Goal: Information Seeking & Learning: Learn about a topic

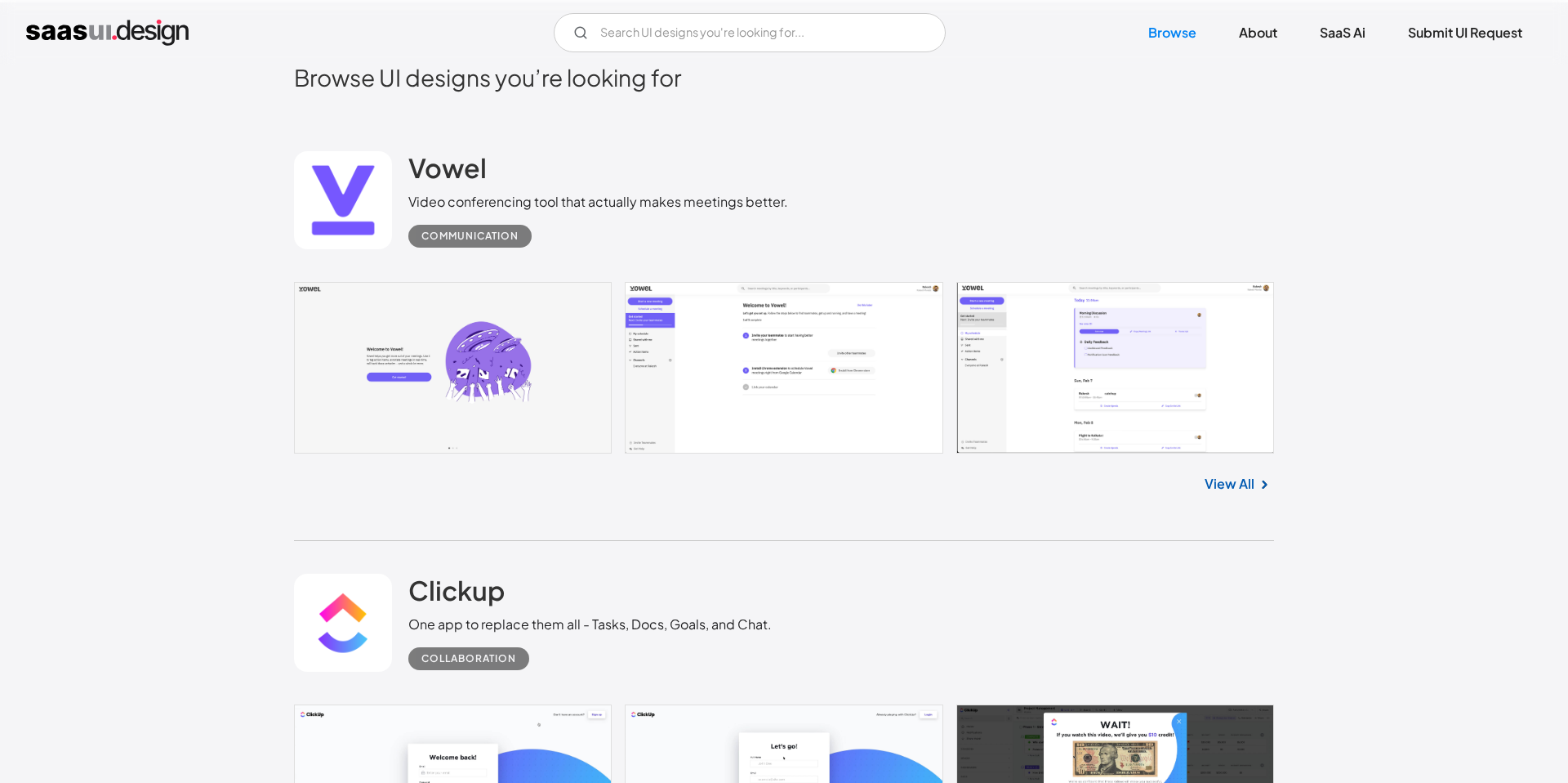
scroll to position [458, 0]
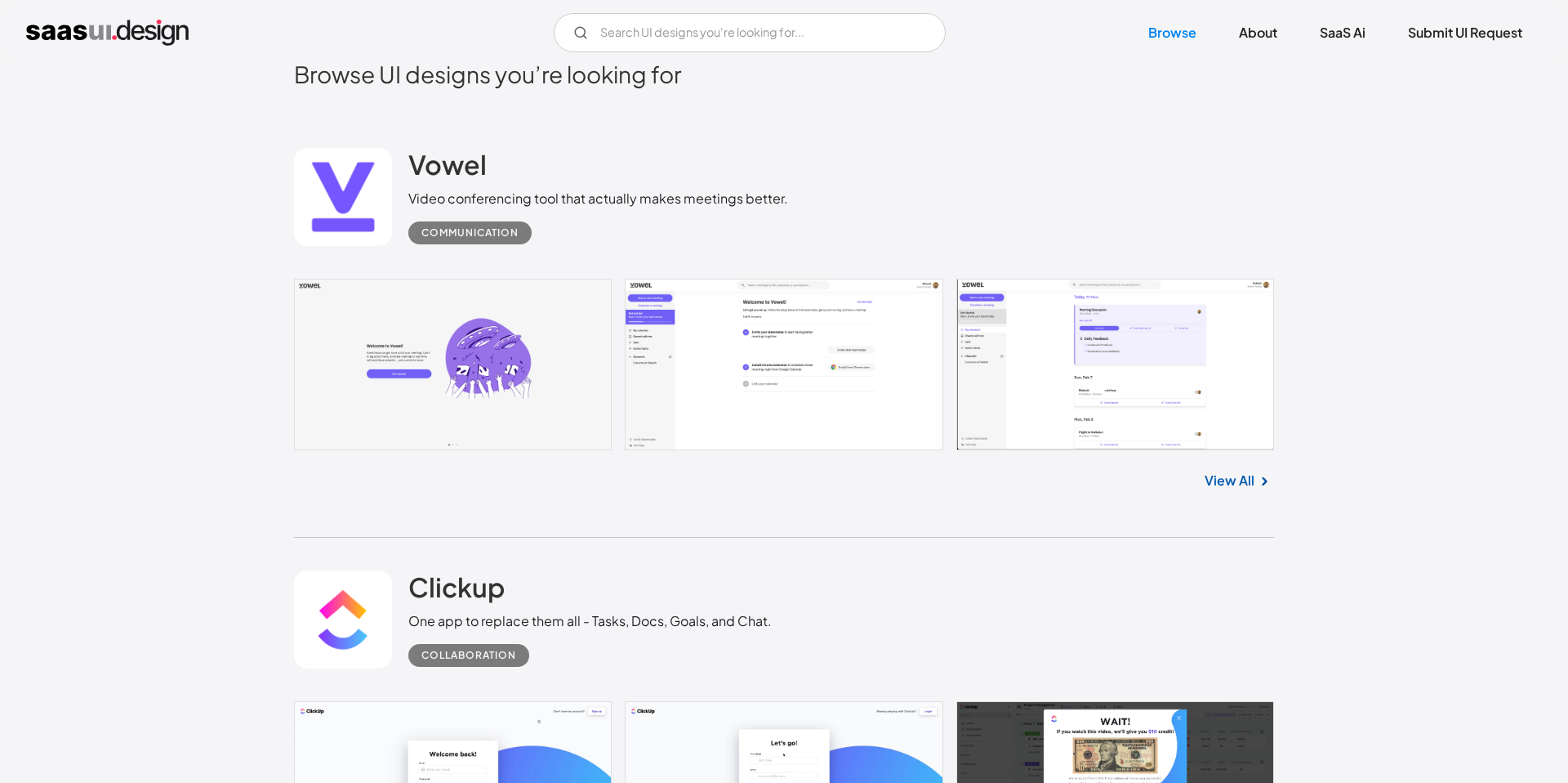
click at [476, 315] on link at bounding box center [784, 364] width 979 height 172
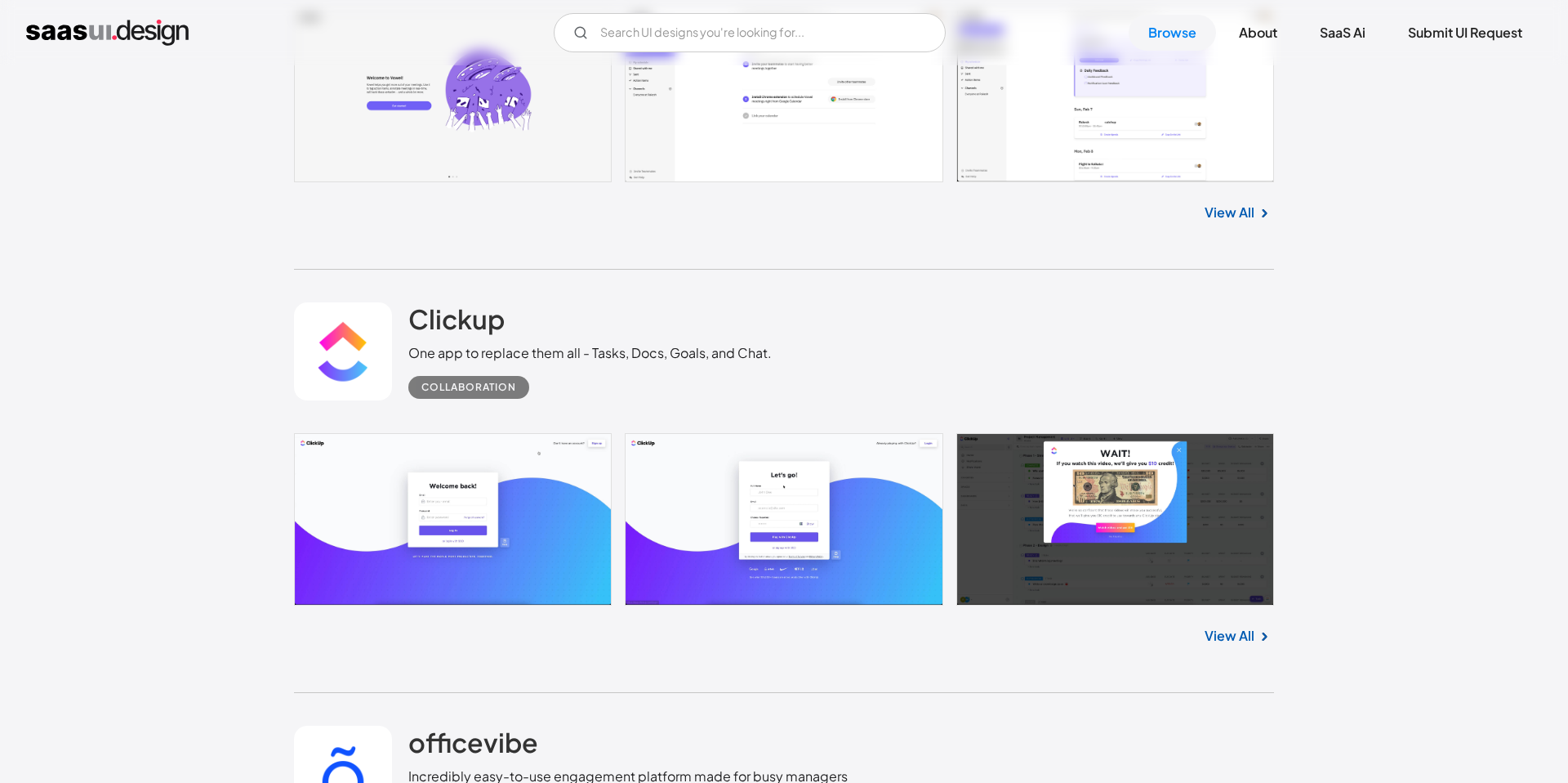
scroll to position [740, 0]
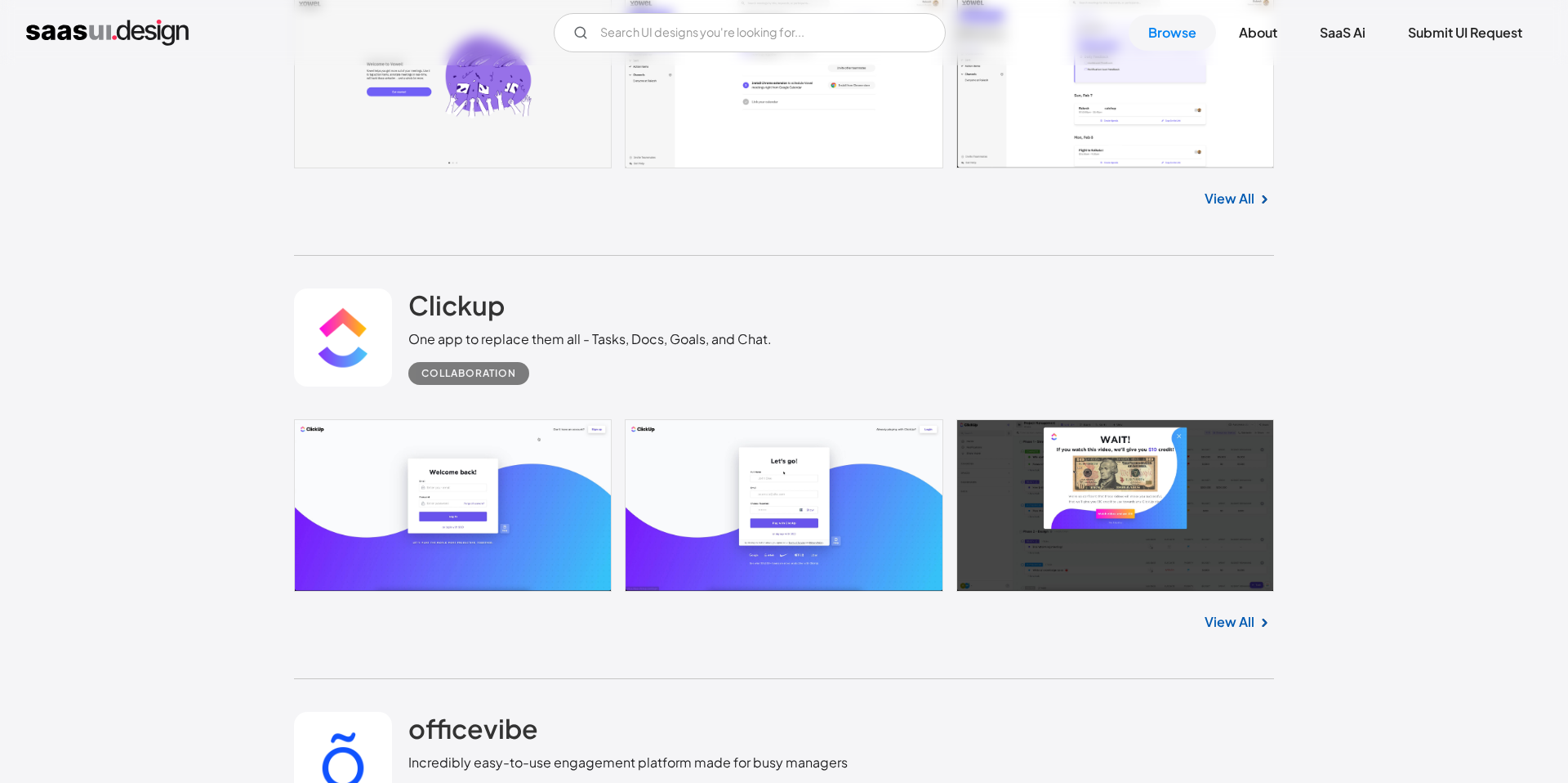
click at [1228, 625] on link "View All" at bounding box center [1229, 621] width 50 height 20
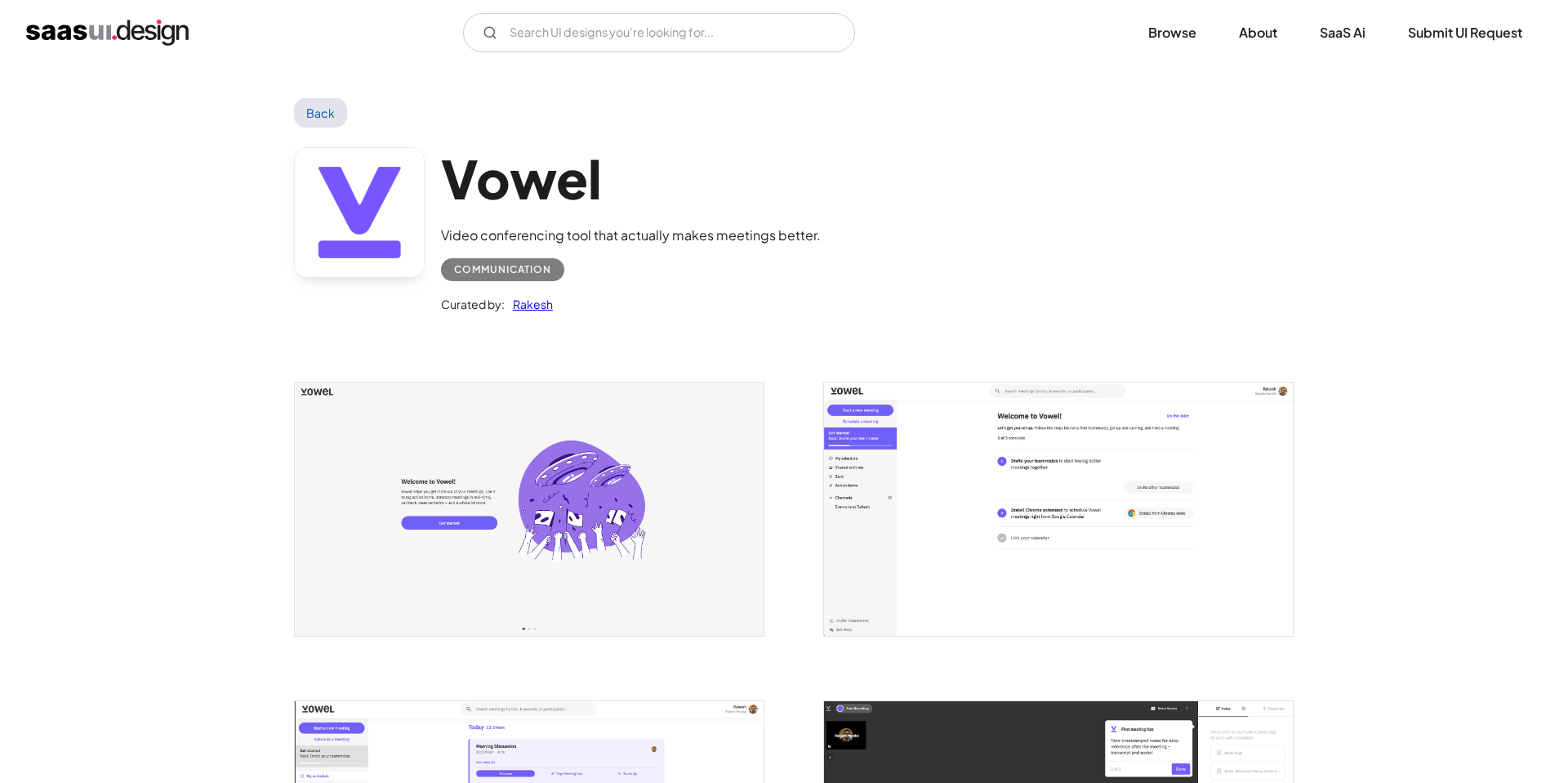
click at [505, 438] on img "open lightbox" at bounding box center [529, 508] width 469 height 252
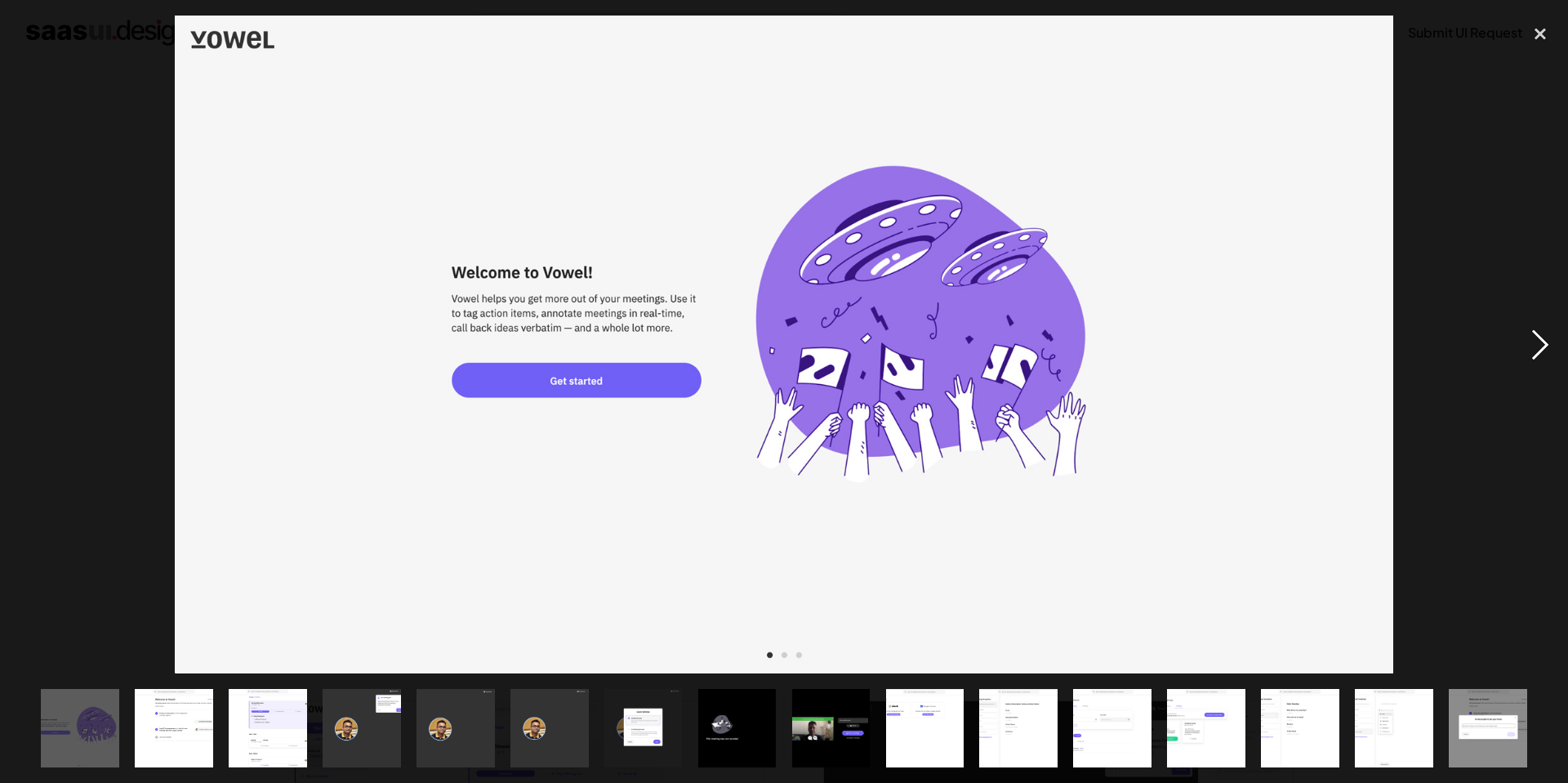
click at [1528, 347] on div "next image" at bounding box center [1539, 345] width 55 height 658
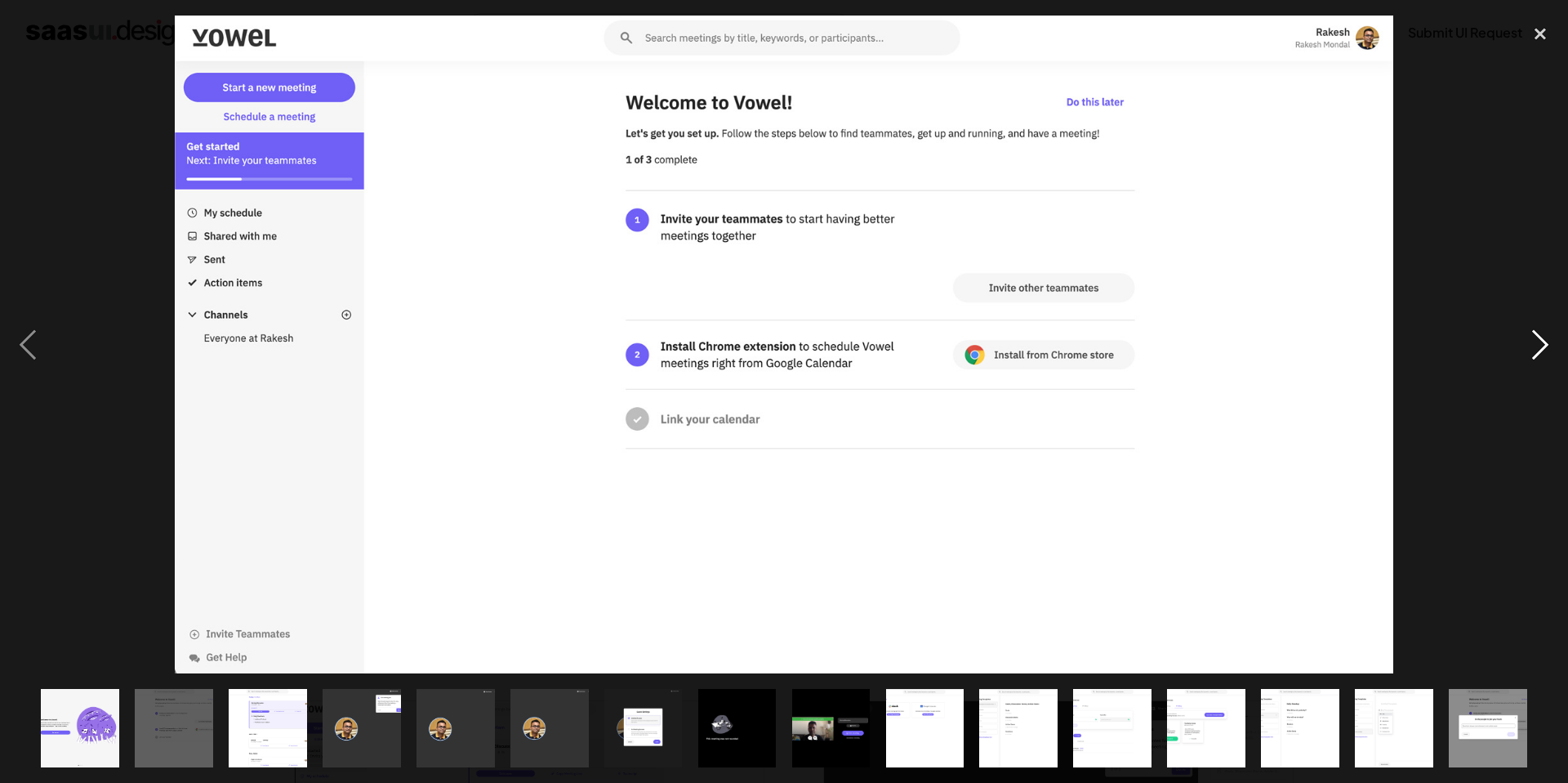
click at [1534, 338] on div "next image" at bounding box center [1539, 345] width 55 height 658
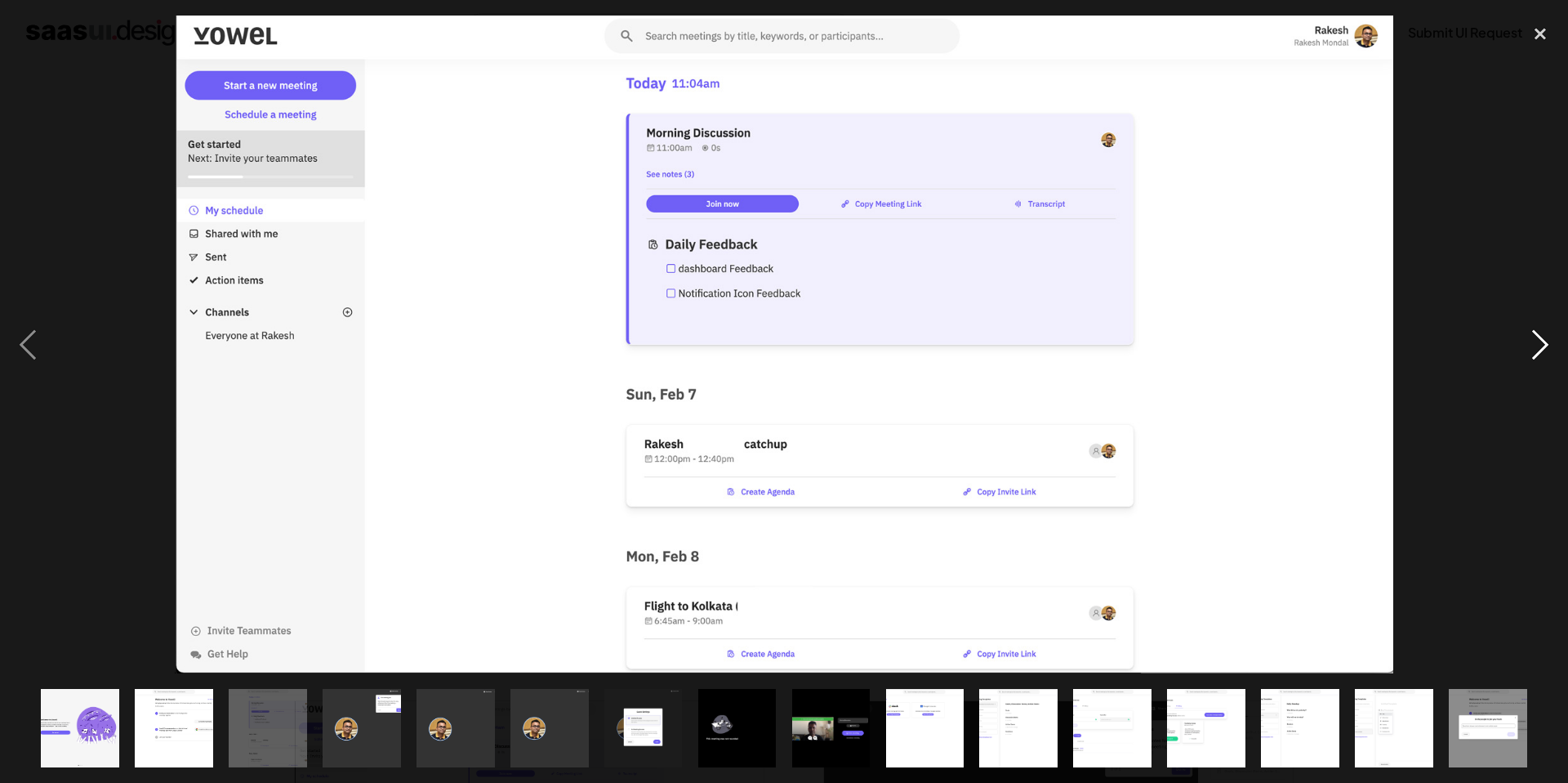
click at [1534, 338] on div "next image" at bounding box center [1539, 345] width 55 height 658
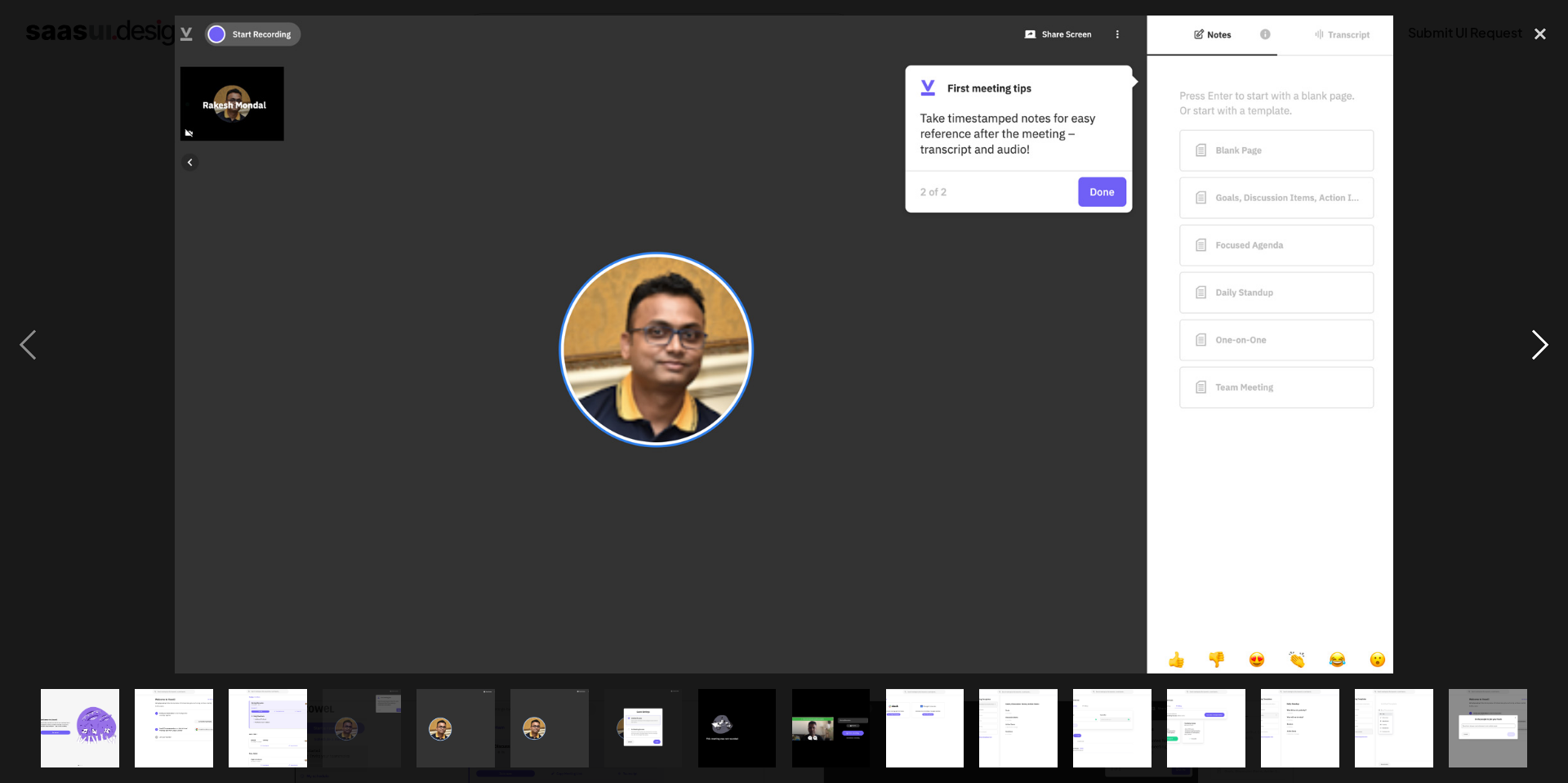
click at [1534, 338] on div "next image" at bounding box center [1539, 345] width 55 height 658
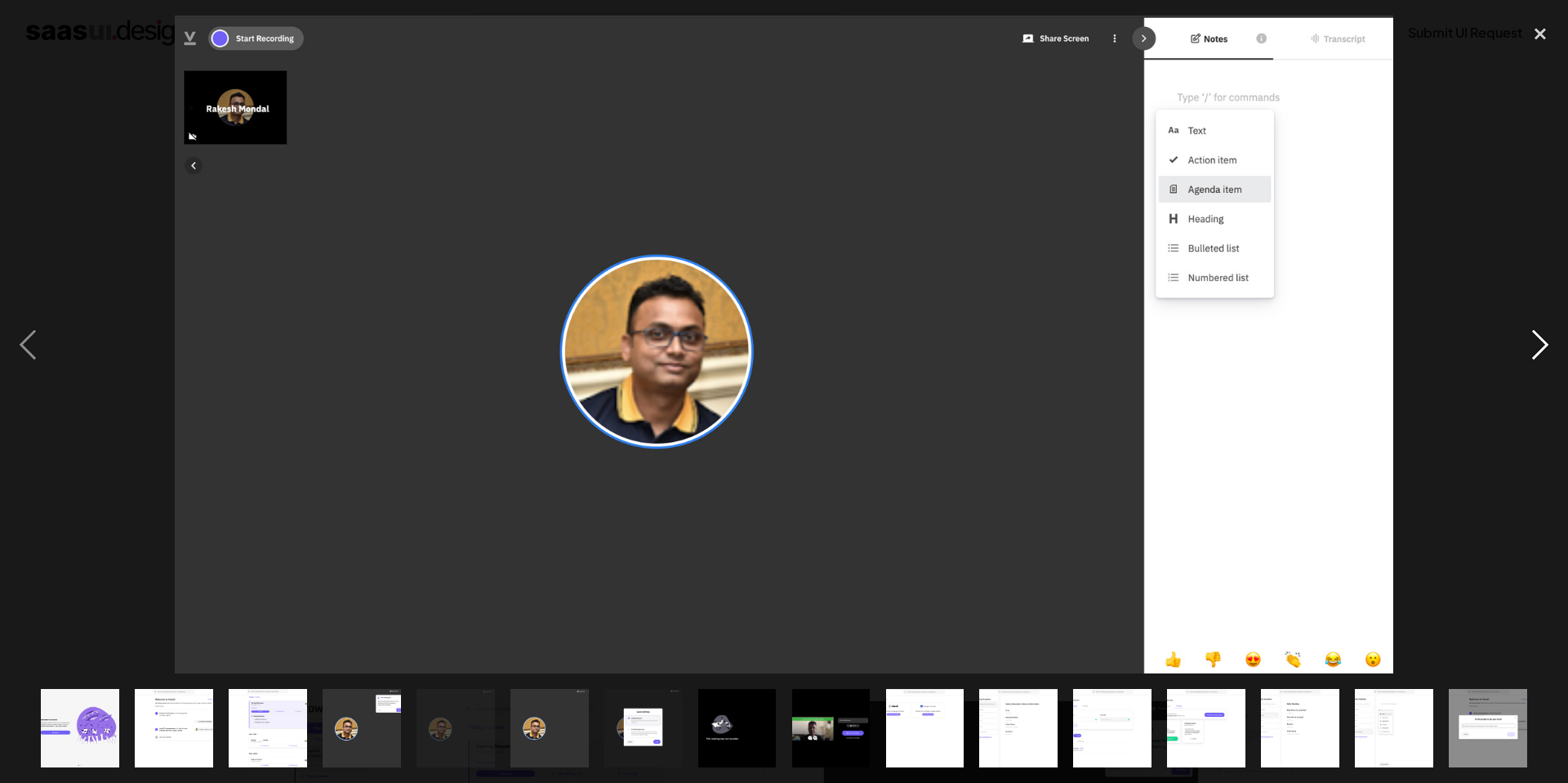
click at [1534, 338] on div "next image" at bounding box center [1539, 345] width 55 height 658
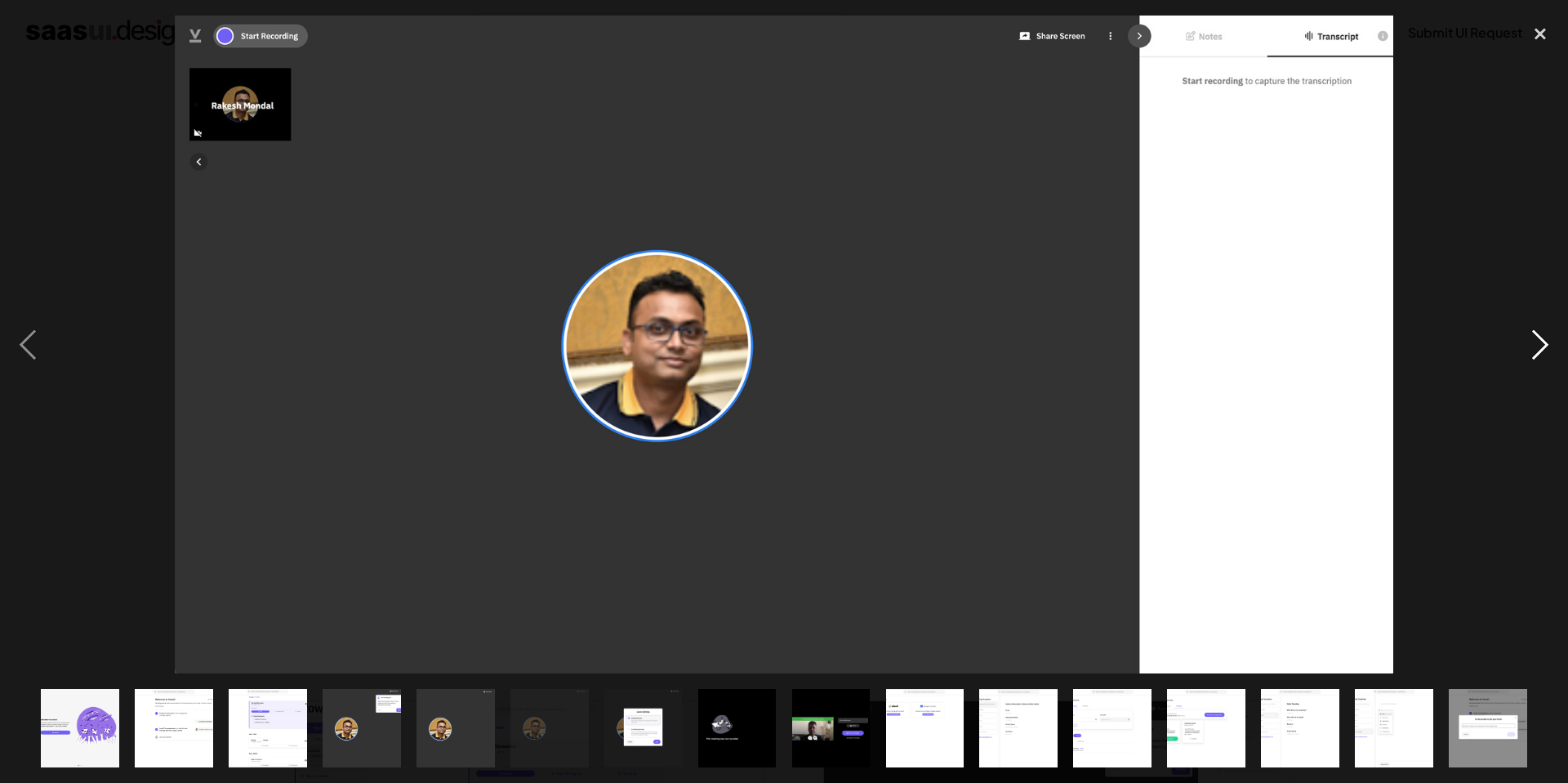
click at [1534, 338] on div "next image" at bounding box center [1539, 345] width 55 height 658
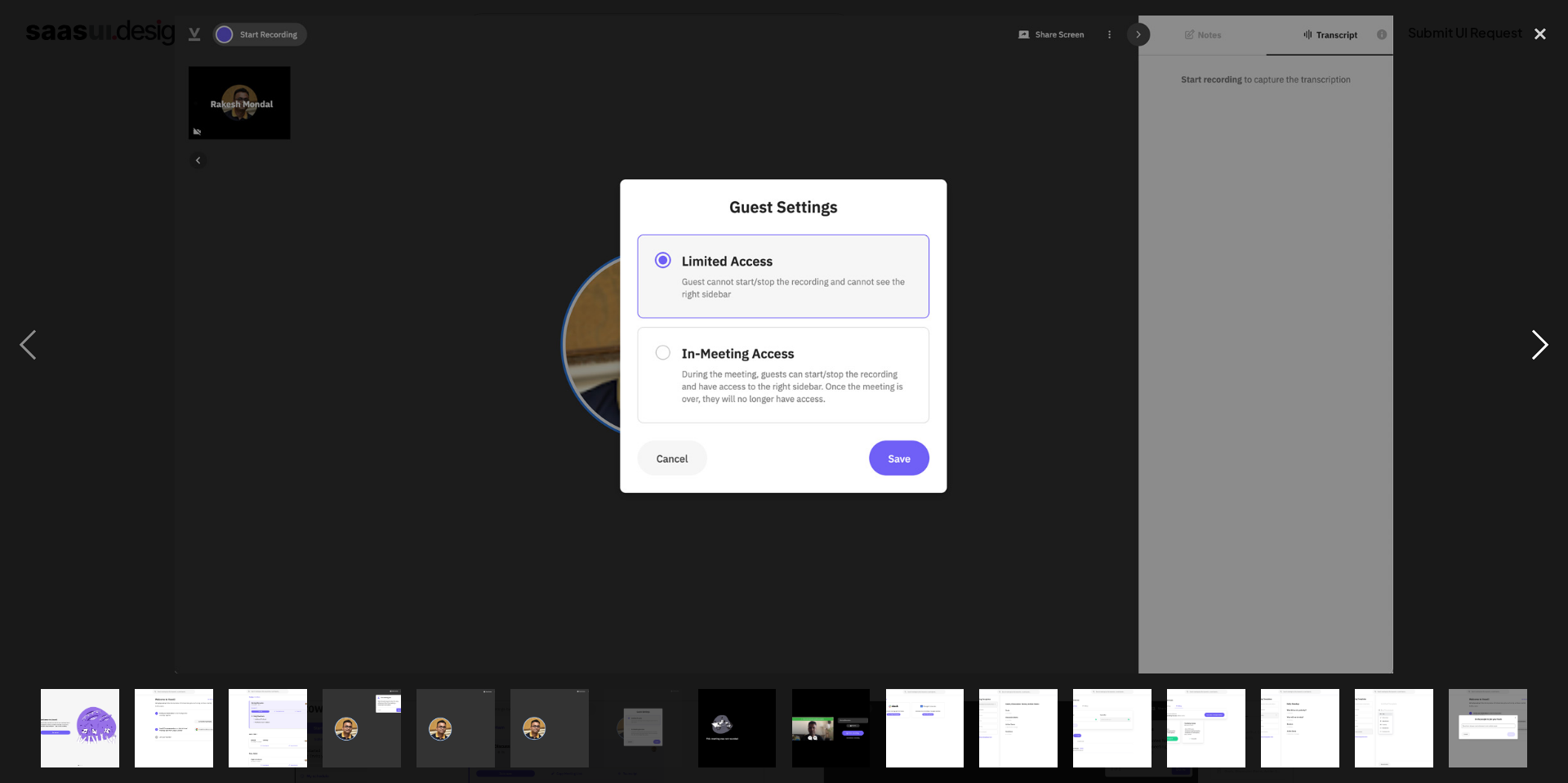
click at [1534, 338] on div "next image" at bounding box center [1539, 345] width 55 height 658
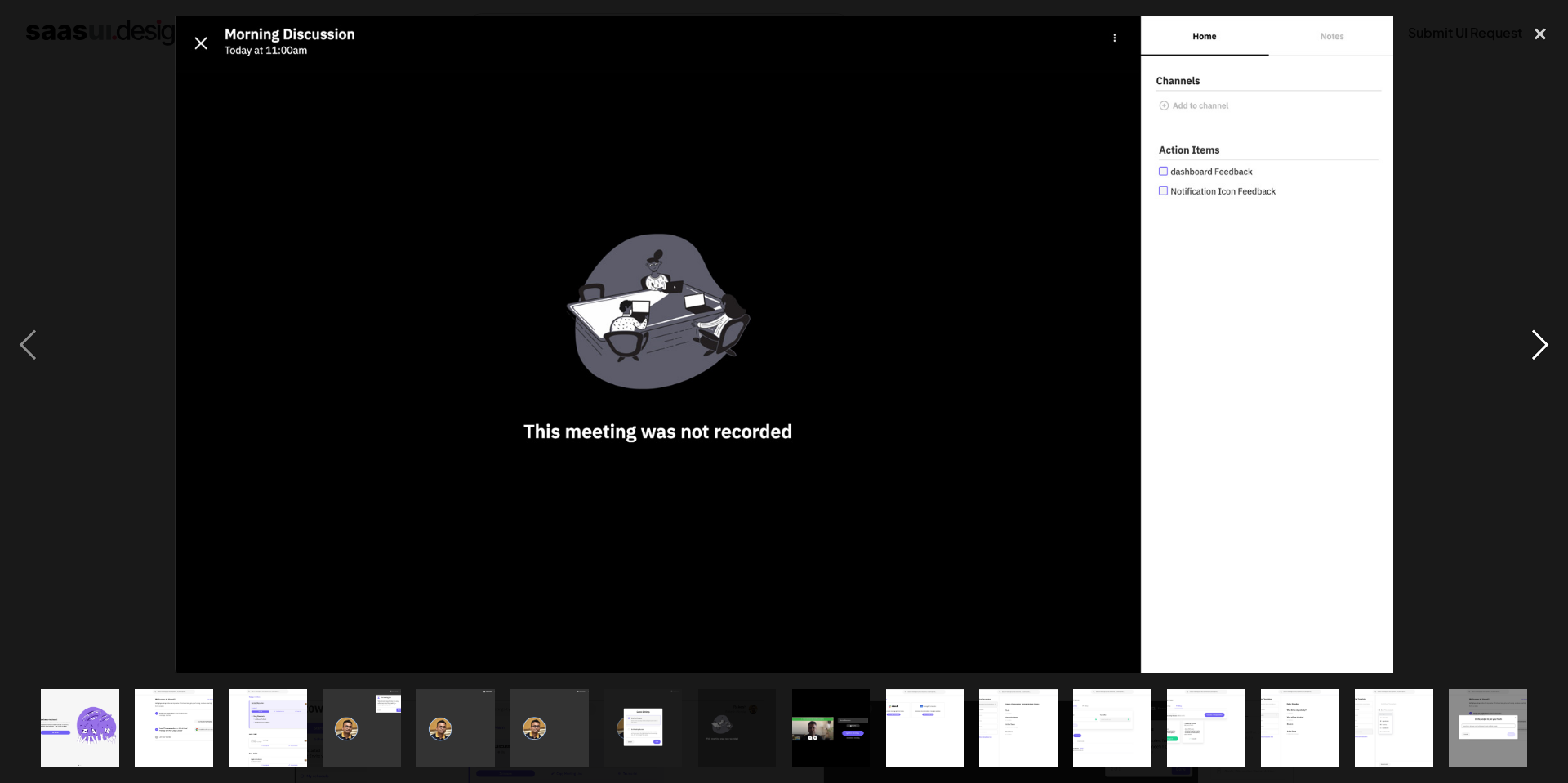
click at [1534, 338] on div "next image" at bounding box center [1539, 345] width 55 height 658
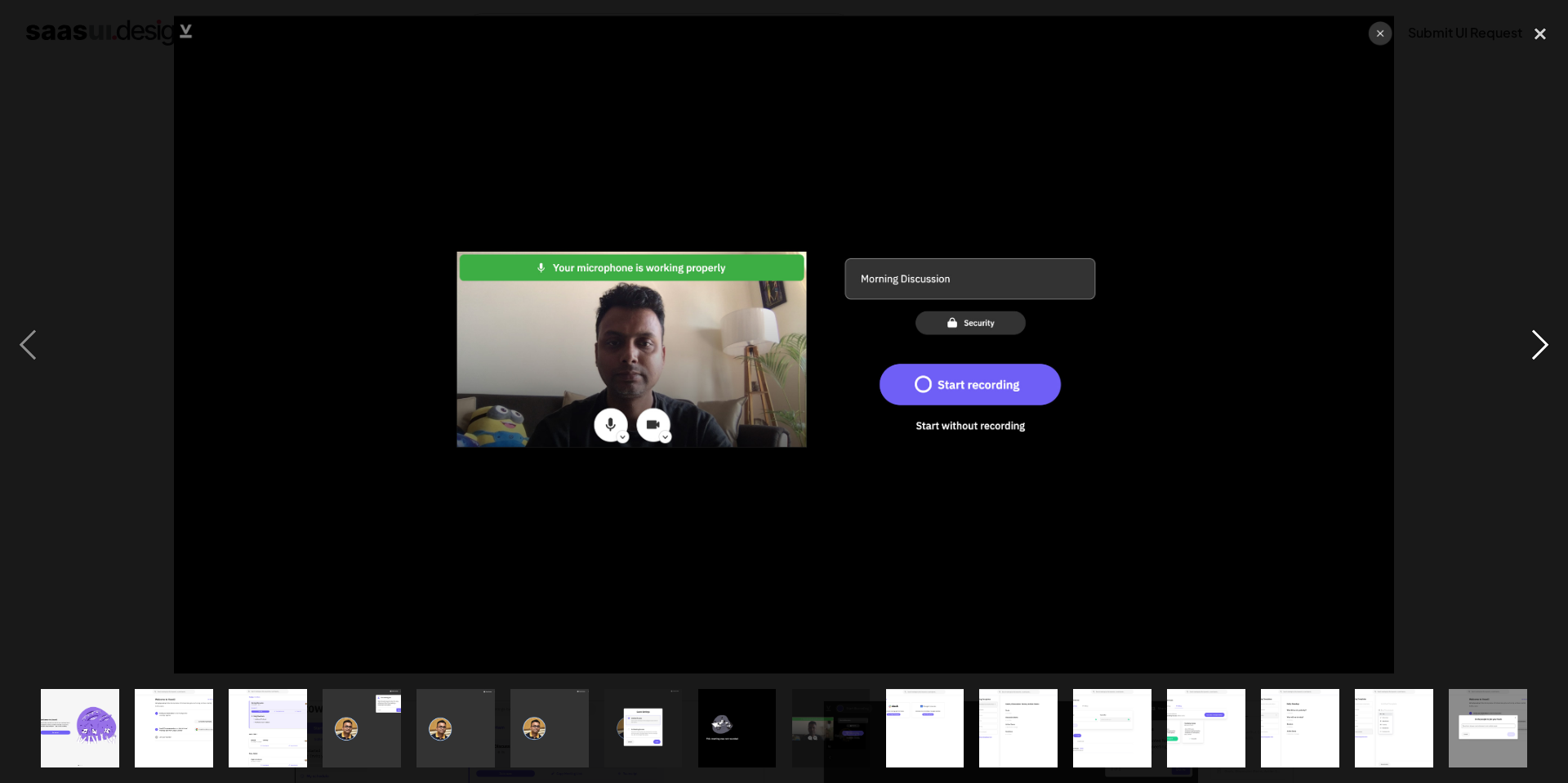
click at [1534, 338] on div "next image" at bounding box center [1539, 345] width 55 height 658
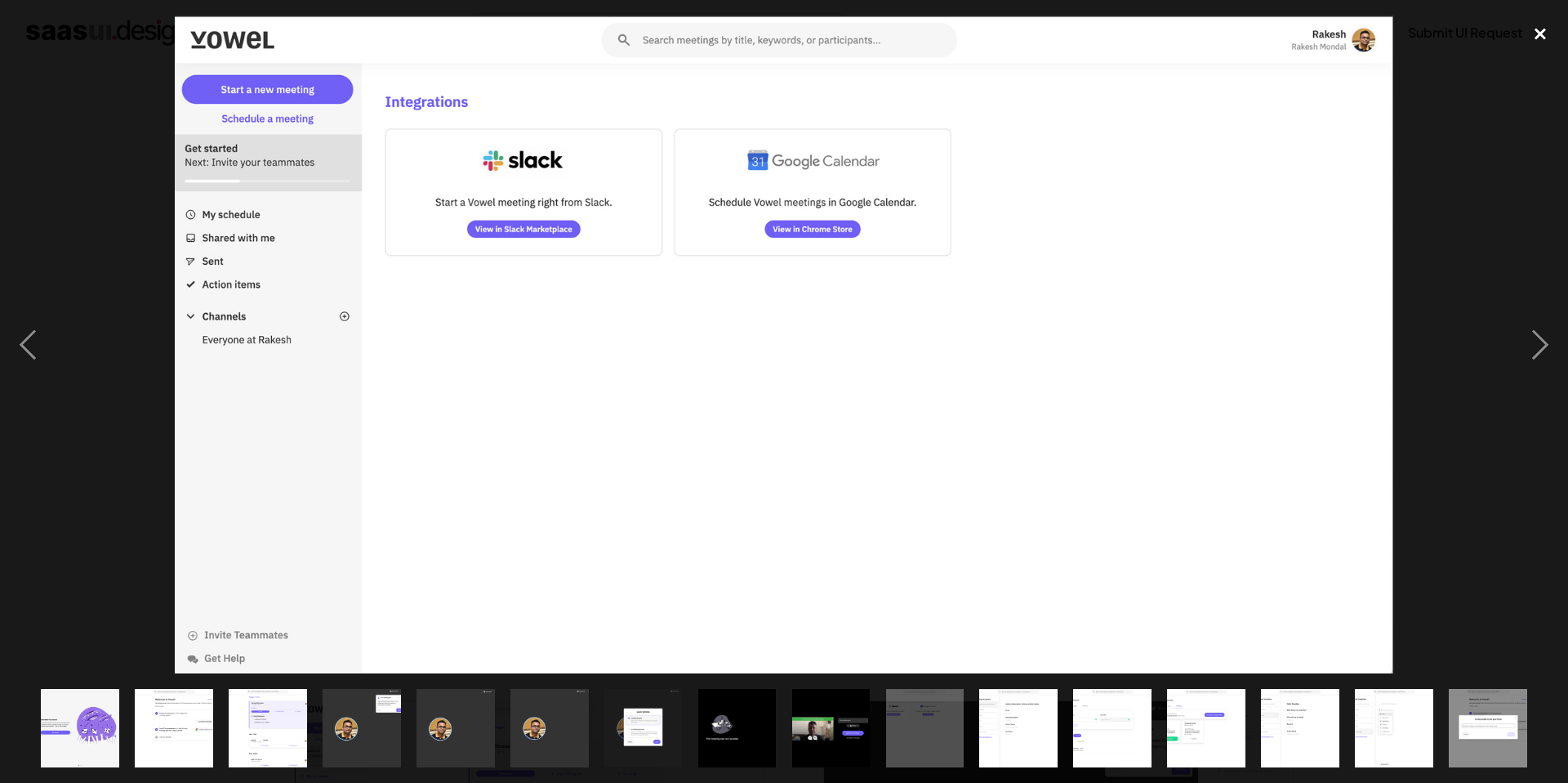
click at [1522, 28] on div "close lightbox" at bounding box center [1539, 33] width 55 height 35
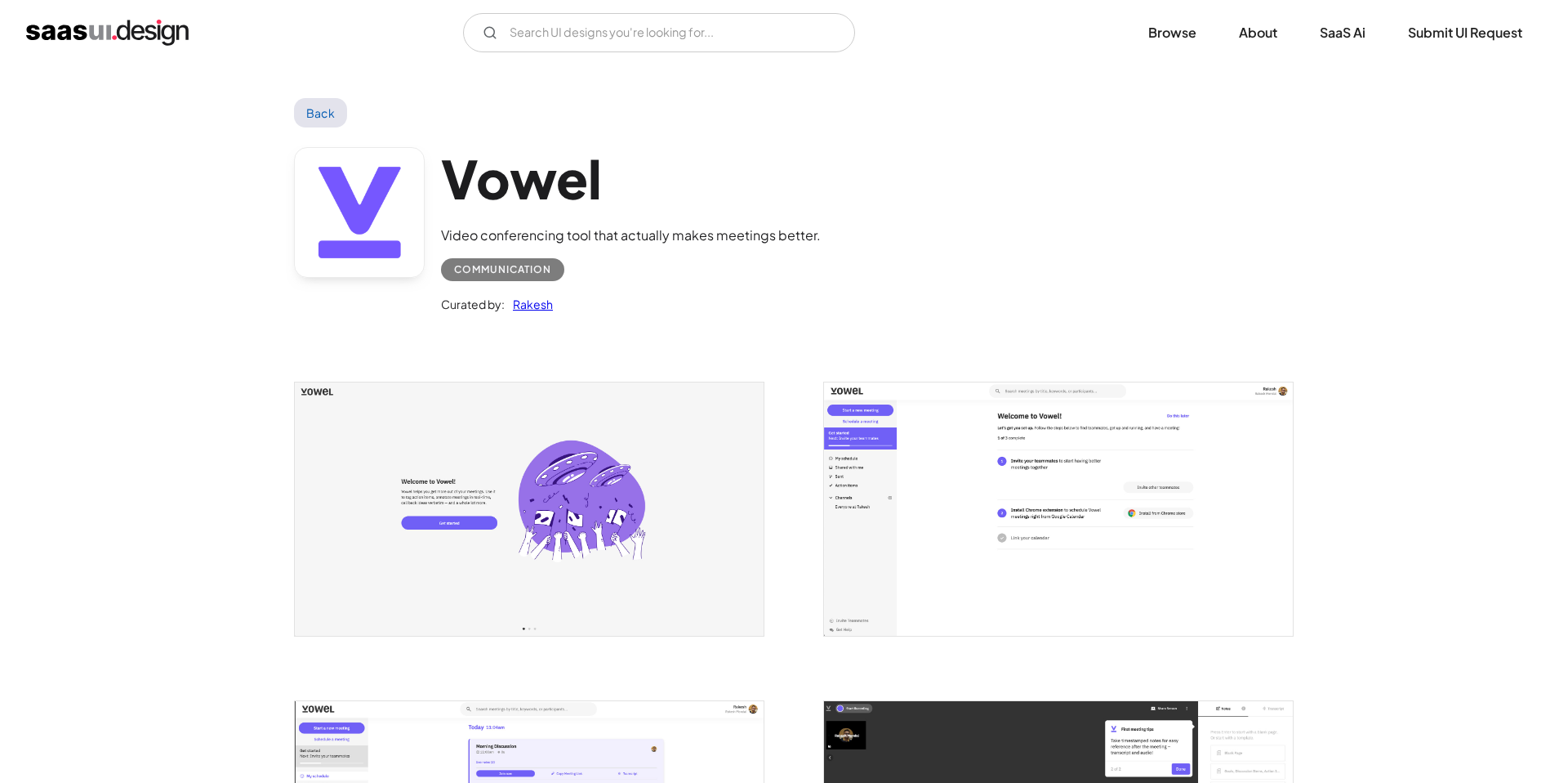
click at [565, 490] on img "open lightbox" at bounding box center [529, 508] width 469 height 252
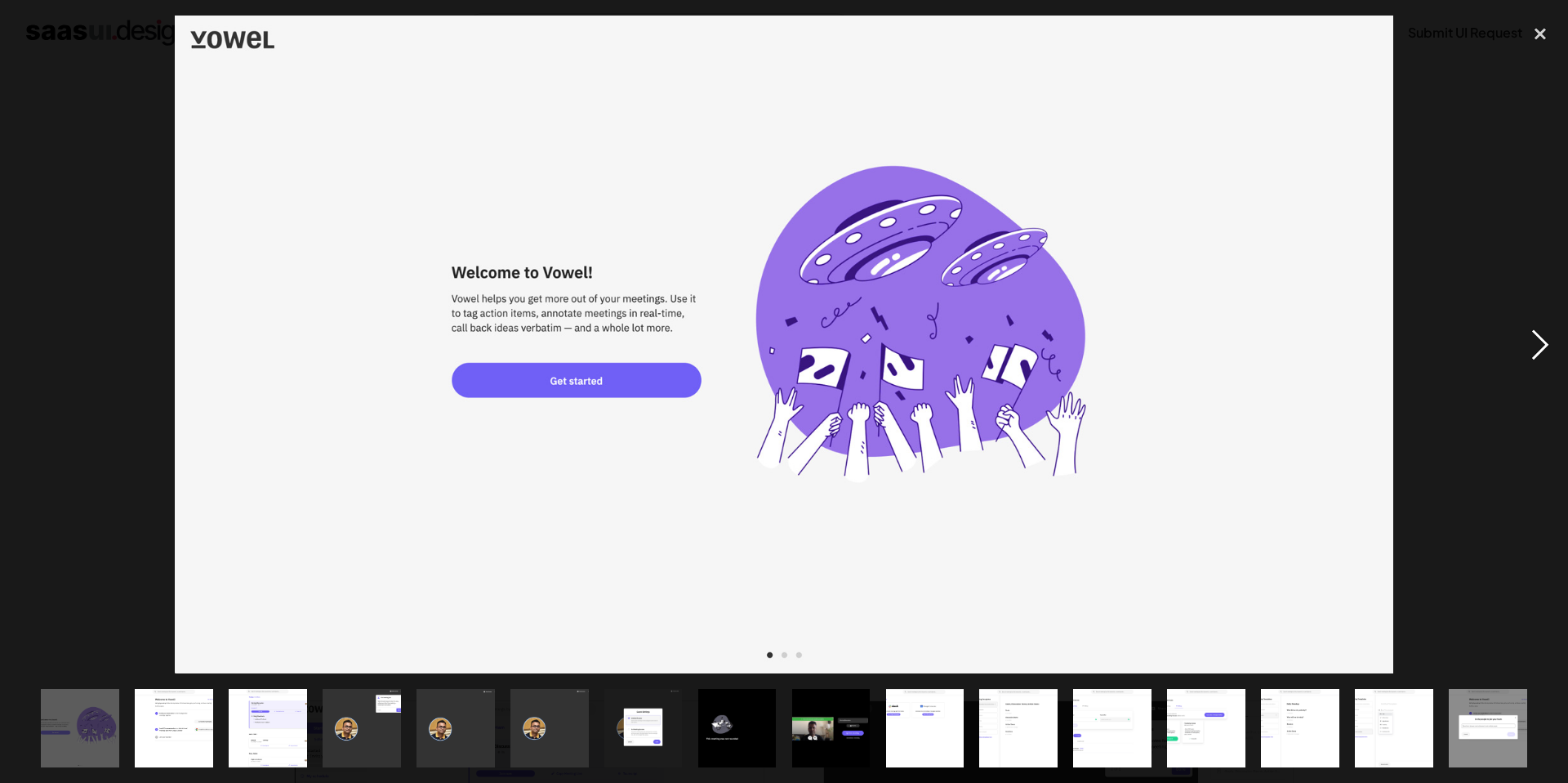
click at [1523, 336] on div "next image" at bounding box center [1539, 345] width 55 height 658
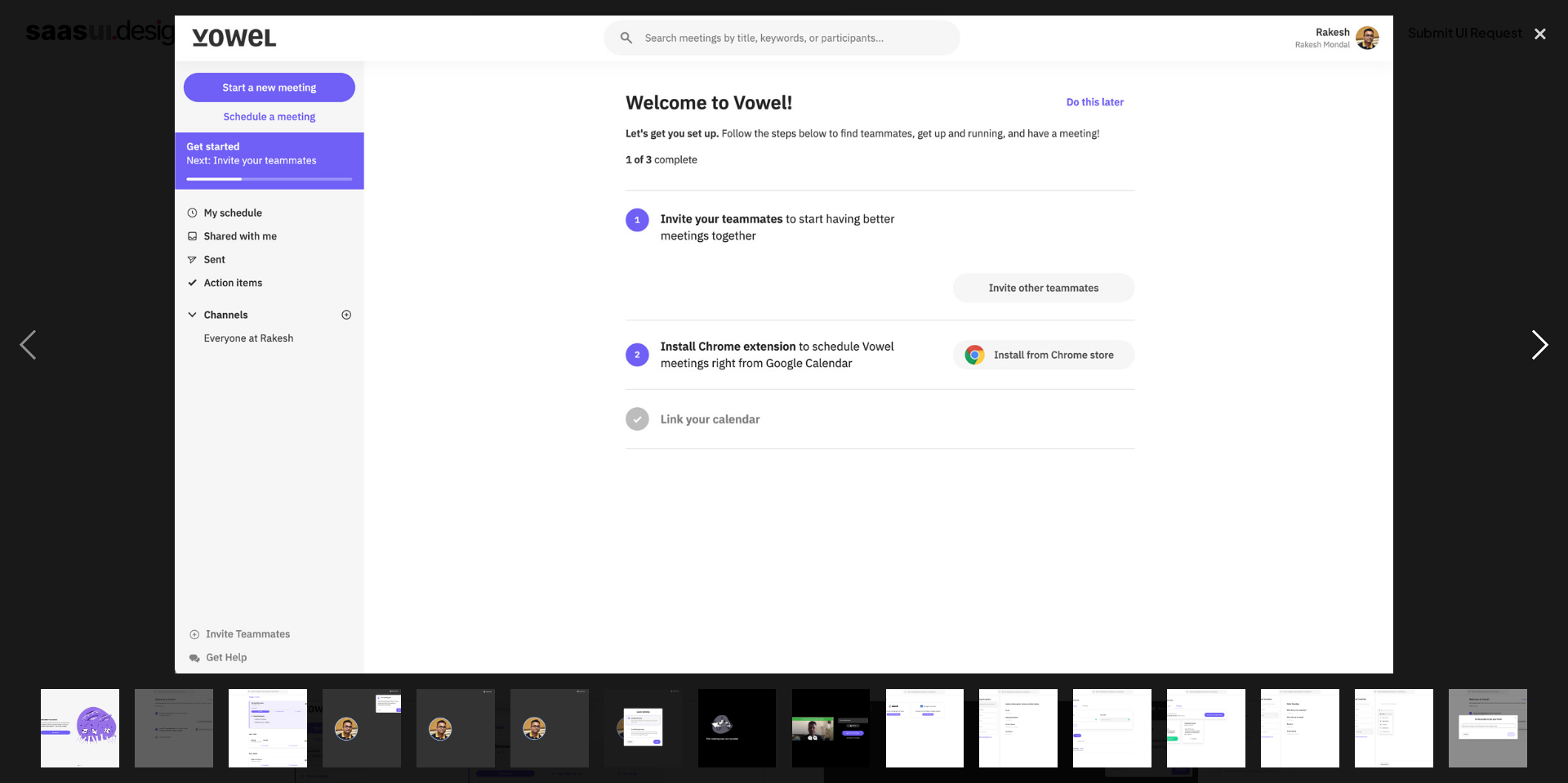
click at [1523, 336] on div "next image" at bounding box center [1539, 345] width 55 height 658
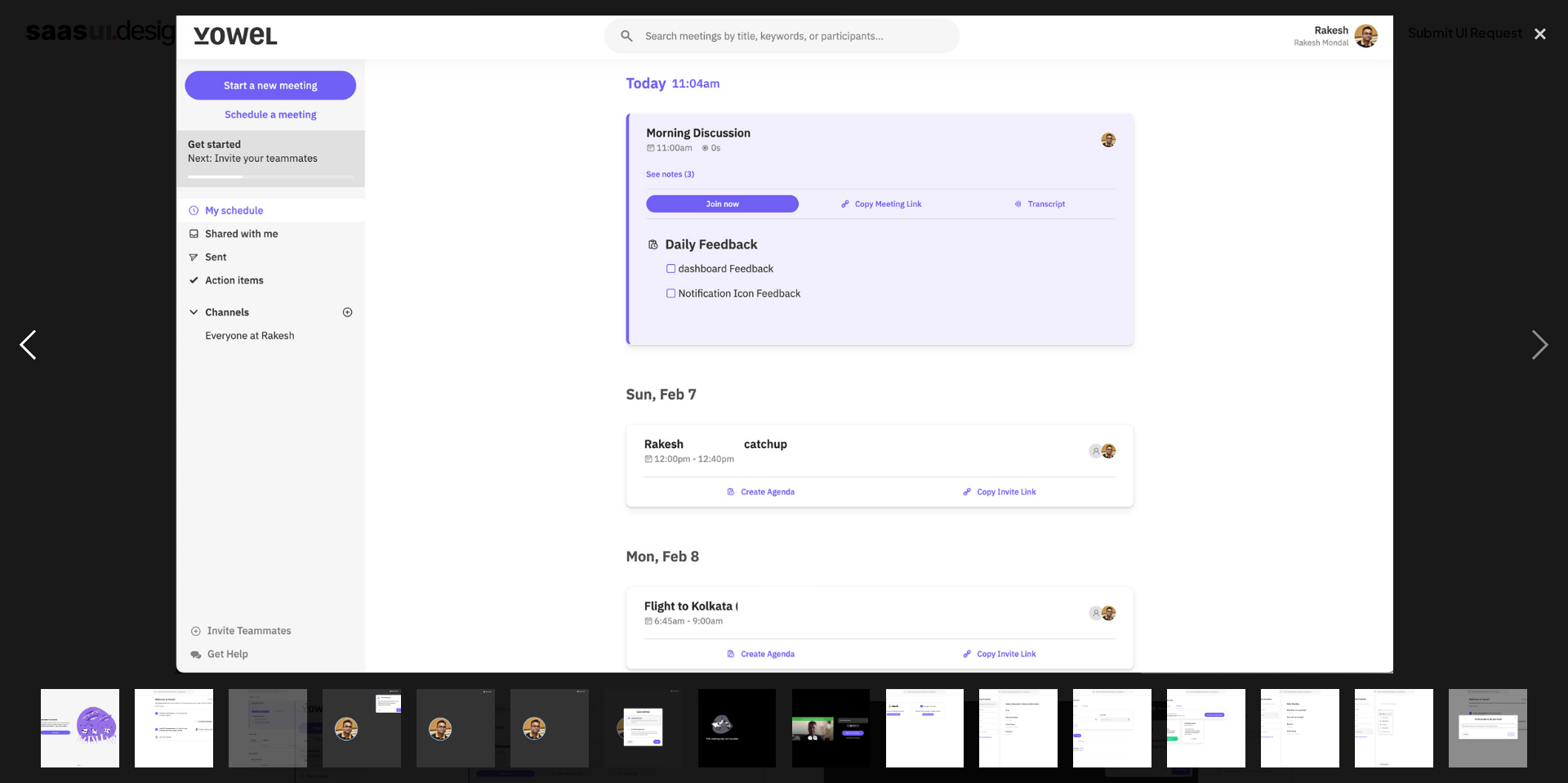
click at [29, 343] on div "previous image" at bounding box center [28, 345] width 55 height 658
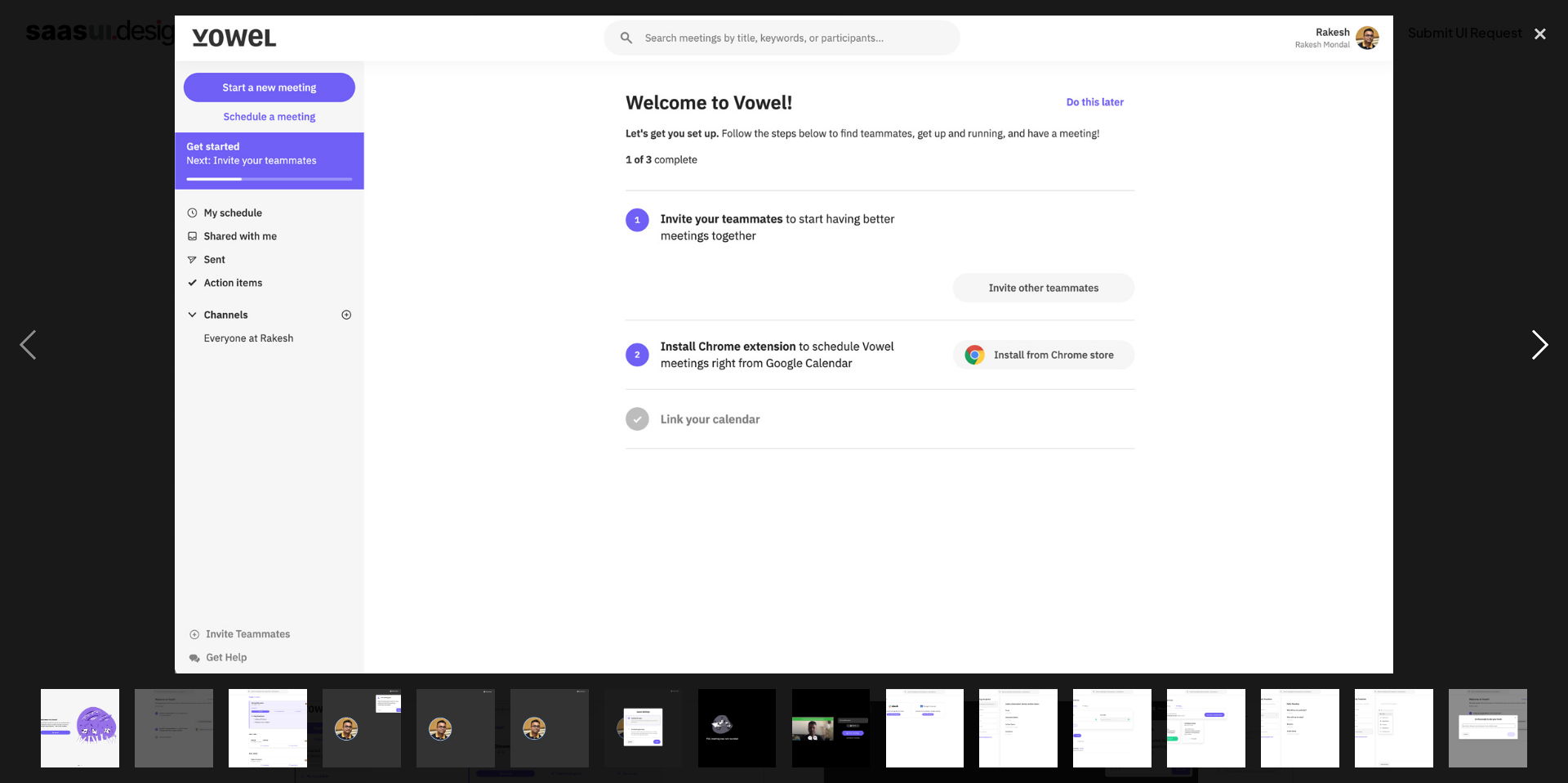
click at [1541, 344] on div "next image" at bounding box center [1539, 345] width 55 height 658
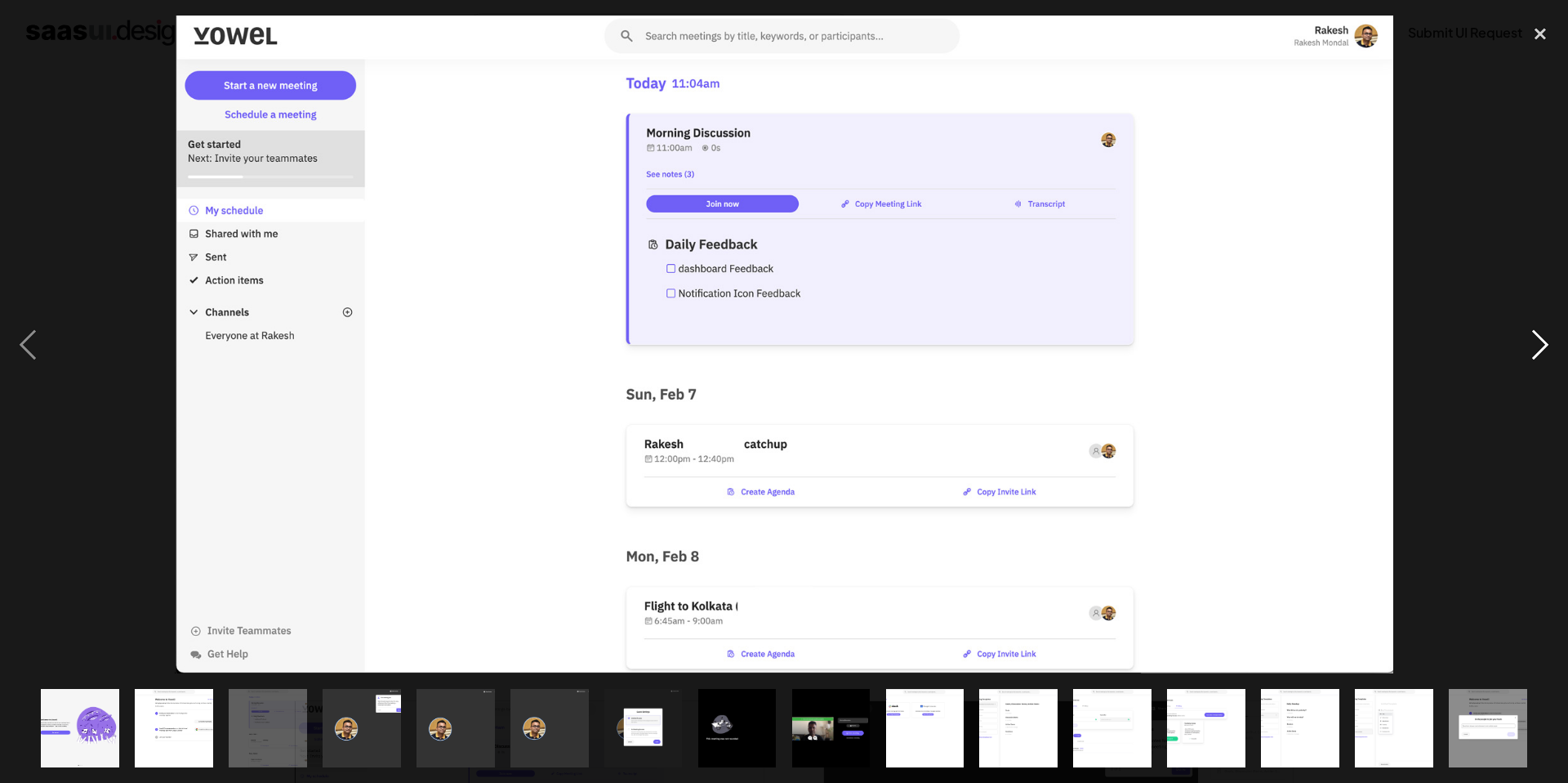
click at [1541, 344] on div "next image" at bounding box center [1539, 345] width 55 height 658
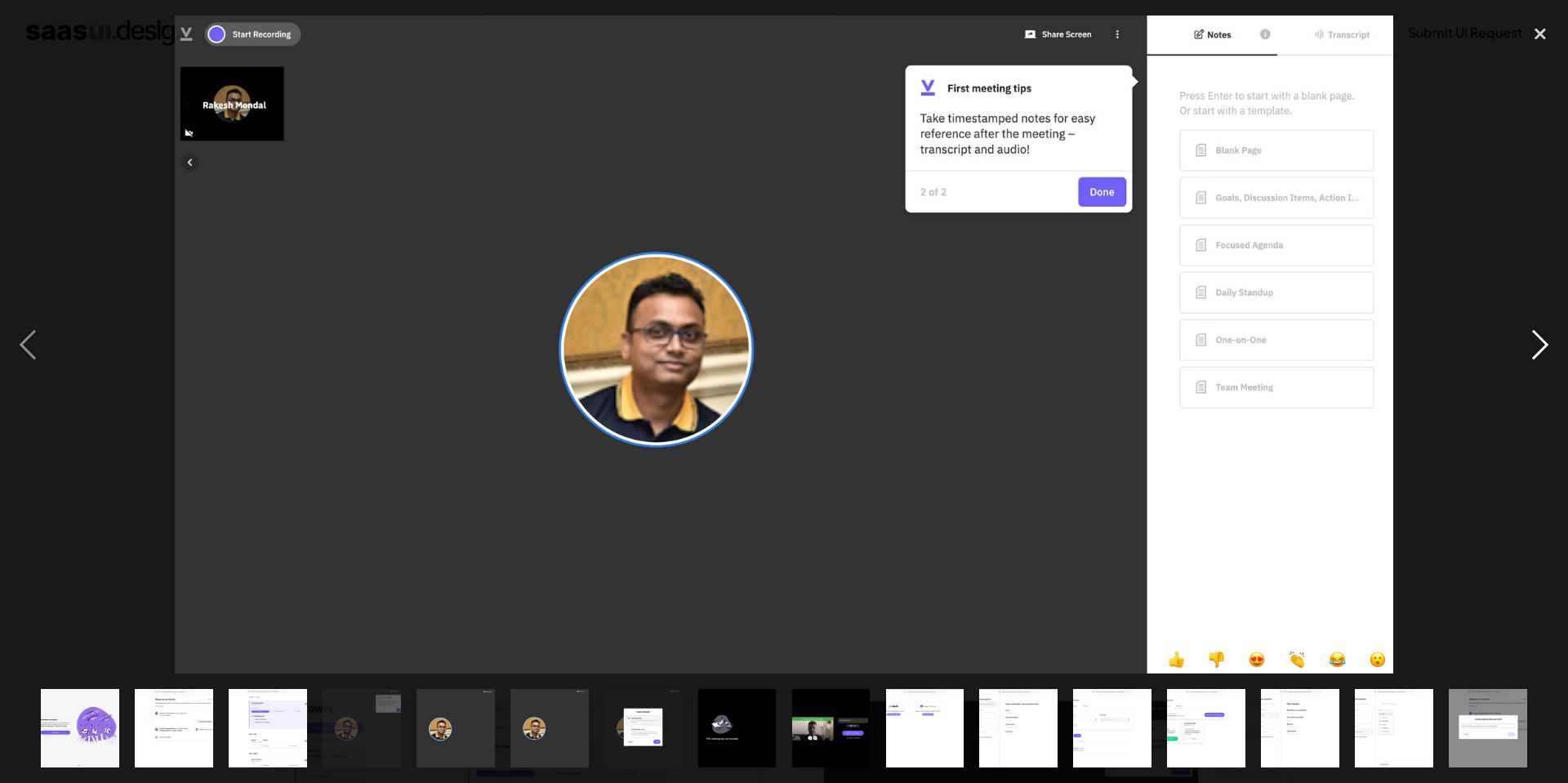
click at [1541, 344] on div "next image" at bounding box center [1539, 345] width 55 height 658
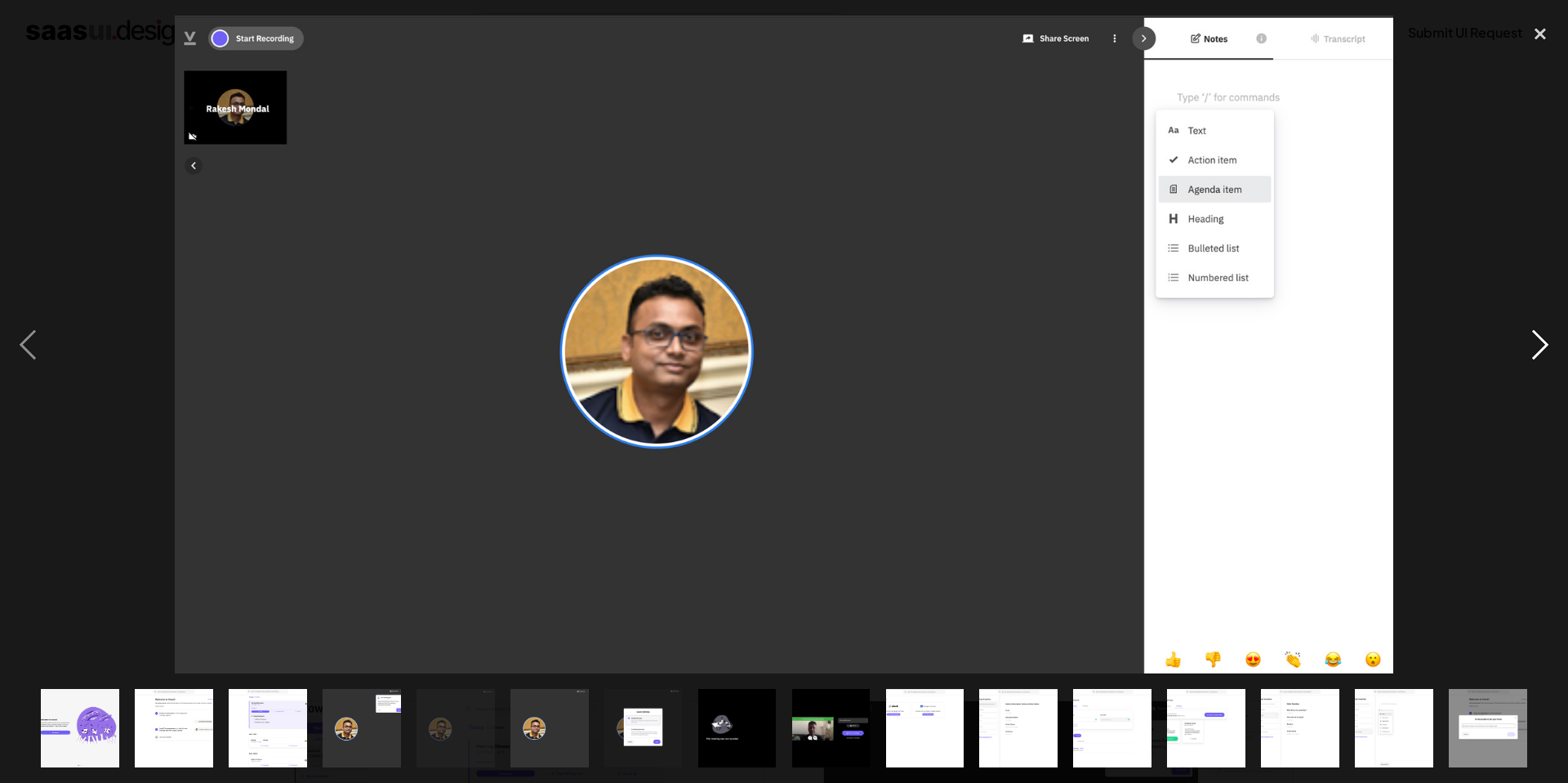
click at [1541, 344] on div "next image" at bounding box center [1539, 345] width 55 height 658
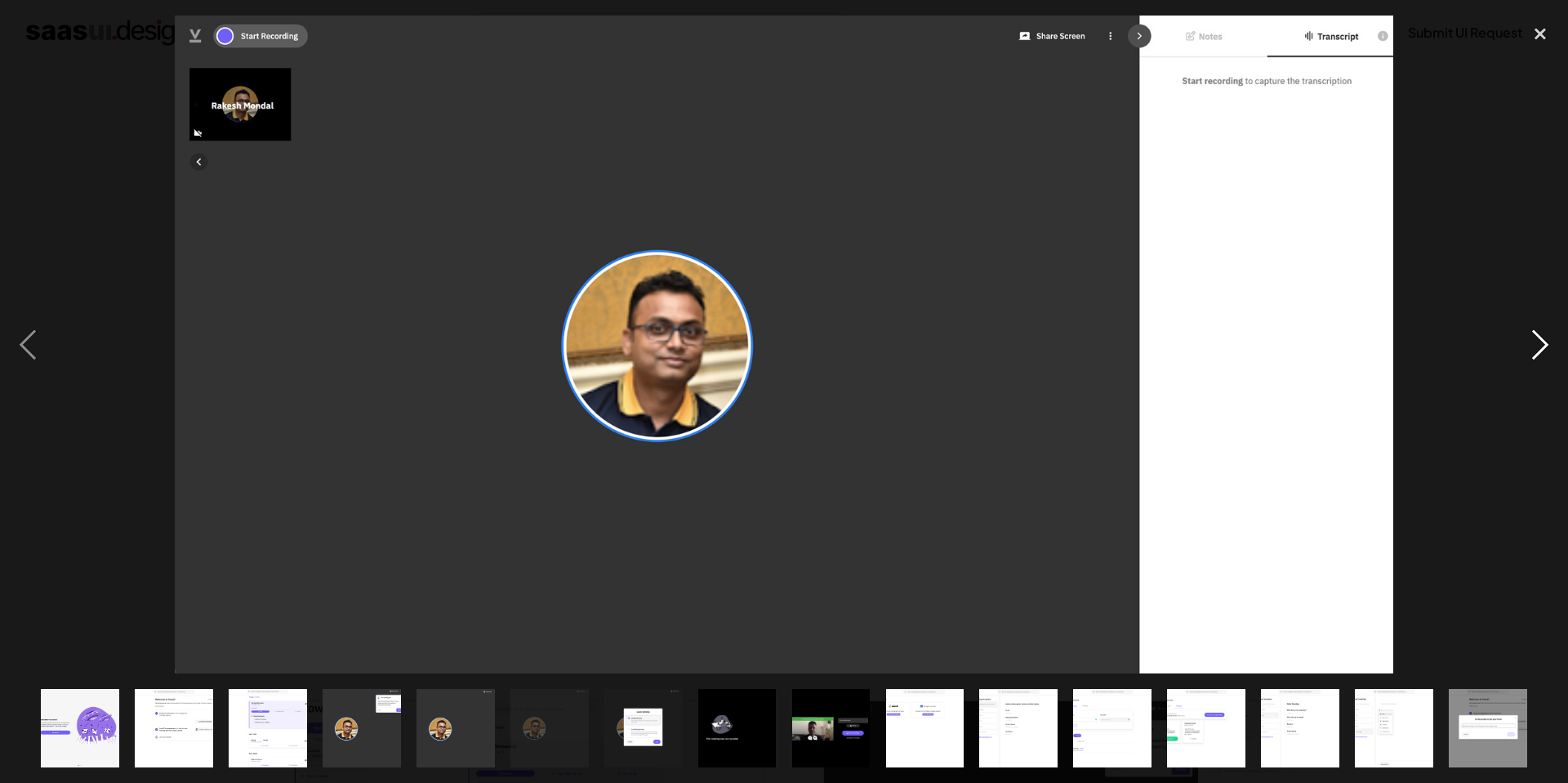
click at [1541, 344] on div "next image" at bounding box center [1539, 345] width 55 height 658
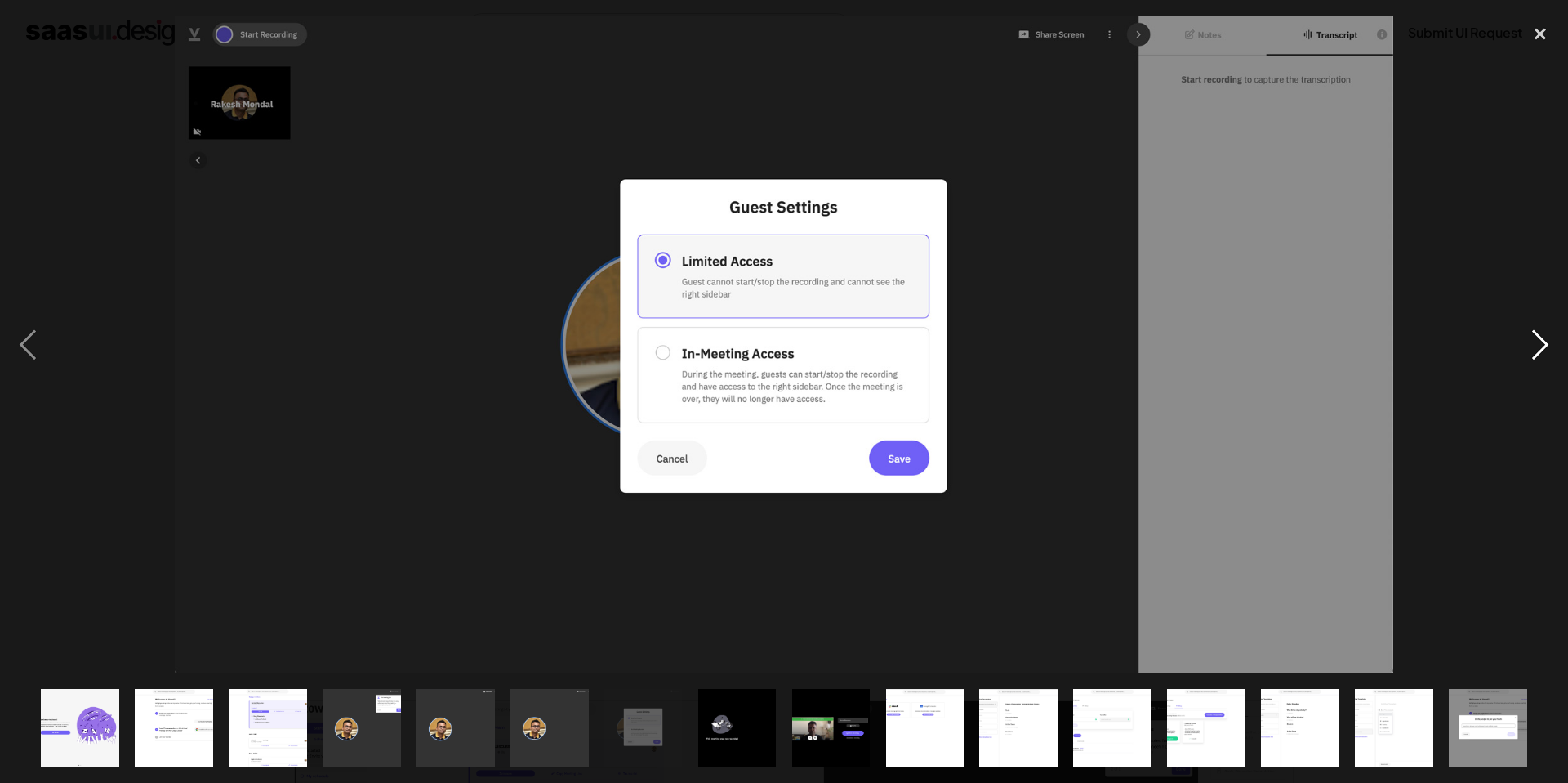
click at [1541, 344] on div "next image" at bounding box center [1539, 345] width 55 height 658
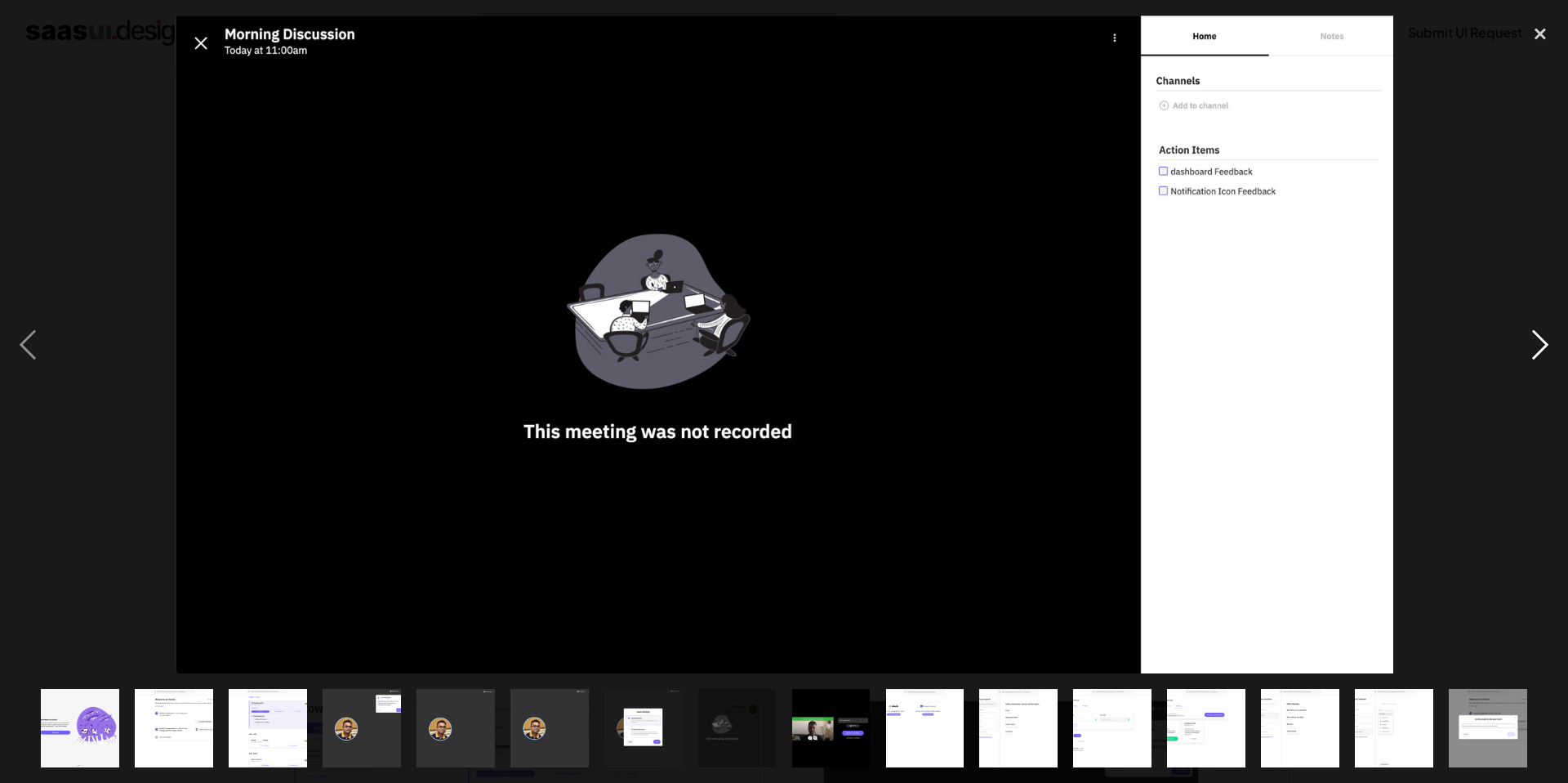
click at [1541, 344] on div "next image" at bounding box center [1539, 345] width 55 height 658
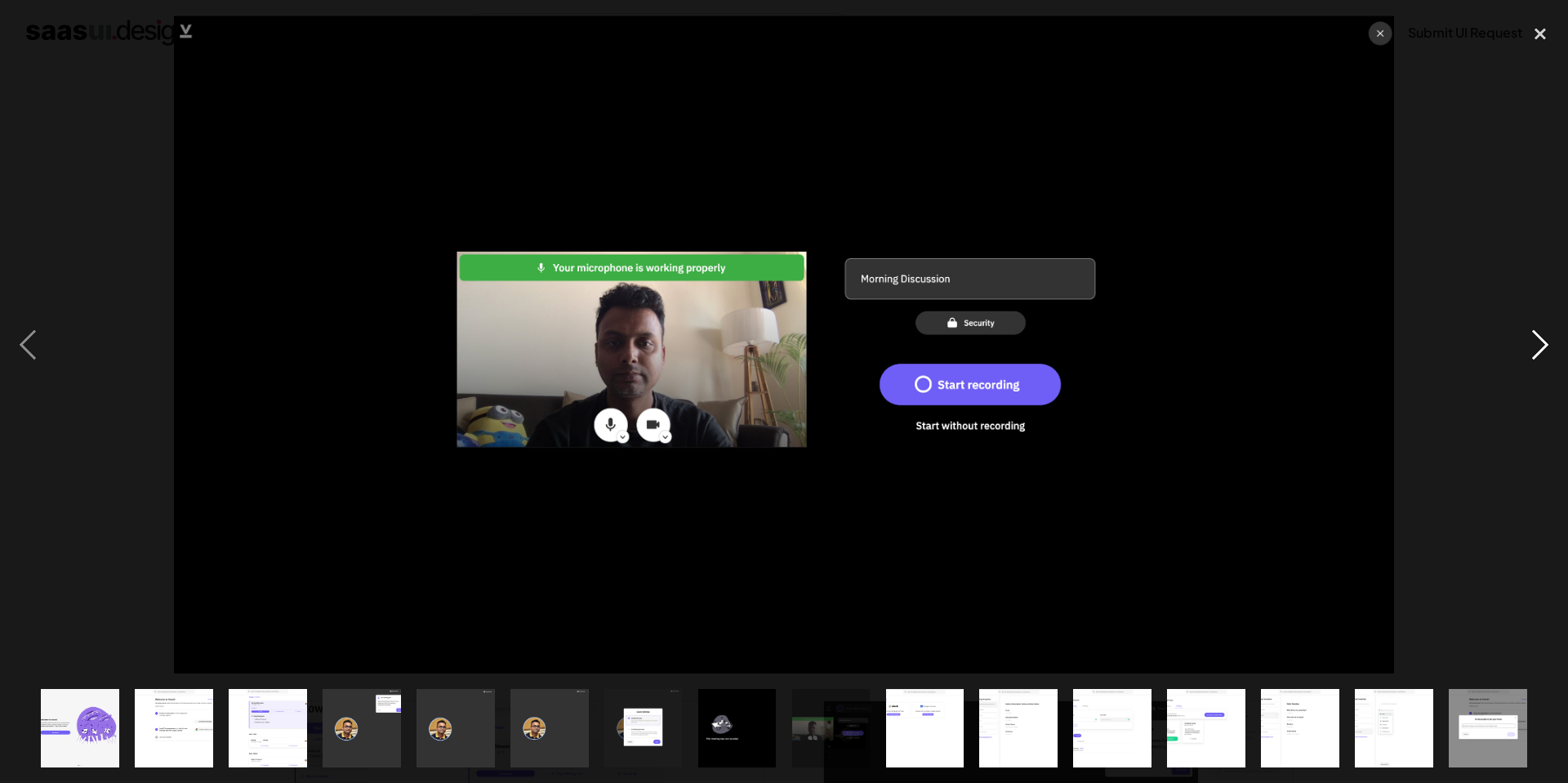
click at [1541, 344] on div "next image" at bounding box center [1539, 345] width 55 height 658
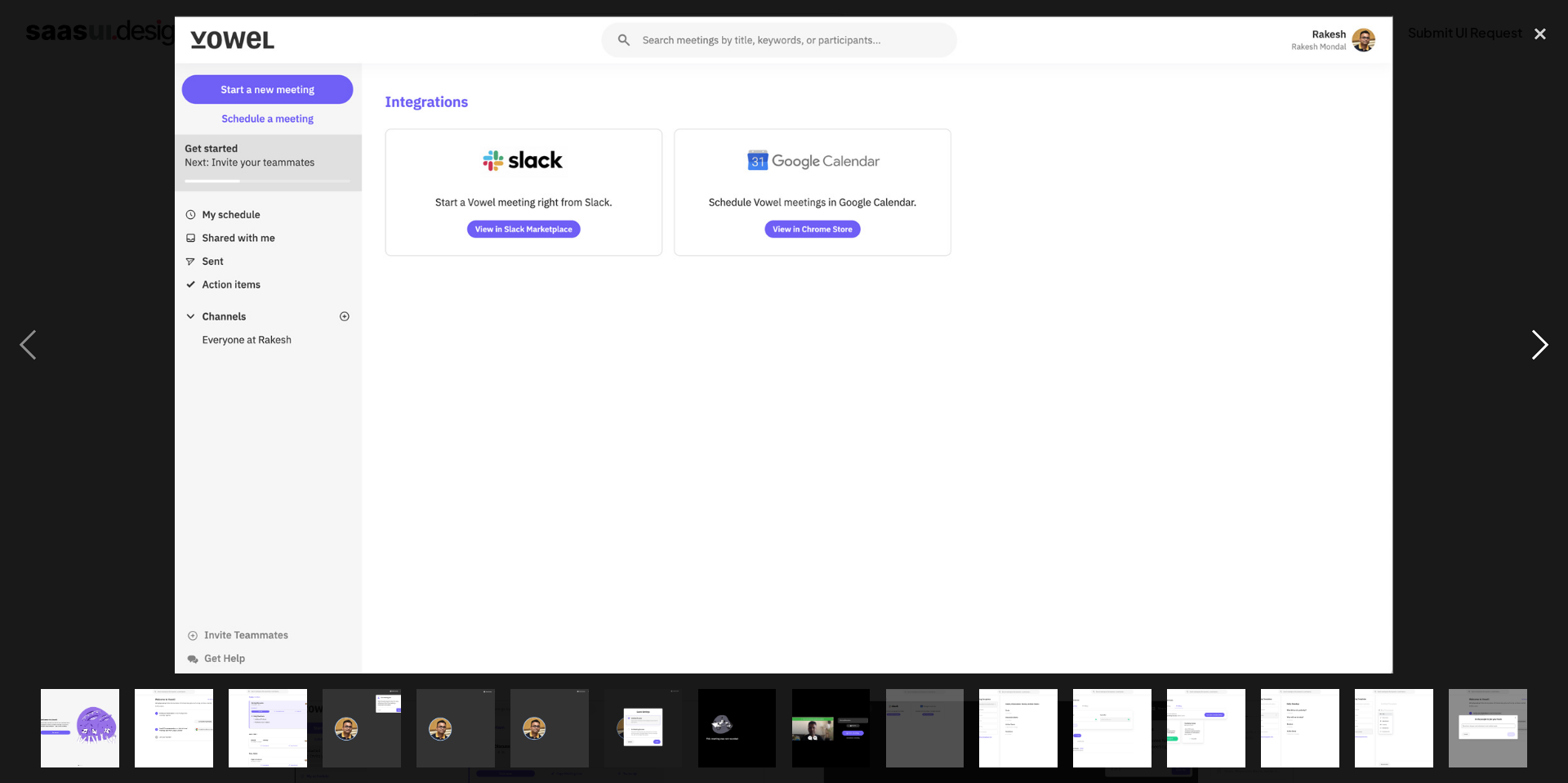
click at [1541, 344] on div "next image" at bounding box center [1539, 345] width 55 height 658
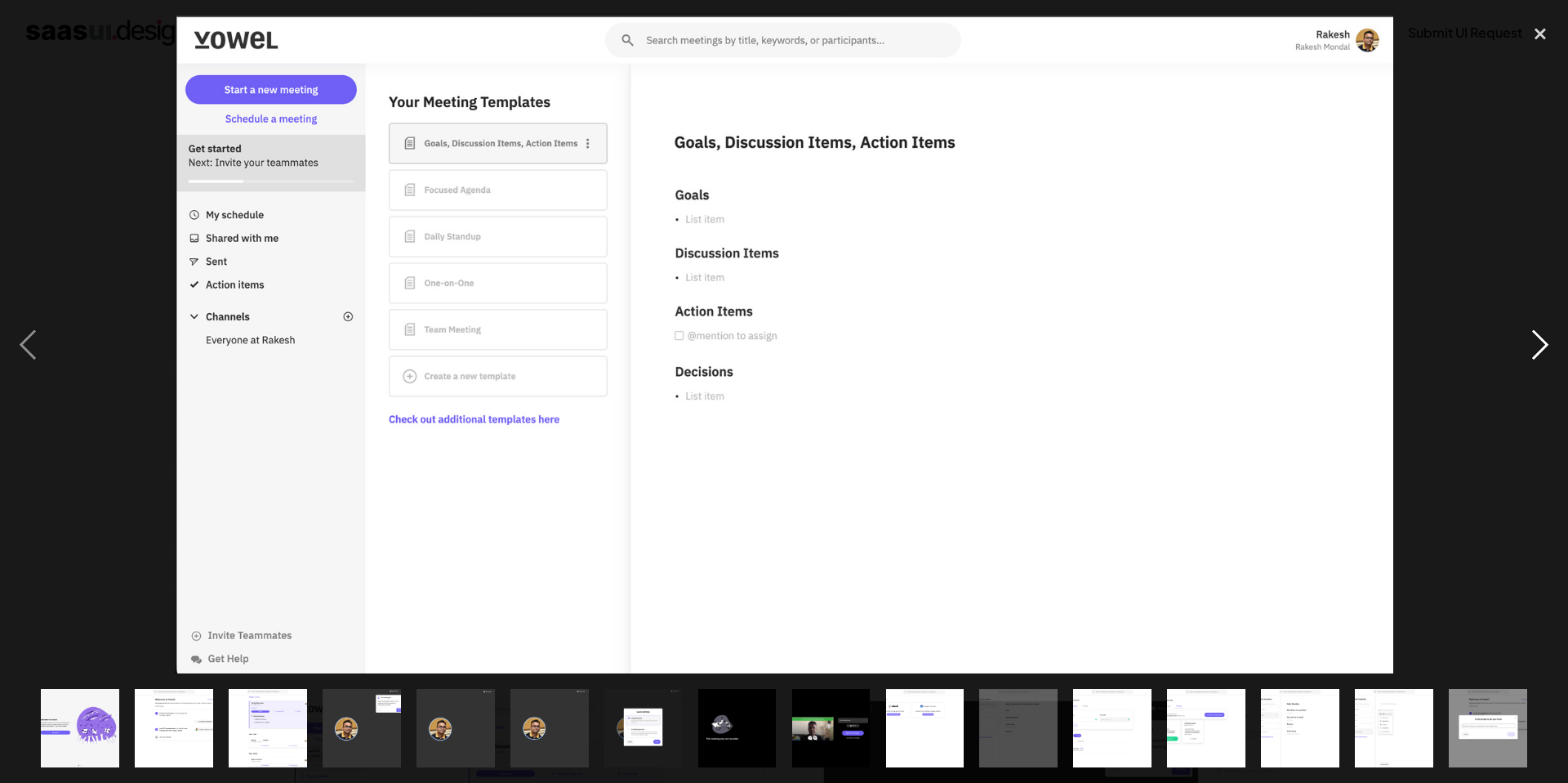
click at [1541, 344] on div "next image" at bounding box center [1539, 345] width 55 height 658
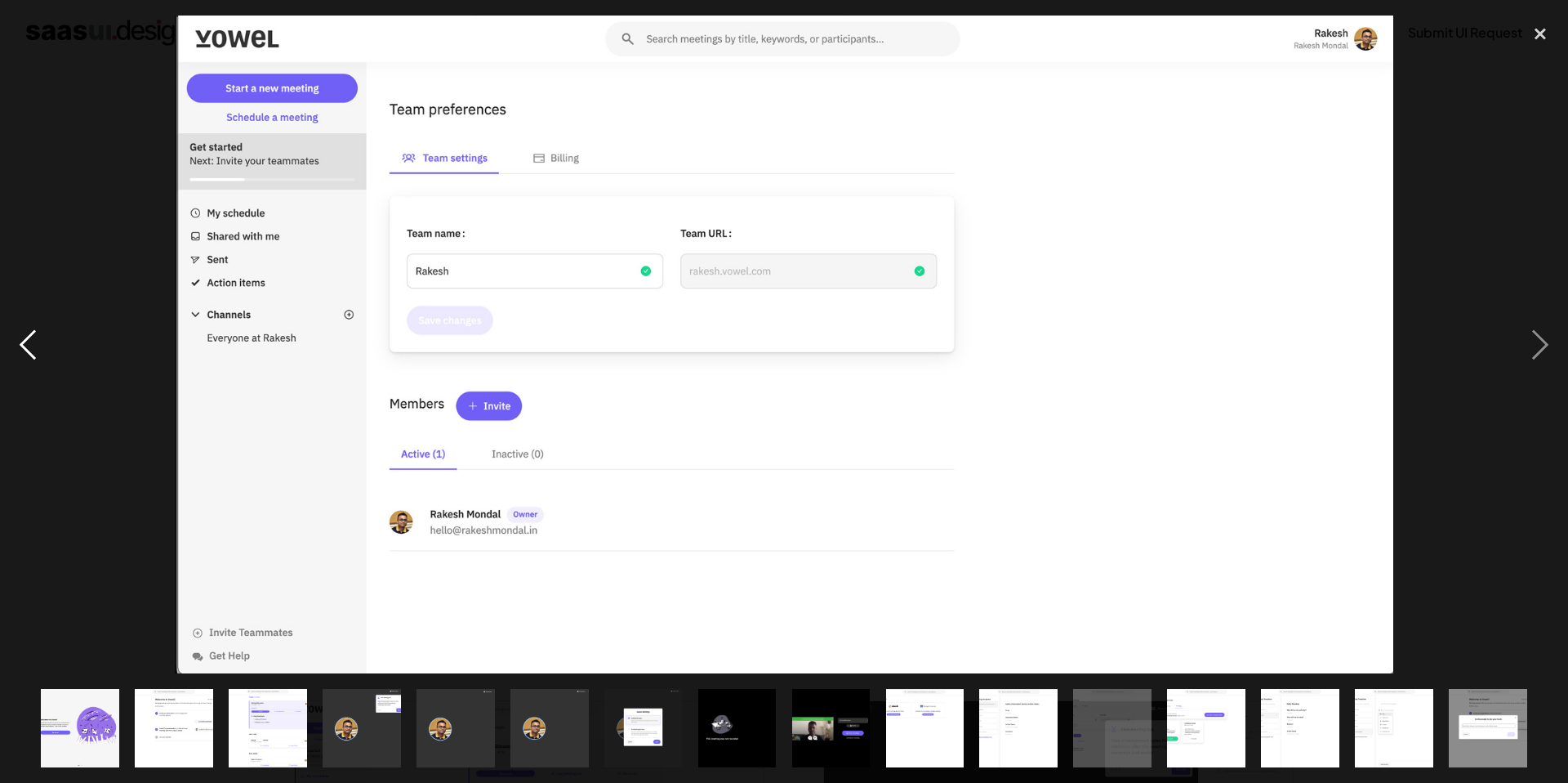
click at [24, 346] on div "previous image" at bounding box center [28, 345] width 55 height 658
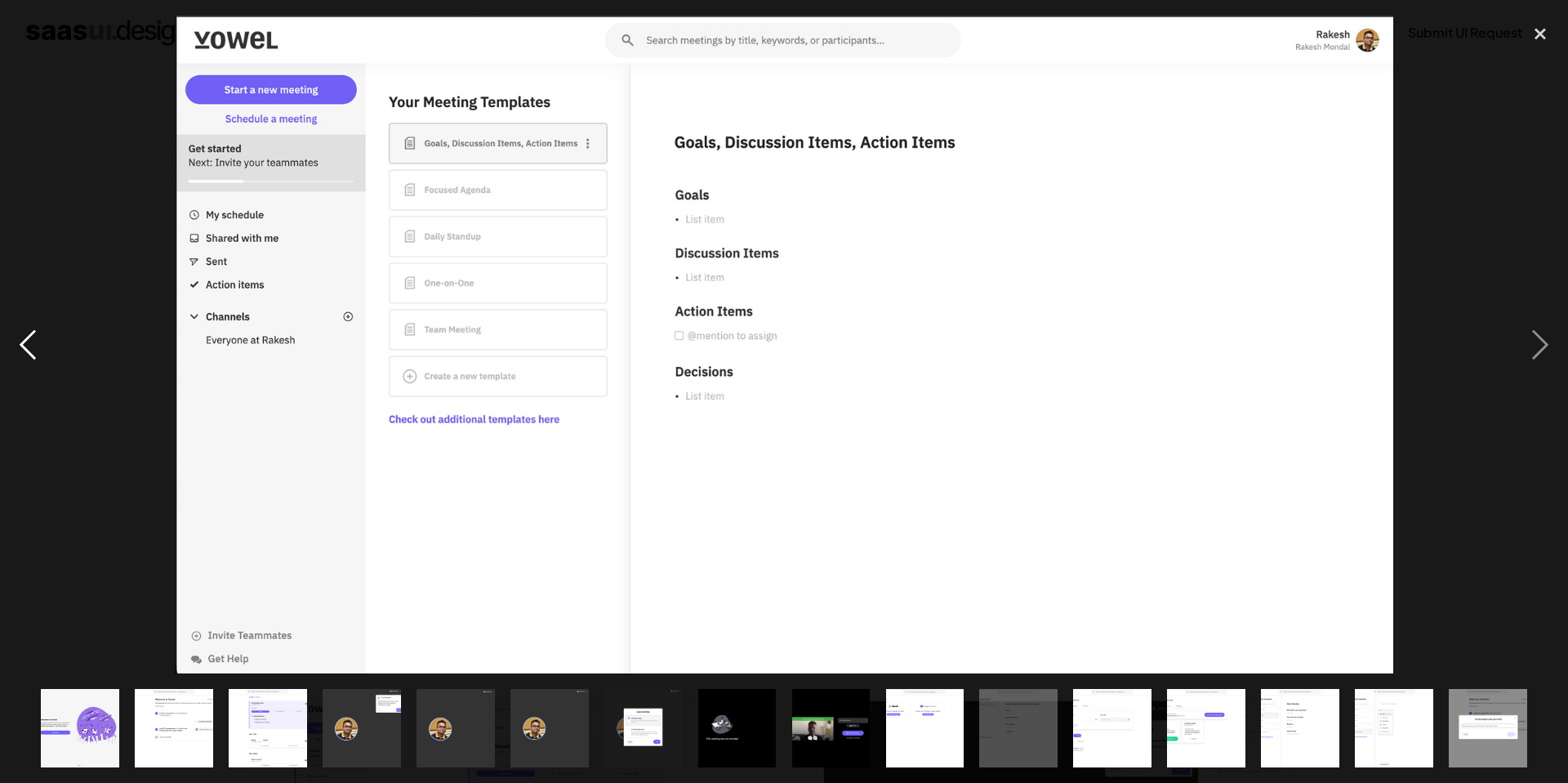
click at [24, 346] on div "previous image" at bounding box center [28, 345] width 55 height 658
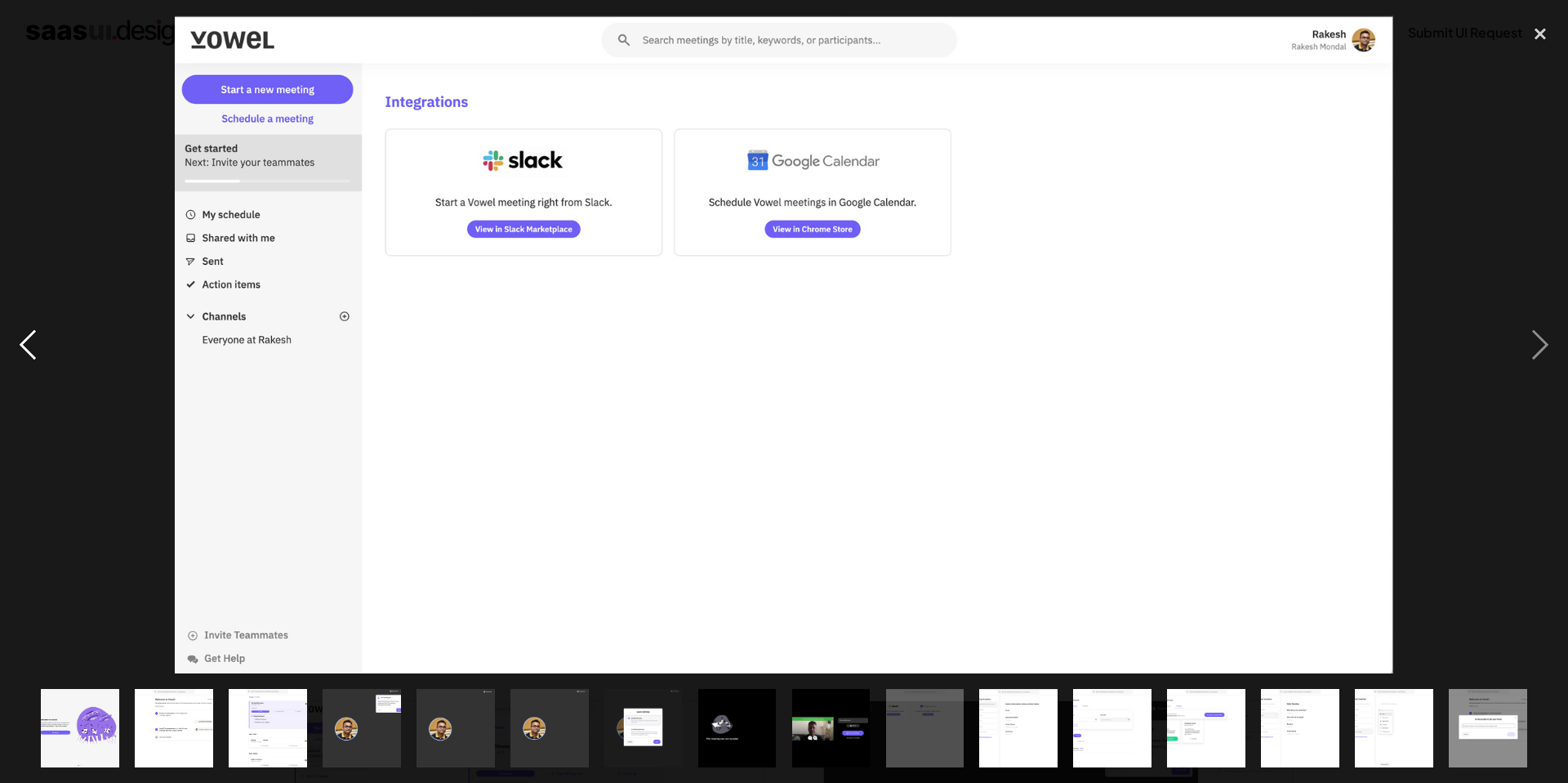
click at [24, 345] on div "previous image" at bounding box center [28, 345] width 55 height 658
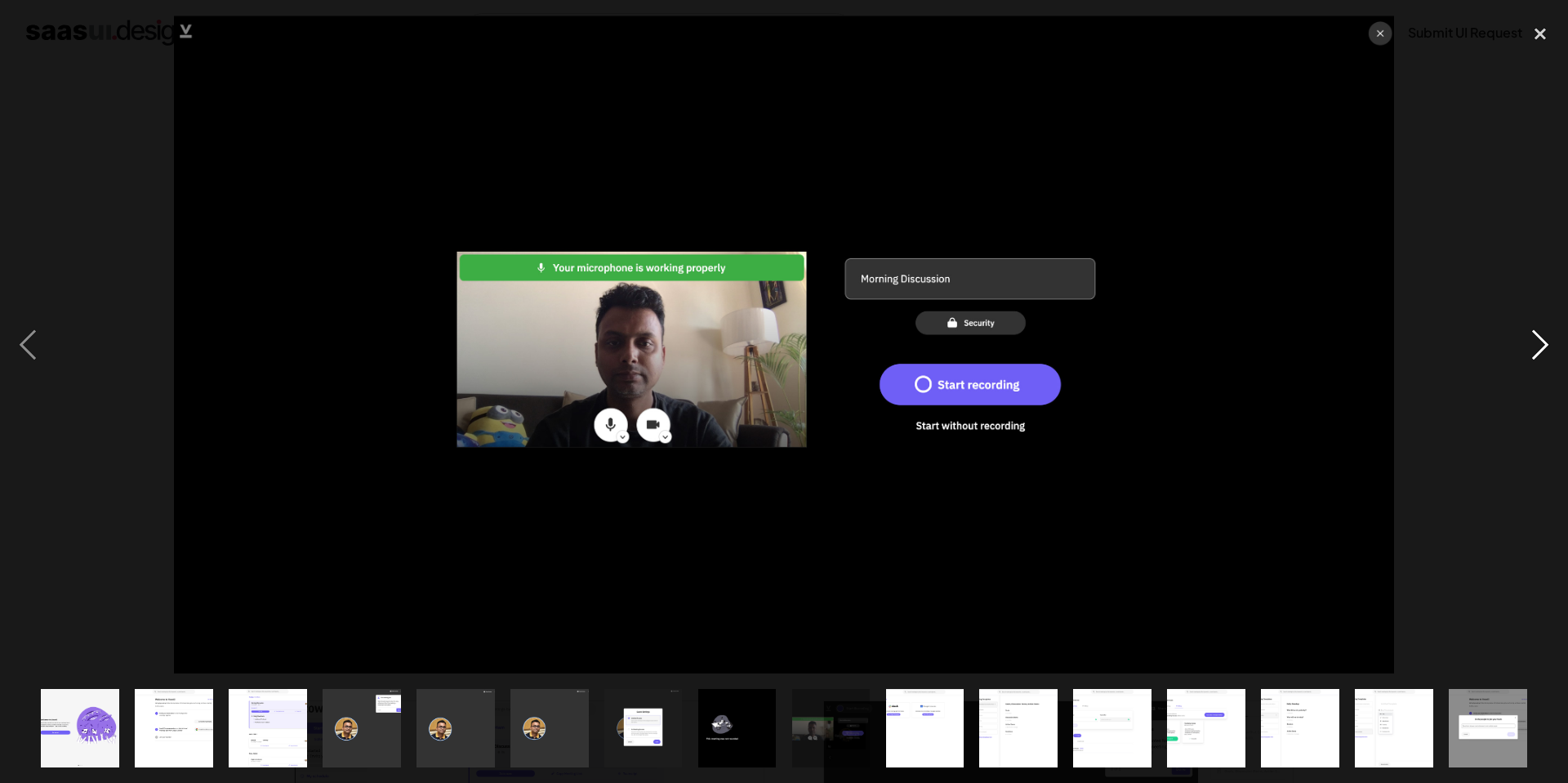
click at [1537, 356] on div "next image" at bounding box center [1539, 345] width 55 height 658
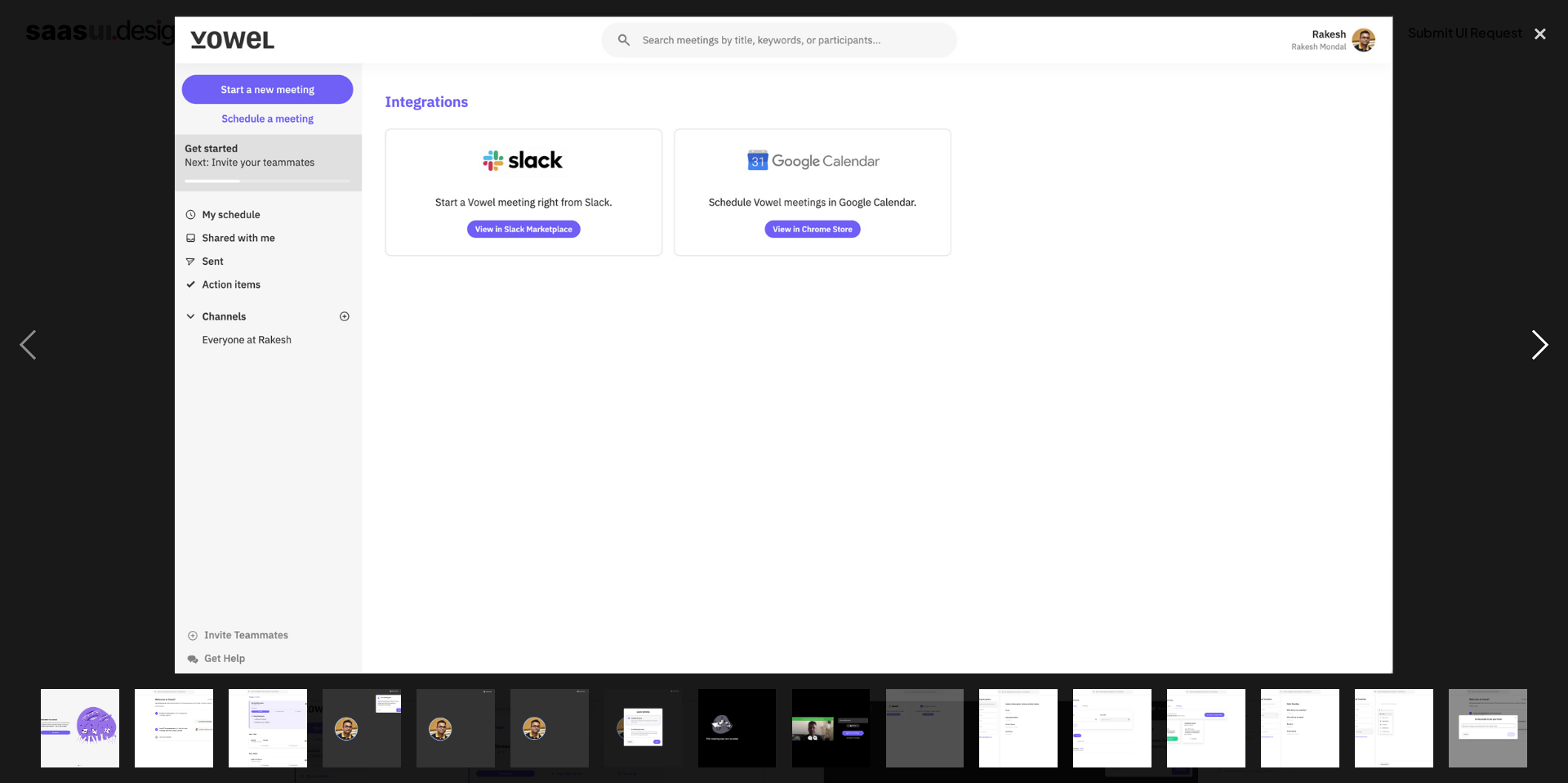
click at [1537, 356] on div "next image" at bounding box center [1539, 345] width 55 height 658
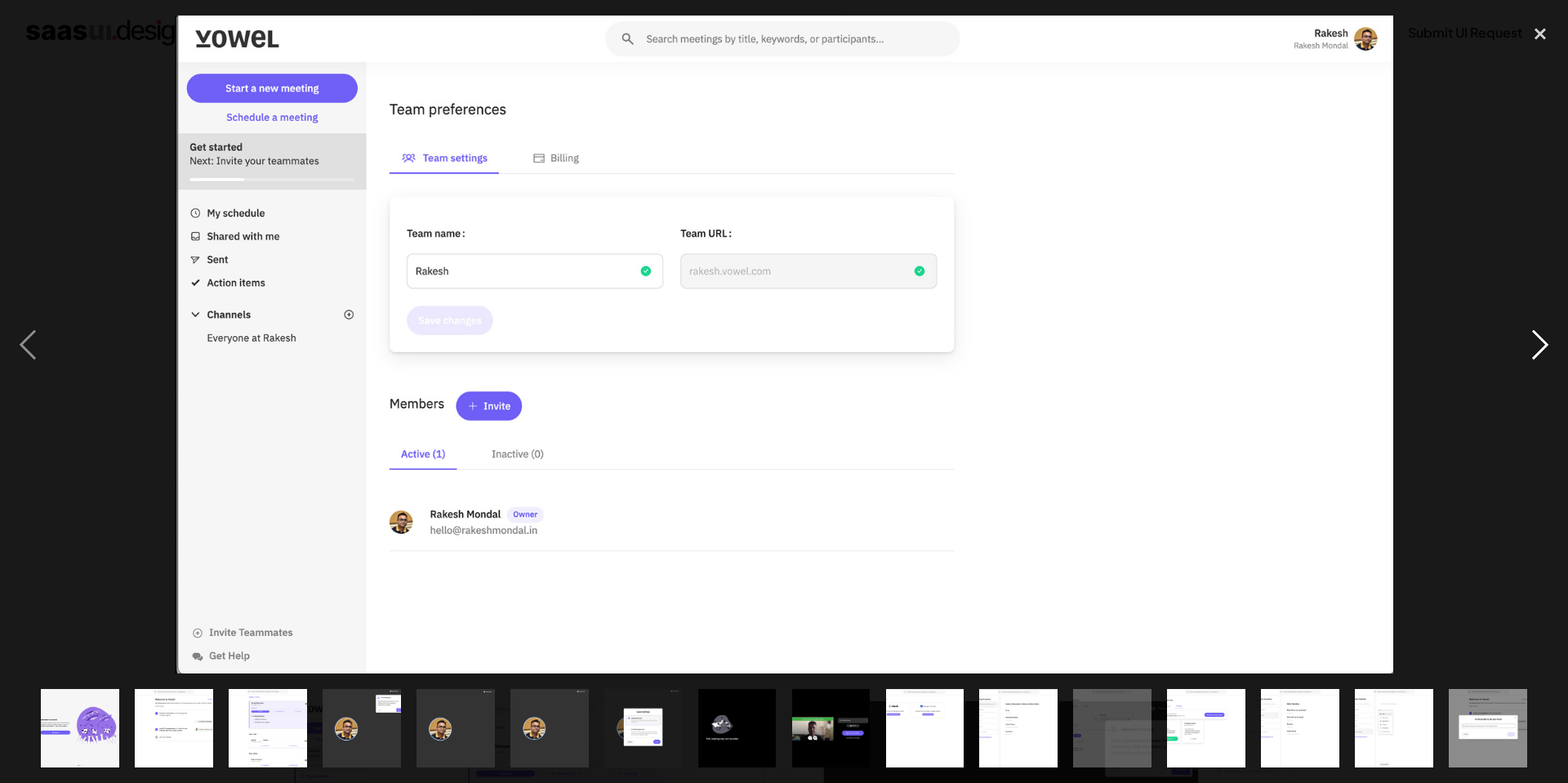
click at [1537, 356] on div "next image" at bounding box center [1539, 345] width 55 height 658
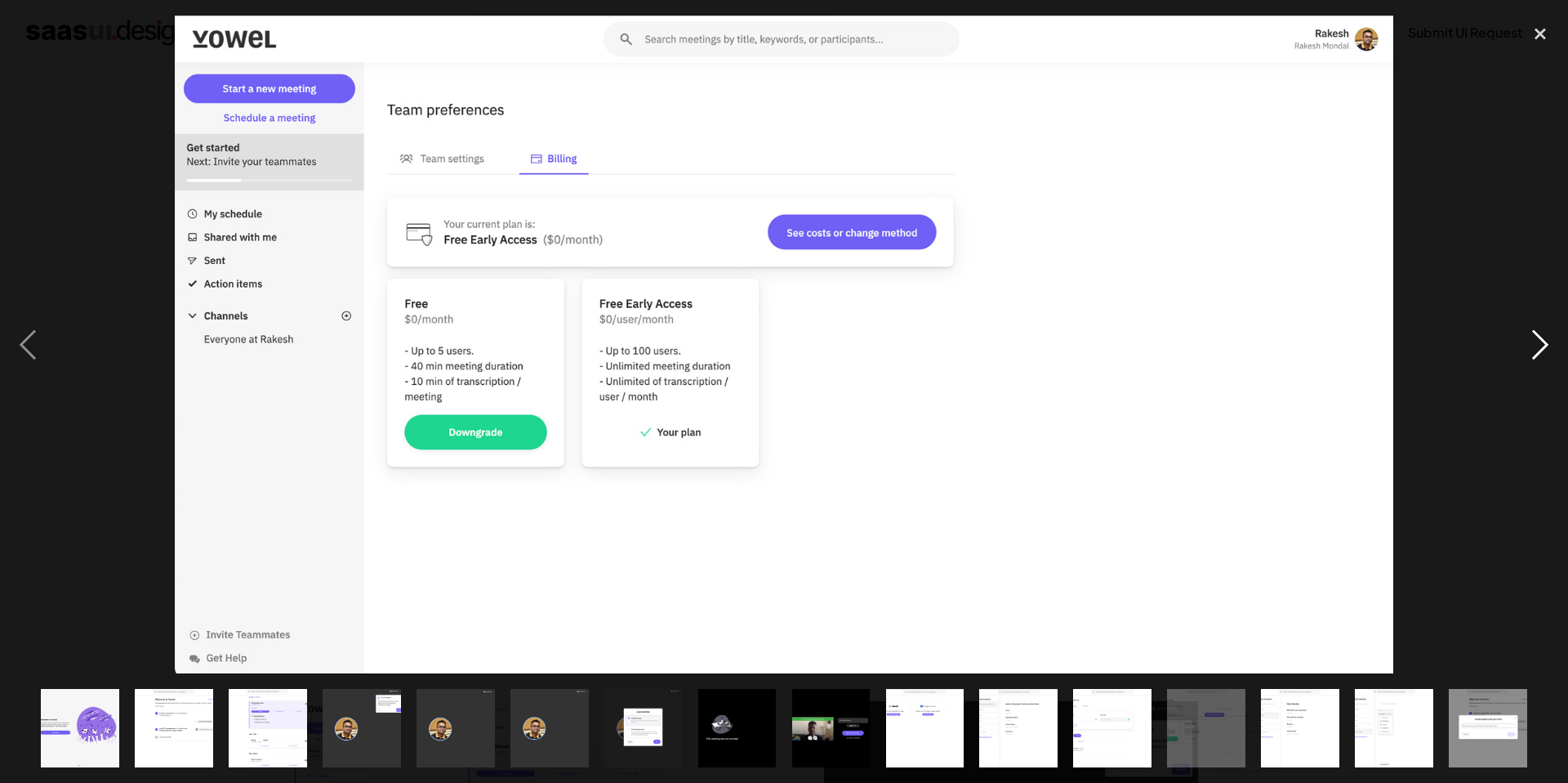
click at [1537, 356] on div "next image" at bounding box center [1539, 345] width 55 height 658
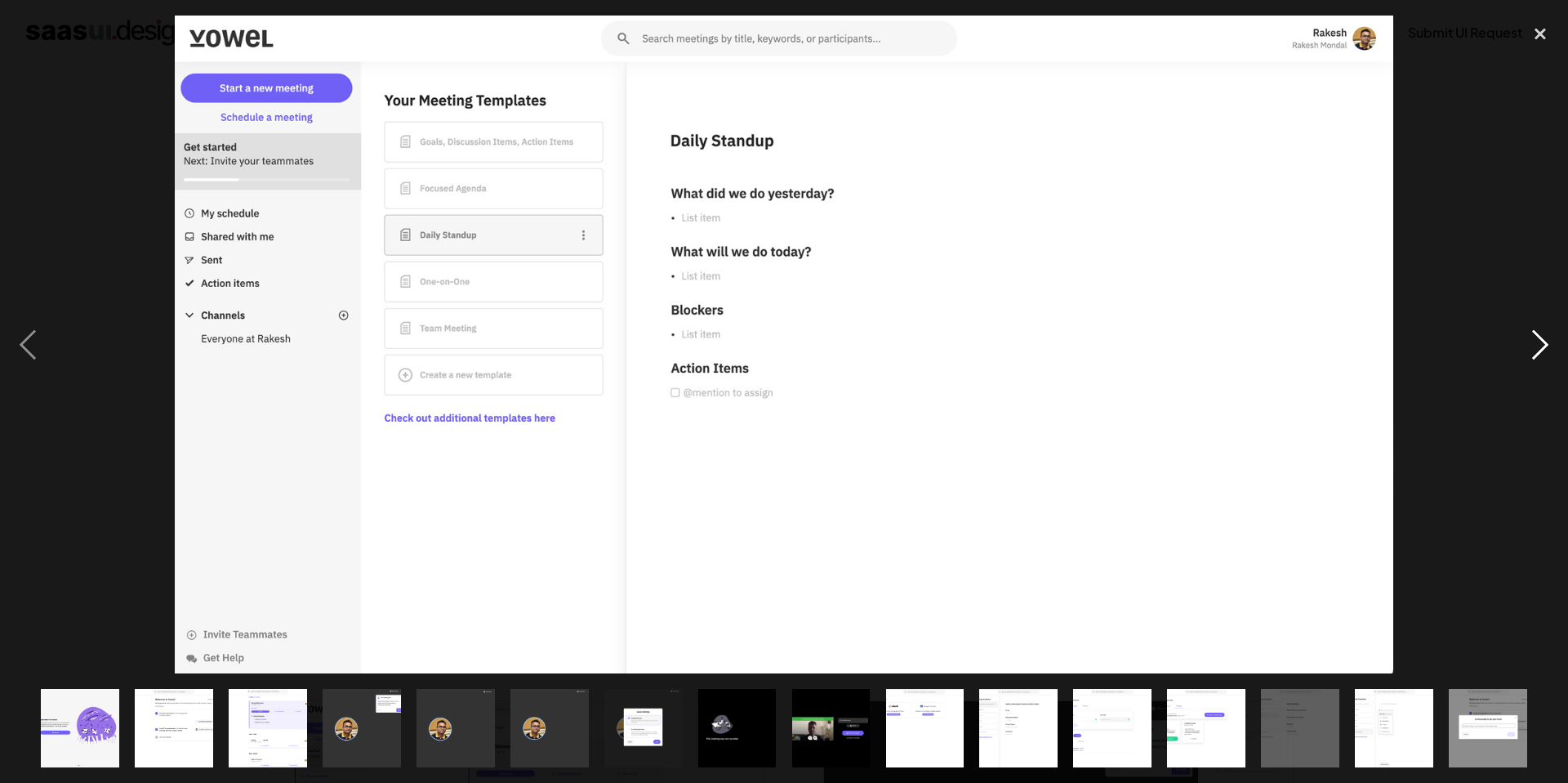
click at [1537, 356] on div "next image" at bounding box center [1539, 345] width 55 height 658
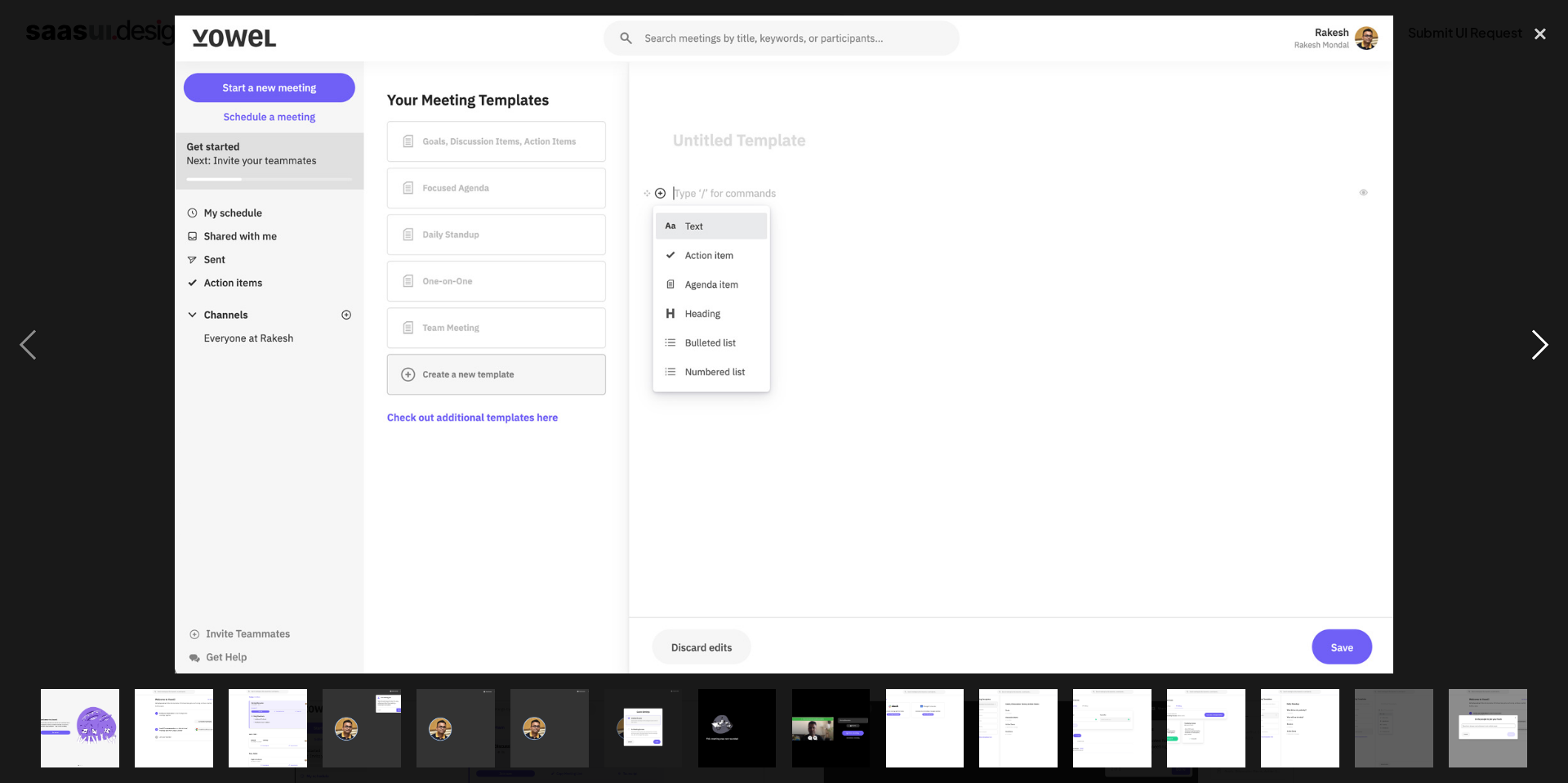
click at [1537, 356] on div "next image" at bounding box center [1539, 345] width 55 height 658
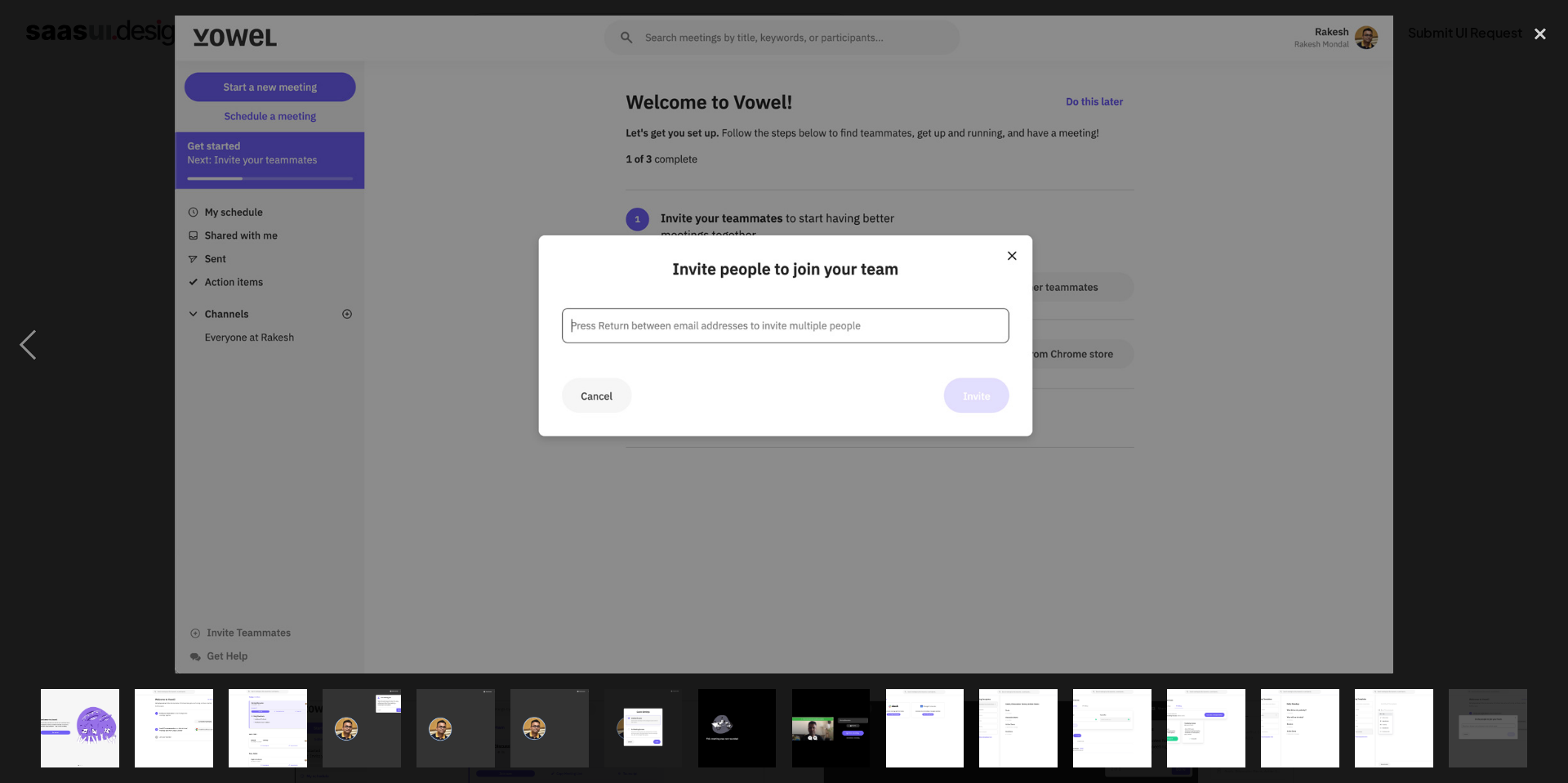
click at [1537, 356] on div "next image" at bounding box center [1539, 345] width 55 height 658
click at [1542, 32] on div "close lightbox" at bounding box center [1539, 33] width 55 height 35
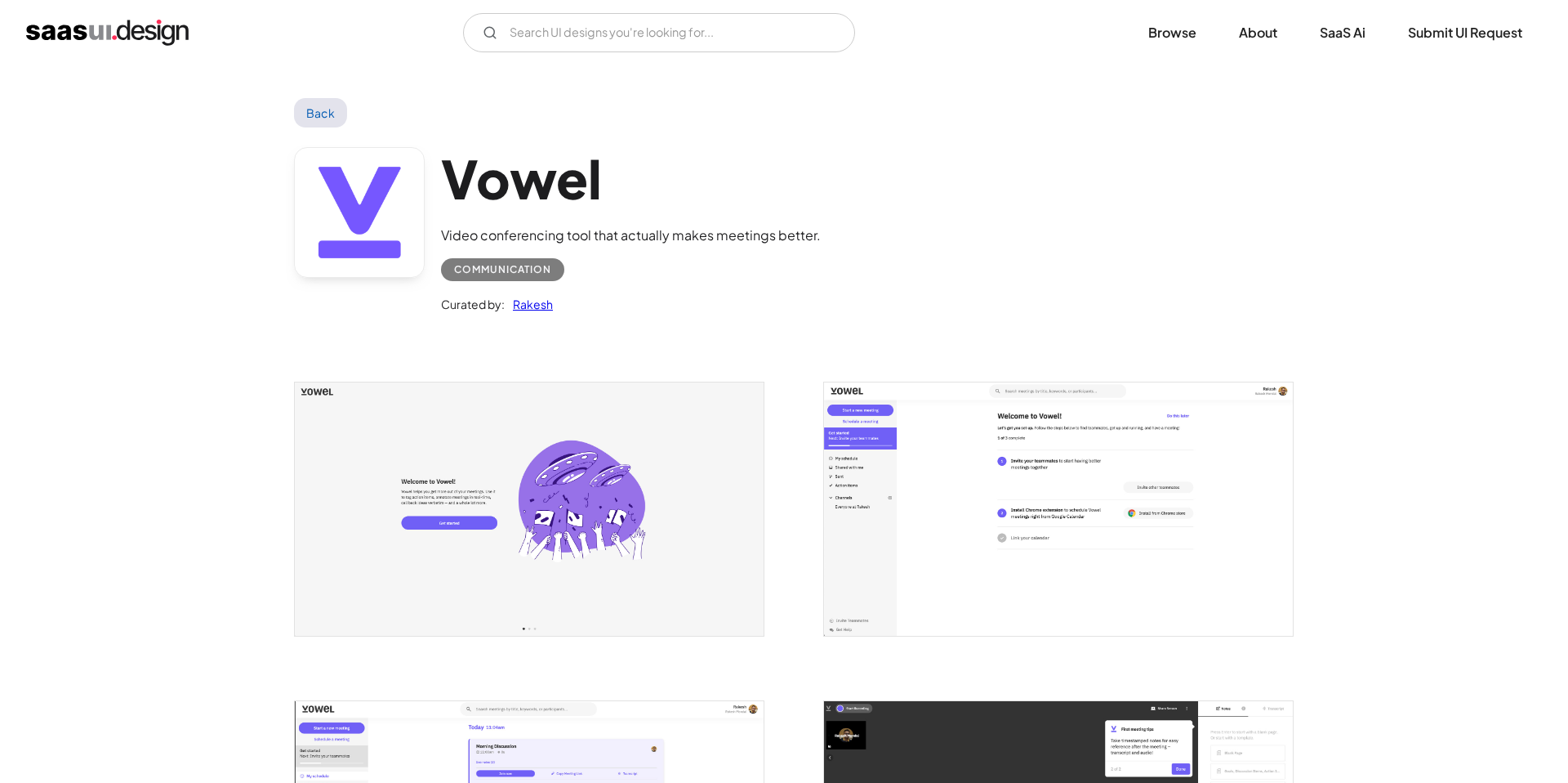
click at [316, 125] on link "Back" at bounding box center [321, 113] width 53 height 30
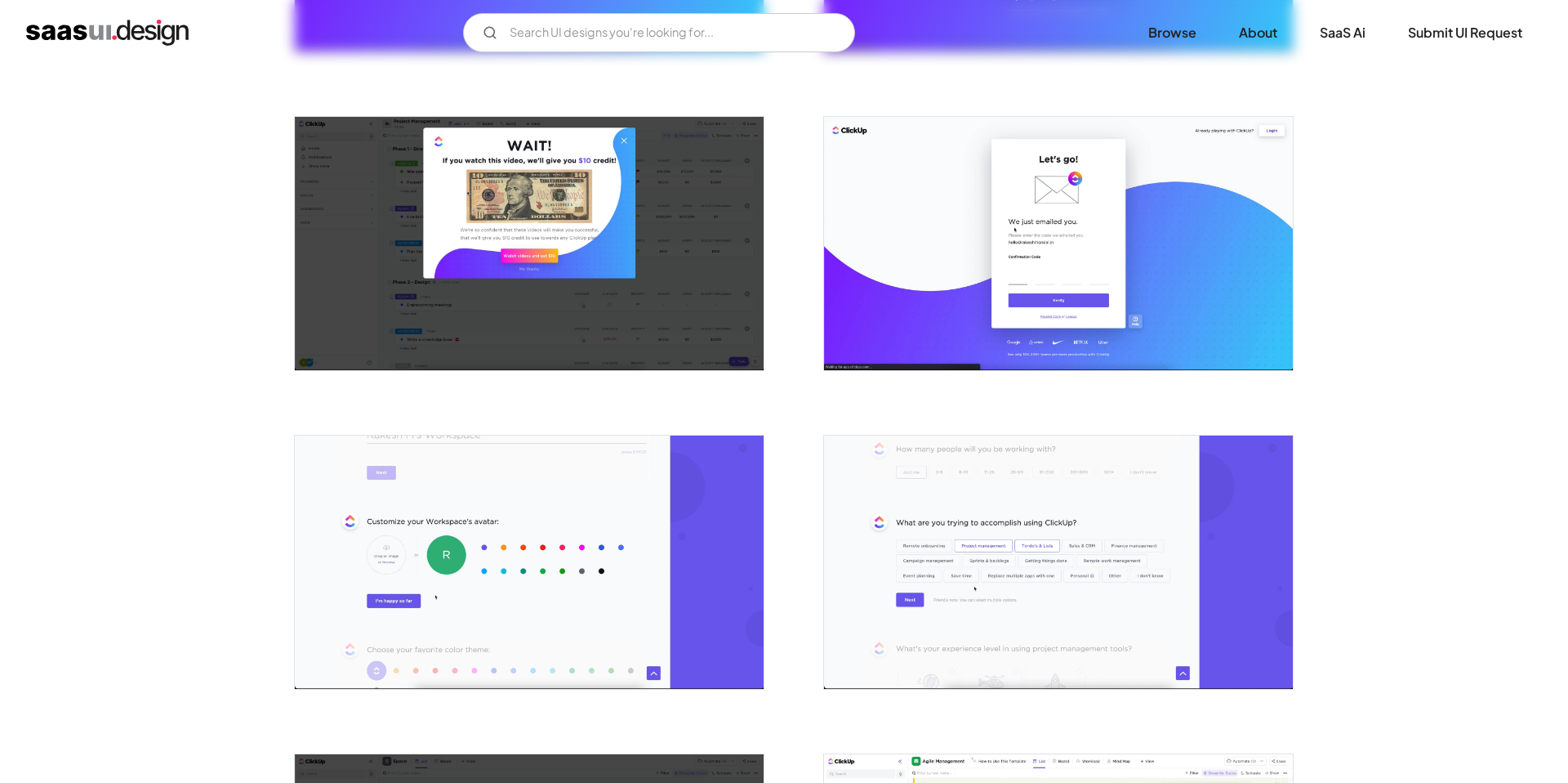
scroll to position [577, 0]
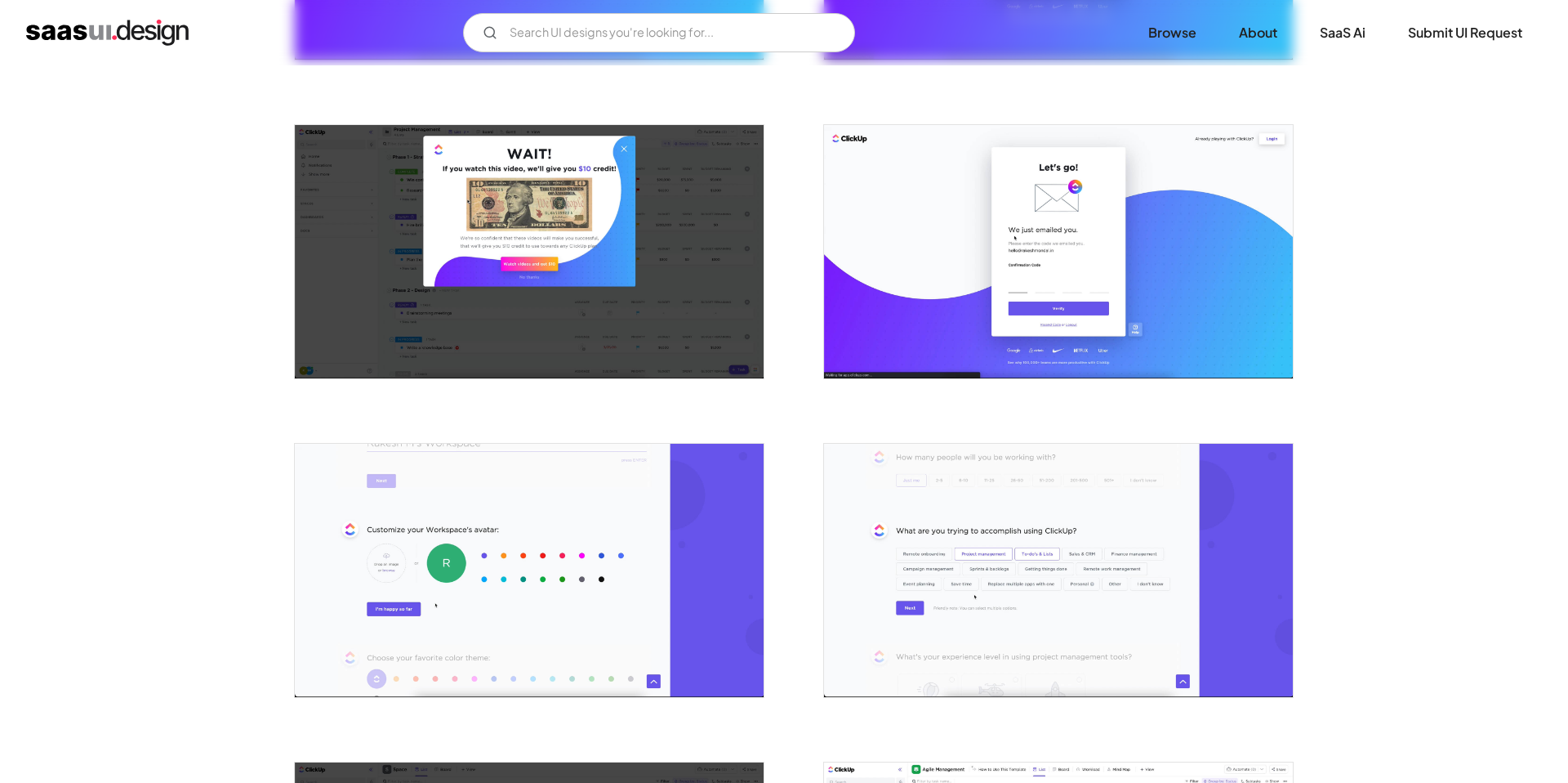
click at [505, 518] on img "open lightbox" at bounding box center [529, 569] width 469 height 253
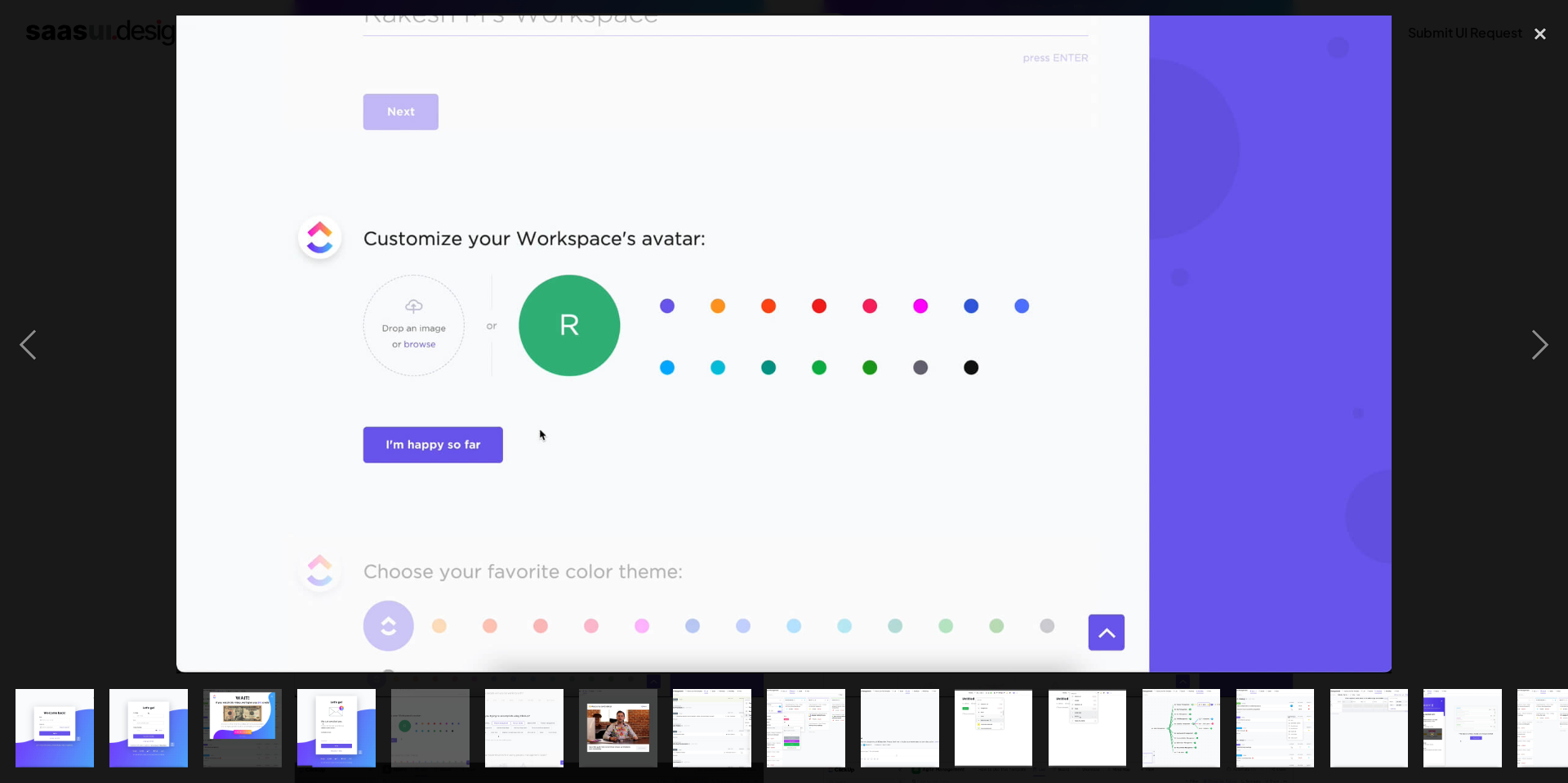
click at [505, 518] on img at bounding box center [784, 345] width 1216 height 658
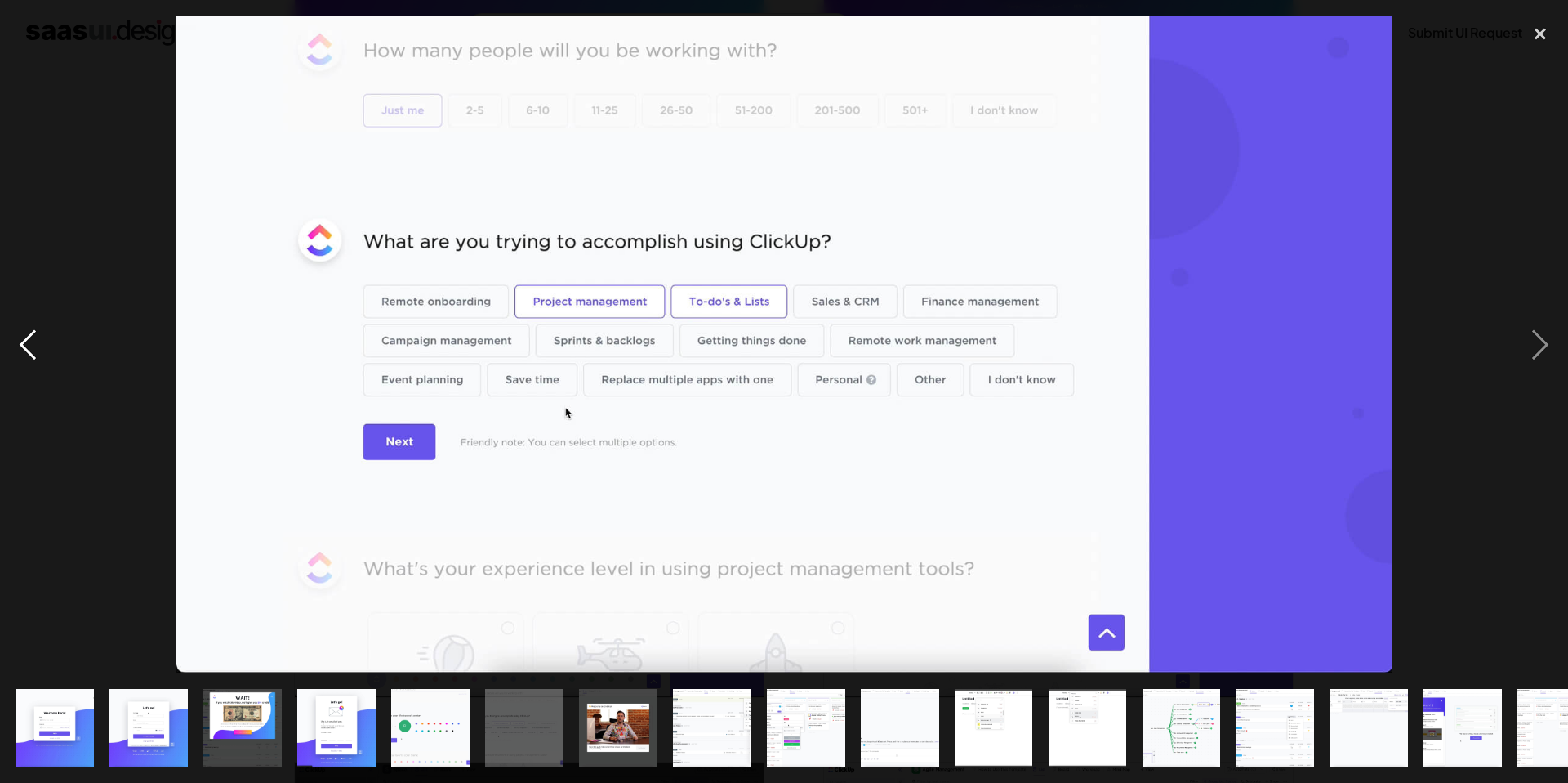
click at [25, 351] on div "previous image" at bounding box center [28, 345] width 55 height 658
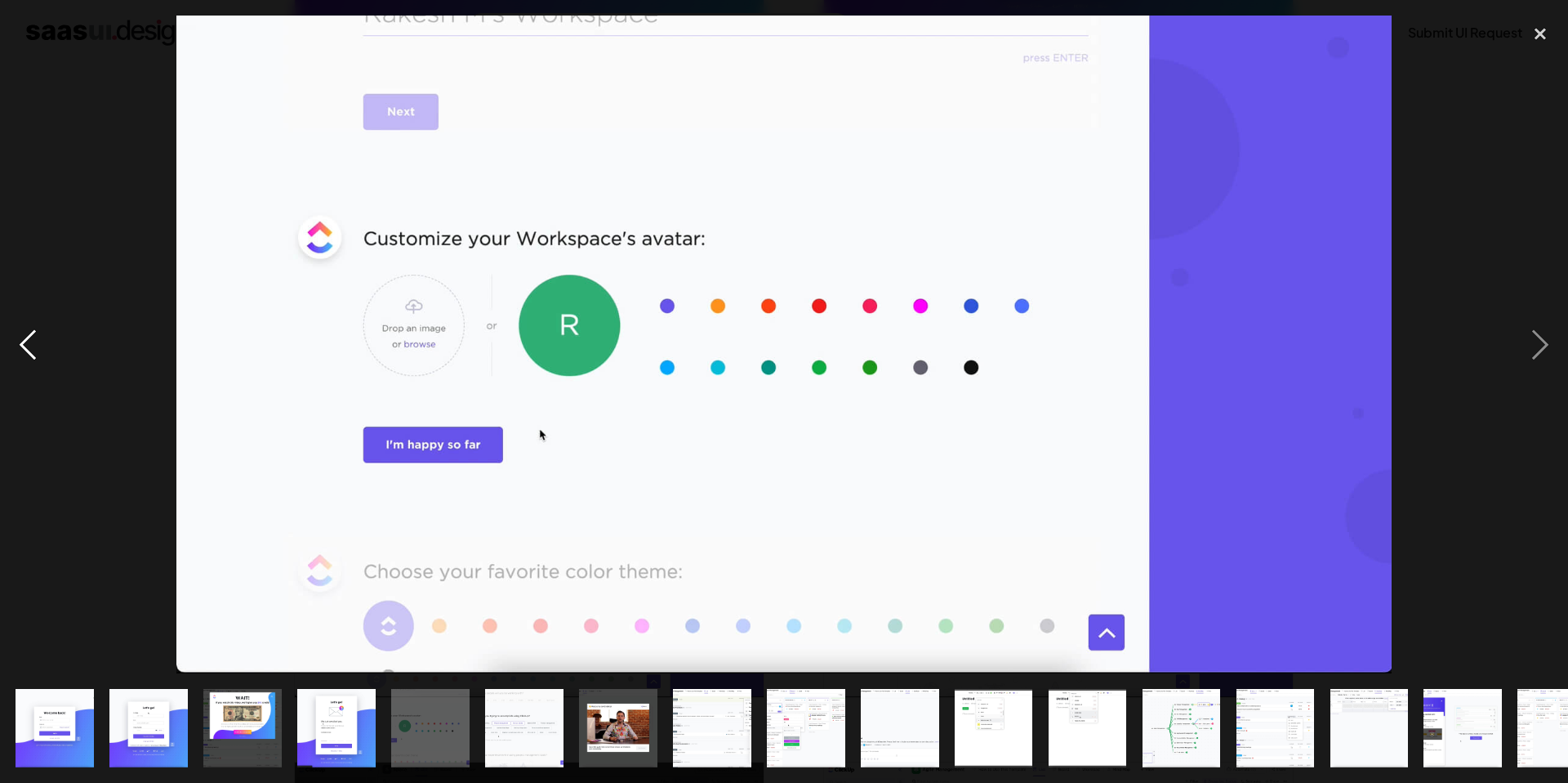
click at [25, 351] on div "previous image" at bounding box center [28, 345] width 55 height 658
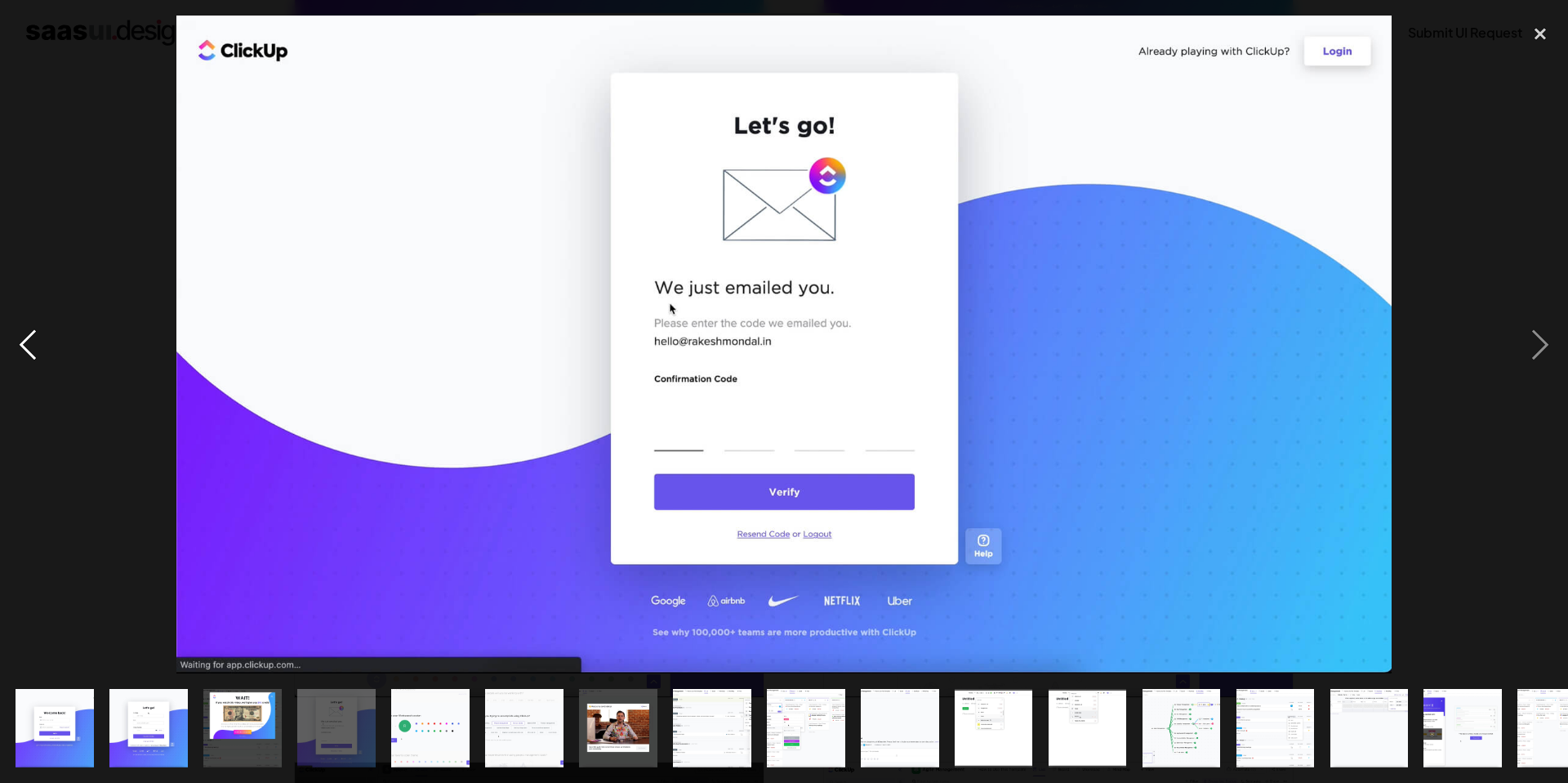
click at [25, 352] on div "previous image" at bounding box center [28, 345] width 55 height 658
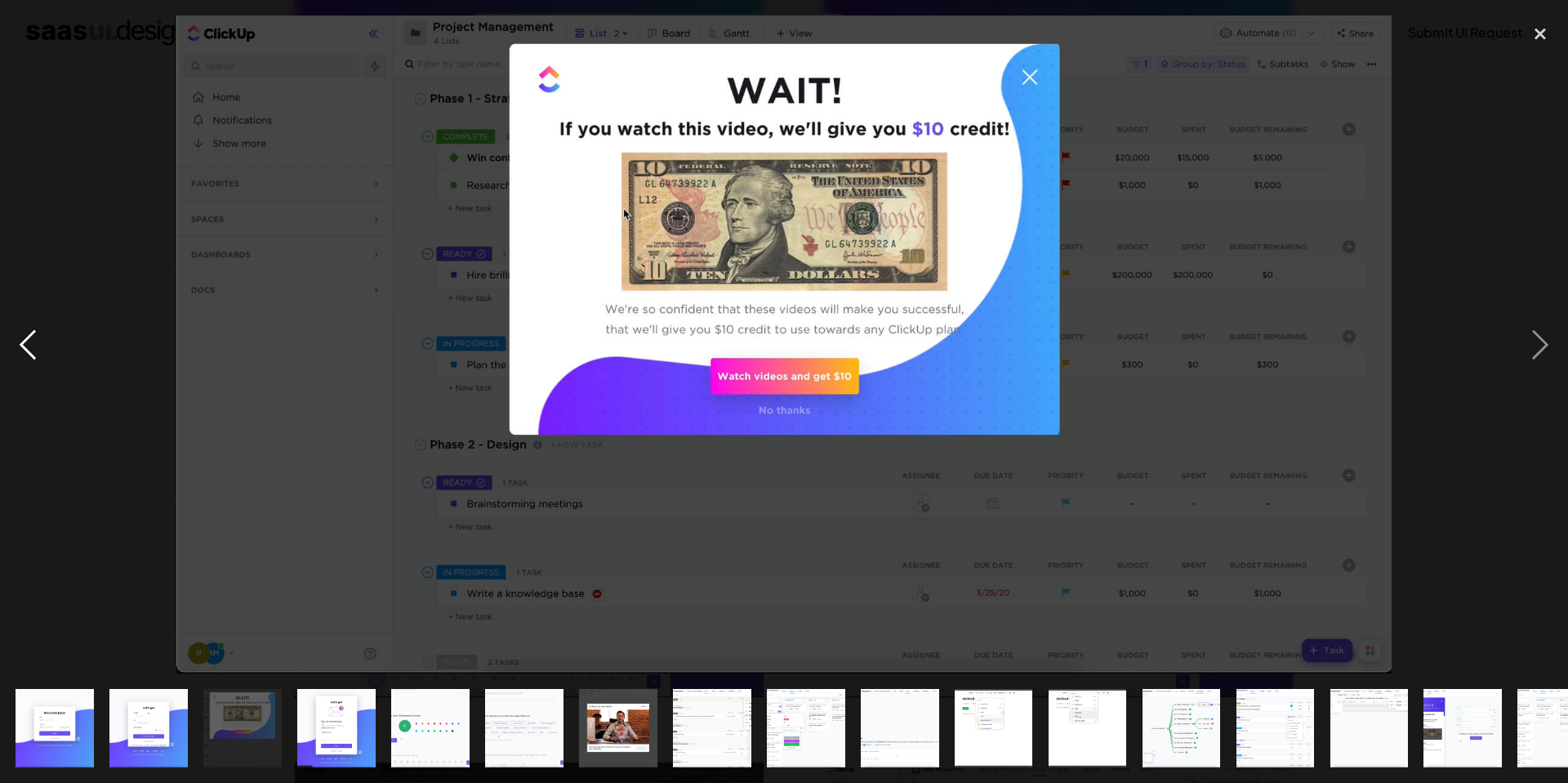
click at [35, 329] on div "previous image" at bounding box center [28, 345] width 55 height 658
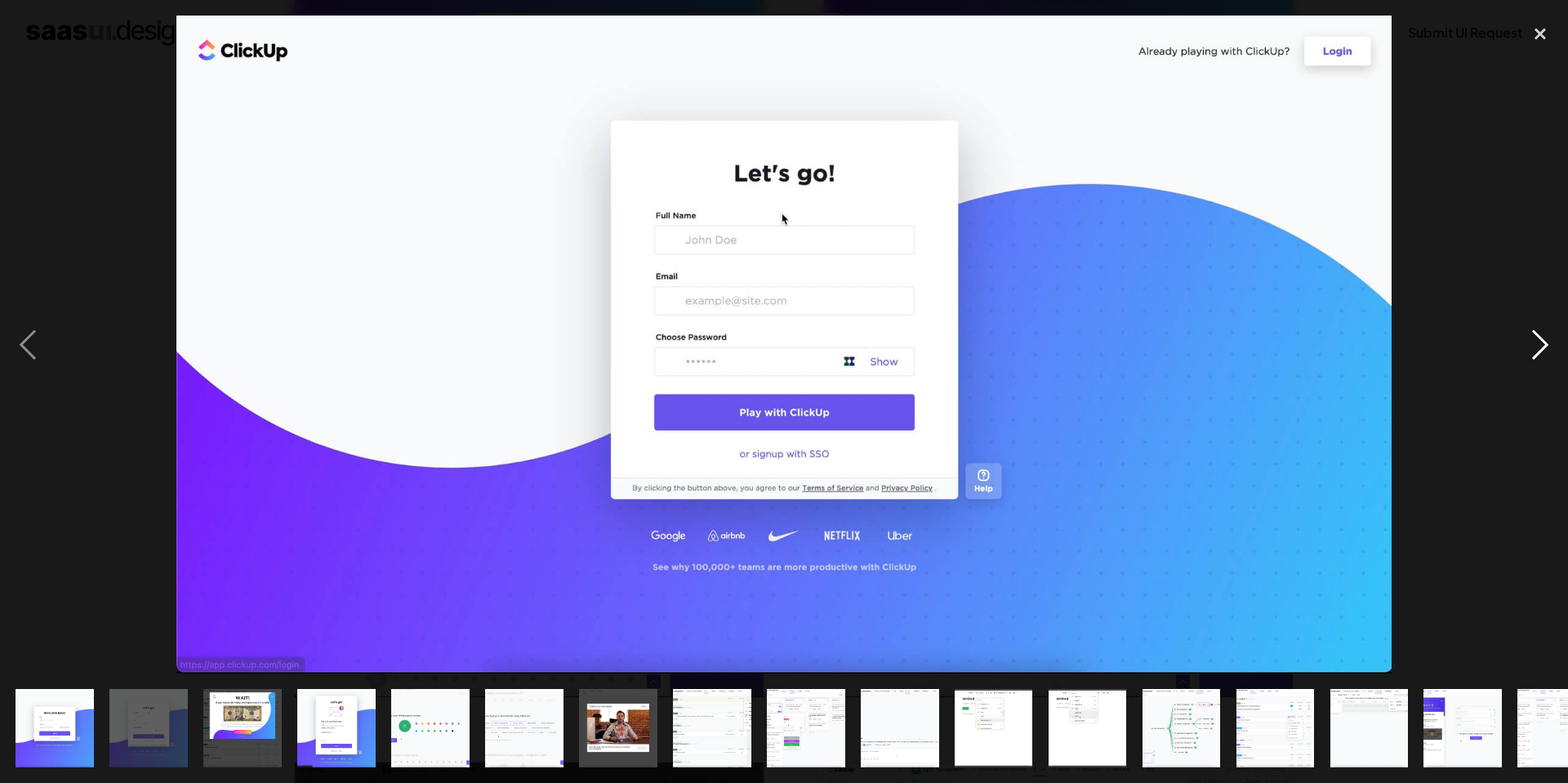
click at [1544, 348] on div "next image" at bounding box center [1539, 345] width 55 height 658
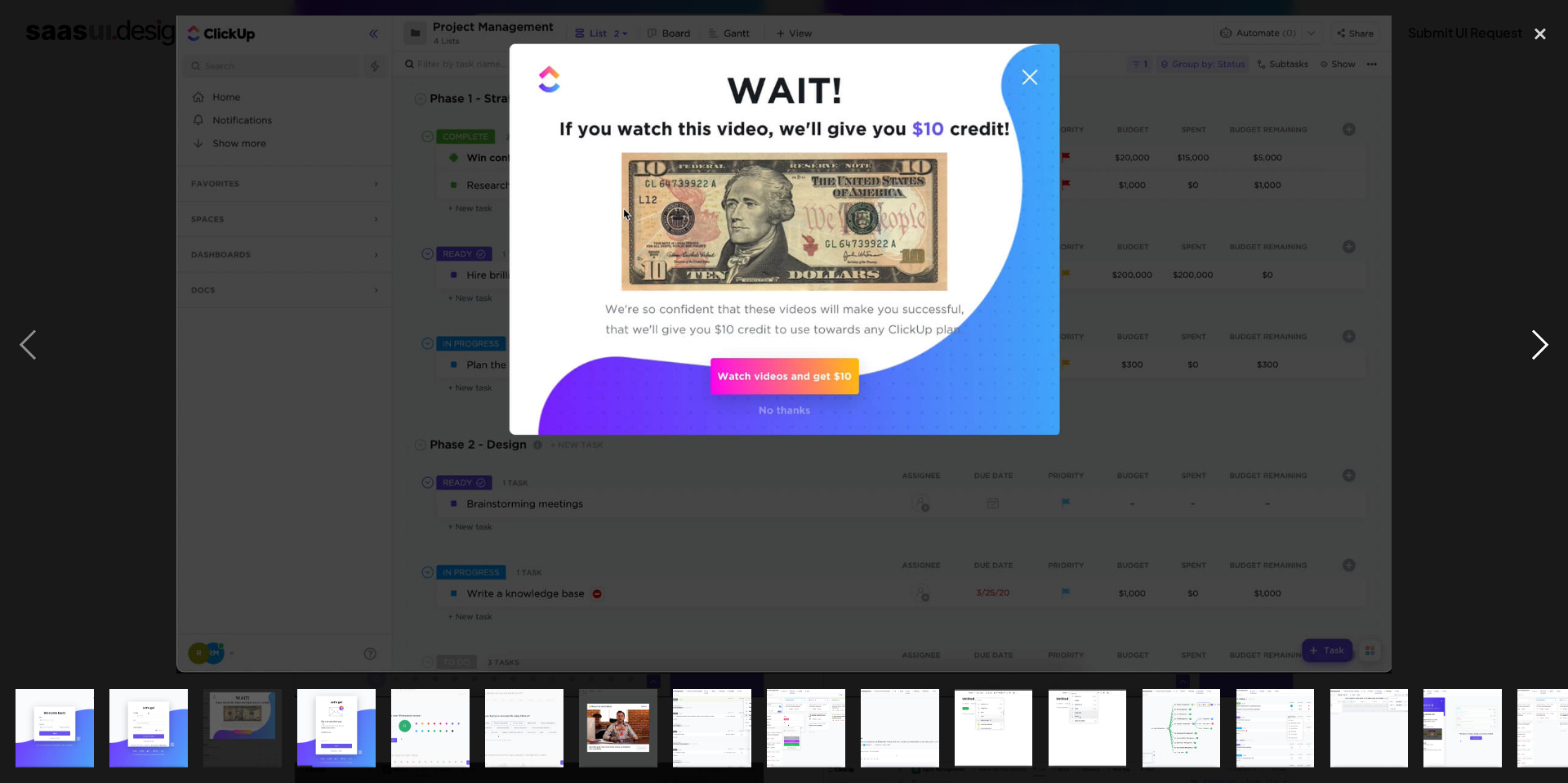
click at [1544, 348] on div "next image" at bounding box center [1539, 345] width 55 height 658
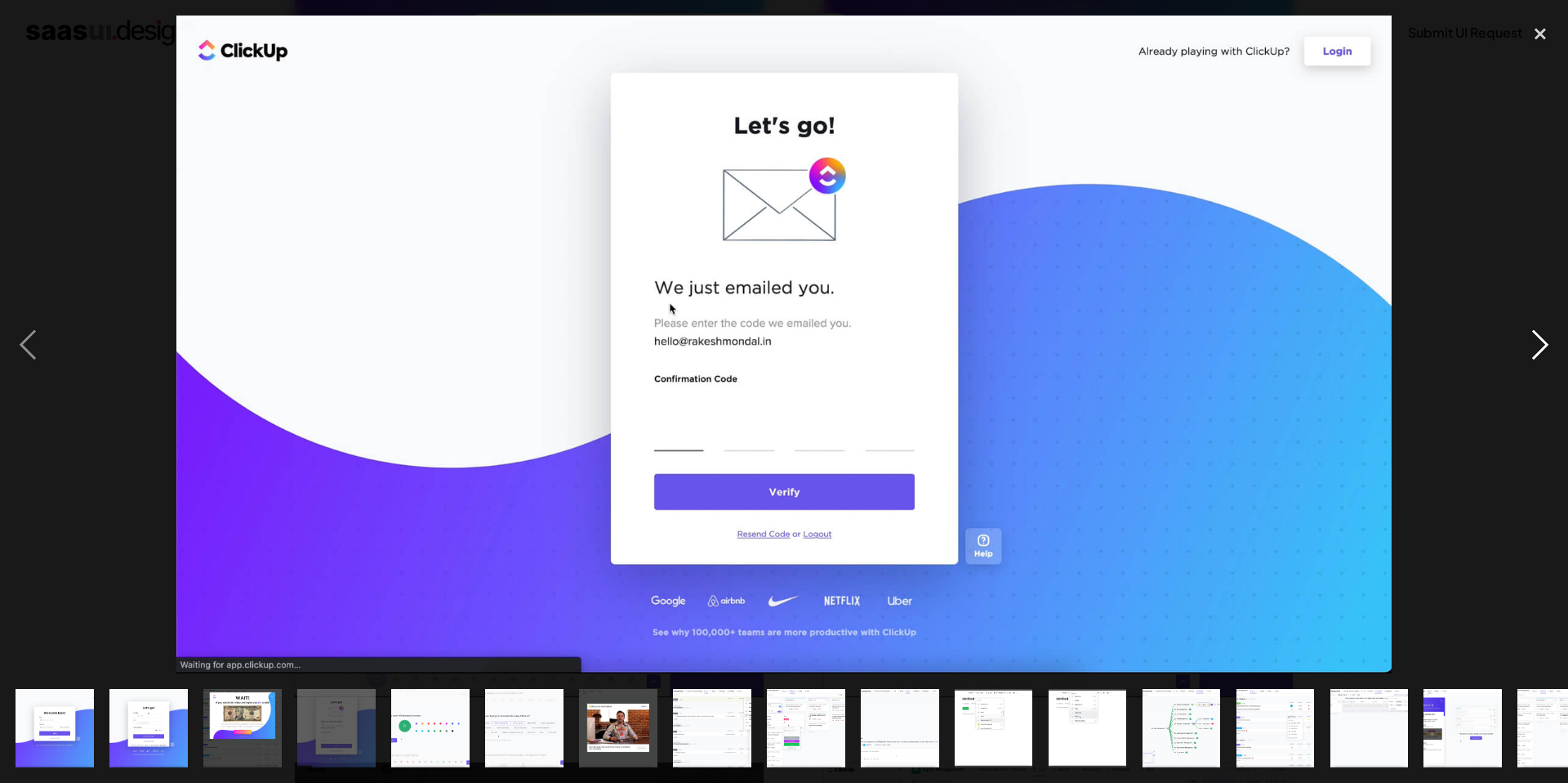
click at [1544, 348] on div "next image" at bounding box center [1539, 345] width 55 height 658
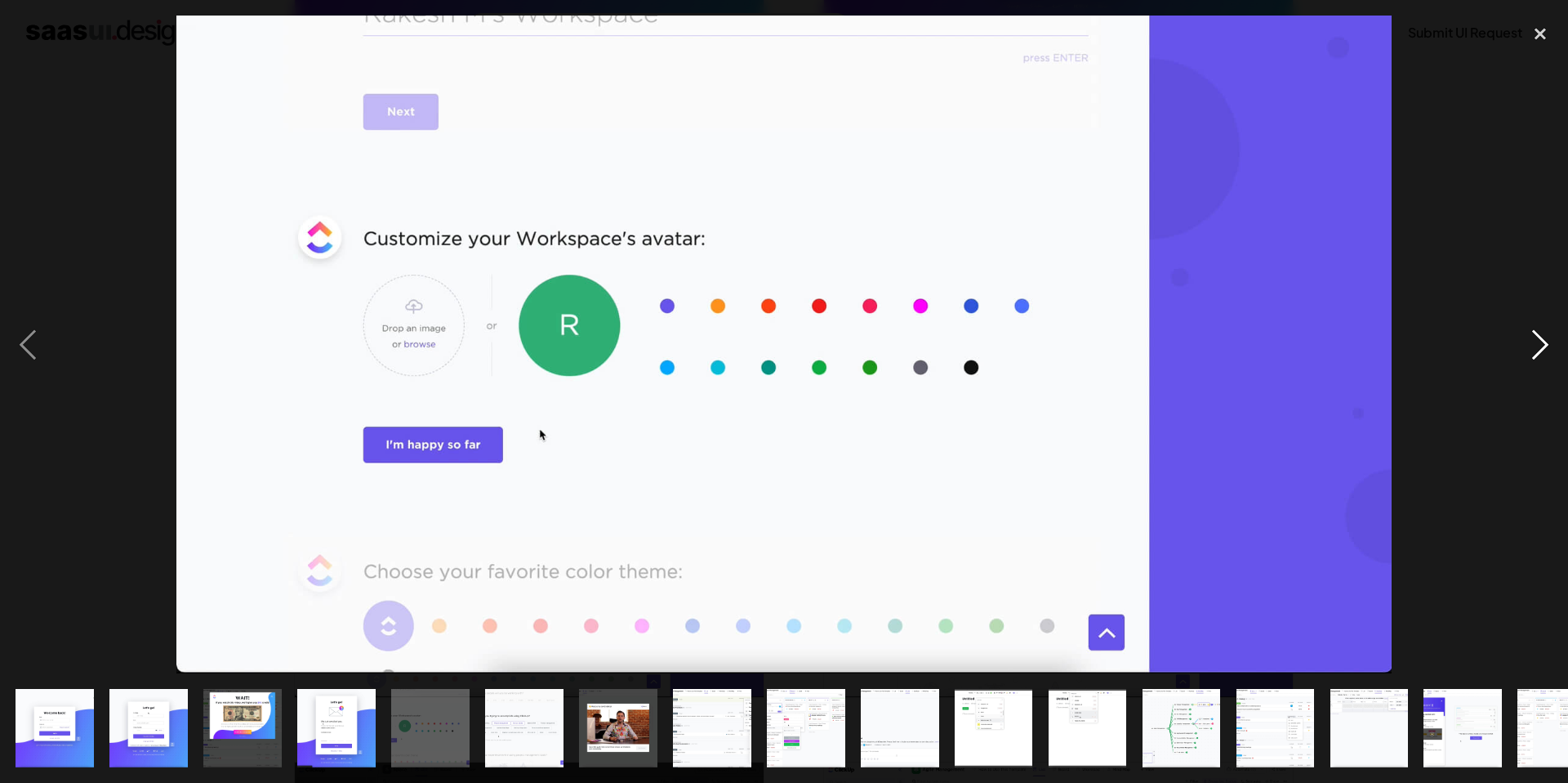
click at [1544, 348] on div "next image" at bounding box center [1539, 345] width 55 height 658
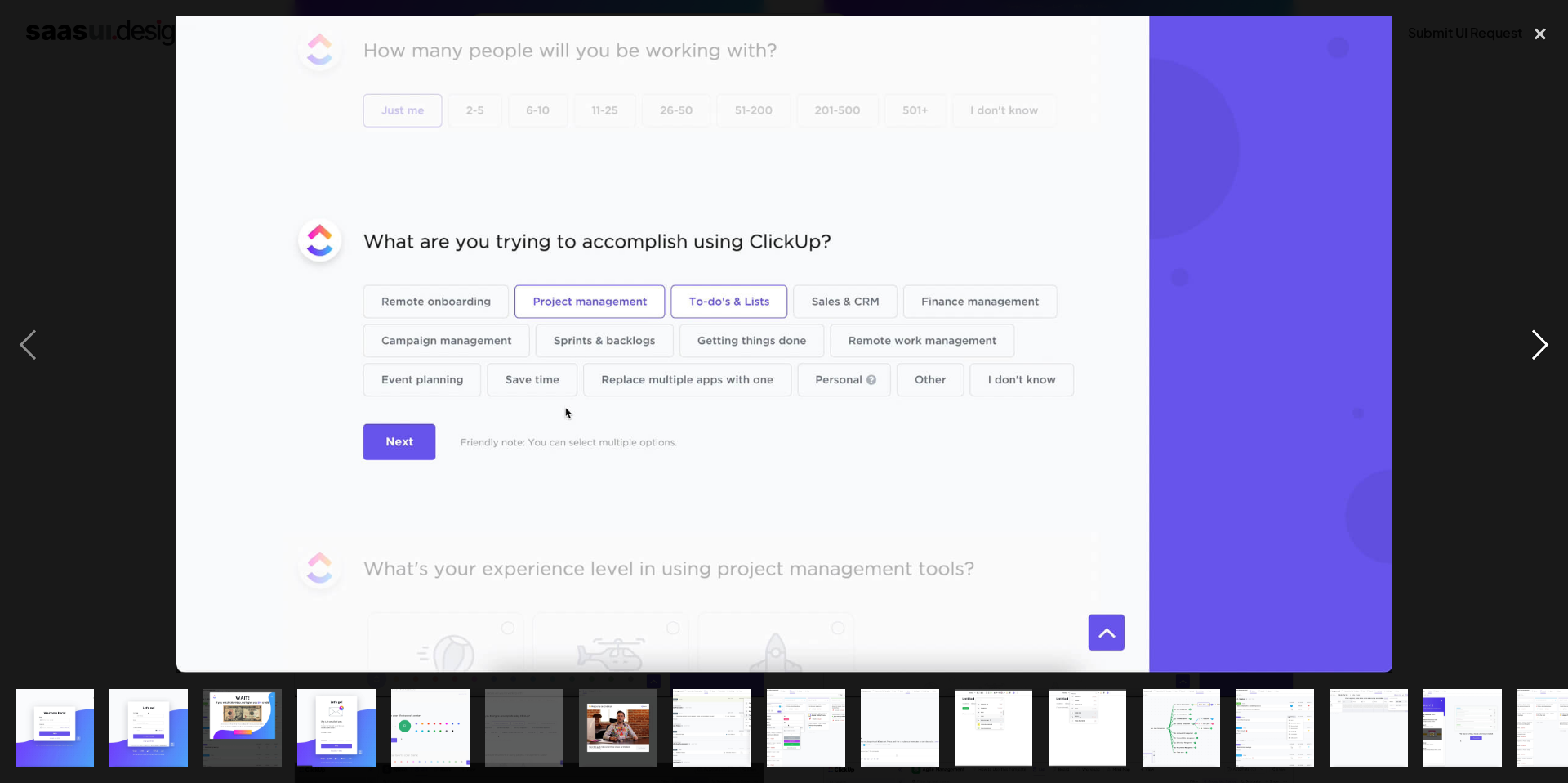
click at [1544, 348] on div "next image" at bounding box center [1539, 345] width 55 height 658
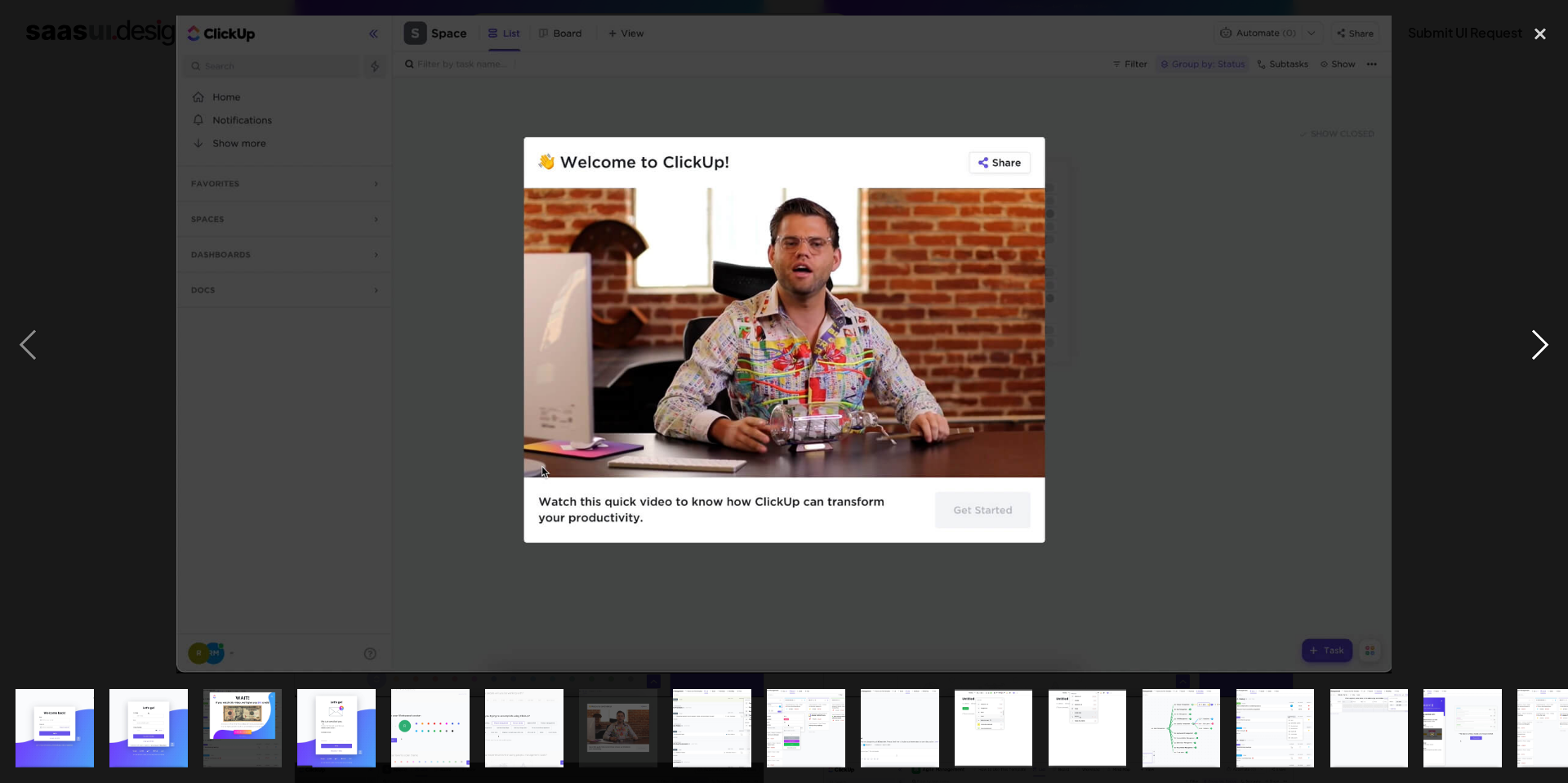
click at [1544, 348] on div "next image" at bounding box center [1539, 345] width 55 height 658
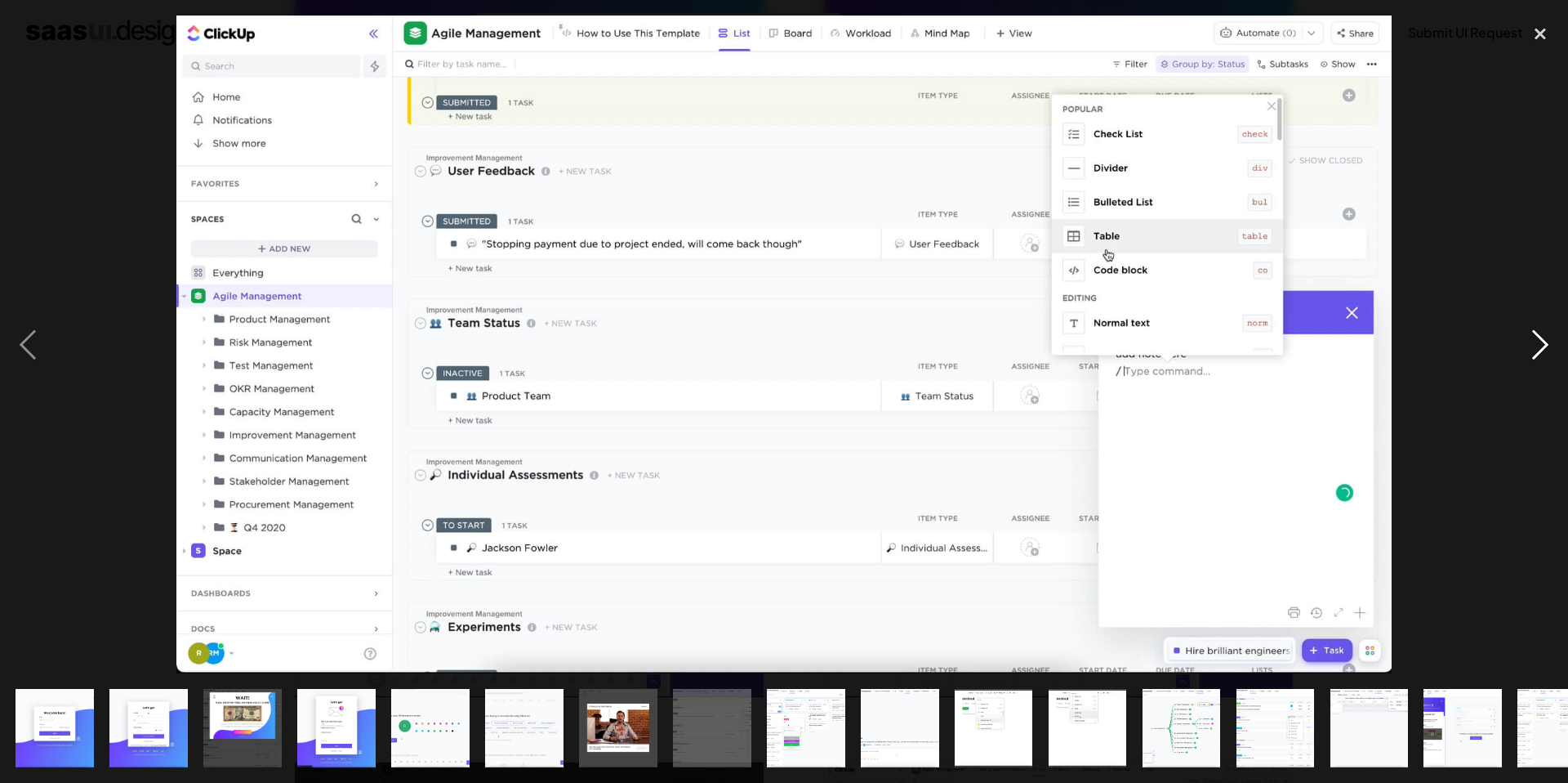
click at [1544, 348] on div "next image" at bounding box center [1539, 345] width 55 height 658
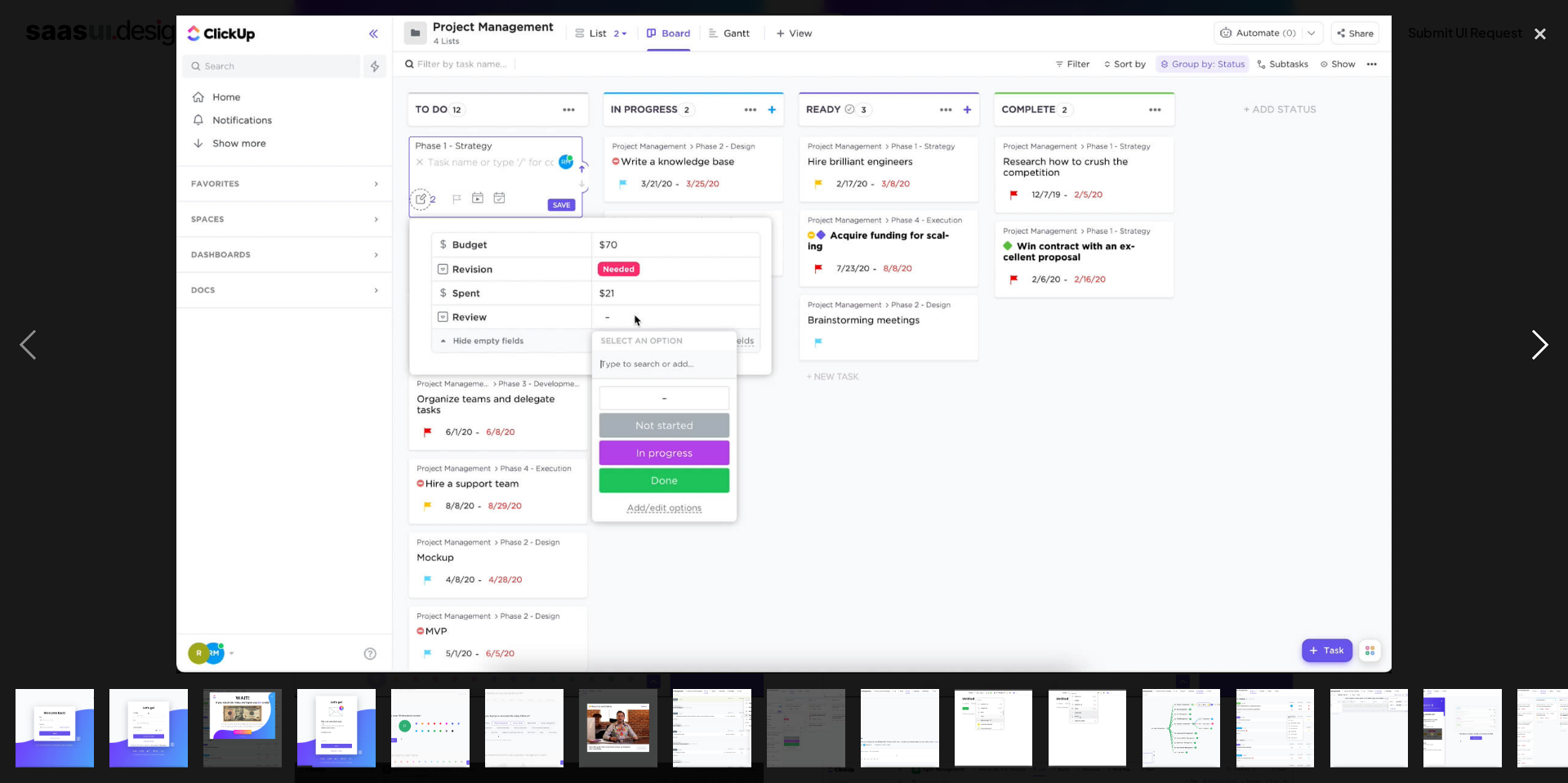
click at [1544, 348] on div "next image" at bounding box center [1539, 345] width 55 height 658
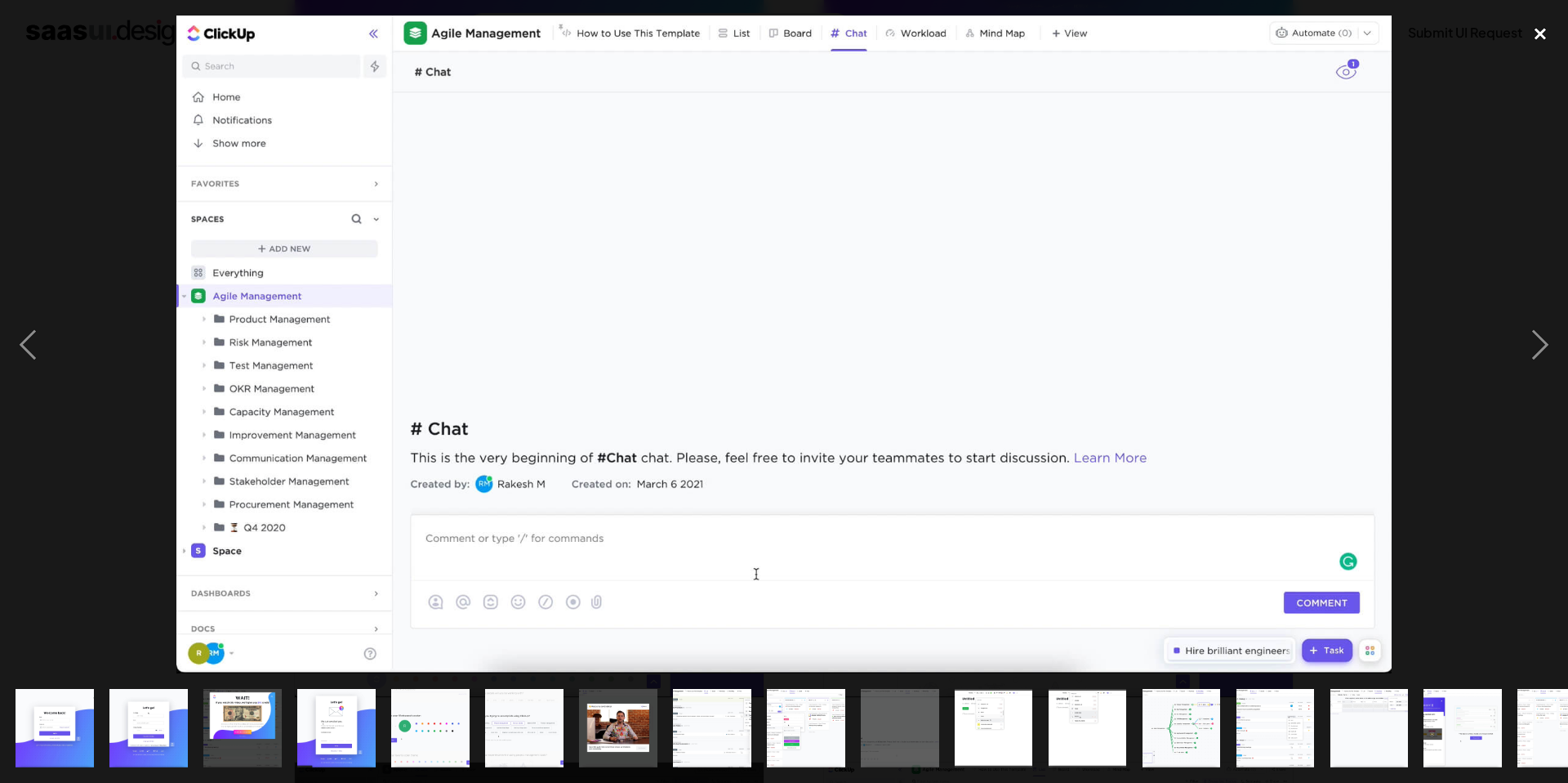
click at [1538, 23] on div "close lightbox" at bounding box center [1539, 33] width 55 height 35
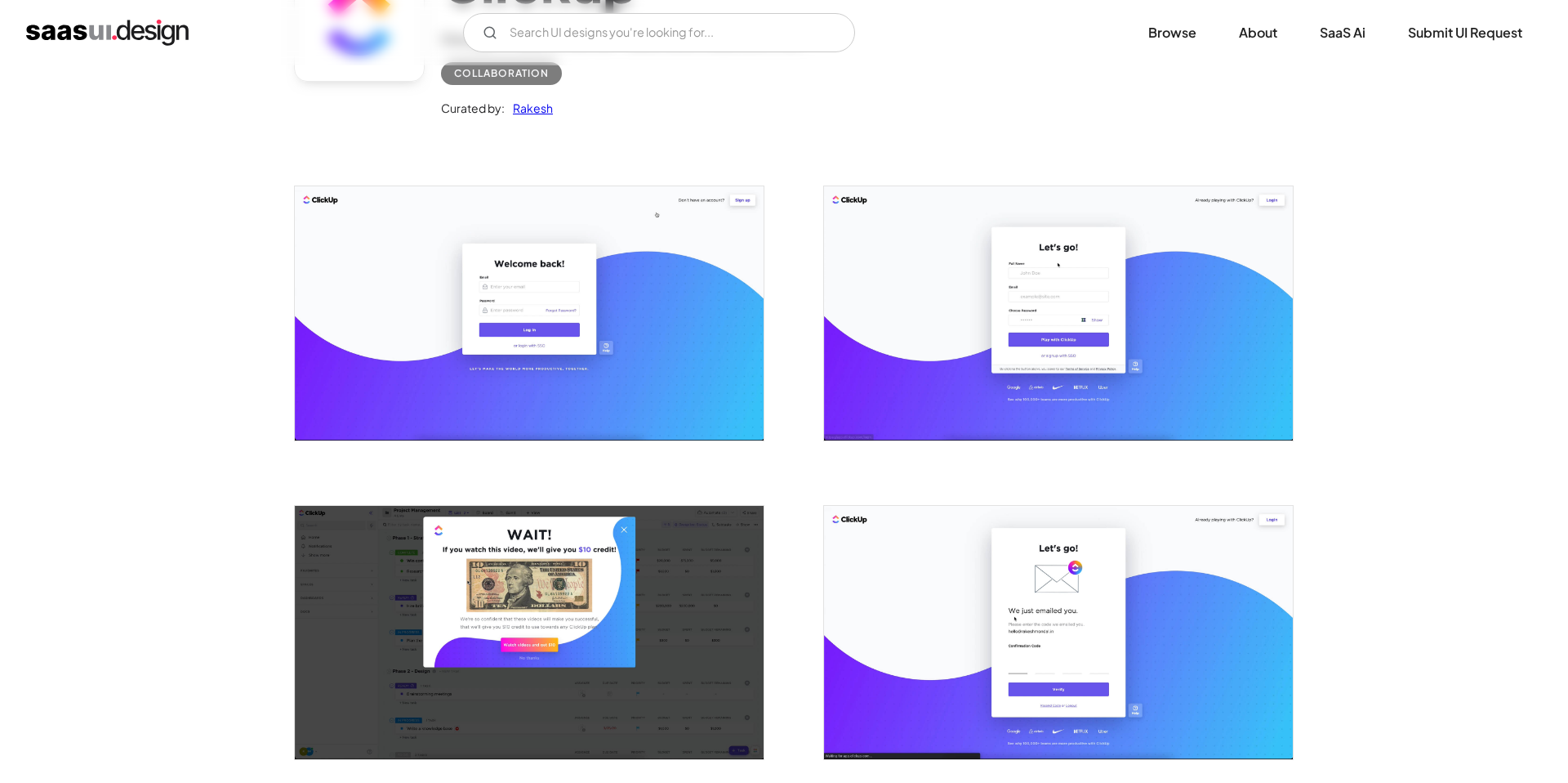
scroll to position [0, 0]
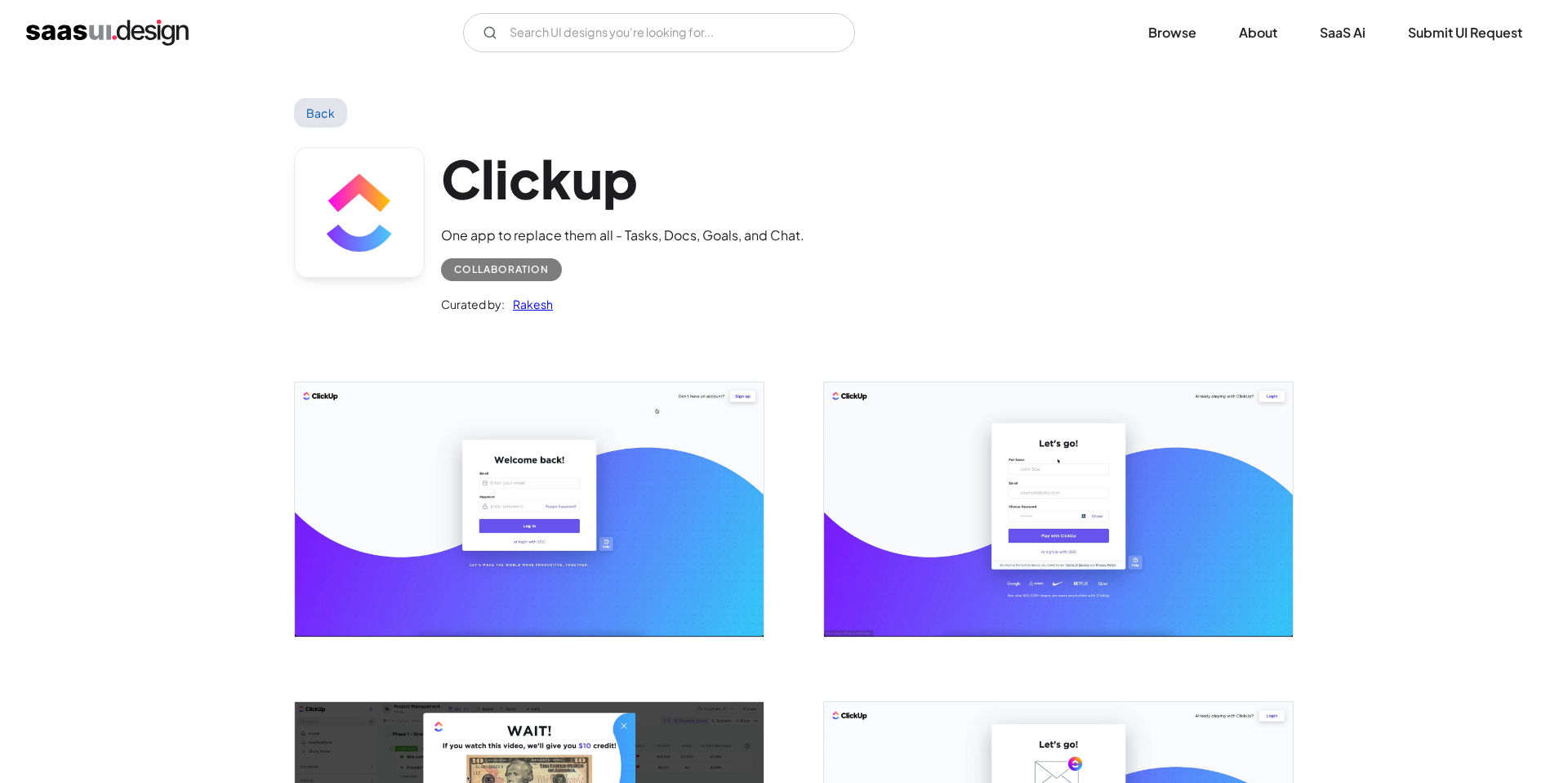
click at [327, 123] on link "Back" at bounding box center [321, 113] width 53 height 30
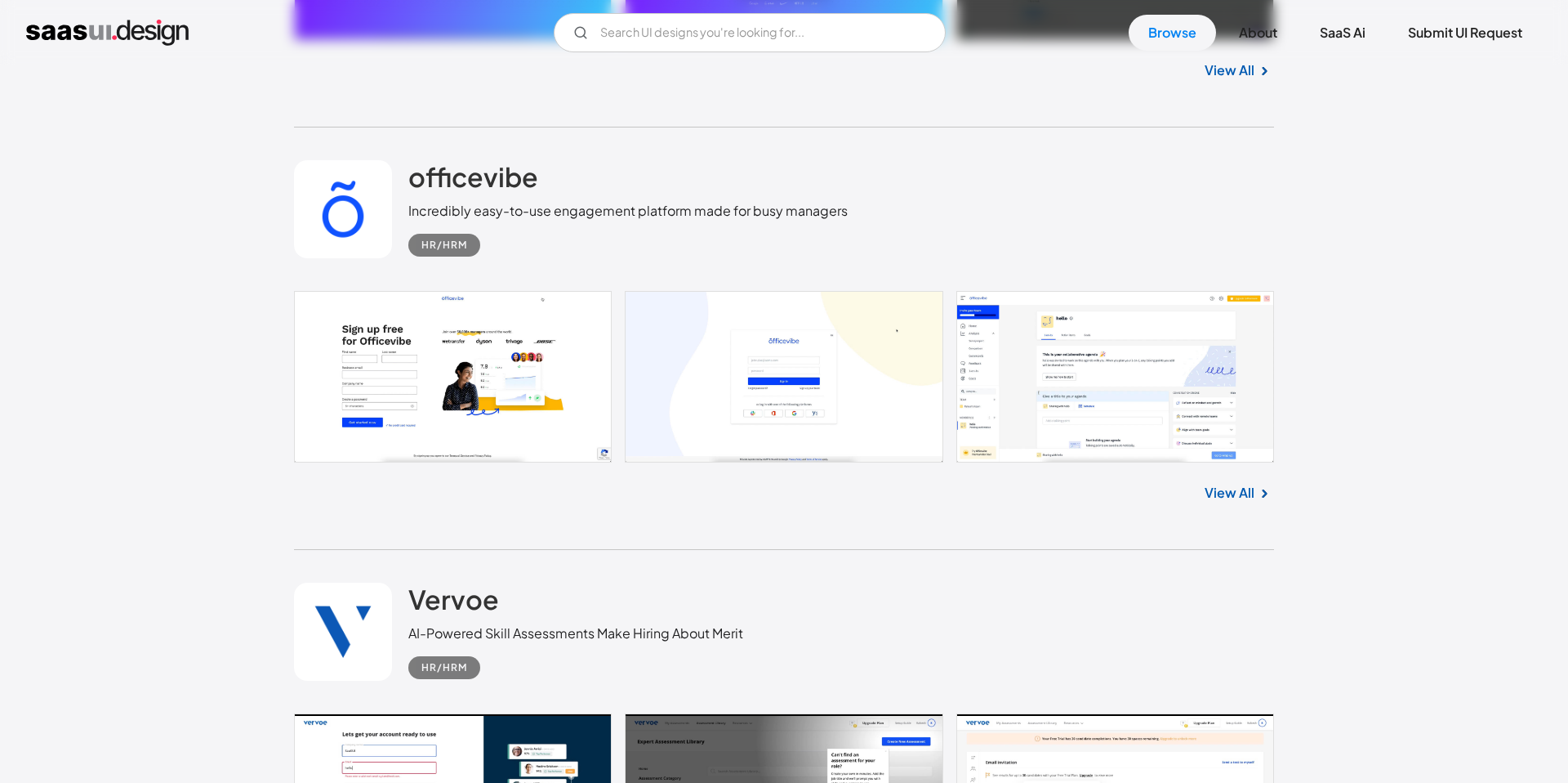
scroll to position [1322, 0]
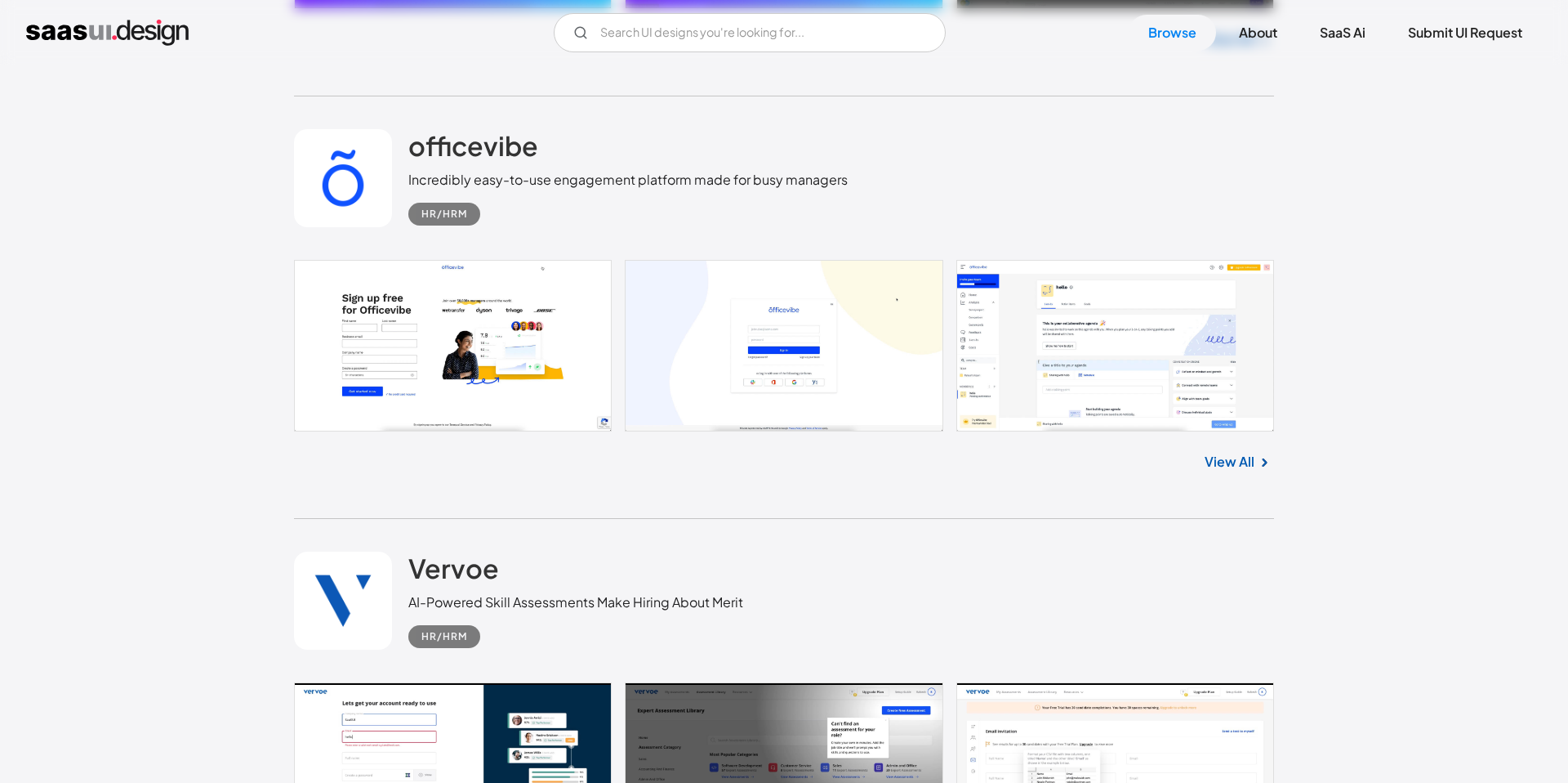
click at [1103, 377] on link at bounding box center [784, 346] width 979 height 171
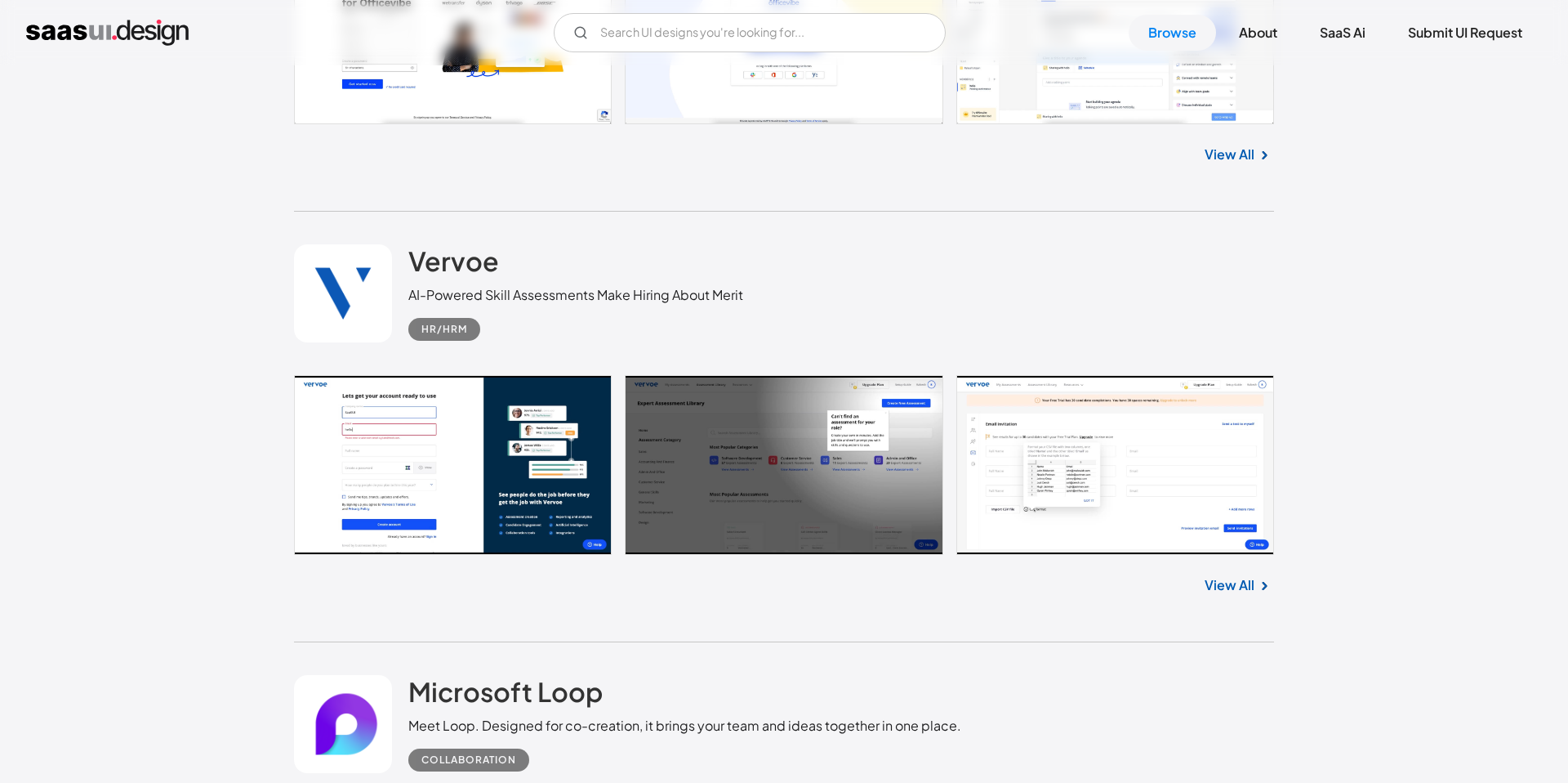
scroll to position [1660, 0]
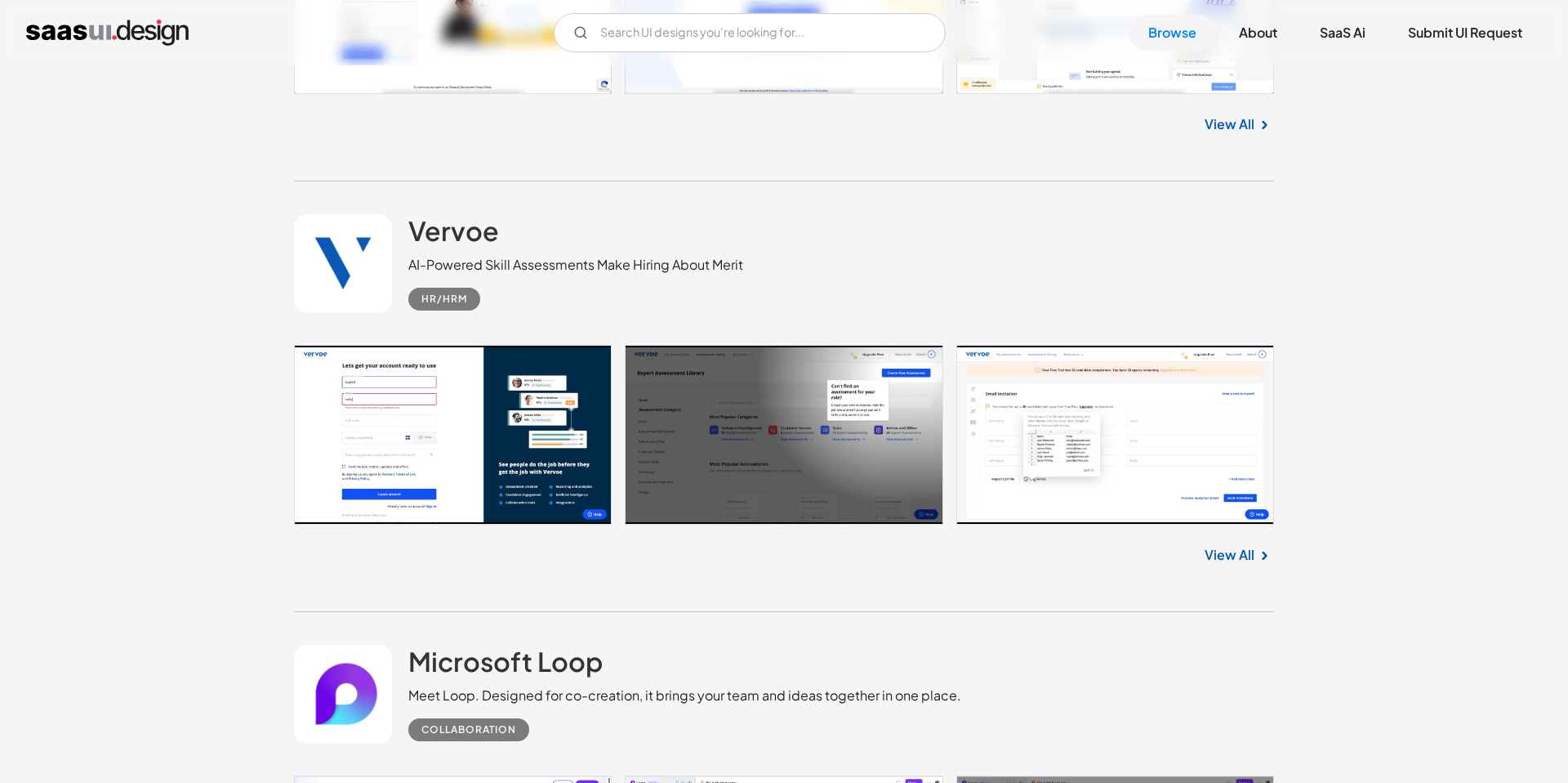
click at [467, 451] on link at bounding box center [784, 434] width 979 height 179
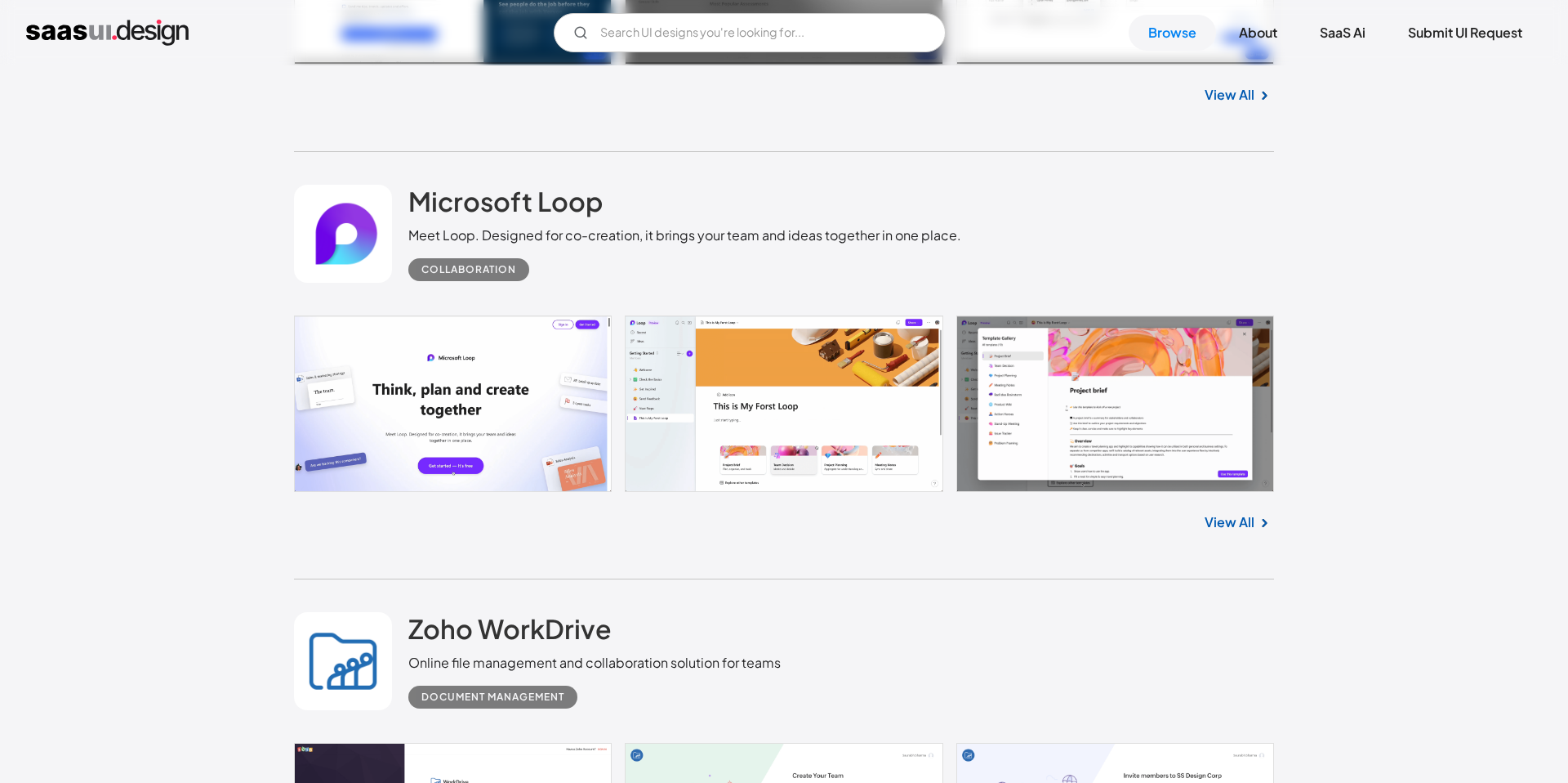
scroll to position [2123, 0]
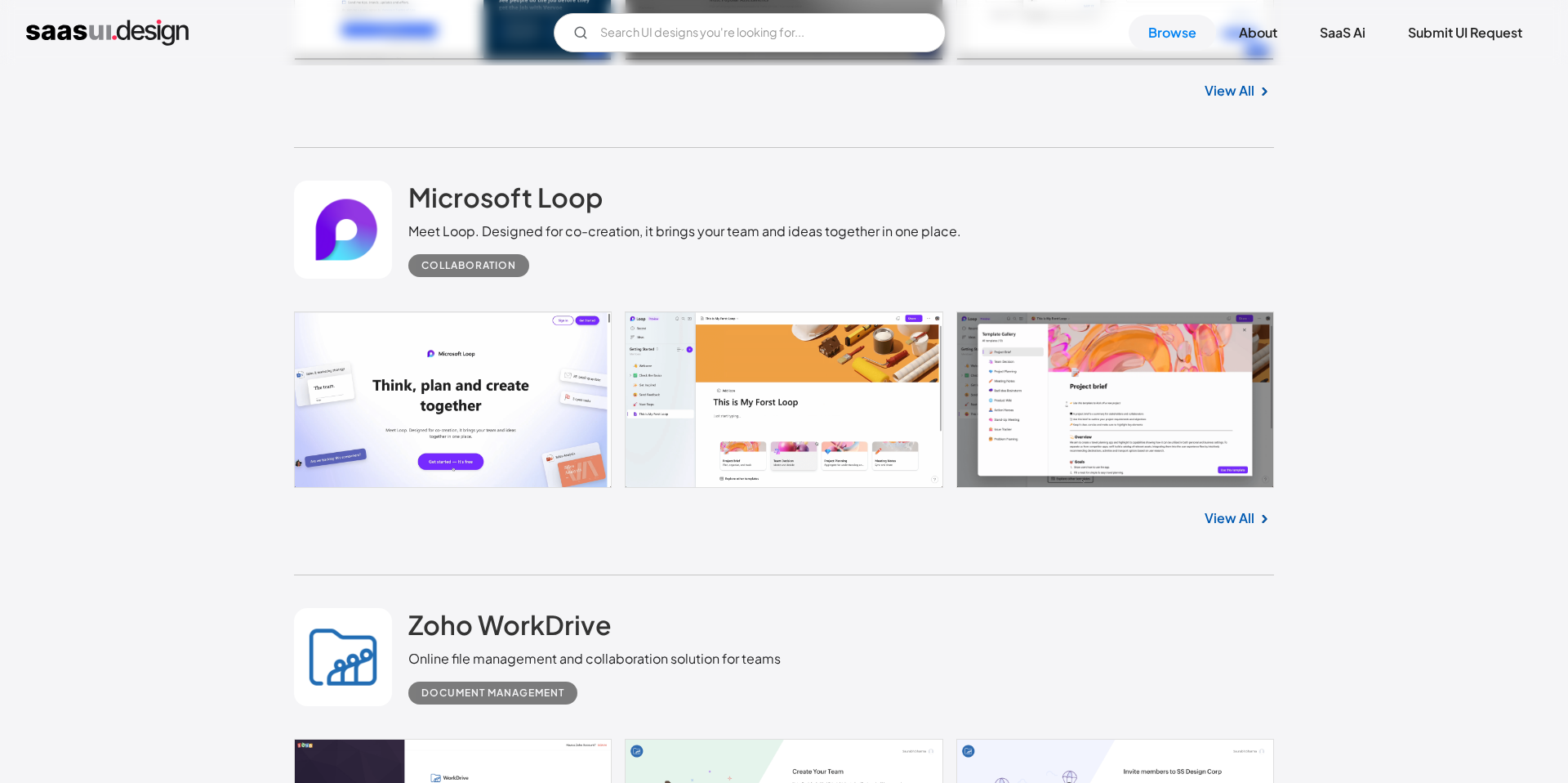
click at [1248, 514] on link "View All" at bounding box center [1229, 518] width 50 height 20
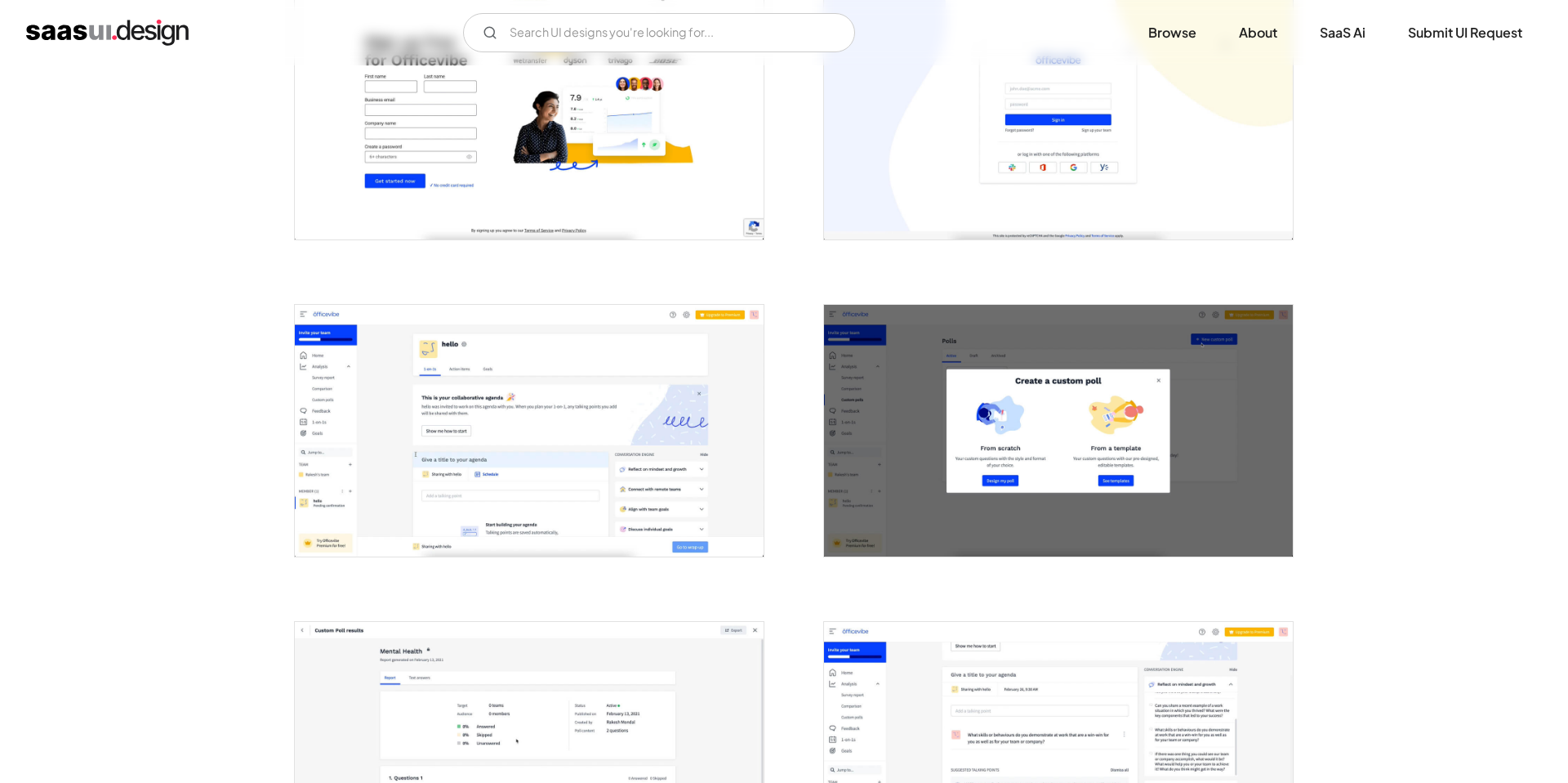
scroll to position [423, 0]
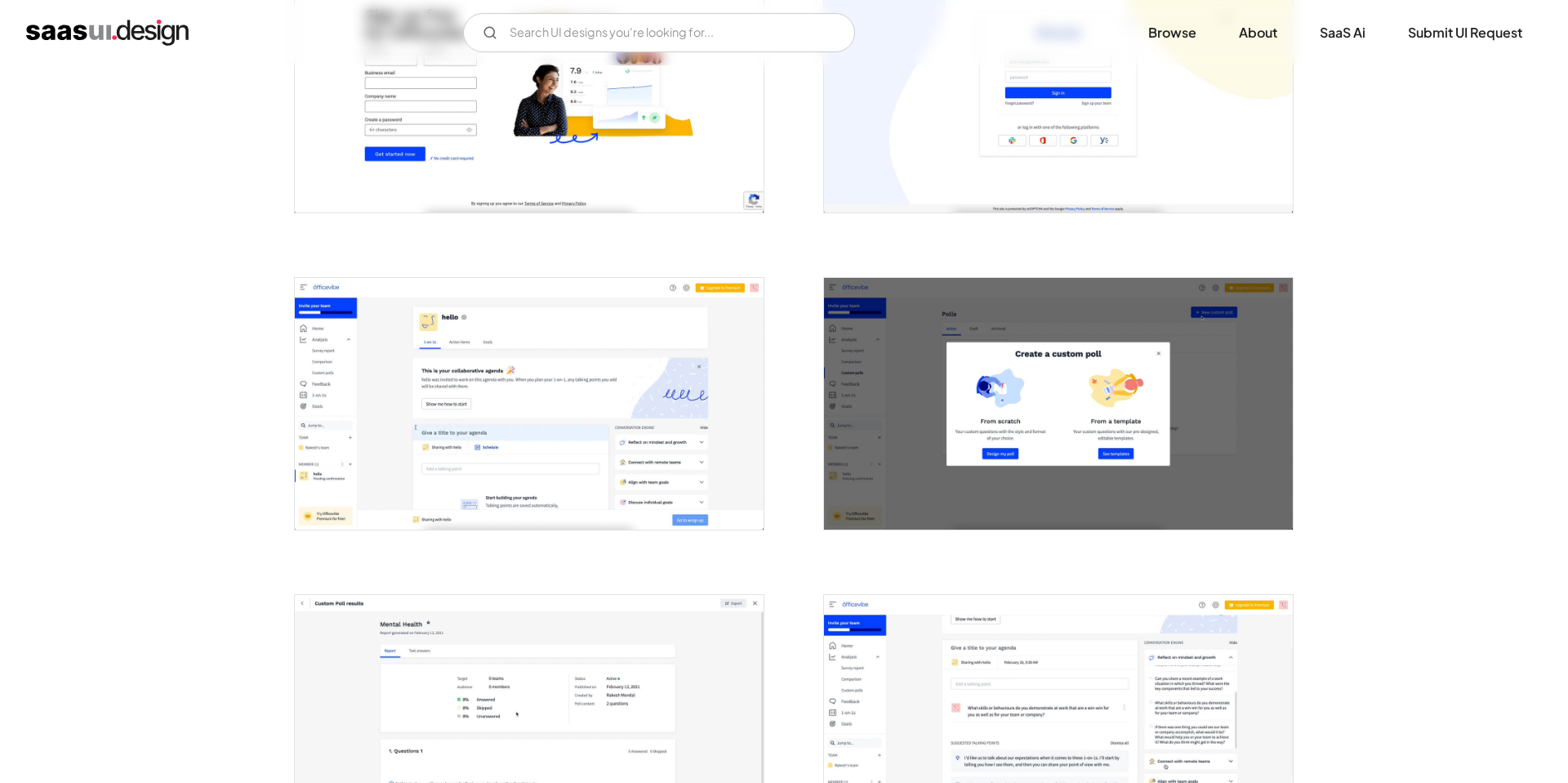
click at [568, 495] on img "open lightbox" at bounding box center [529, 403] width 469 height 251
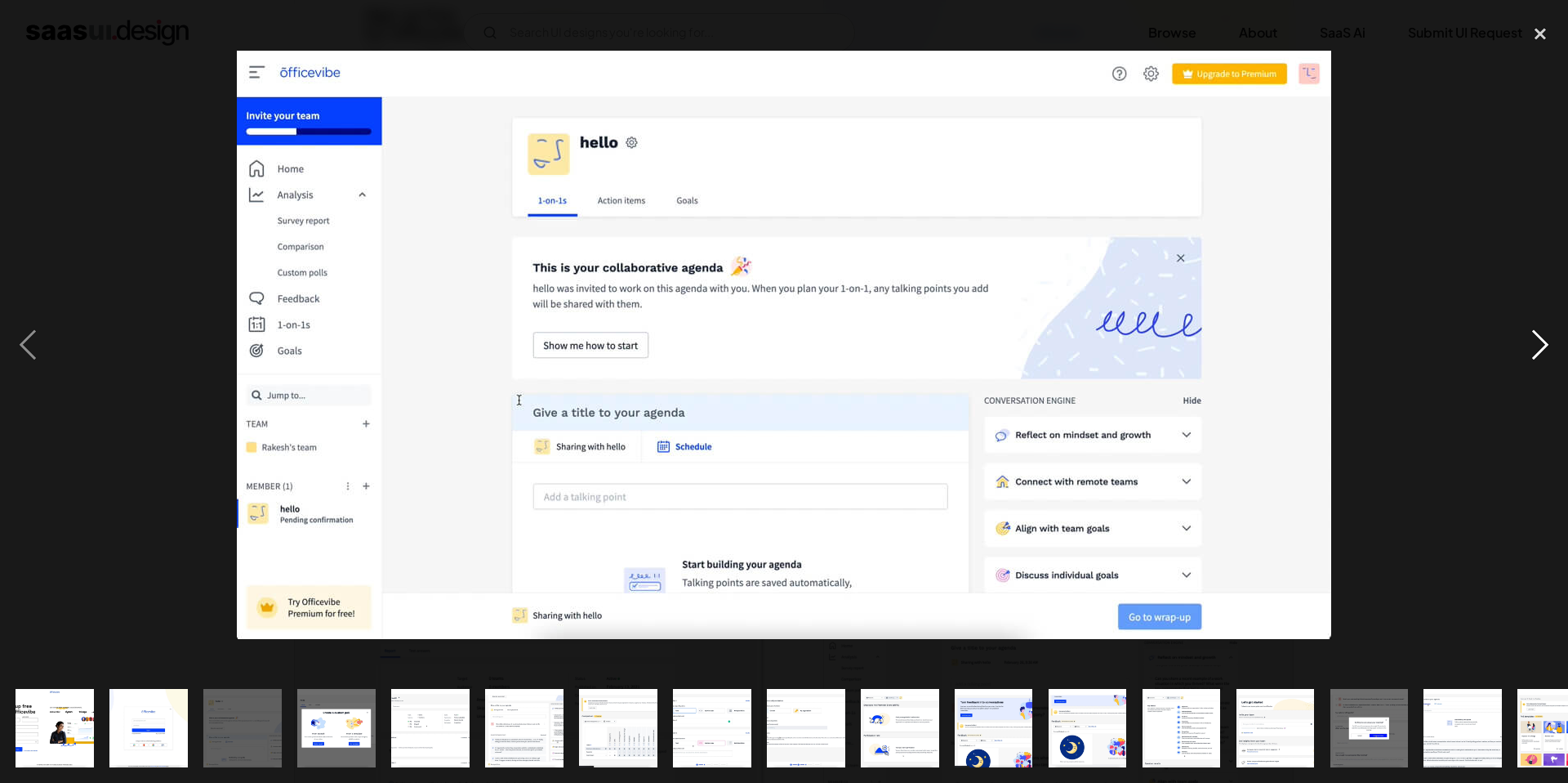
click at [1542, 340] on div "next image" at bounding box center [1539, 345] width 55 height 658
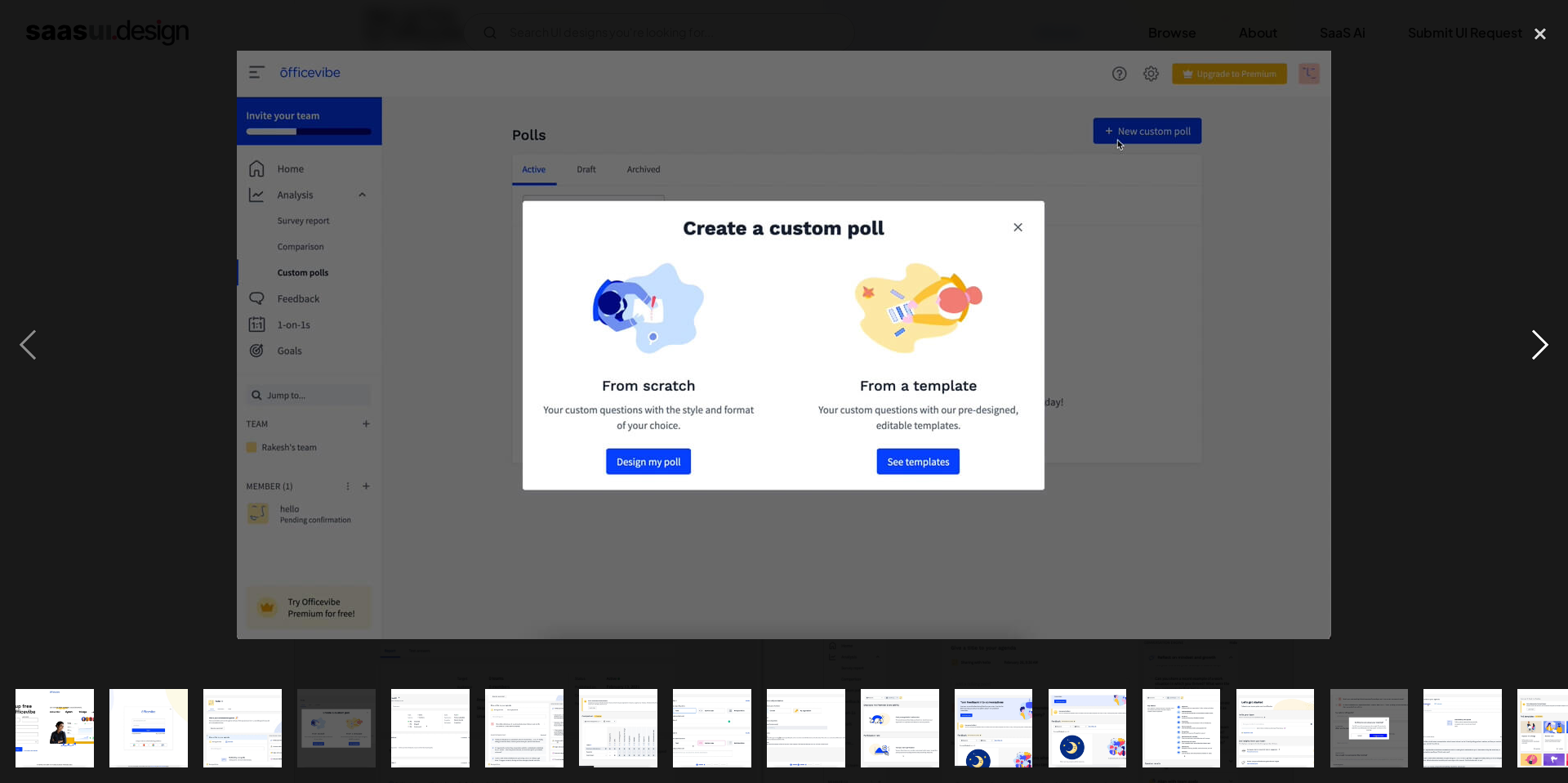
click at [1542, 340] on div "next image" at bounding box center [1539, 345] width 55 height 658
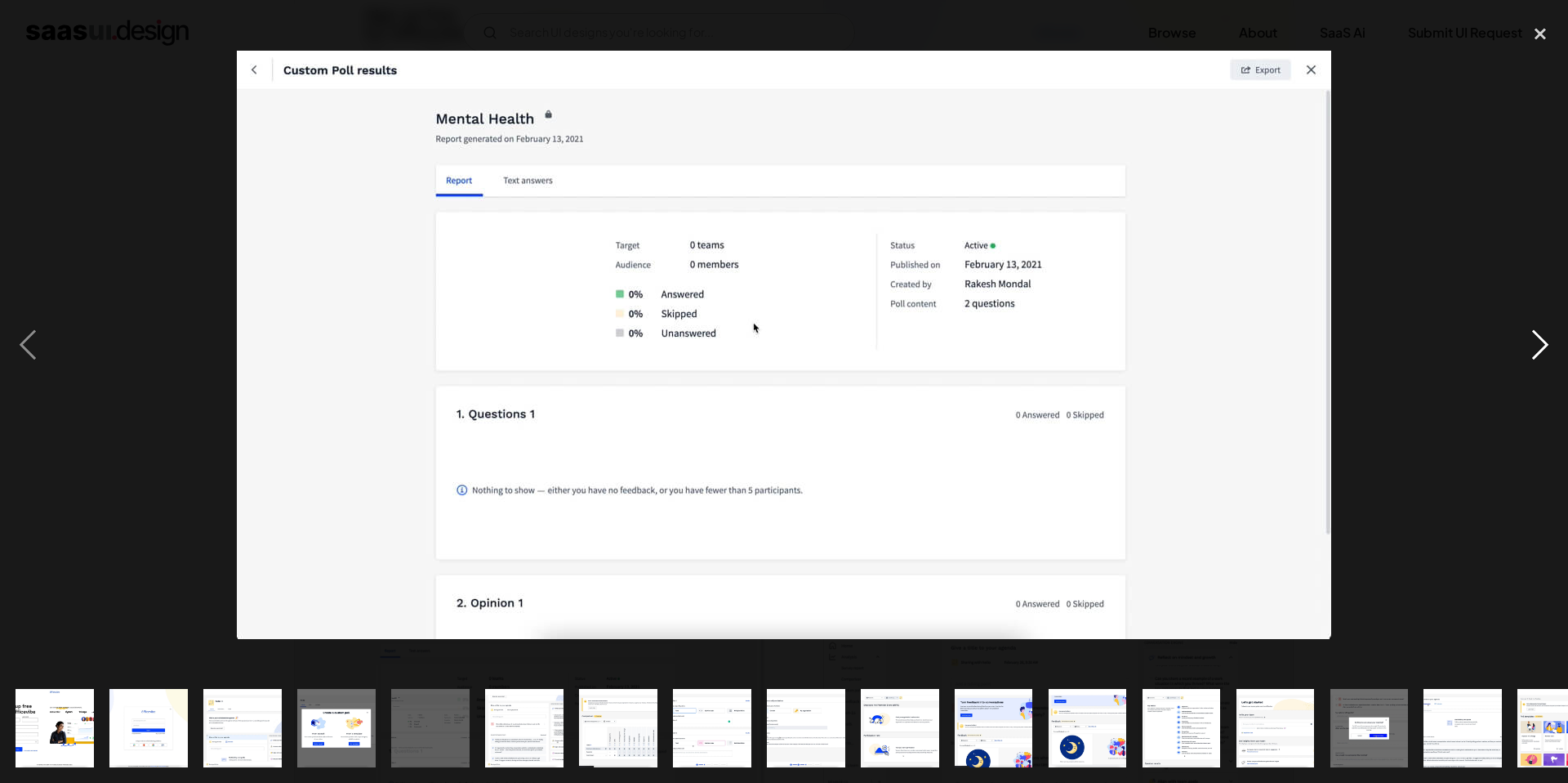
click at [1542, 340] on div "next image" at bounding box center [1539, 345] width 55 height 658
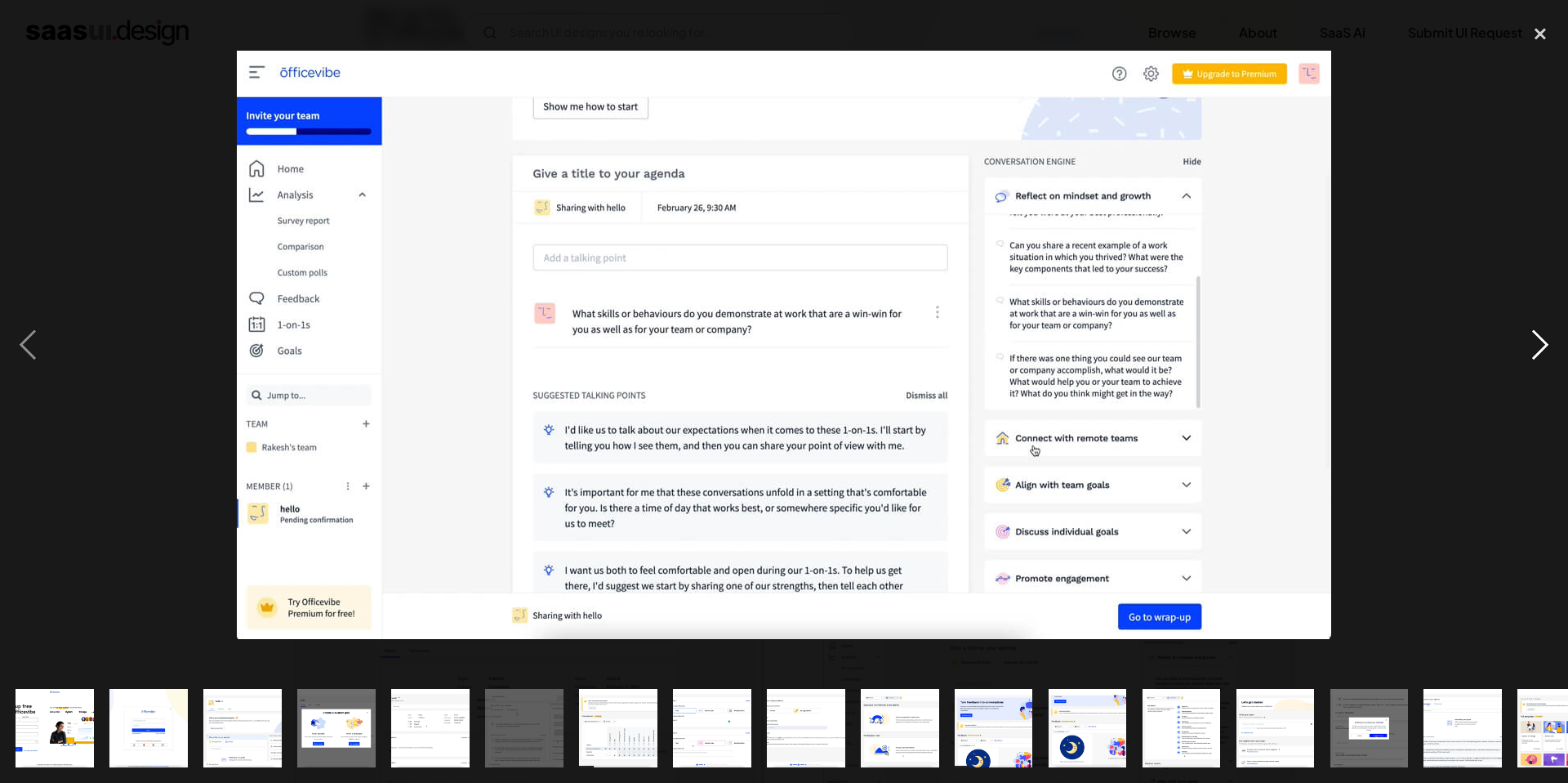
click at [1542, 340] on div "next image" at bounding box center [1539, 345] width 55 height 658
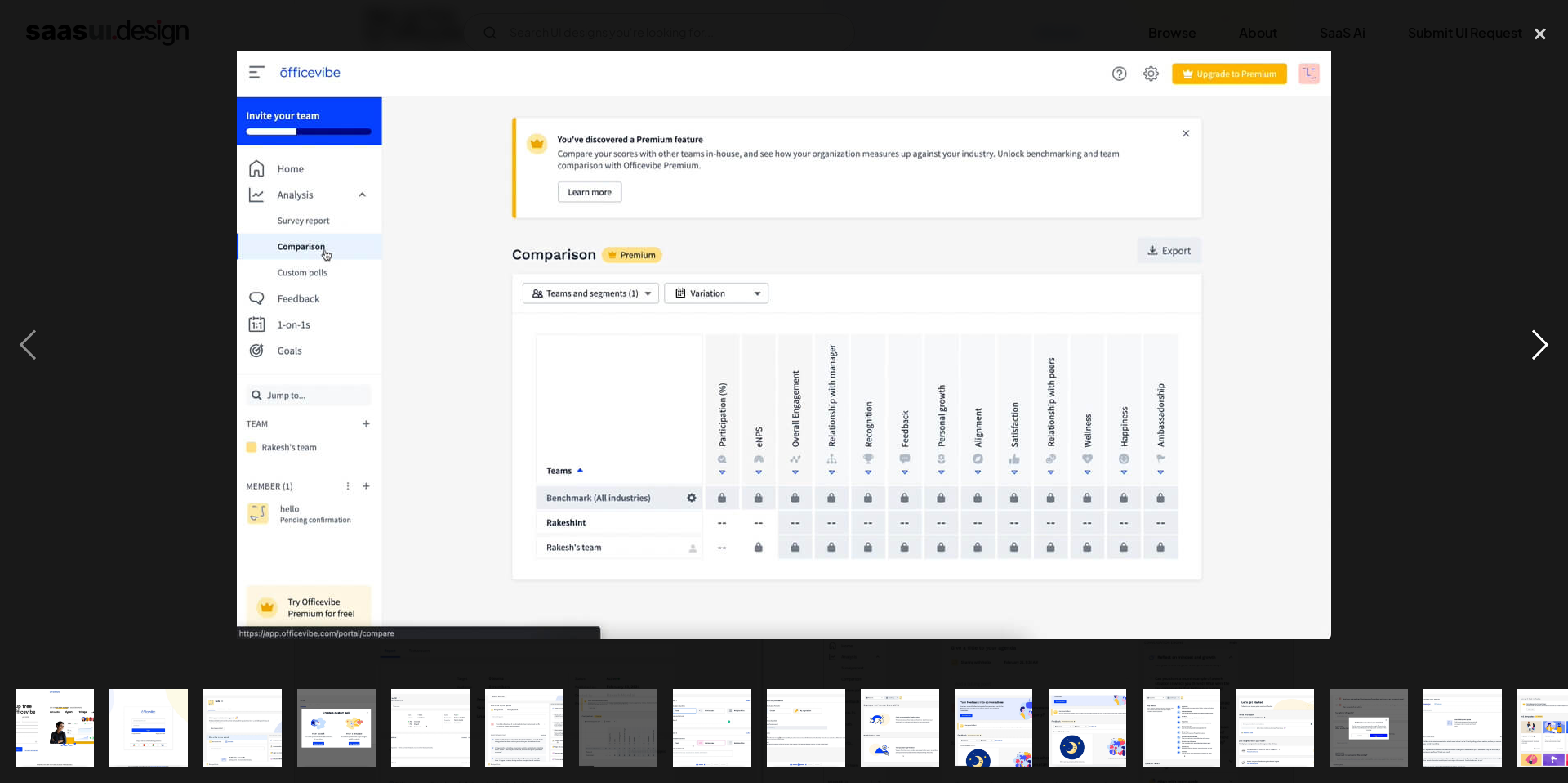
click at [1542, 340] on div "next image" at bounding box center [1539, 345] width 55 height 658
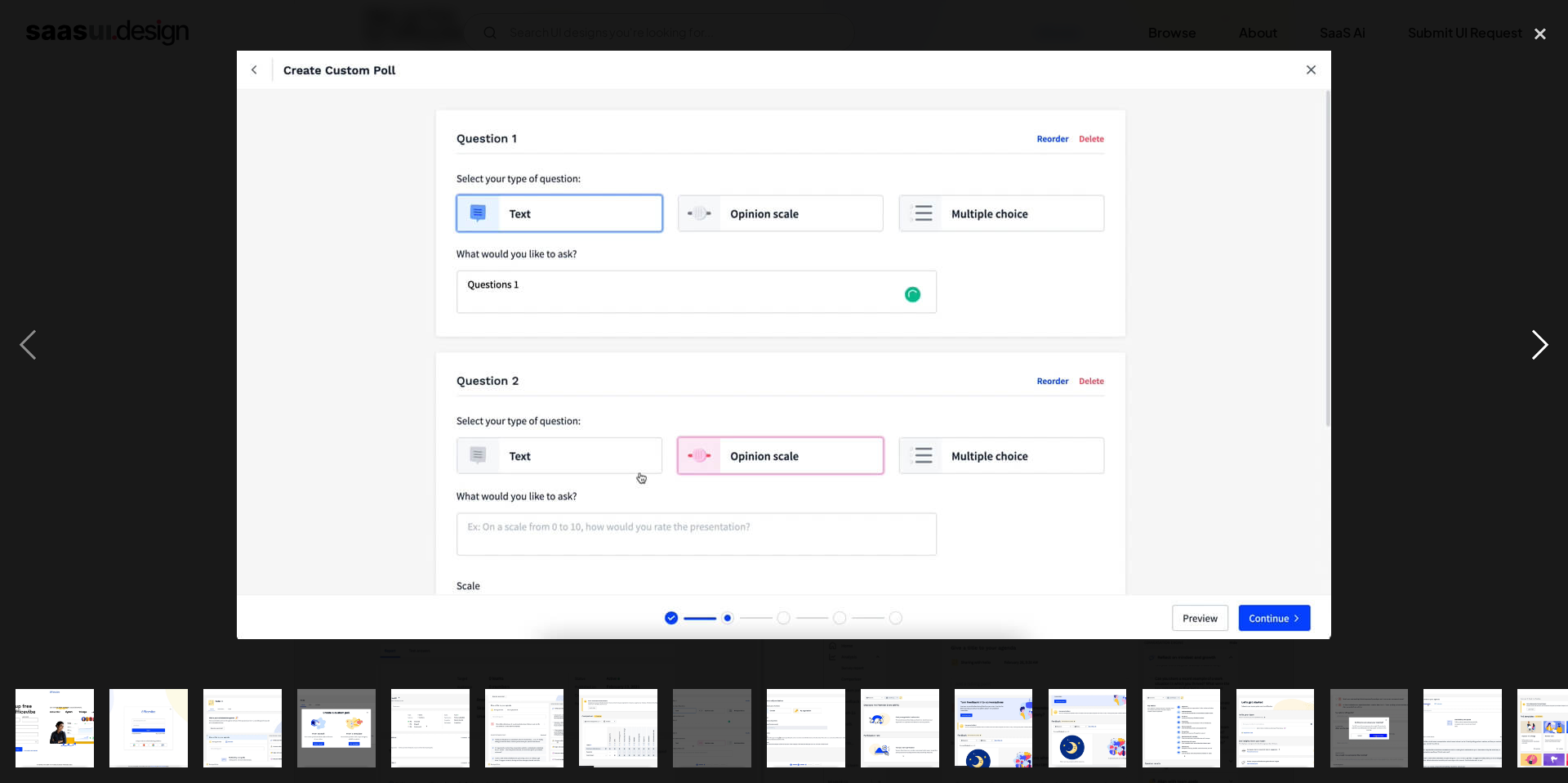
click at [1542, 340] on div "next image" at bounding box center [1539, 345] width 55 height 658
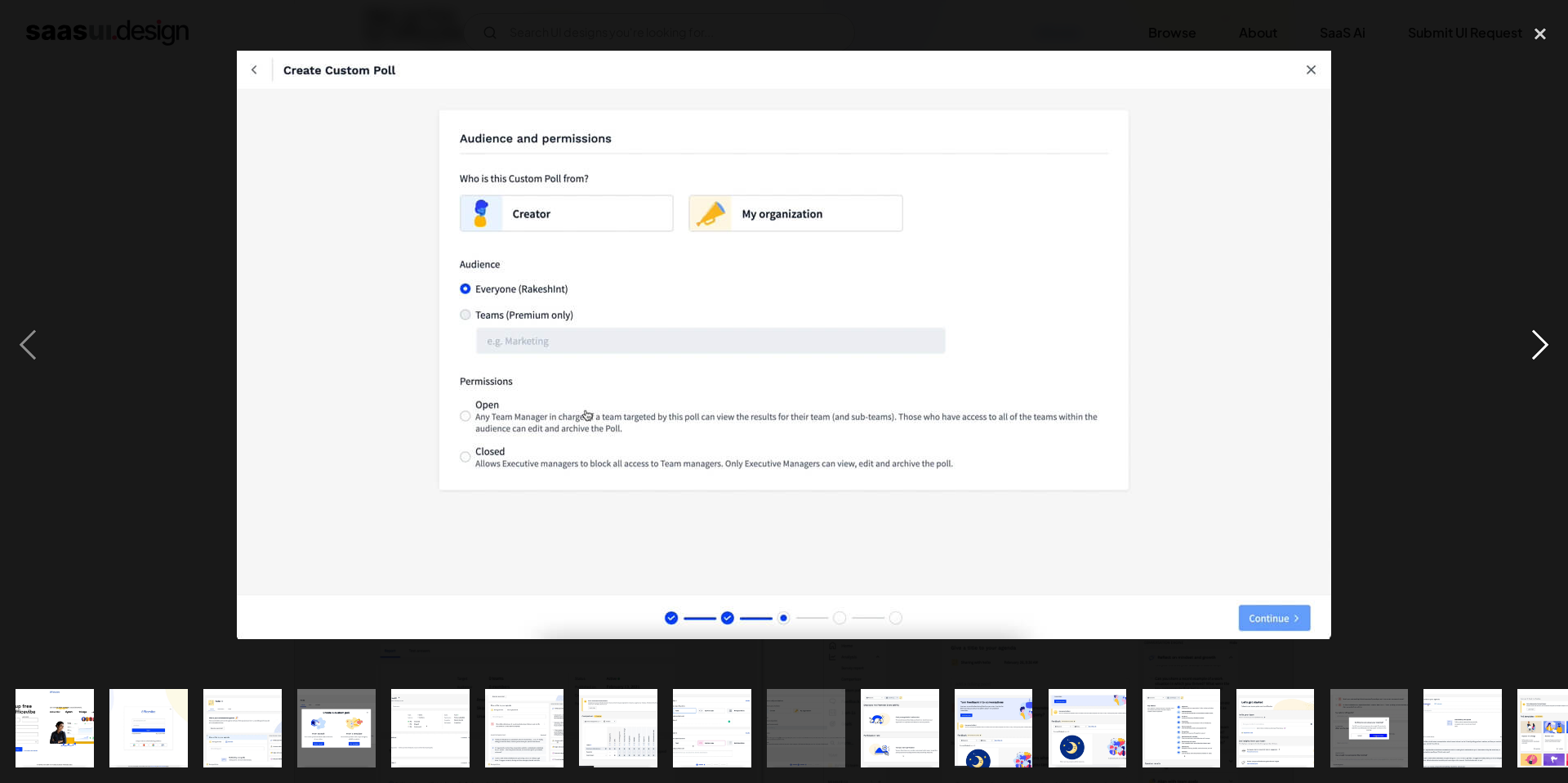
click at [1542, 340] on div "next image" at bounding box center [1539, 345] width 55 height 658
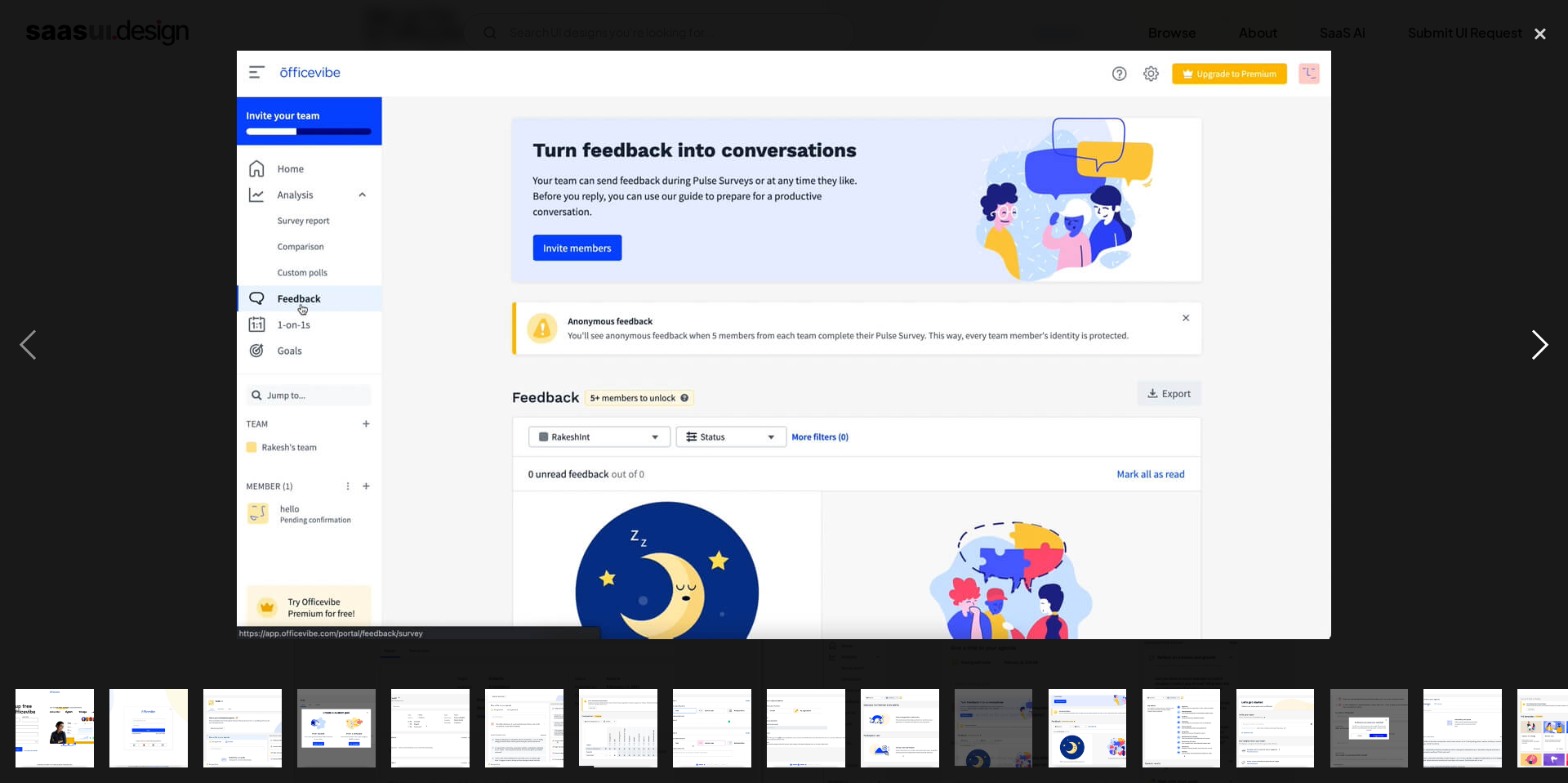
click at [1542, 340] on div "next image" at bounding box center [1539, 345] width 55 height 658
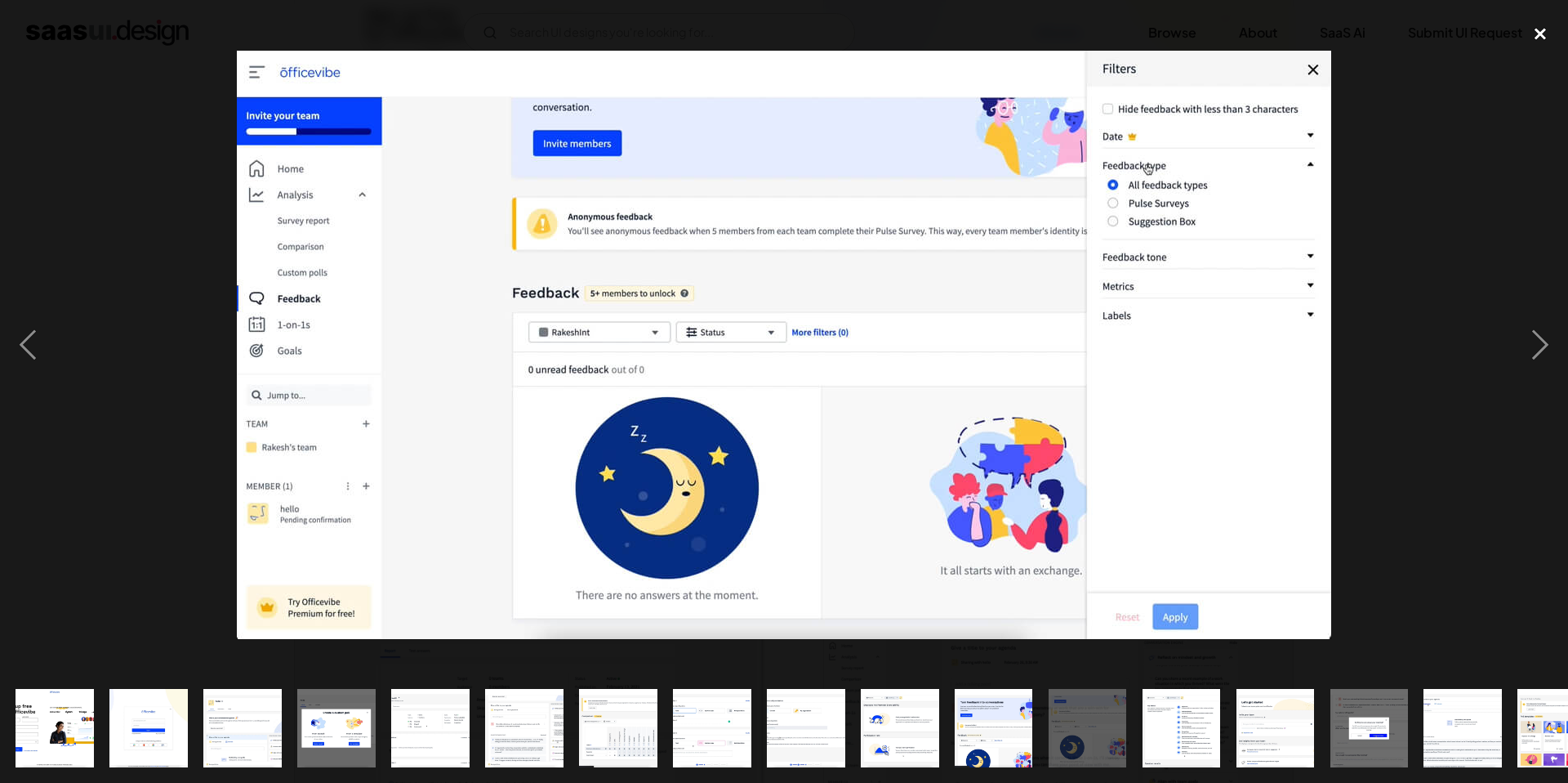
click at [1545, 32] on div "close lightbox" at bounding box center [1539, 33] width 55 height 35
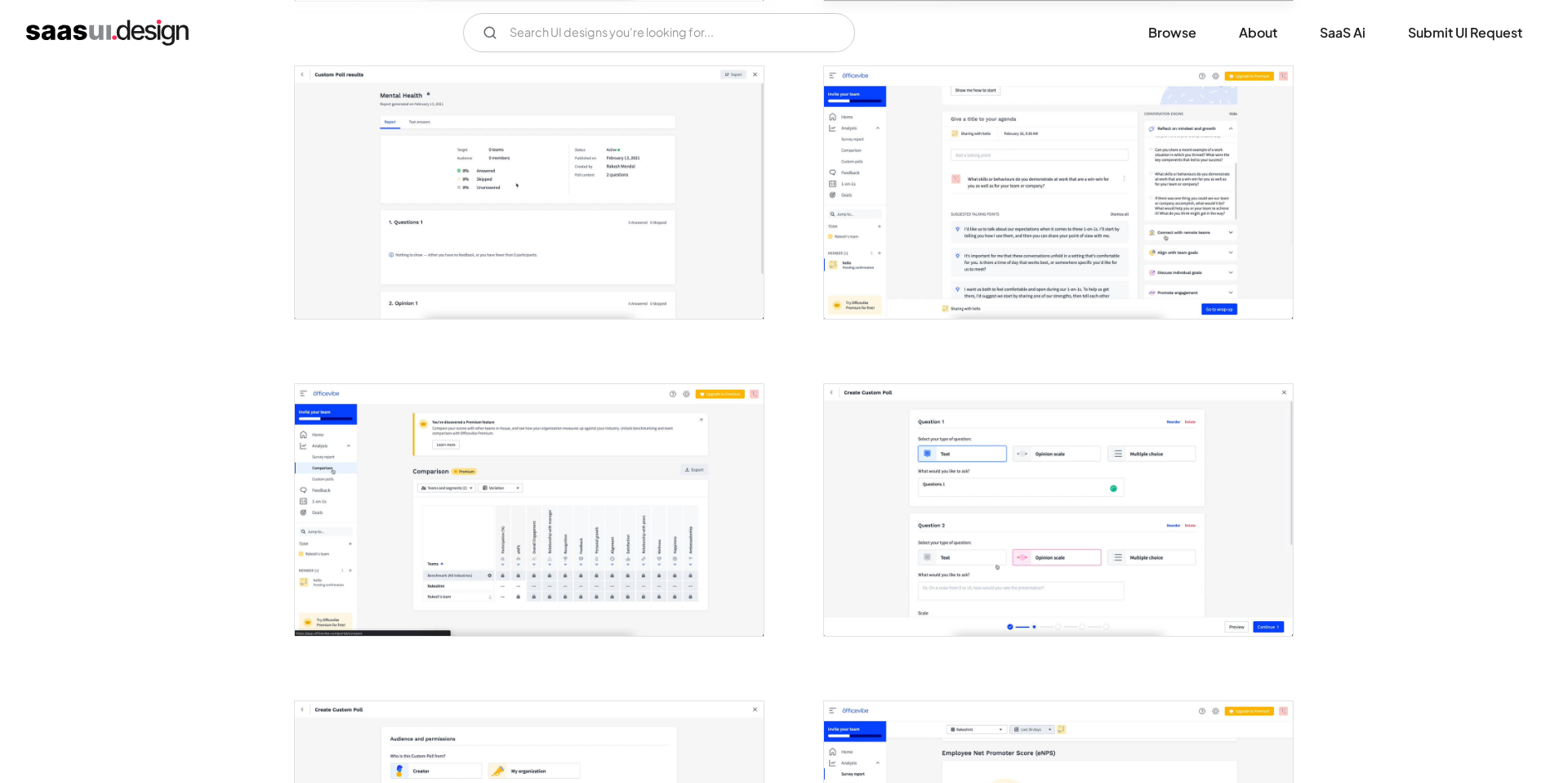
scroll to position [0, 0]
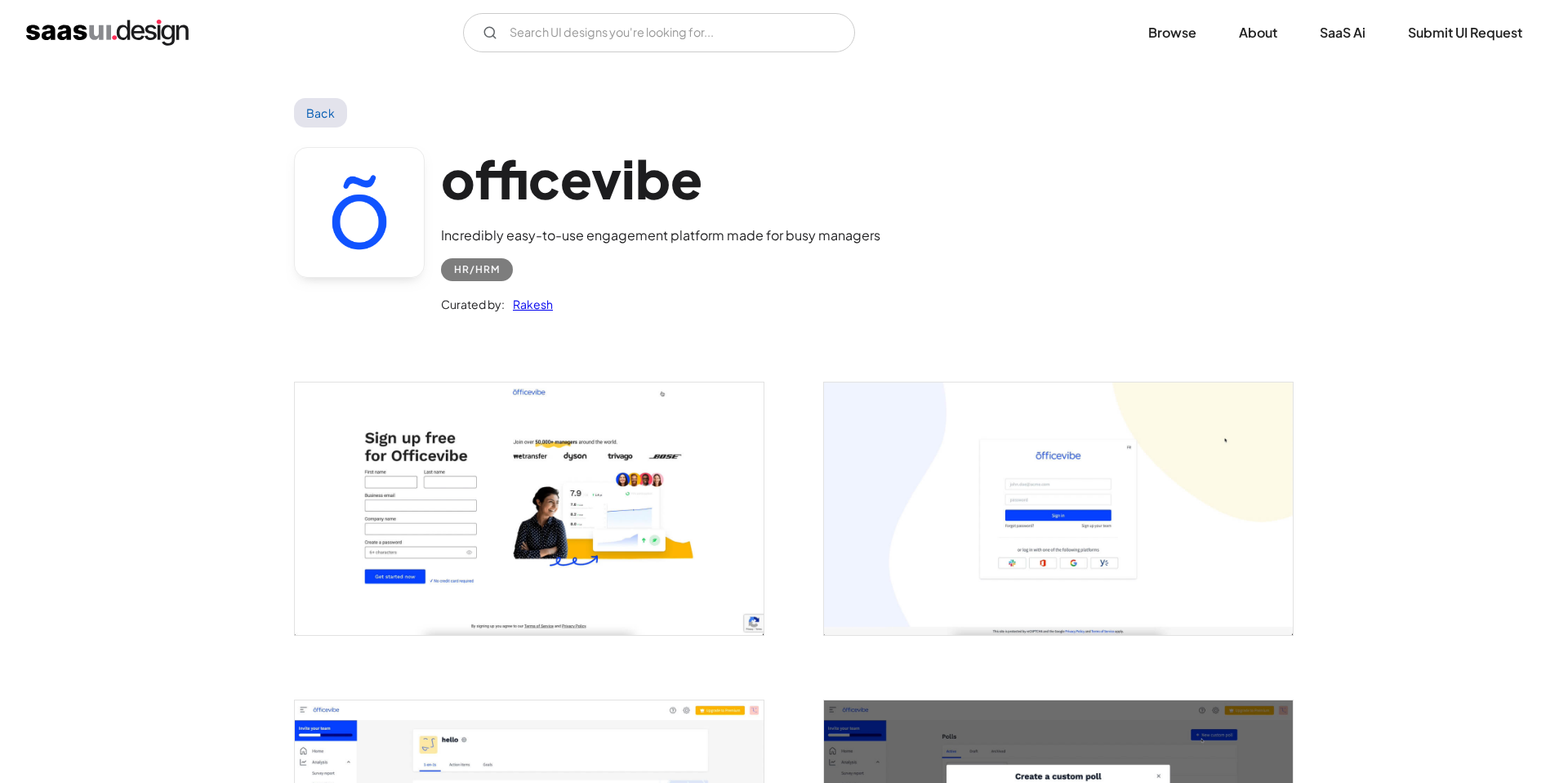
click at [326, 113] on link "Back" at bounding box center [321, 113] width 53 height 30
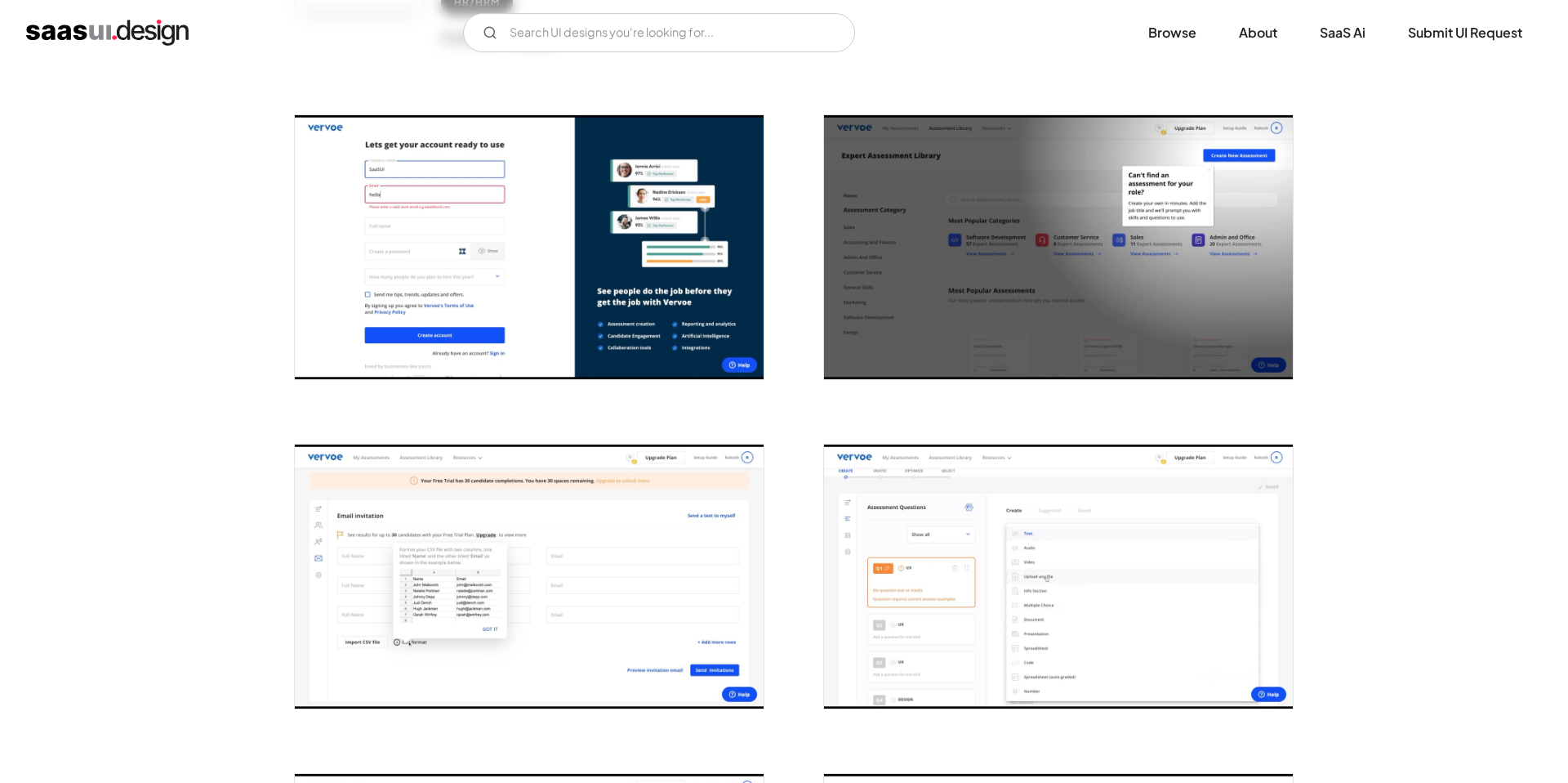
scroll to position [283, 0]
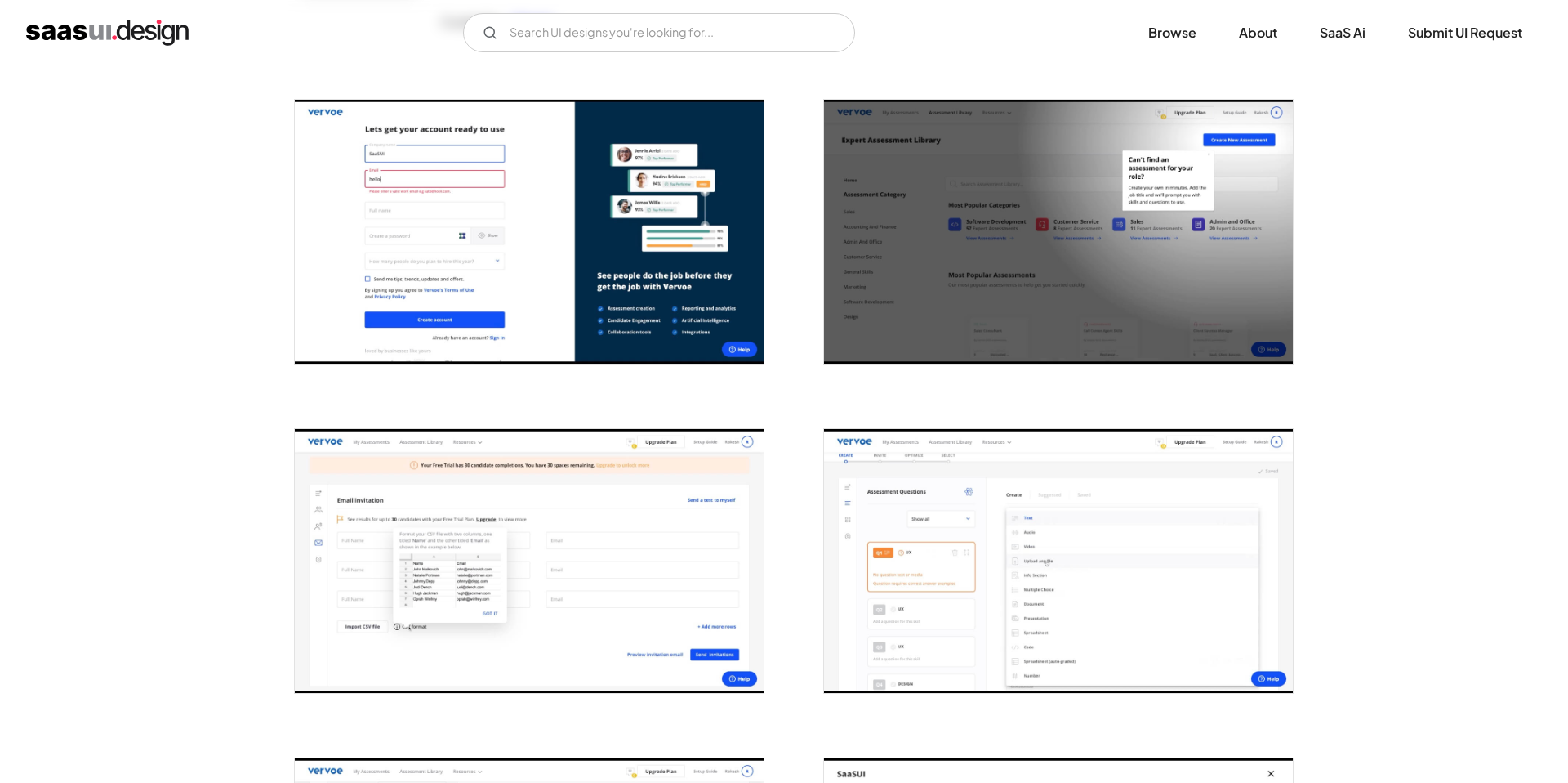
click at [526, 496] on img "open lightbox" at bounding box center [529, 560] width 469 height 264
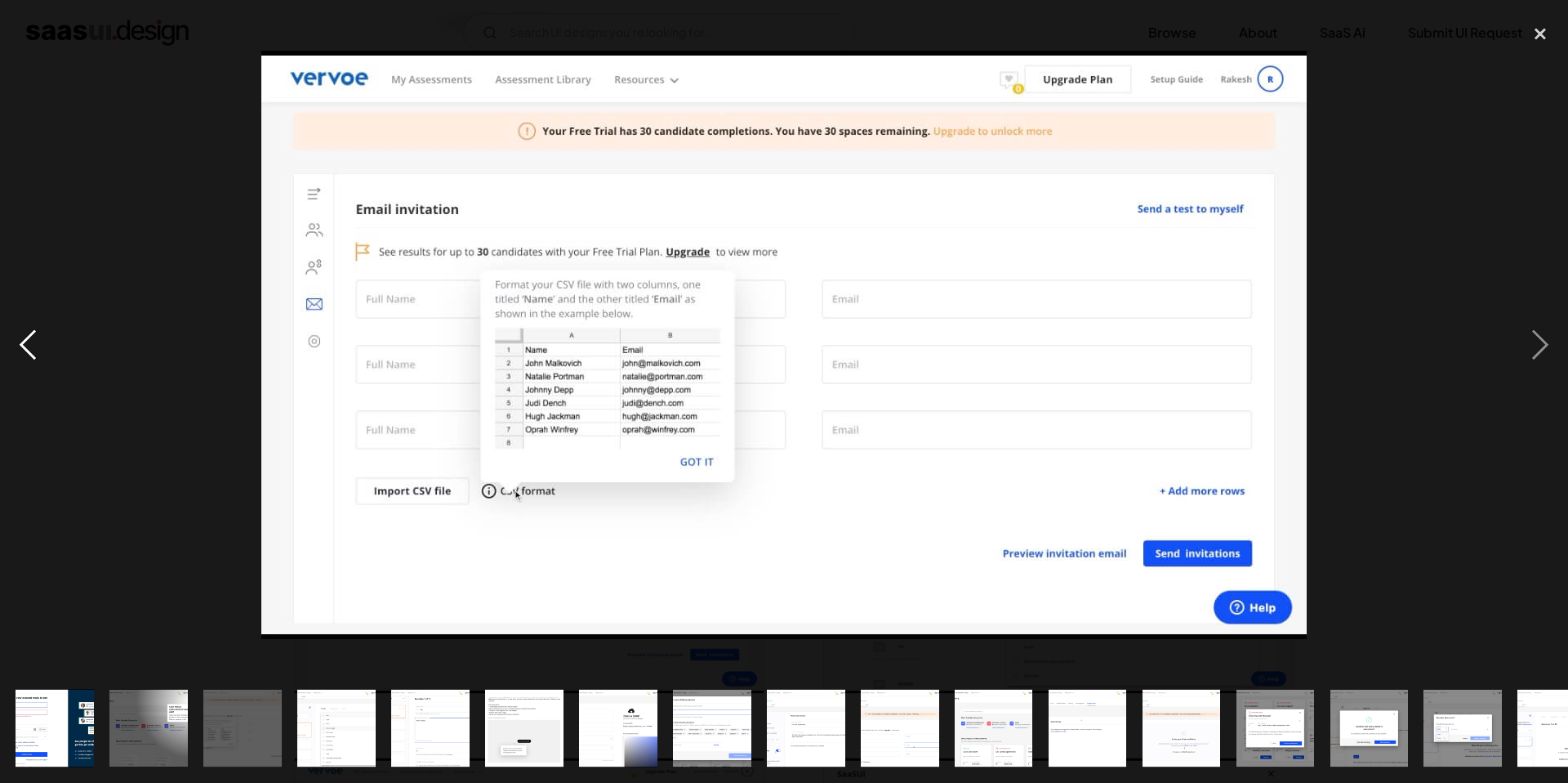
click at [27, 341] on div "previous image" at bounding box center [28, 345] width 55 height 658
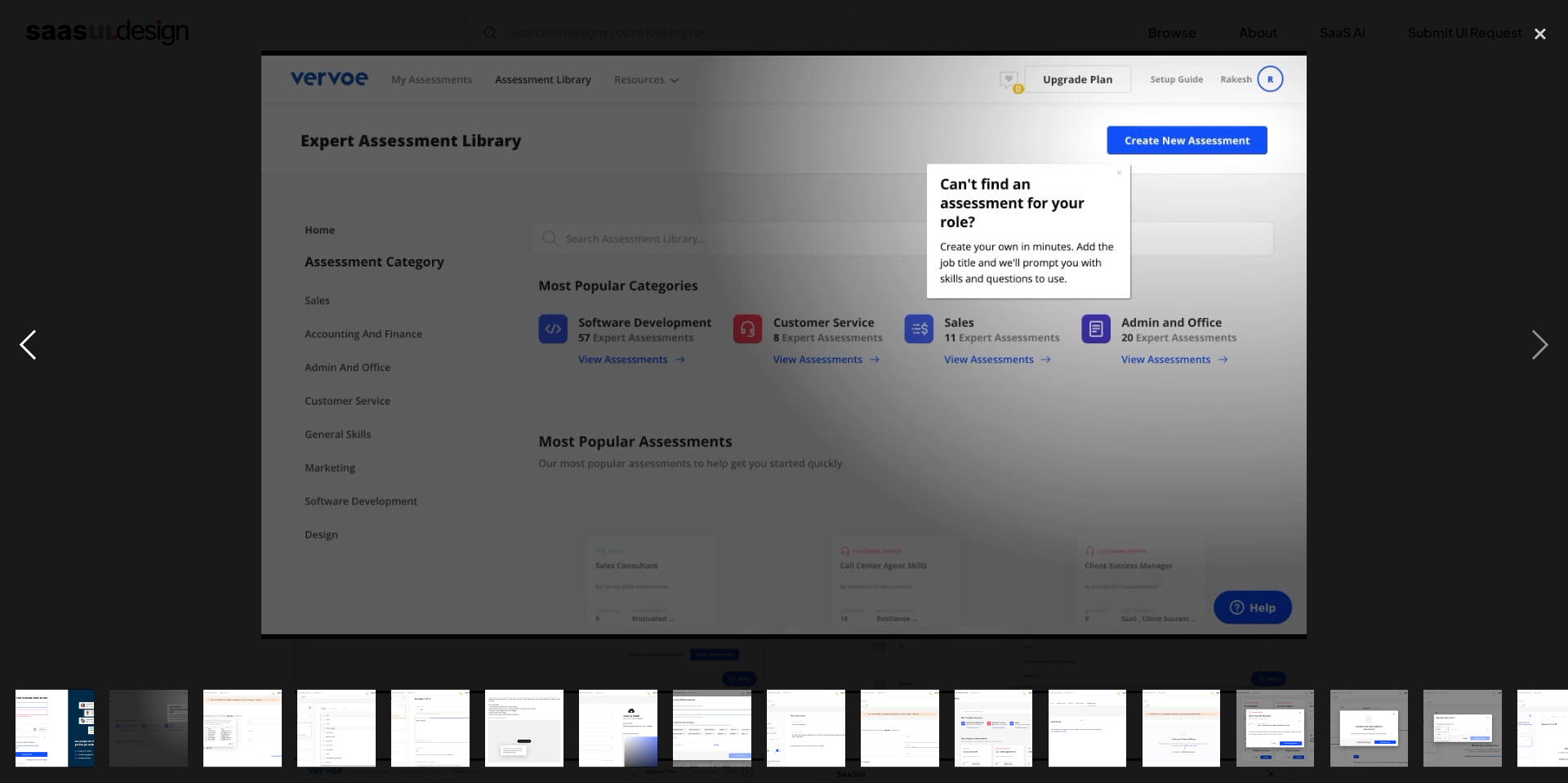
click at [27, 341] on div "previous image" at bounding box center [28, 345] width 55 height 658
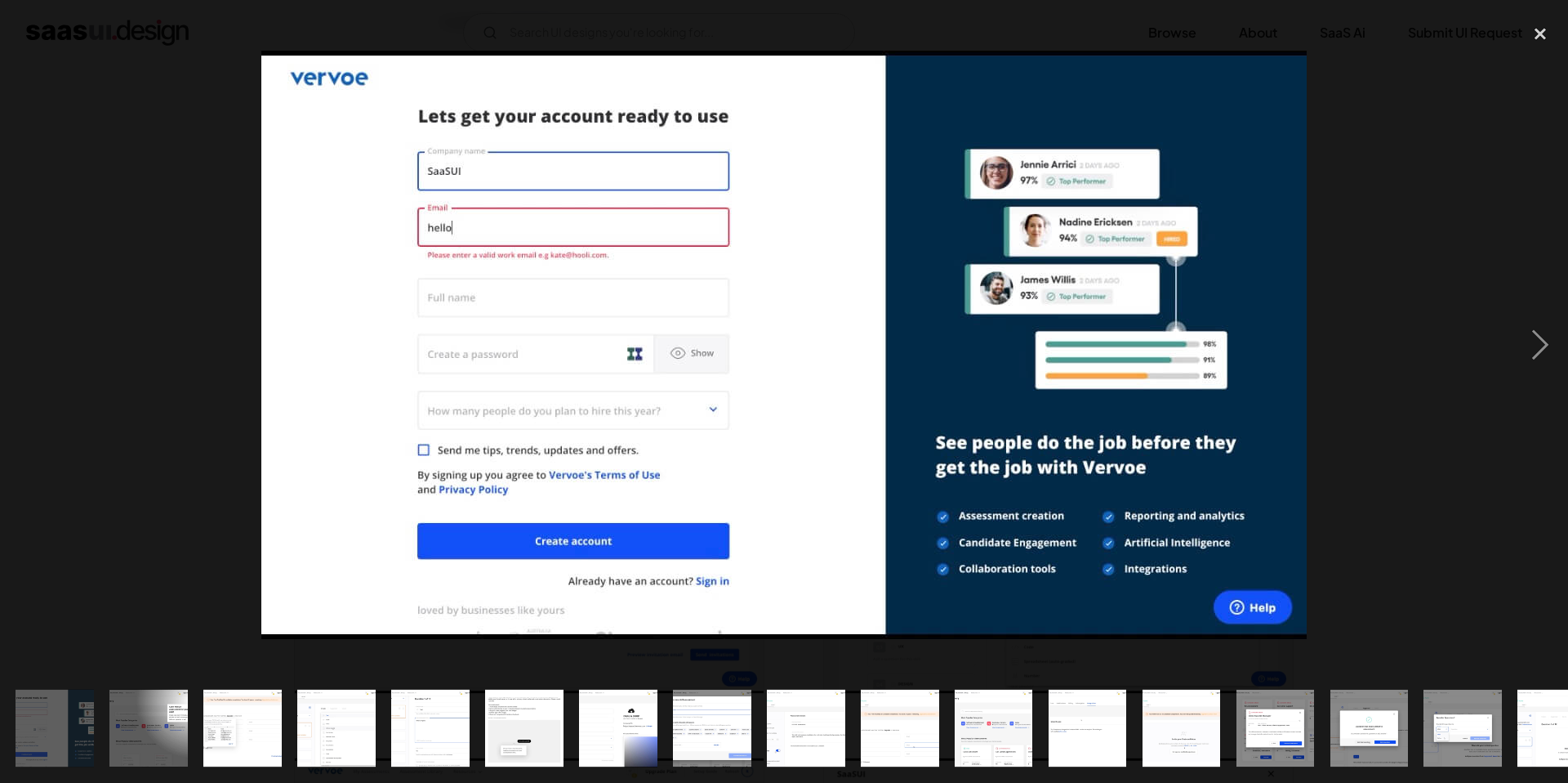
click at [27, 341] on div "previous image" at bounding box center [28, 345] width 55 height 658
click at [1538, 338] on div "next image" at bounding box center [1539, 345] width 55 height 658
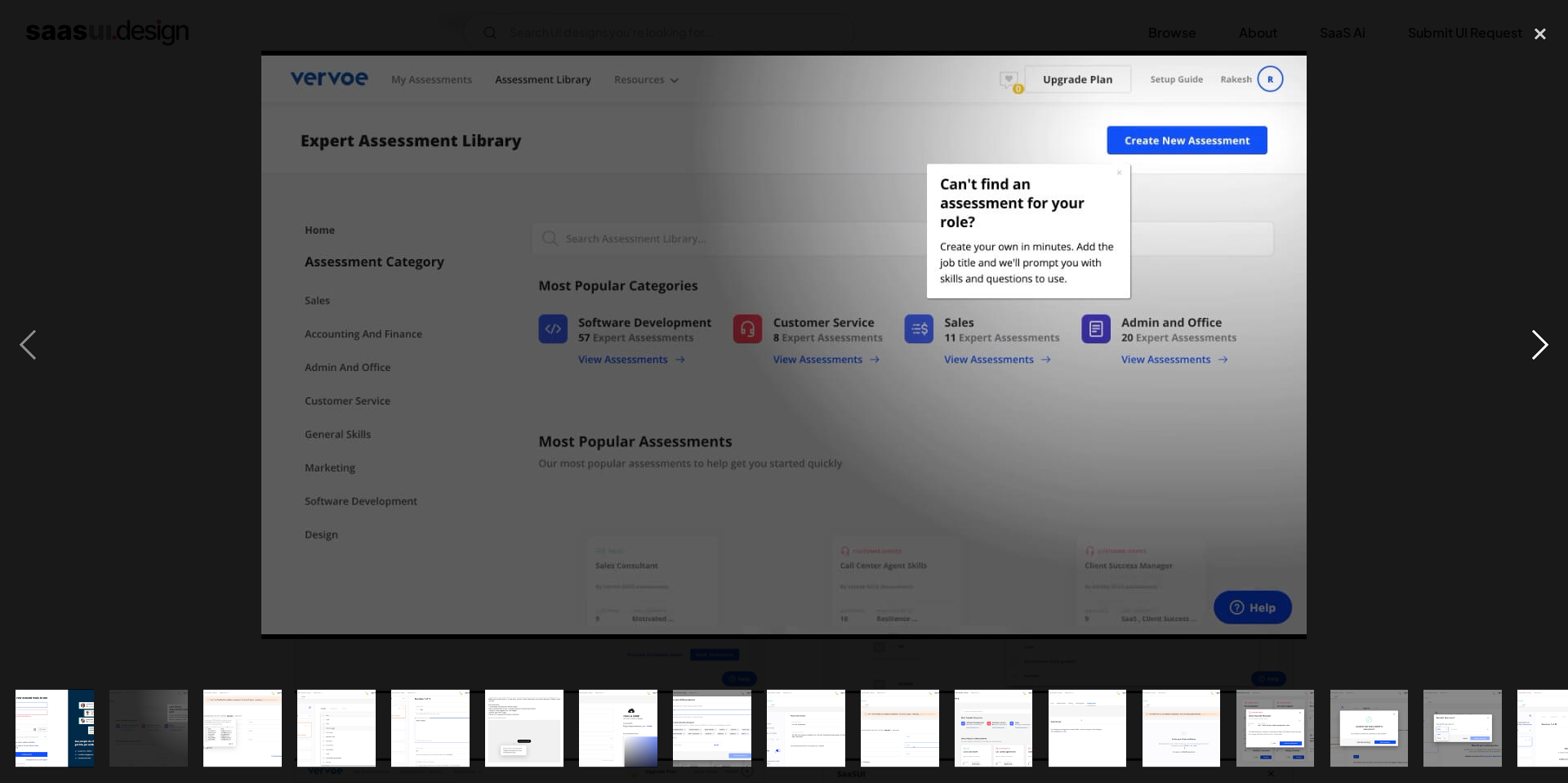
click at [1538, 338] on div "next image" at bounding box center [1539, 345] width 55 height 658
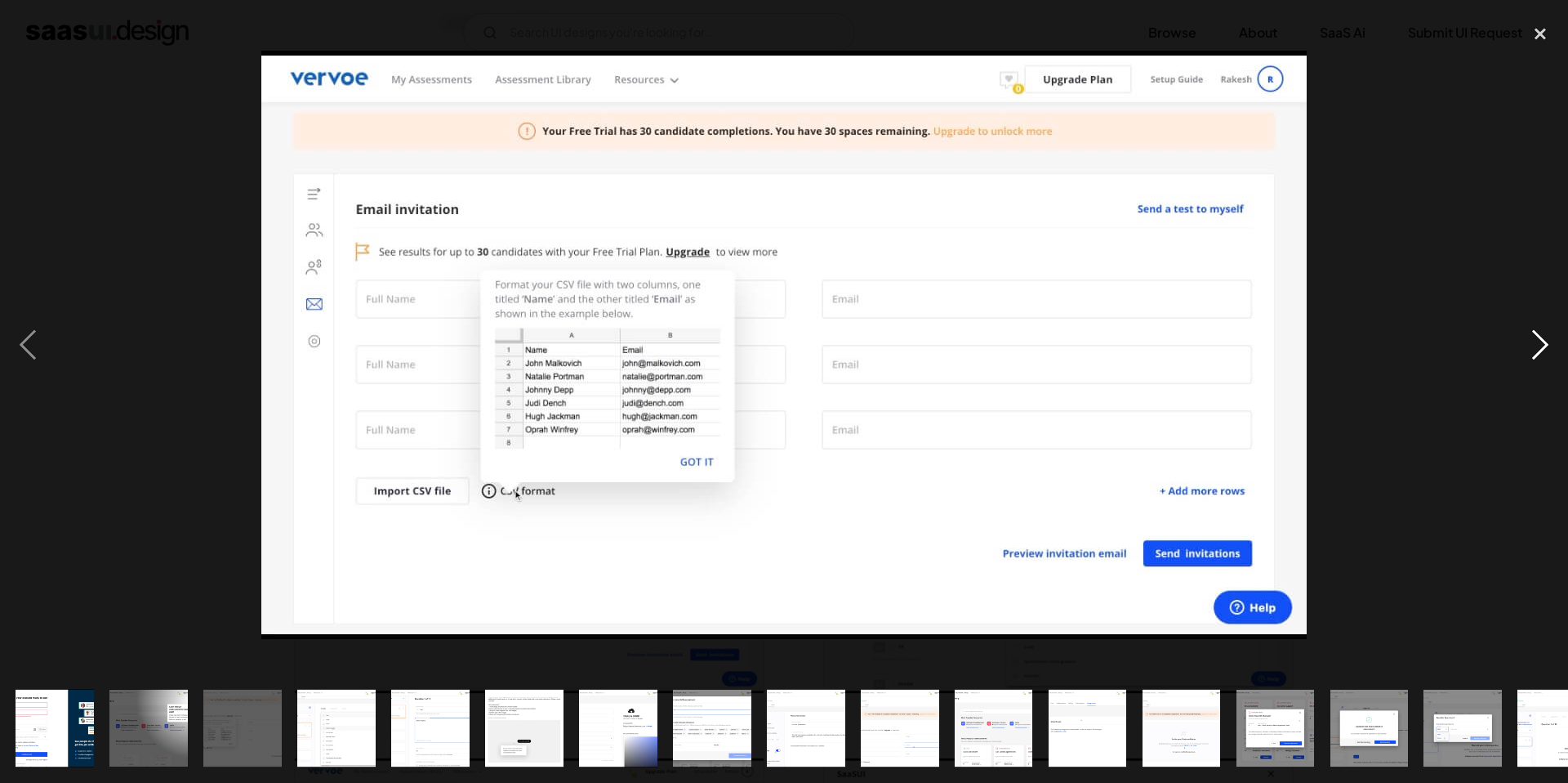
click at [1538, 338] on div "next image" at bounding box center [1539, 345] width 55 height 658
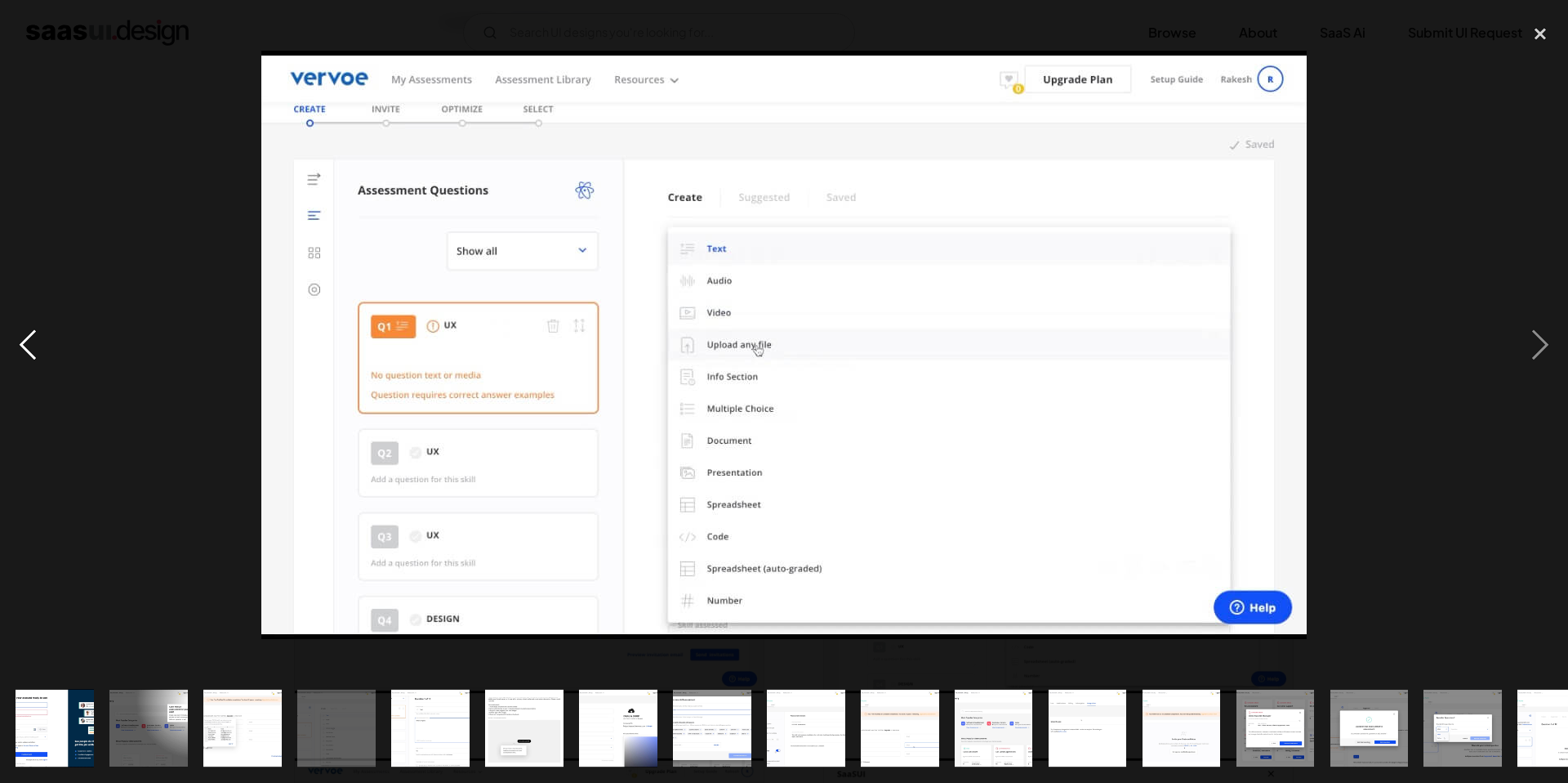
click at [28, 340] on div "previous image" at bounding box center [28, 345] width 55 height 658
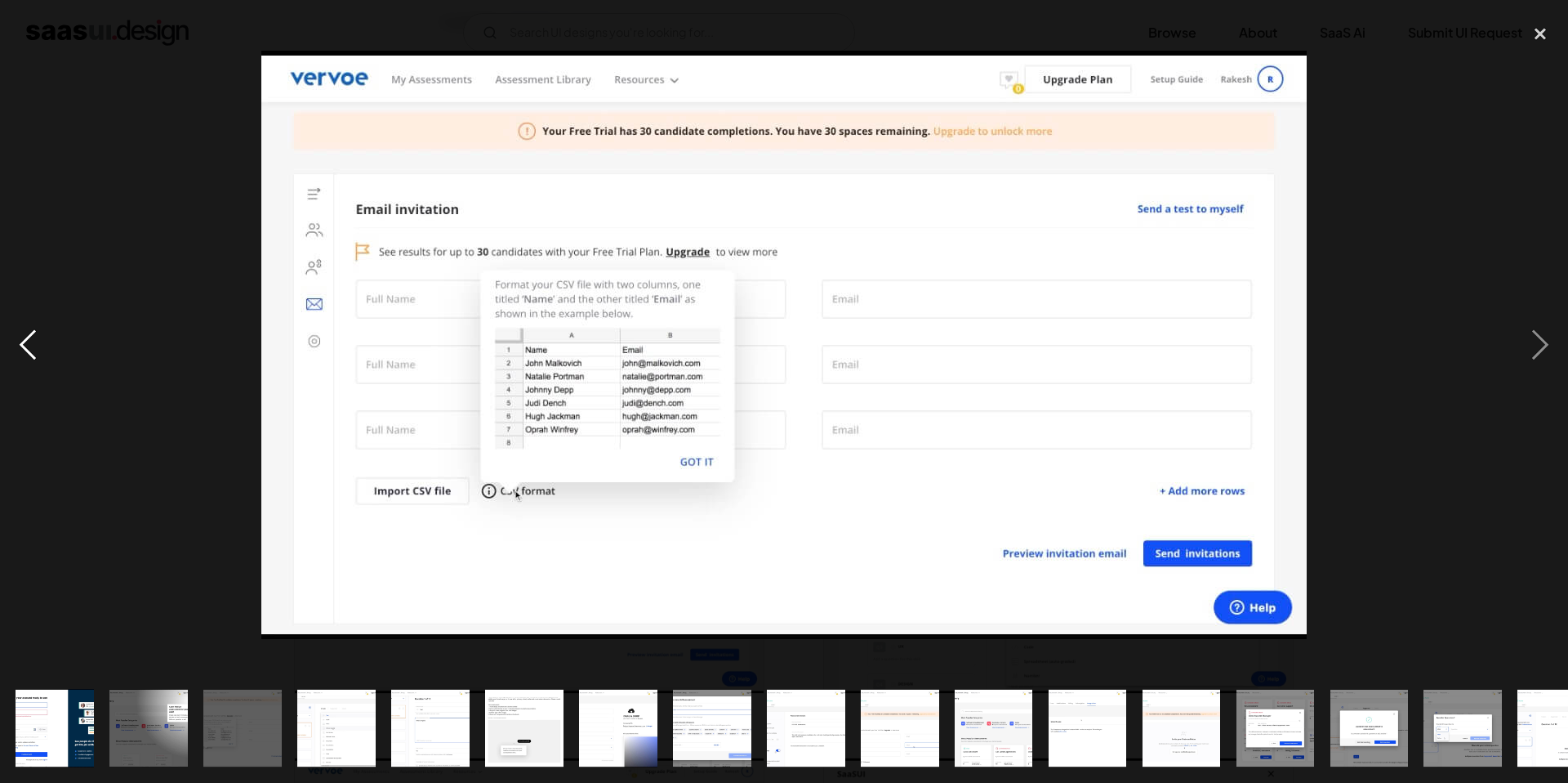
click at [28, 340] on div "previous image" at bounding box center [28, 345] width 55 height 658
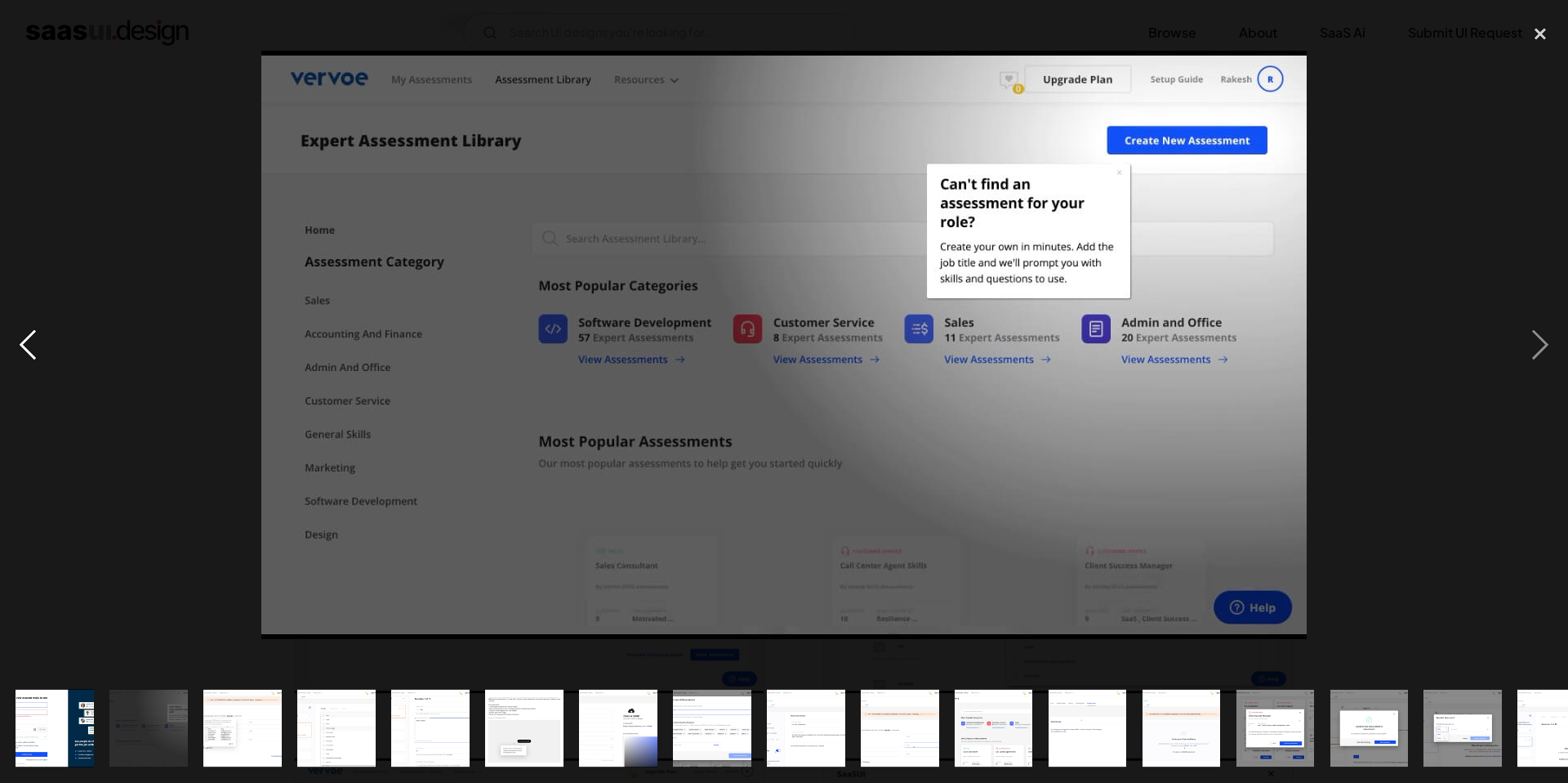
click at [28, 340] on div "previous image" at bounding box center [28, 345] width 55 height 658
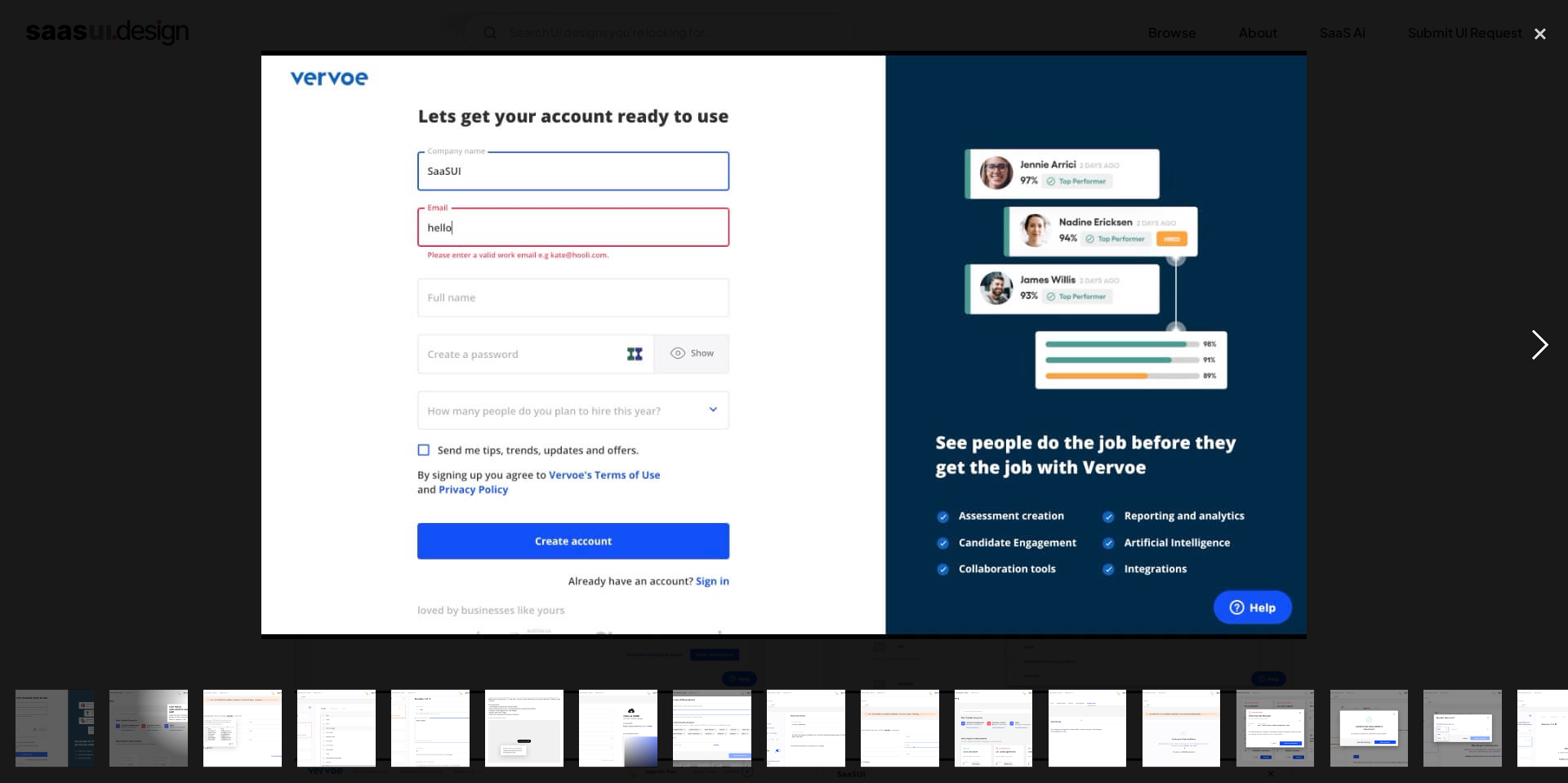
click at [1541, 341] on div "next image" at bounding box center [1539, 345] width 55 height 658
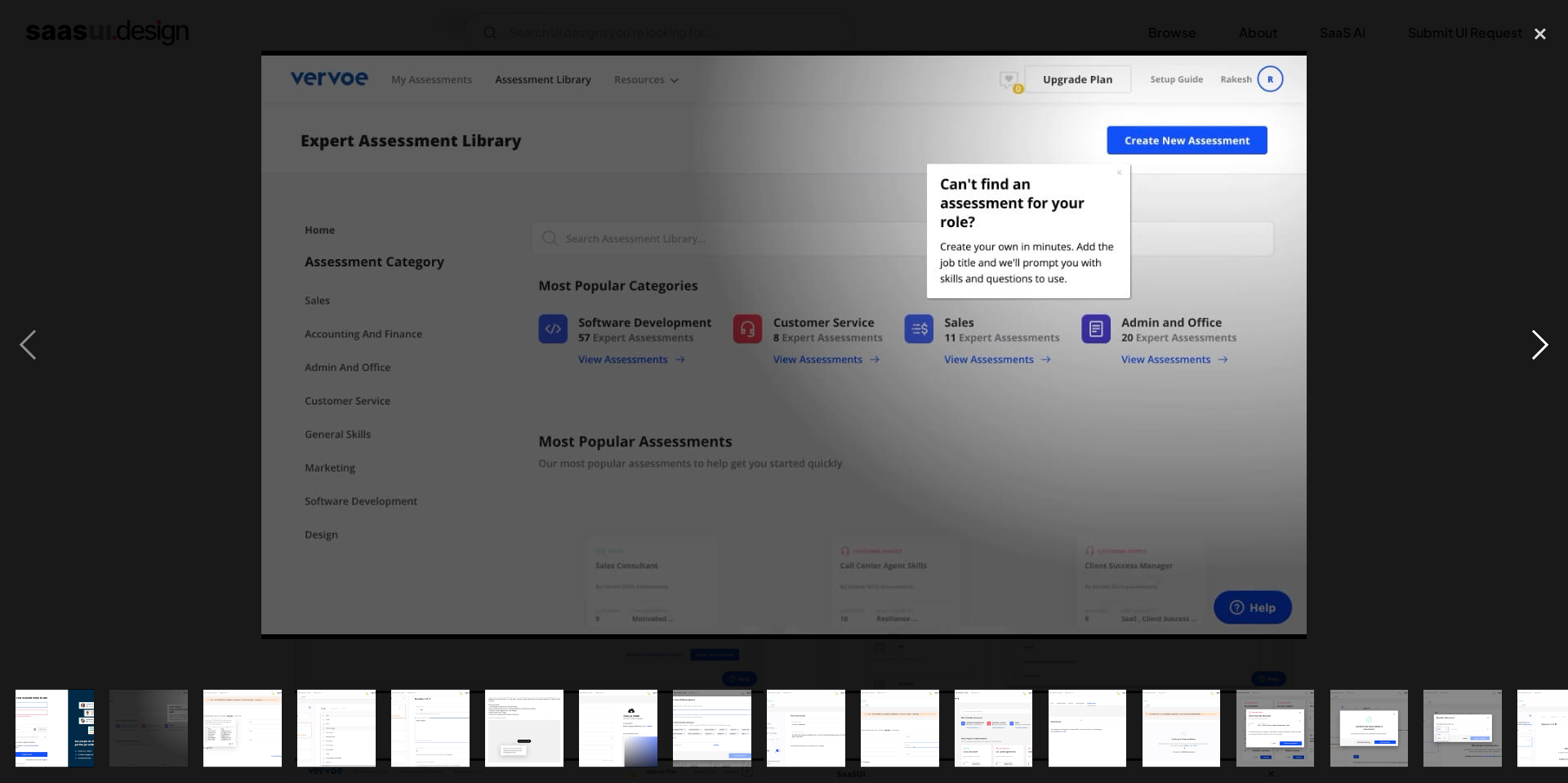
click at [1541, 341] on div "next image" at bounding box center [1539, 345] width 55 height 658
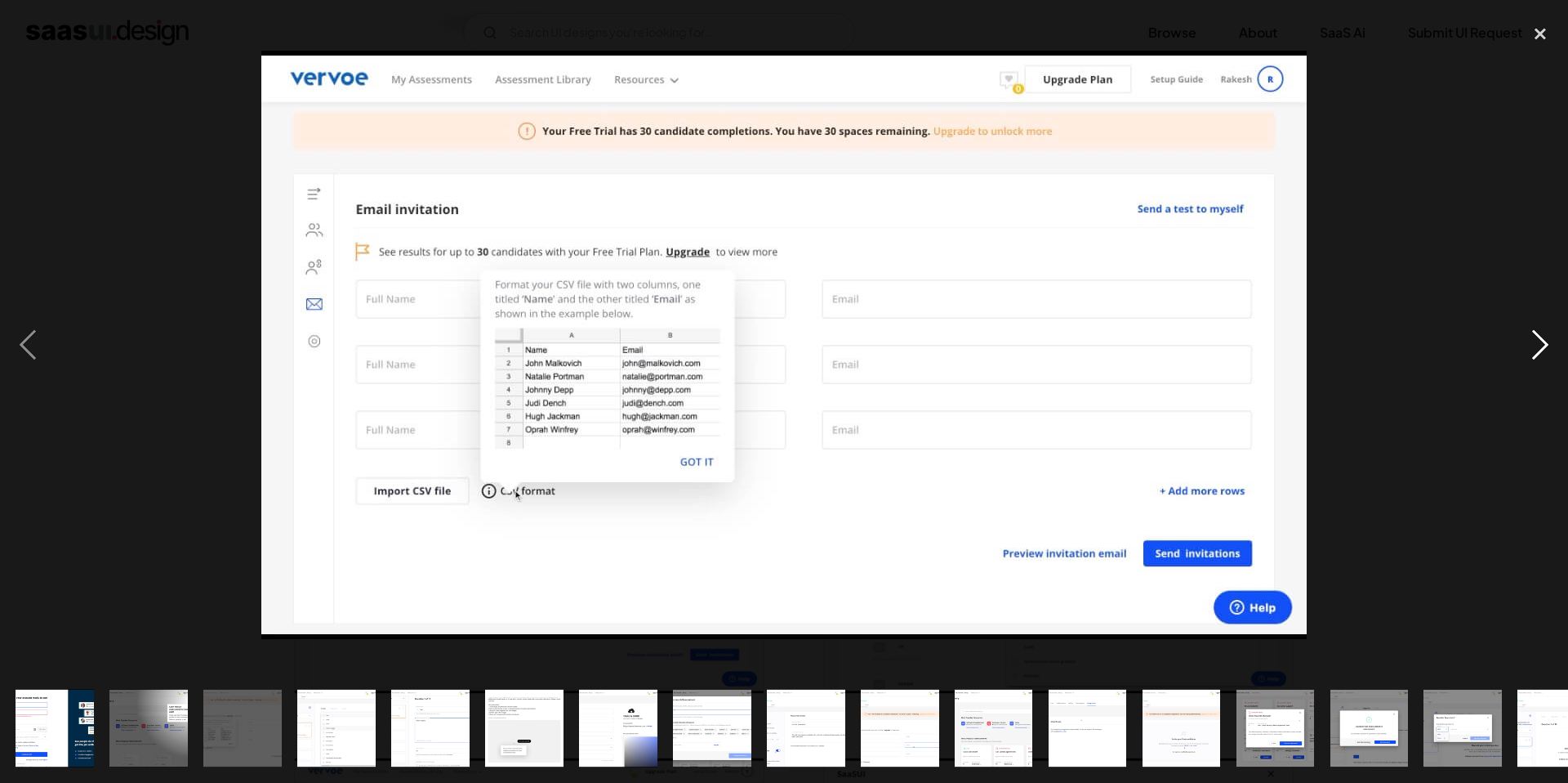
click at [1541, 341] on div "next image" at bounding box center [1539, 345] width 55 height 658
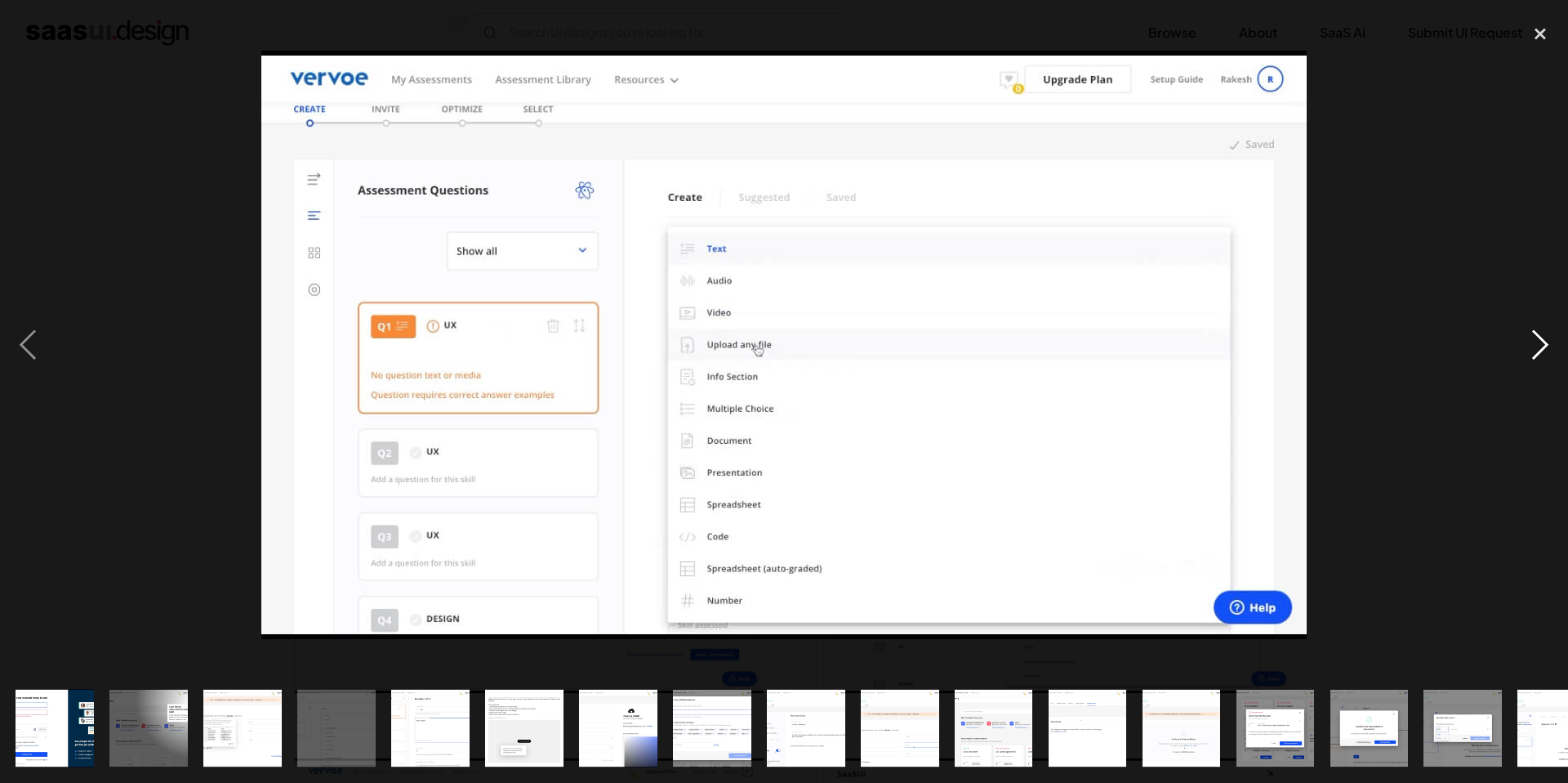
click at [1541, 341] on div "next image" at bounding box center [1539, 345] width 55 height 658
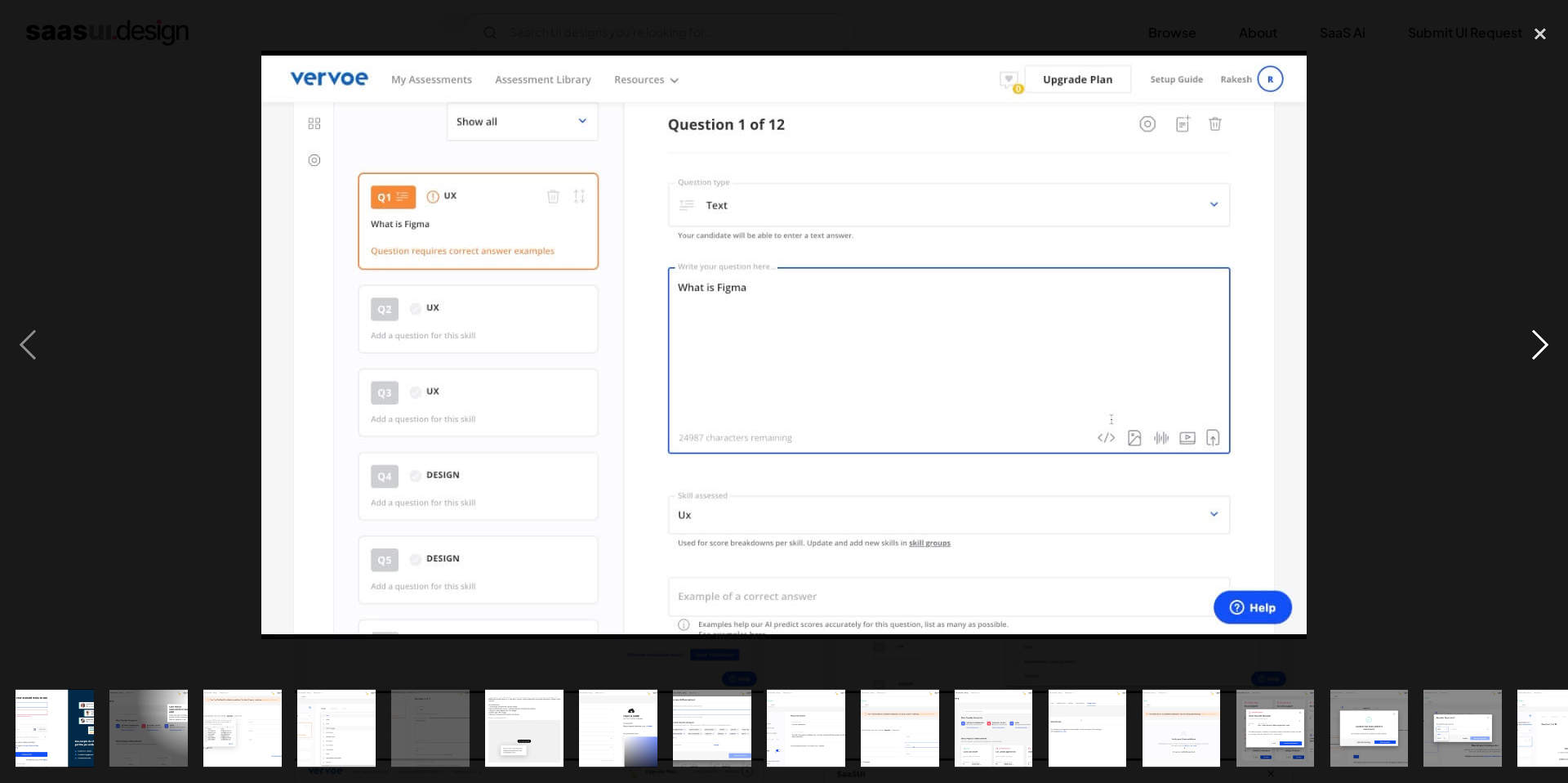
click at [1541, 341] on div "next image" at bounding box center [1539, 345] width 55 height 658
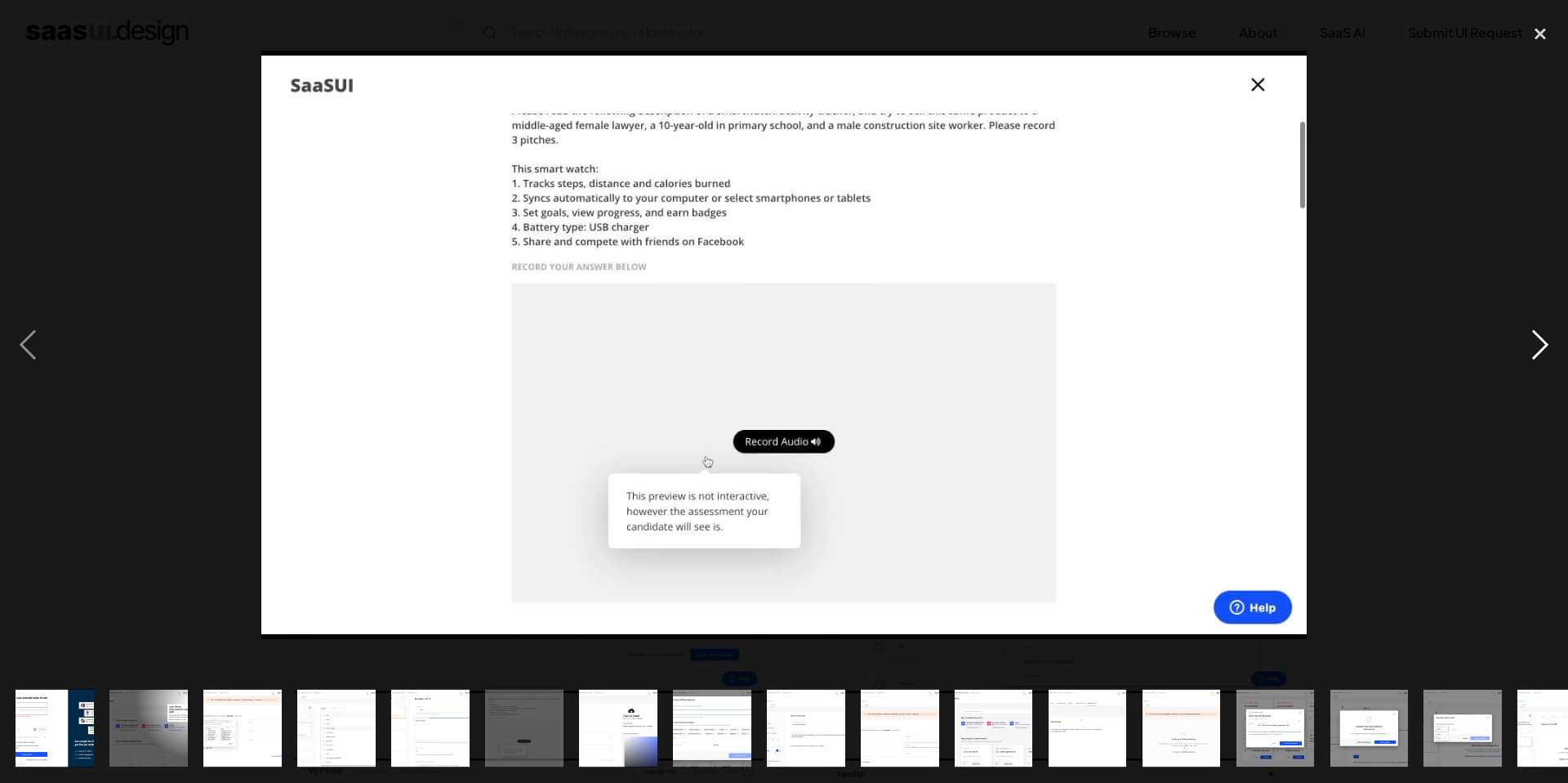
click at [1541, 341] on div "next image" at bounding box center [1539, 345] width 55 height 658
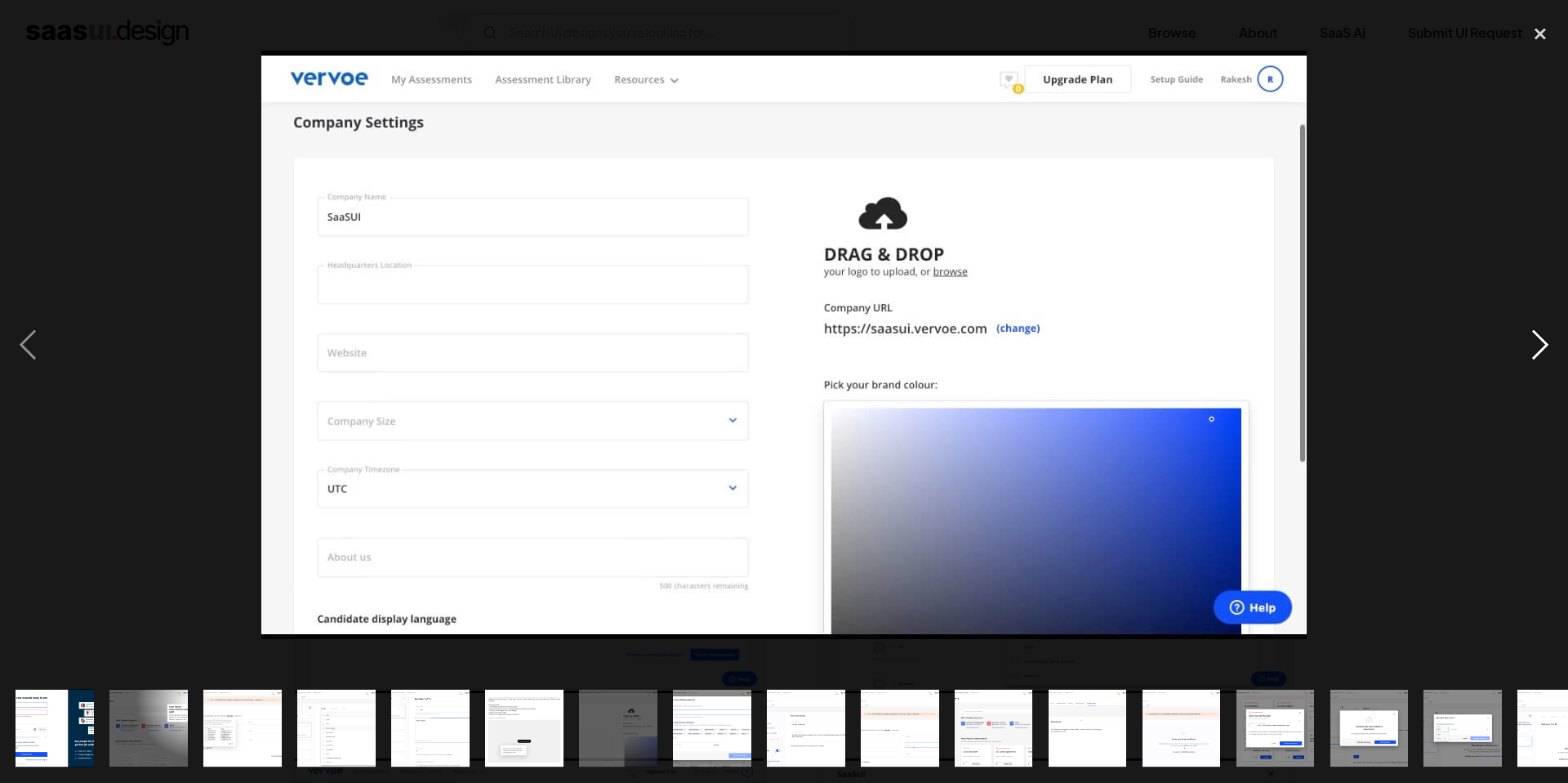
click at [1541, 341] on div "next image" at bounding box center [1539, 345] width 55 height 658
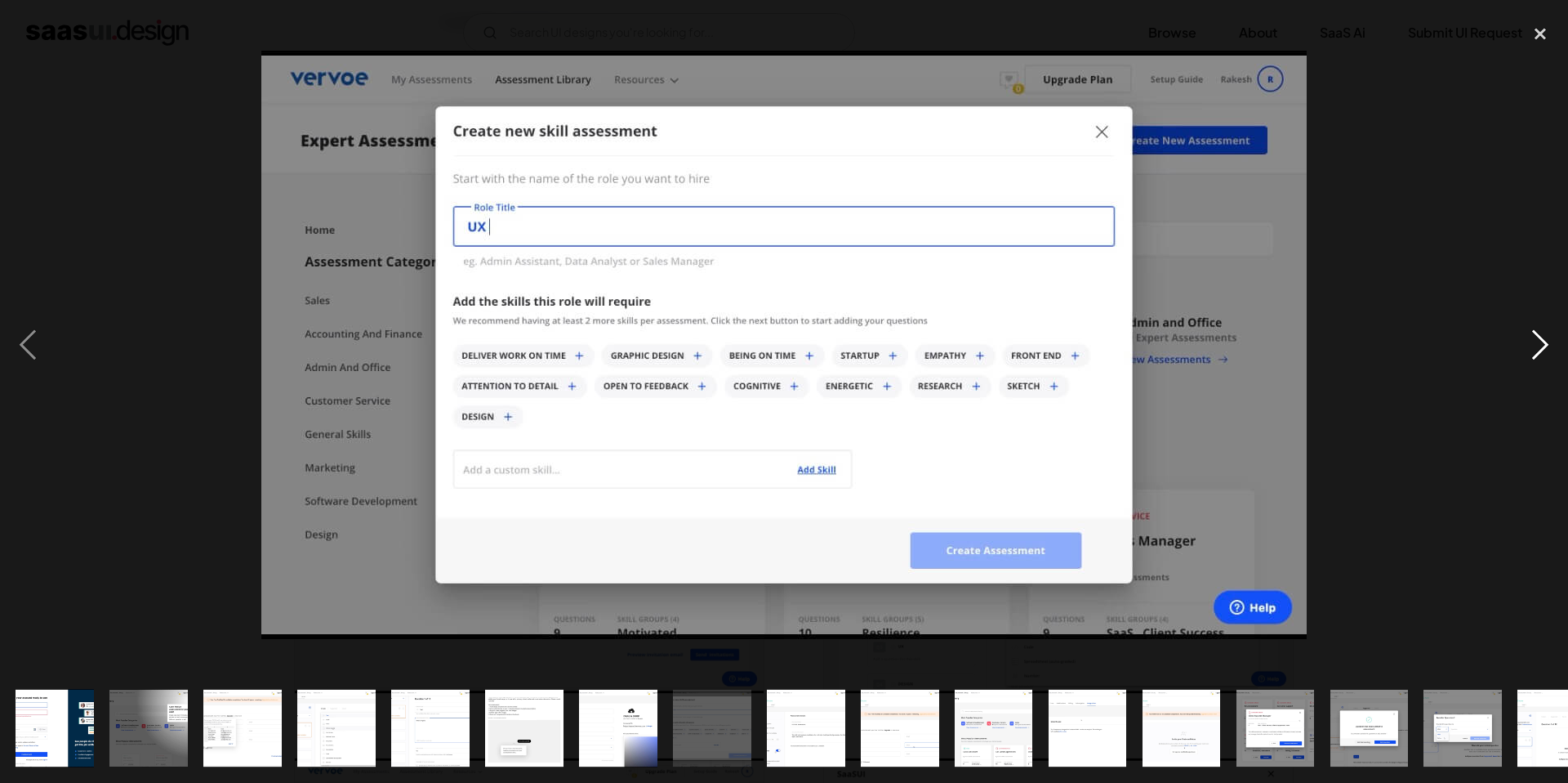
click at [1541, 341] on div "next image" at bounding box center [1539, 345] width 55 height 658
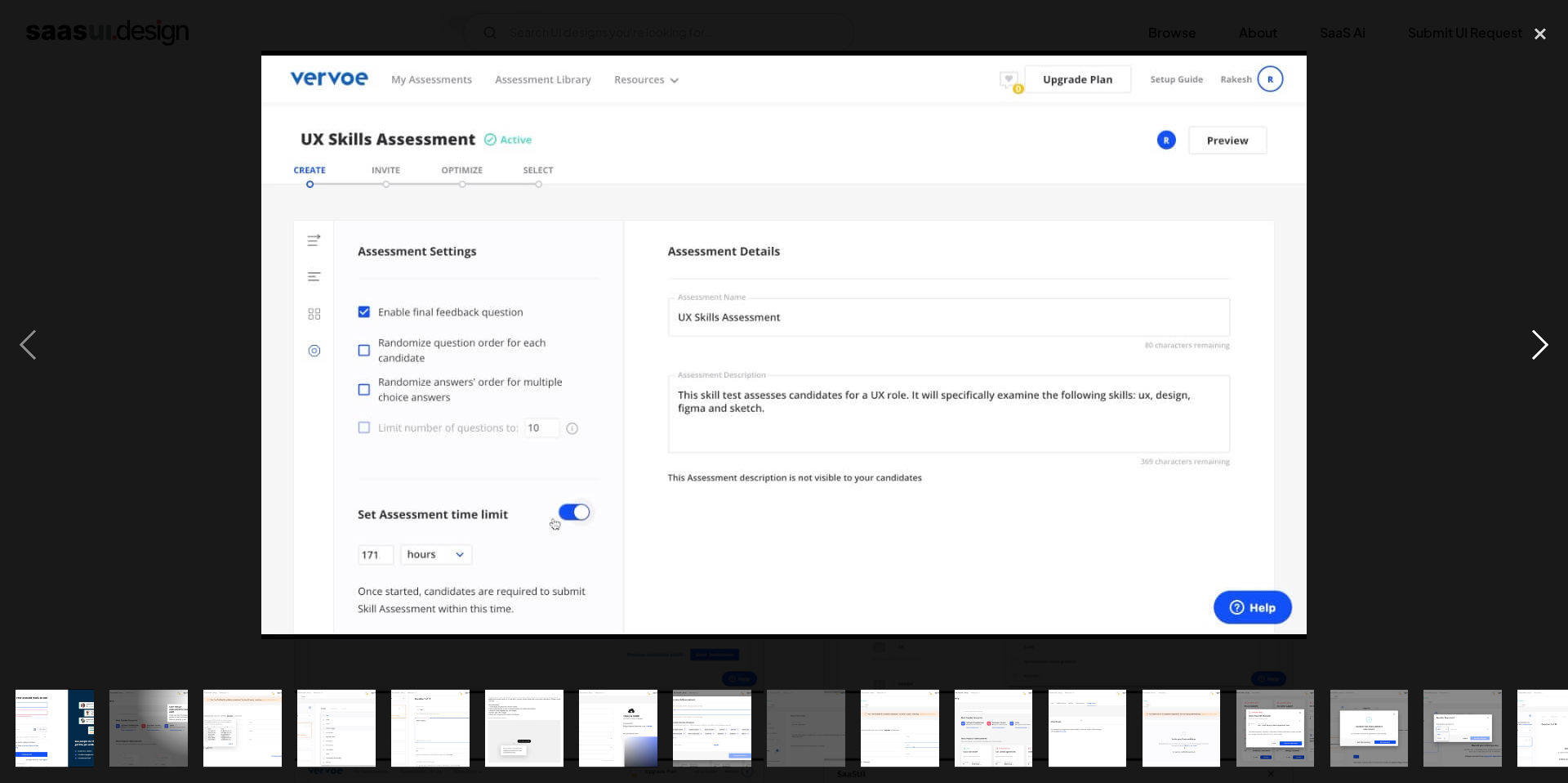
click at [1541, 341] on div "next image" at bounding box center [1539, 345] width 55 height 658
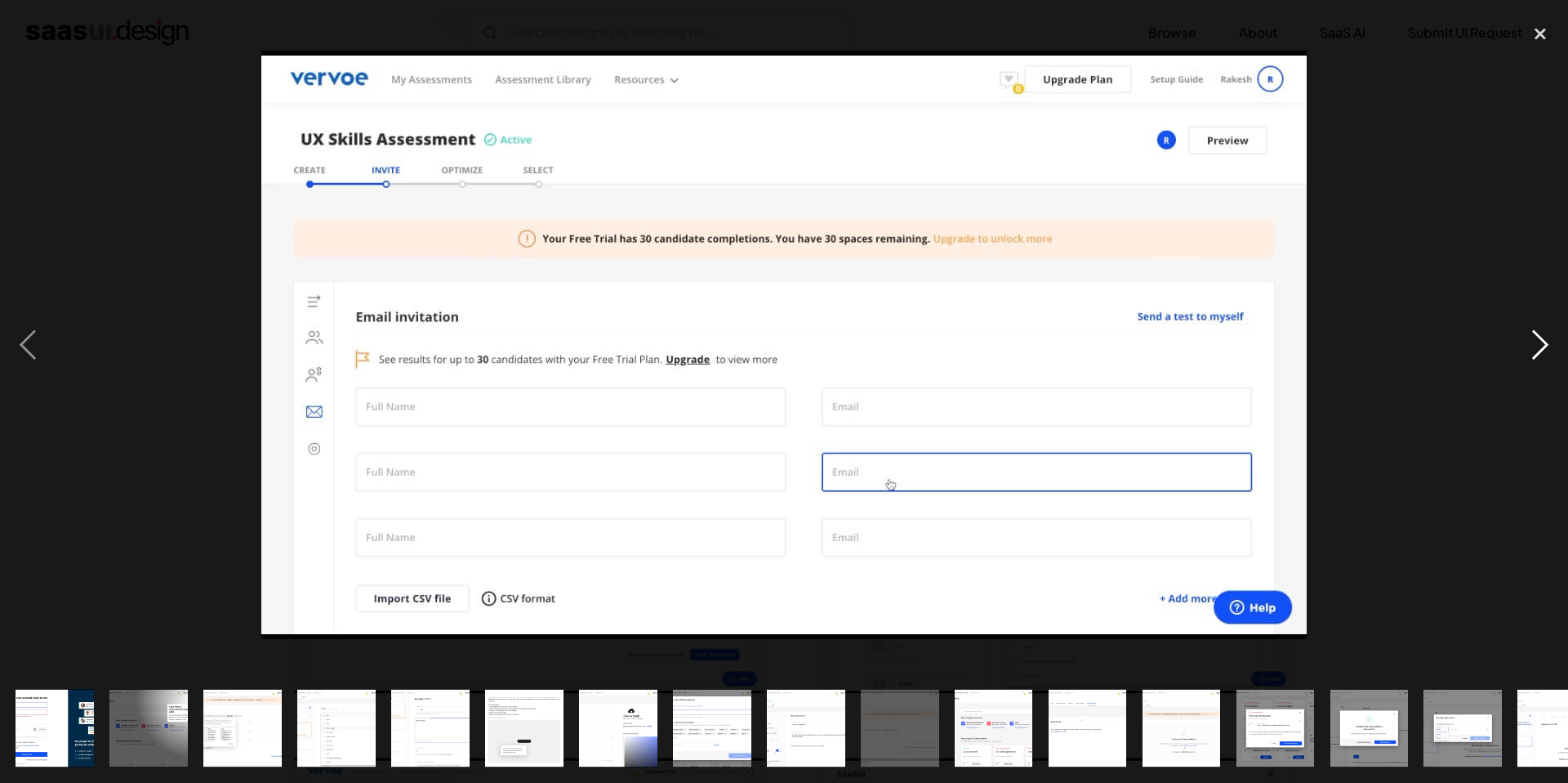
click at [1541, 341] on div "next image" at bounding box center [1539, 345] width 55 height 658
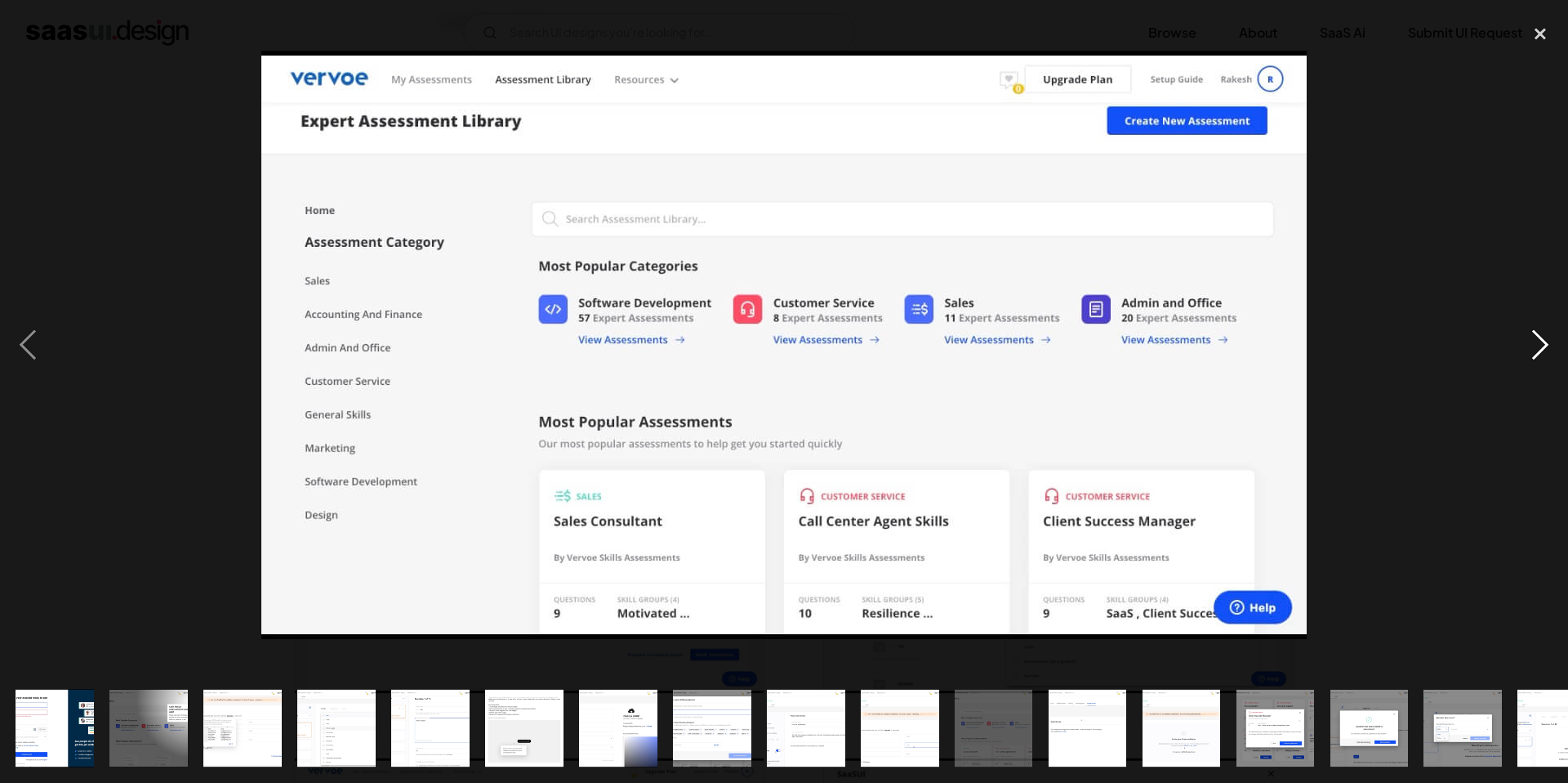
click at [1541, 341] on div "next image" at bounding box center [1539, 345] width 55 height 658
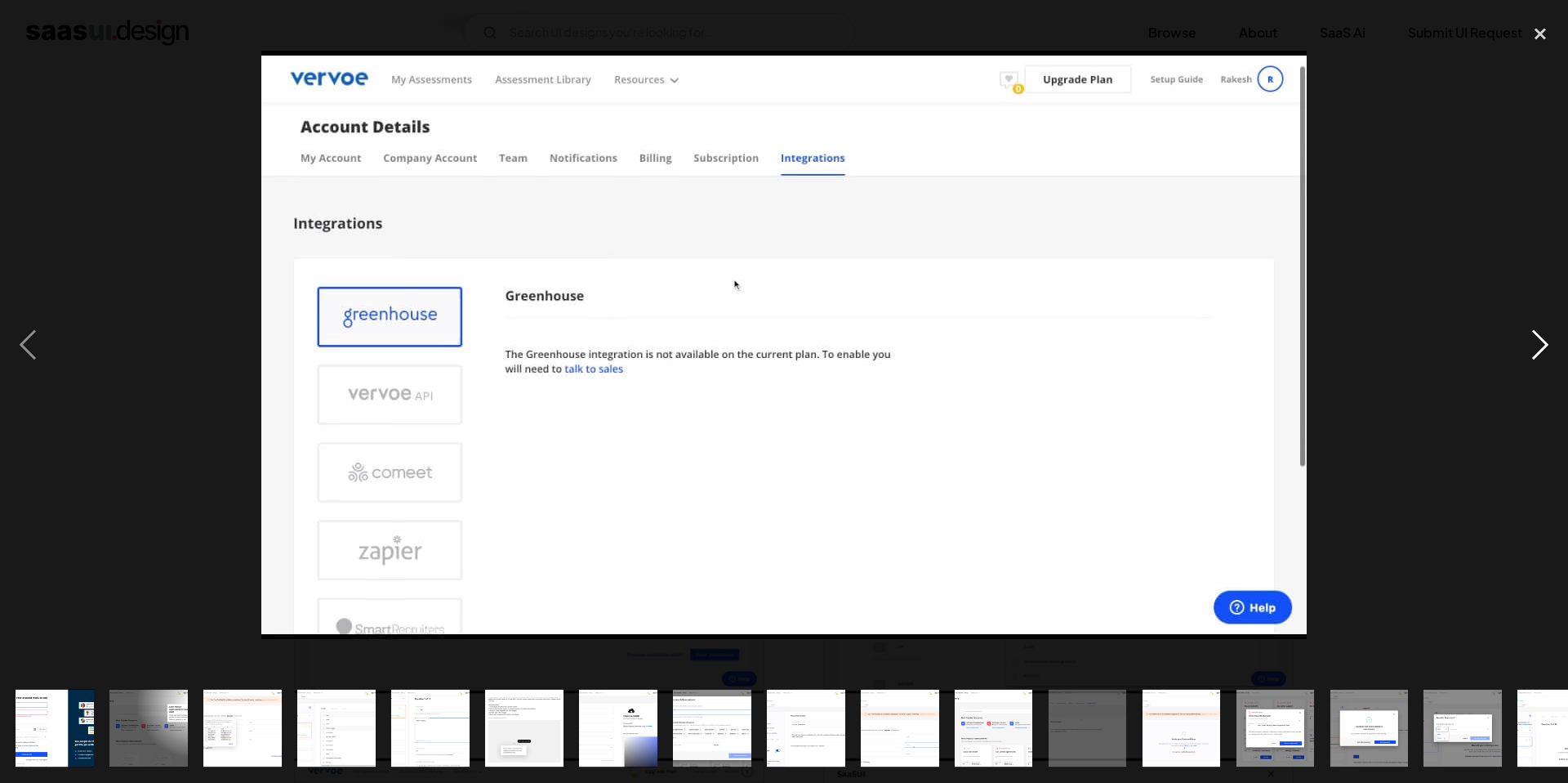
click at [1541, 341] on div "next image" at bounding box center [1539, 345] width 55 height 658
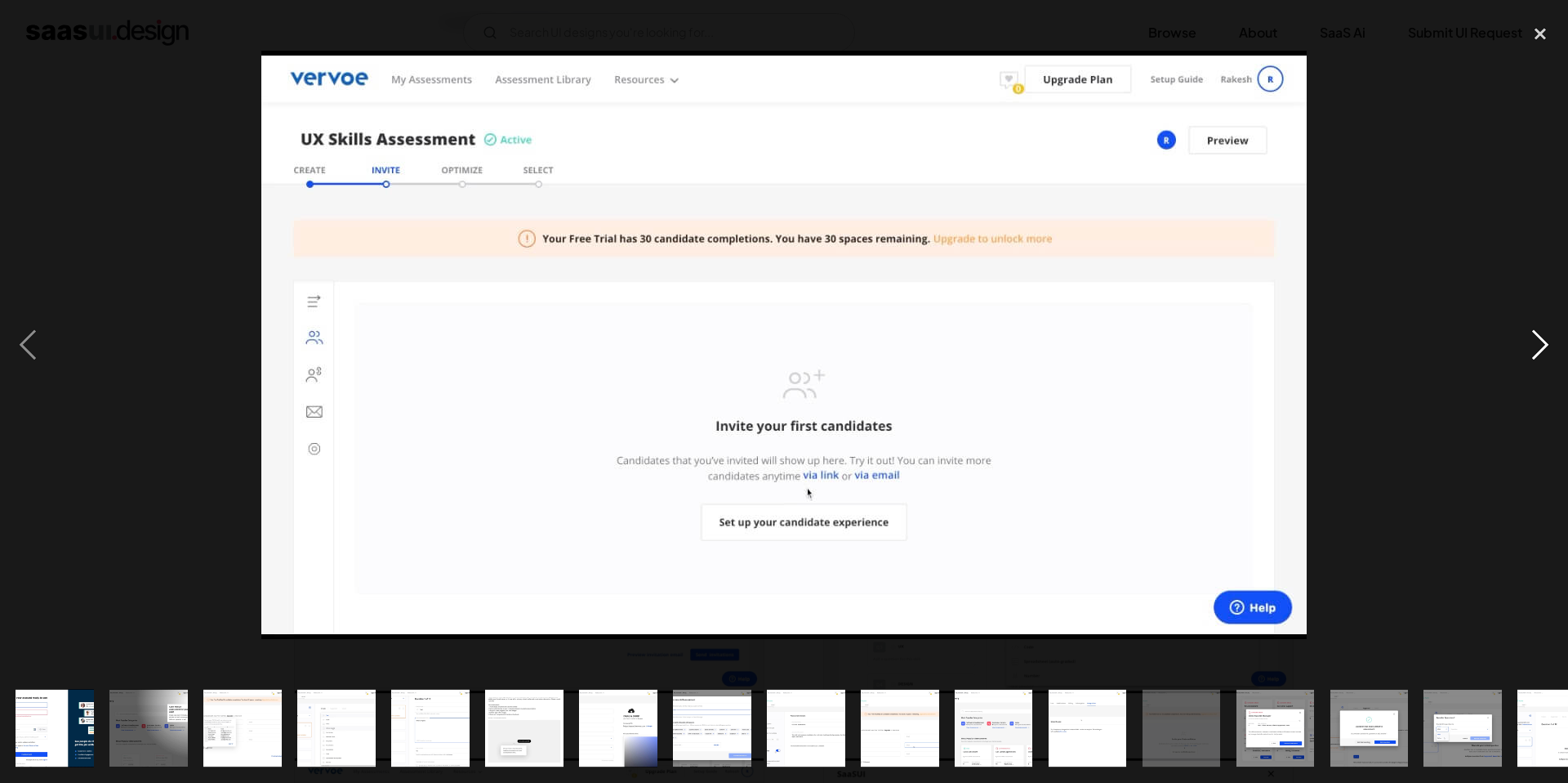
click at [1541, 341] on div "next image" at bounding box center [1539, 345] width 55 height 658
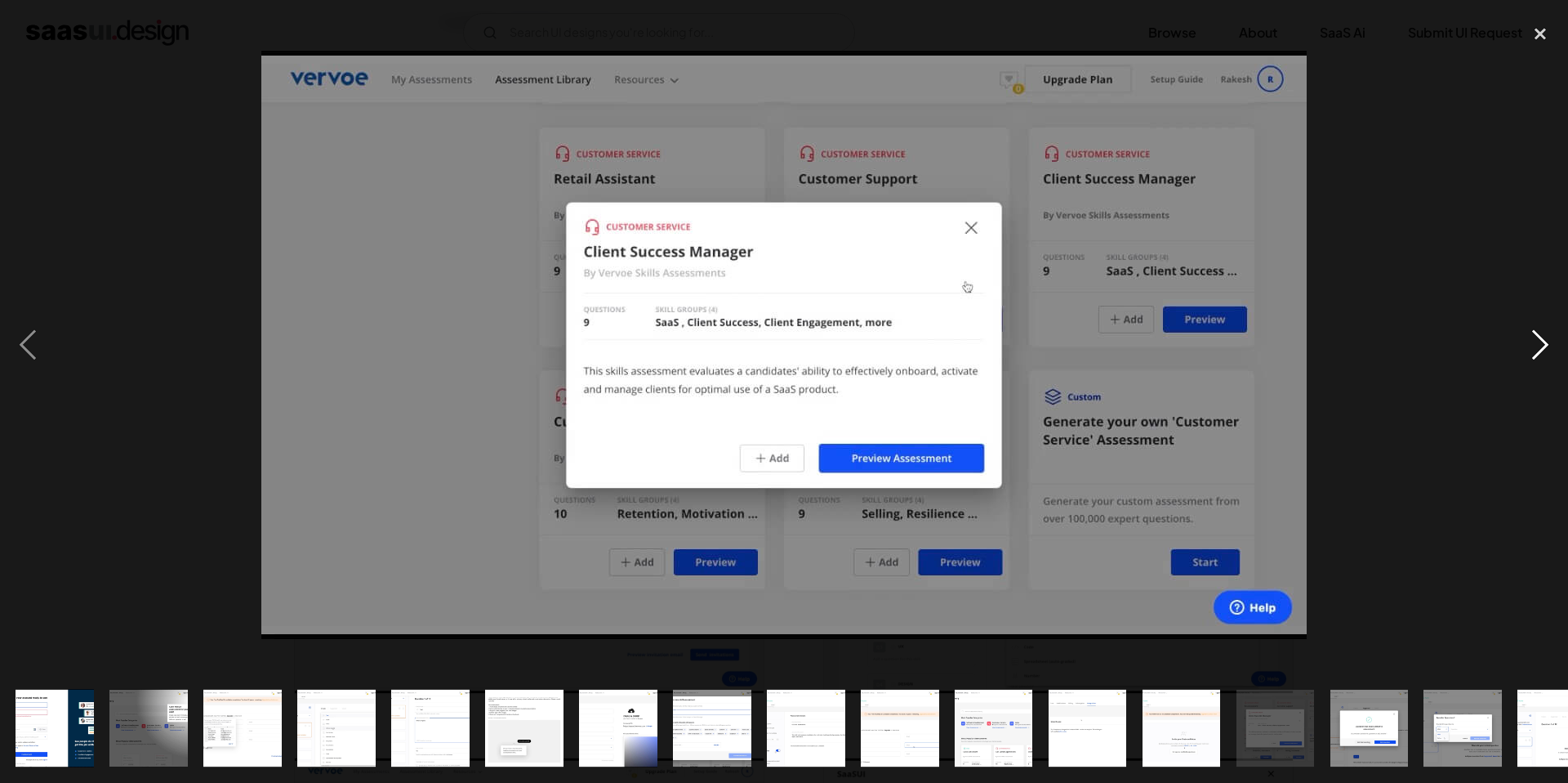
click at [1541, 341] on div "next image" at bounding box center [1539, 345] width 55 height 658
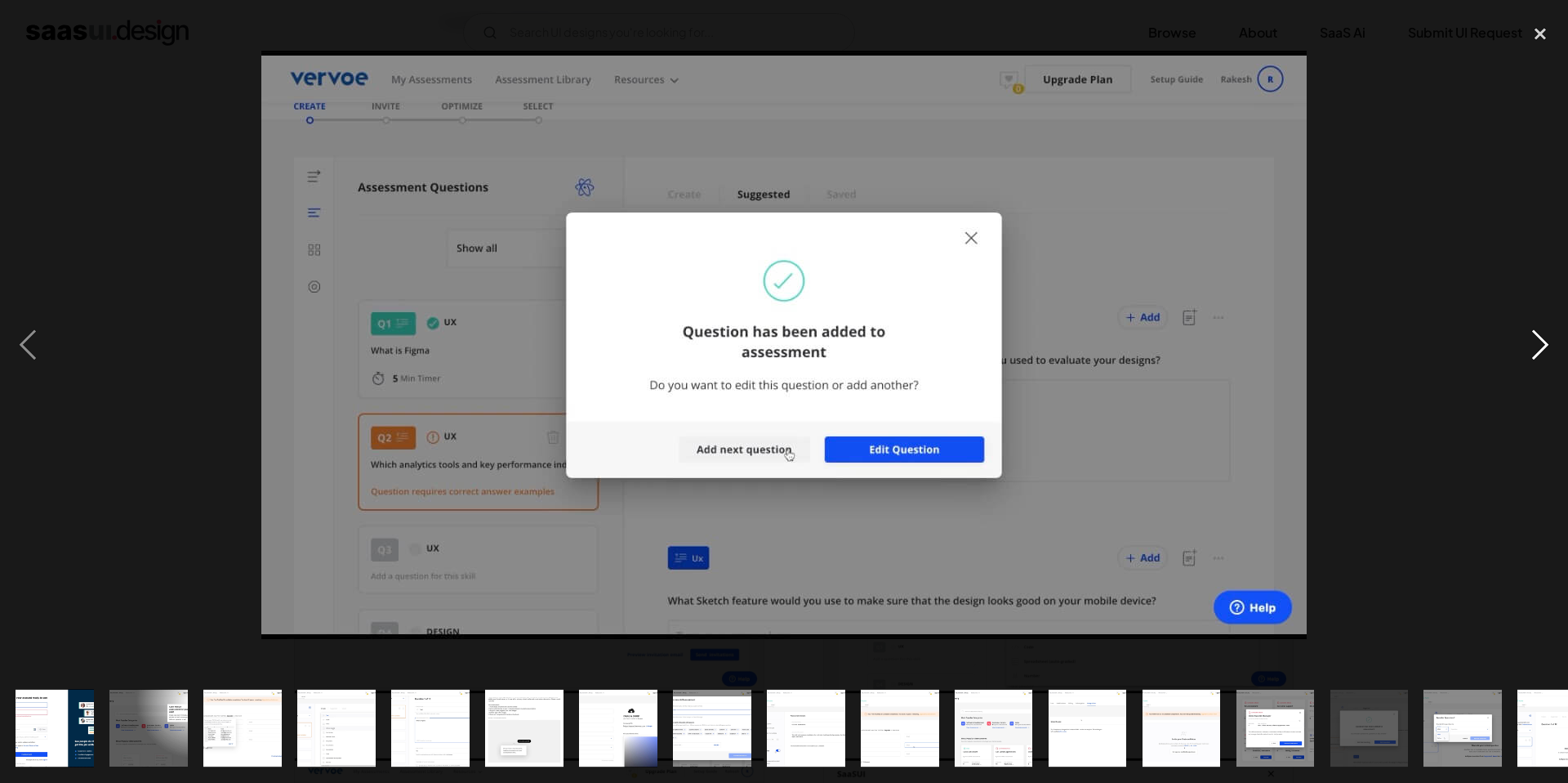
click at [1541, 341] on div "next image" at bounding box center [1539, 345] width 55 height 658
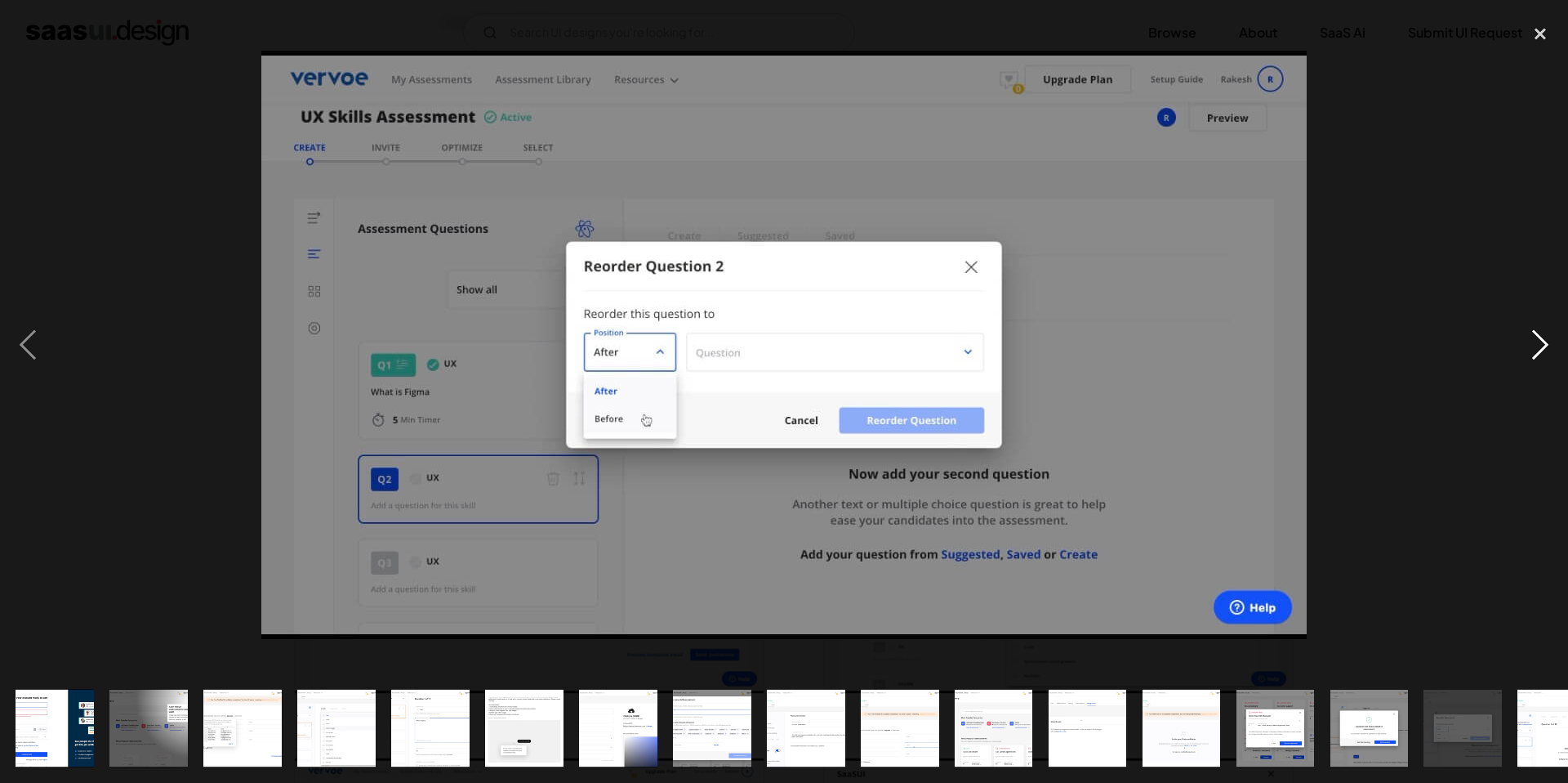
click at [1541, 341] on div "next image" at bounding box center [1539, 345] width 55 height 658
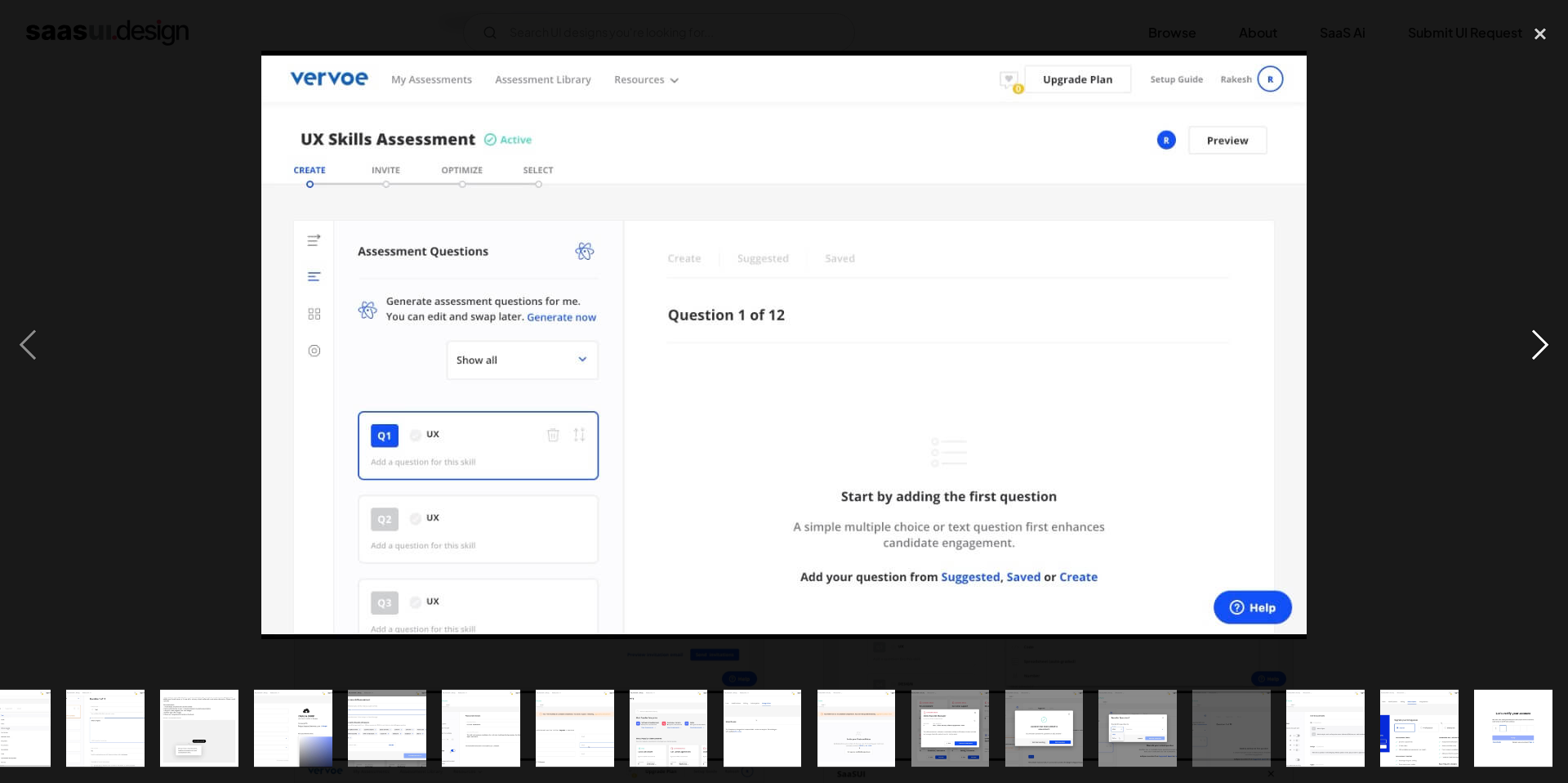
click at [1541, 341] on div "next image" at bounding box center [1539, 345] width 55 height 658
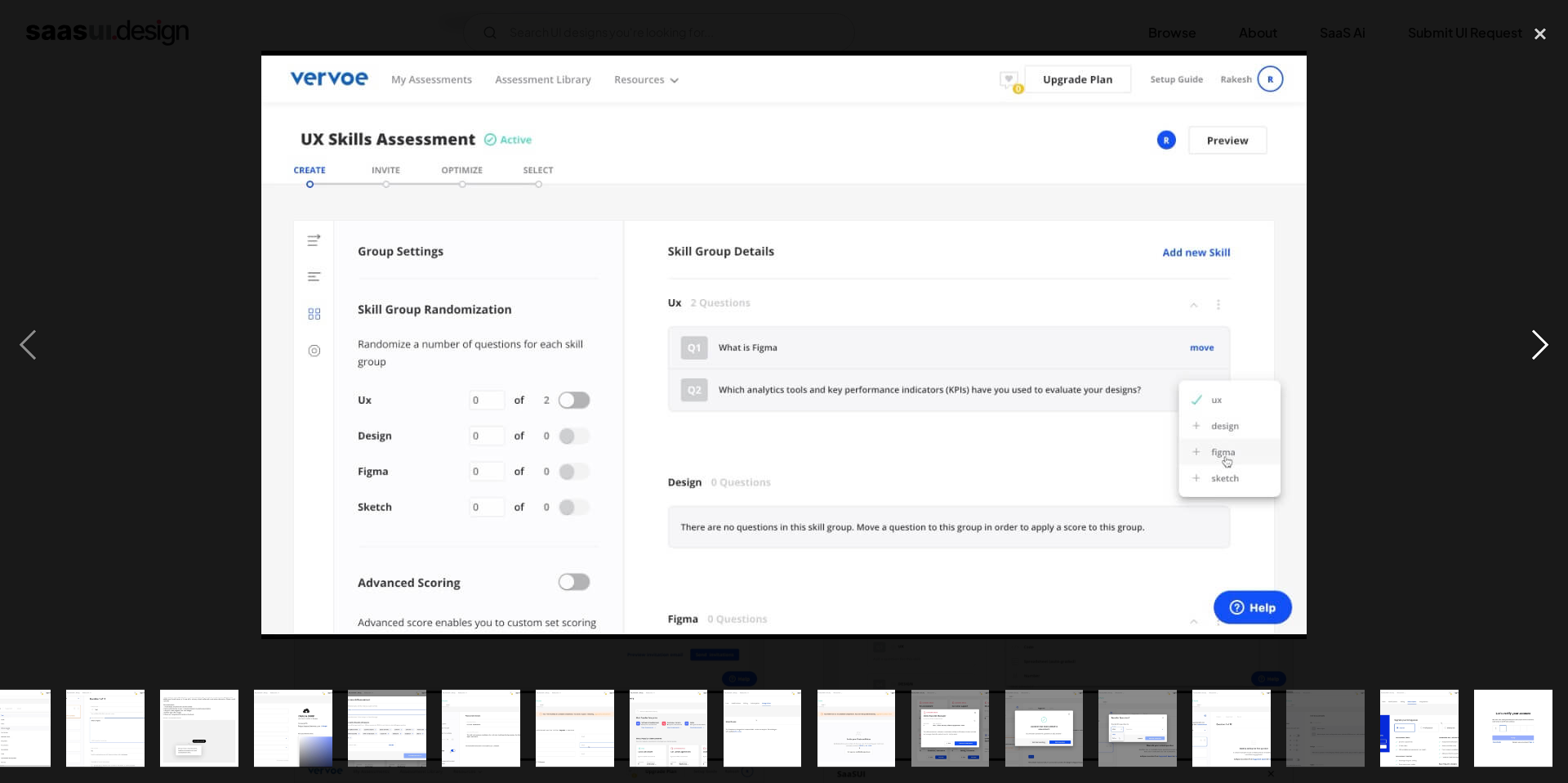
click at [1541, 341] on div "next image" at bounding box center [1539, 345] width 55 height 658
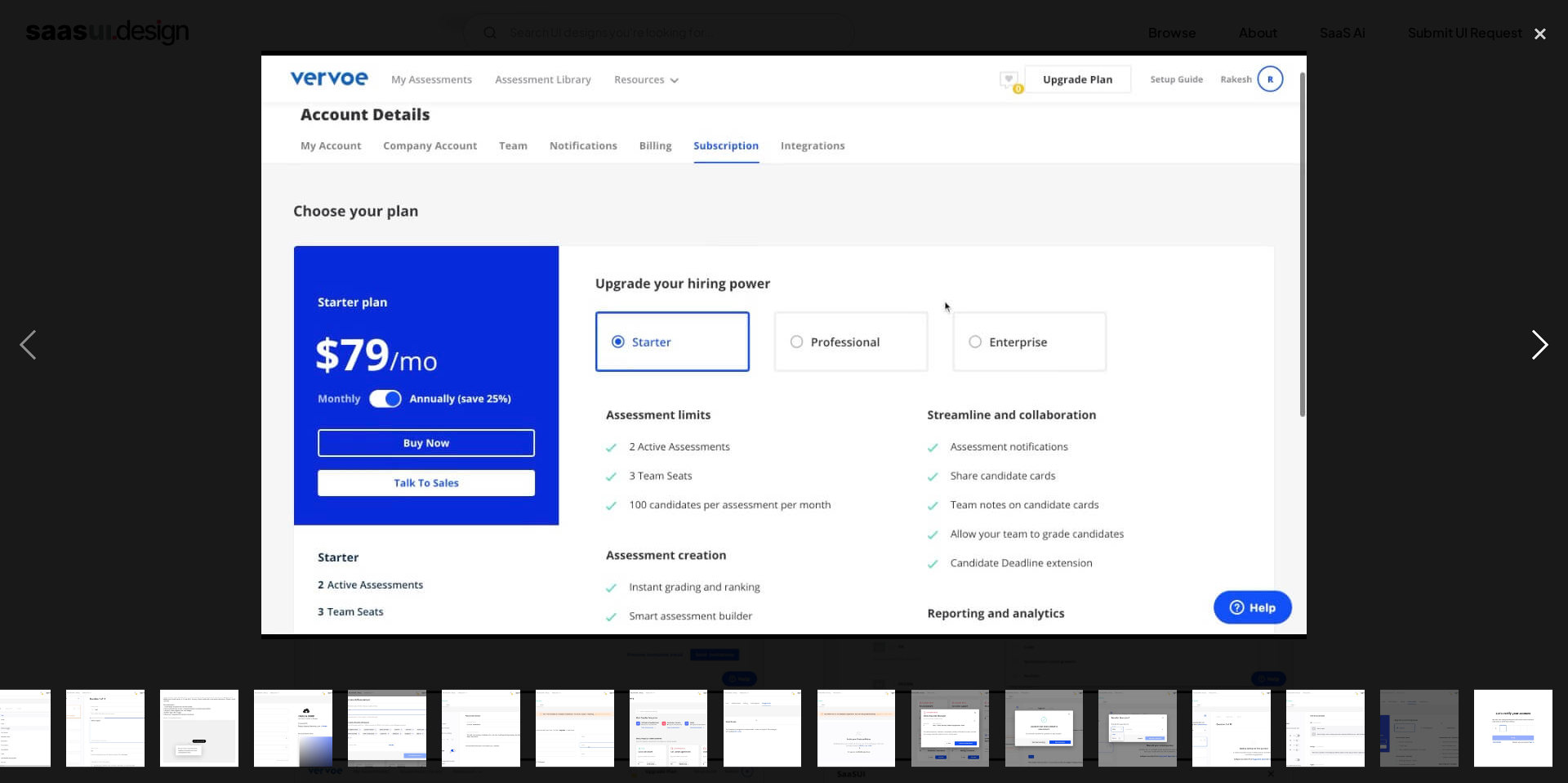
click at [1541, 341] on div "next image" at bounding box center [1539, 345] width 55 height 658
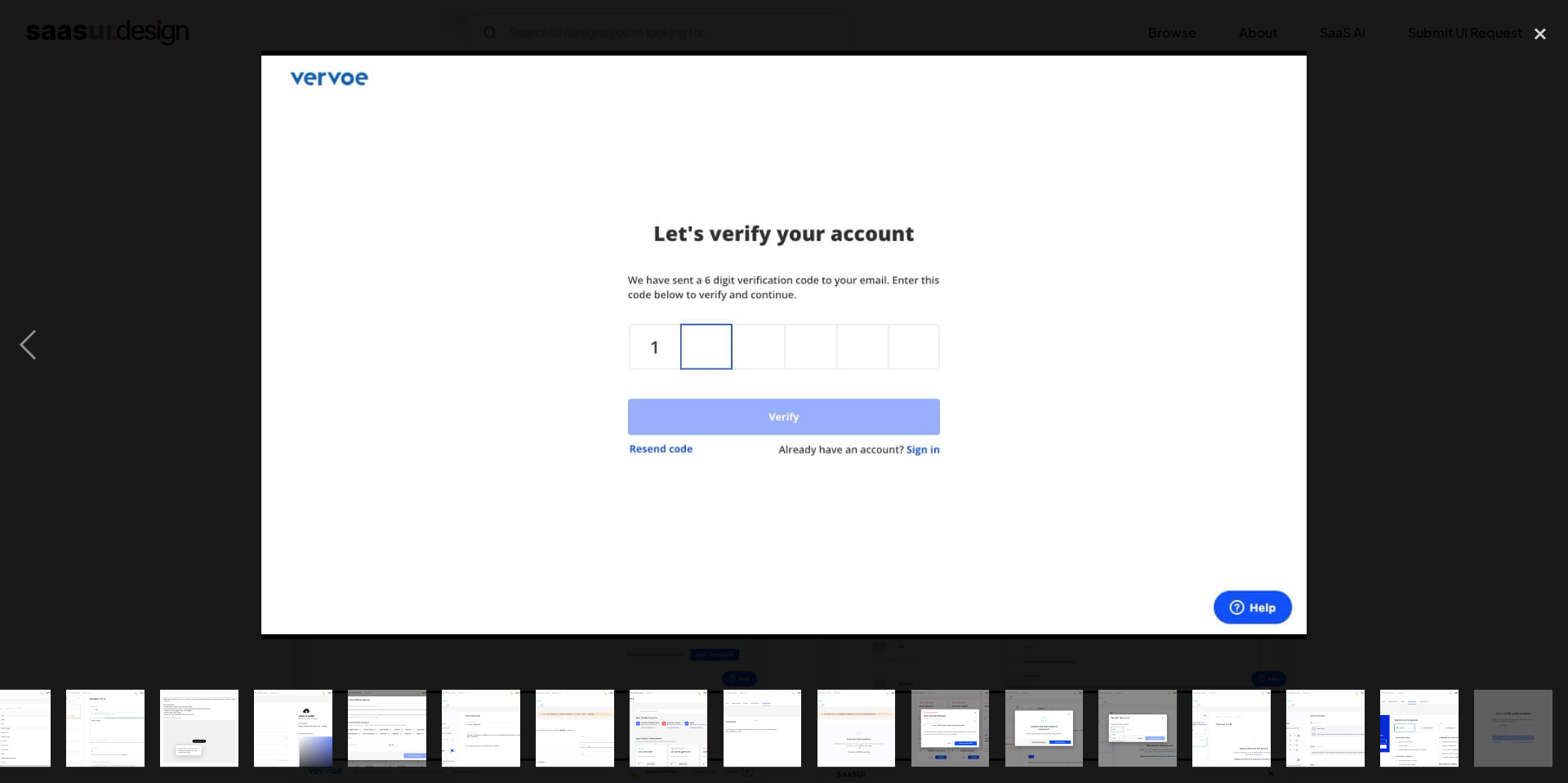
click at [1541, 341] on div "next image" at bounding box center [1539, 345] width 55 height 658
click at [1538, 40] on div "close lightbox" at bounding box center [1539, 33] width 55 height 35
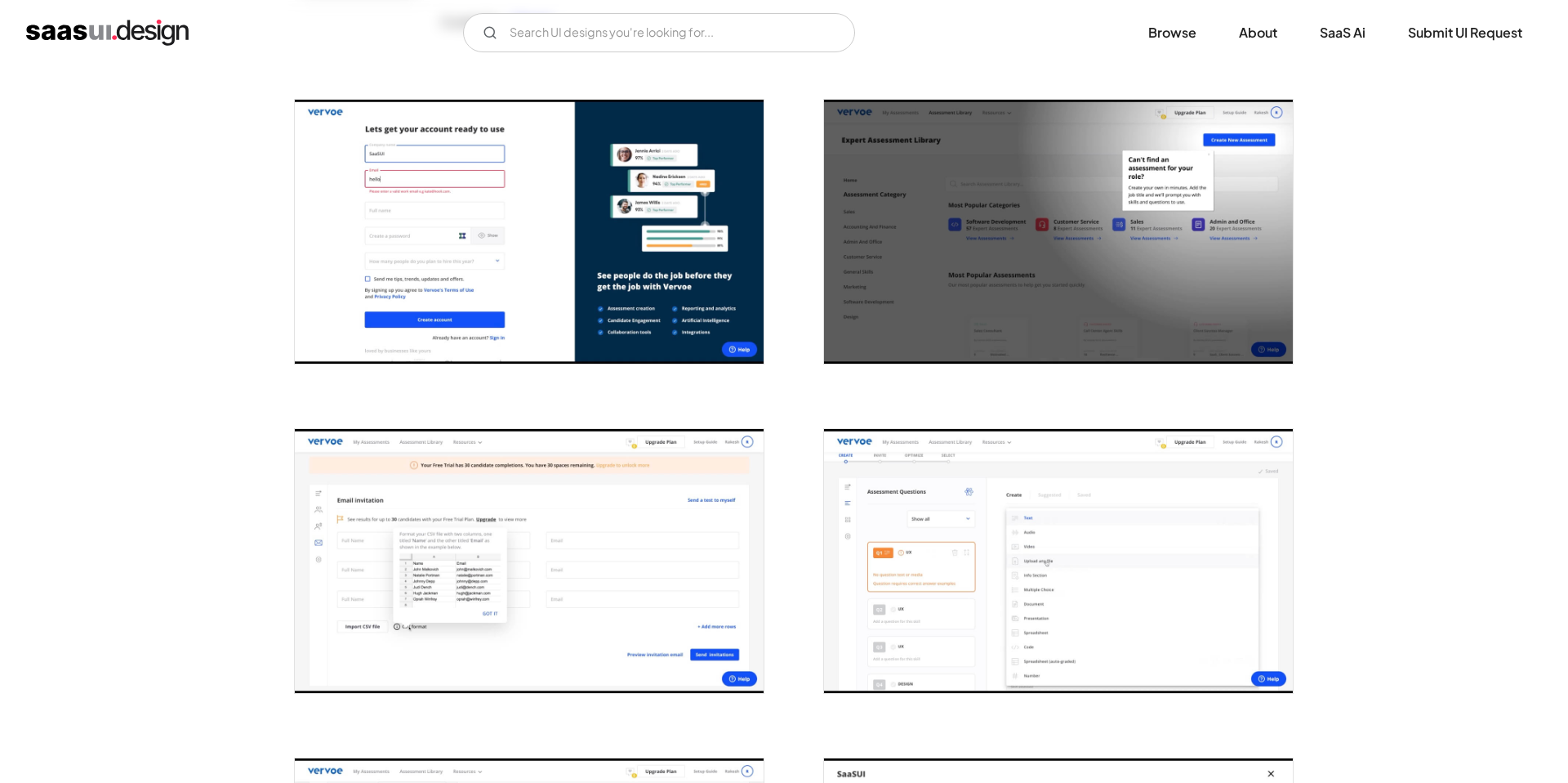
scroll to position [0, 0]
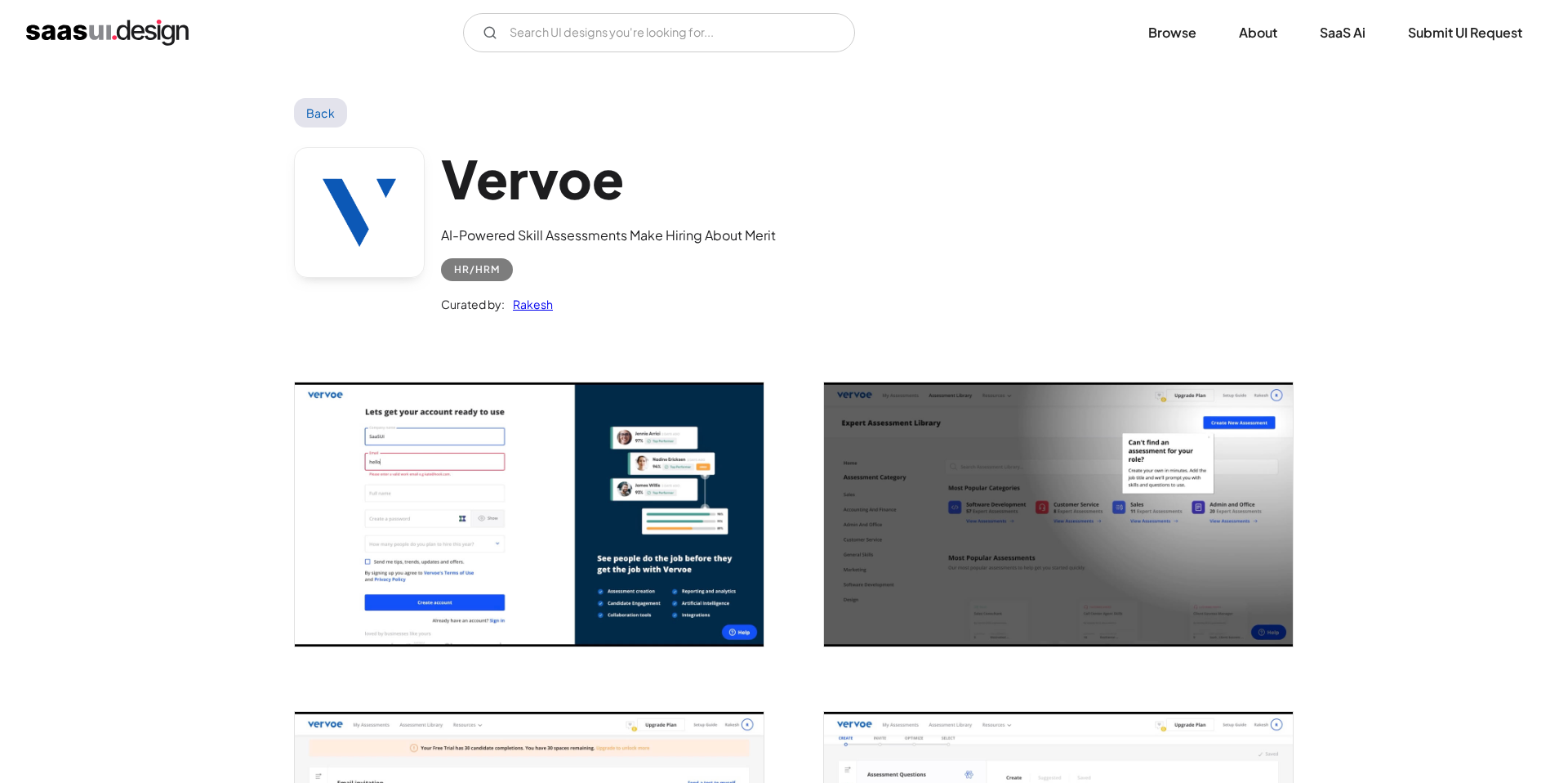
click at [330, 106] on link "Back" at bounding box center [321, 113] width 53 height 30
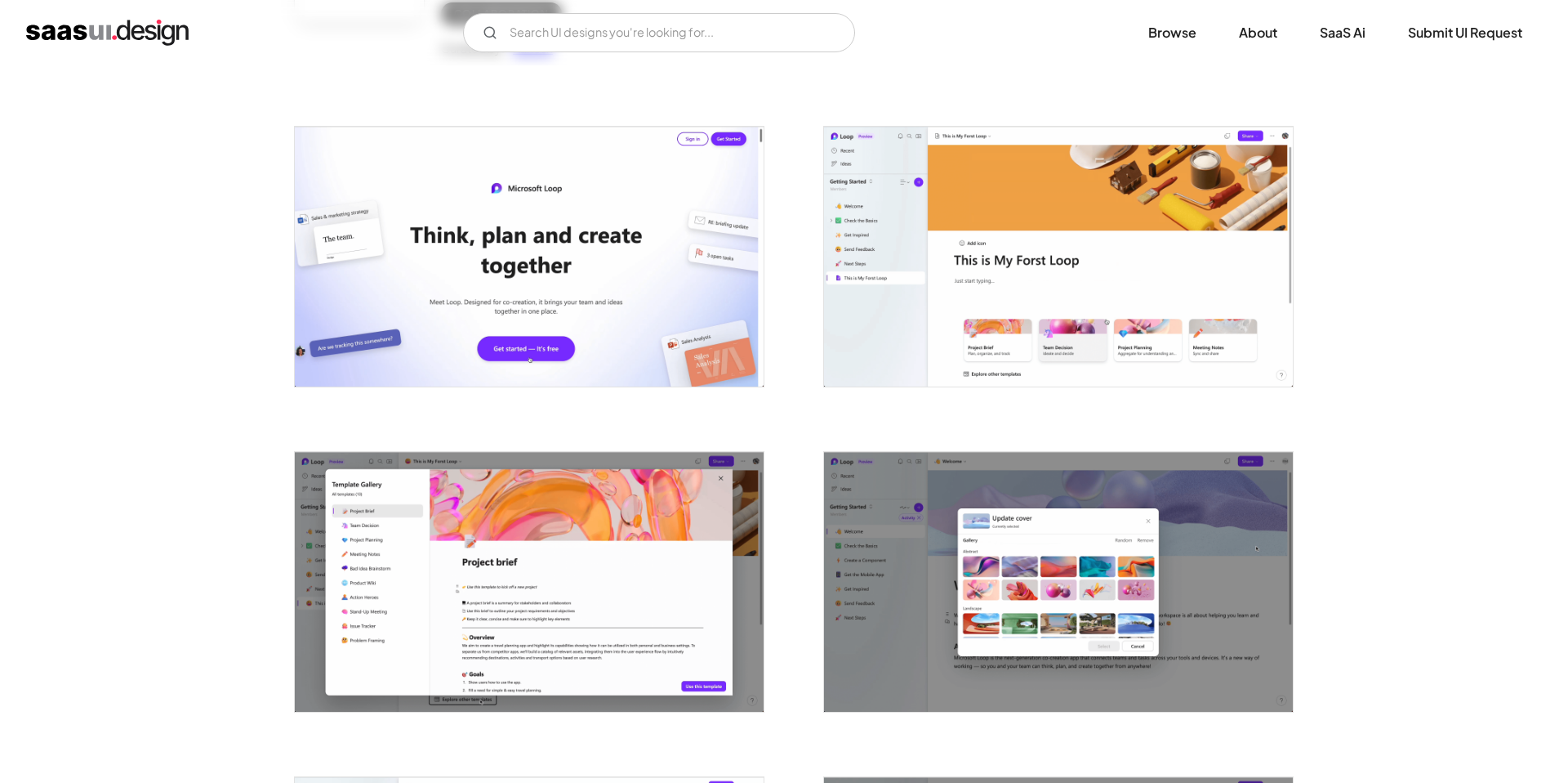
scroll to position [259, 0]
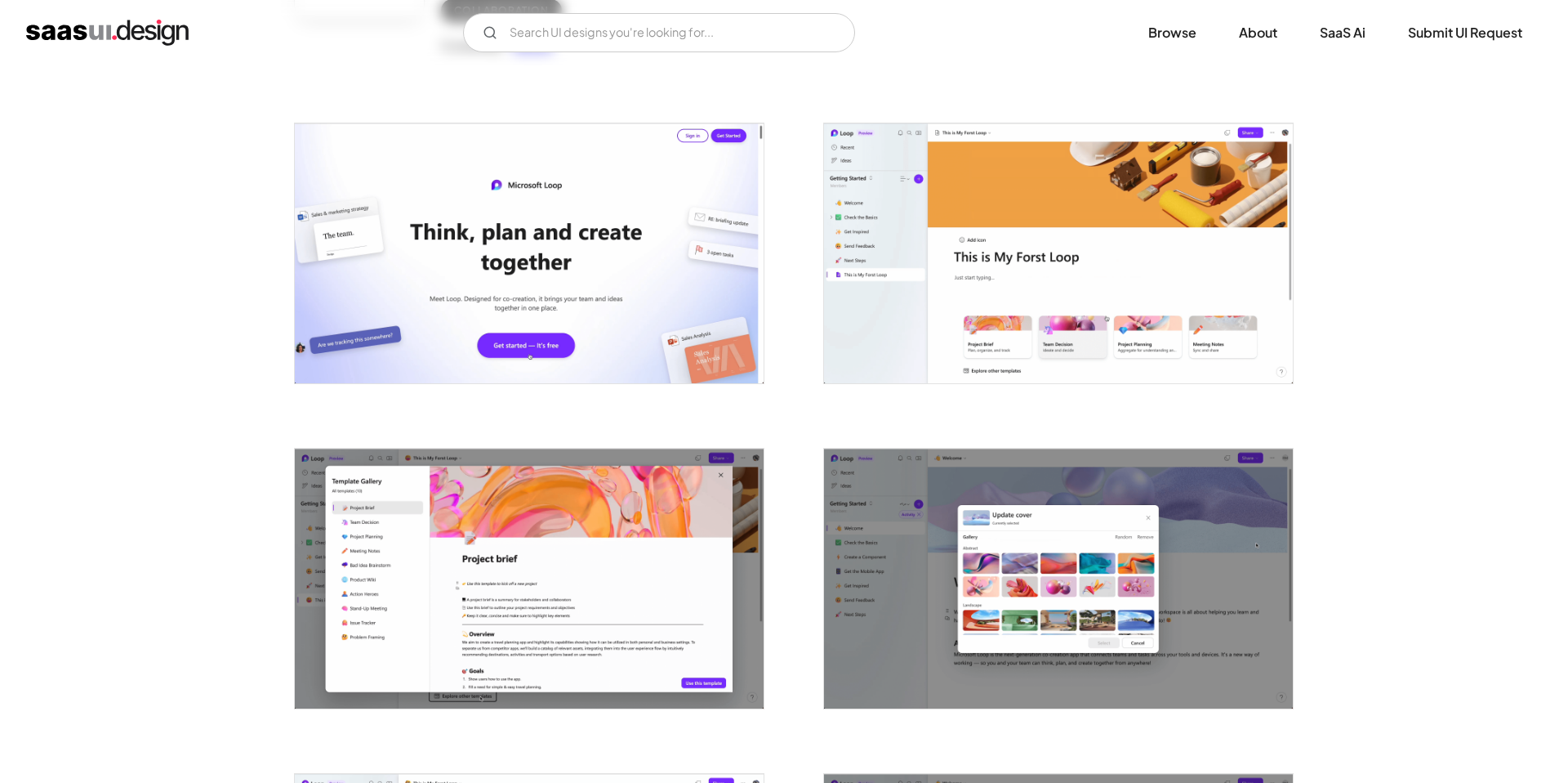
click at [1012, 251] on img "open lightbox" at bounding box center [1058, 253] width 469 height 260
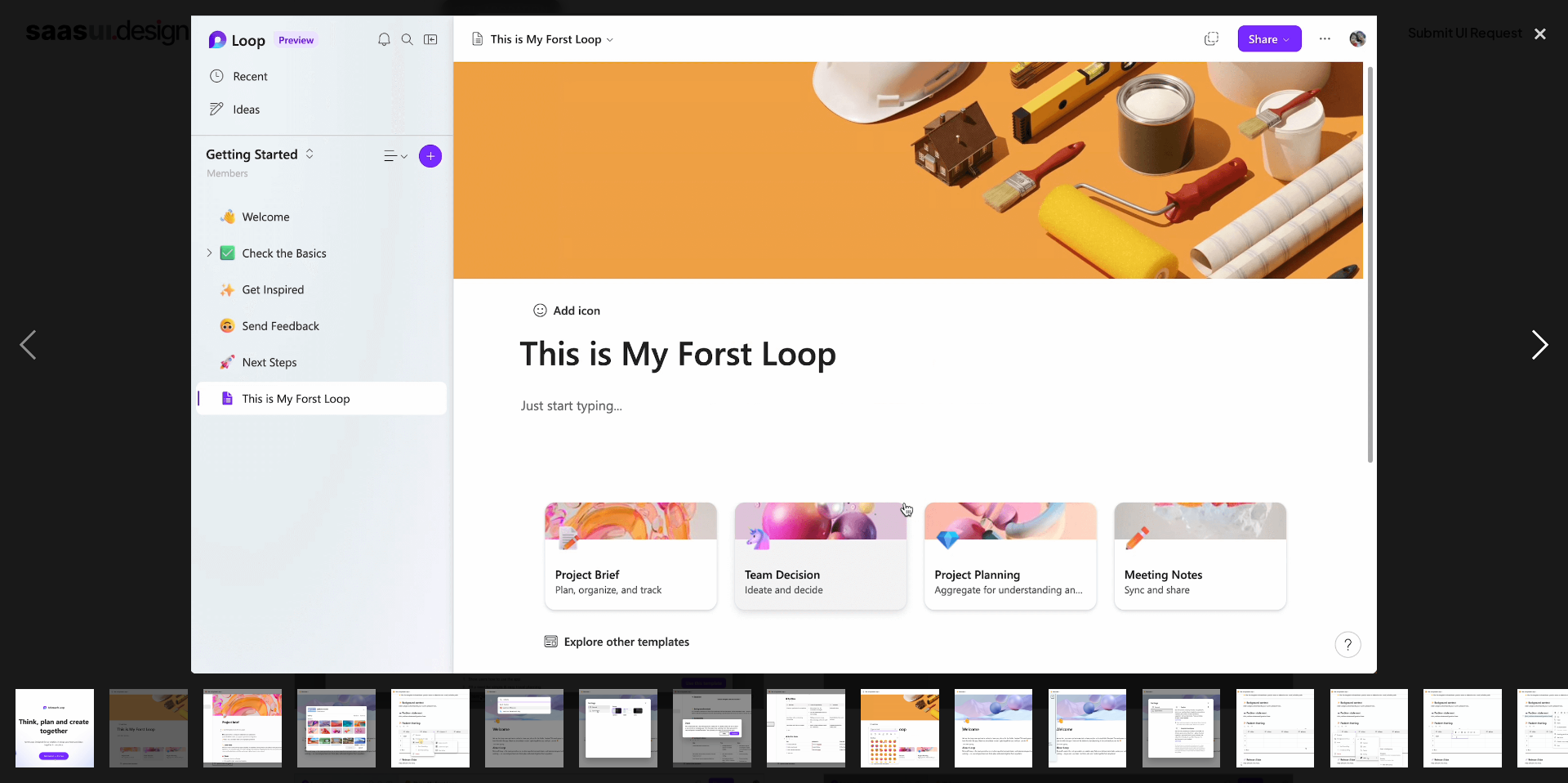
click at [1546, 339] on div "next image" at bounding box center [1539, 345] width 55 height 658
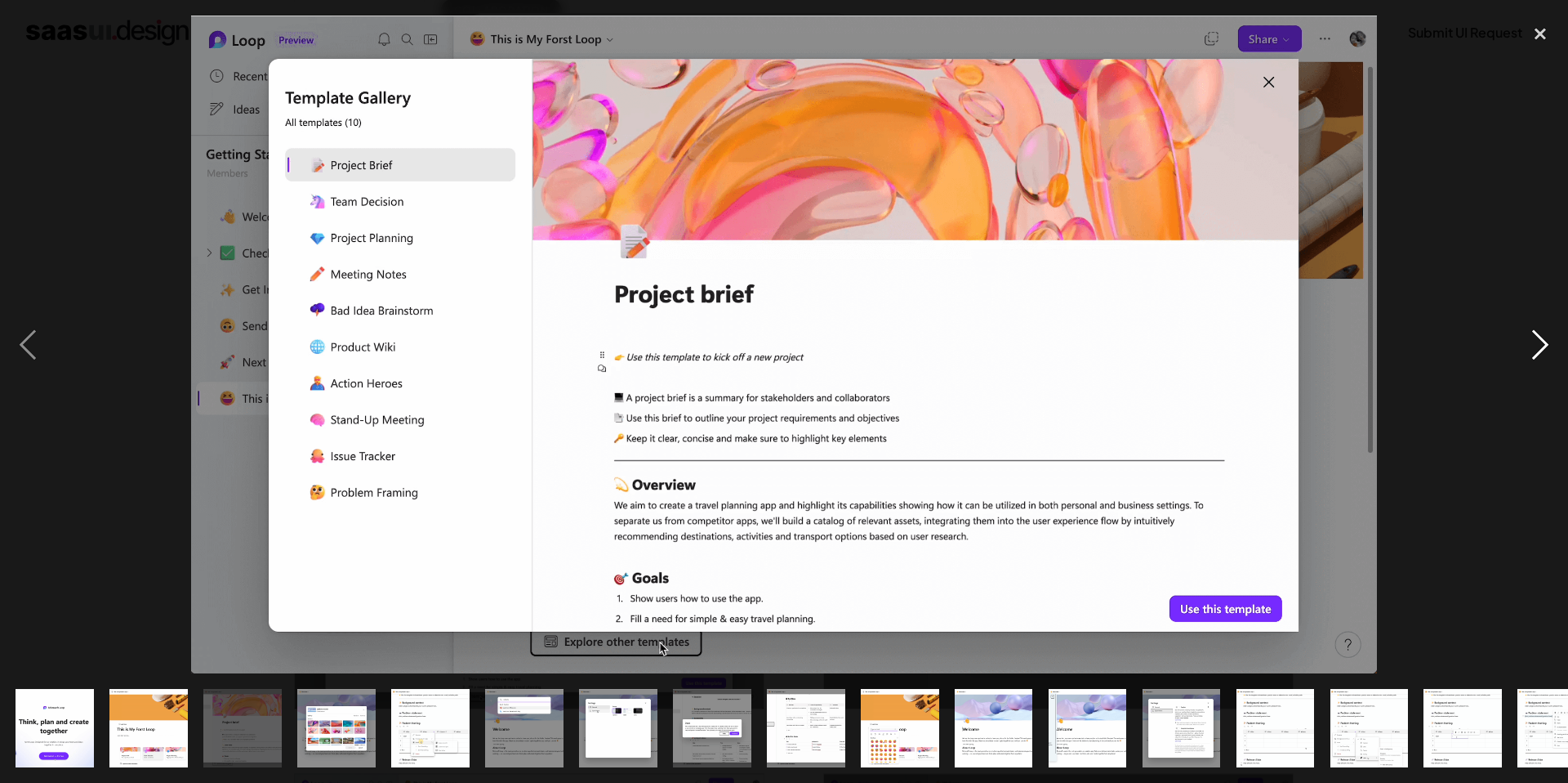
click at [1545, 340] on div "next image" at bounding box center [1539, 345] width 55 height 658
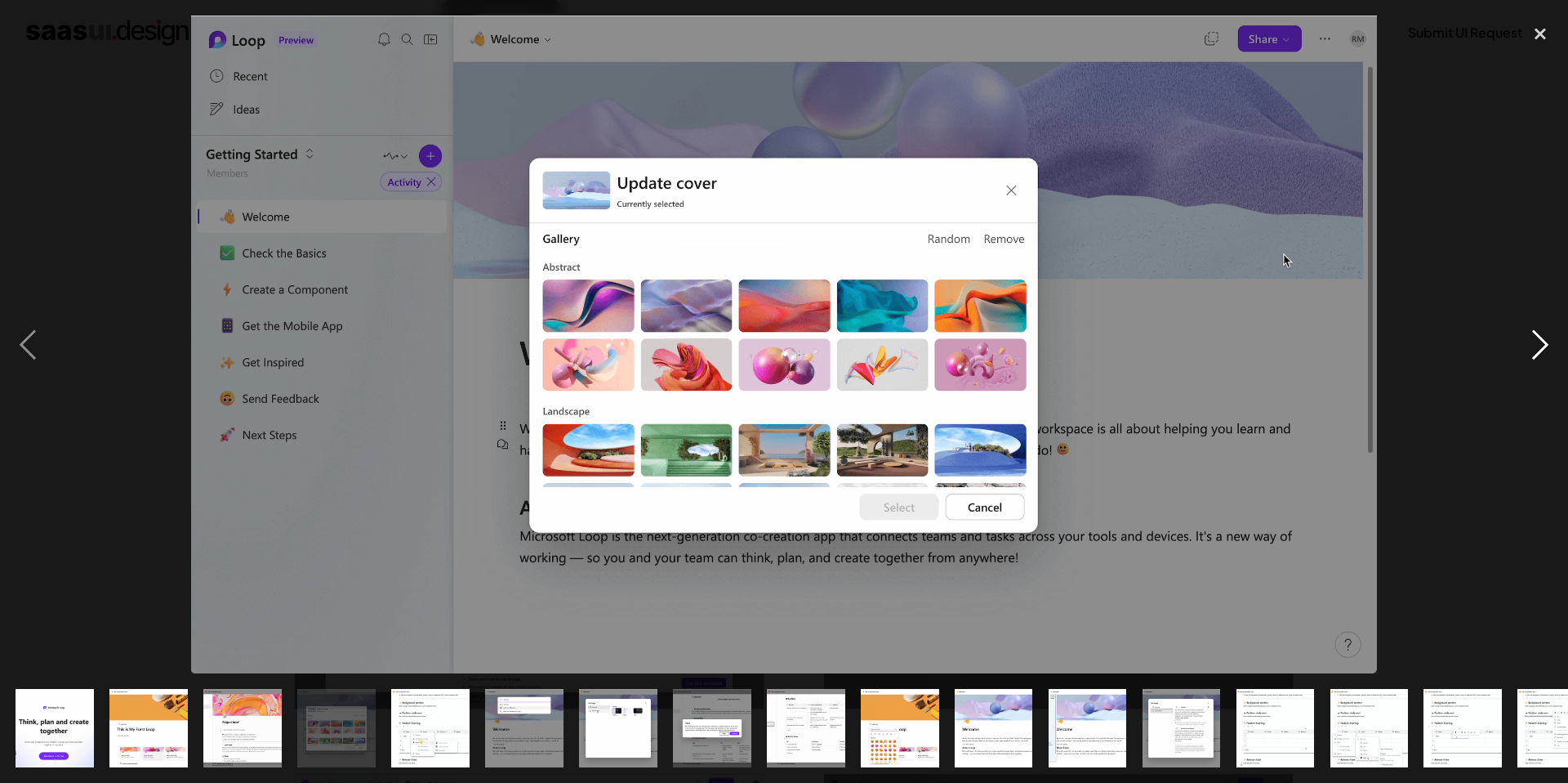
click at [1545, 340] on div "next image" at bounding box center [1539, 345] width 55 height 658
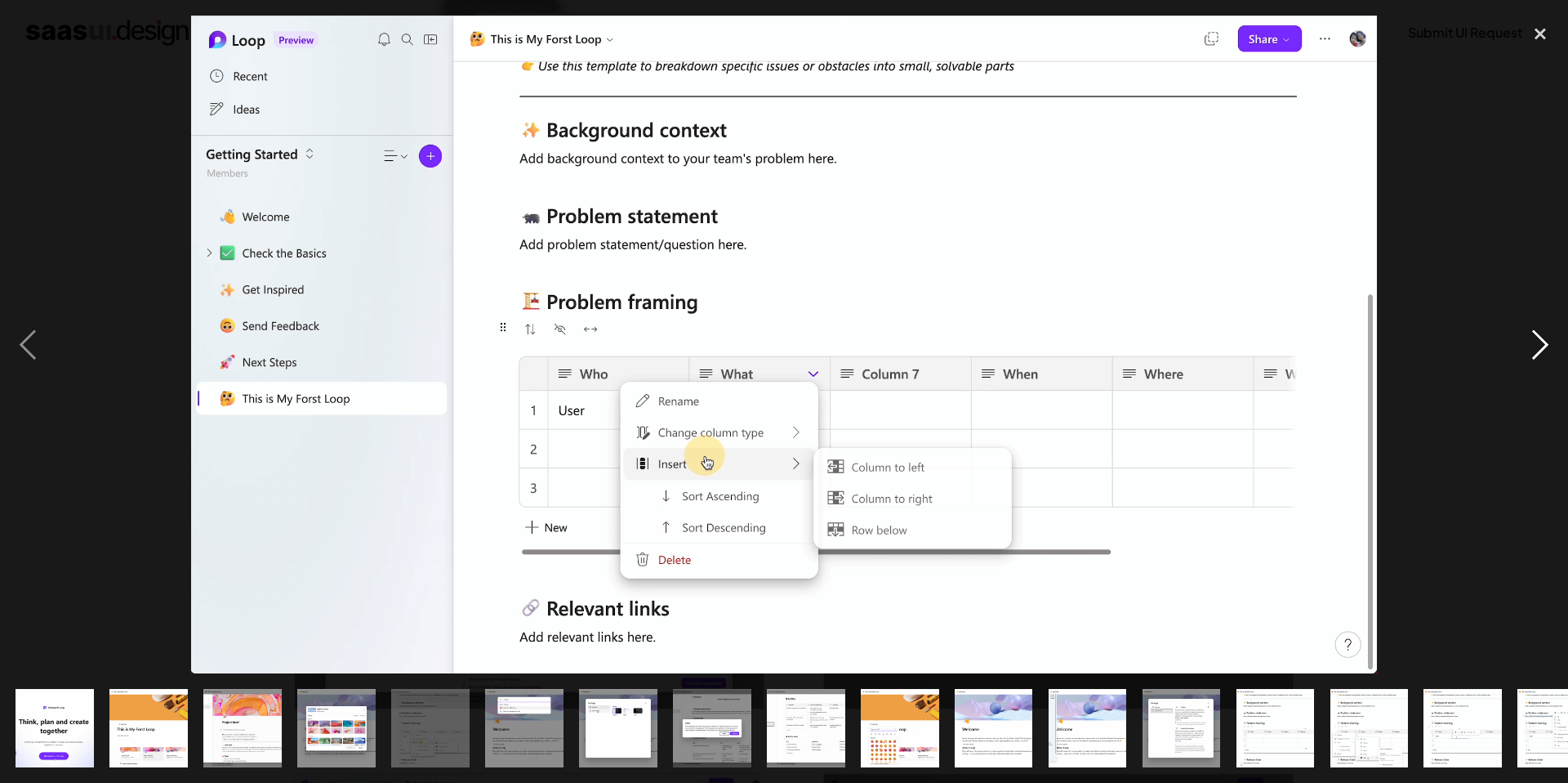
click at [1545, 340] on div "next image" at bounding box center [1539, 345] width 55 height 658
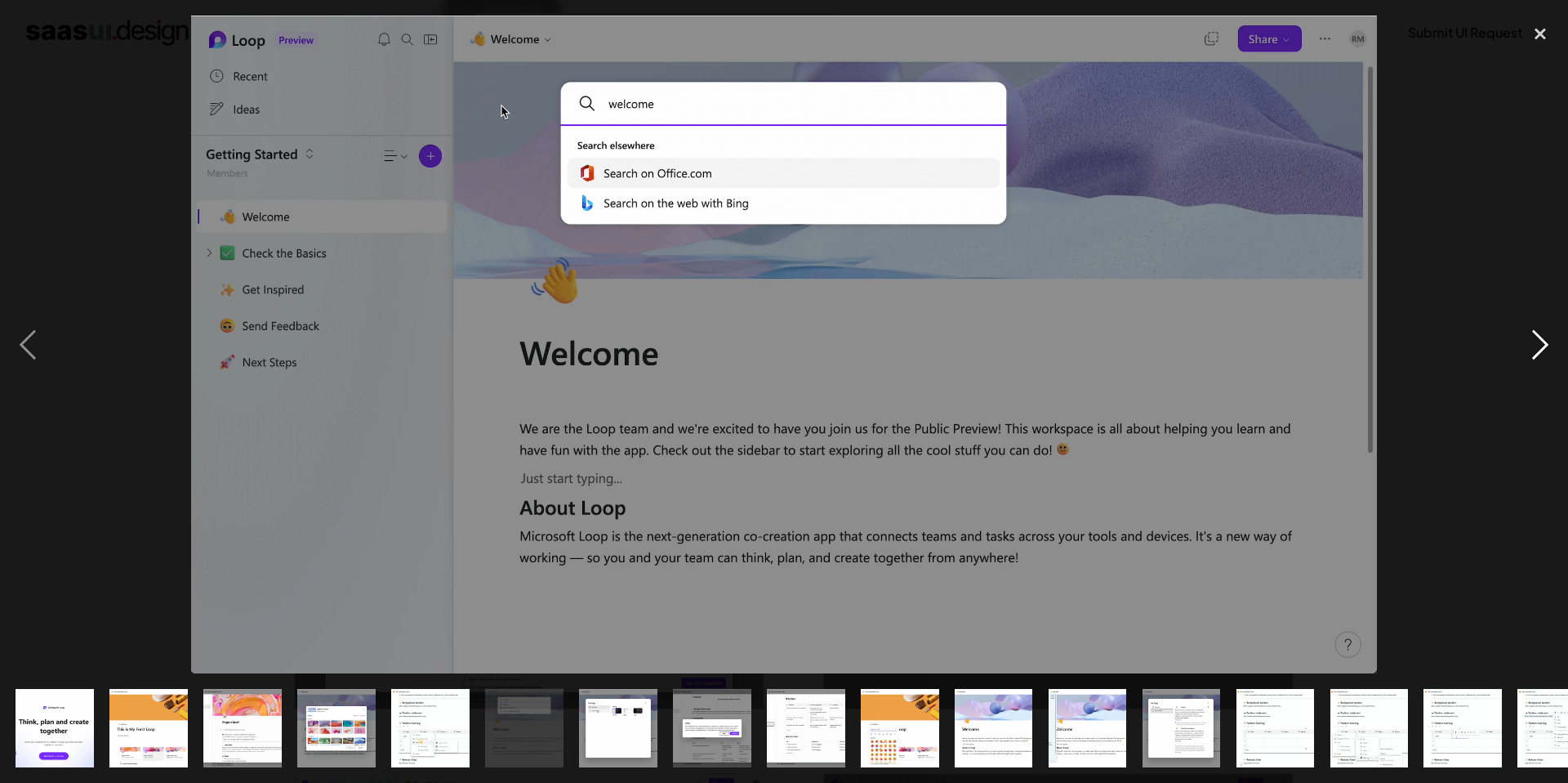
click at [1545, 340] on div "next image" at bounding box center [1539, 345] width 55 height 658
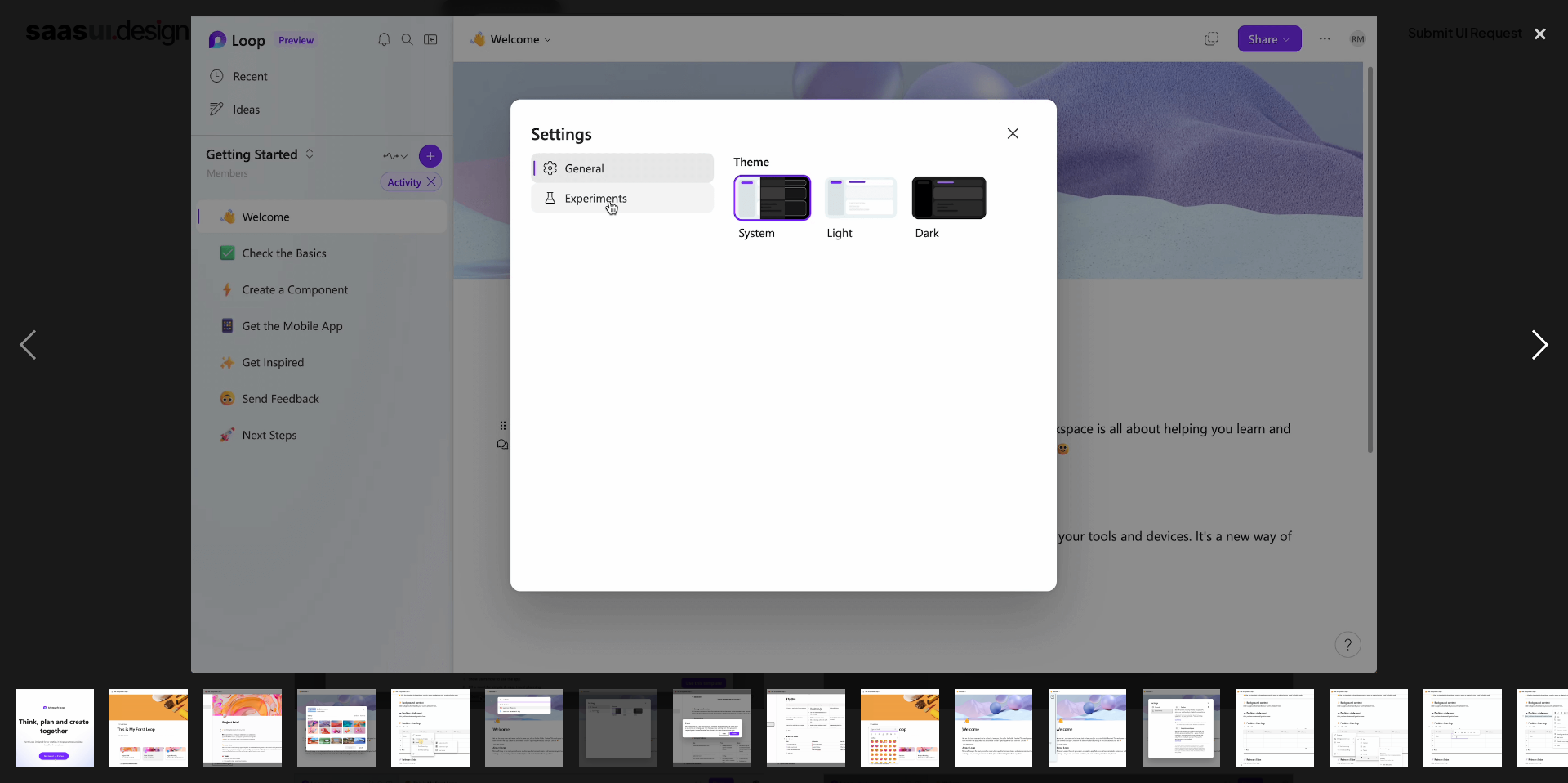
click at [1545, 340] on div "next image" at bounding box center [1539, 345] width 55 height 658
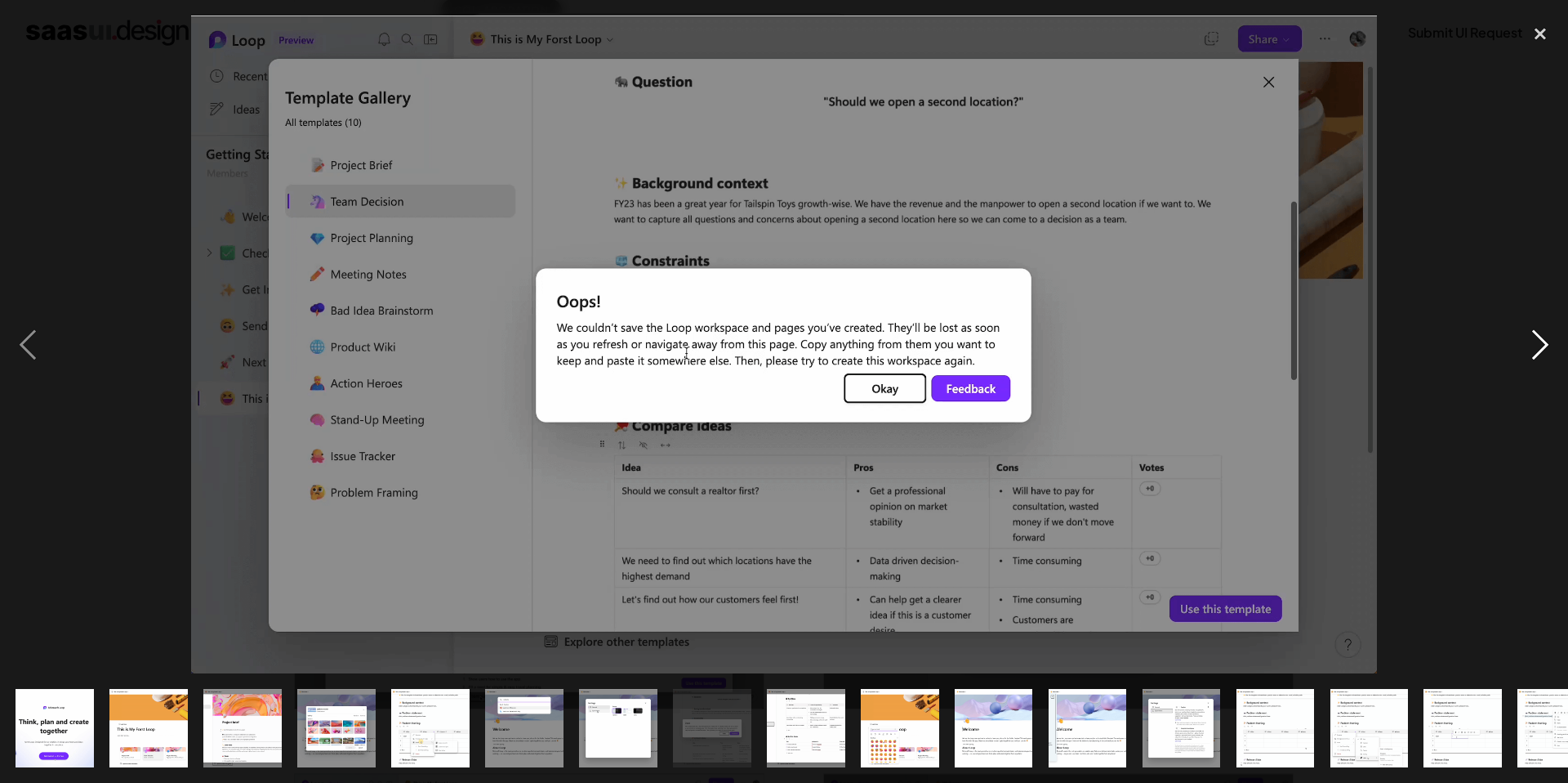
click at [1545, 340] on div "next image" at bounding box center [1539, 345] width 55 height 658
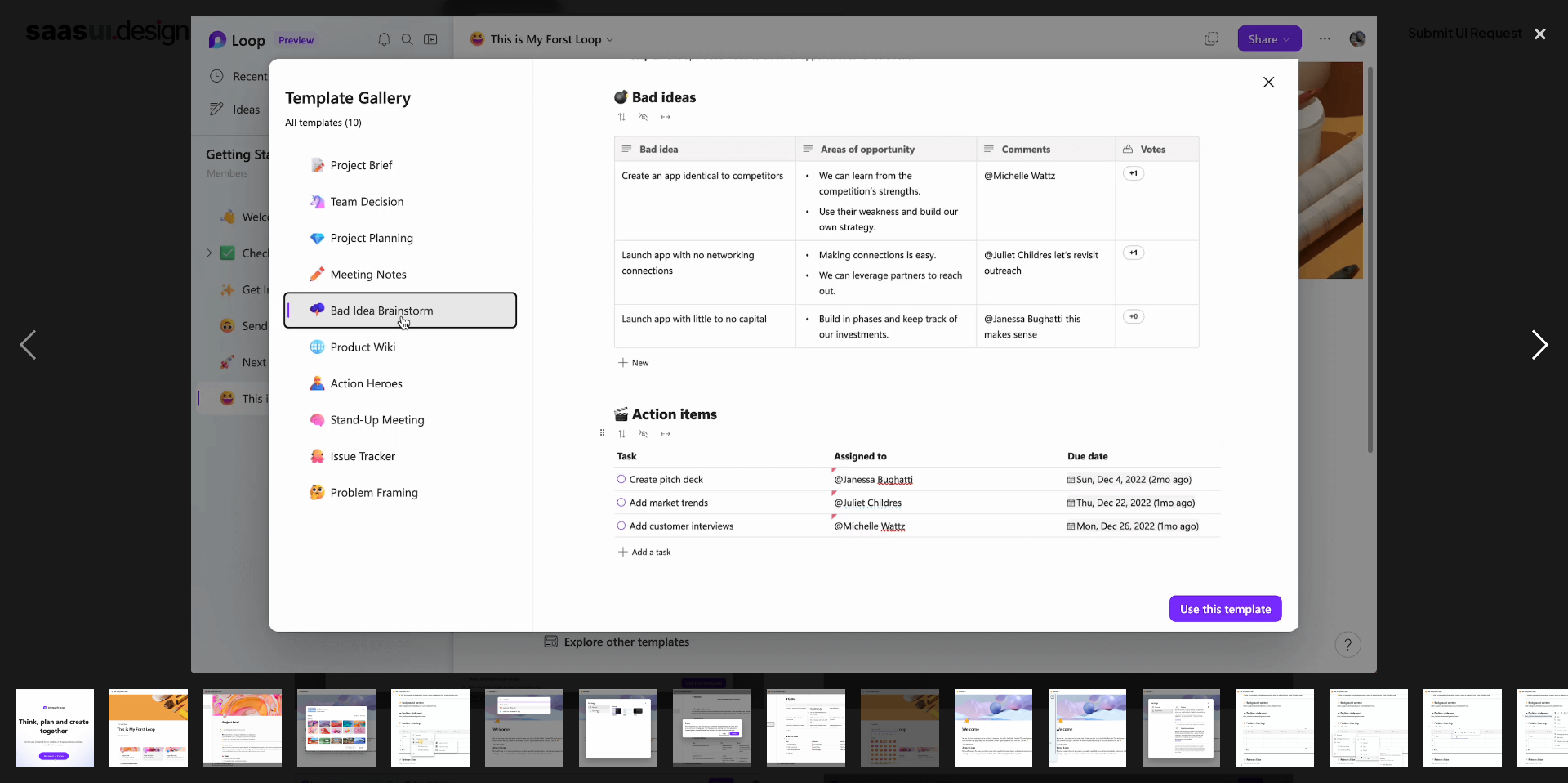
click at [1545, 340] on div "next image" at bounding box center [1539, 345] width 55 height 658
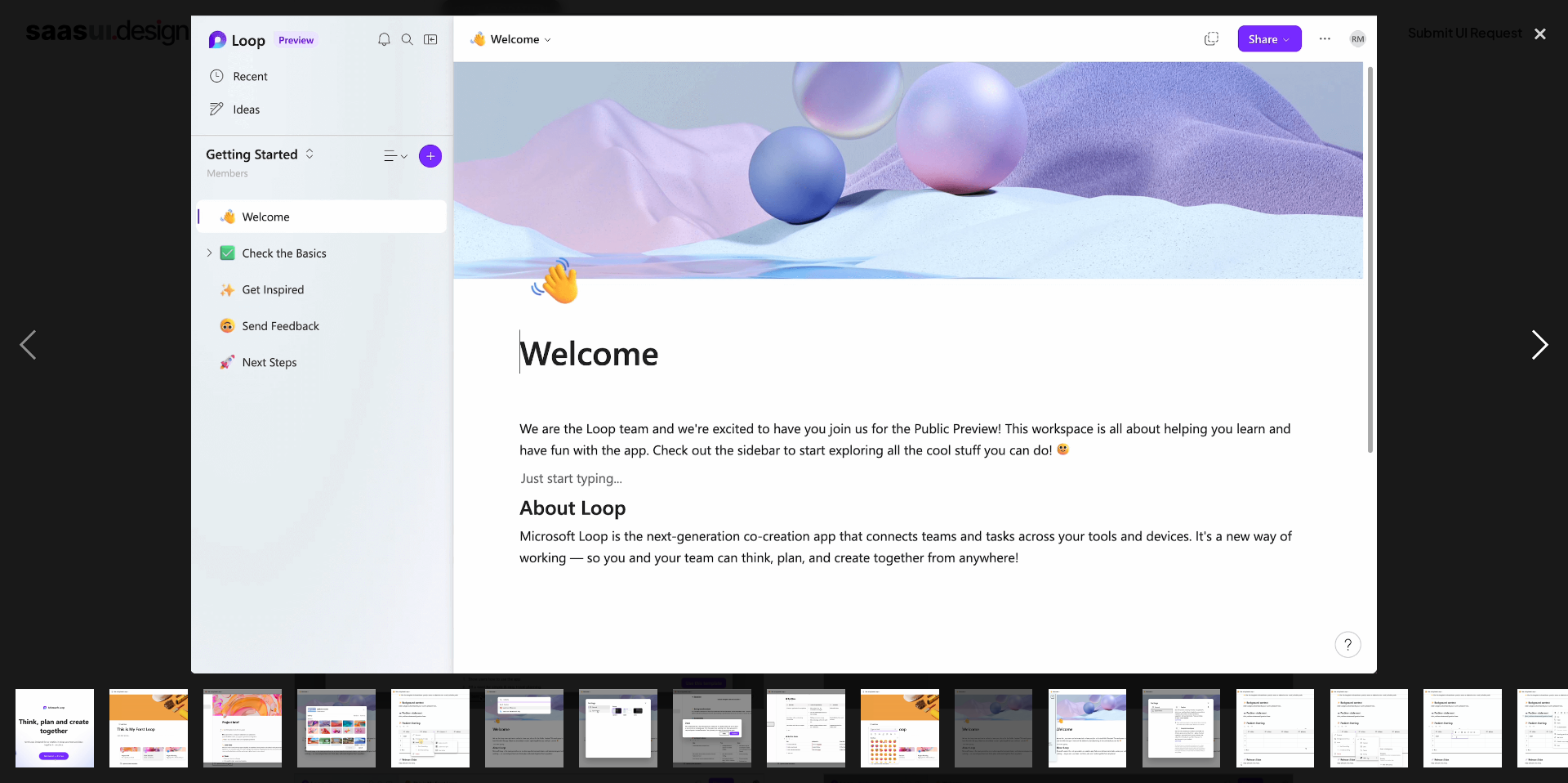
click at [1545, 340] on div "next image" at bounding box center [1539, 345] width 55 height 658
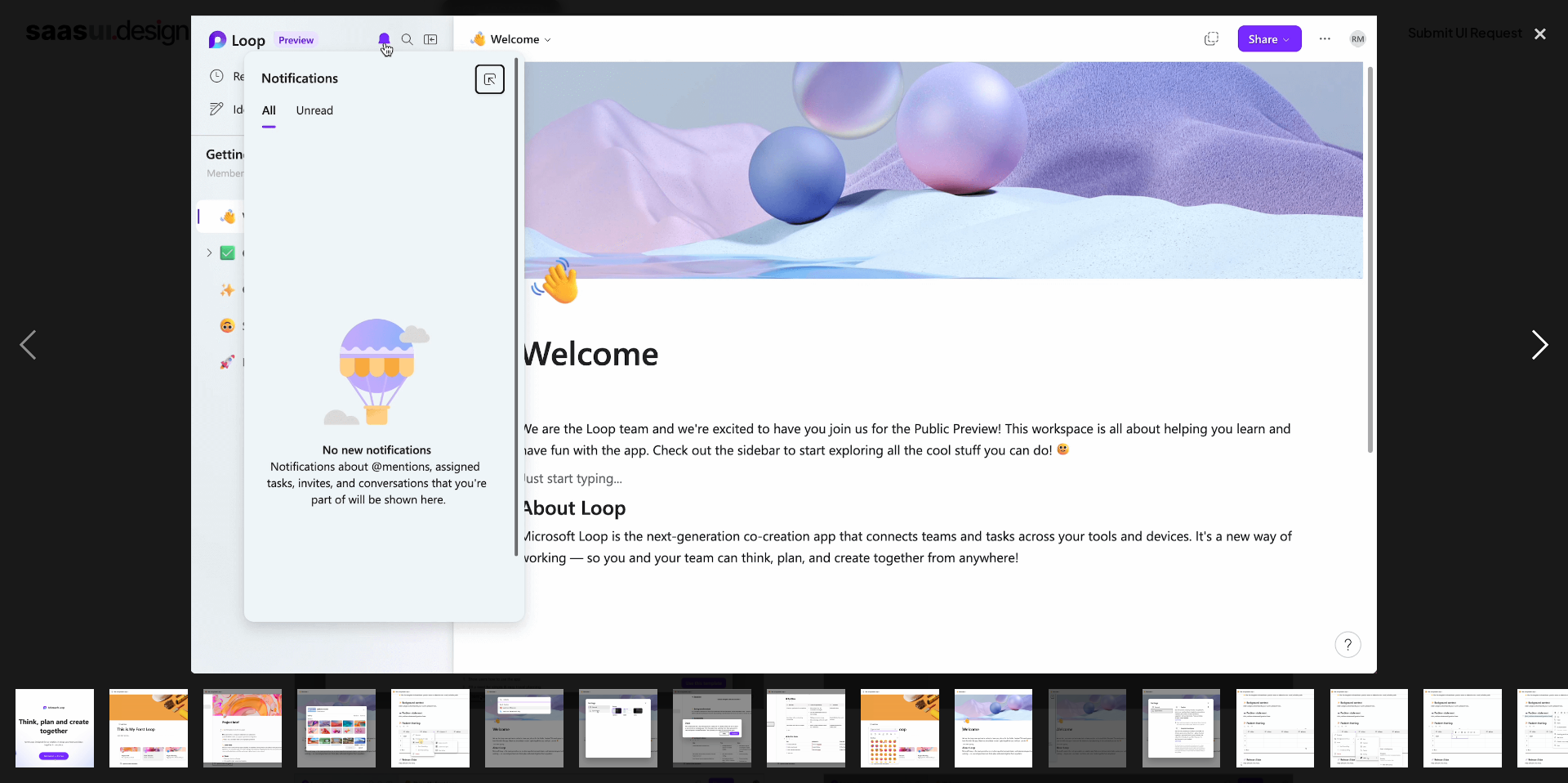
click at [1545, 340] on div "next image" at bounding box center [1539, 345] width 55 height 658
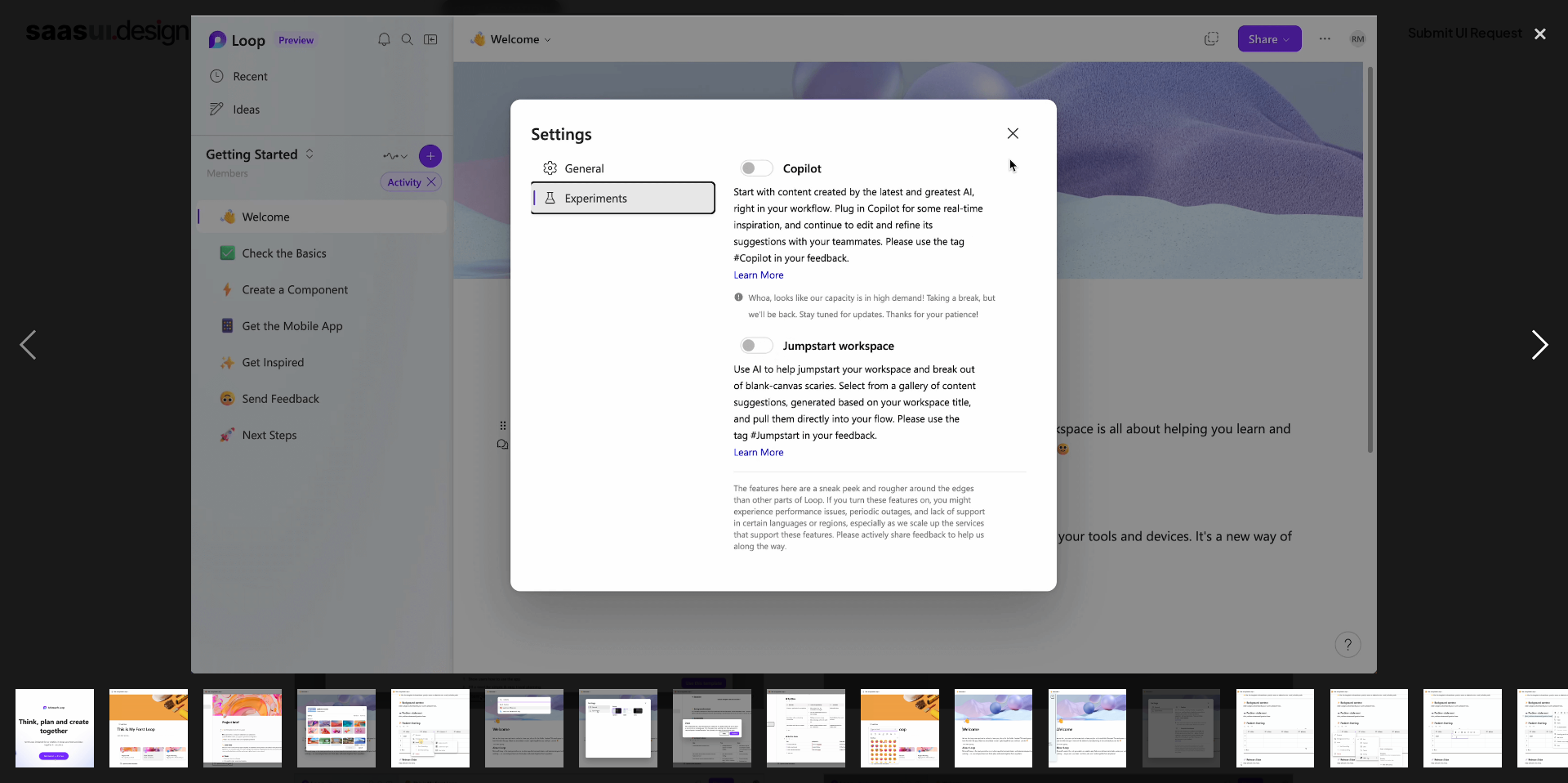
click at [1545, 340] on div "next image" at bounding box center [1539, 345] width 55 height 658
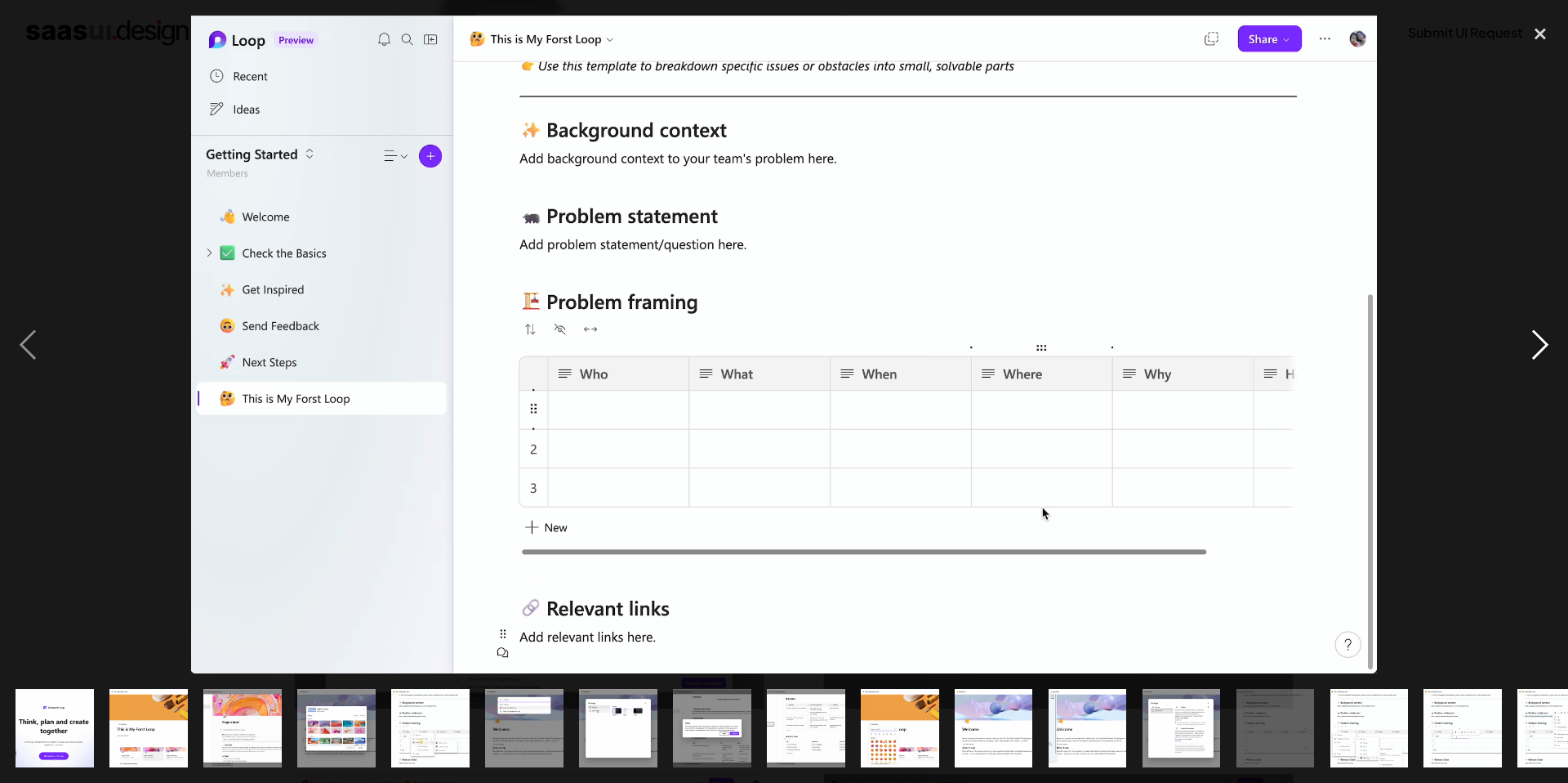
click at [1545, 340] on div "next image" at bounding box center [1539, 345] width 55 height 658
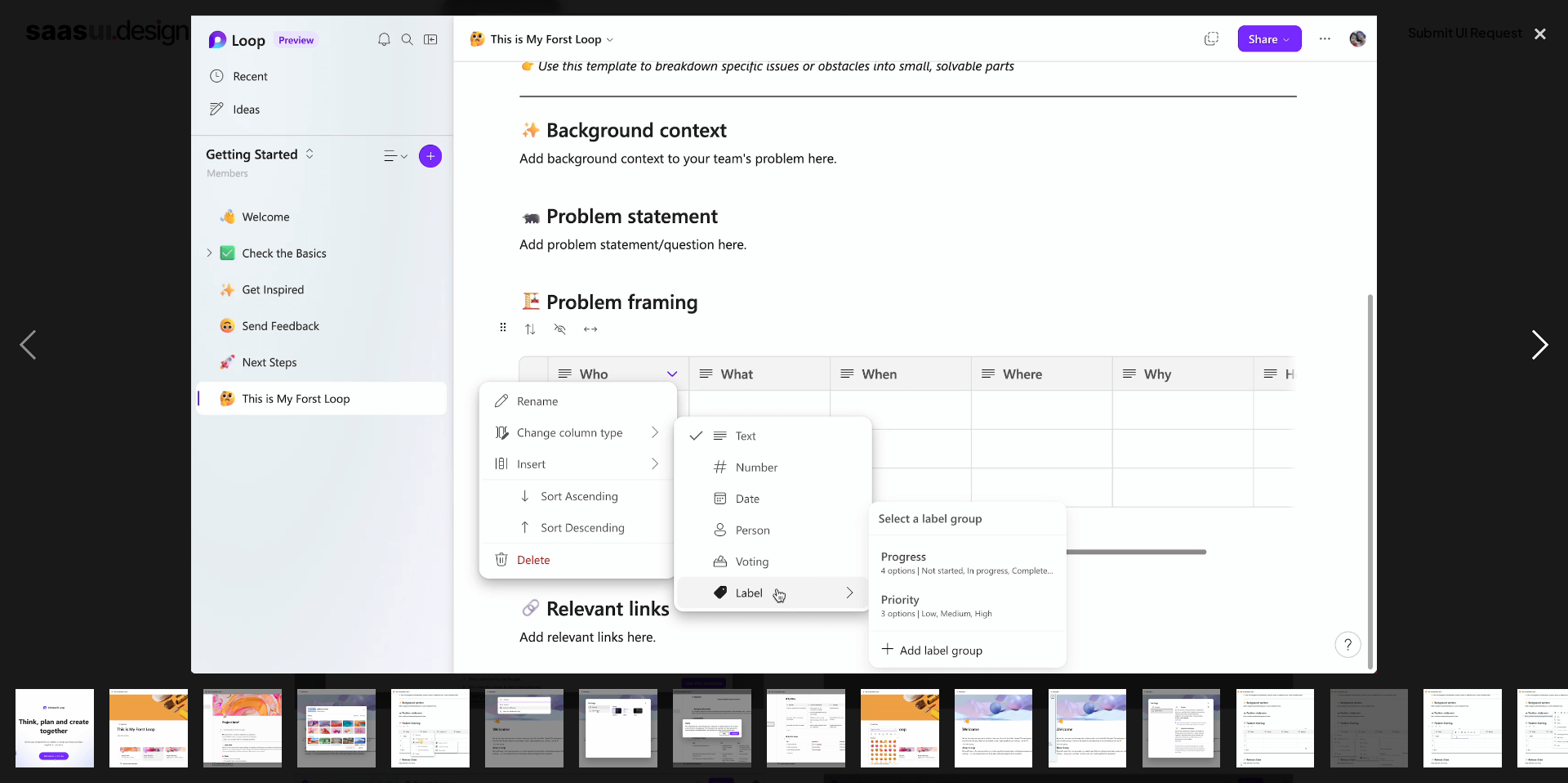
click at [1545, 340] on div "next image" at bounding box center [1539, 345] width 55 height 658
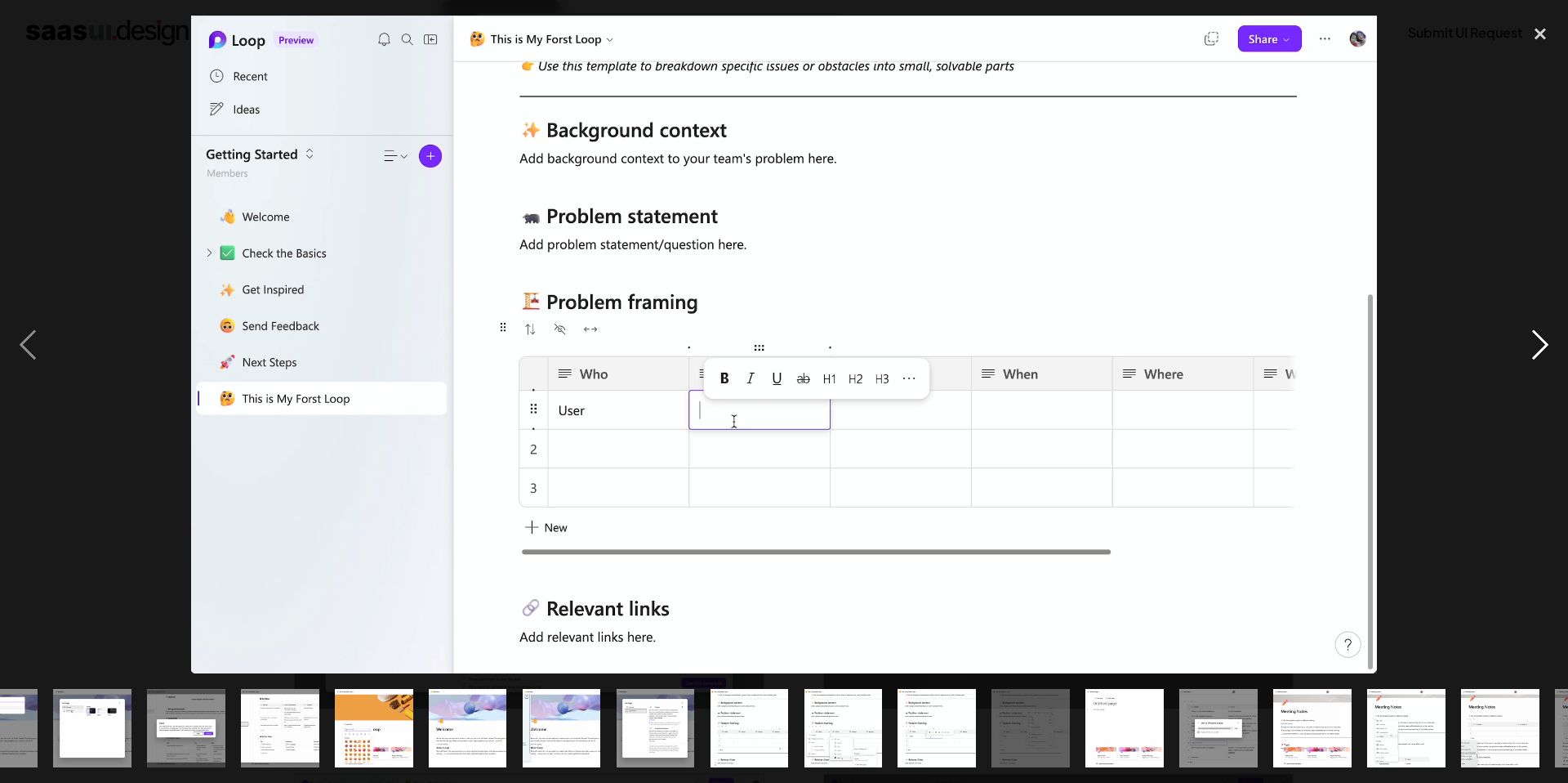
click at [1545, 340] on div "next image" at bounding box center [1539, 345] width 55 height 658
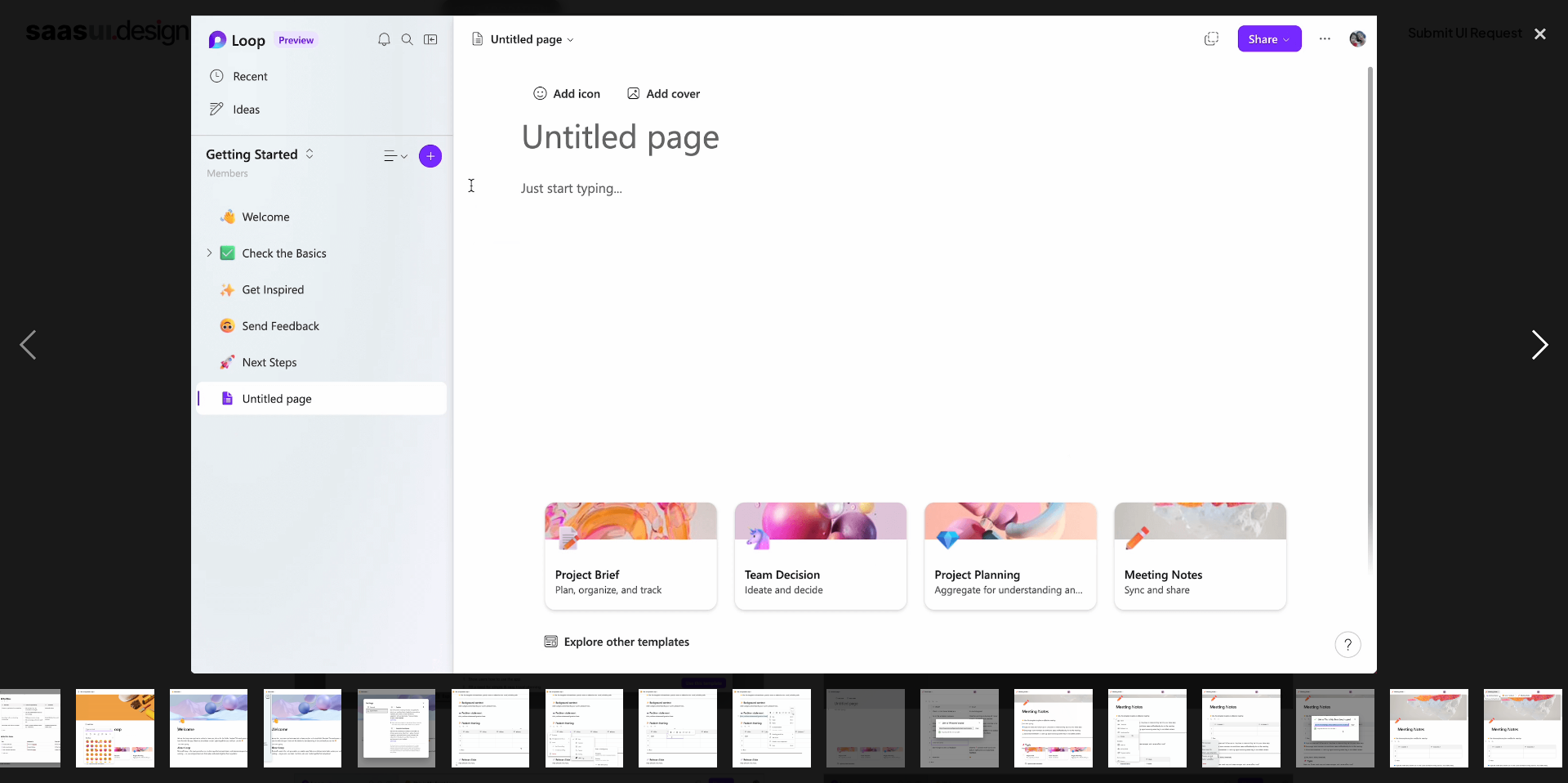
click at [1545, 340] on div "next image" at bounding box center [1539, 345] width 55 height 658
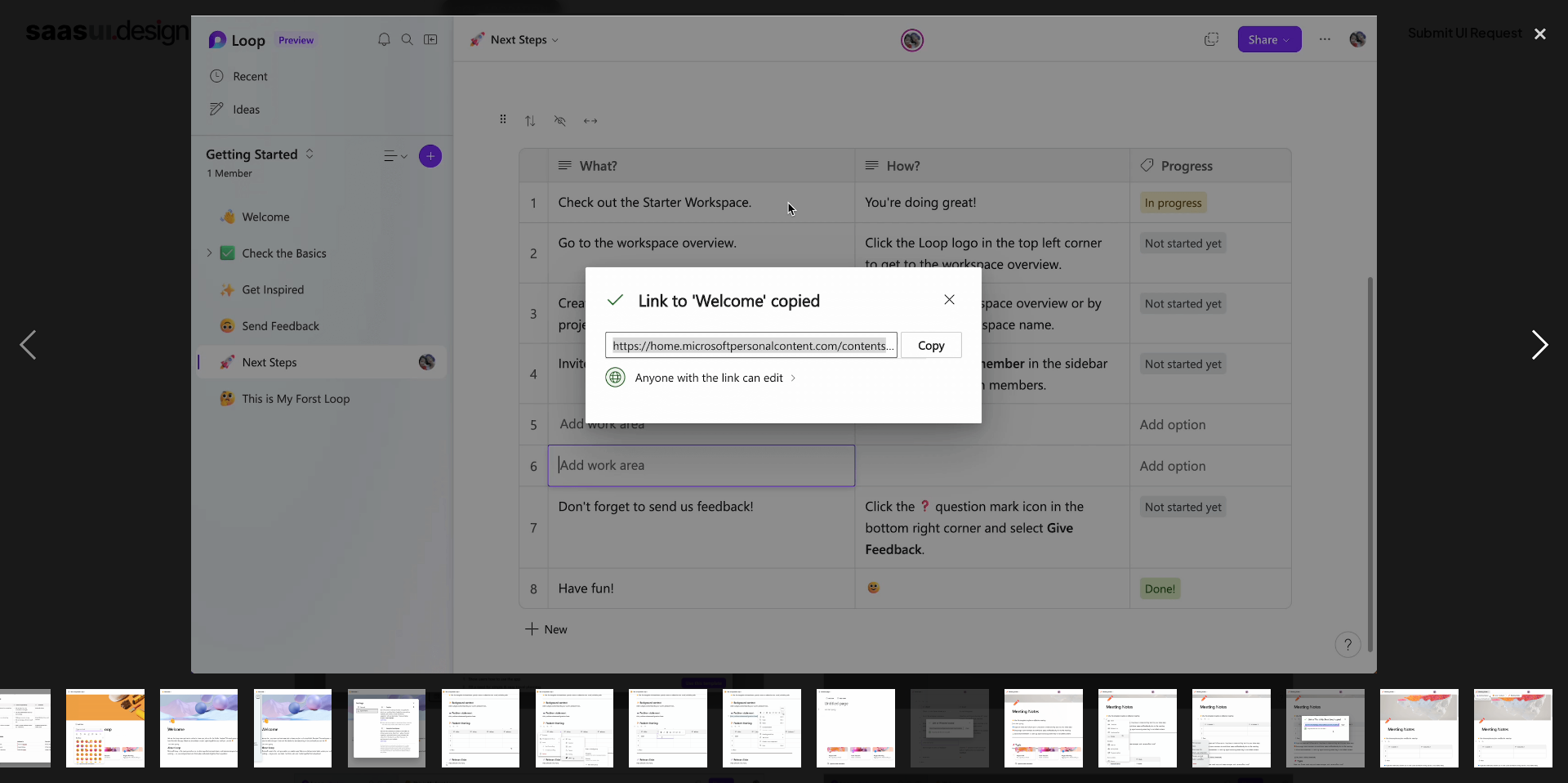
scroll to position [0, 794]
click at [1545, 340] on div "next image" at bounding box center [1539, 345] width 55 height 658
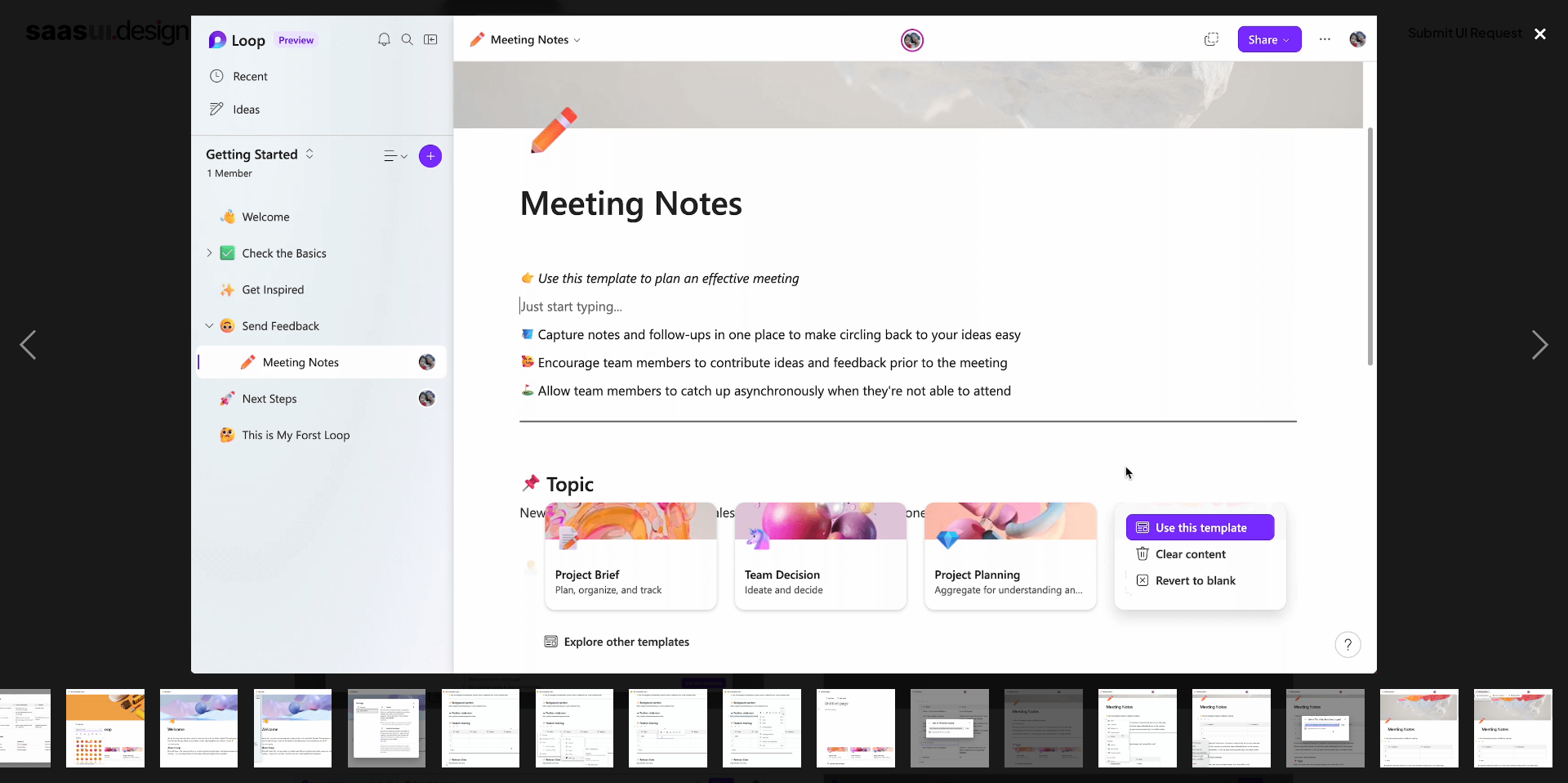
click at [1537, 39] on div "close lightbox" at bounding box center [1539, 33] width 55 height 35
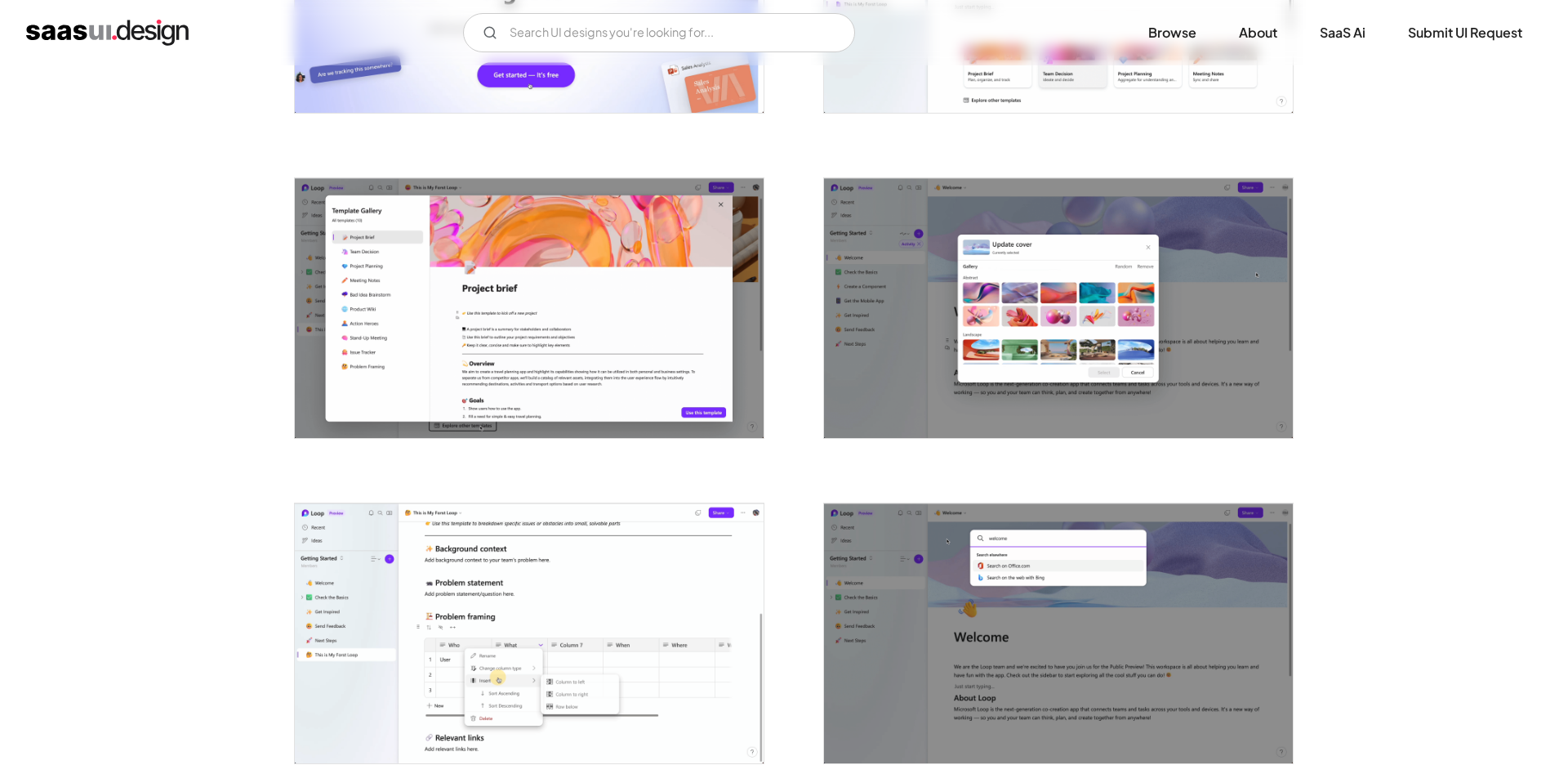
scroll to position [0, 0]
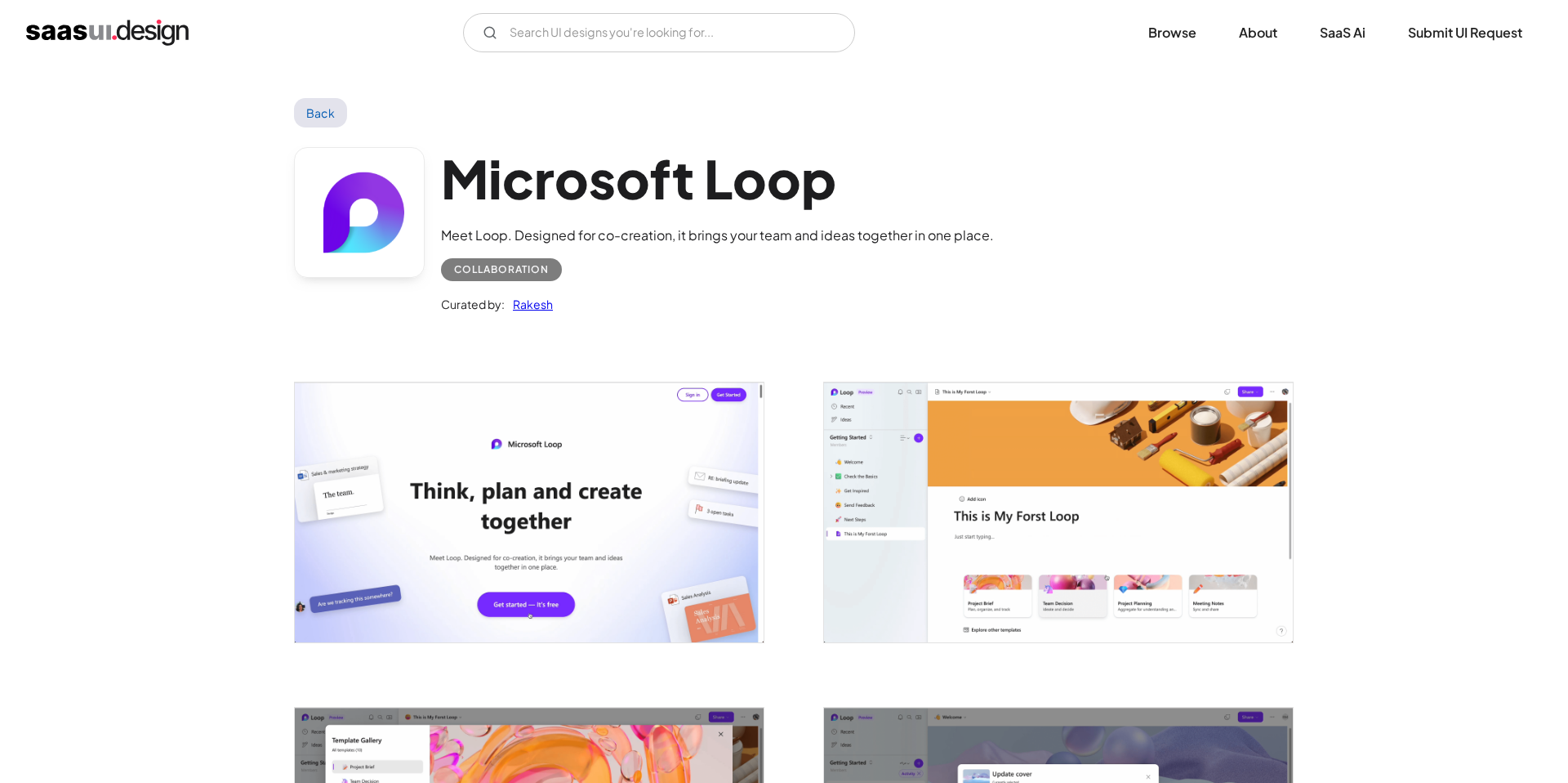
click at [310, 103] on link "Back" at bounding box center [321, 113] width 53 height 30
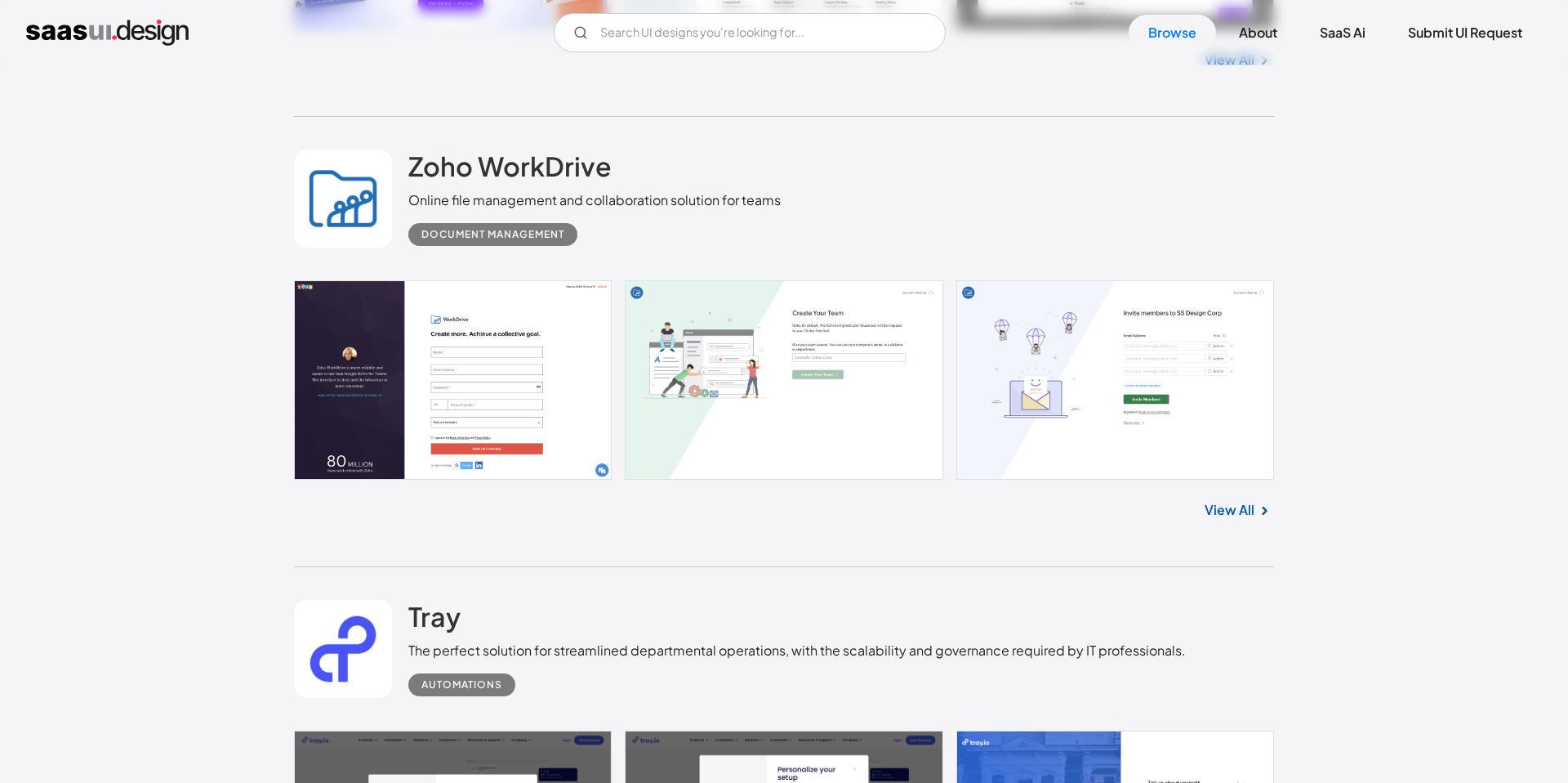
scroll to position [2588, 0]
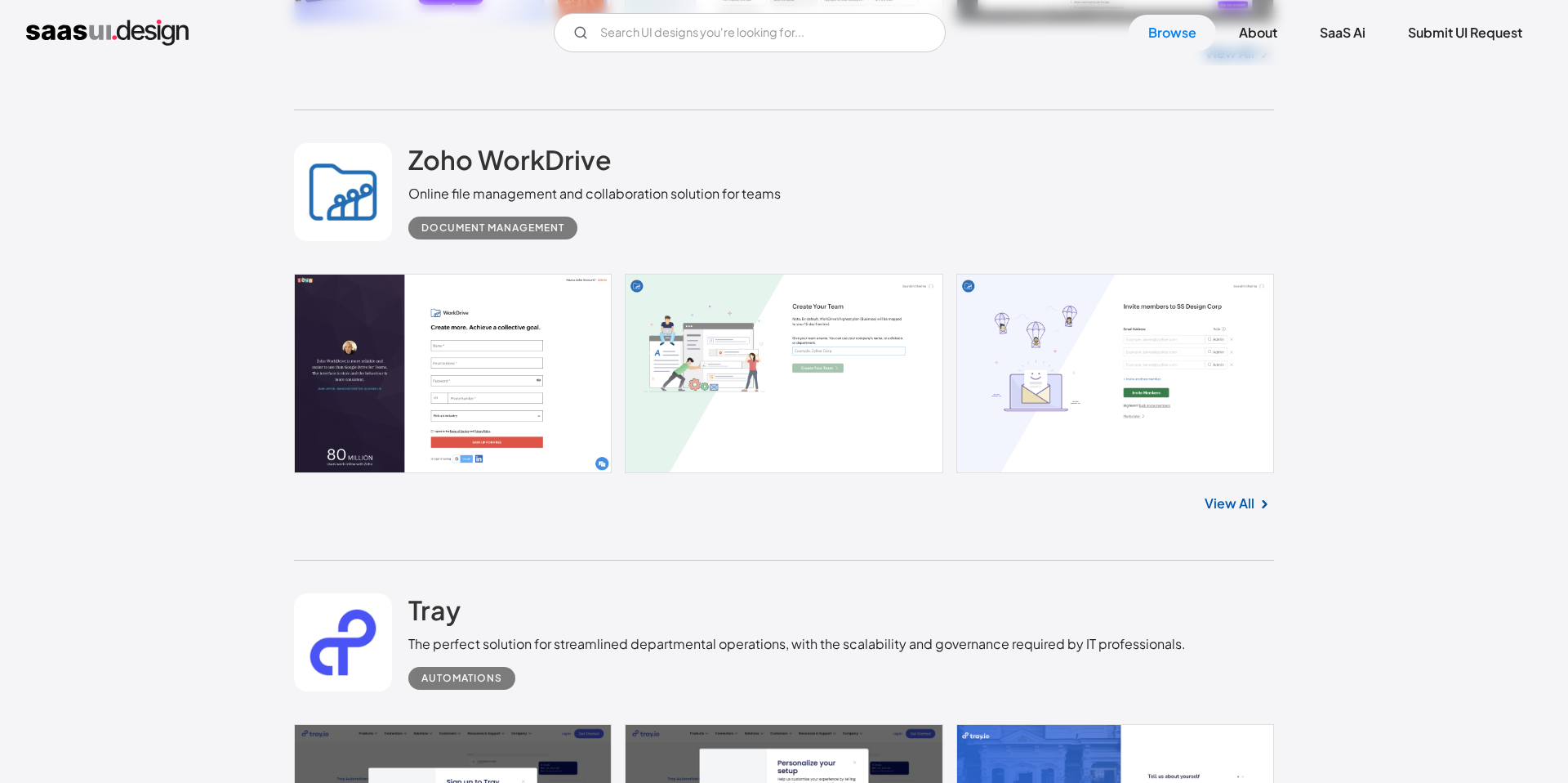
click at [1214, 493] on link "View All" at bounding box center [1229, 503] width 50 height 20
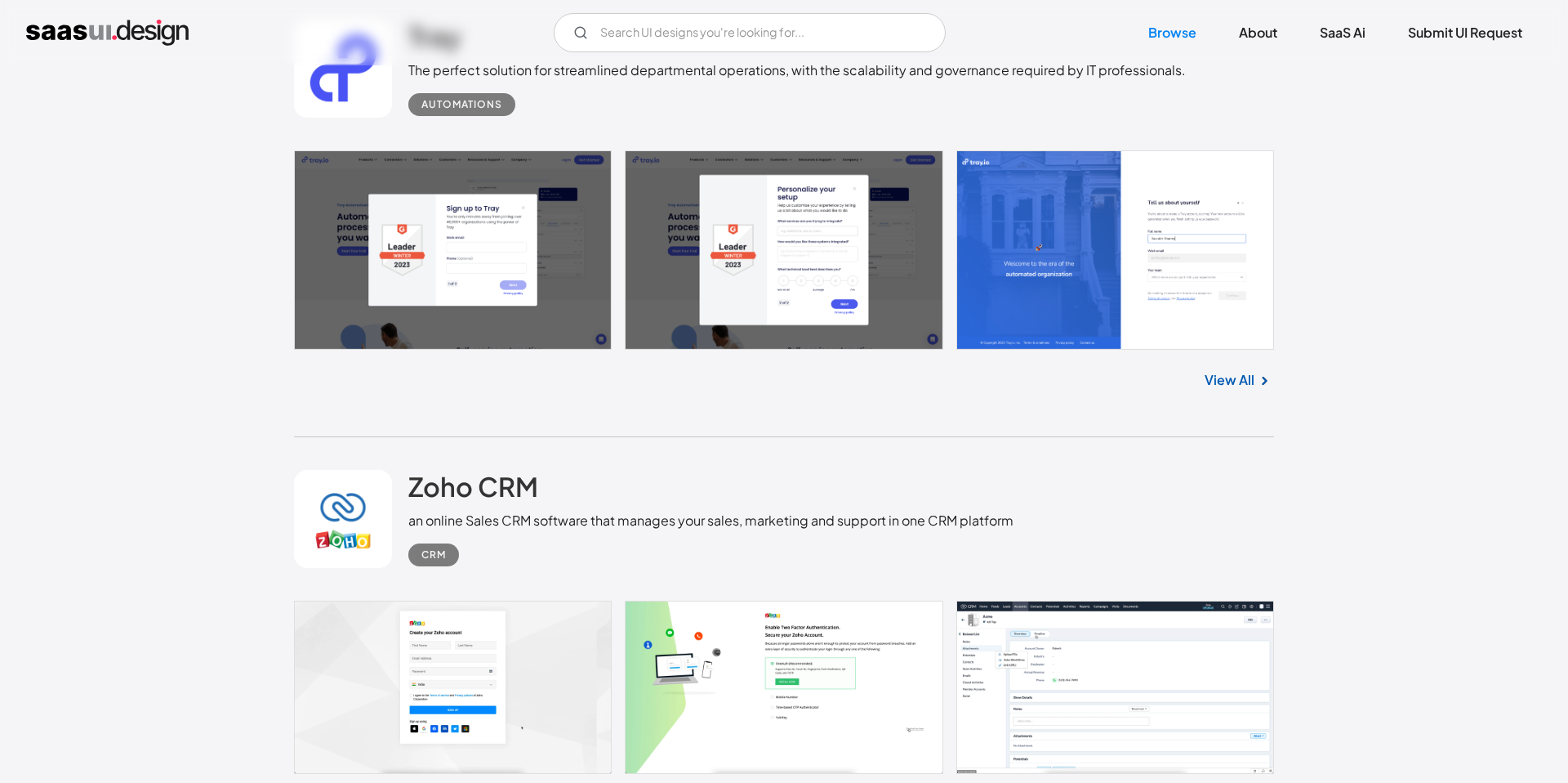
scroll to position [3189, 0]
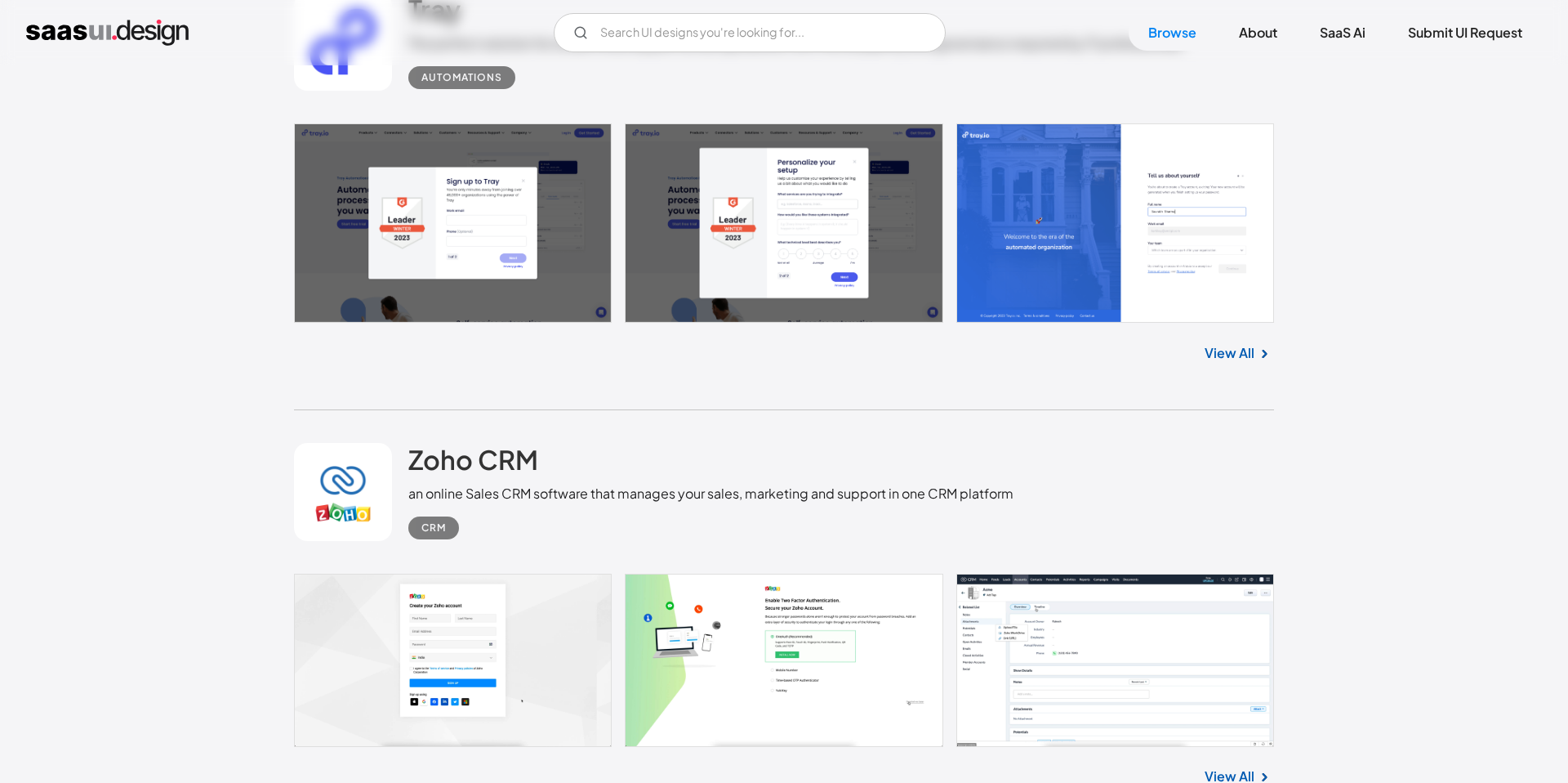
click at [1219, 766] on link "View All" at bounding box center [1229, 776] width 50 height 20
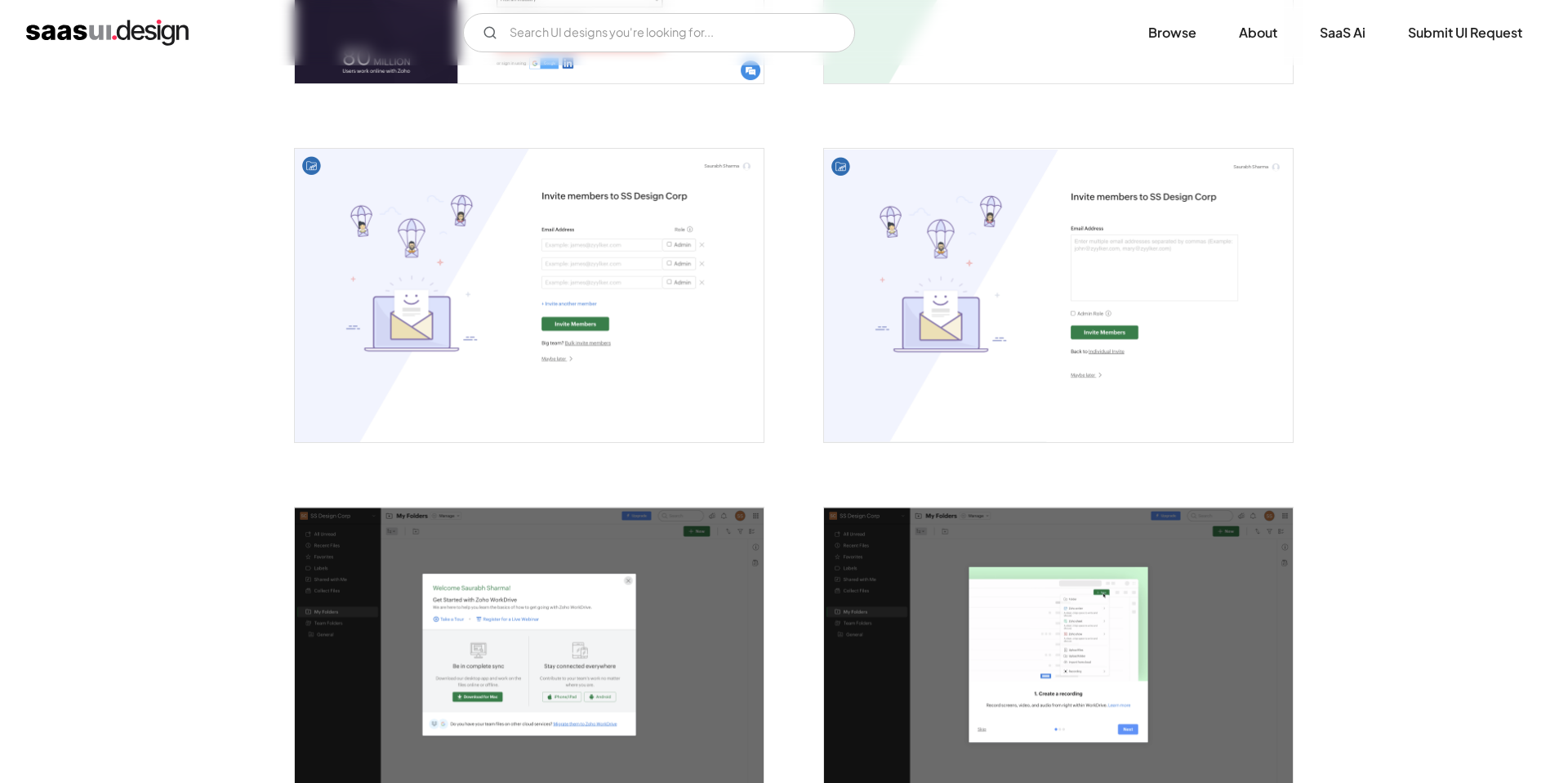
scroll to position [499, 0]
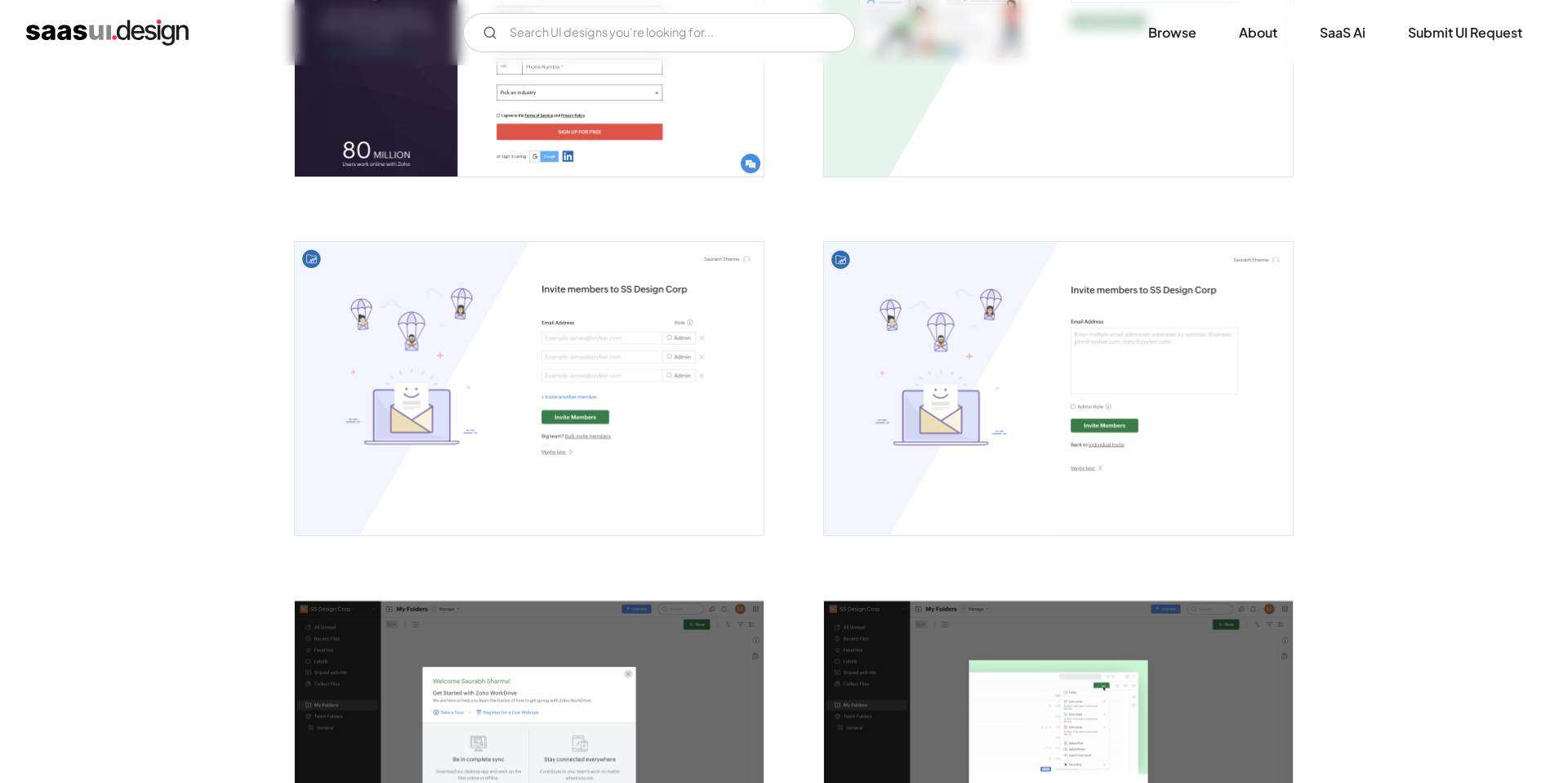
click at [641, 644] on img "open lightbox" at bounding box center [529, 748] width 469 height 294
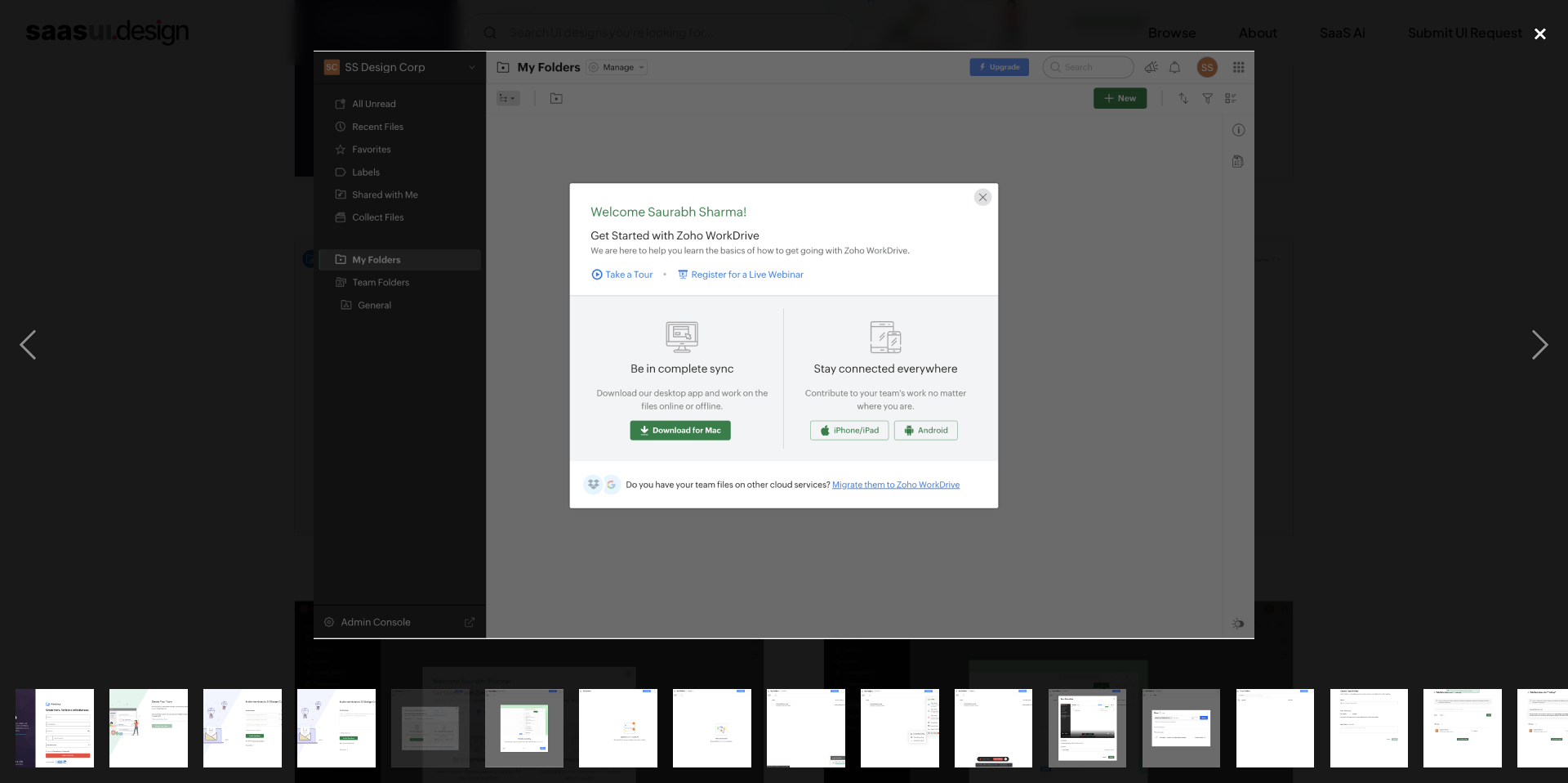
click at [1539, 34] on div "close lightbox" at bounding box center [1539, 33] width 55 height 35
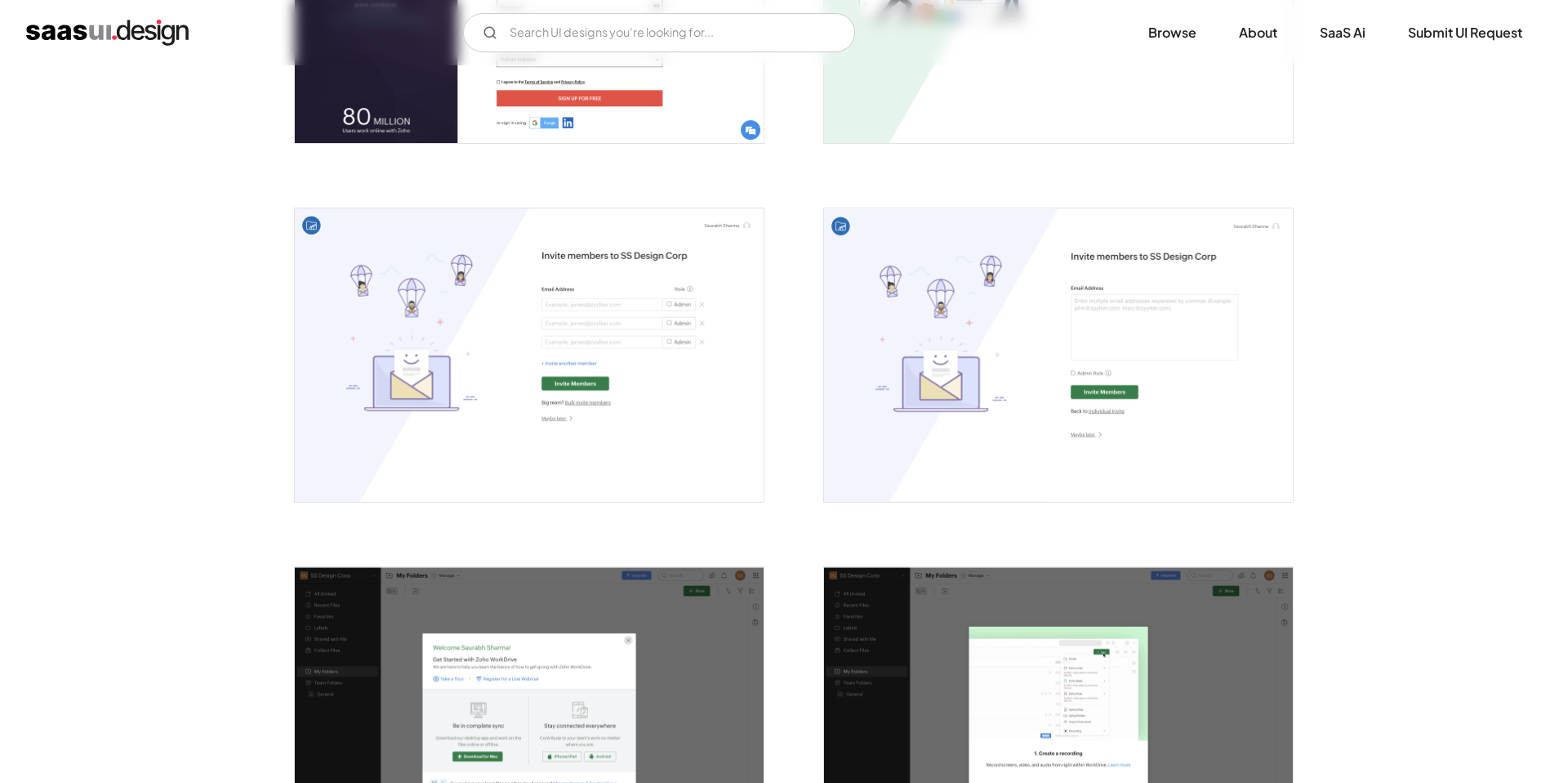
scroll to position [534, 0]
click at [609, 328] on img "open lightbox" at bounding box center [529, 355] width 469 height 294
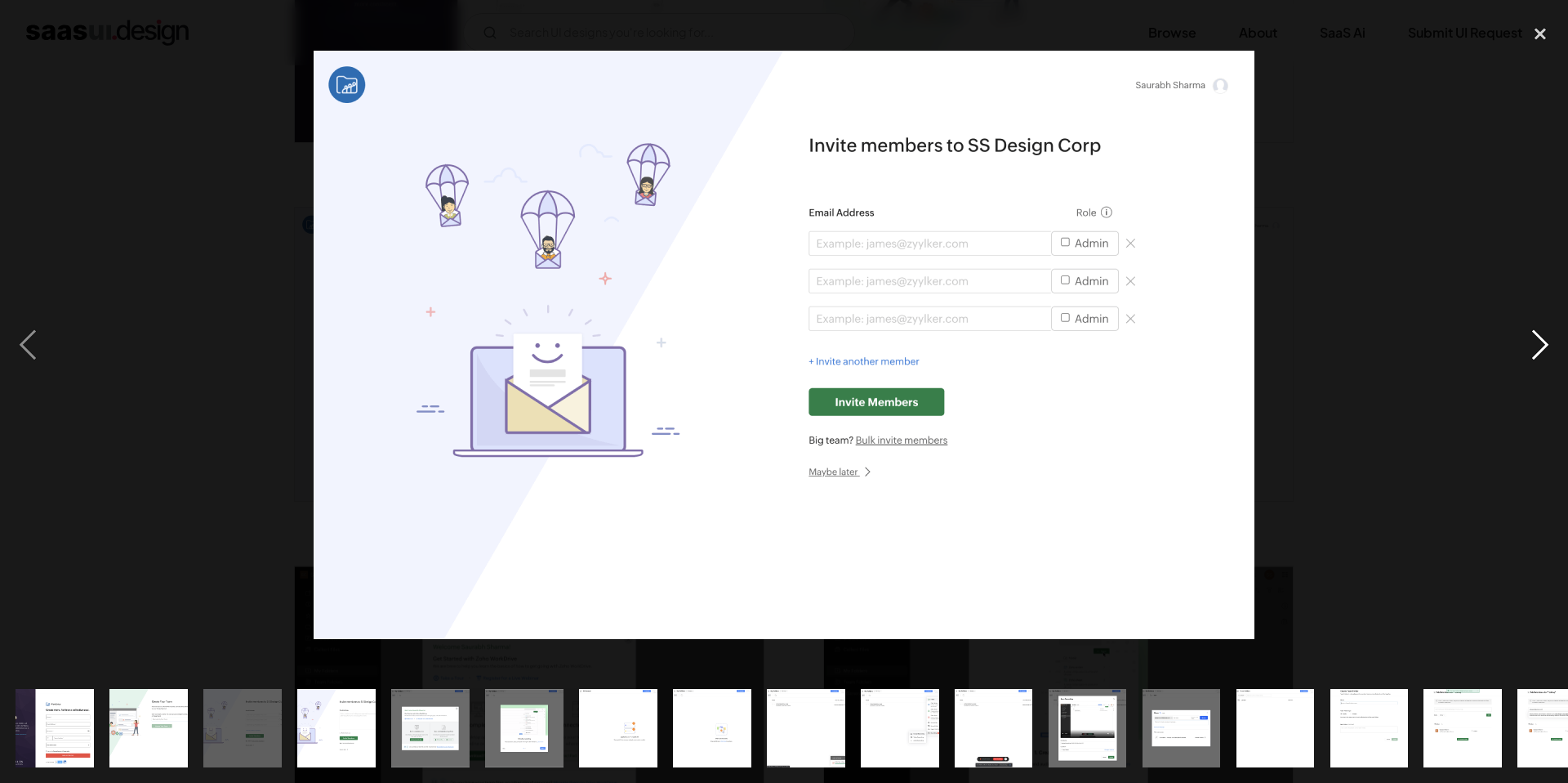
click at [1540, 358] on div "next image" at bounding box center [1539, 345] width 55 height 658
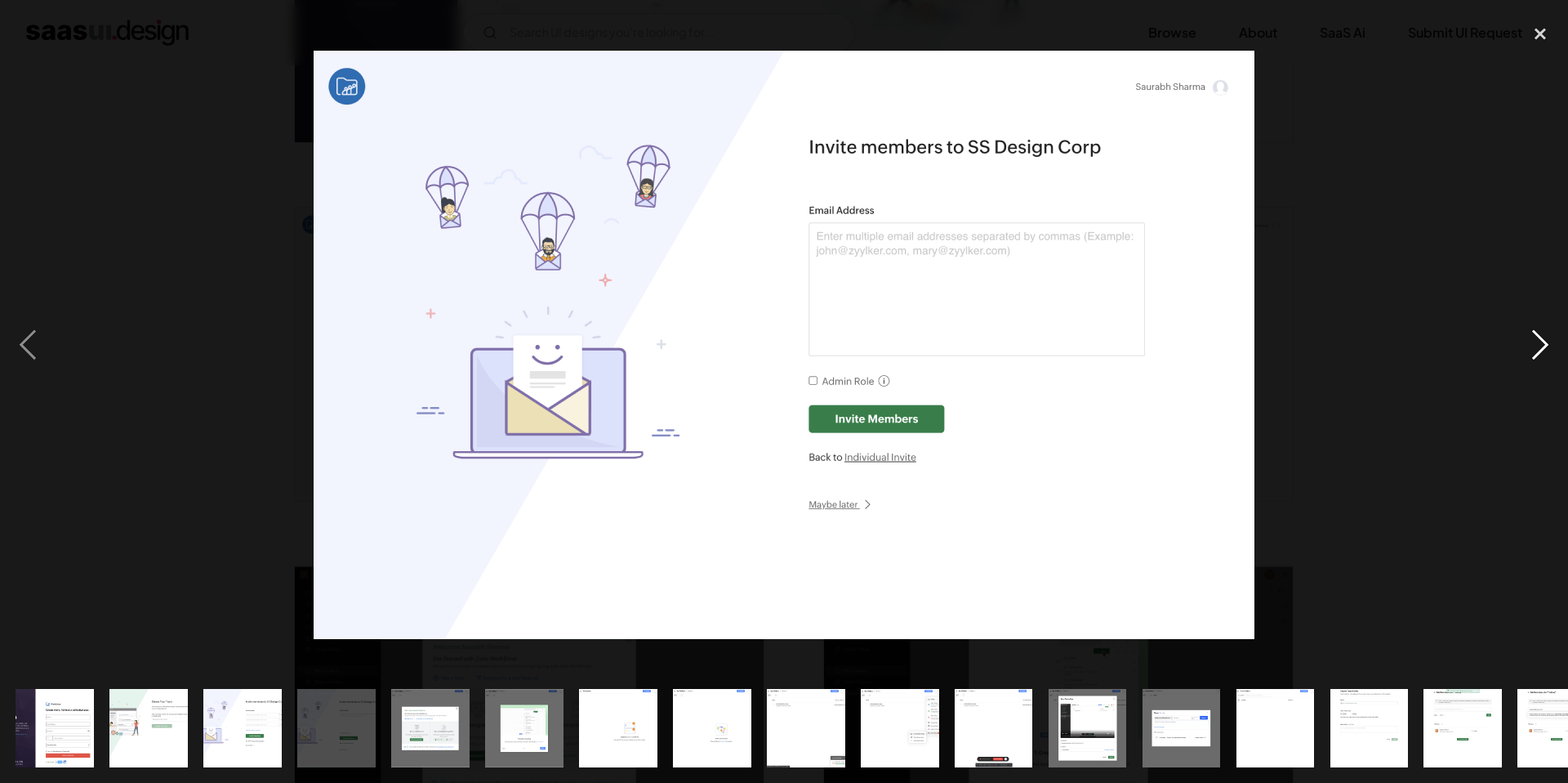
click at [1540, 358] on div "next image" at bounding box center [1539, 345] width 55 height 658
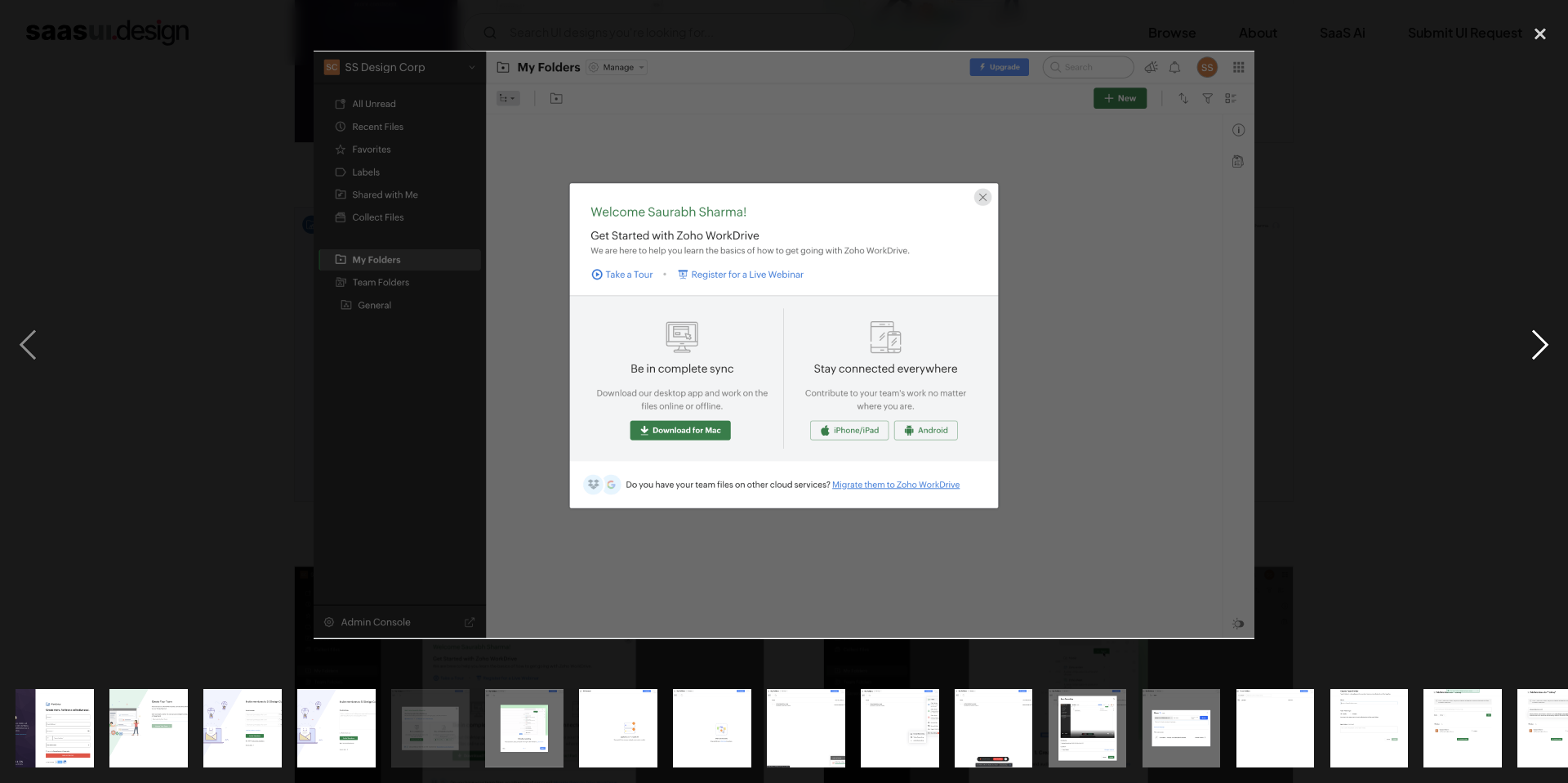
click at [1540, 358] on div "next image" at bounding box center [1539, 345] width 55 height 658
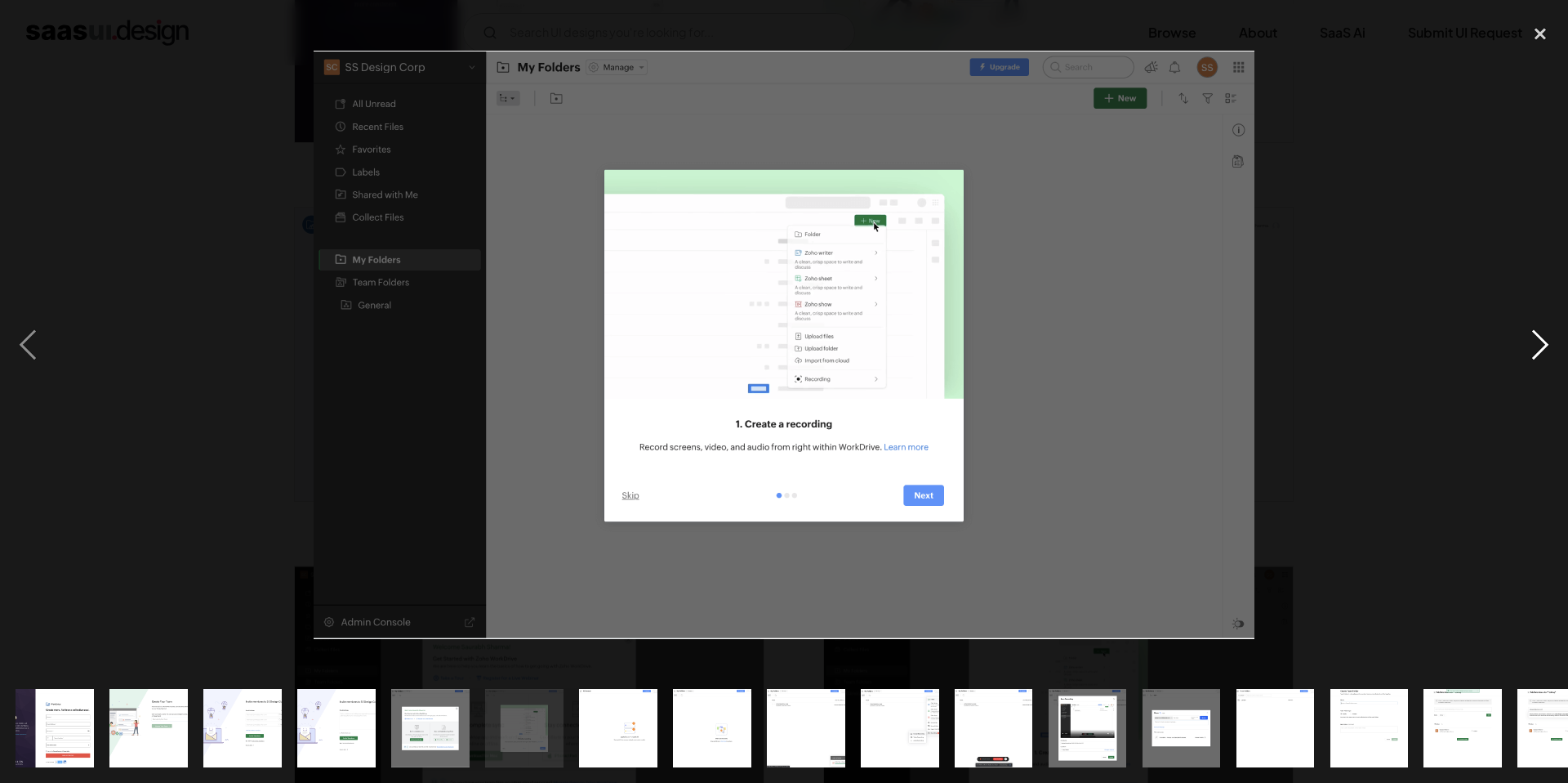
click at [1540, 358] on div "next image" at bounding box center [1539, 345] width 55 height 658
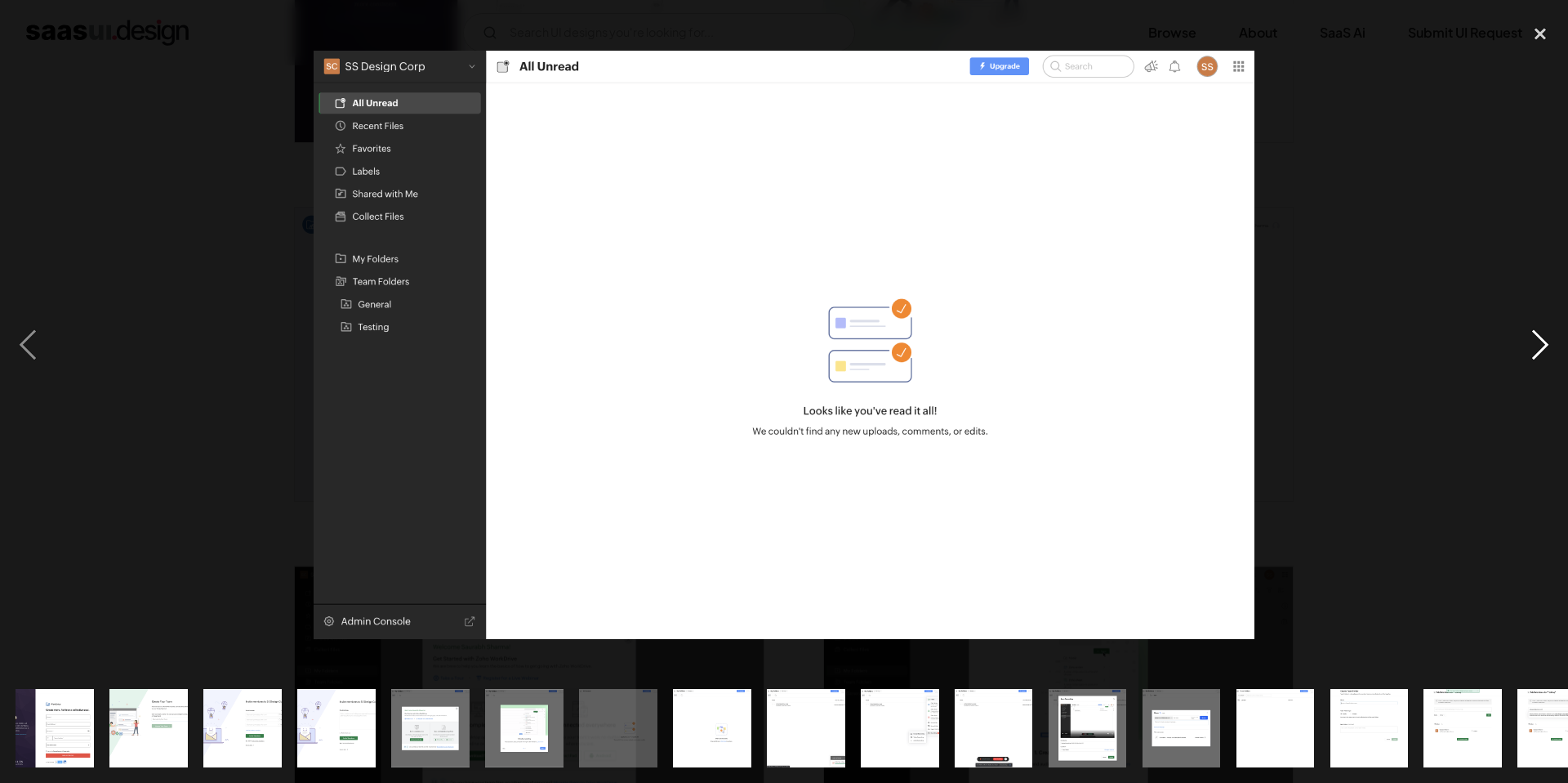
click at [1542, 338] on div "next image" at bounding box center [1539, 345] width 55 height 658
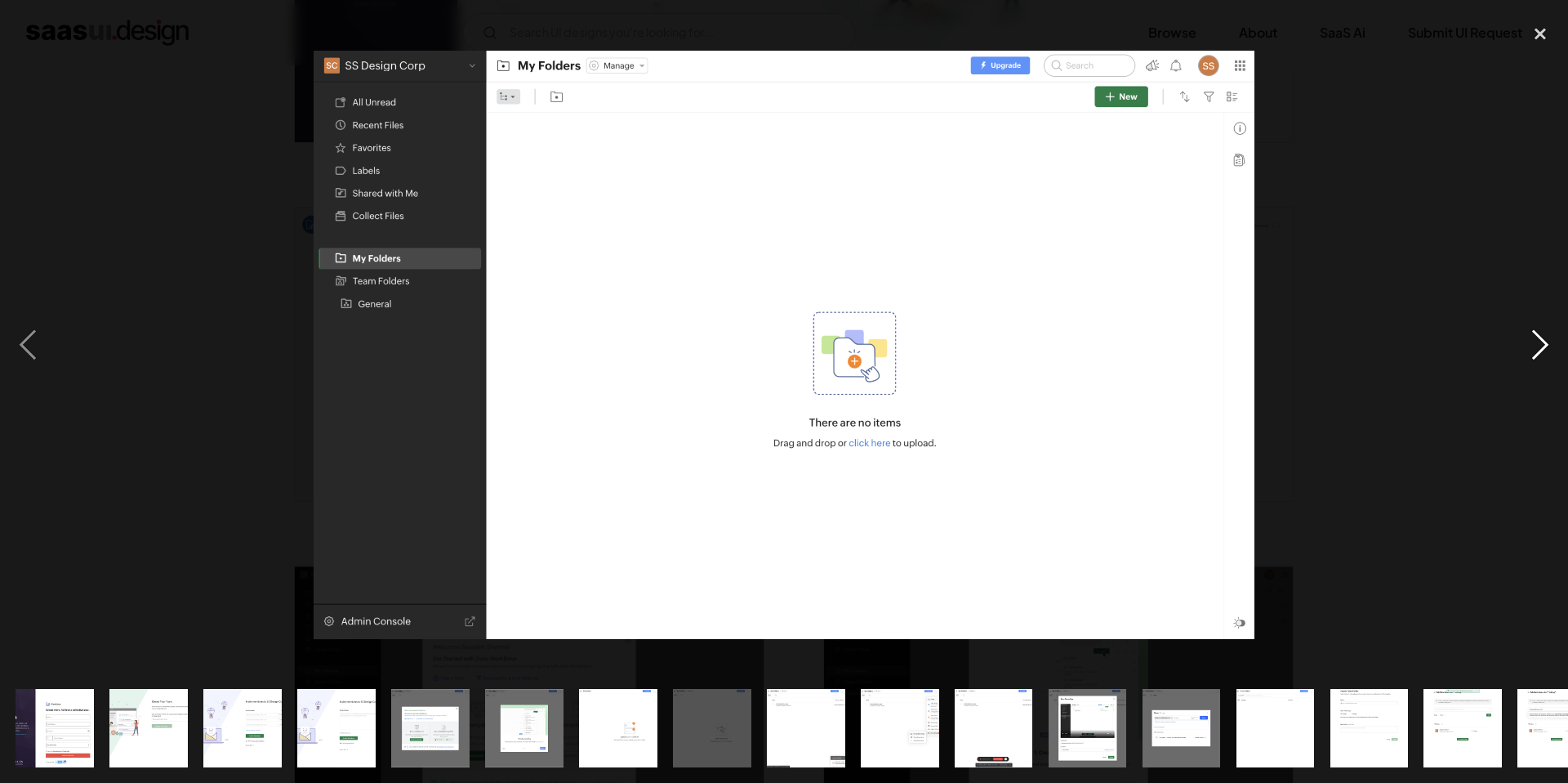
click at [1542, 338] on div "next image" at bounding box center [1539, 345] width 55 height 658
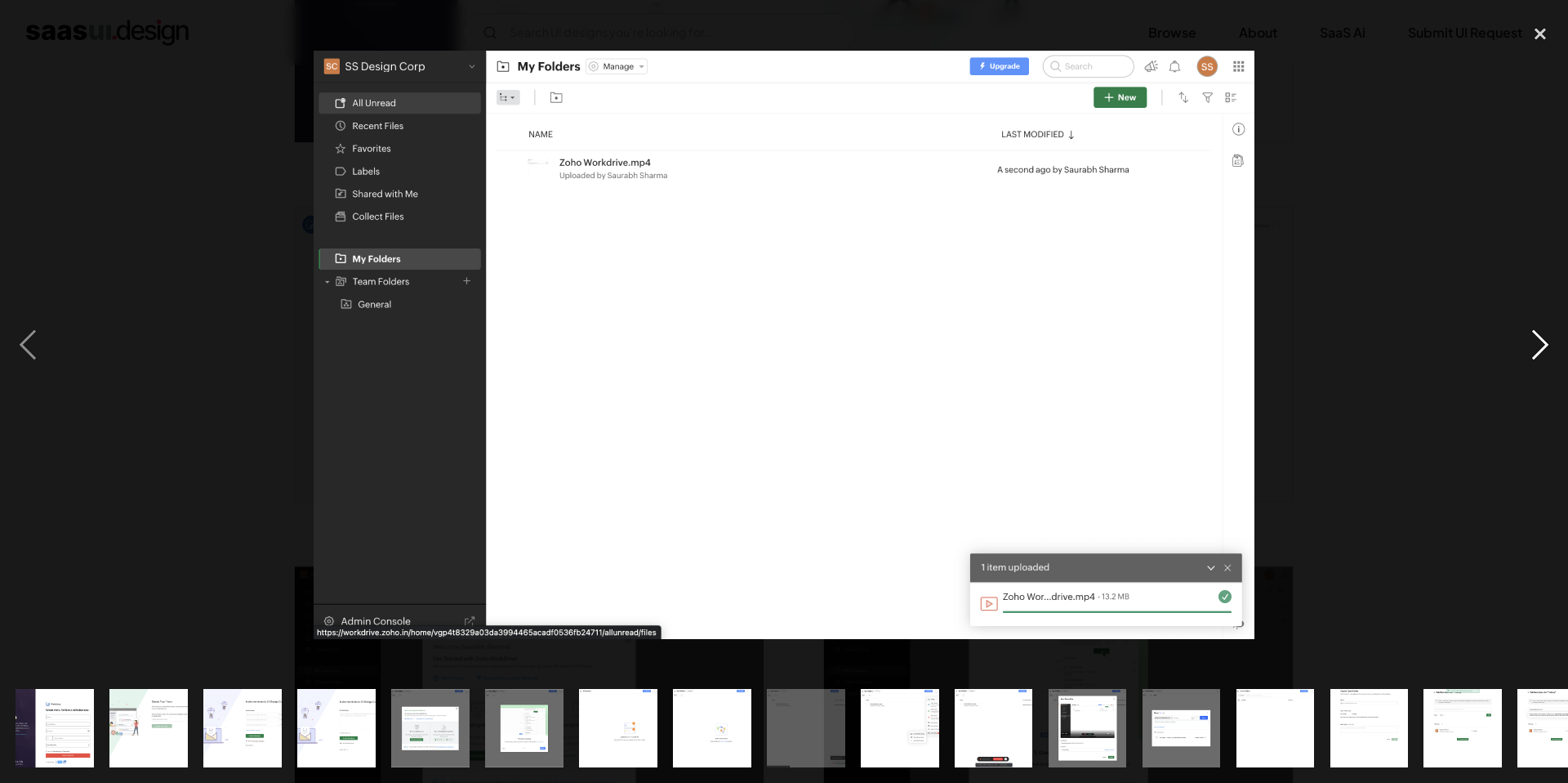
click at [1542, 338] on div "next image" at bounding box center [1539, 345] width 55 height 658
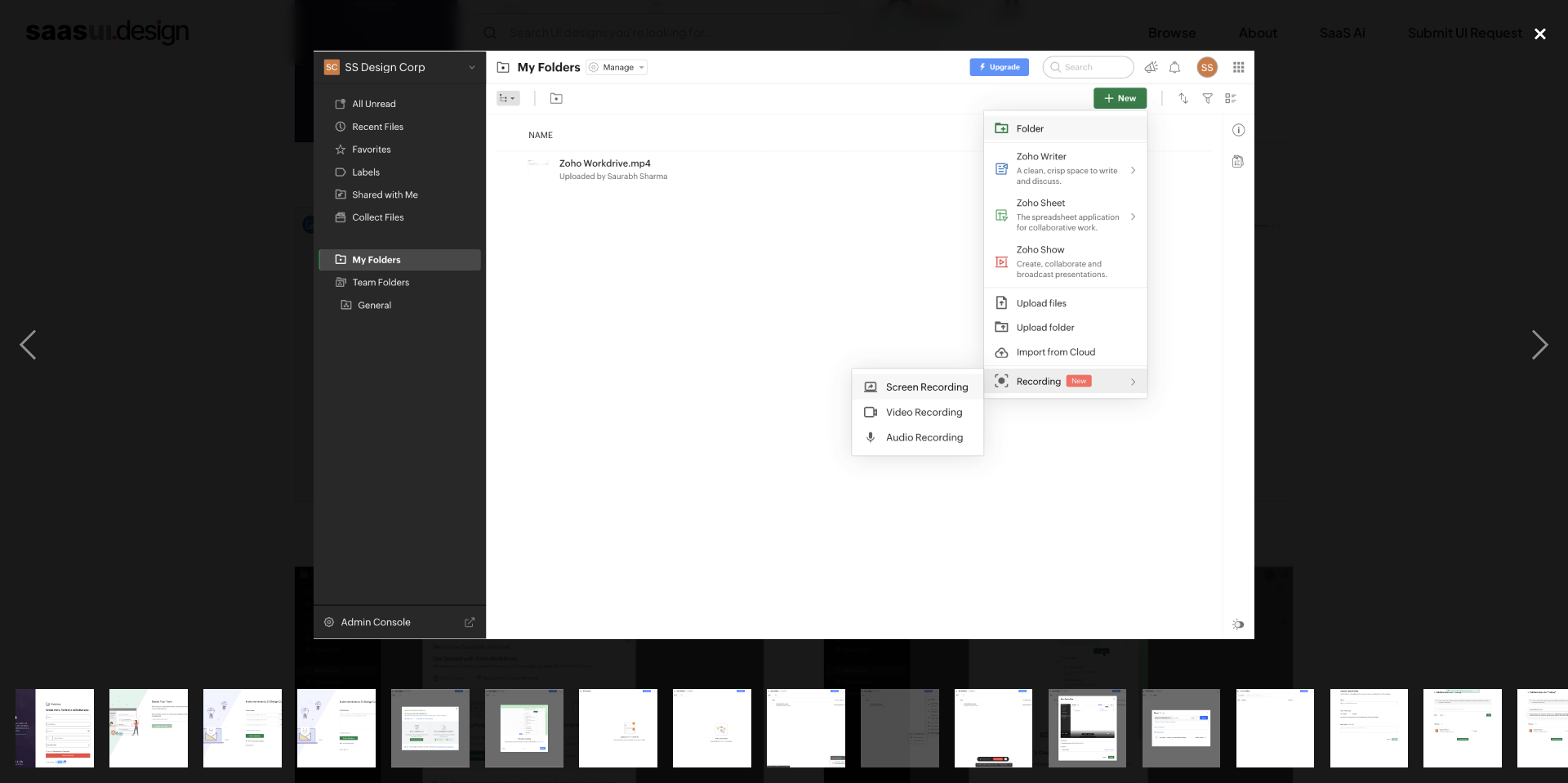
click at [1535, 31] on div "close lightbox" at bounding box center [1539, 33] width 55 height 35
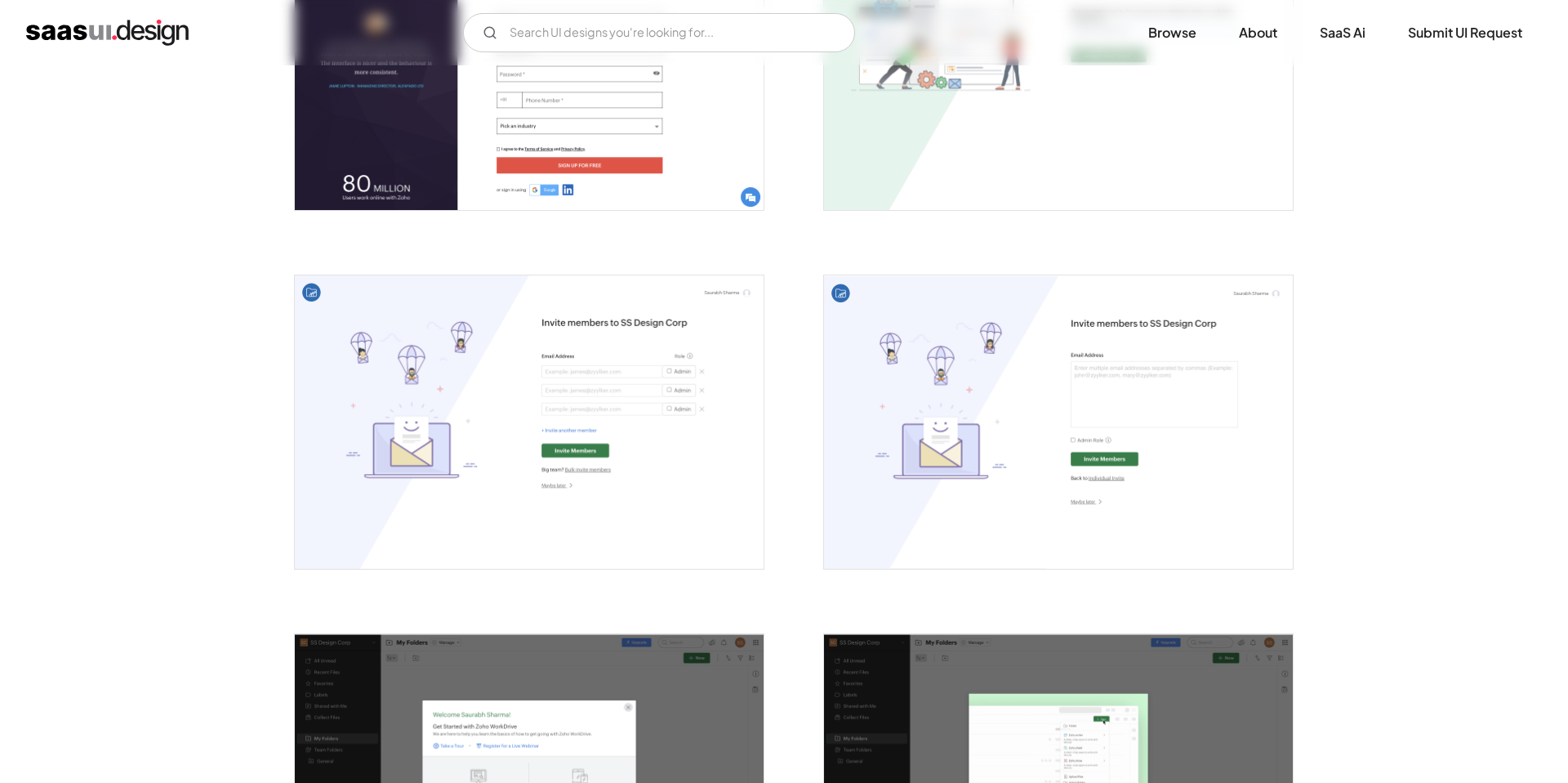
scroll to position [0, 0]
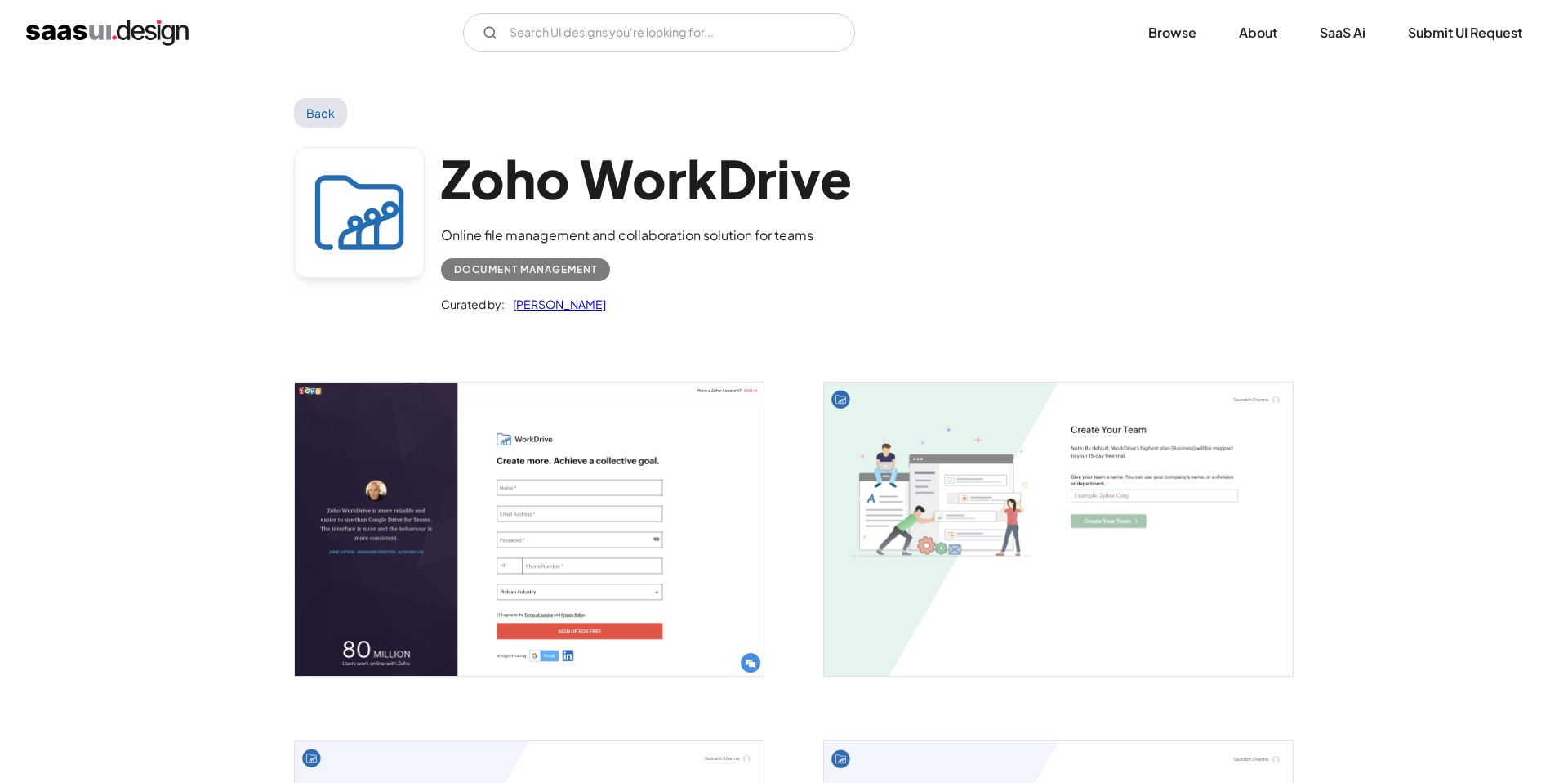
click at [329, 103] on link "Back" at bounding box center [321, 113] width 53 height 30
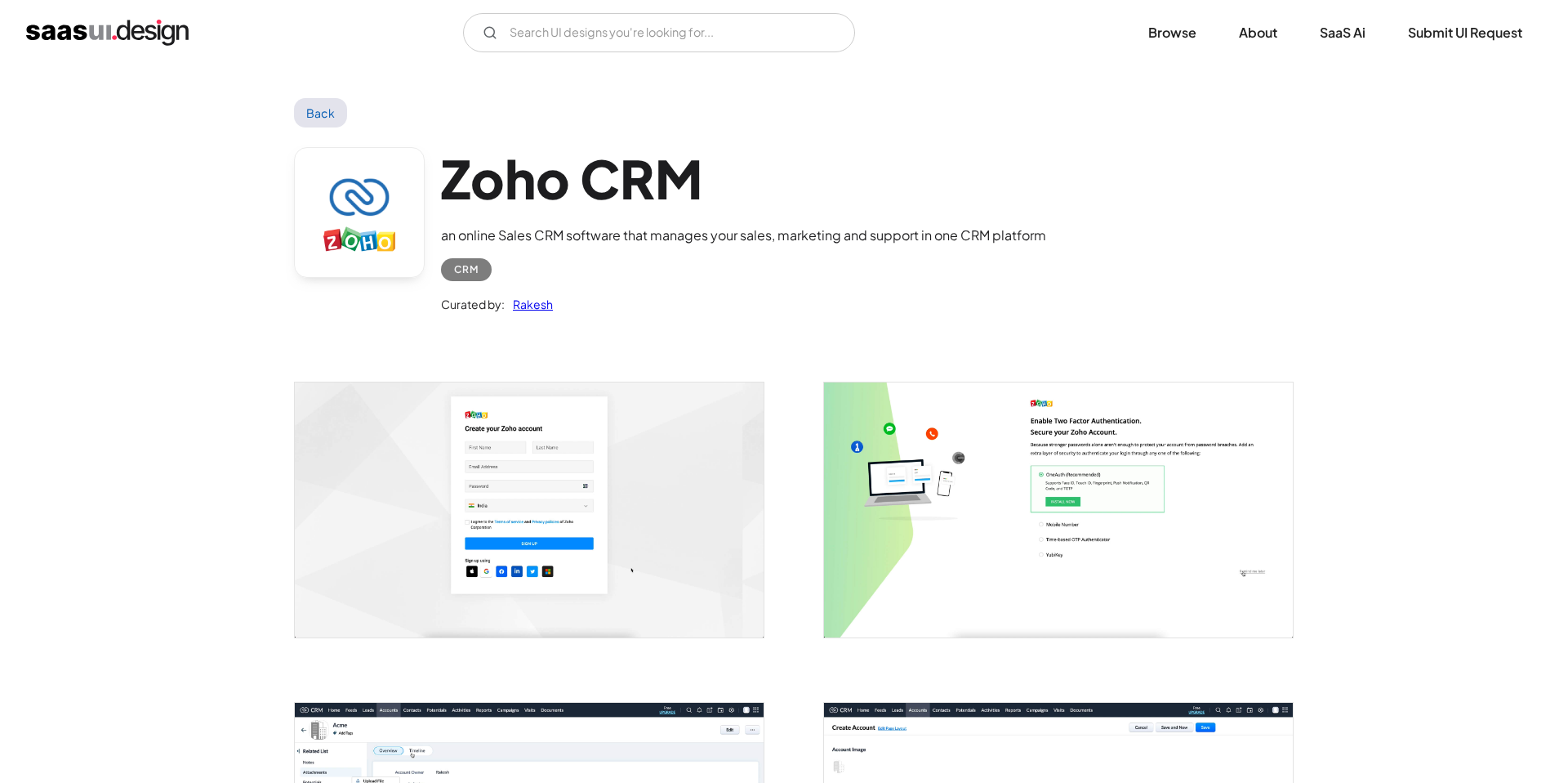
click at [908, 506] on img "open lightbox" at bounding box center [1058, 509] width 469 height 254
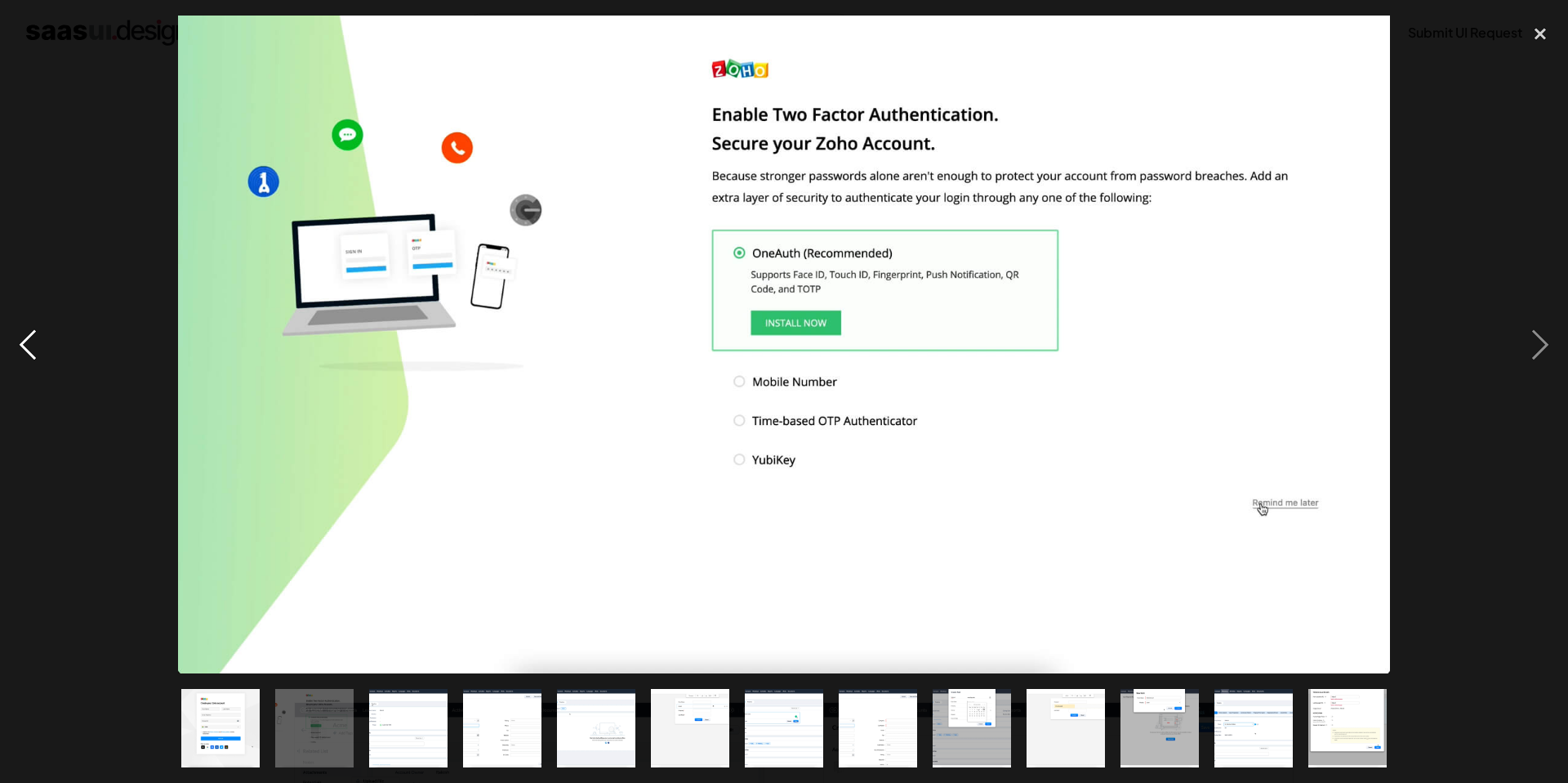
click at [21, 333] on div "previous image" at bounding box center [28, 345] width 55 height 658
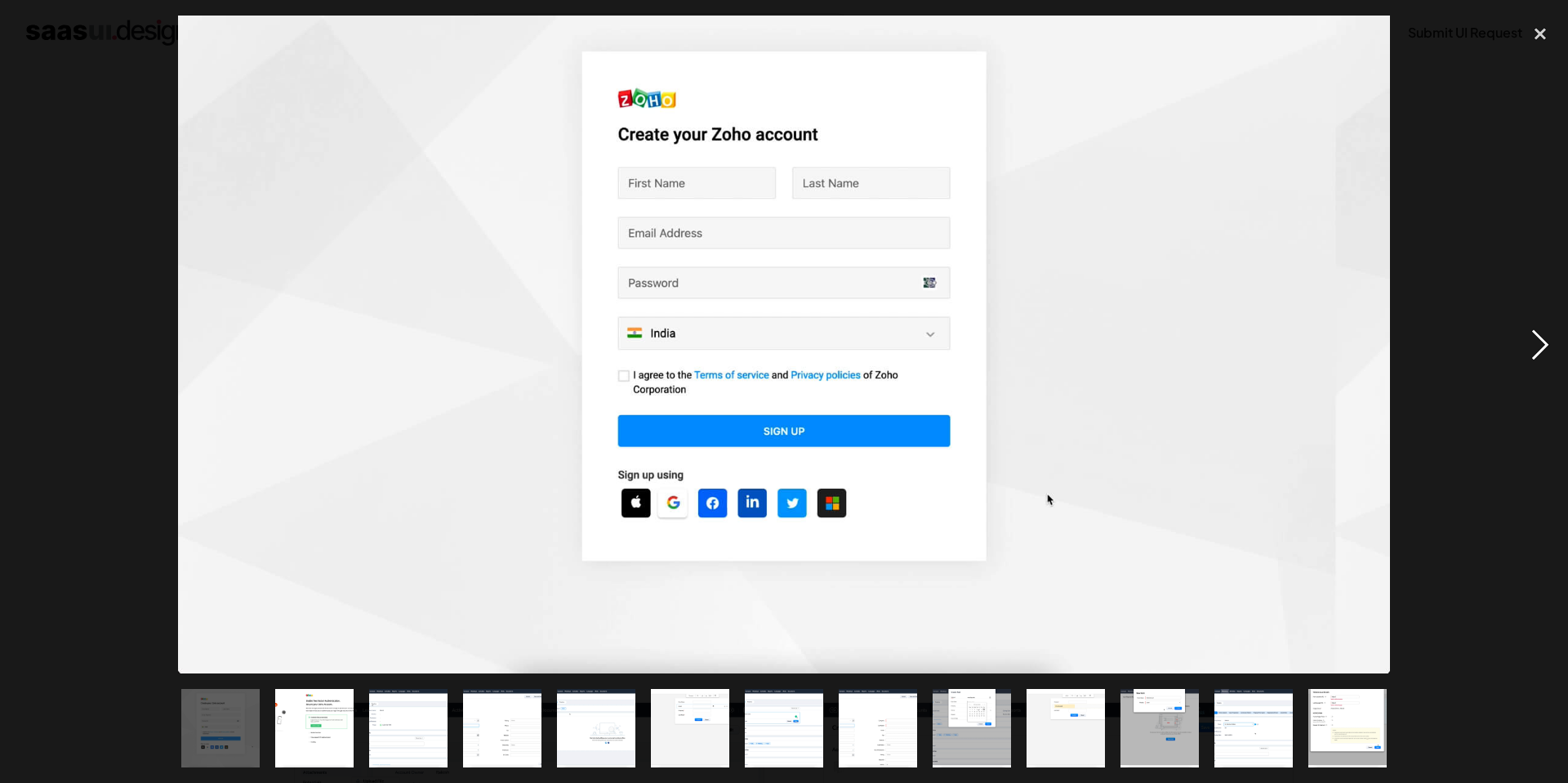
click at [1530, 353] on div "next image" at bounding box center [1539, 345] width 55 height 658
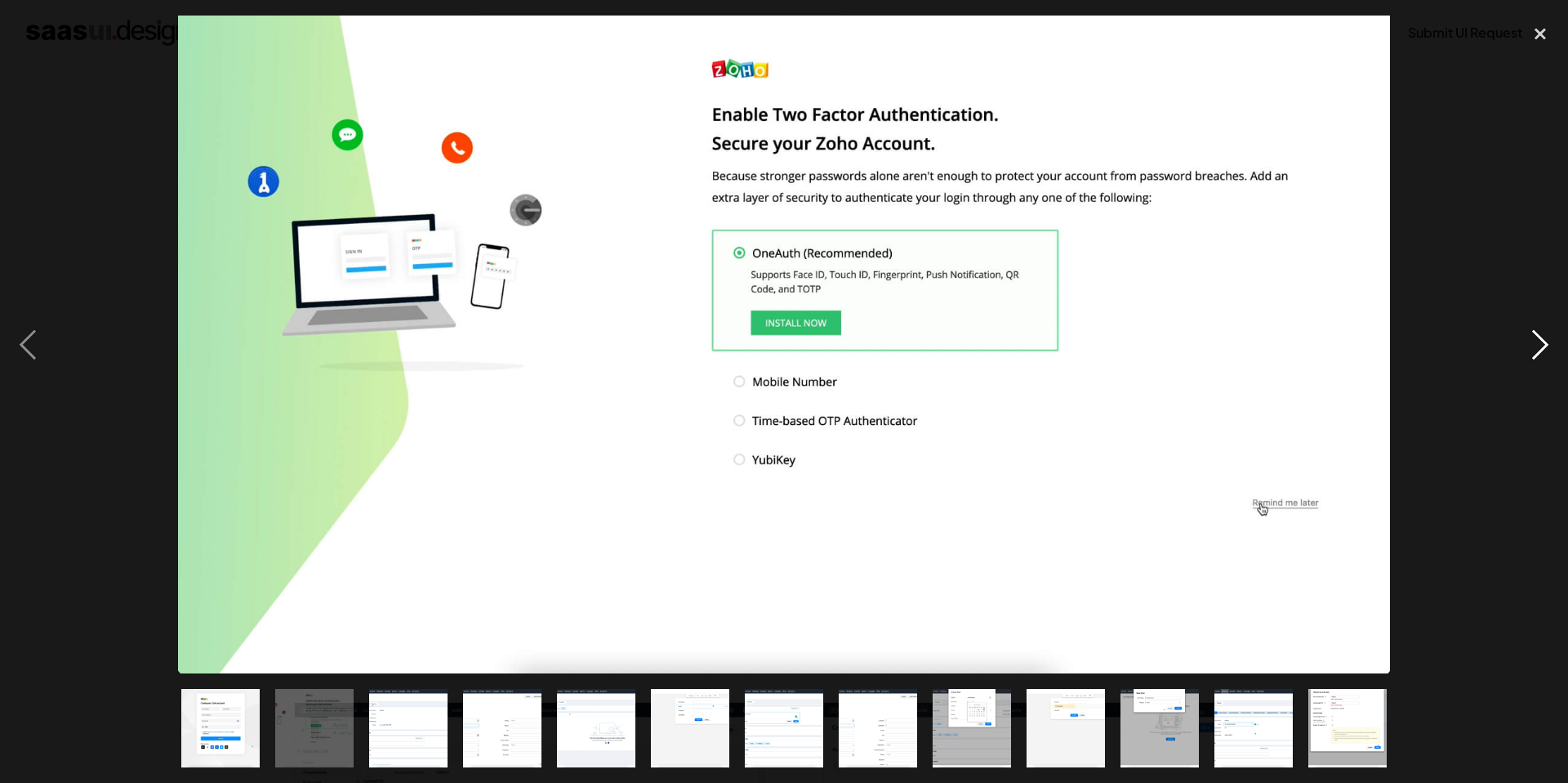
click at [1530, 353] on div "next image" at bounding box center [1539, 345] width 55 height 658
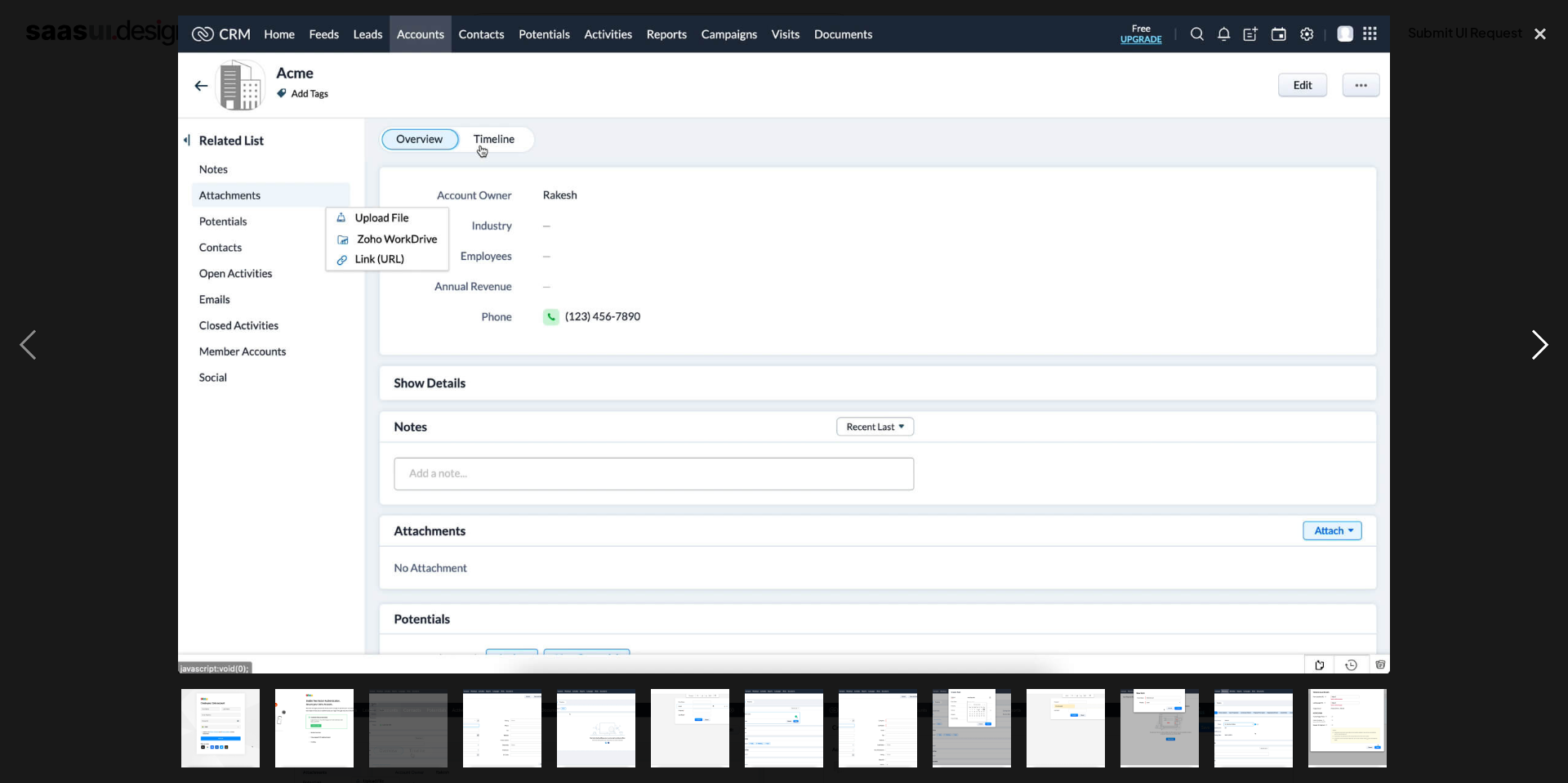
click at [1530, 353] on div "next image" at bounding box center [1539, 345] width 55 height 658
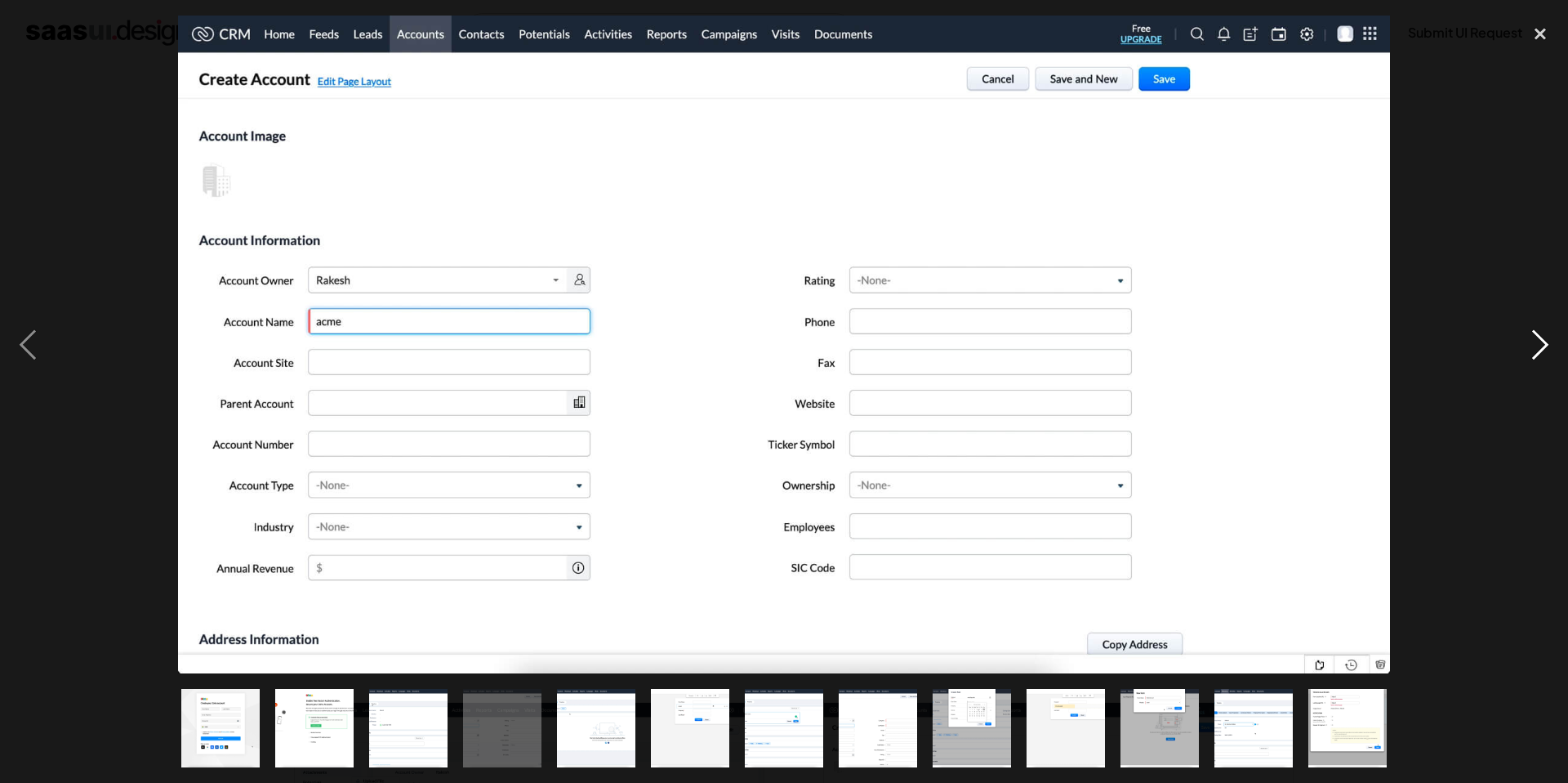
click at [1530, 353] on div "next image" at bounding box center [1539, 345] width 55 height 658
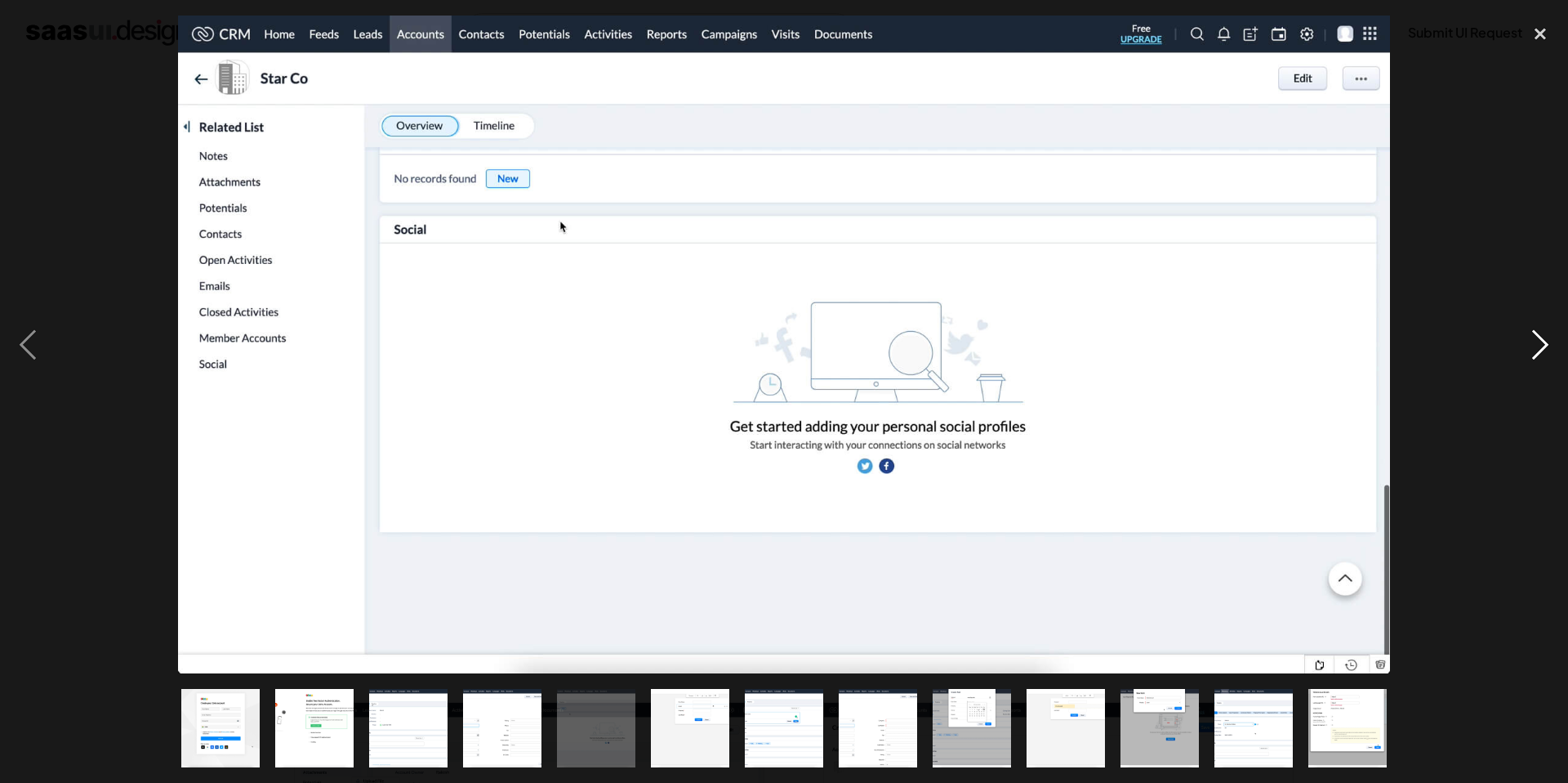
click at [1530, 353] on div "next image" at bounding box center [1539, 345] width 55 height 658
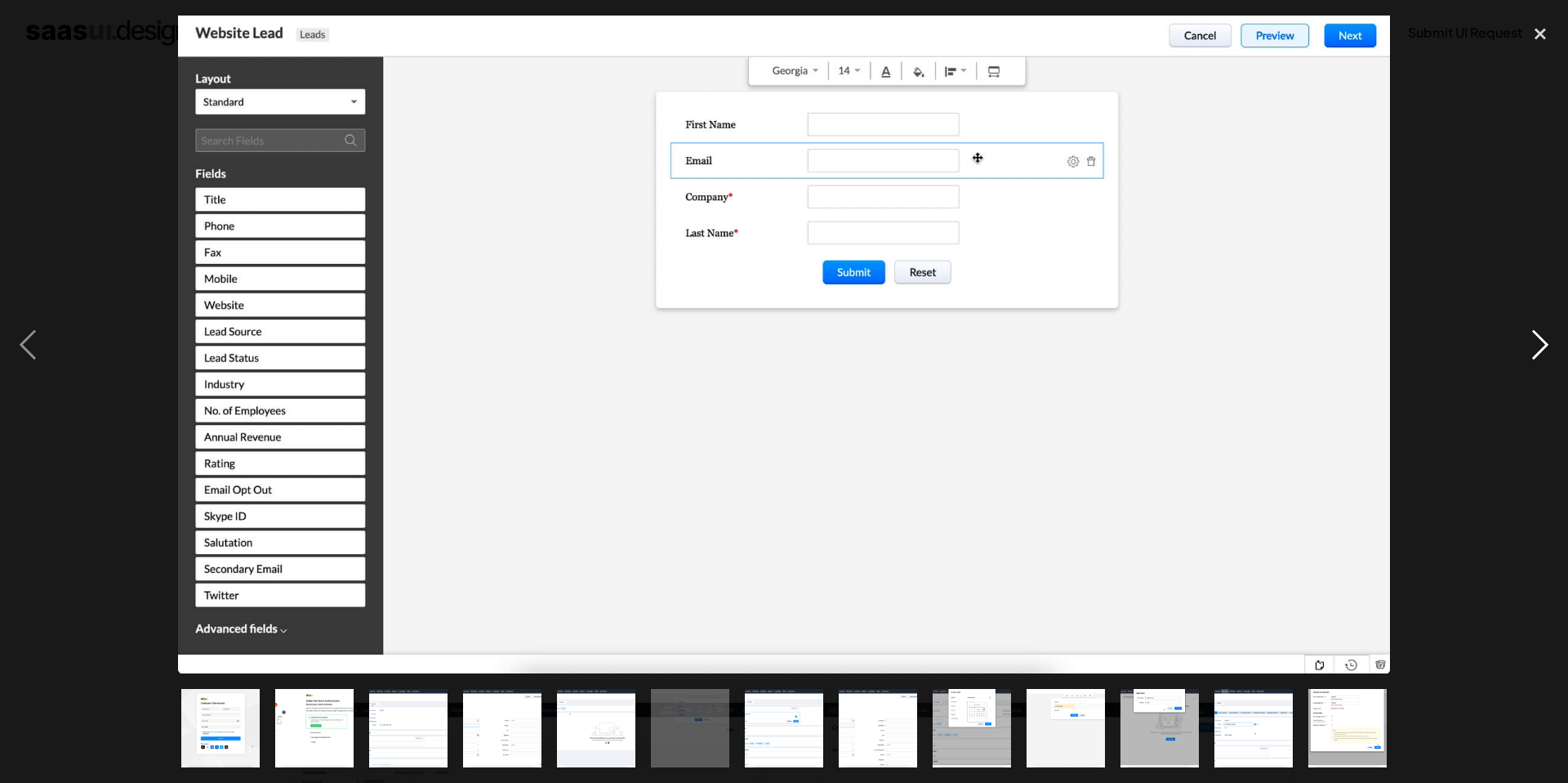
click at [1530, 353] on div "next image" at bounding box center [1539, 345] width 55 height 658
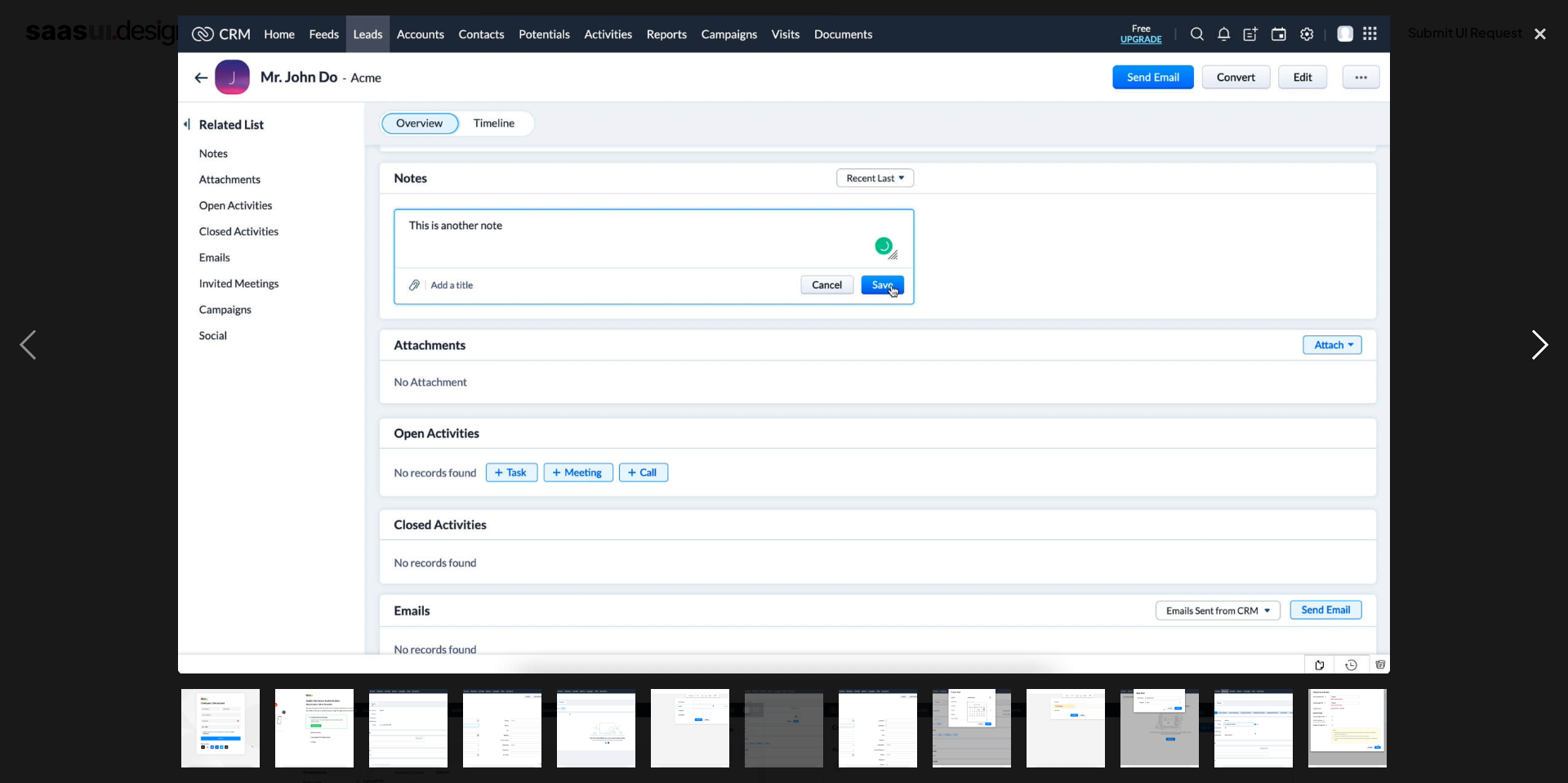
click at [1530, 353] on div "next image" at bounding box center [1539, 345] width 55 height 658
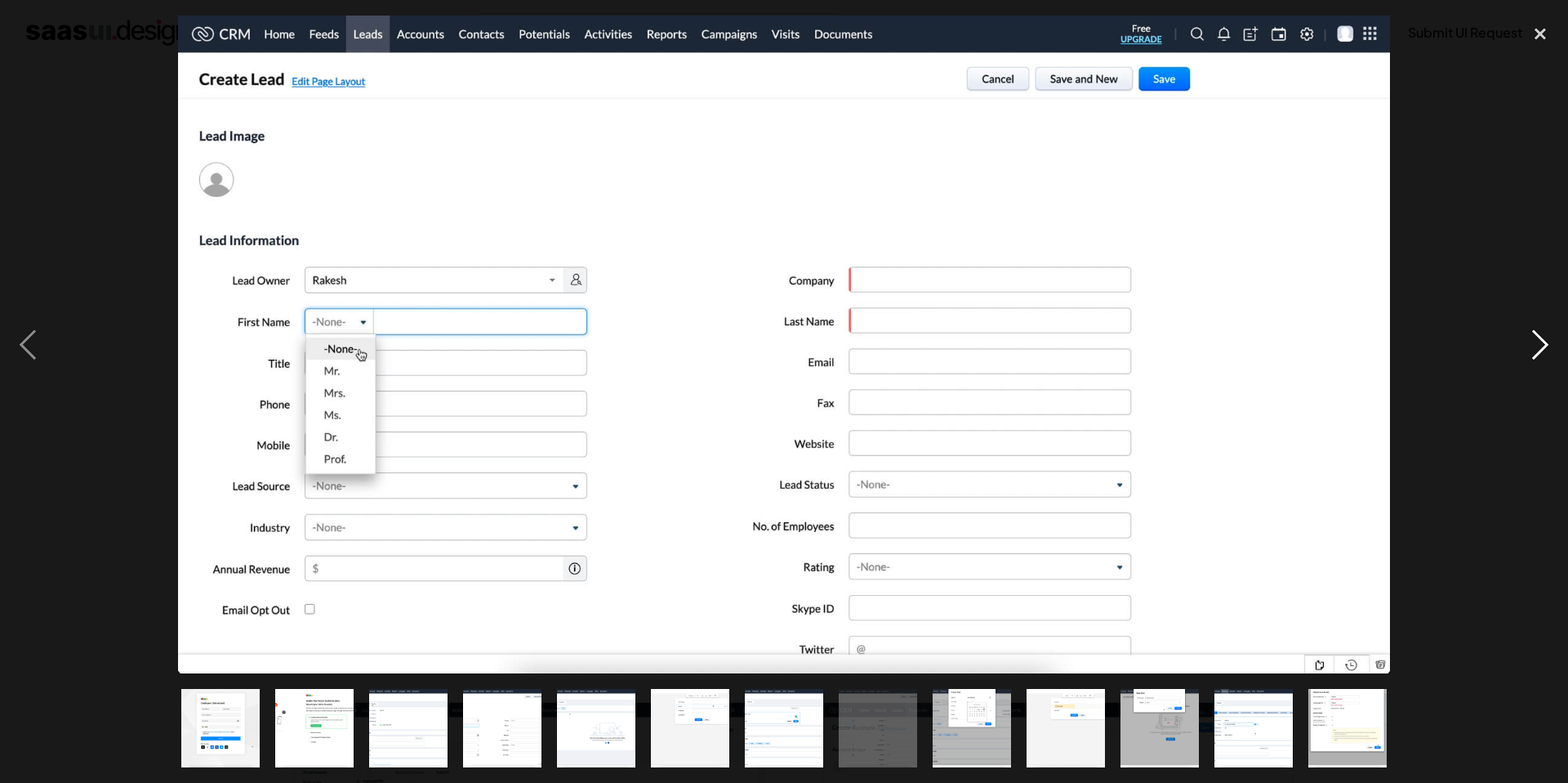
click at [1530, 353] on div "next image" at bounding box center [1539, 345] width 55 height 658
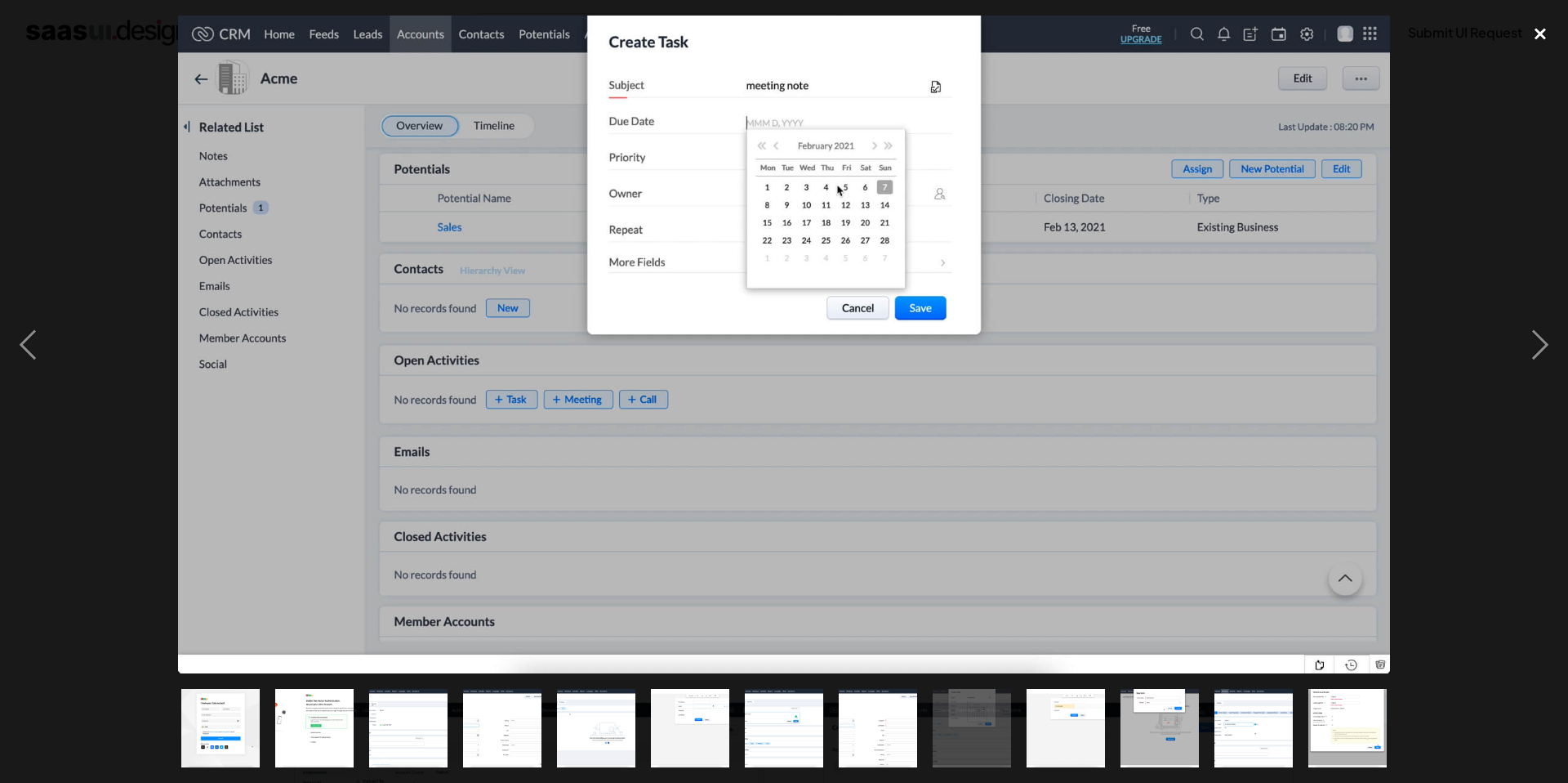
click at [1538, 41] on div "close lightbox" at bounding box center [1539, 33] width 55 height 35
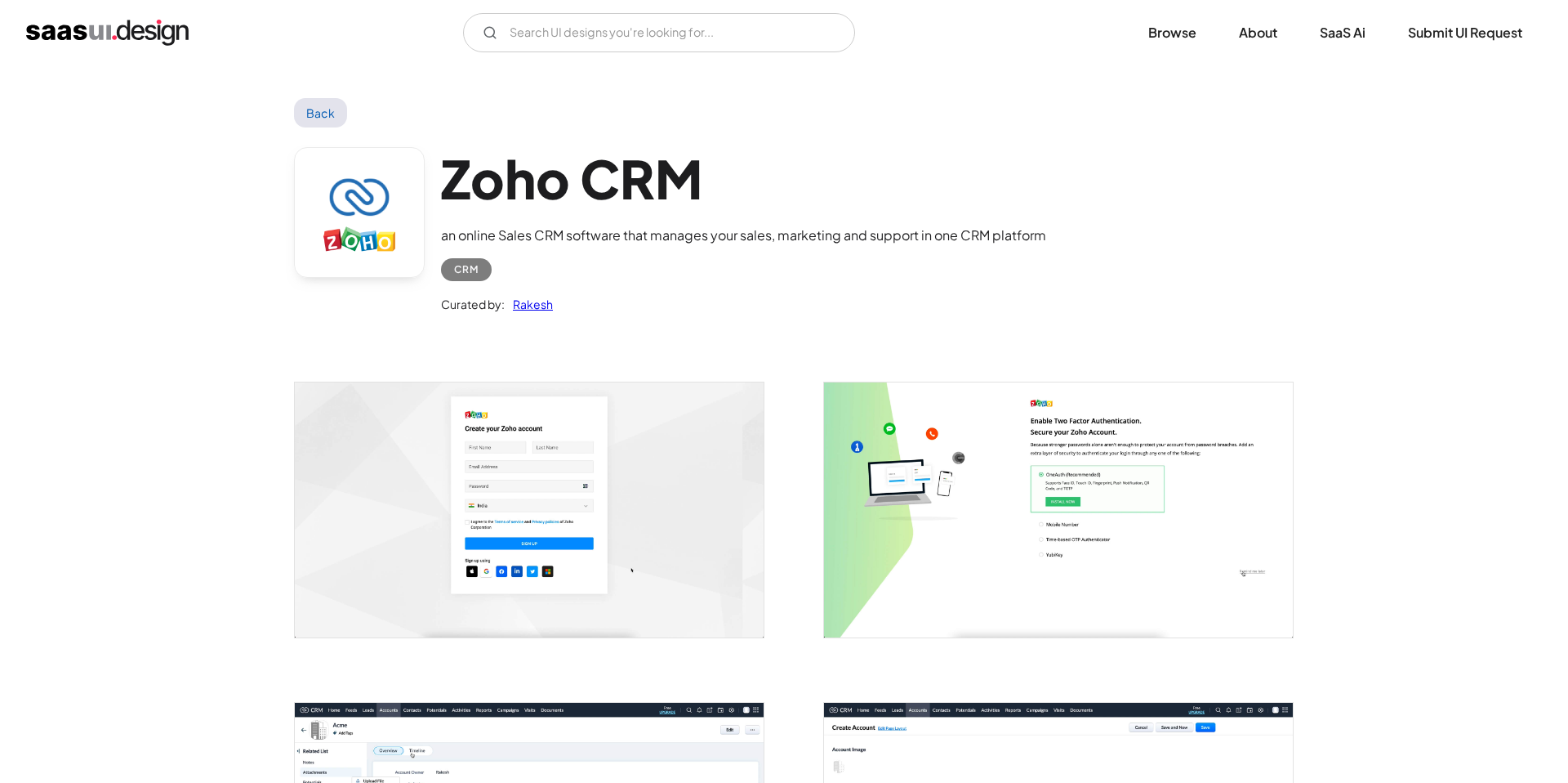
click at [316, 103] on link "Back" at bounding box center [321, 113] width 53 height 30
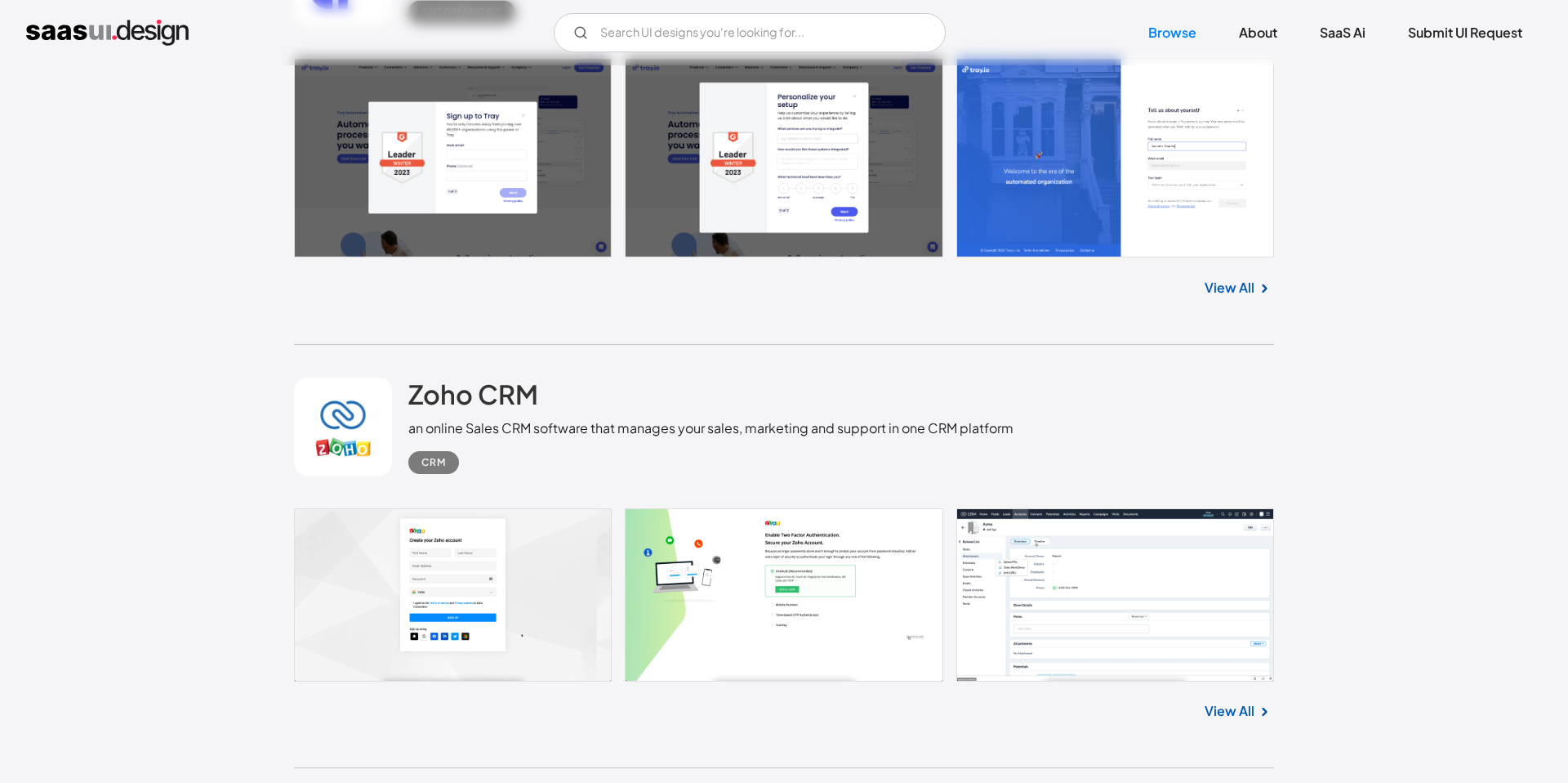
scroll to position [3295, 0]
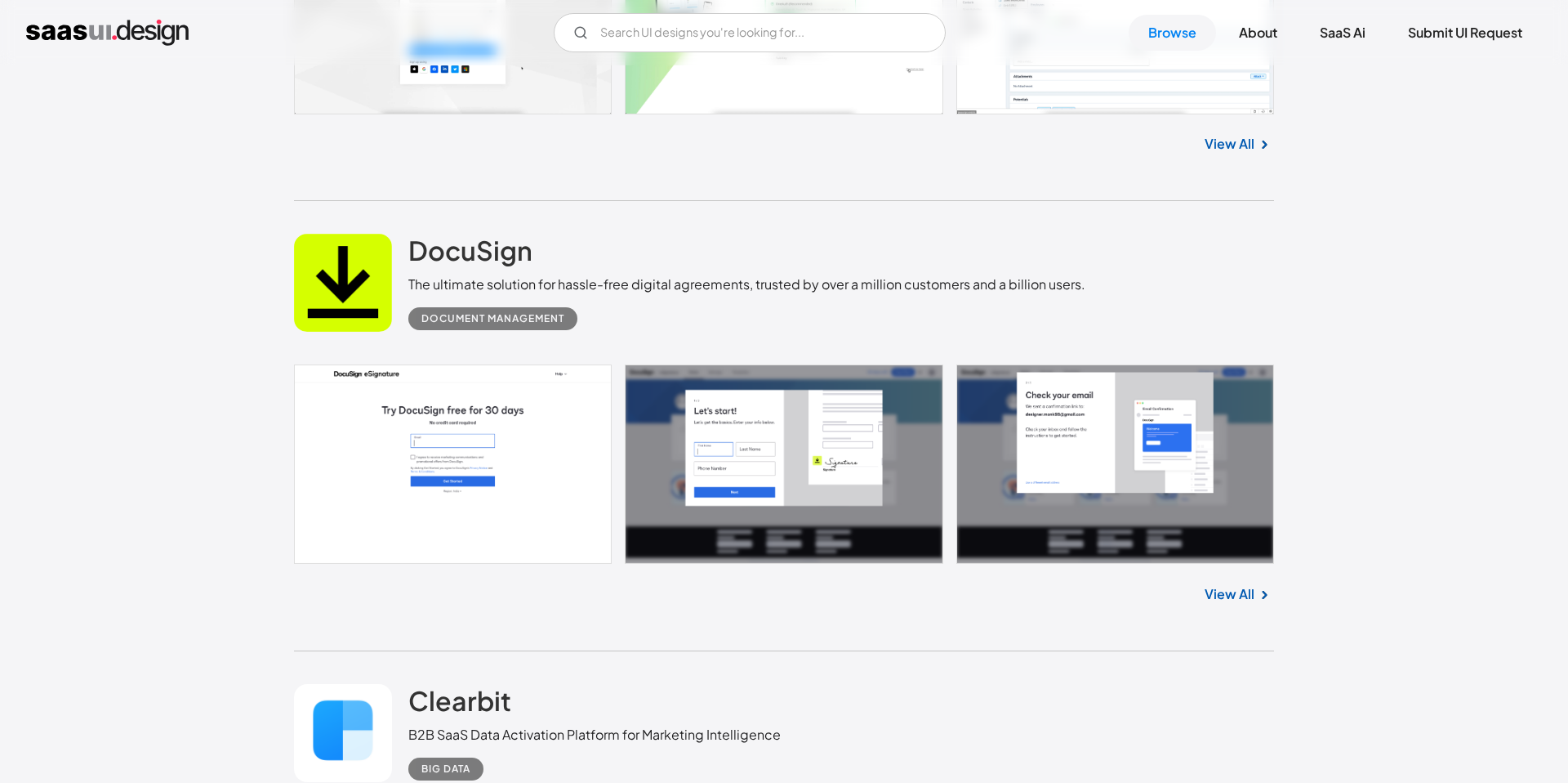
scroll to position [3826, 0]
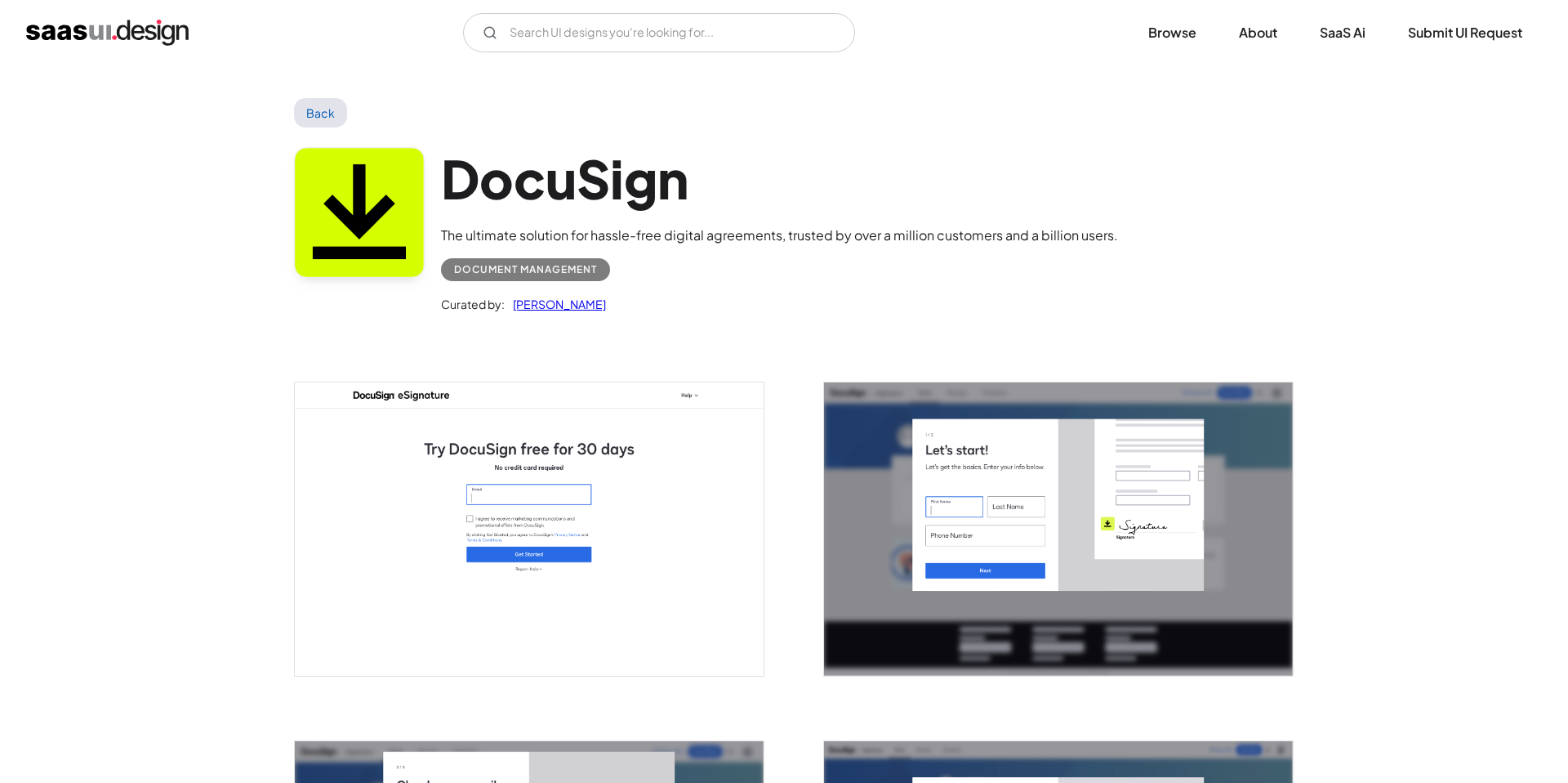
click at [1079, 570] on img "open lightbox" at bounding box center [1058, 529] width 469 height 294
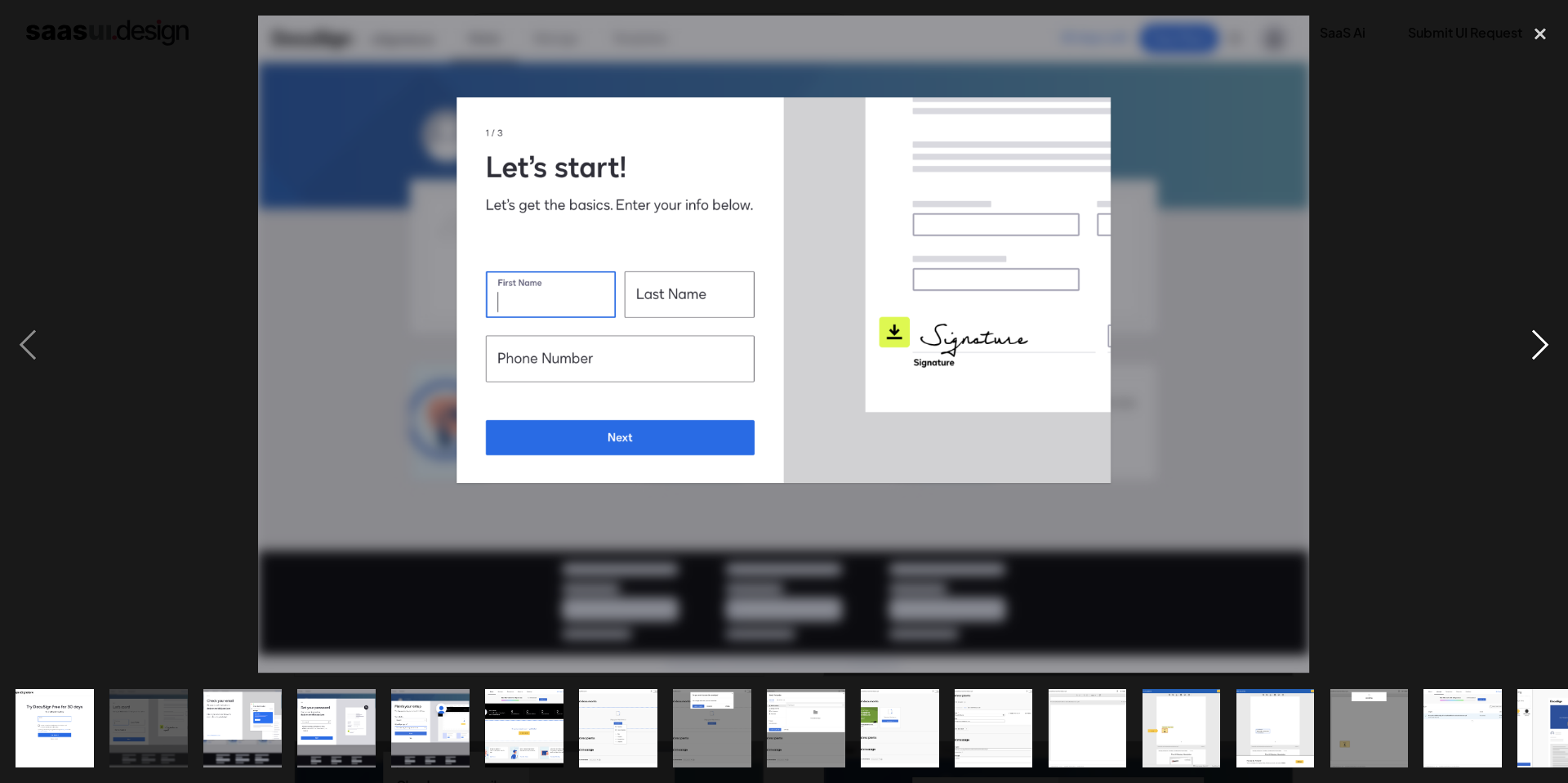
click at [1537, 343] on div "next image" at bounding box center [1539, 345] width 55 height 658
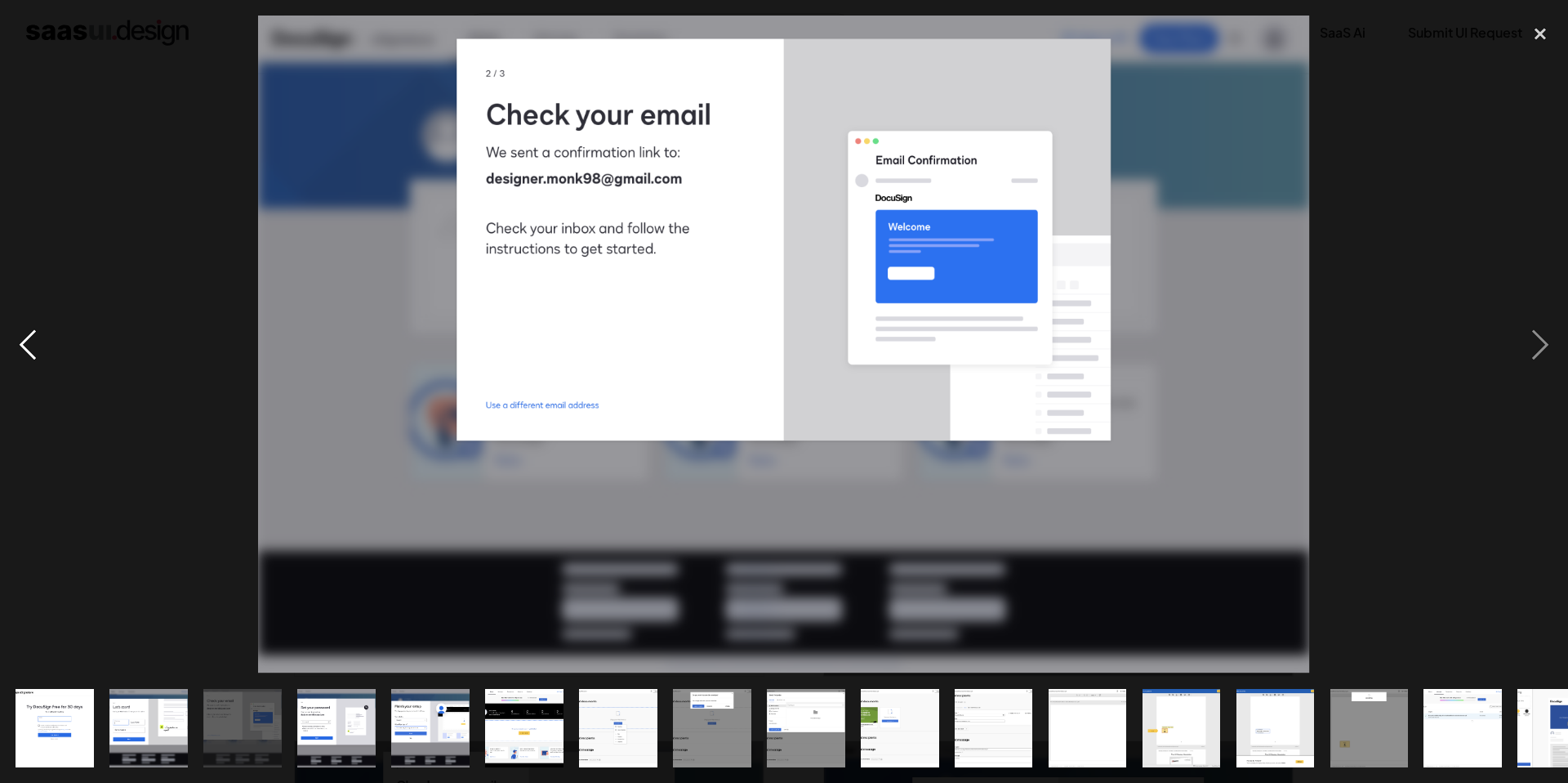
click at [40, 342] on div "previous image" at bounding box center [28, 345] width 55 height 658
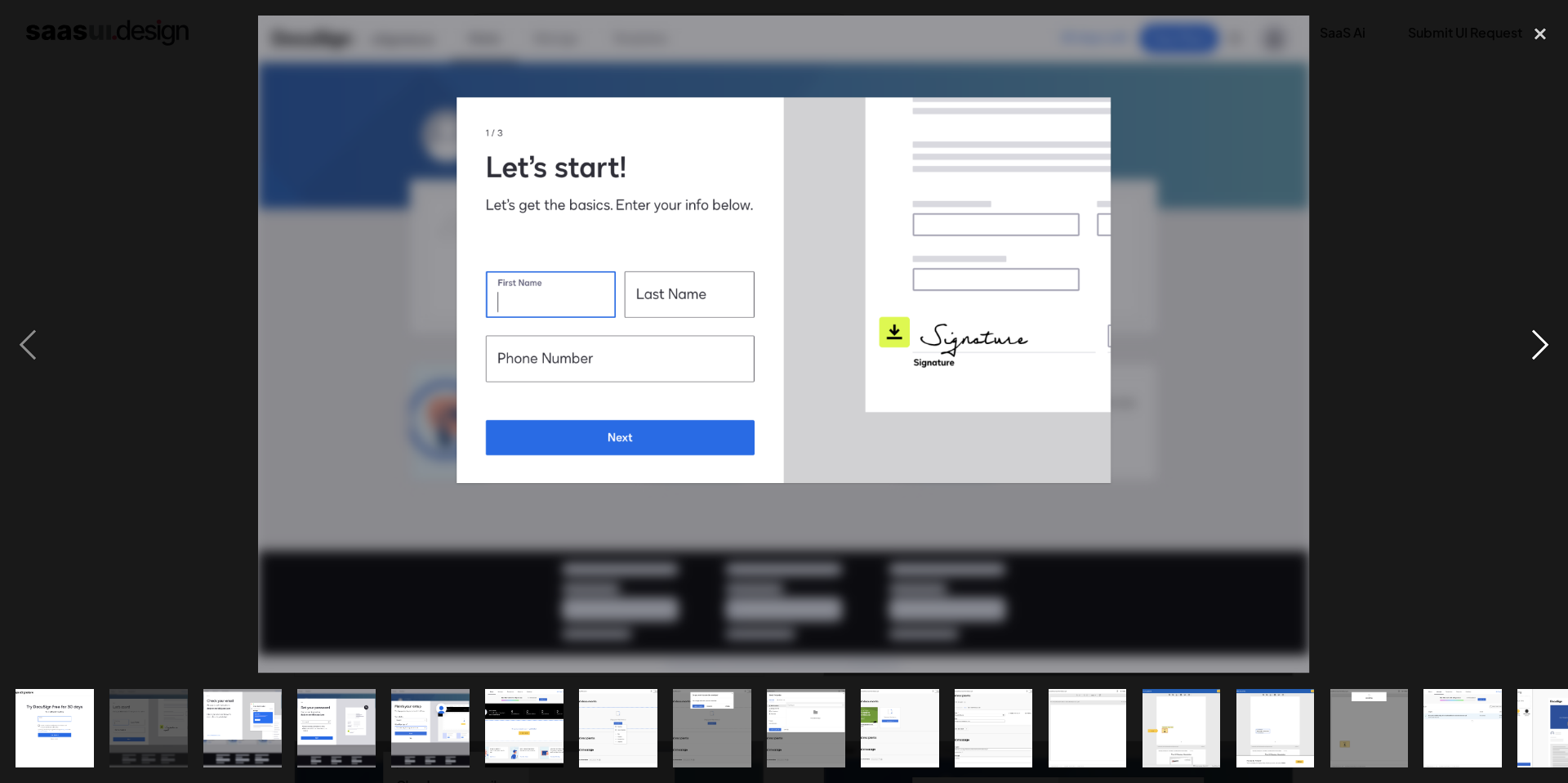
click at [1537, 353] on div "next image" at bounding box center [1539, 345] width 55 height 658
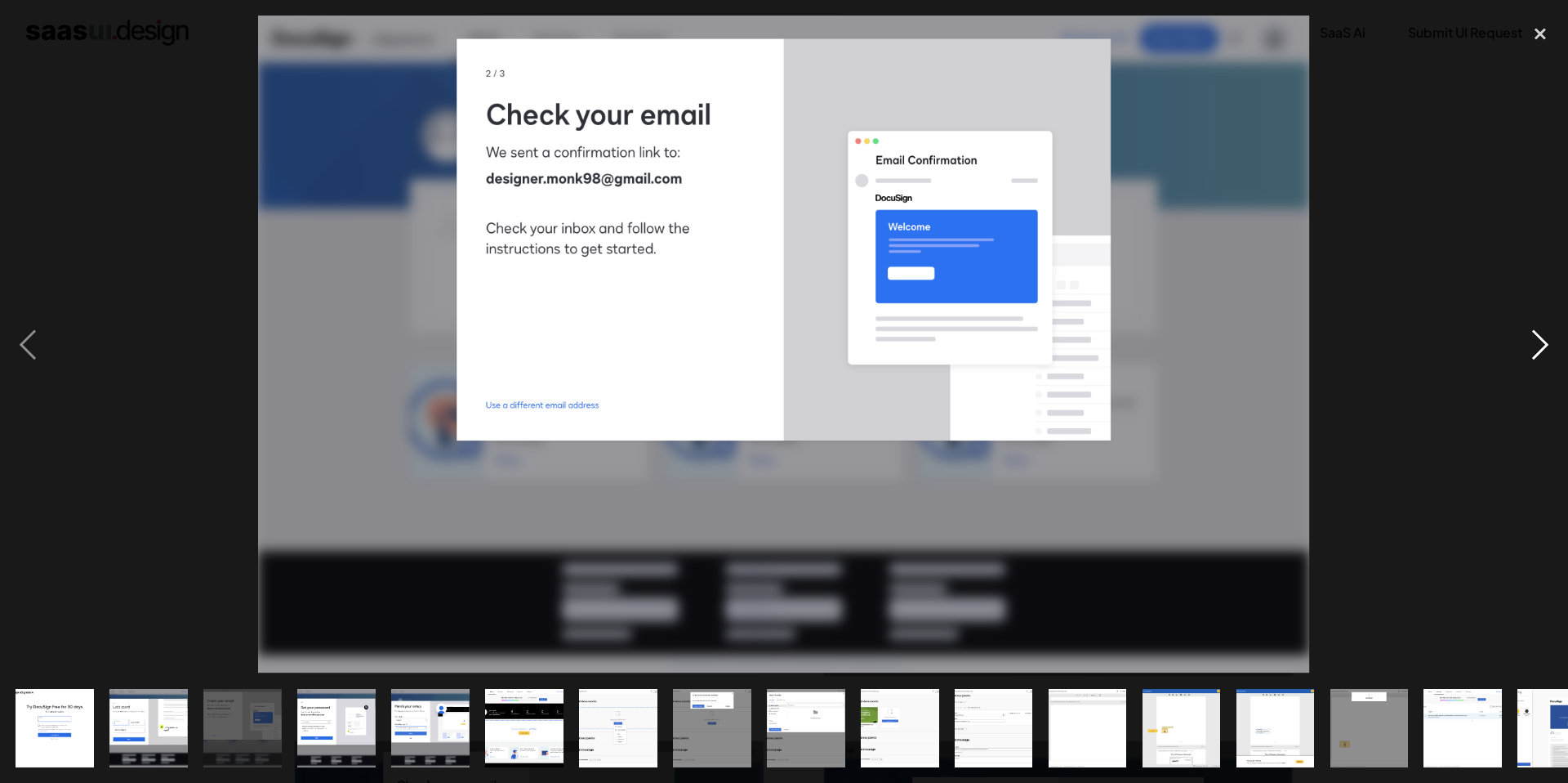
click at [1537, 353] on div "next image" at bounding box center [1539, 345] width 55 height 658
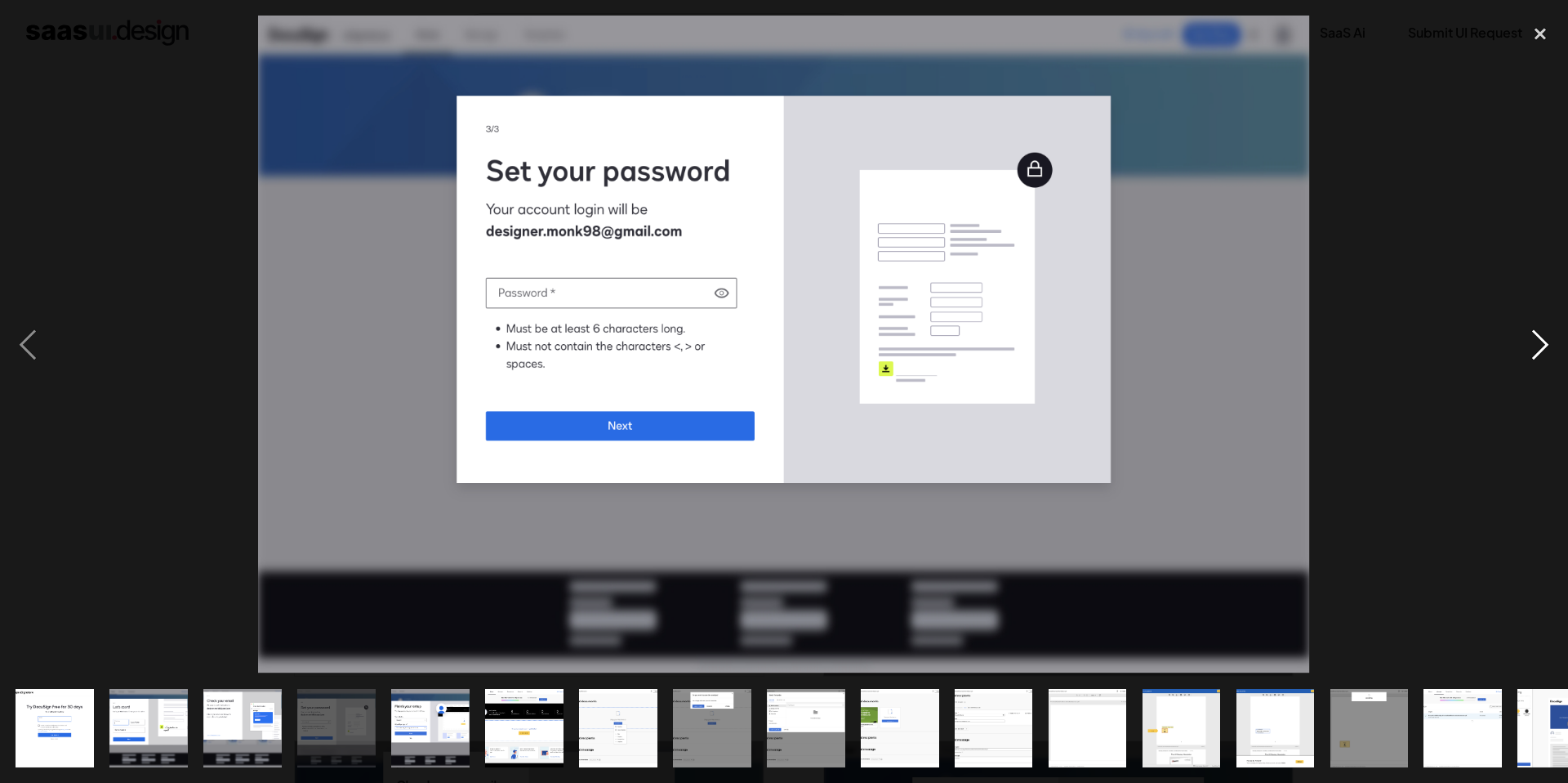
click at [1537, 353] on div "next image" at bounding box center [1539, 345] width 55 height 658
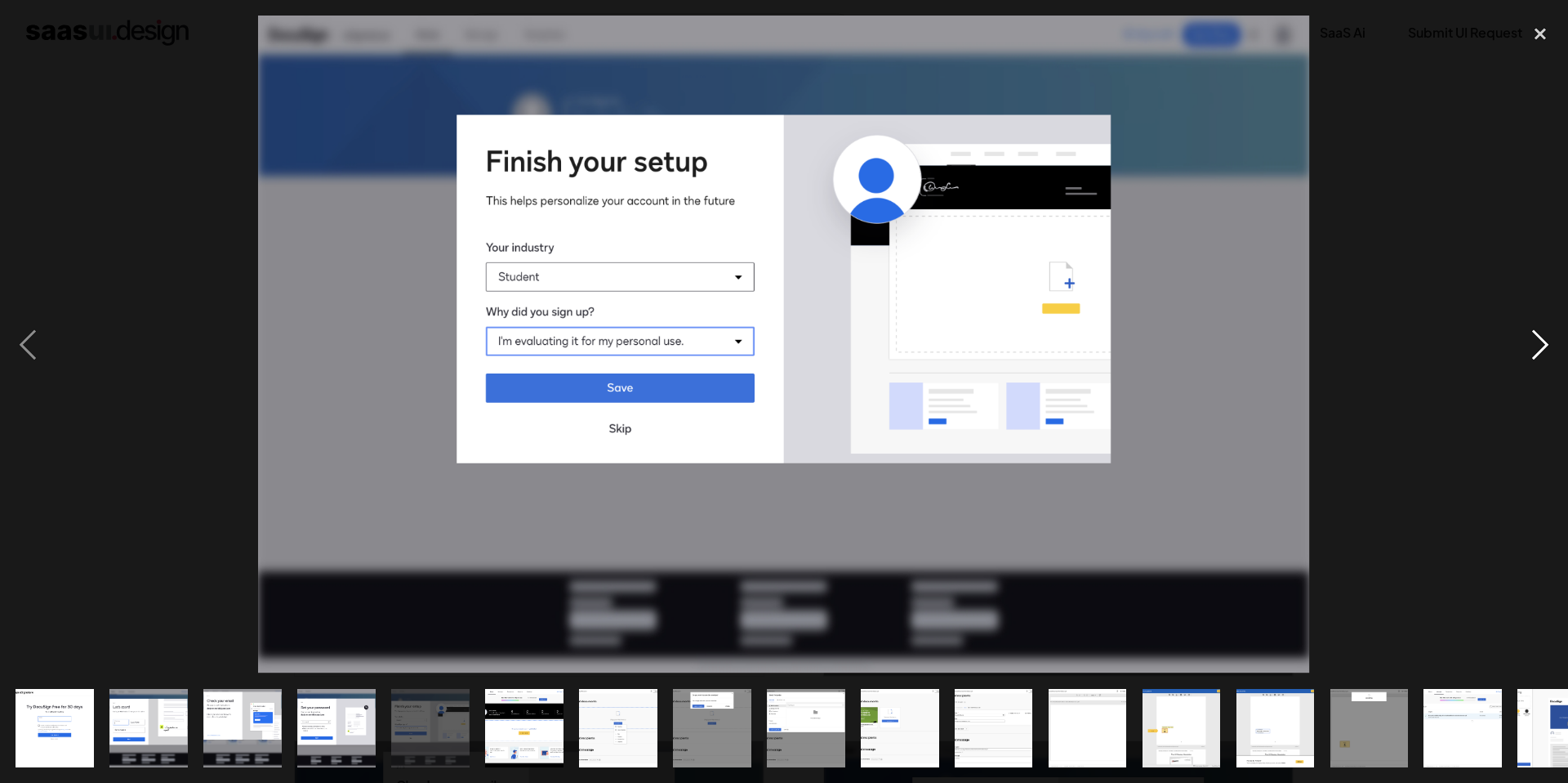
click at [1537, 353] on div "next image" at bounding box center [1539, 345] width 55 height 658
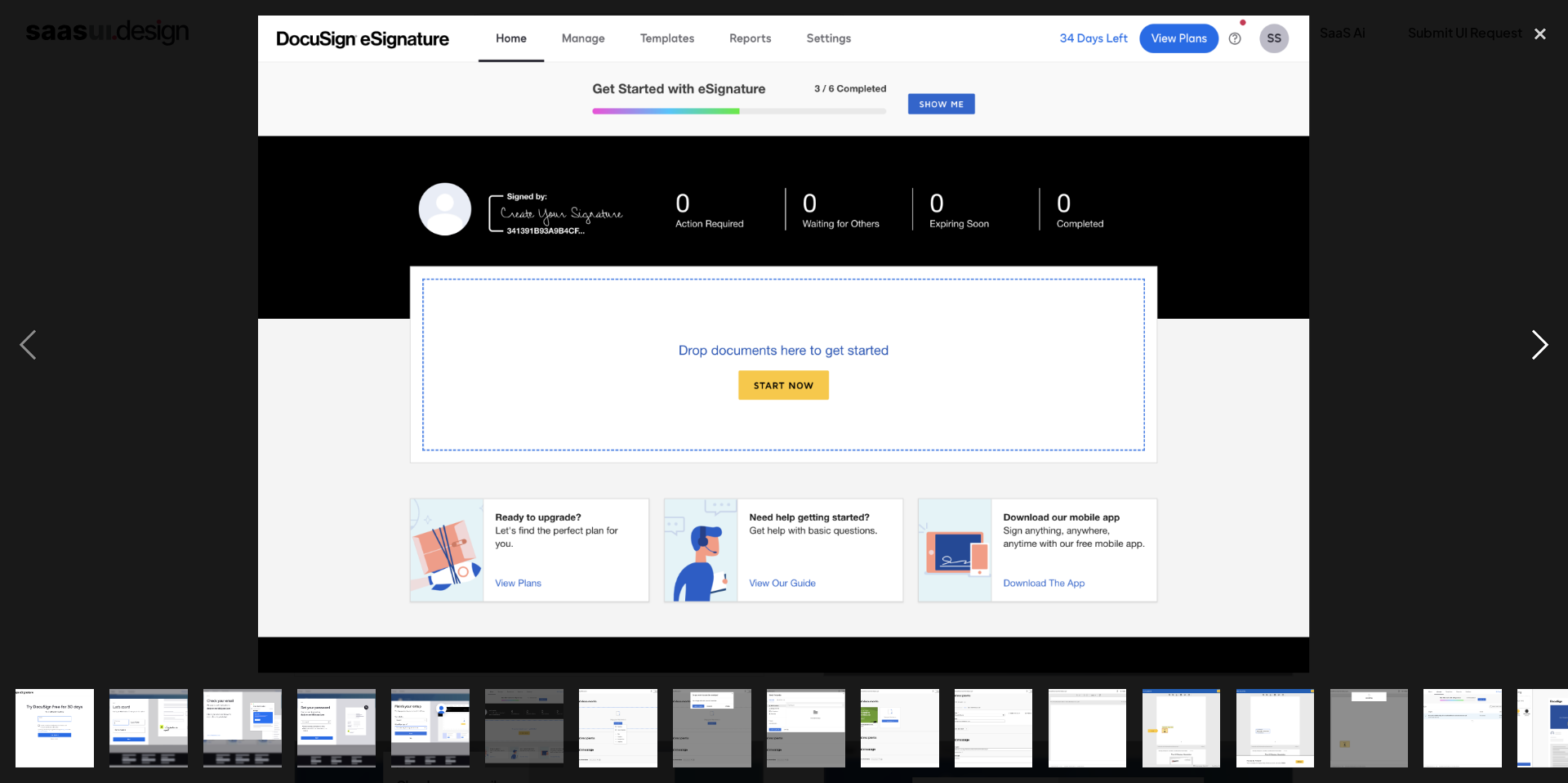
click at [1537, 353] on div "next image" at bounding box center [1539, 345] width 55 height 658
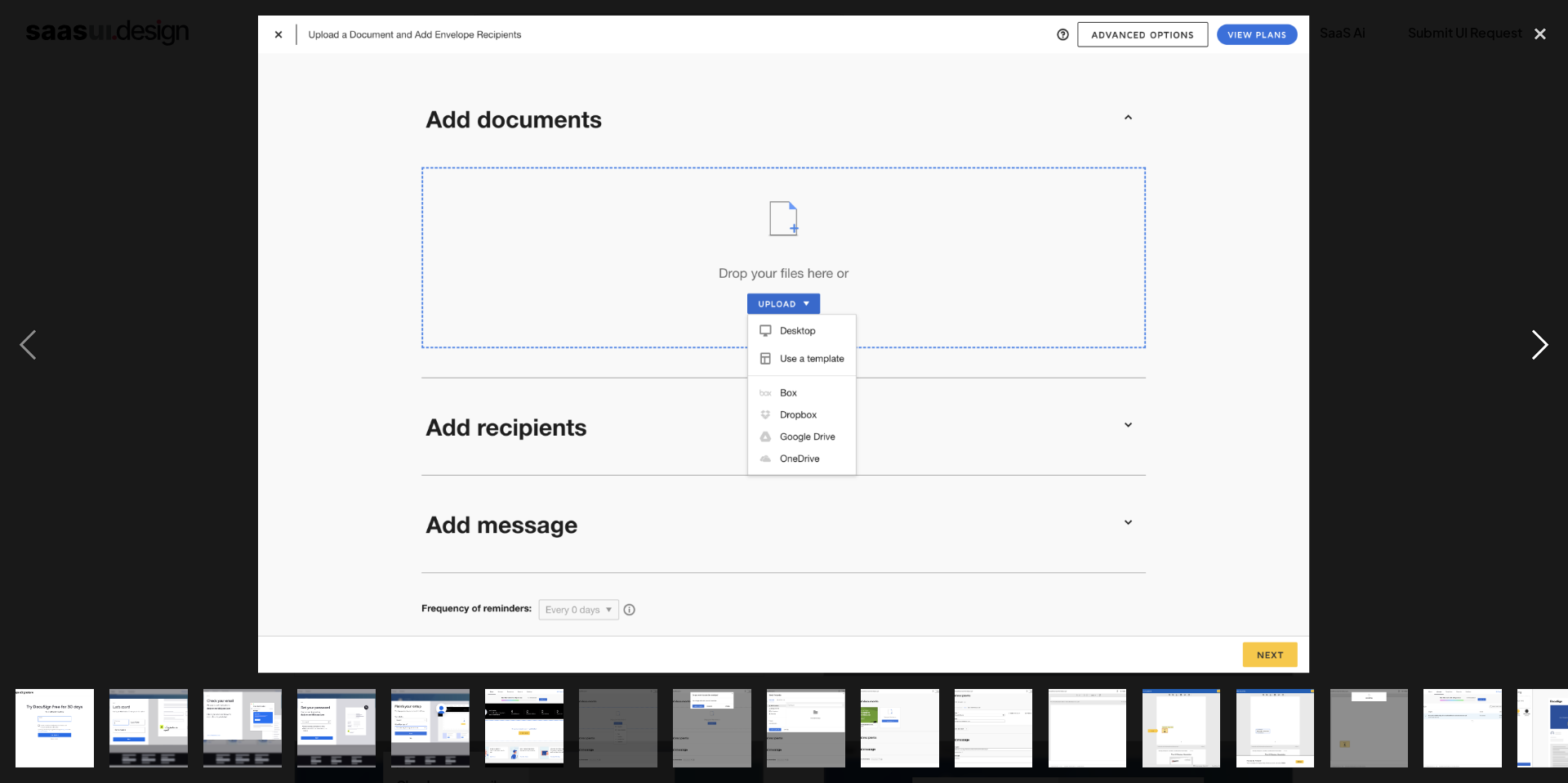
click at [1537, 353] on div "next image" at bounding box center [1539, 345] width 55 height 658
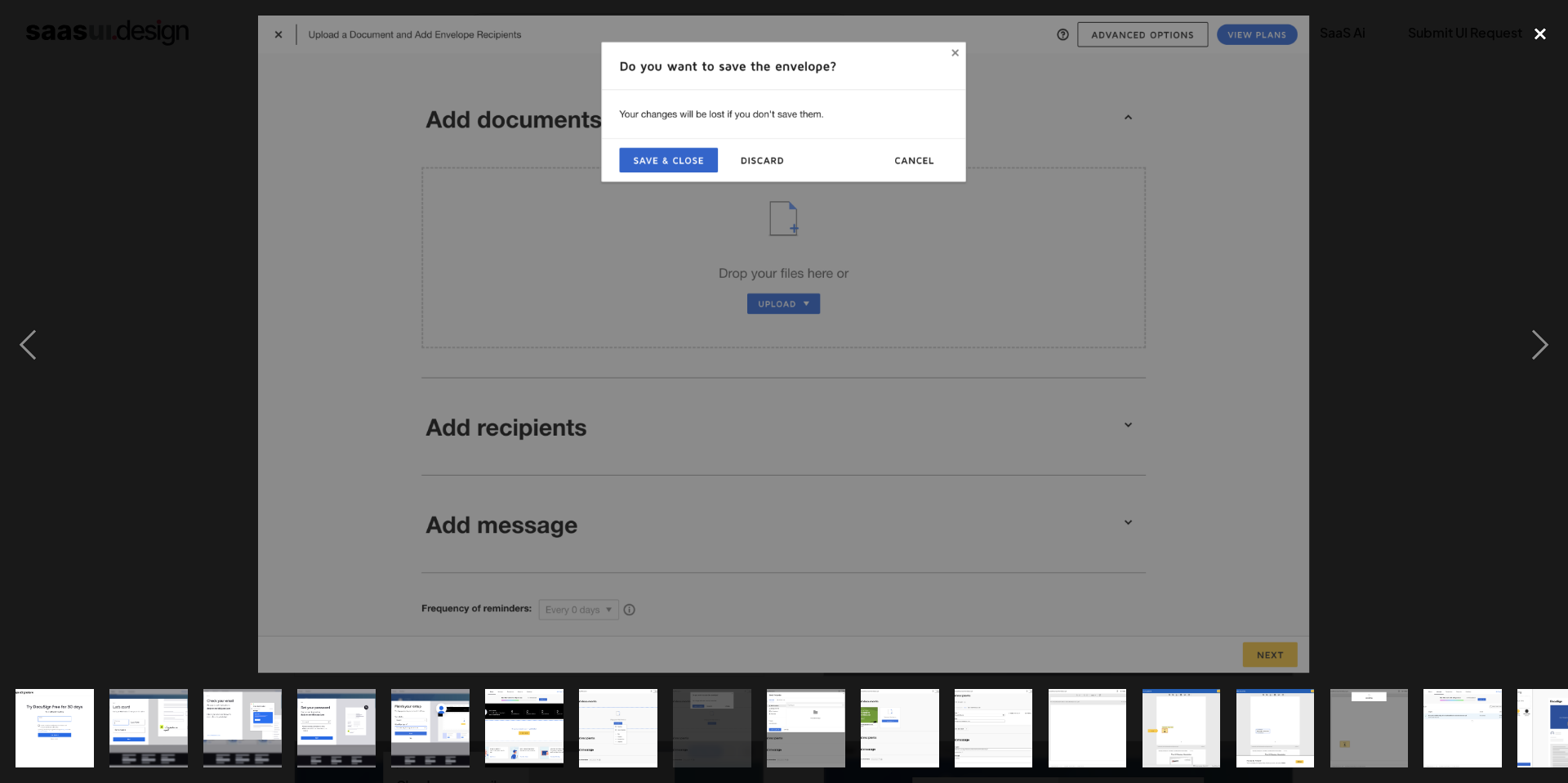
click at [1549, 35] on div "close lightbox" at bounding box center [1539, 33] width 55 height 35
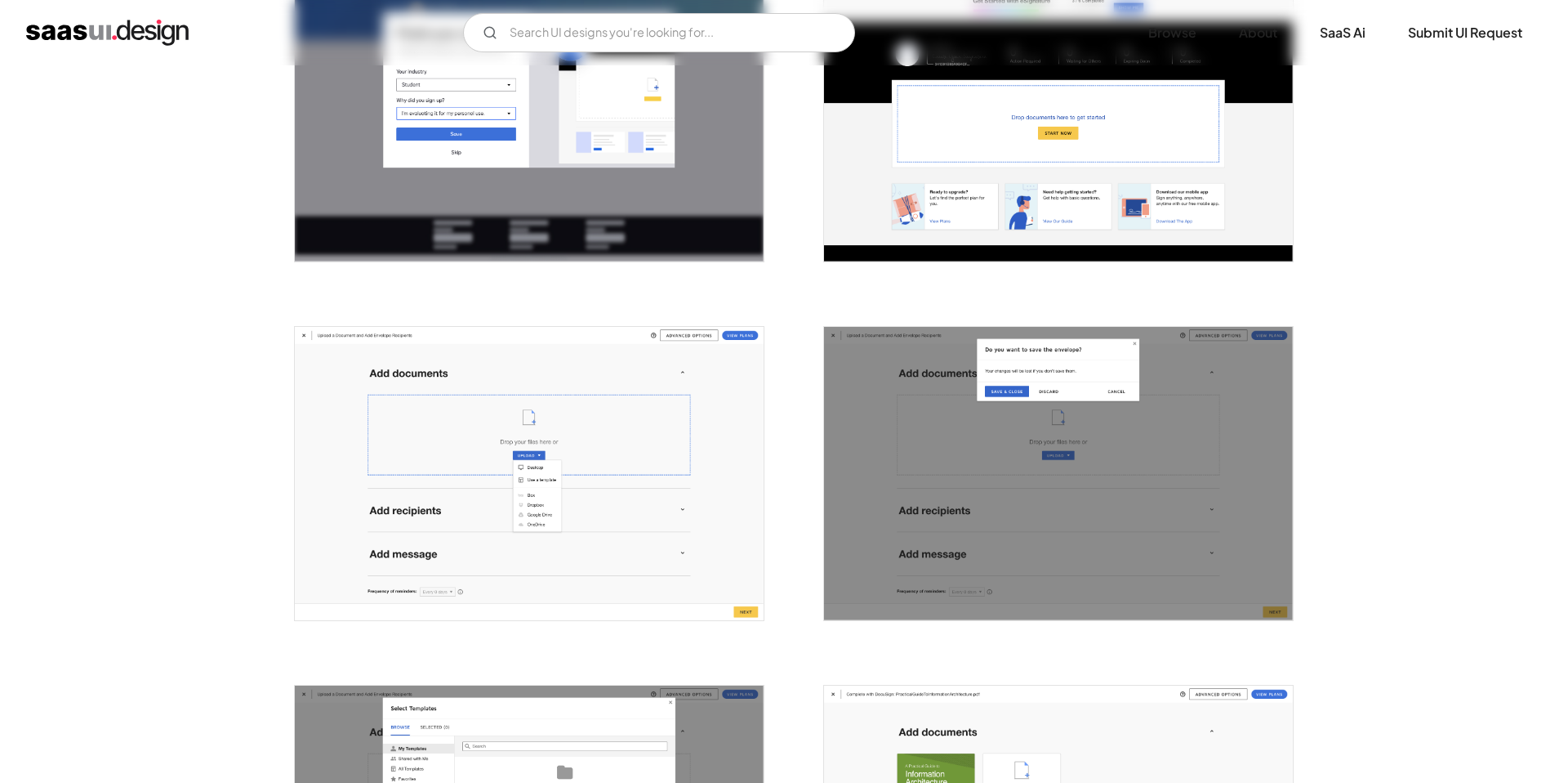
scroll to position [1133, 0]
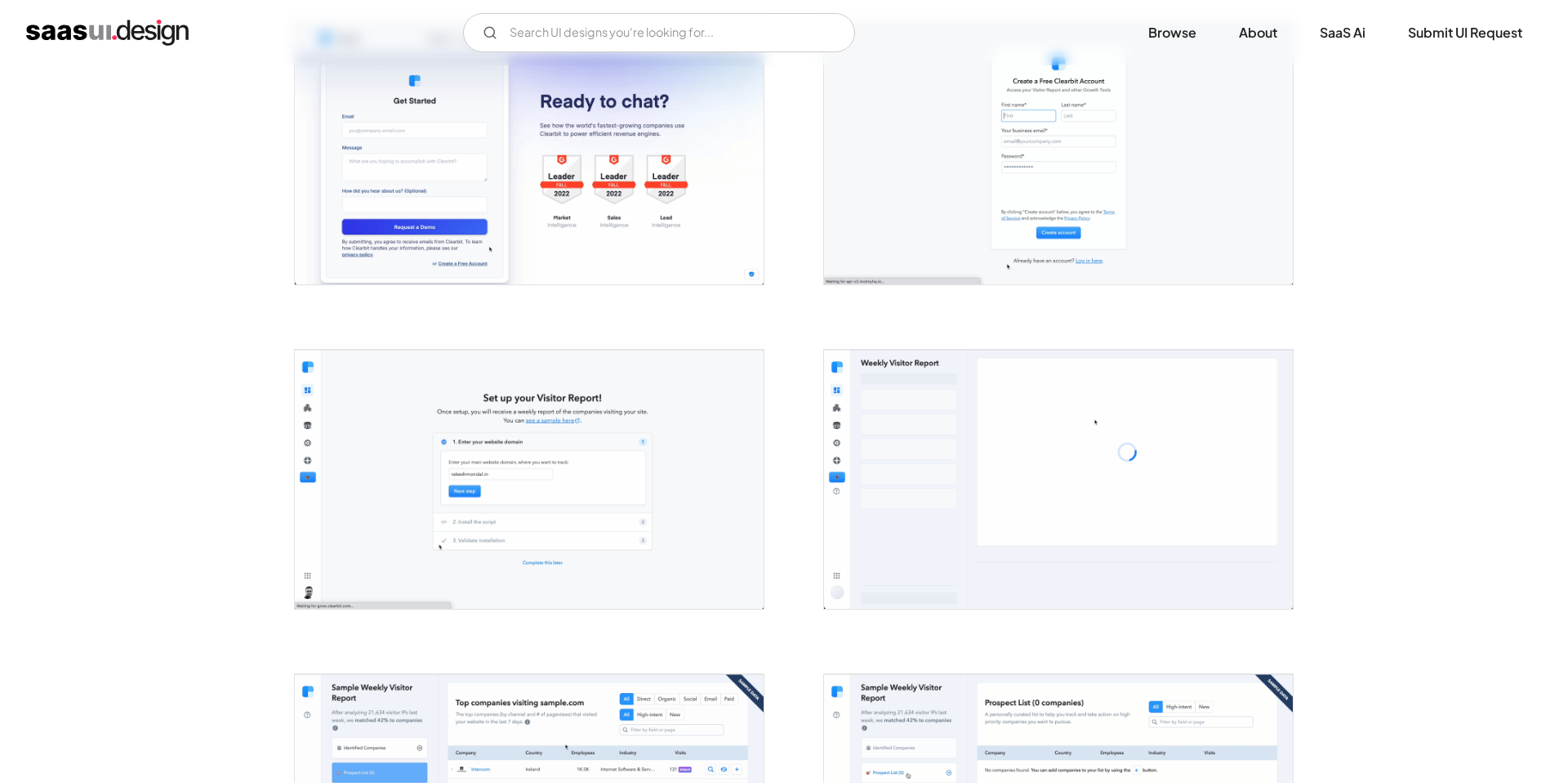
scroll to position [393, 0]
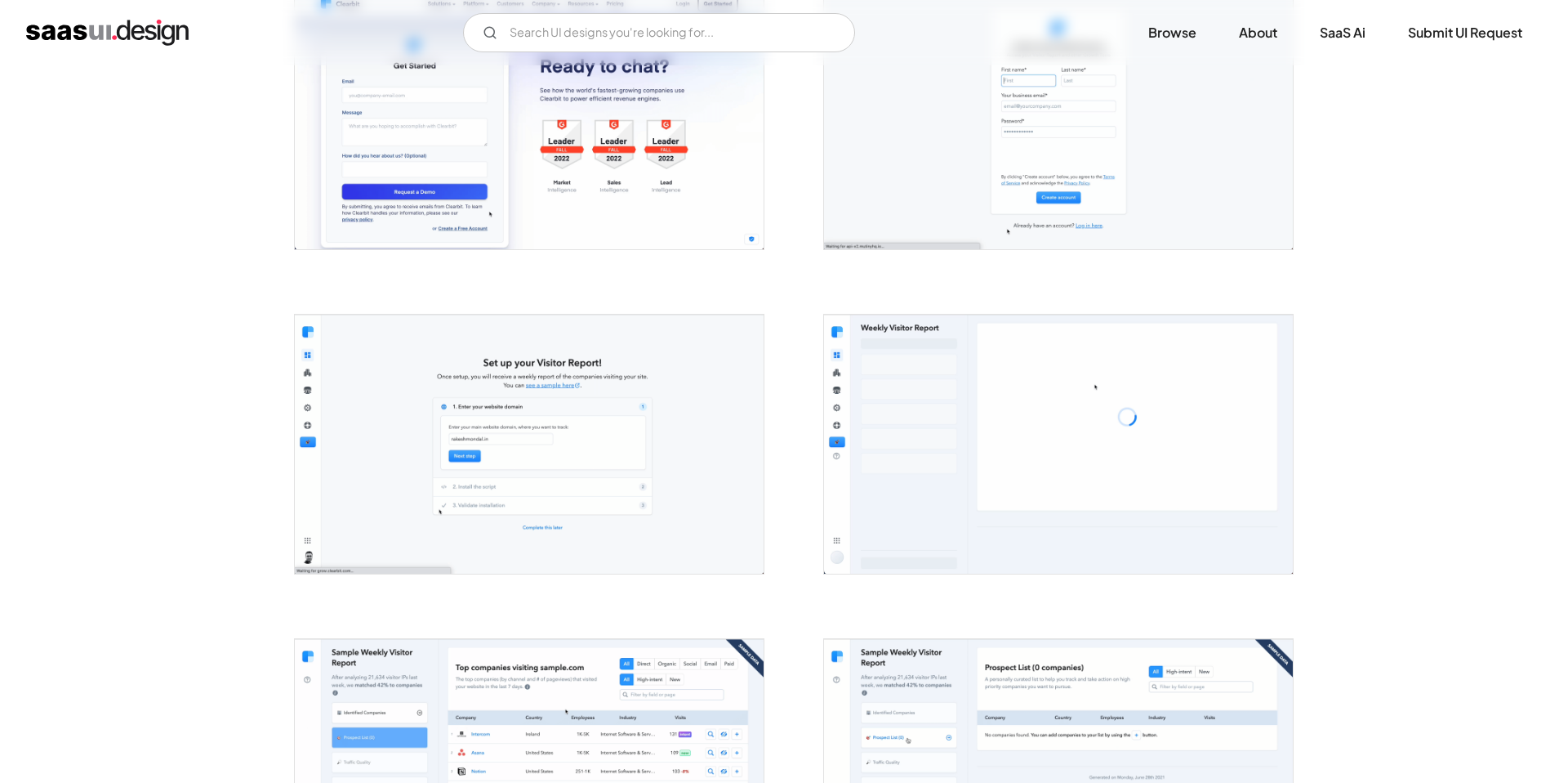
click at [556, 389] on img "open lightbox" at bounding box center [529, 443] width 469 height 259
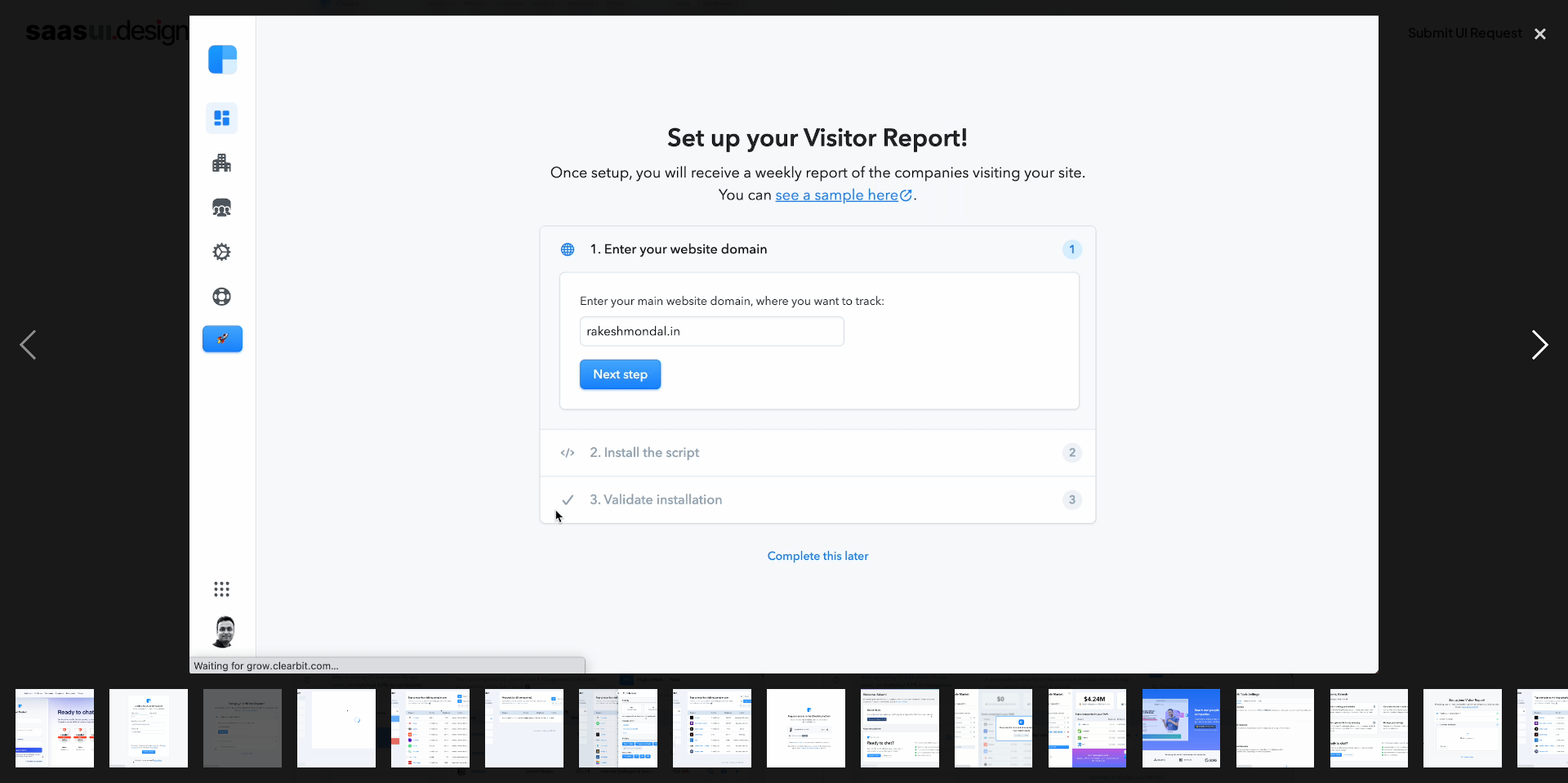
click at [1537, 340] on div "next image" at bounding box center [1539, 345] width 55 height 658
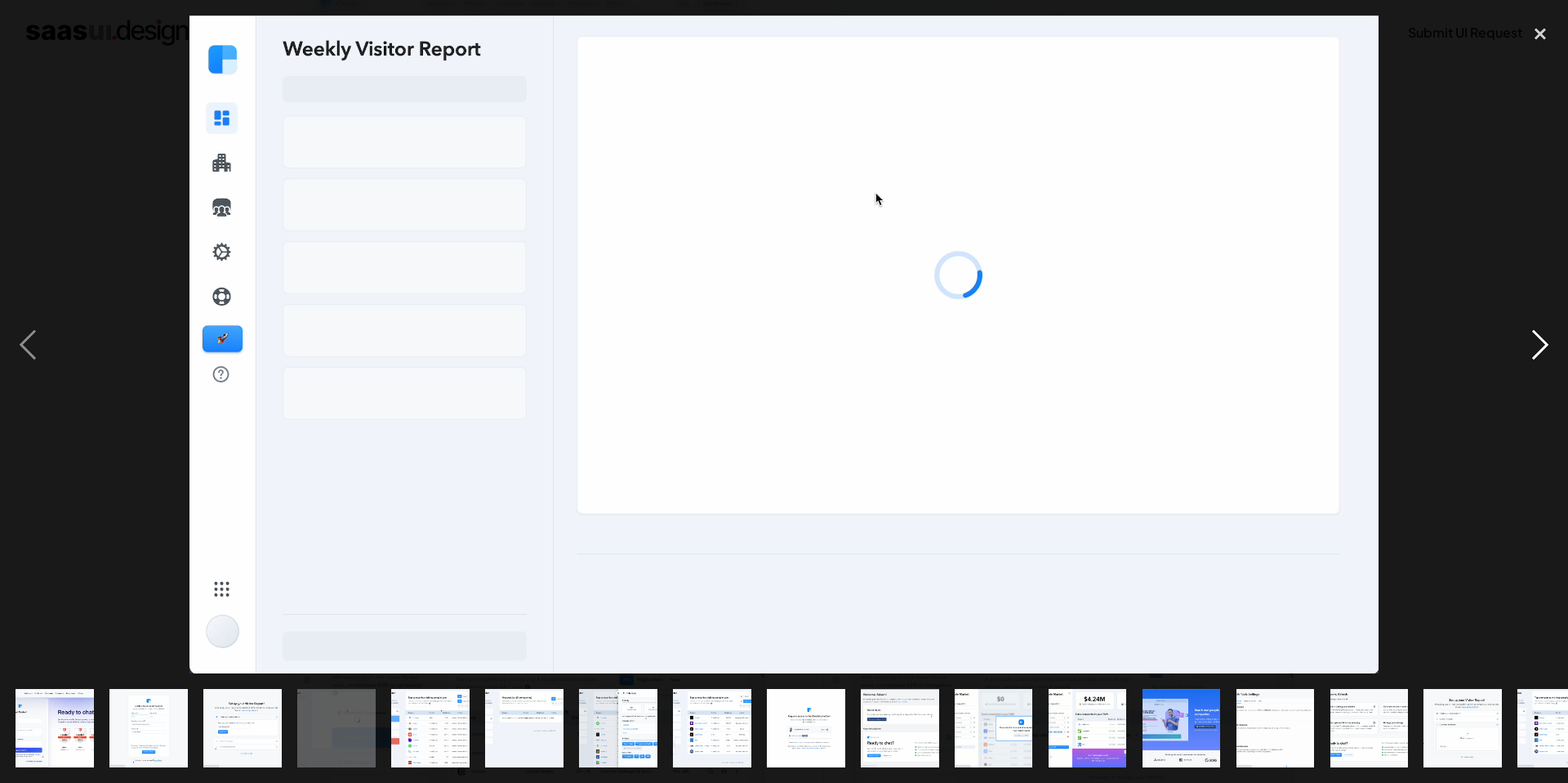
click at [1537, 340] on div "next image" at bounding box center [1539, 345] width 55 height 658
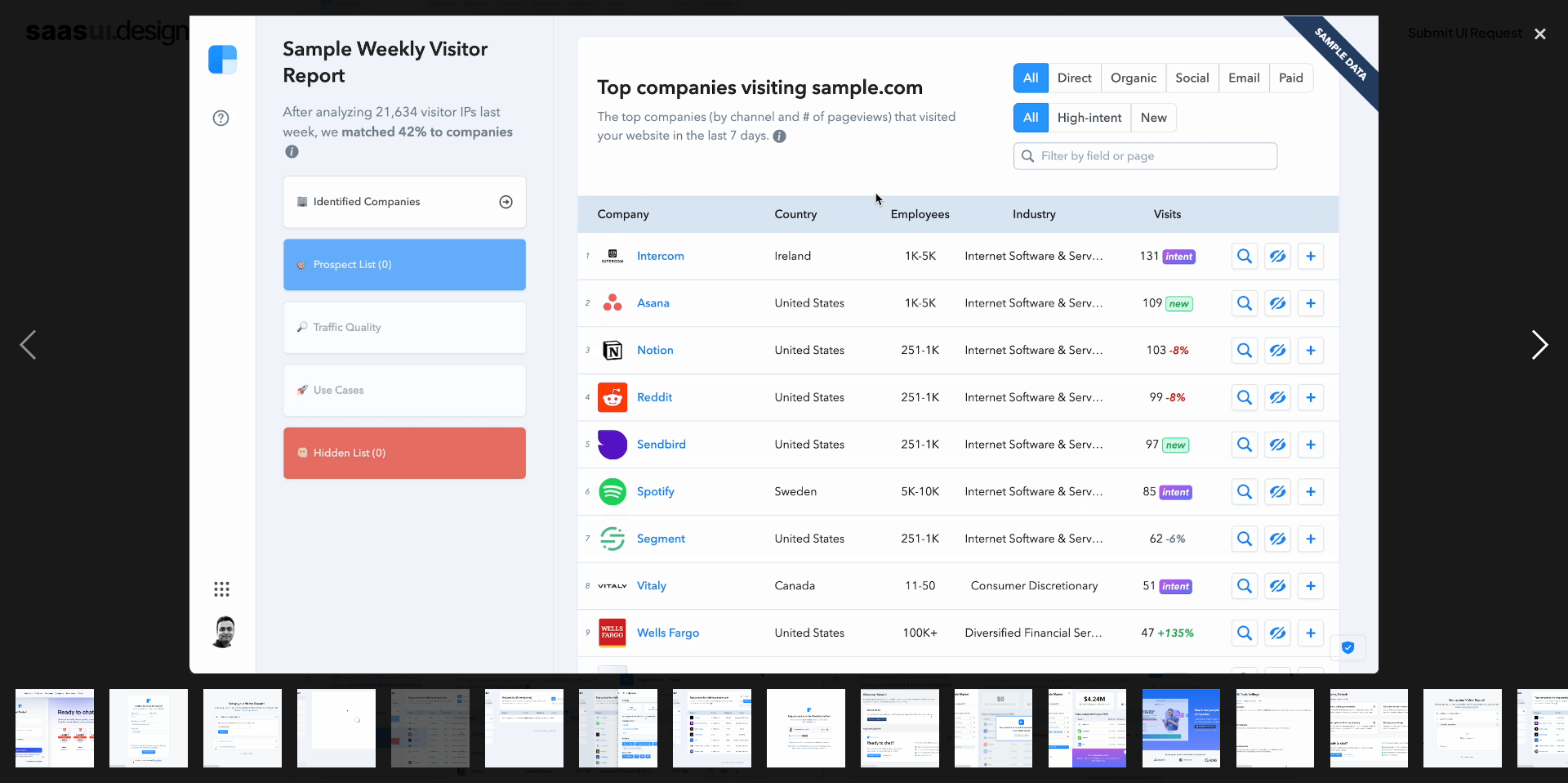
click at [1537, 340] on div "next image" at bounding box center [1539, 345] width 55 height 658
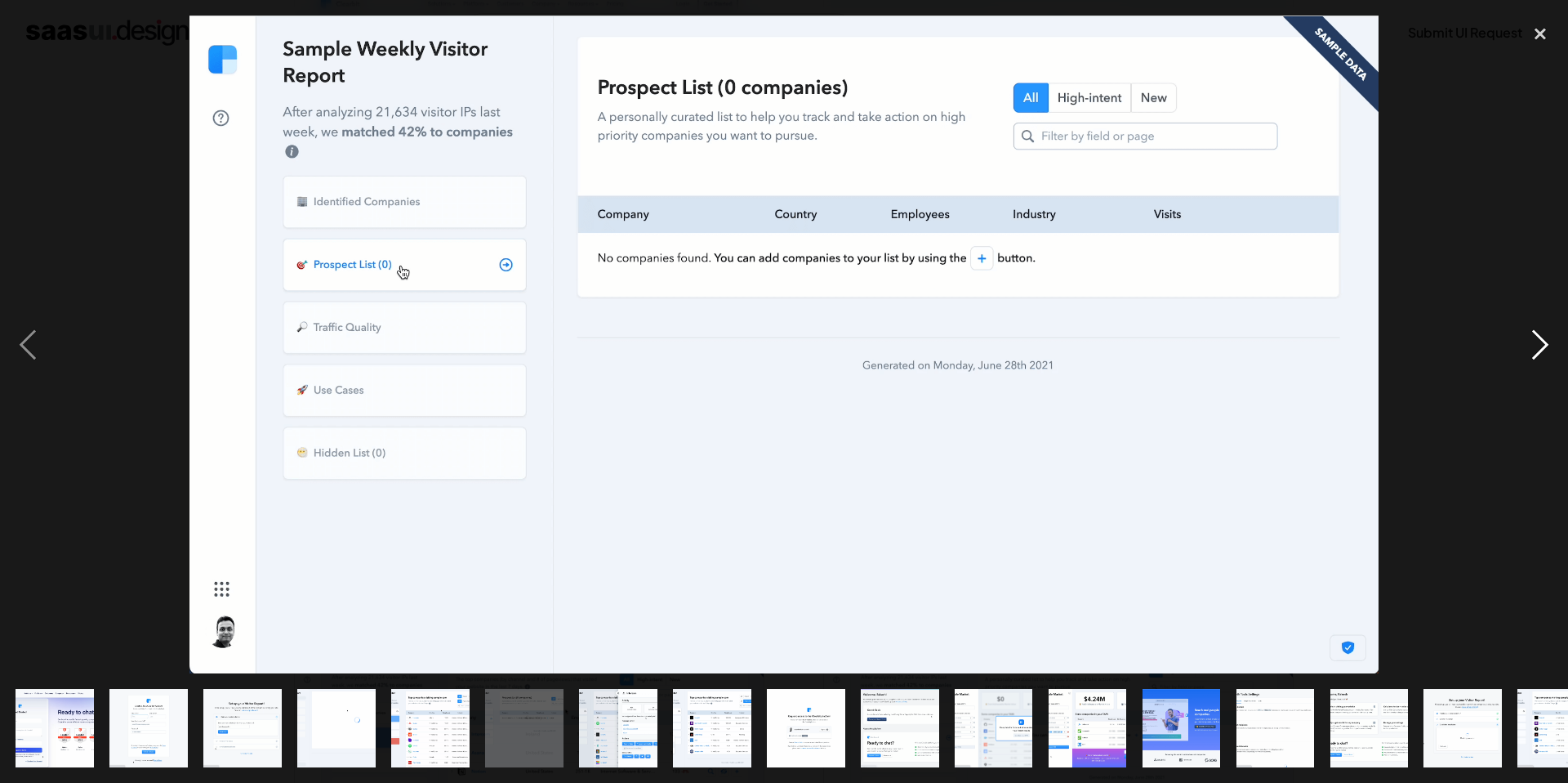
click at [1537, 340] on div "next image" at bounding box center [1539, 345] width 55 height 658
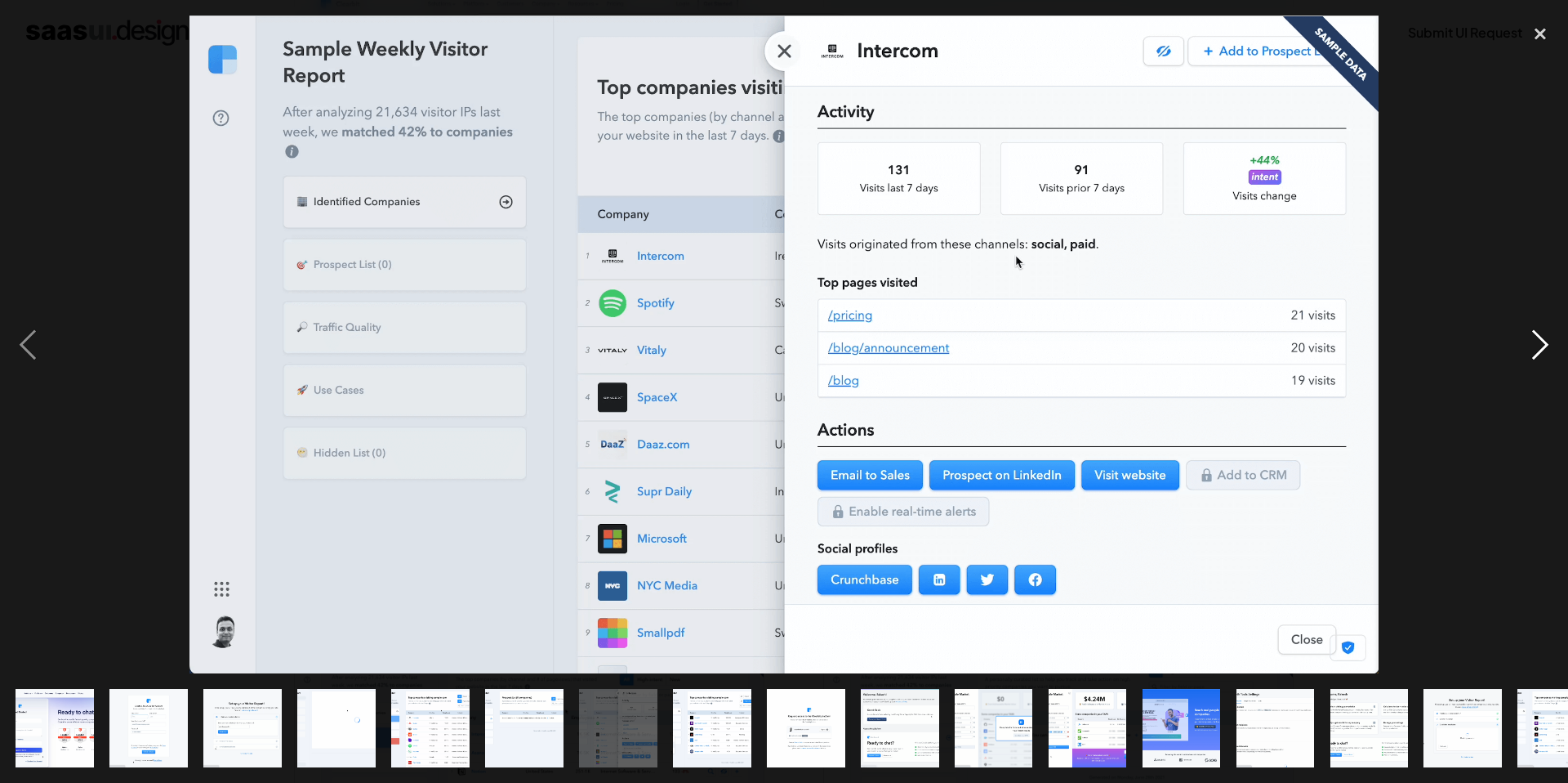
click at [1537, 340] on div "next image" at bounding box center [1539, 345] width 55 height 658
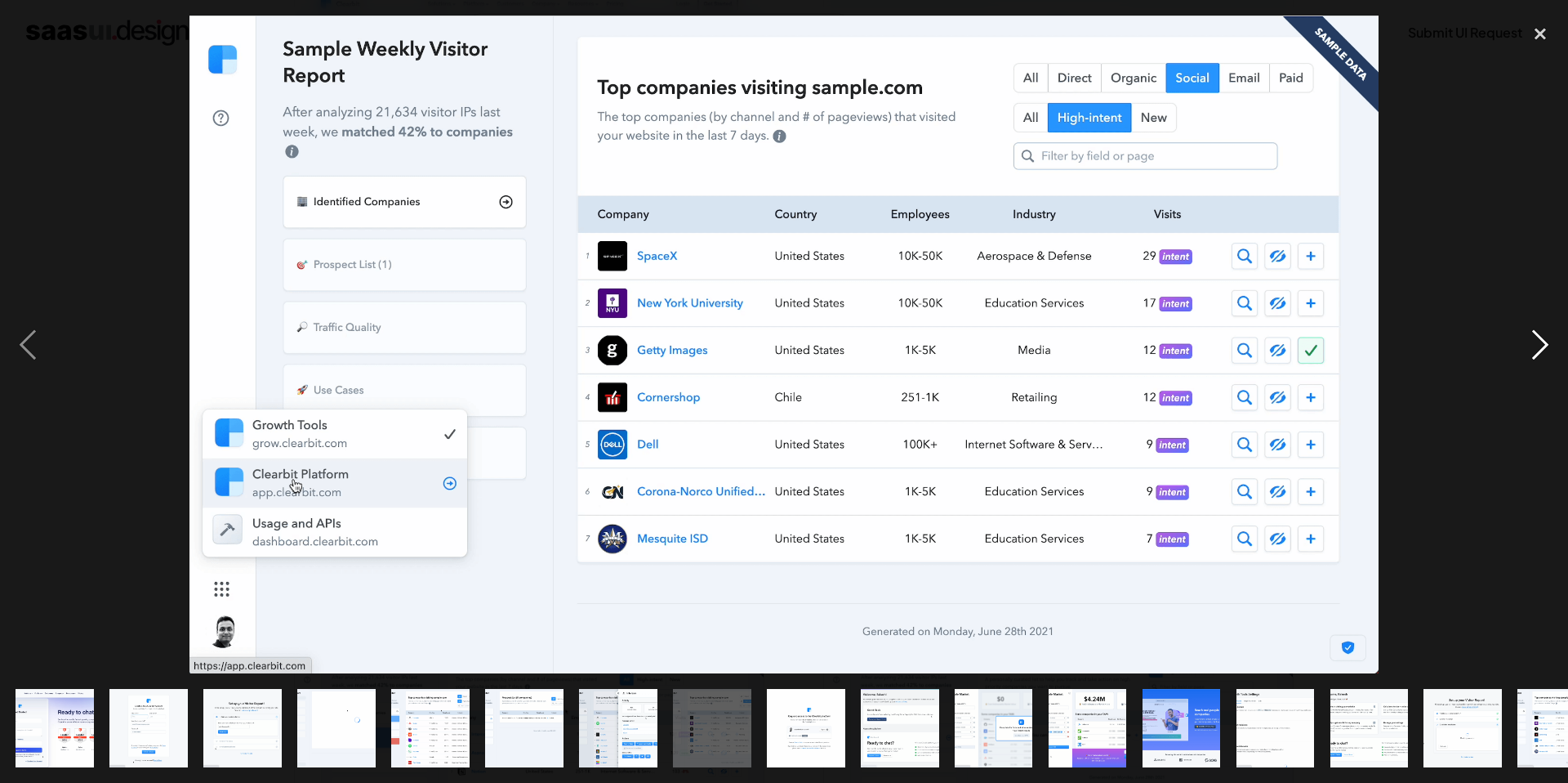
click at [1537, 340] on div "next image" at bounding box center [1539, 345] width 55 height 658
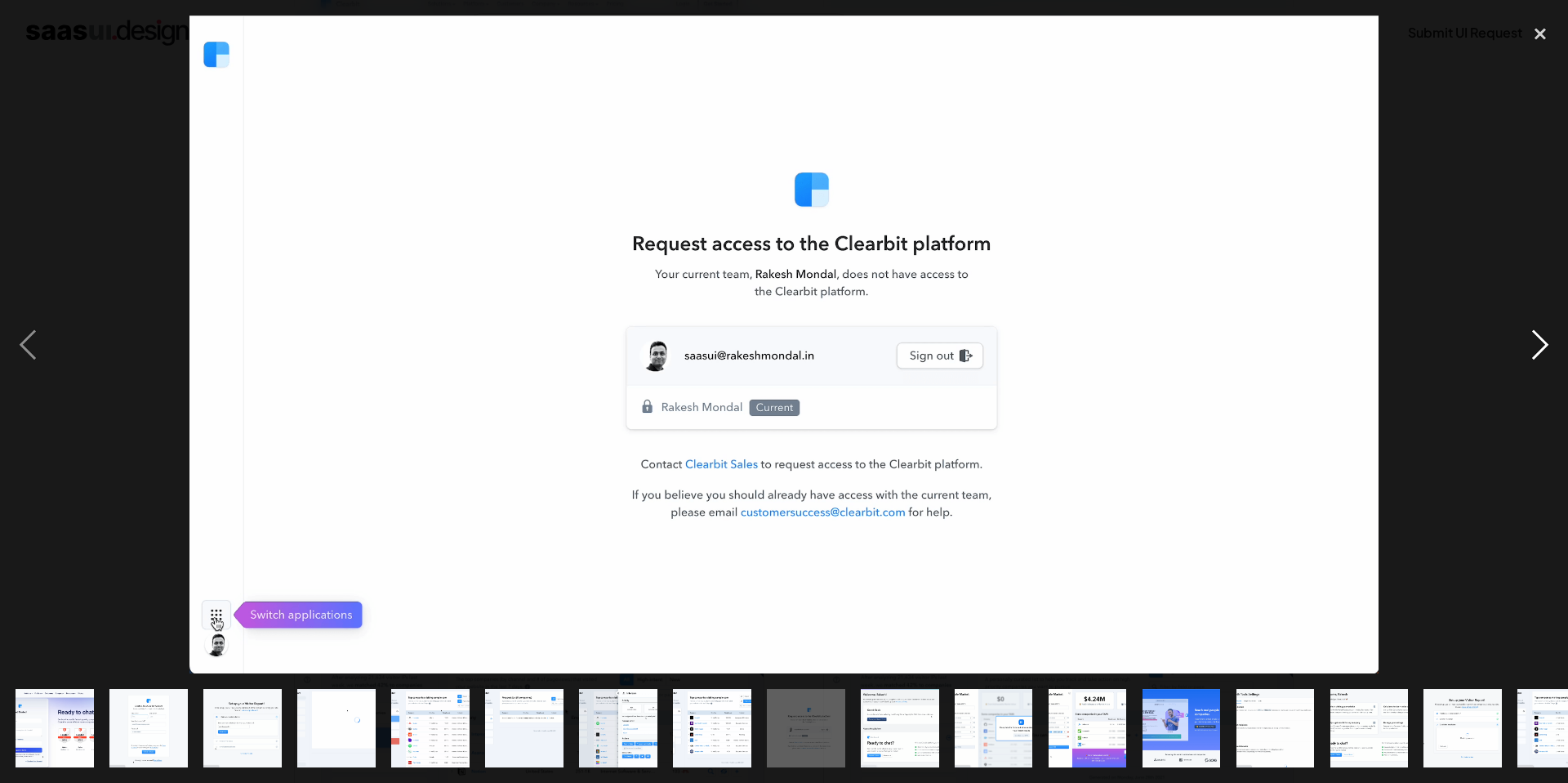
click at [1537, 340] on div "next image" at bounding box center [1539, 345] width 55 height 658
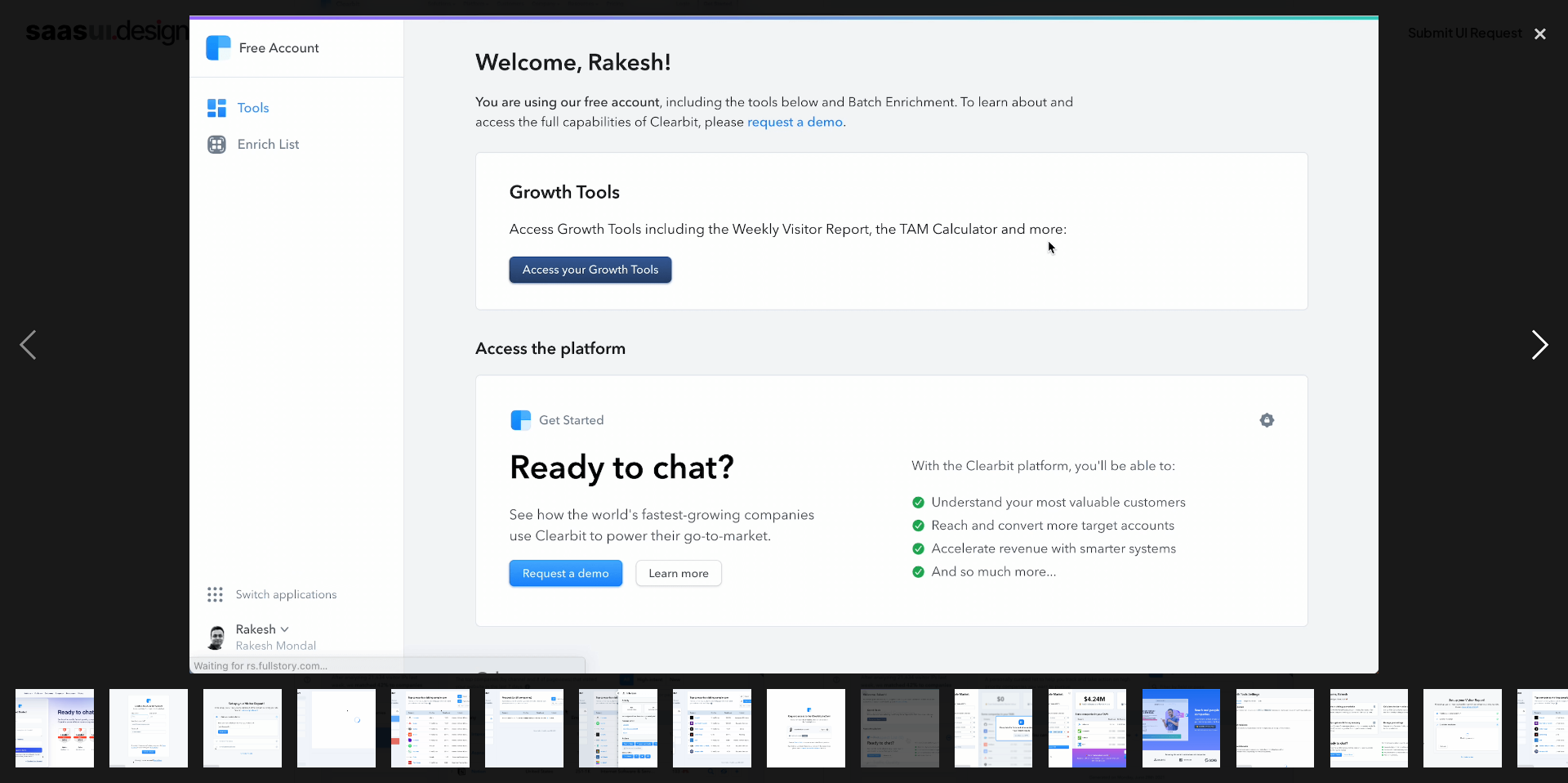
click at [1537, 340] on div "next image" at bounding box center [1539, 345] width 55 height 658
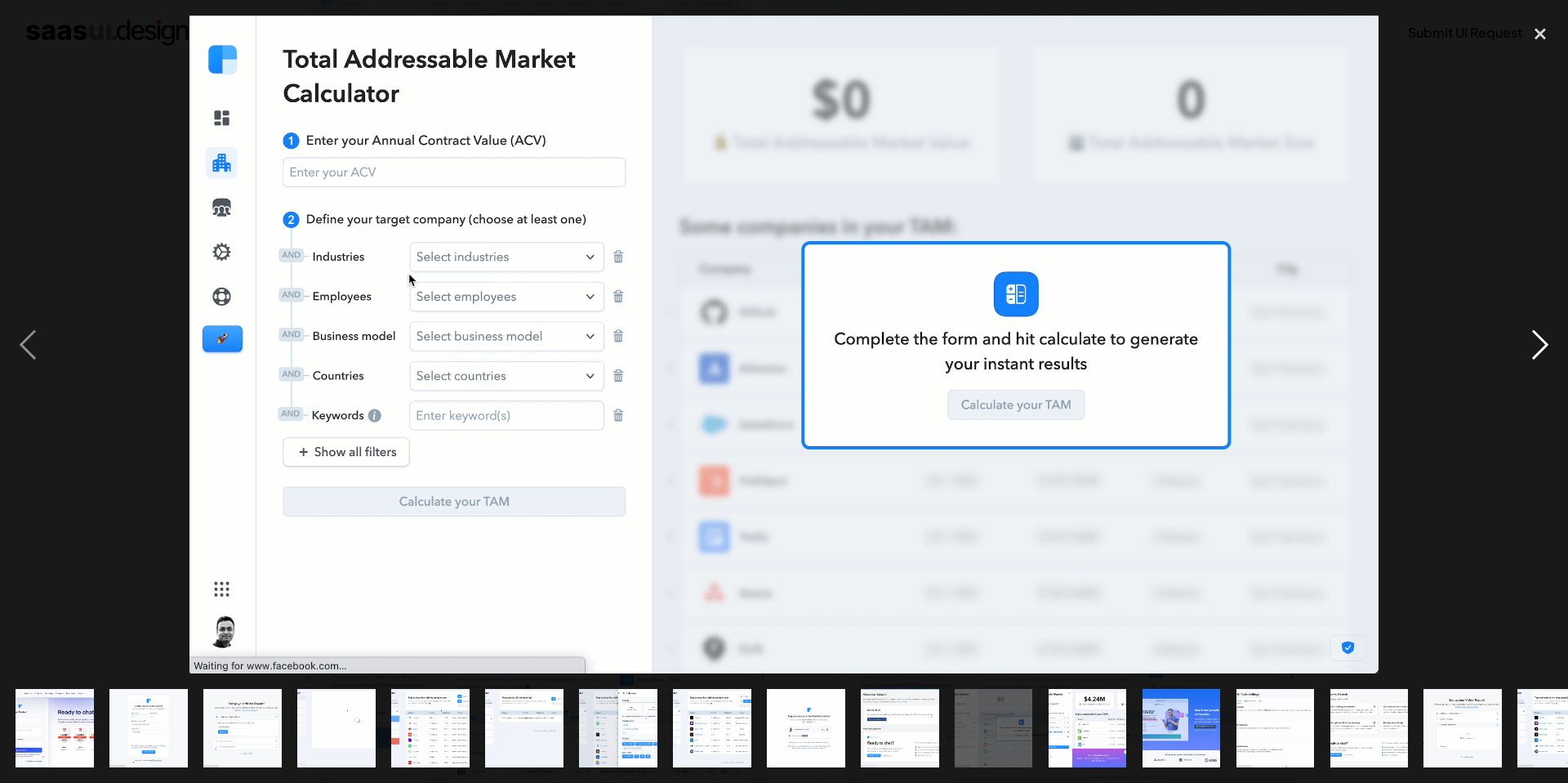
click at [1537, 340] on div "next image" at bounding box center [1539, 345] width 55 height 658
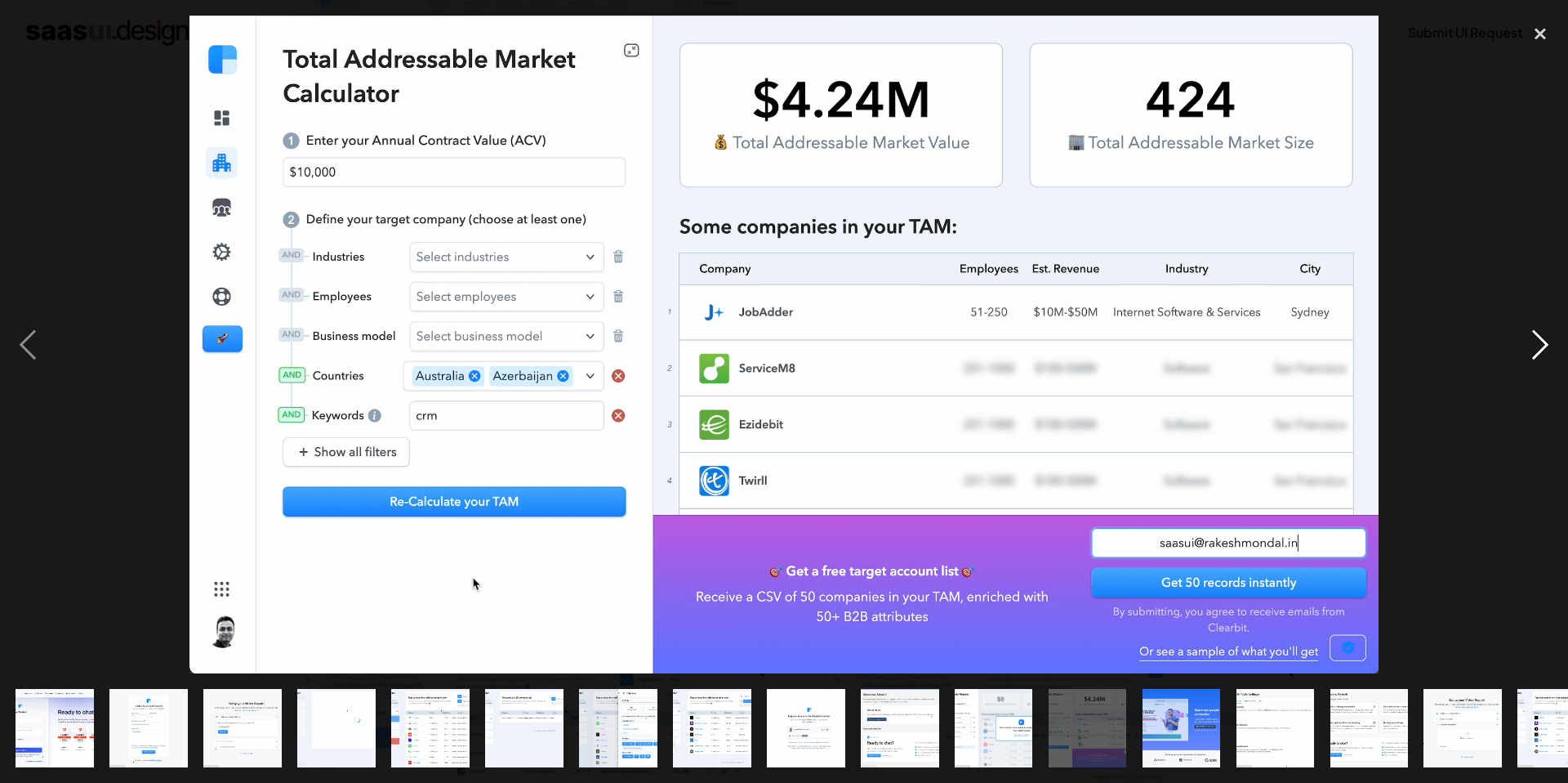
click at [1537, 340] on div "next image" at bounding box center [1539, 345] width 55 height 658
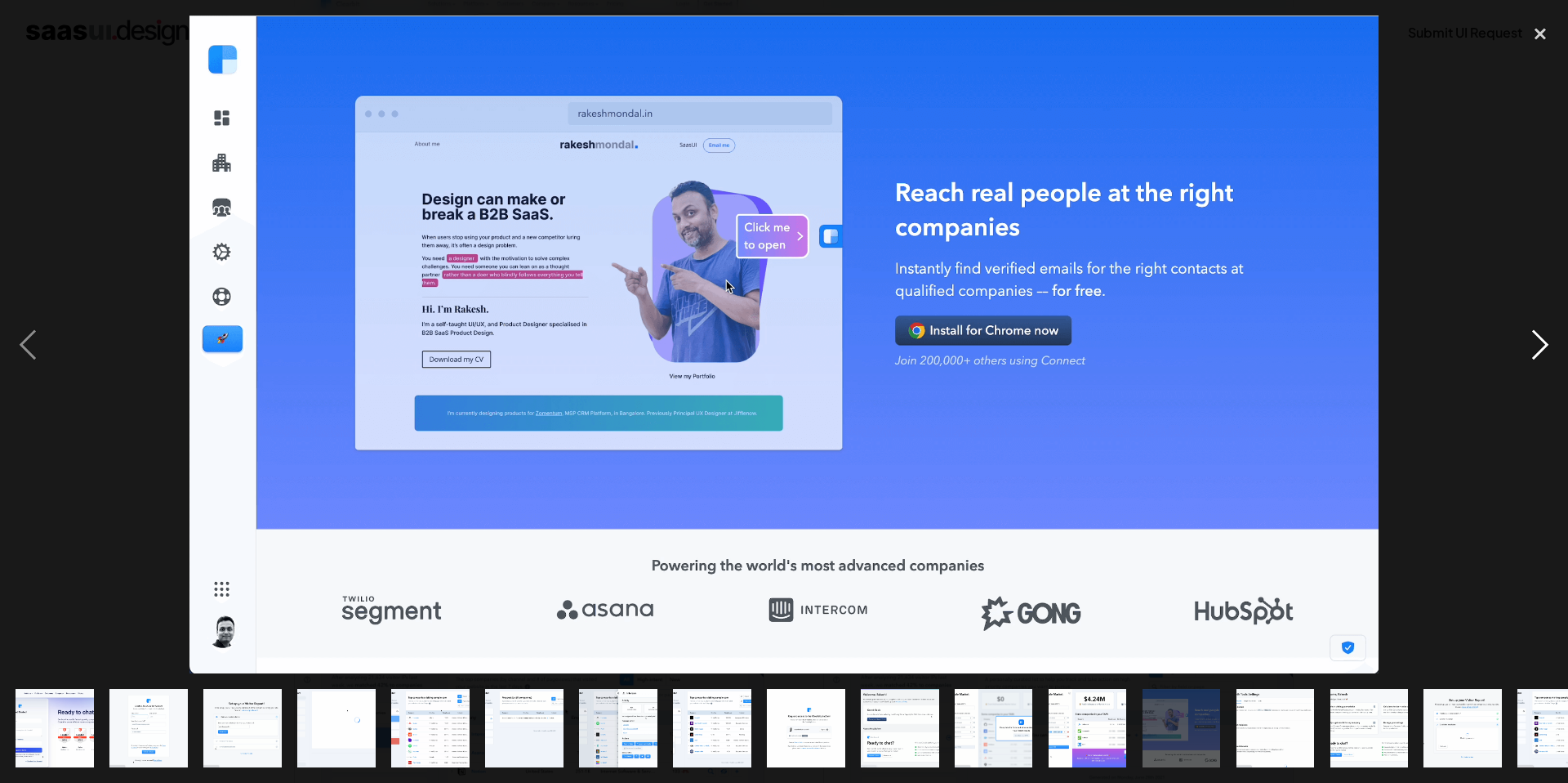
click at [1537, 340] on div "next image" at bounding box center [1539, 345] width 55 height 658
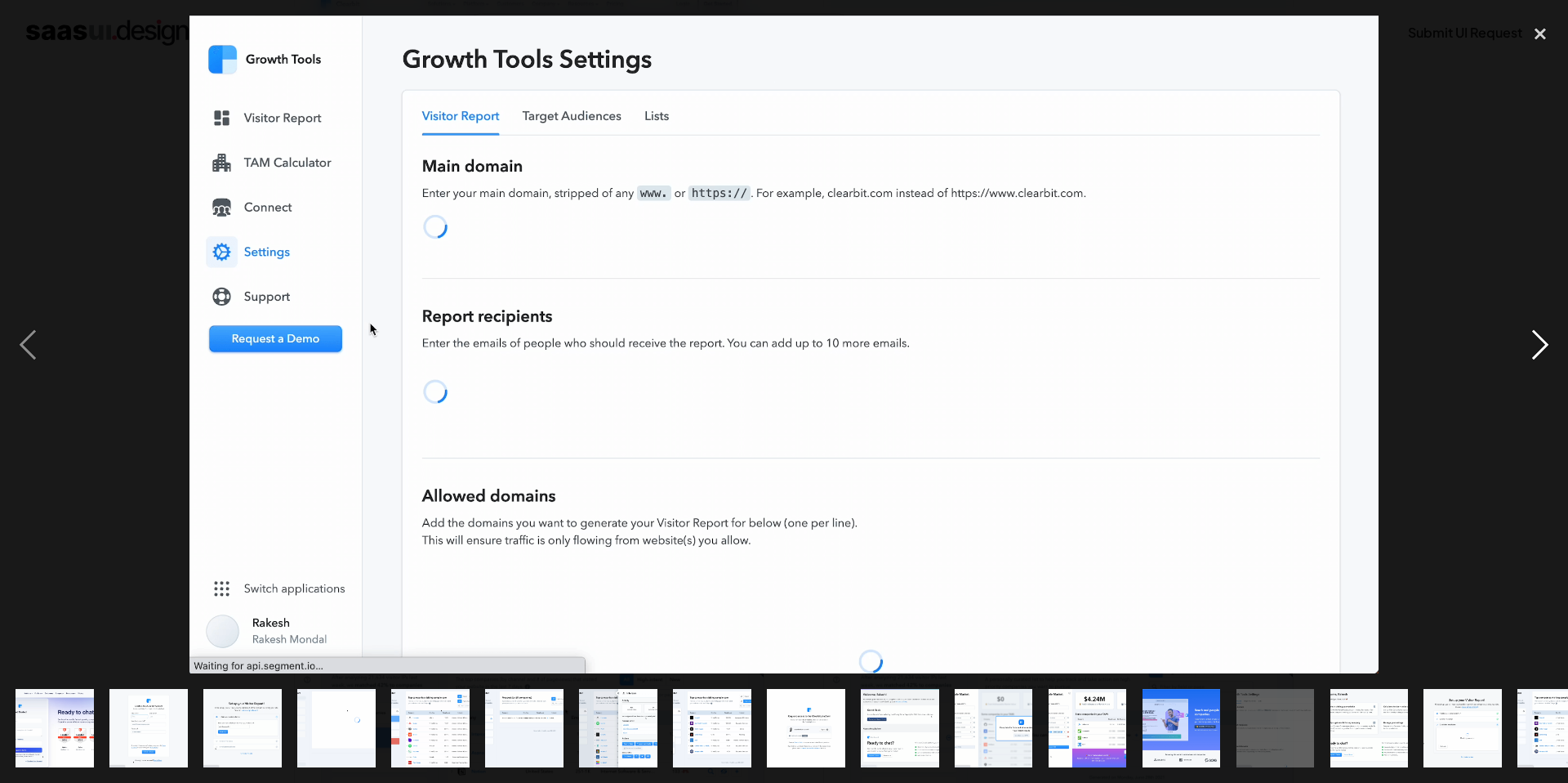
click at [1537, 340] on div "next image" at bounding box center [1539, 345] width 55 height 658
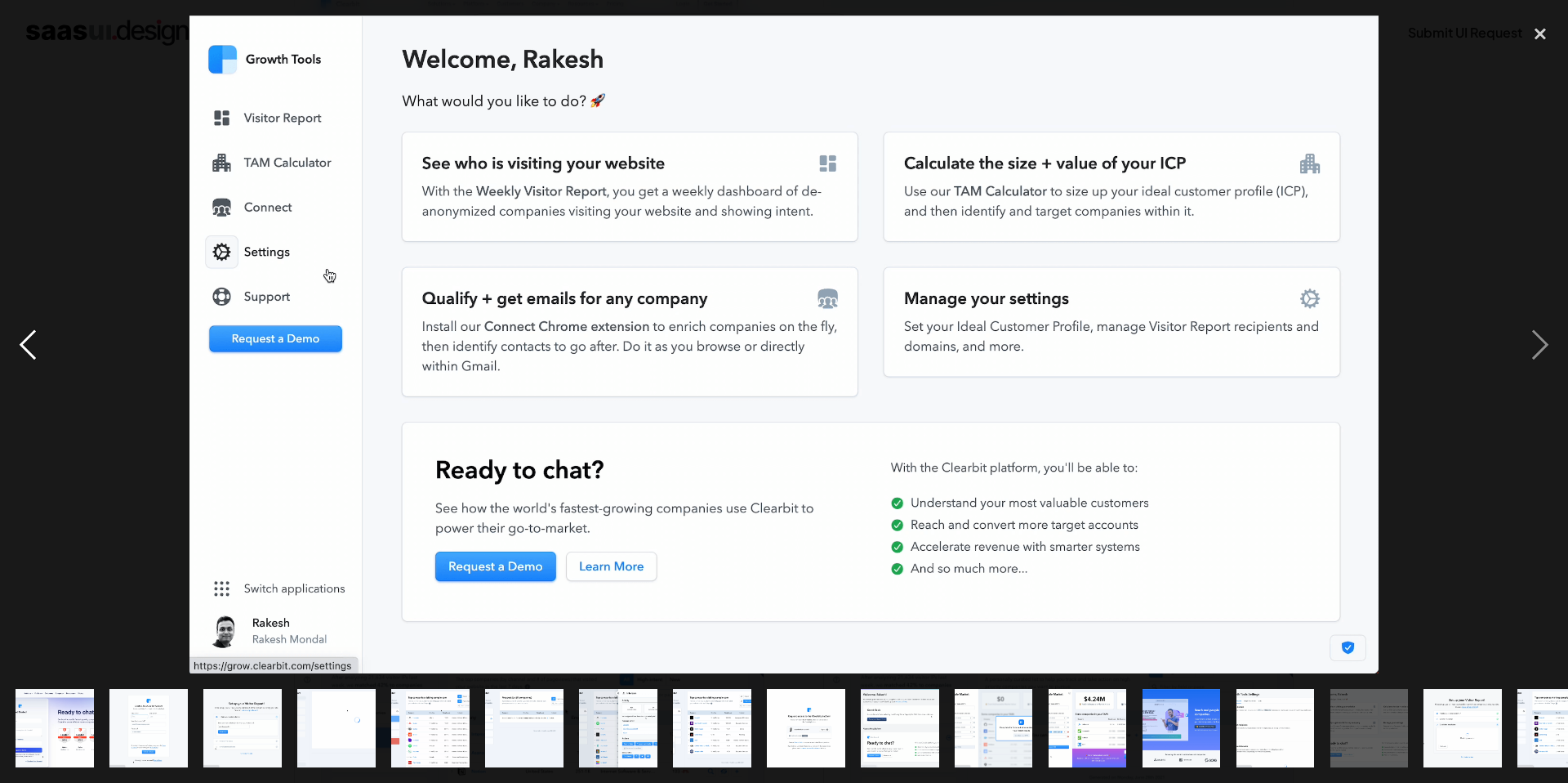
click at [27, 340] on div "previous image" at bounding box center [28, 345] width 55 height 658
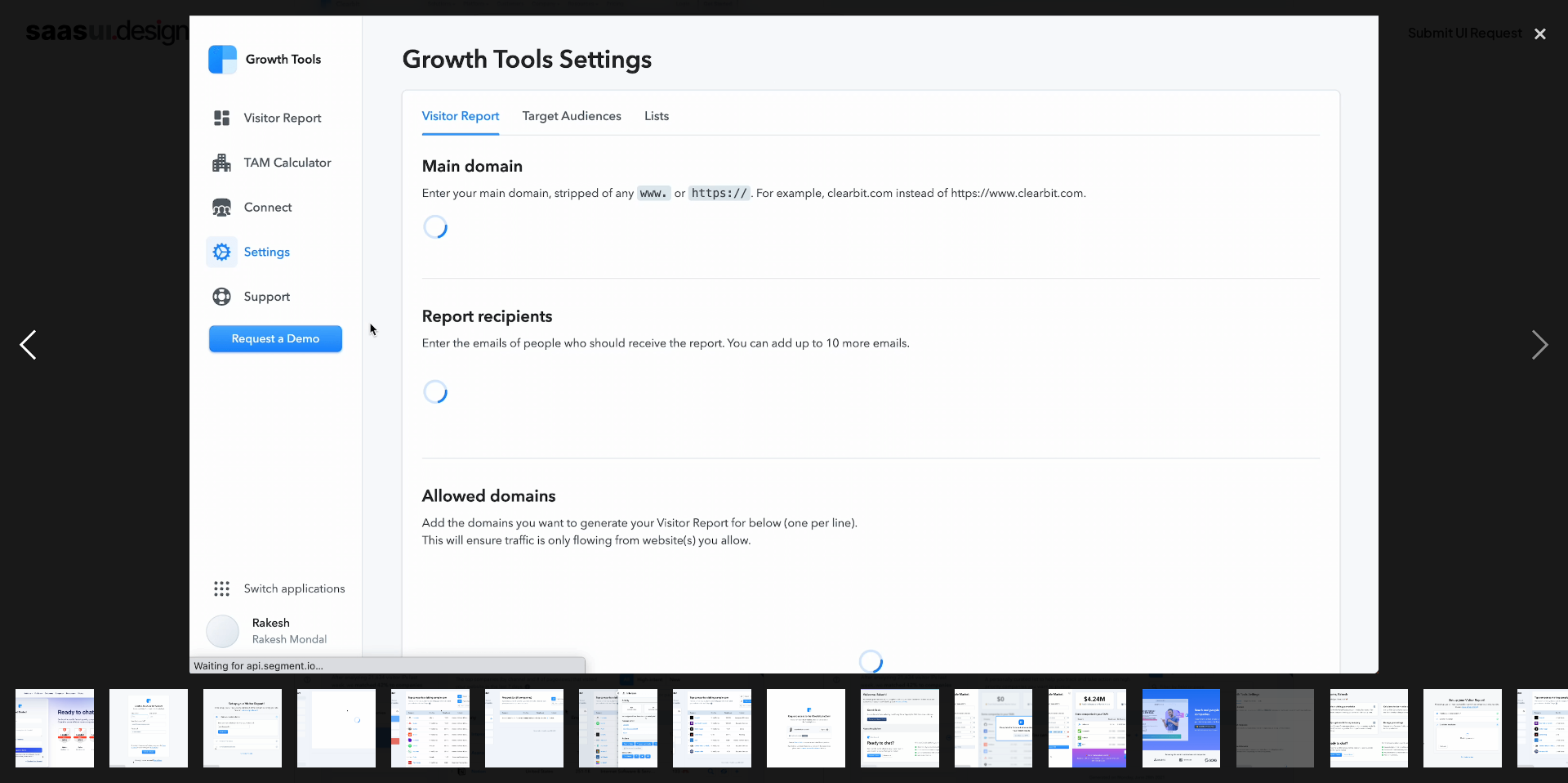
click at [27, 340] on div "previous image" at bounding box center [28, 345] width 55 height 658
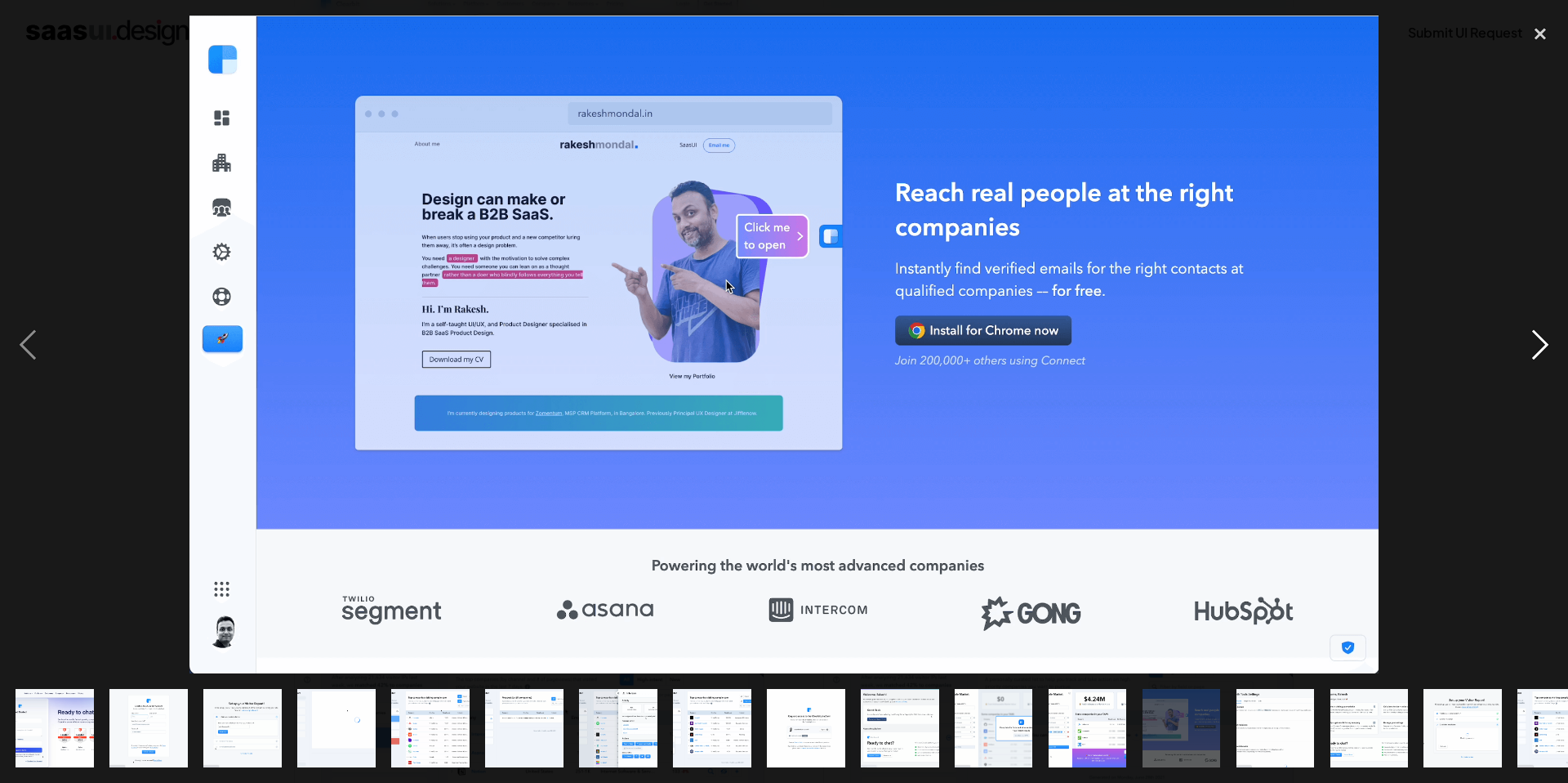
click at [1538, 359] on div "next image" at bounding box center [1539, 345] width 55 height 658
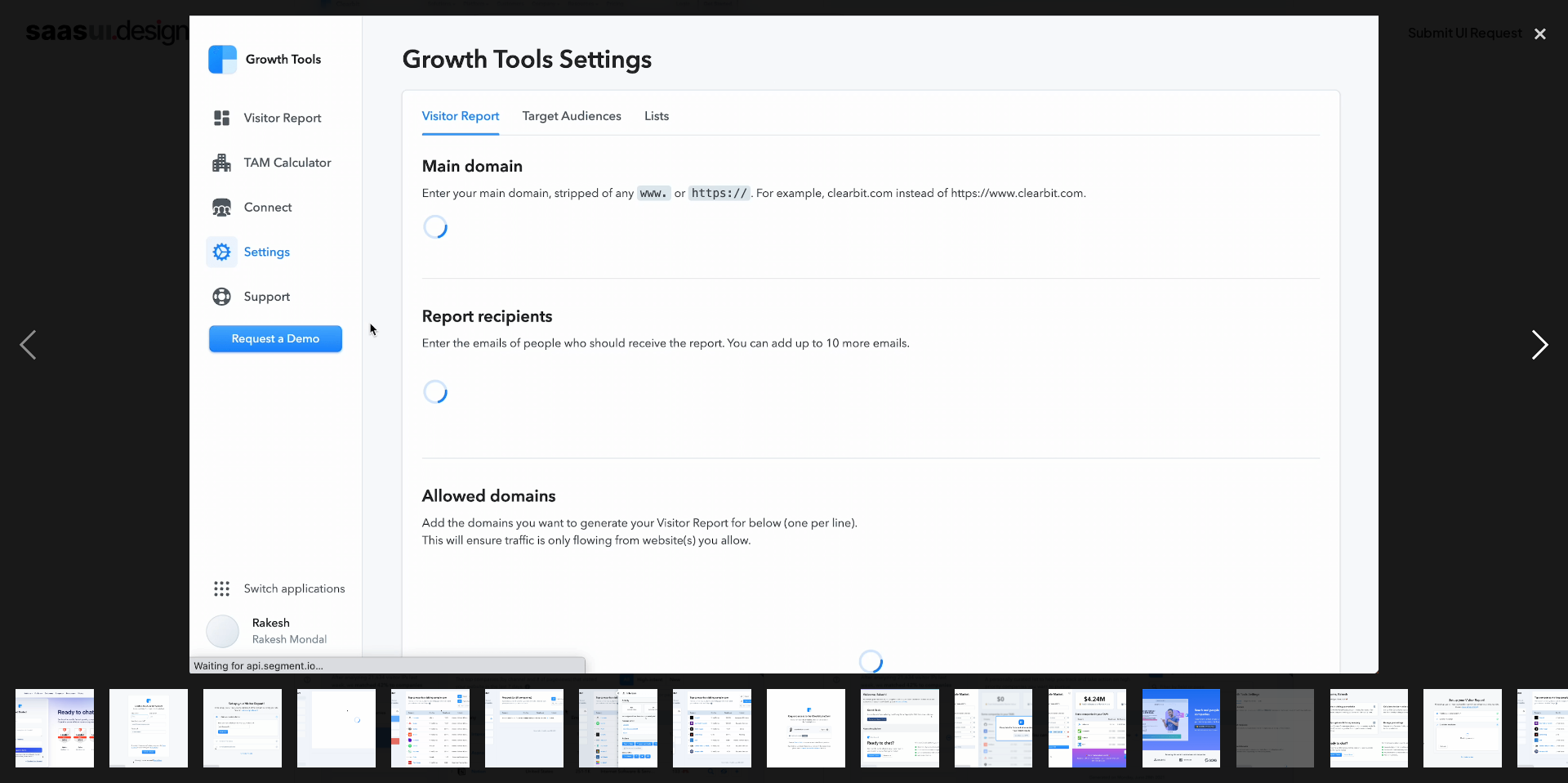
click at [1538, 359] on div "next image" at bounding box center [1539, 345] width 55 height 658
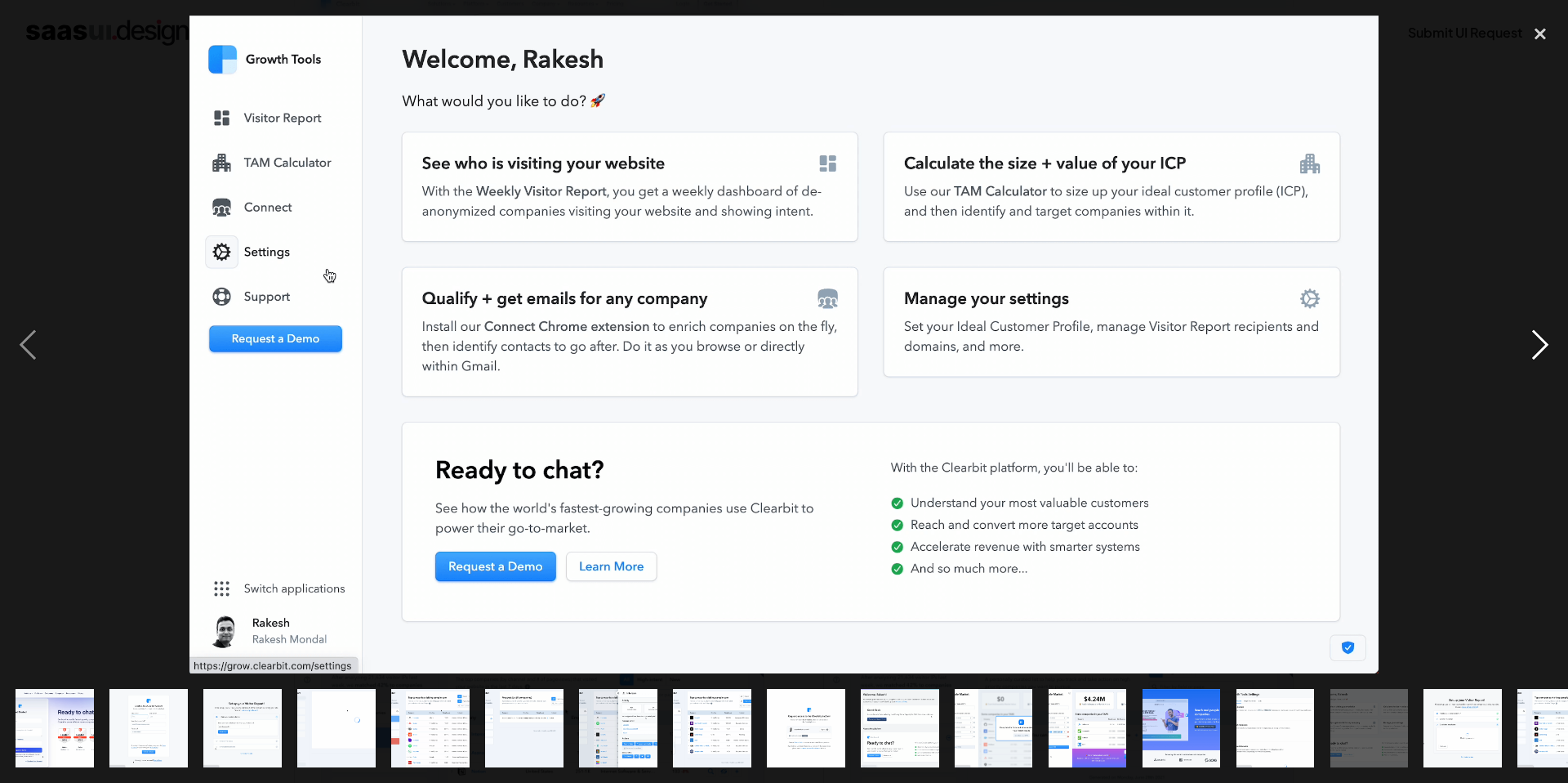
click at [1538, 359] on div "next image" at bounding box center [1539, 345] width 55 height 658
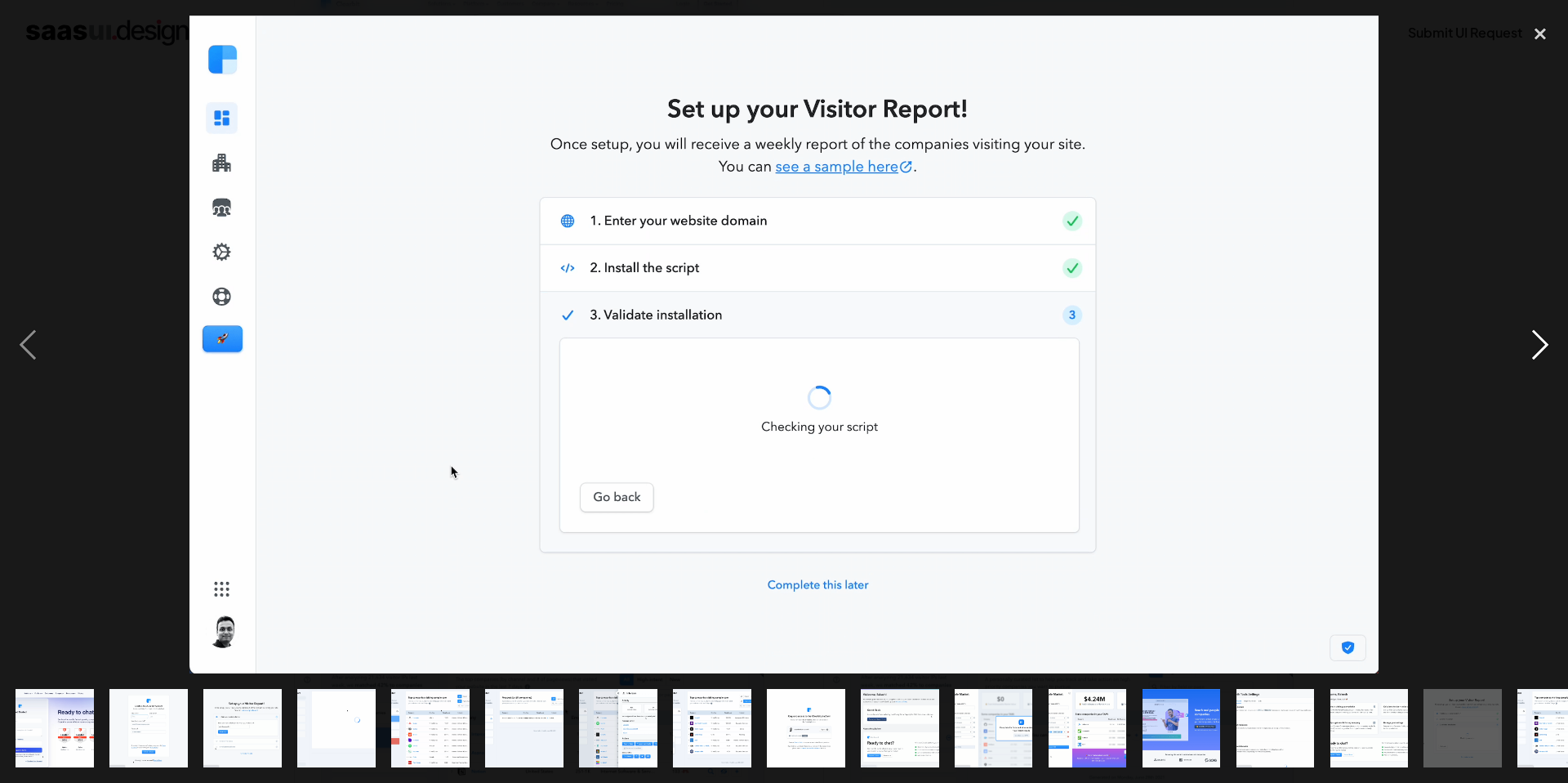
click at [1538, 359] on div "next image" at bounding box center [1539, 345] width 55 height 658
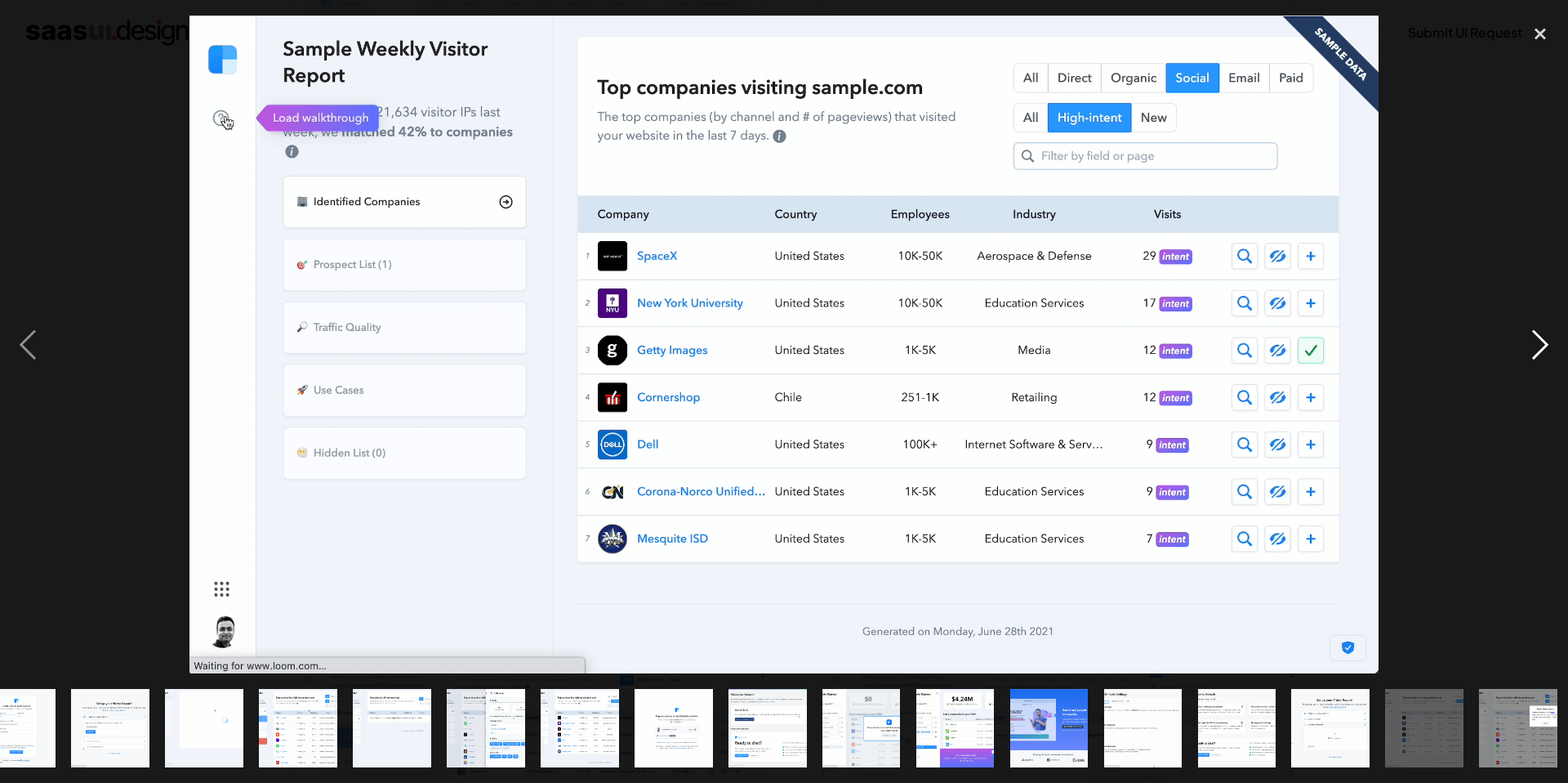
scroll to position [0, 137]
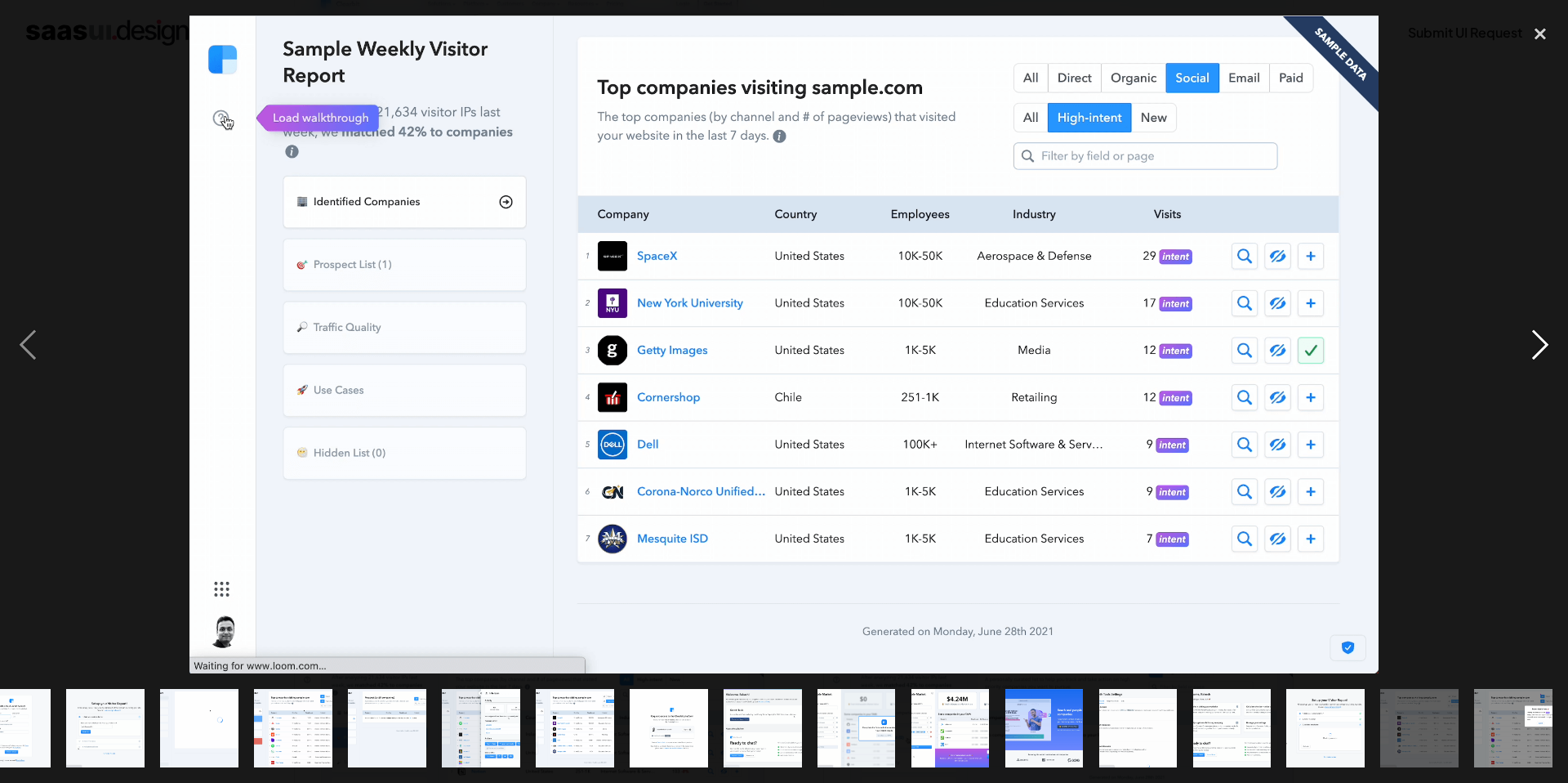
click at [1538, 359] on div "next image" at bounding box center [1539, 345] width 55 height 658
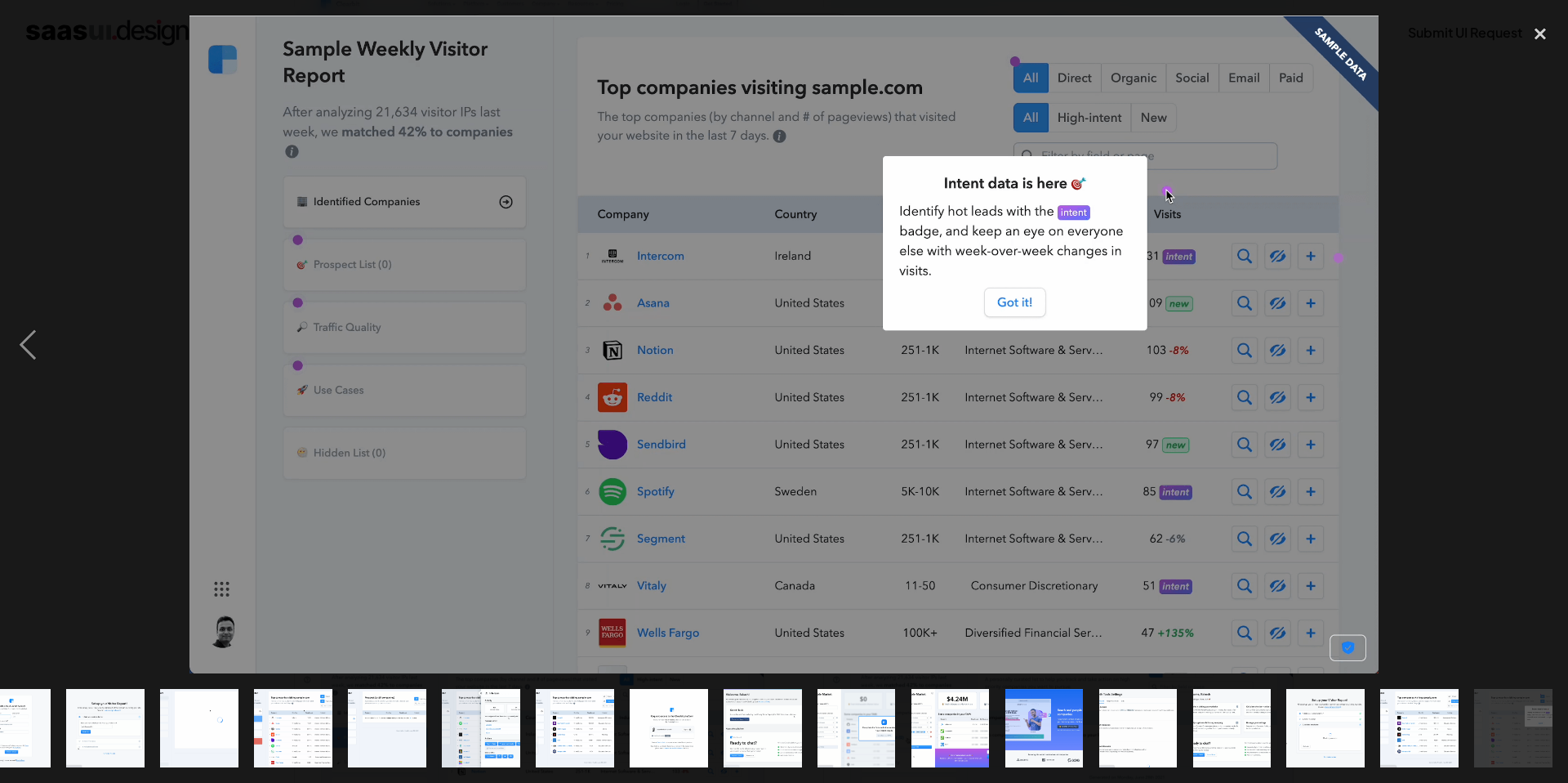
click at [1538, 359] on div "next image" at bounding box center [1539, 345] width 55 height 658
click at [1532, 36] on div "close lightbox" at bounding box center [1539, 33] width 55 height 35
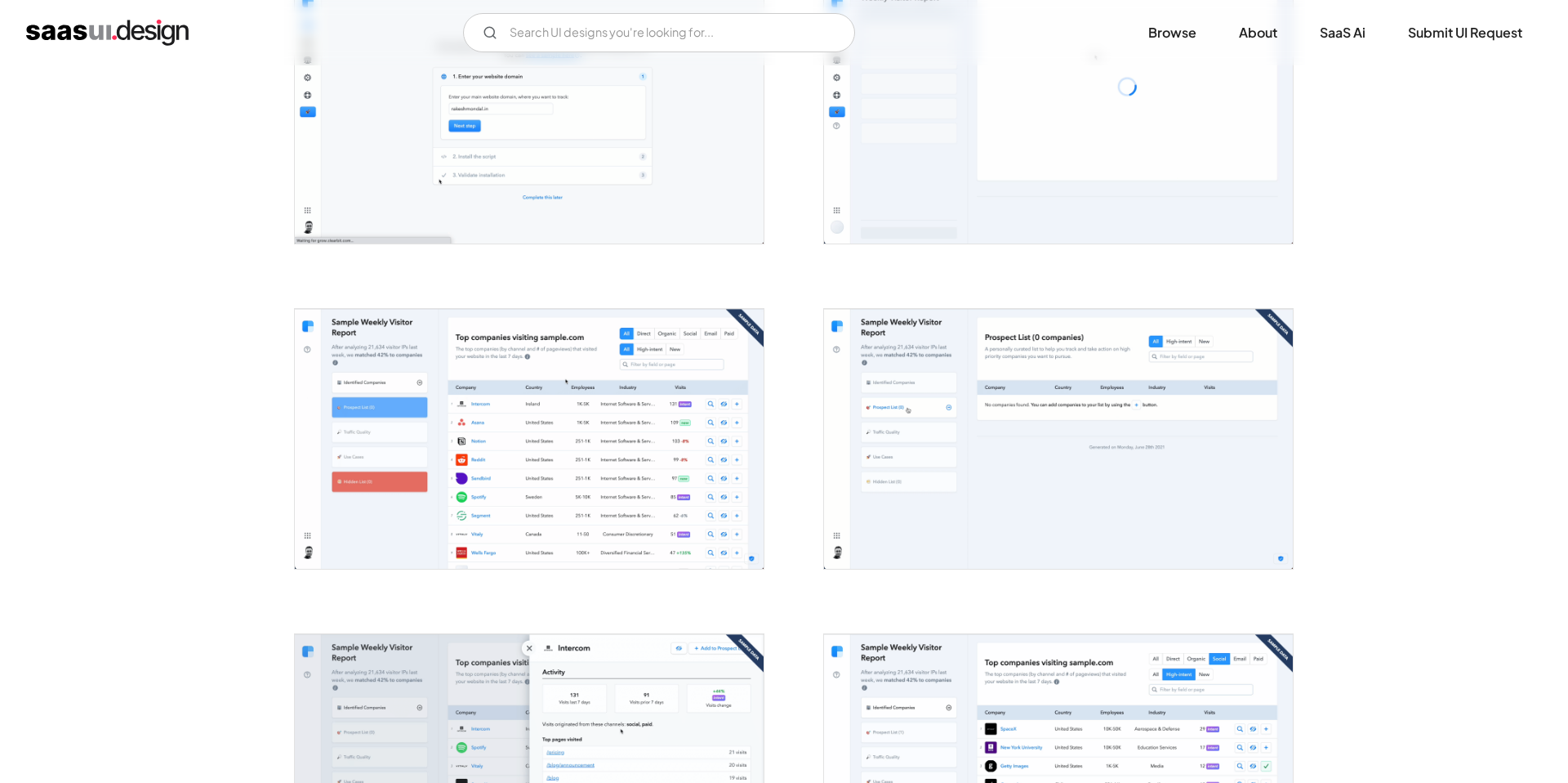
scroll to position [0, 0]
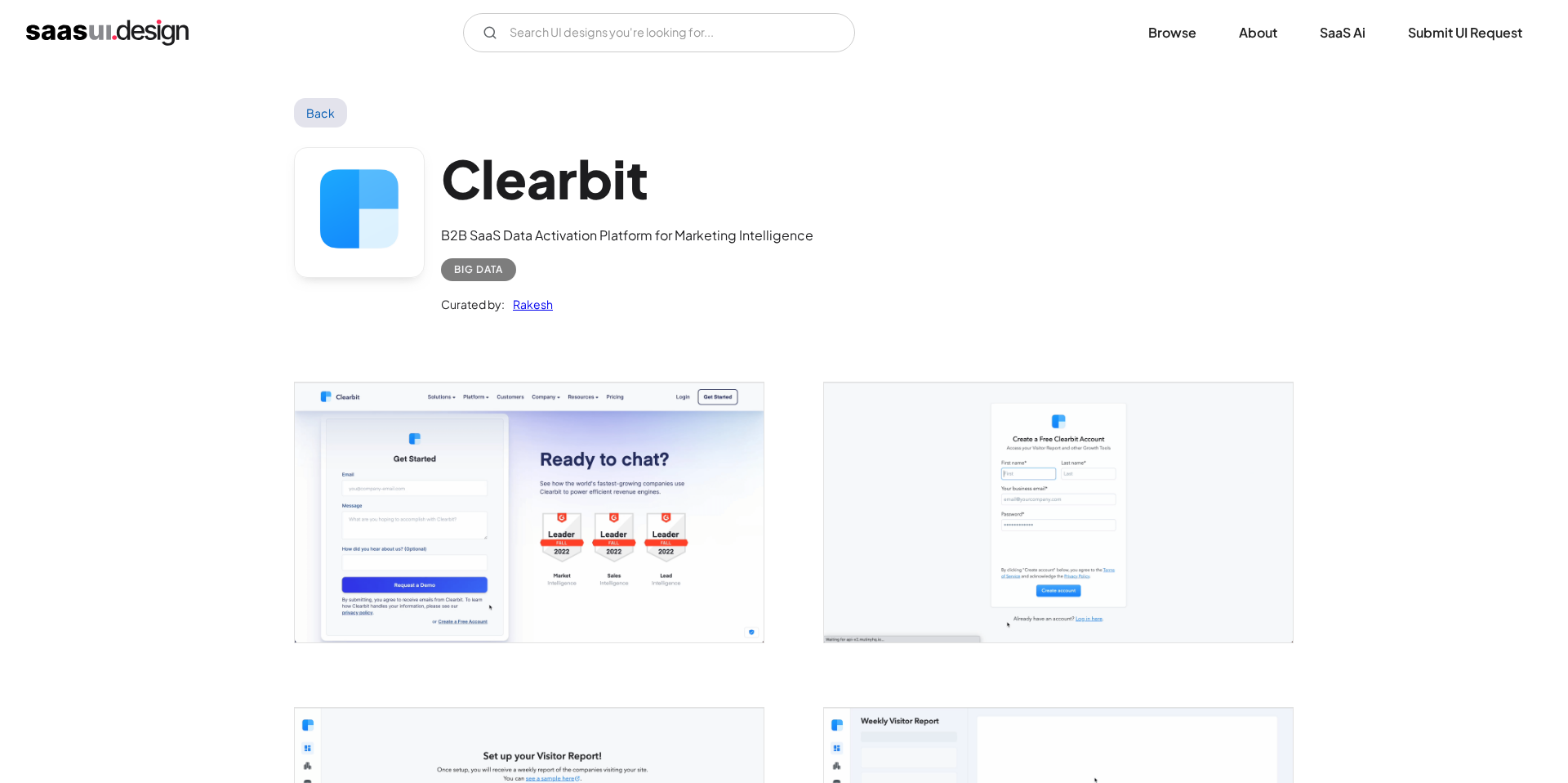
click at [328, 115] on link "Back" at bounding box center [321, 113] width 53 height 30
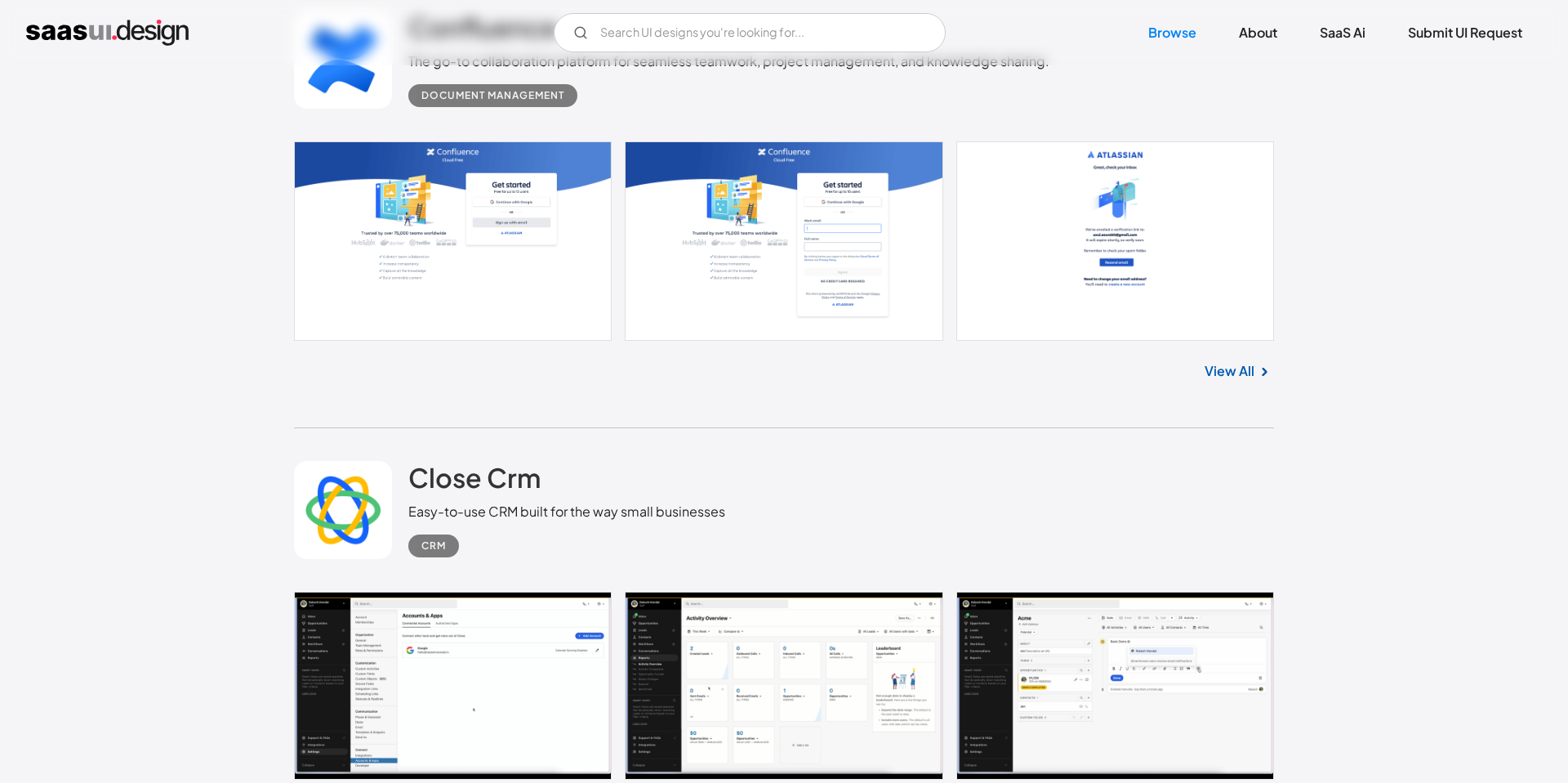
scroll to position [4931, 0]
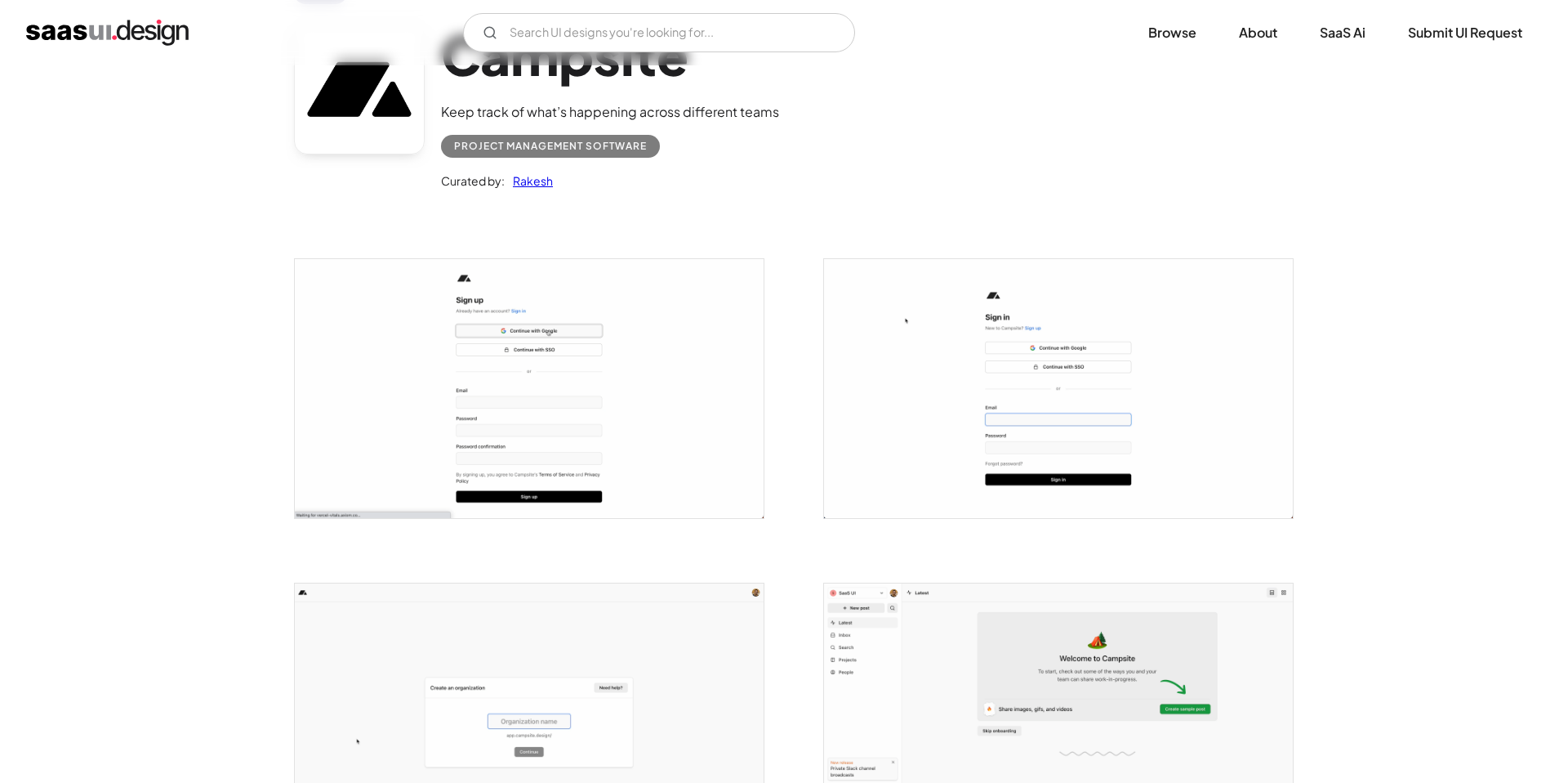
scroll to position [247, 0]
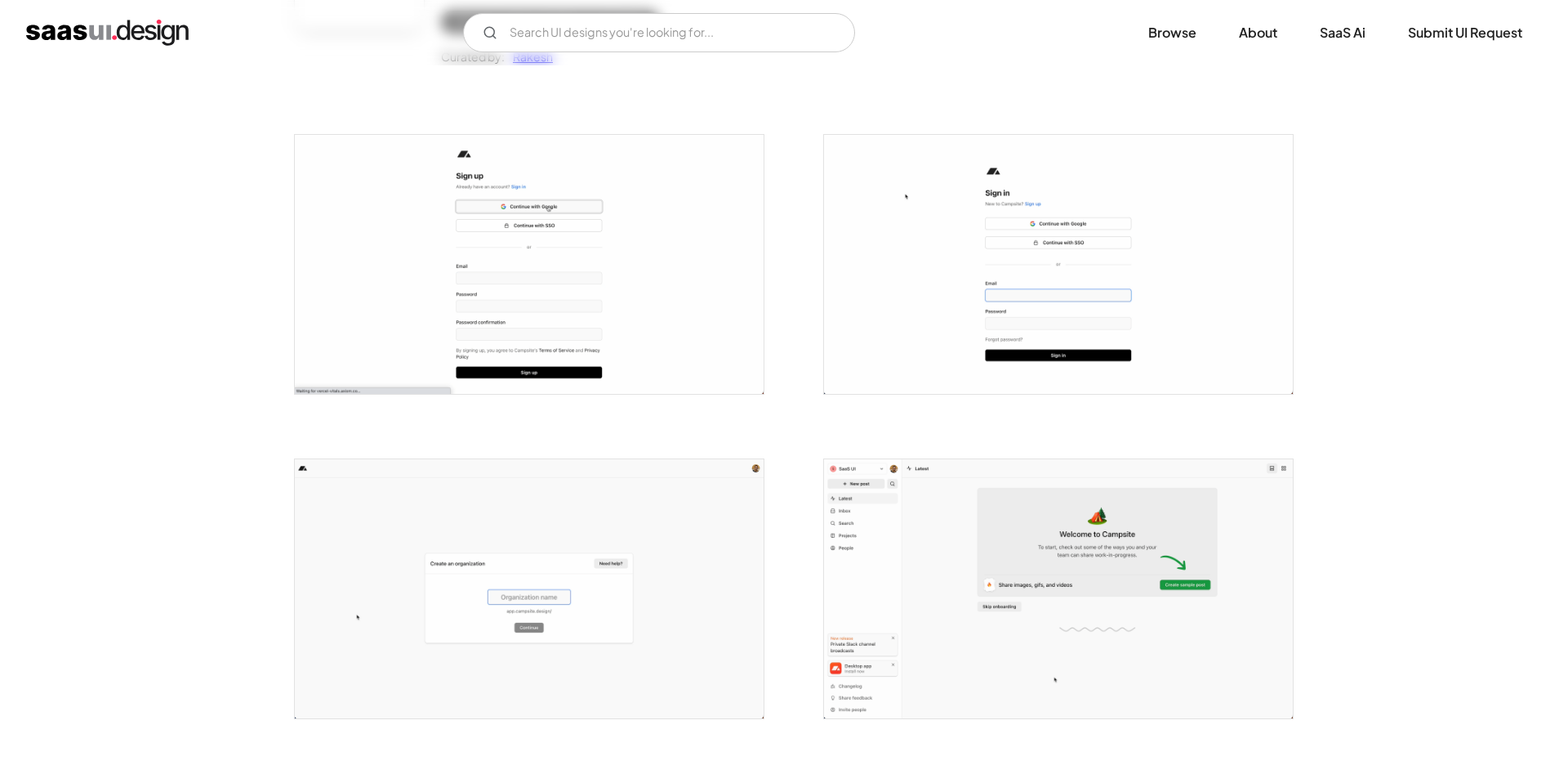
click at [538, 568] on img "open lightbox" at bounding box center [529, 588] width 469 height 259
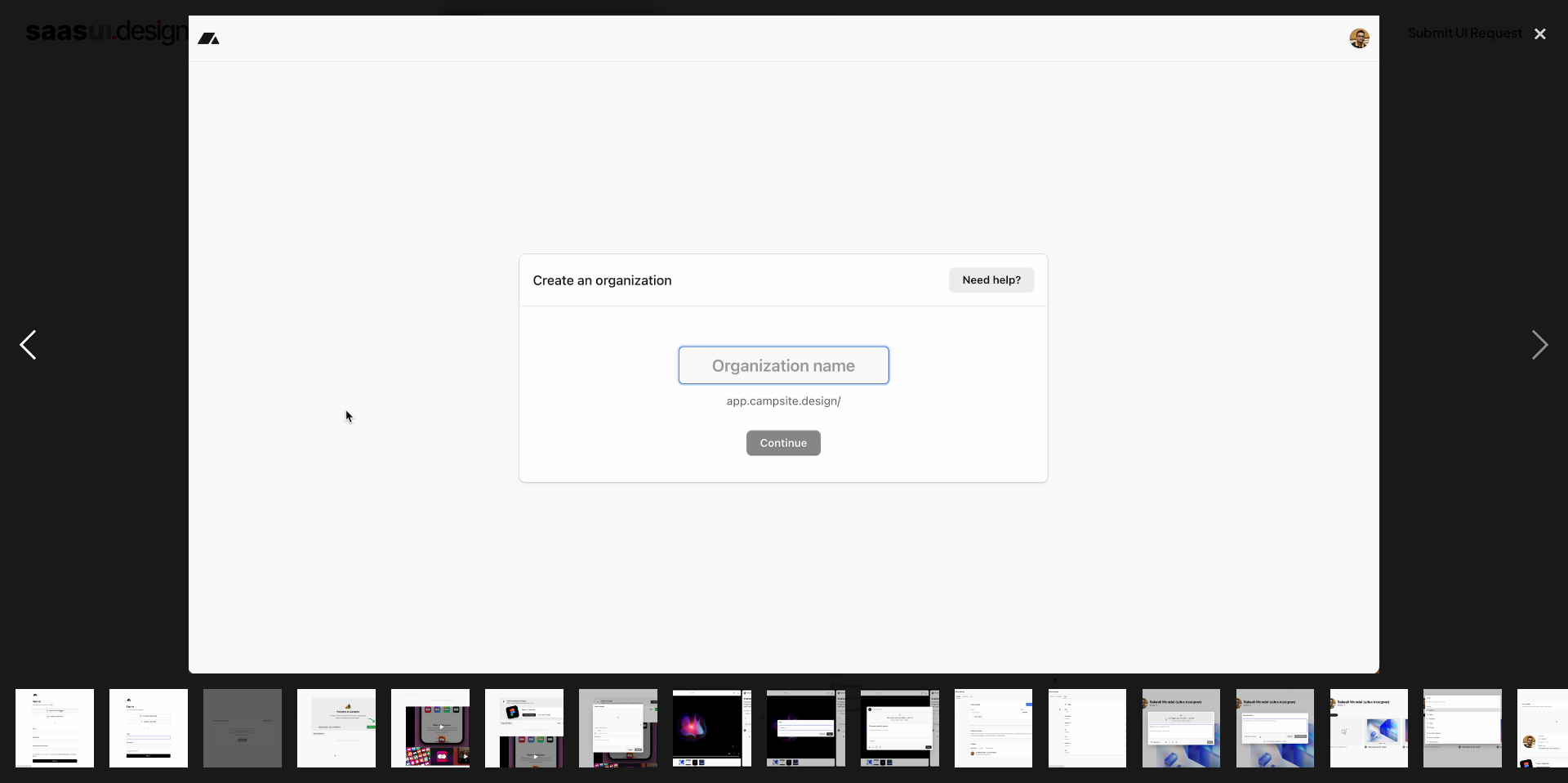
click at [22, 346] on div "previous image" at bounding box center [28, 345] width 55 height 658
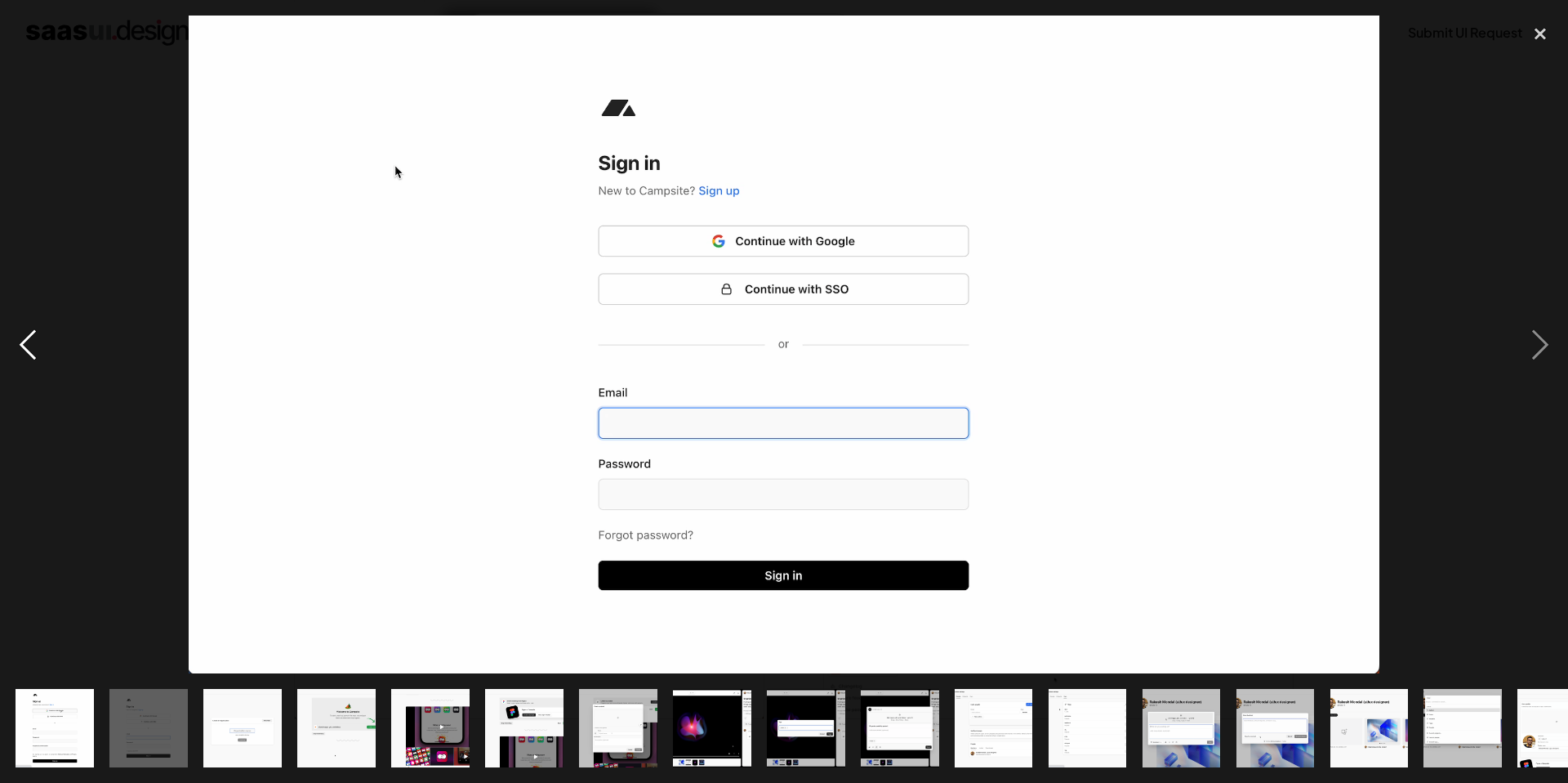
click at [22, 346] on div "previous image" at bounding box center [28, 345] width 55 height 658
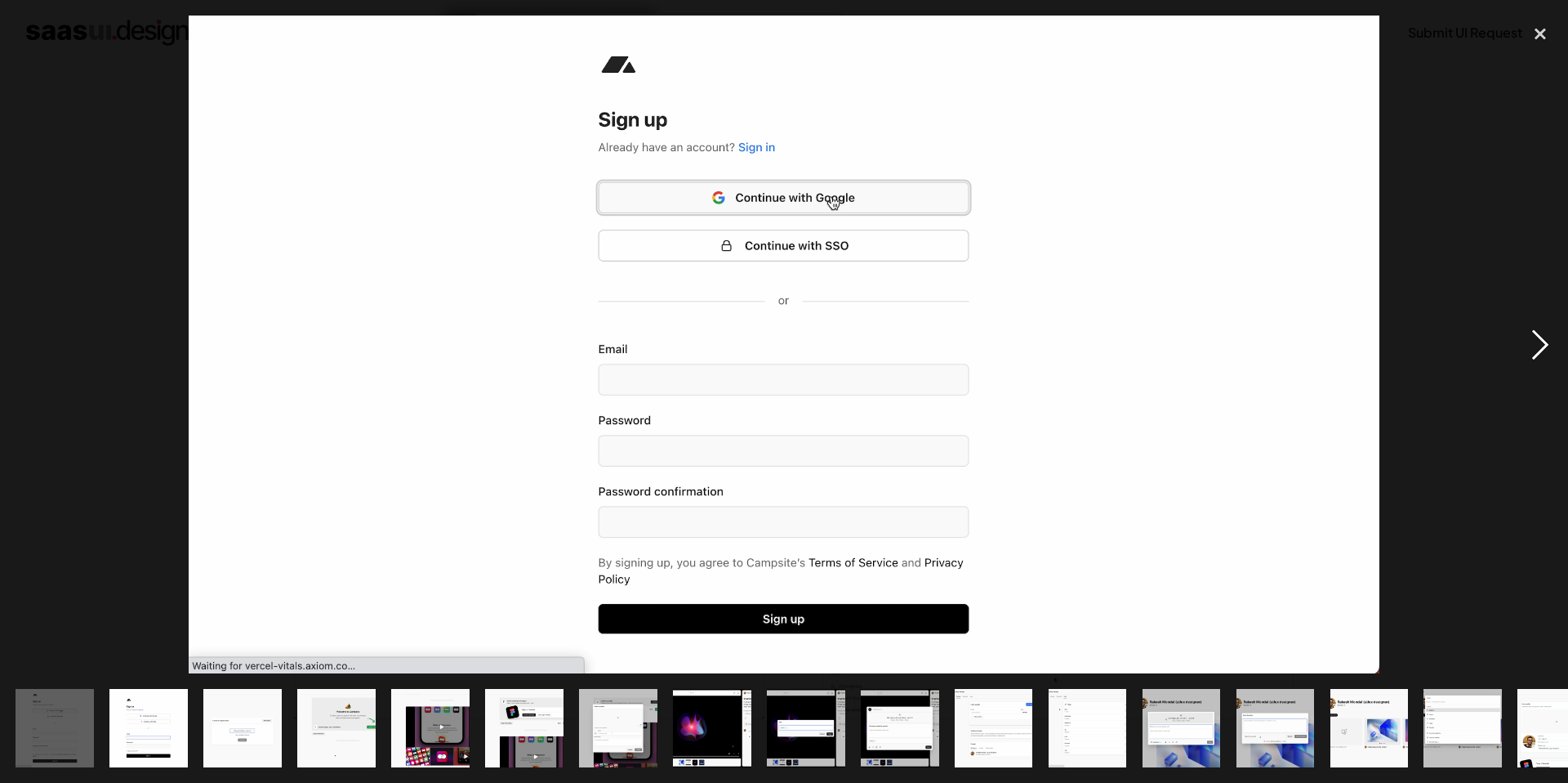
click at [1537, 348] on div "next image" at bounding box center [1539, 345] width 55 height 658
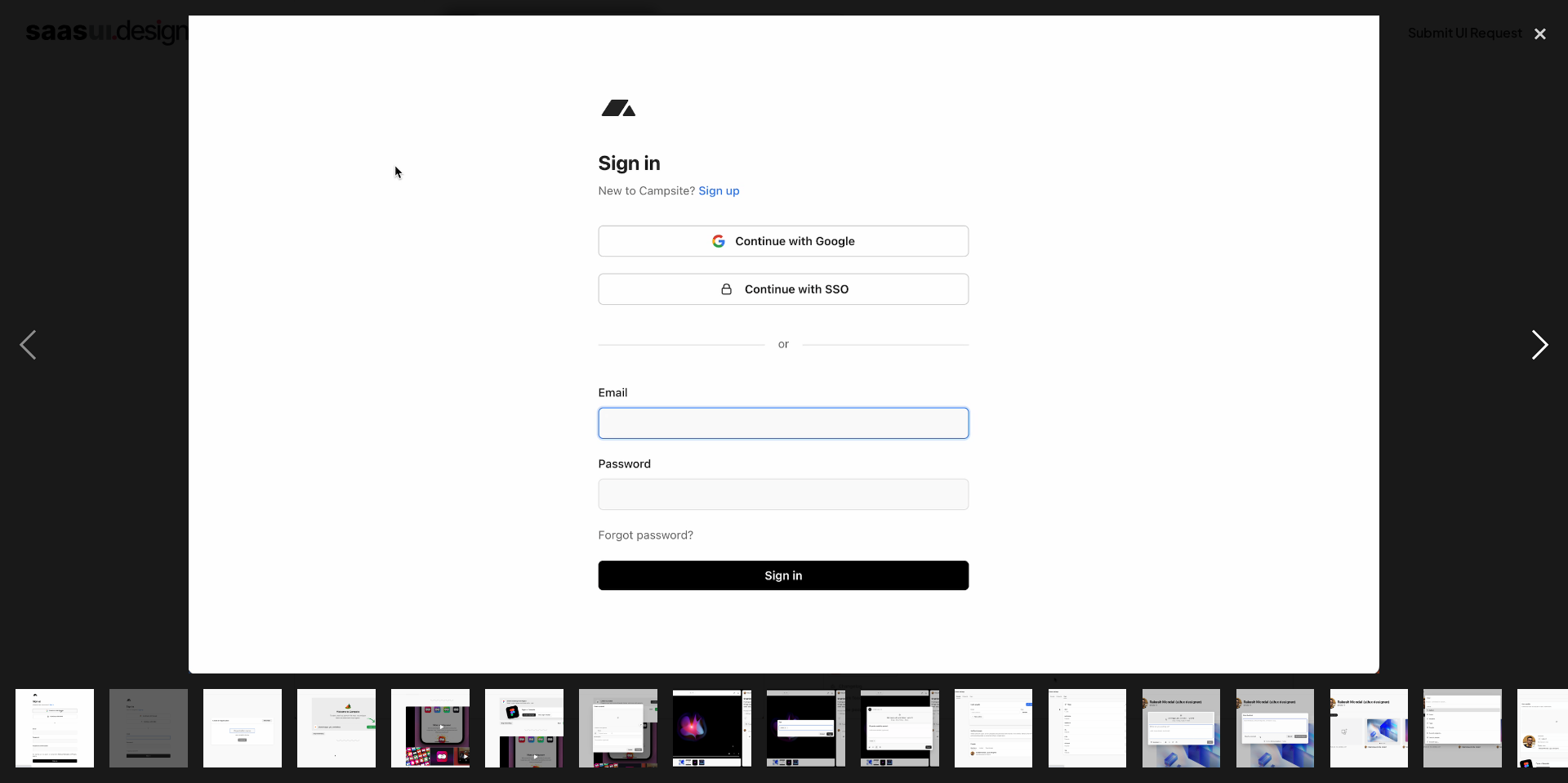
click at [1537, 348] on div "next image" at bounding box center [1539, 345] width 55 height 658
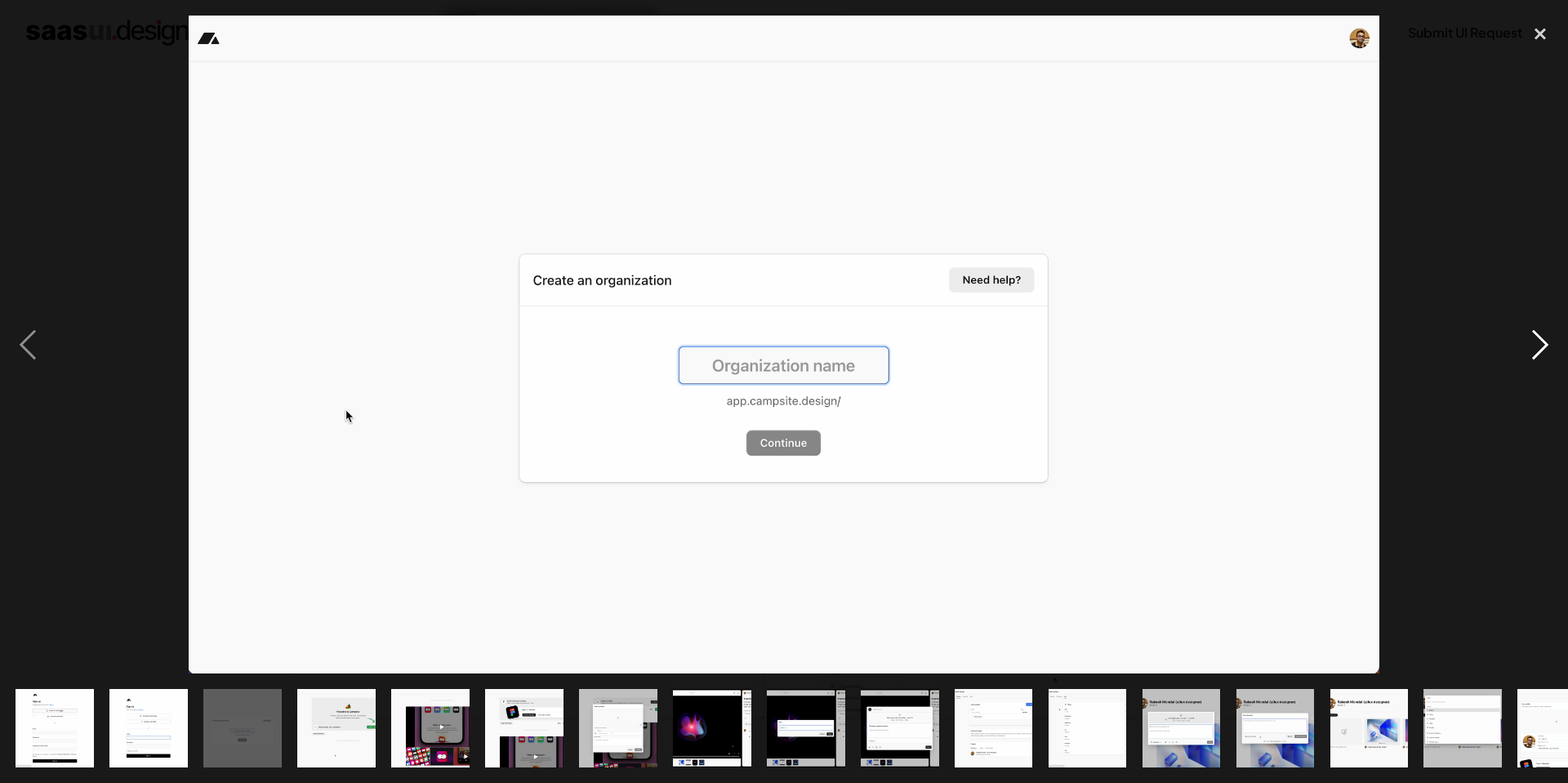
click at [1537, 348] on div "next image" at bounding box center [1539, 345] width 55 height 658
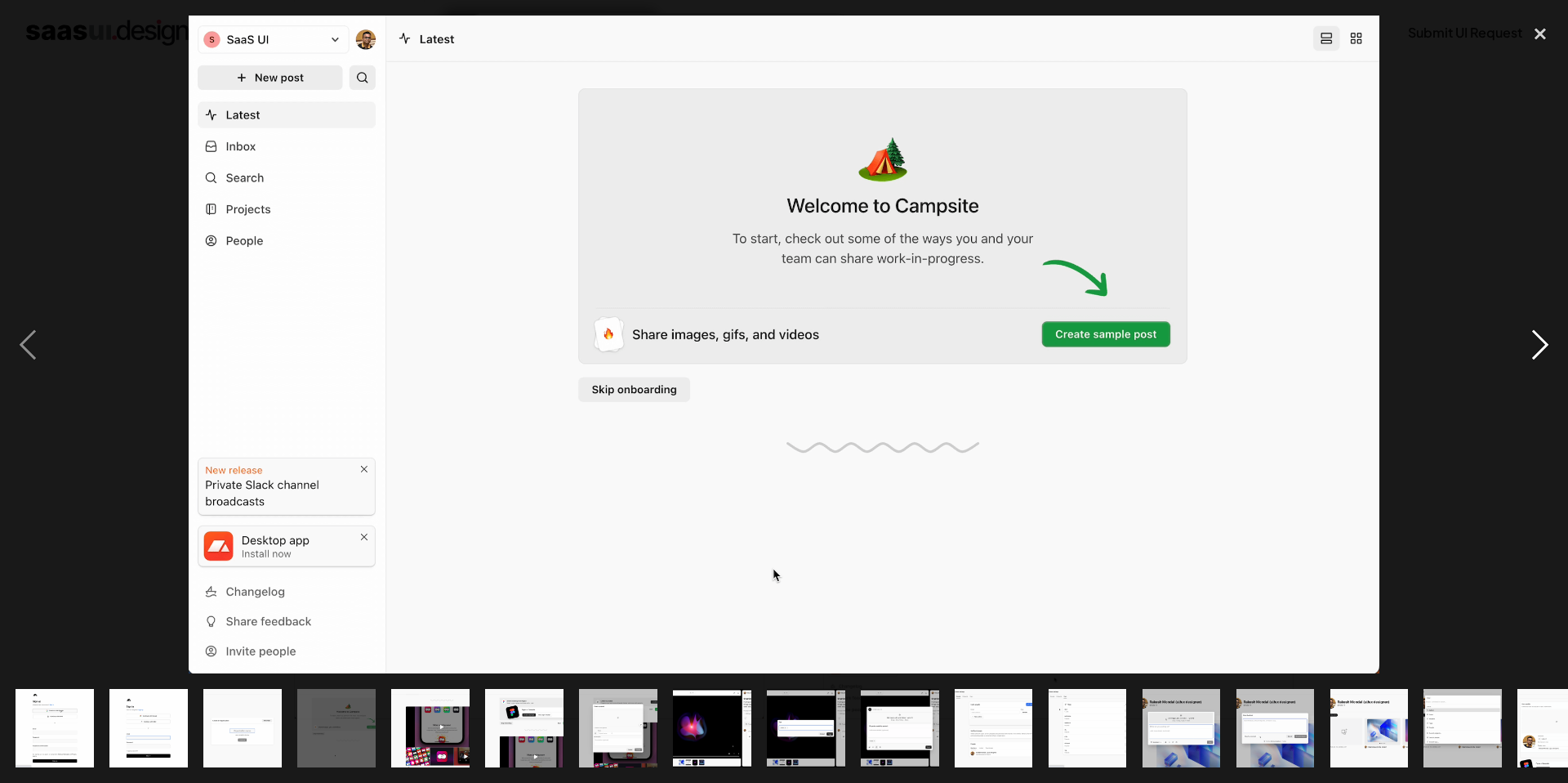
click at [1537, 348] on div "next image" at bounding box center [1539, 345] width 55 height 658
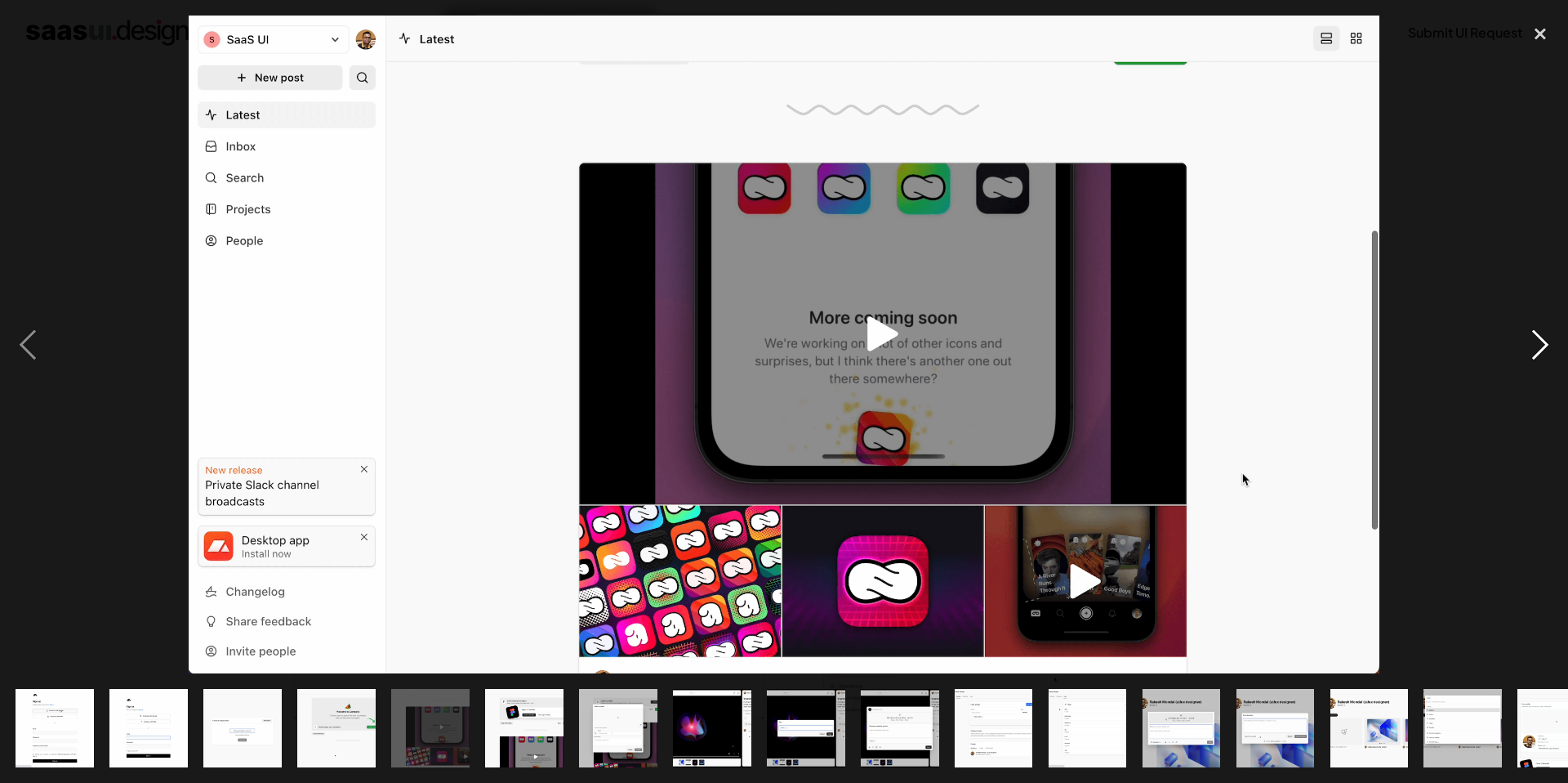
click at [1537, 348] on div "next image" at bounding box center [1539, 345] width 55 height 658
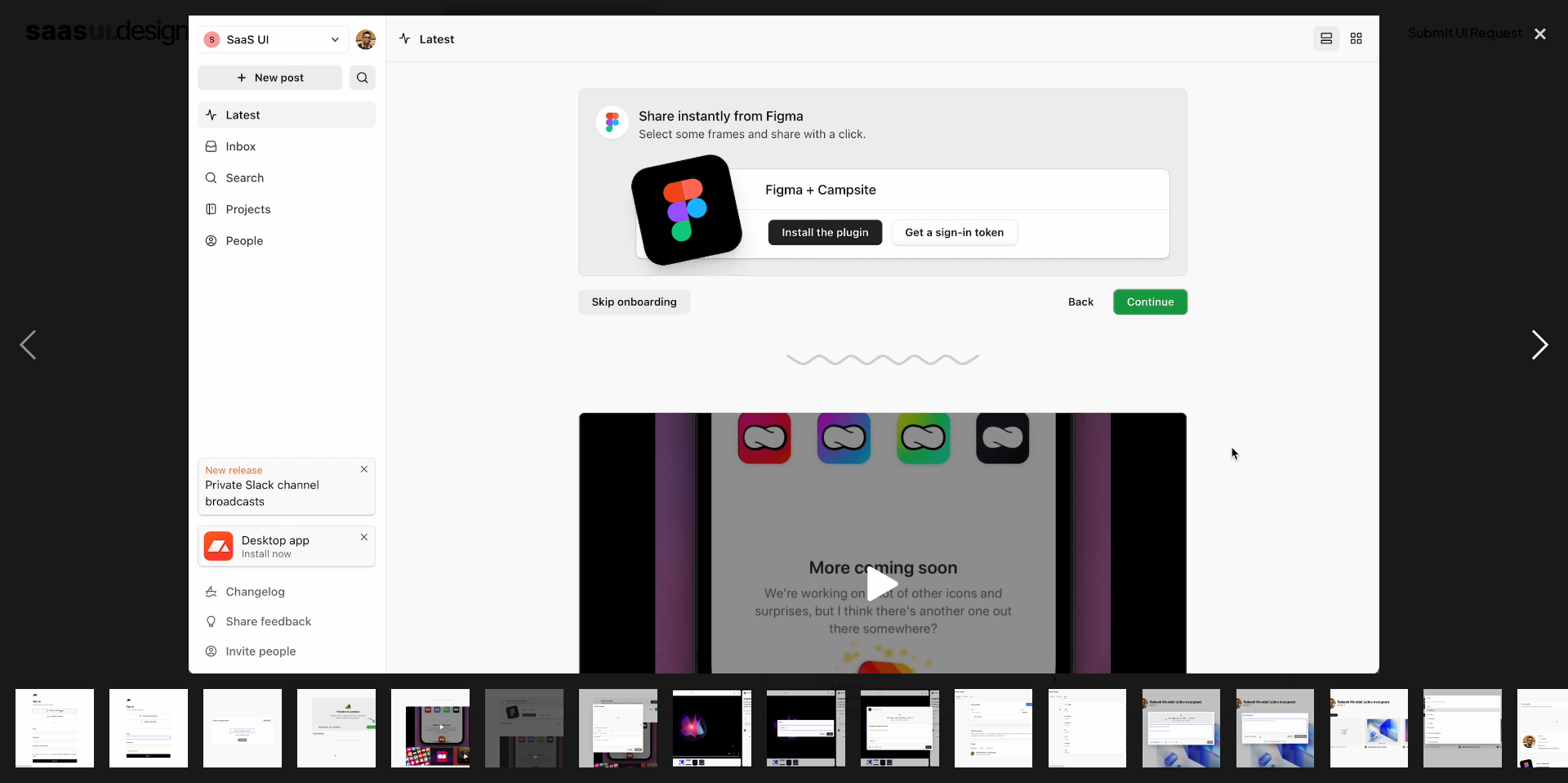
click at [1537, 348] on div "next image" at bounding box center [1539, 345] width 55 height 658
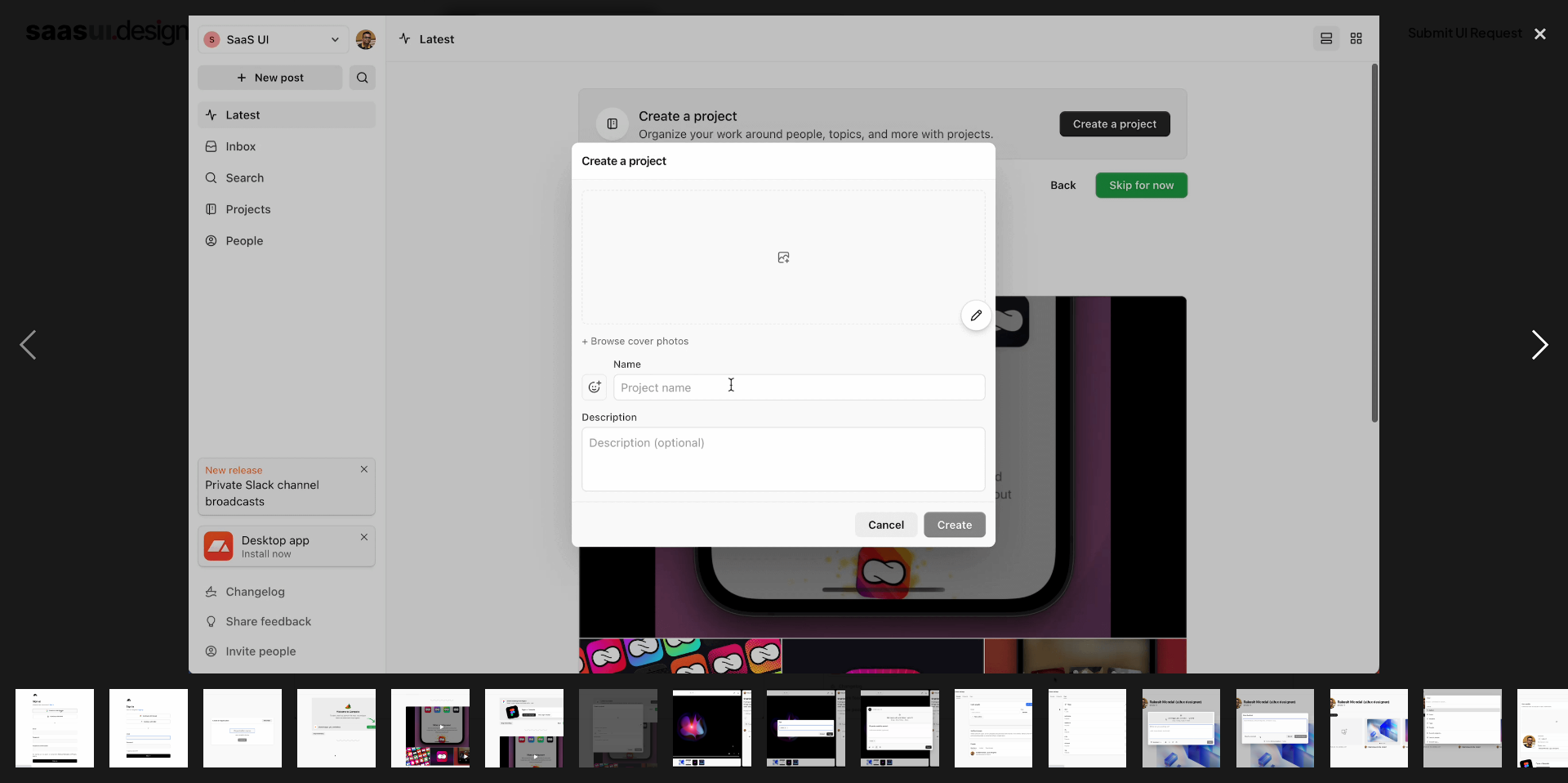
click at [1537, 347] on div "next image" at bounding box center [1539, 345] width 55 height 658
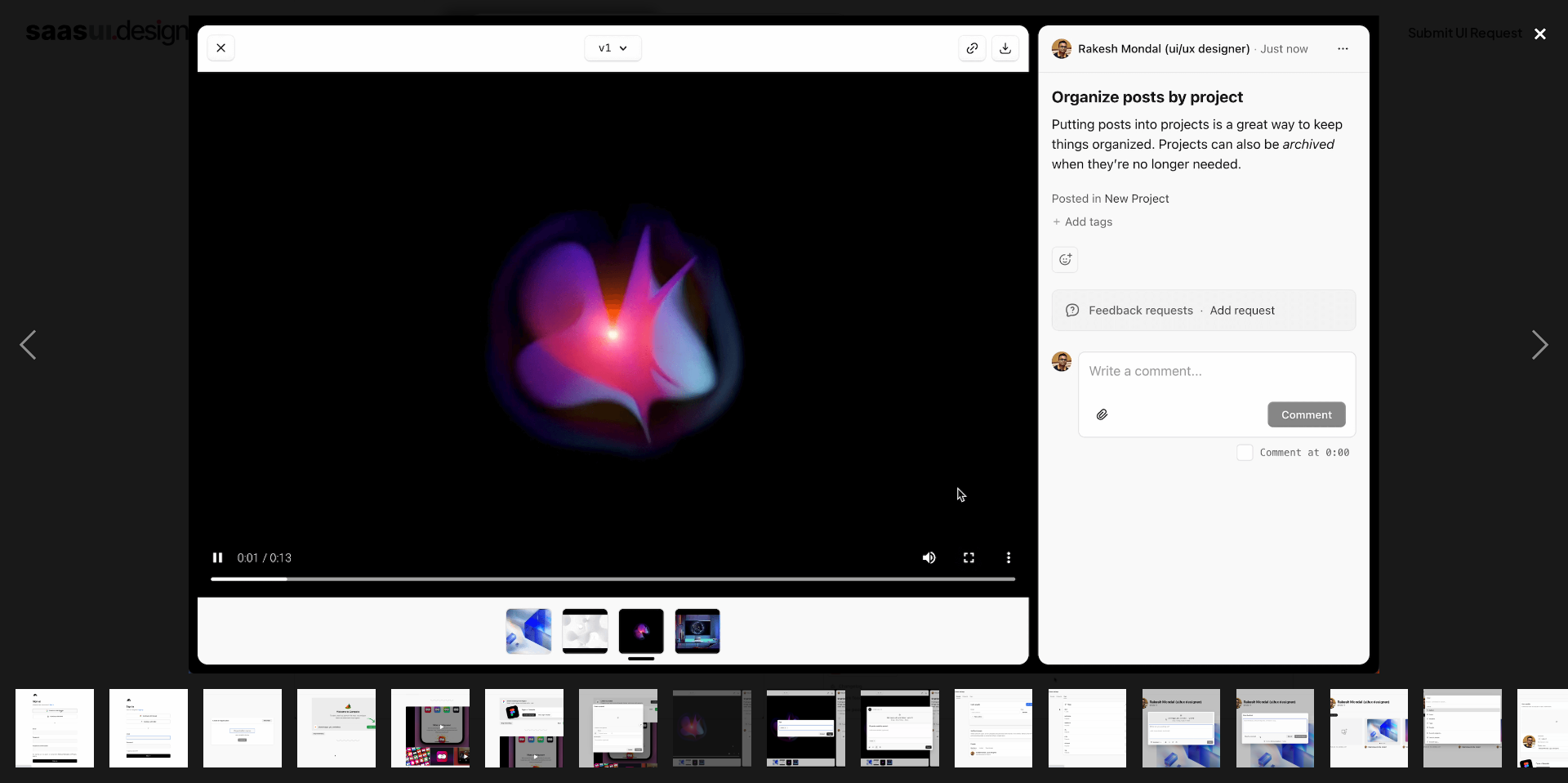
click at [1533, 31] on div "close lightbox" at bounding box center [1539, 33] width 55 height 35
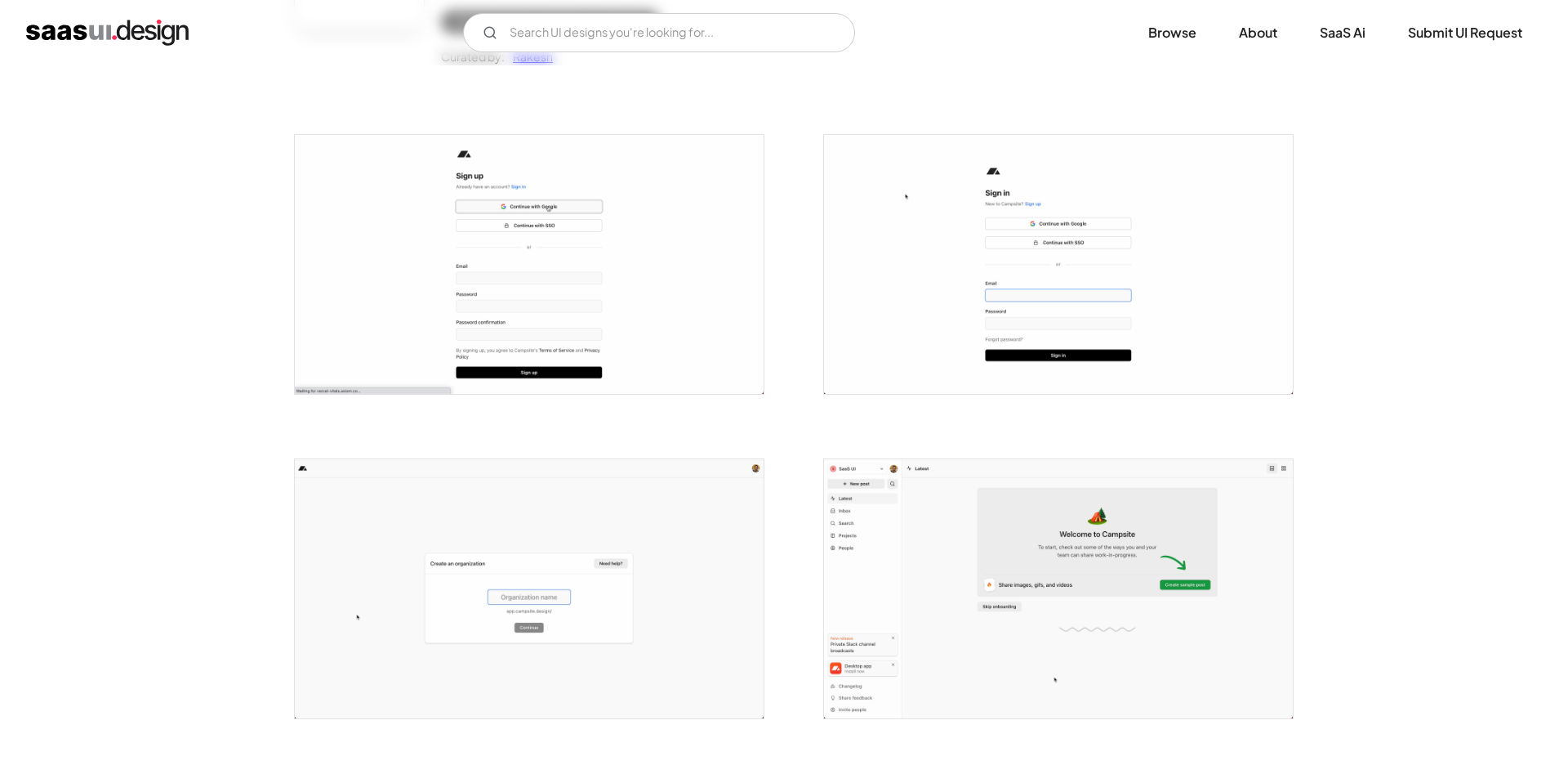
scroll to position [0, 0]
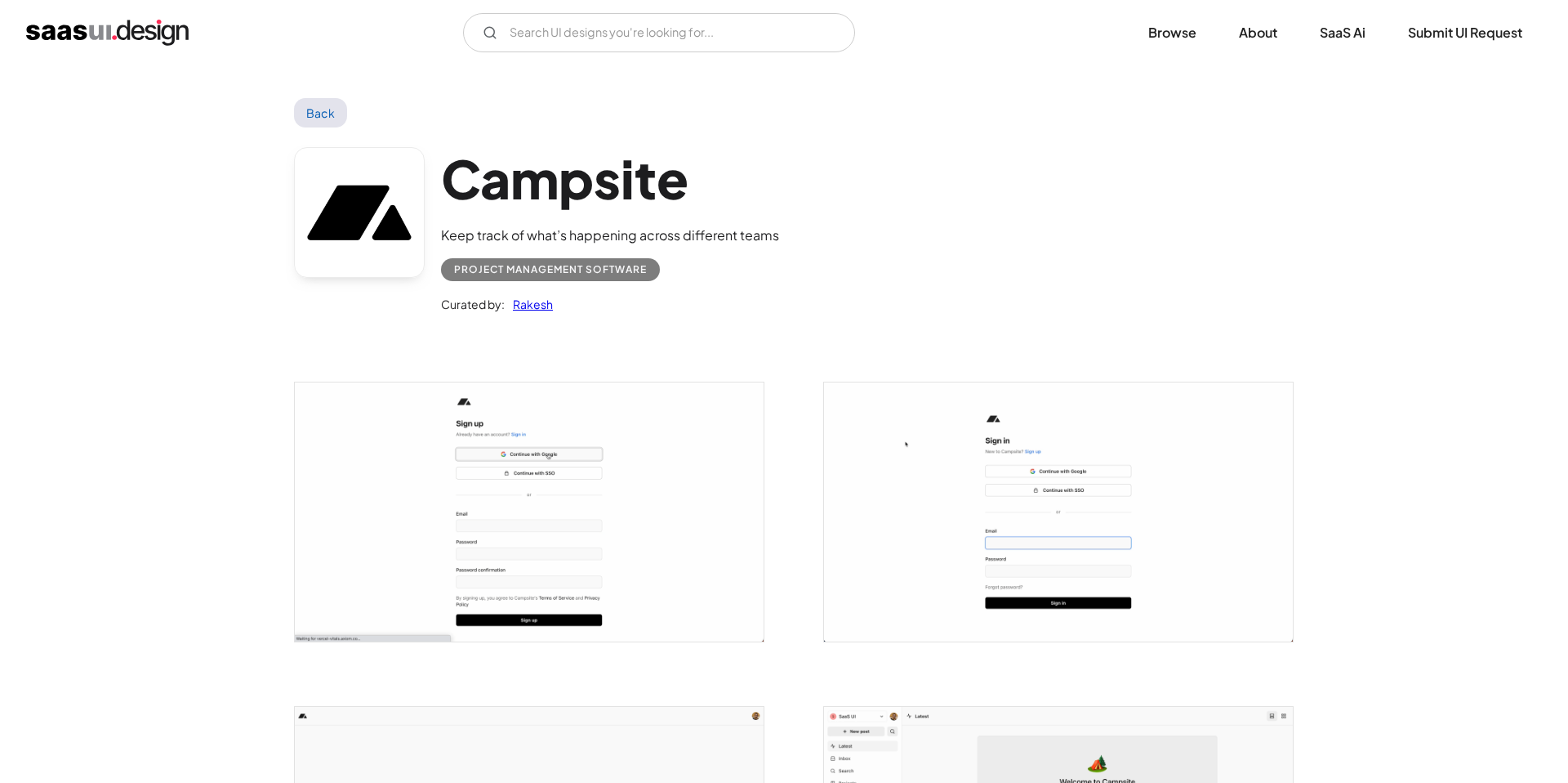
click at [334, 107] on link "Back" at bounding box center [321, 113] width 53 height 30
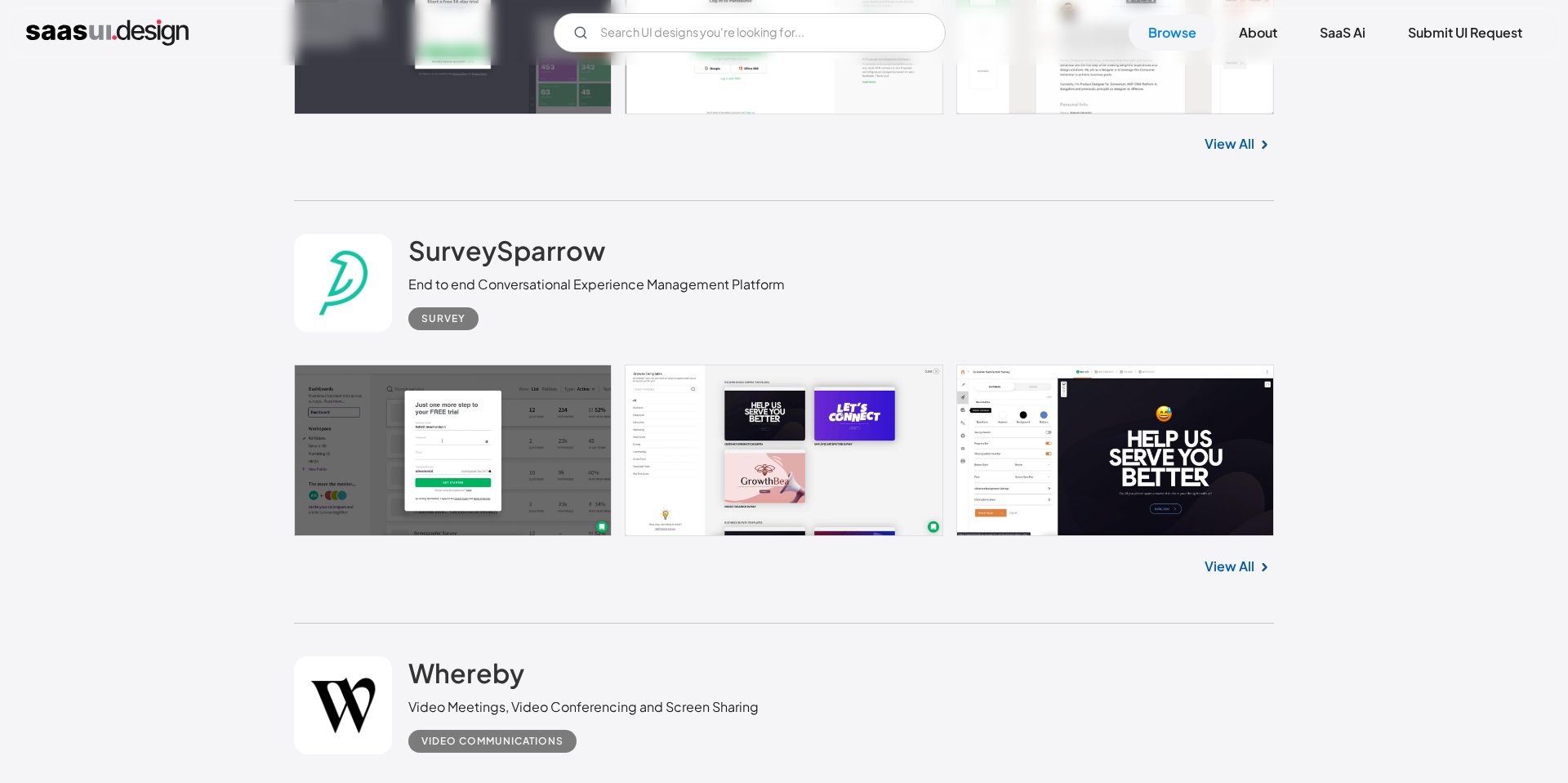
scroll to position [7771, 0]
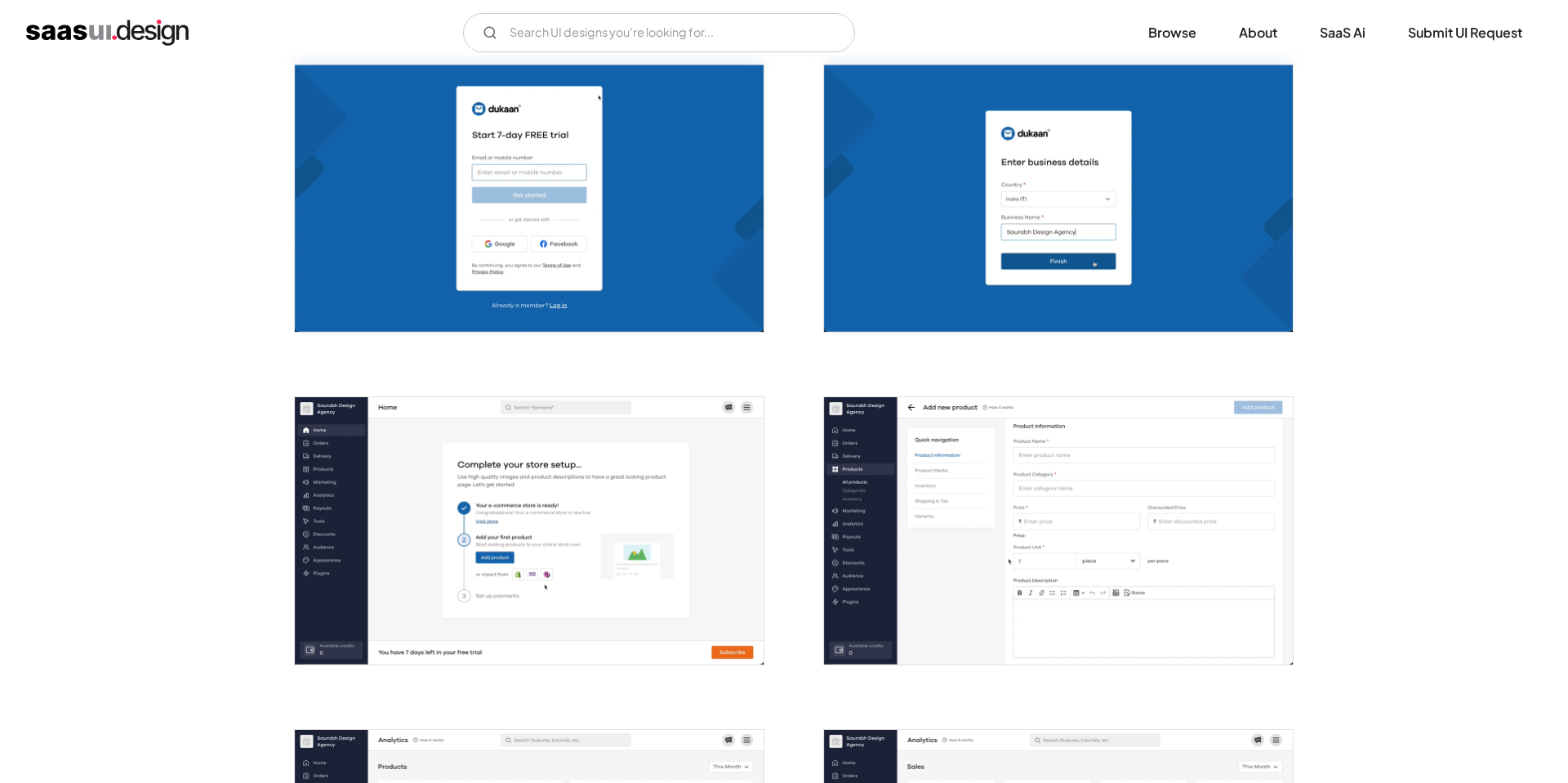
scroll to position [319, 0]
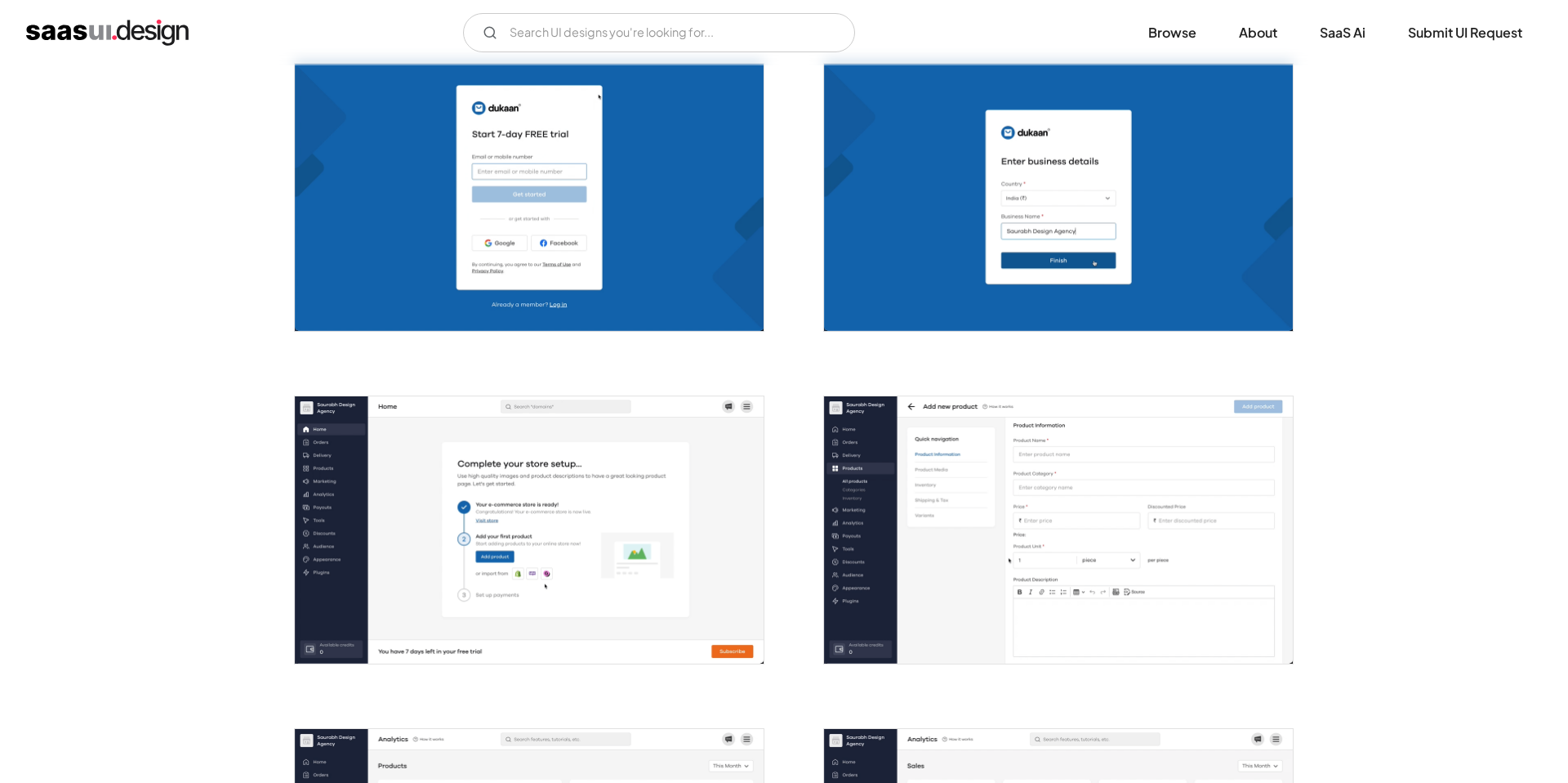
click at [537, 475] on img "open lightbox" at bounding box center [529, 529] width 469 height 267
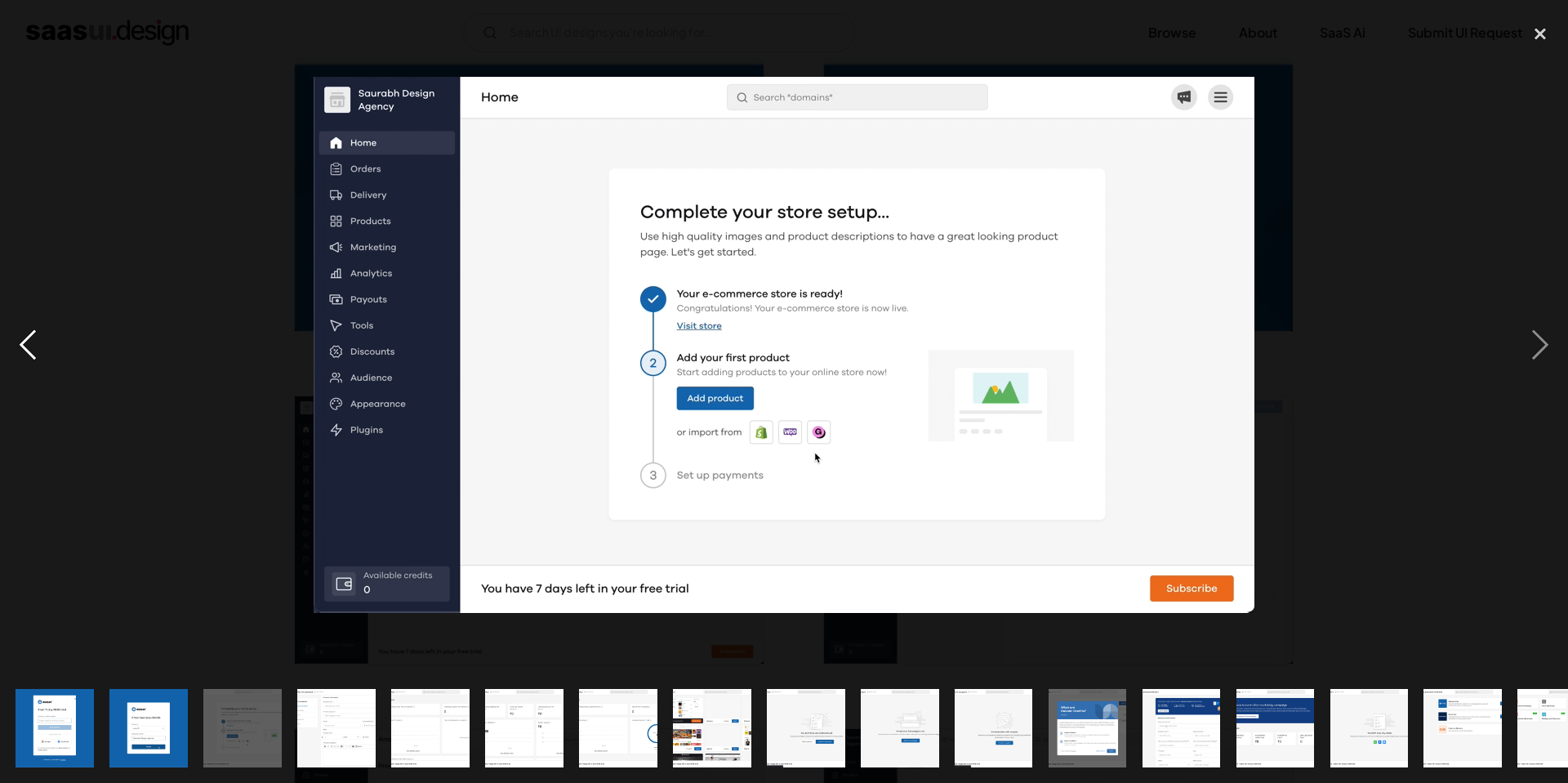
click at [31, 333] on div "previous image" at bounding box center [28, 345] width 55 height 658
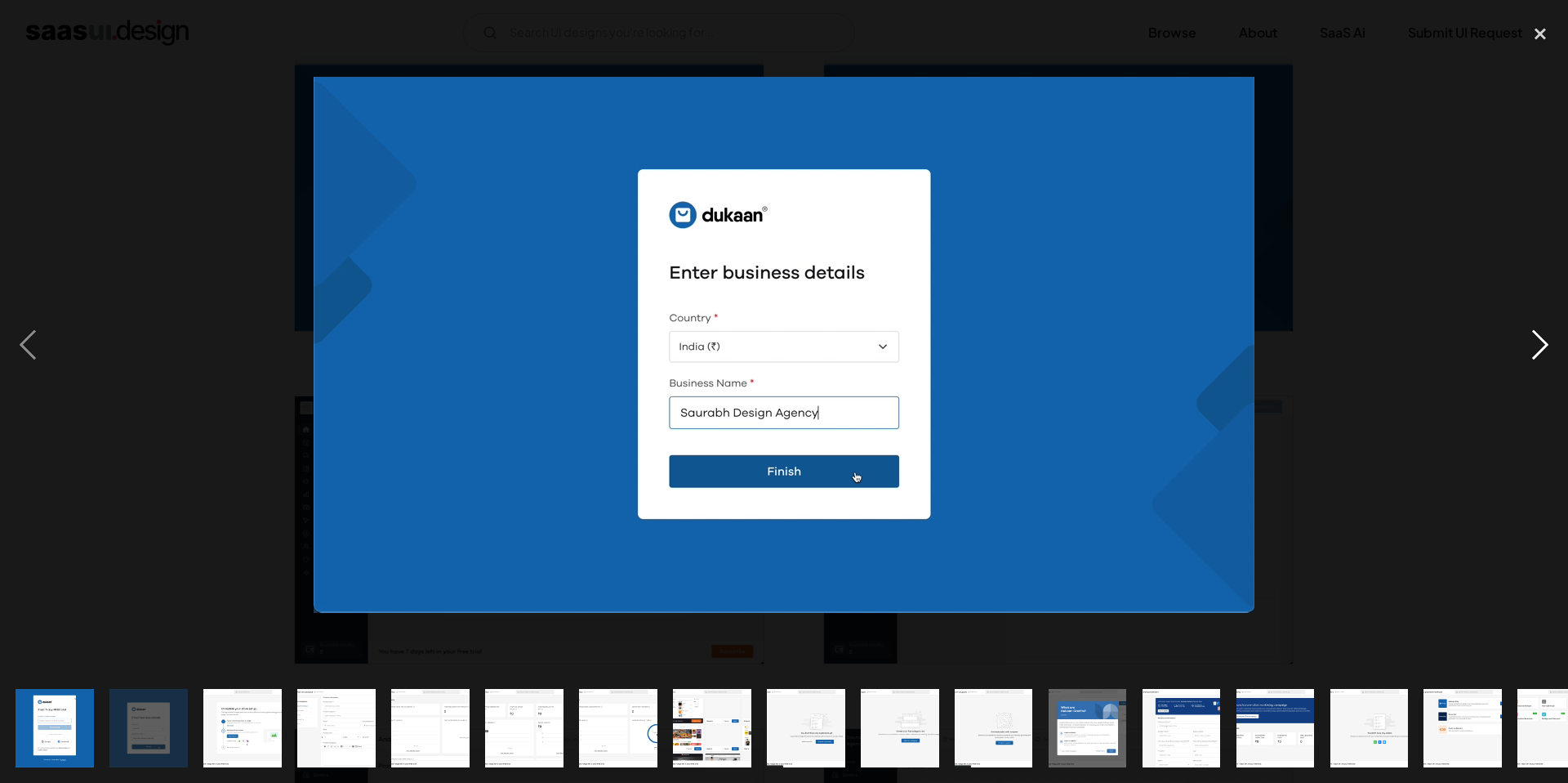
click at [1538, 343] on div "next image" at bounding box center [1539, 345] width 55 height 658
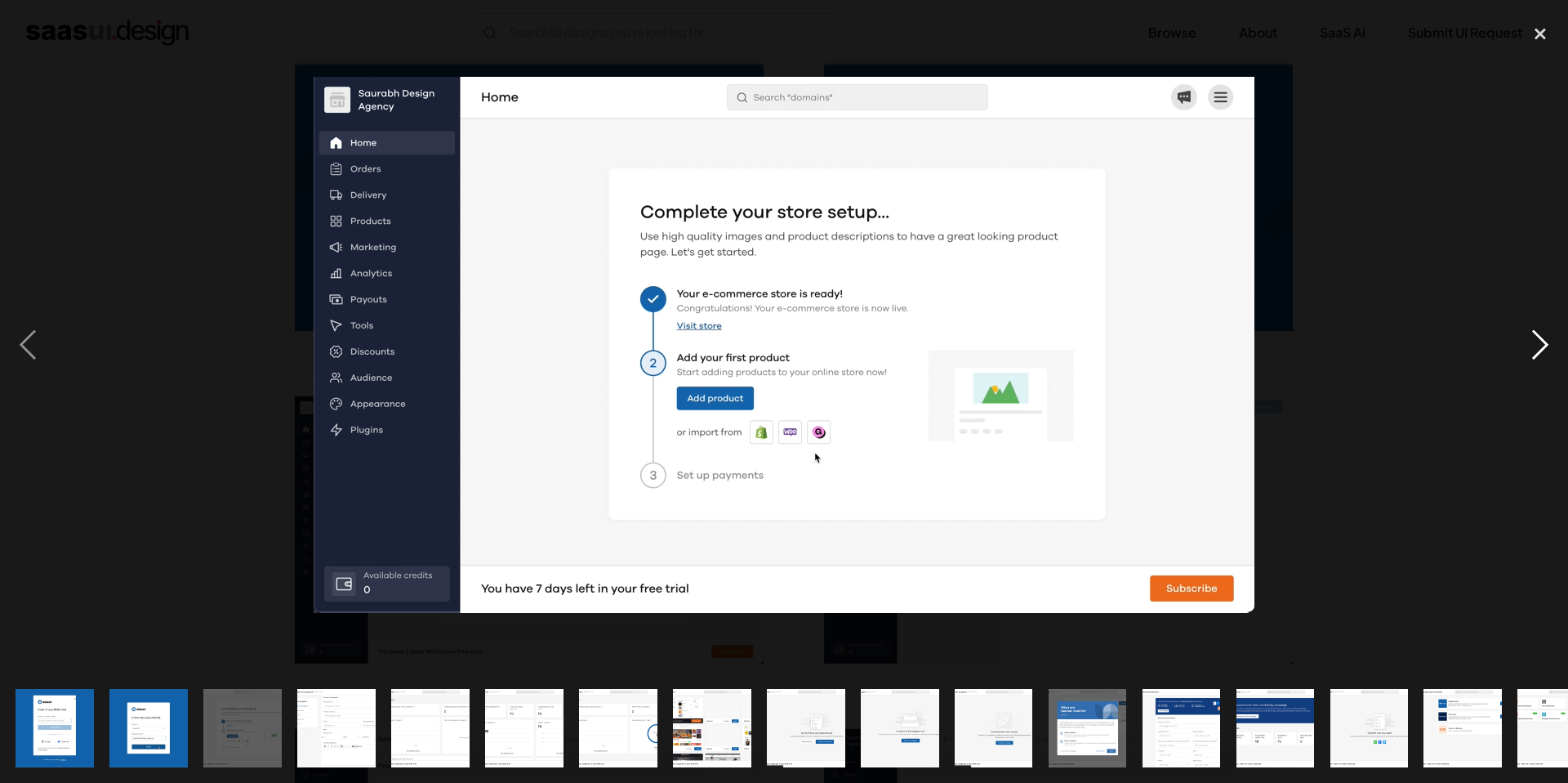
click at [1538, 343] on div "next image" at bounding box center [1539, 345] width 55 height 658
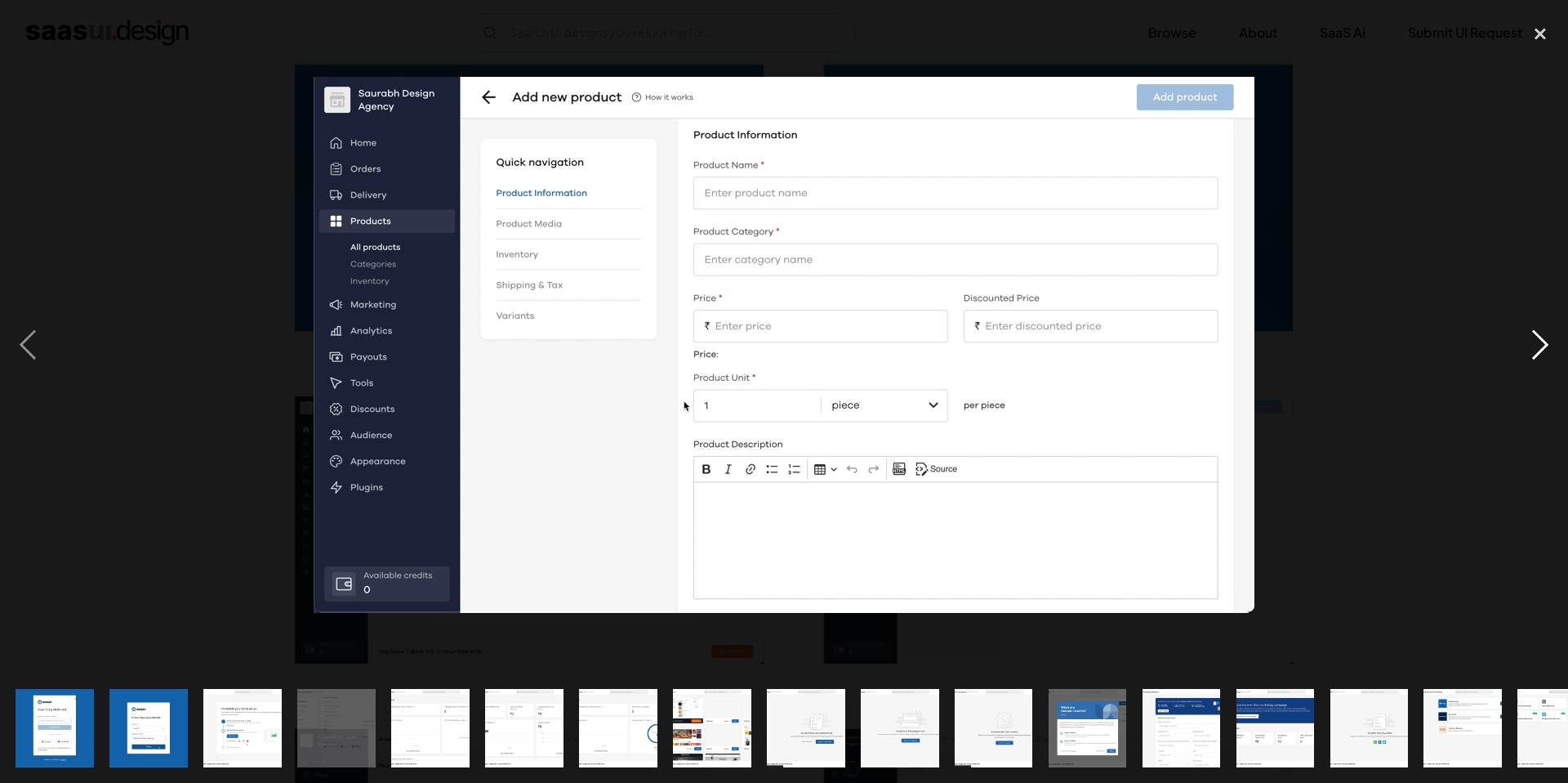
click at [1538, 343] on div "next image" at bounding box center [1539, 345] width 55 height 658
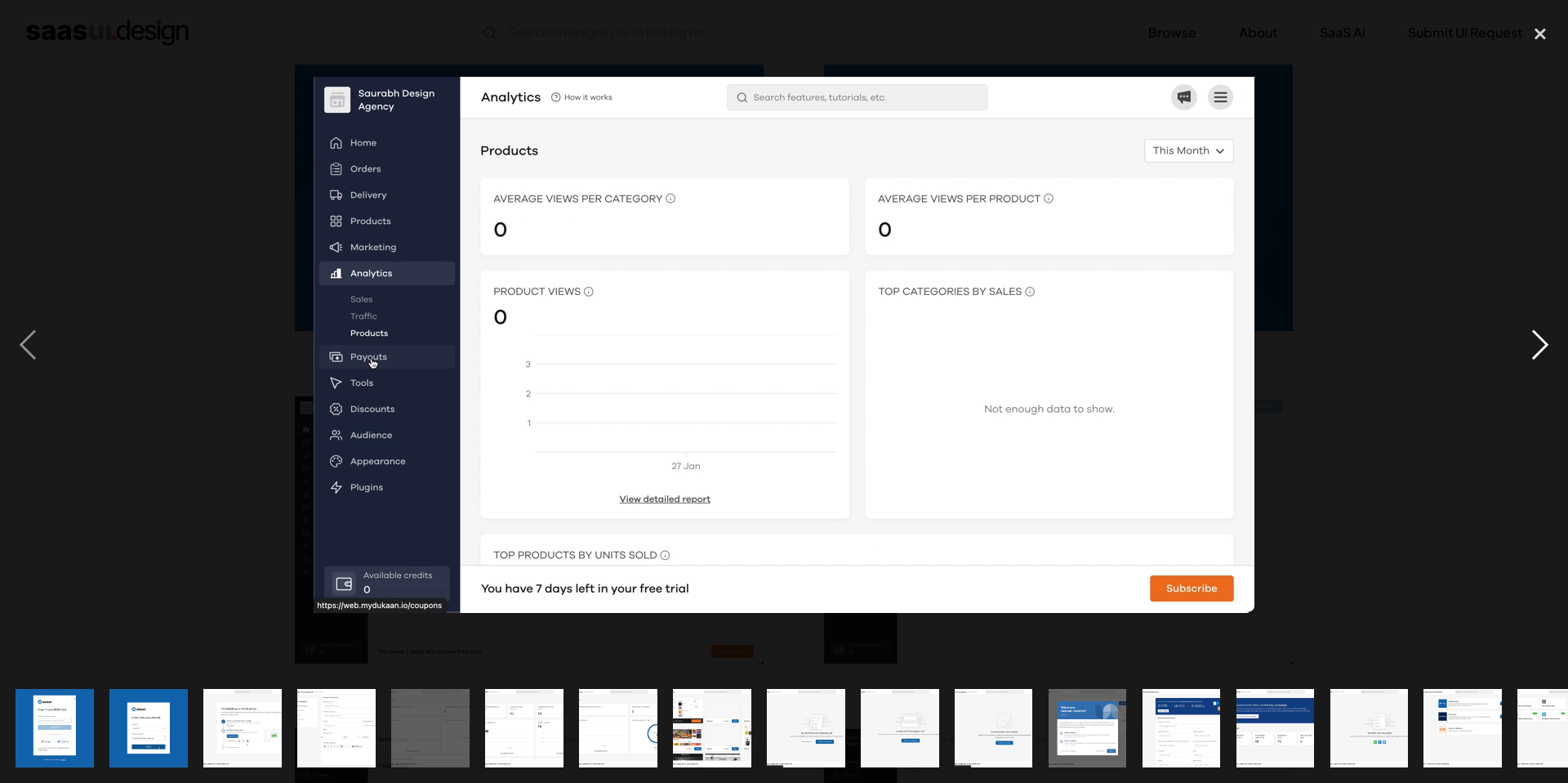
click at [1529, 371] on div "next image" at bounding box center [1539, 345] width 55 height 658
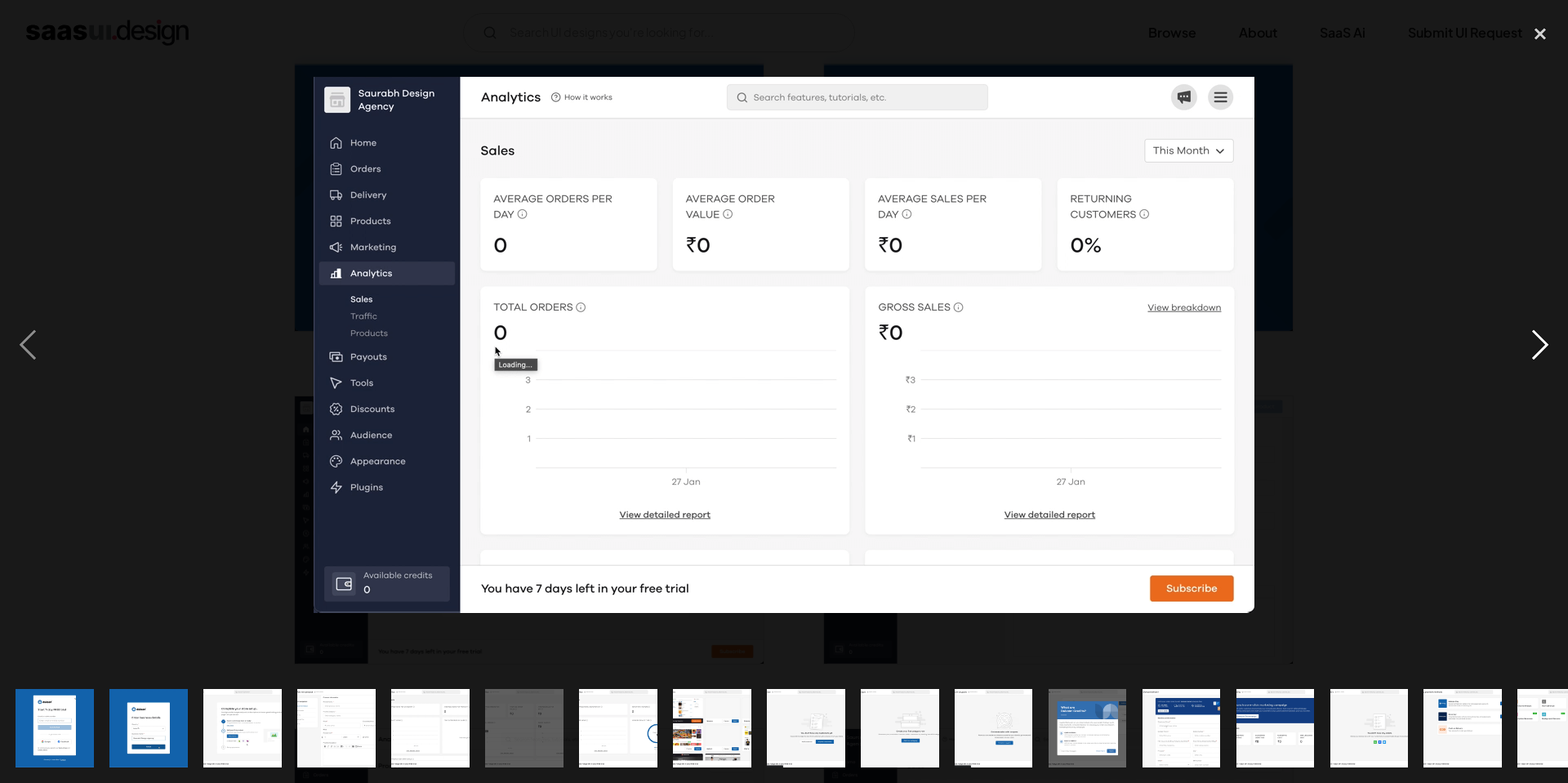
click at [1529, 371] on div "next image" at bounding box center [1539, 345] width 55 height 658
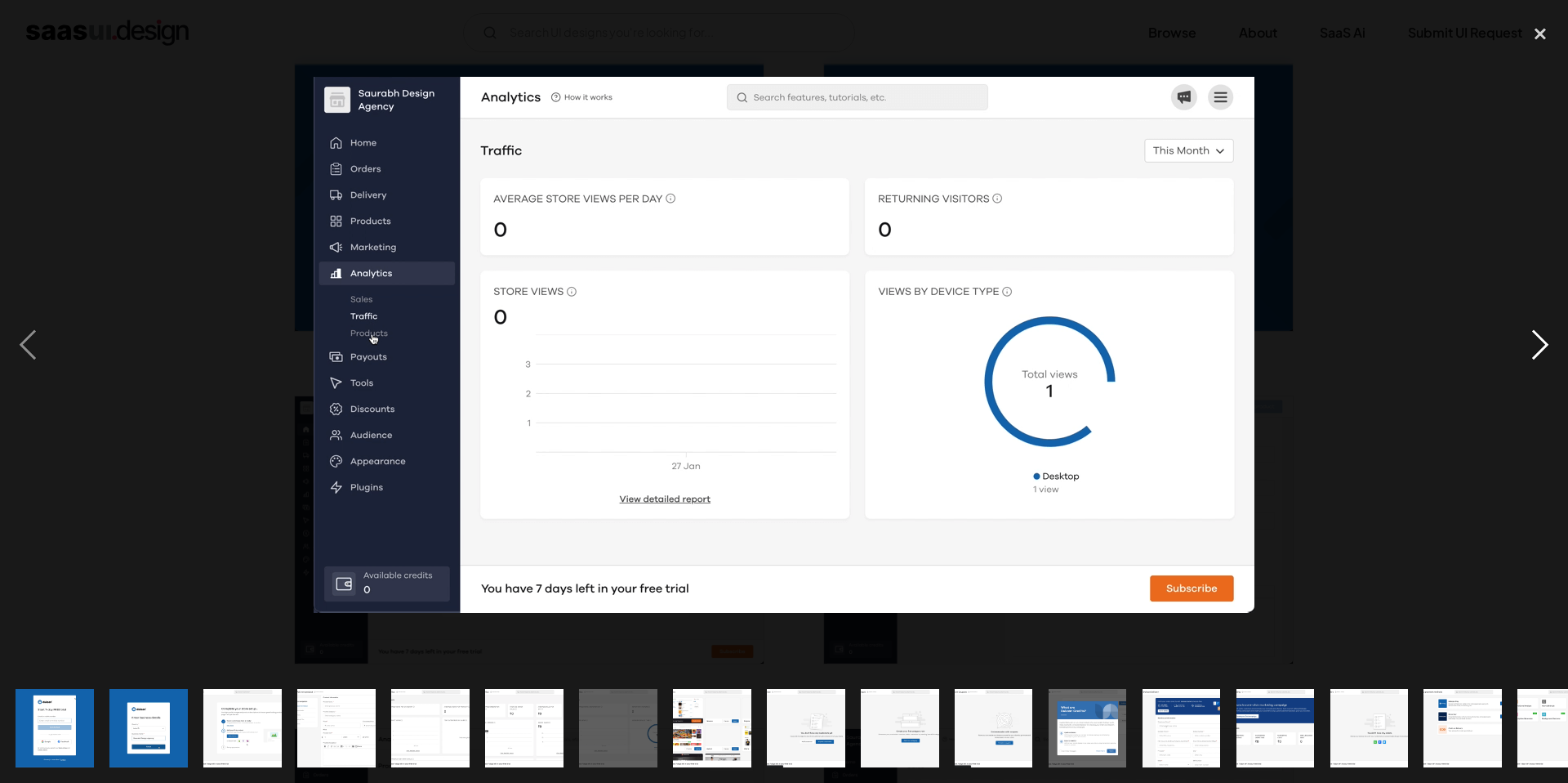
click at [1529, 371] on div "next image" at bounding box center [1539, 345] width 55 height 658
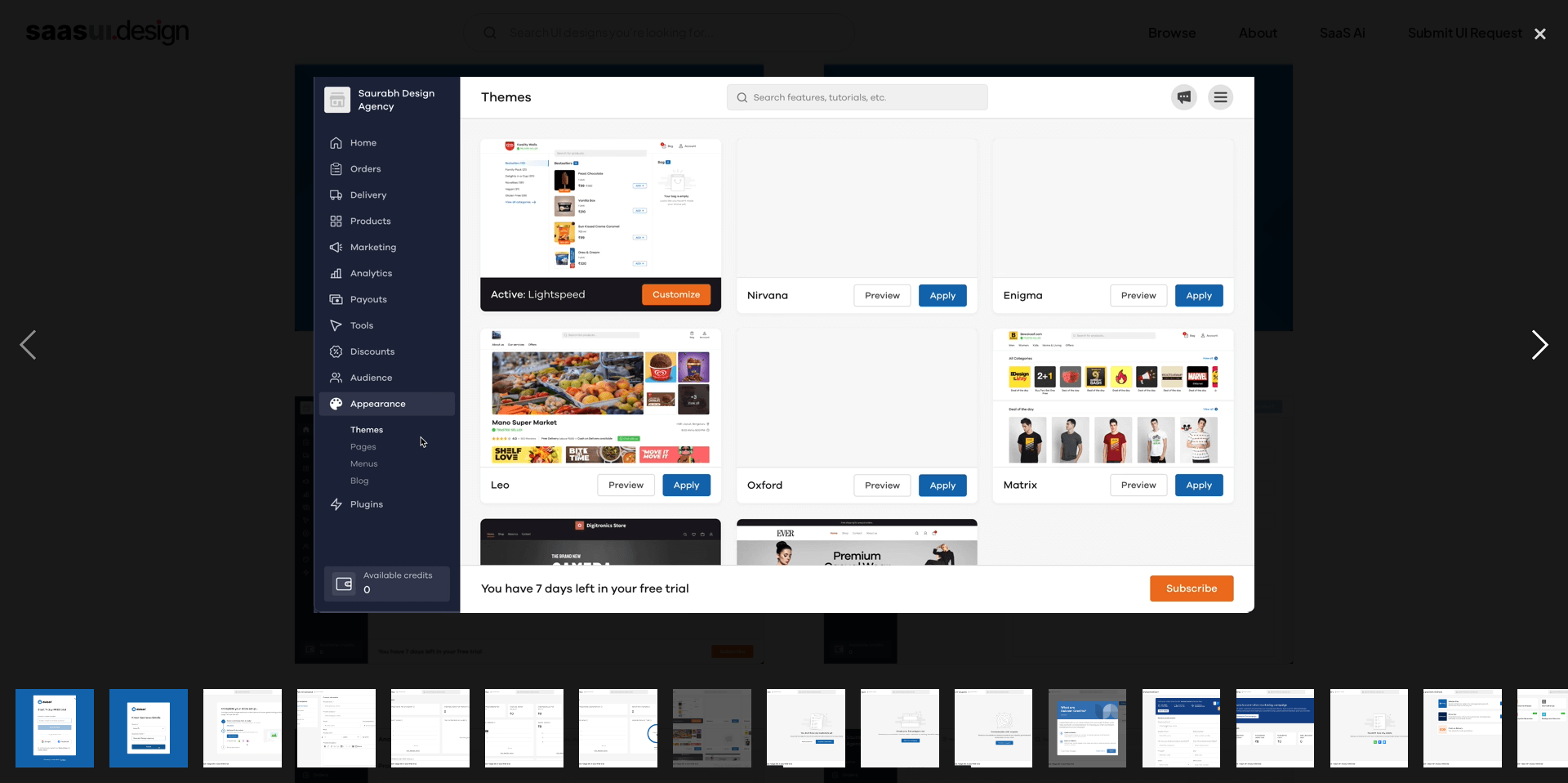
click at [1529, 371] on div "next image" at bounding box center [1539, 345] width 55 height 658
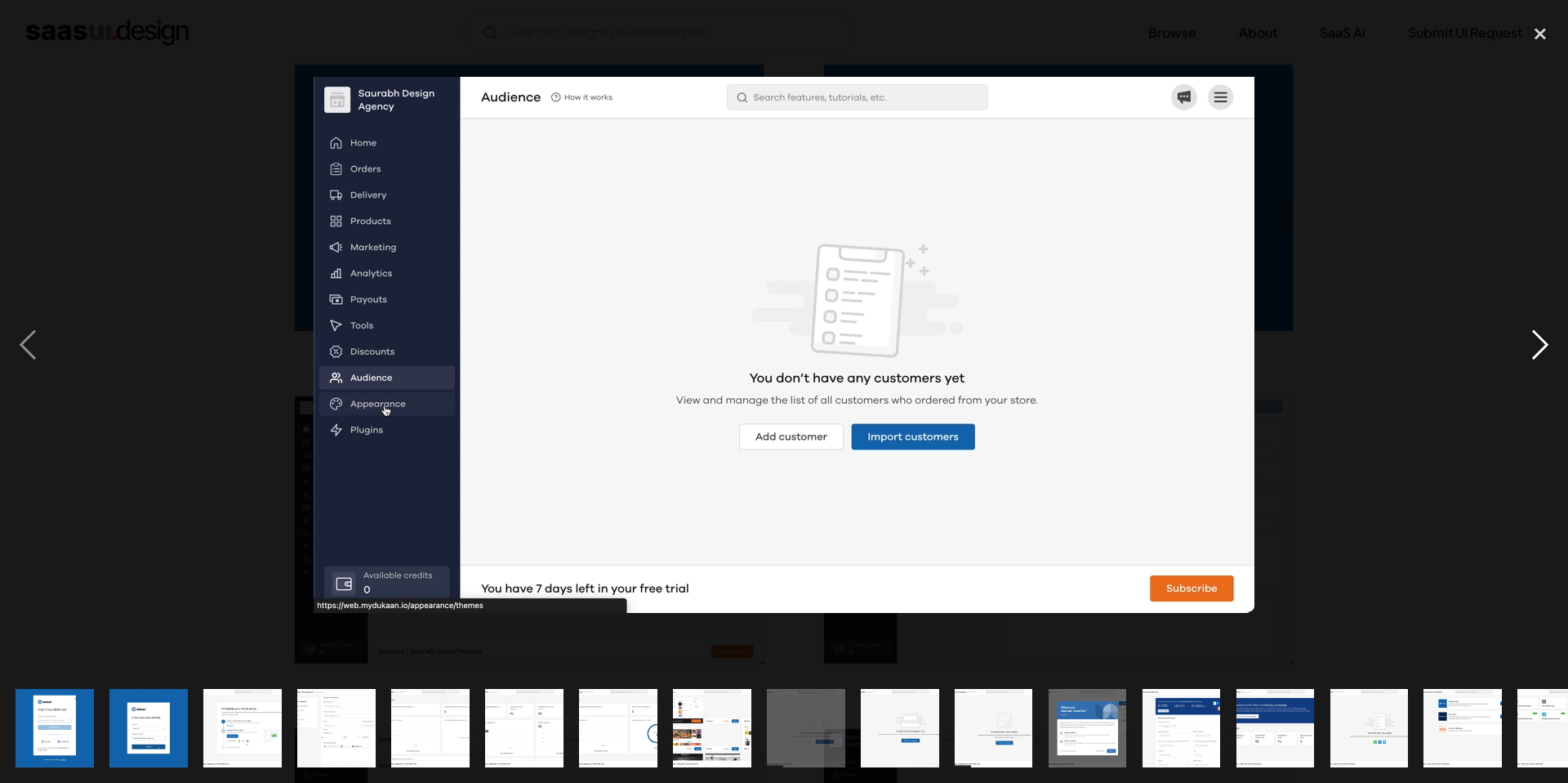
click at [1529, 371] on div "next image" at bounding box center [1539, 345] width 55 height 658
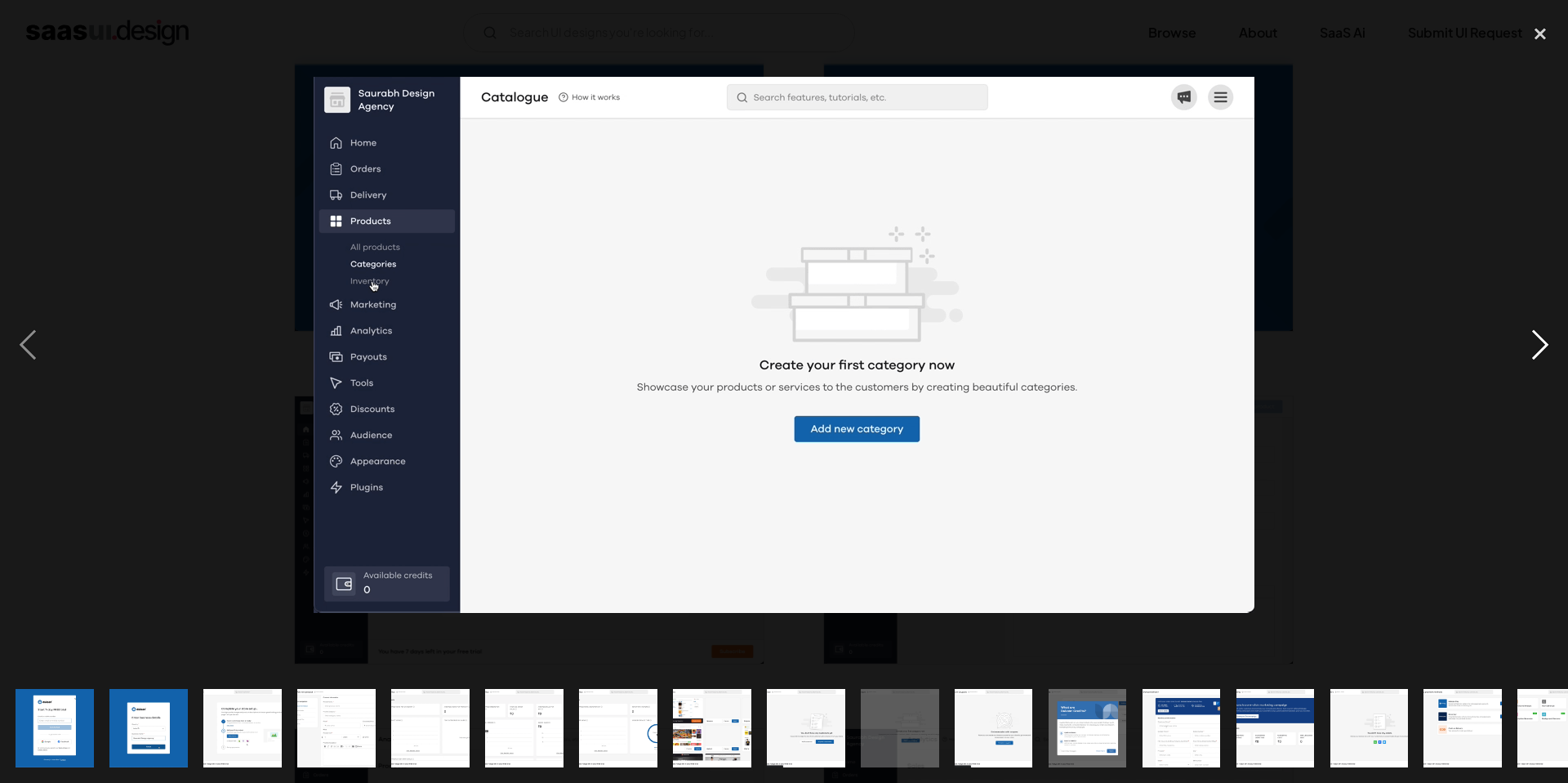
click at [1529, 371] on div "next image" at bounding box center [1539, 345] width 55 height 658
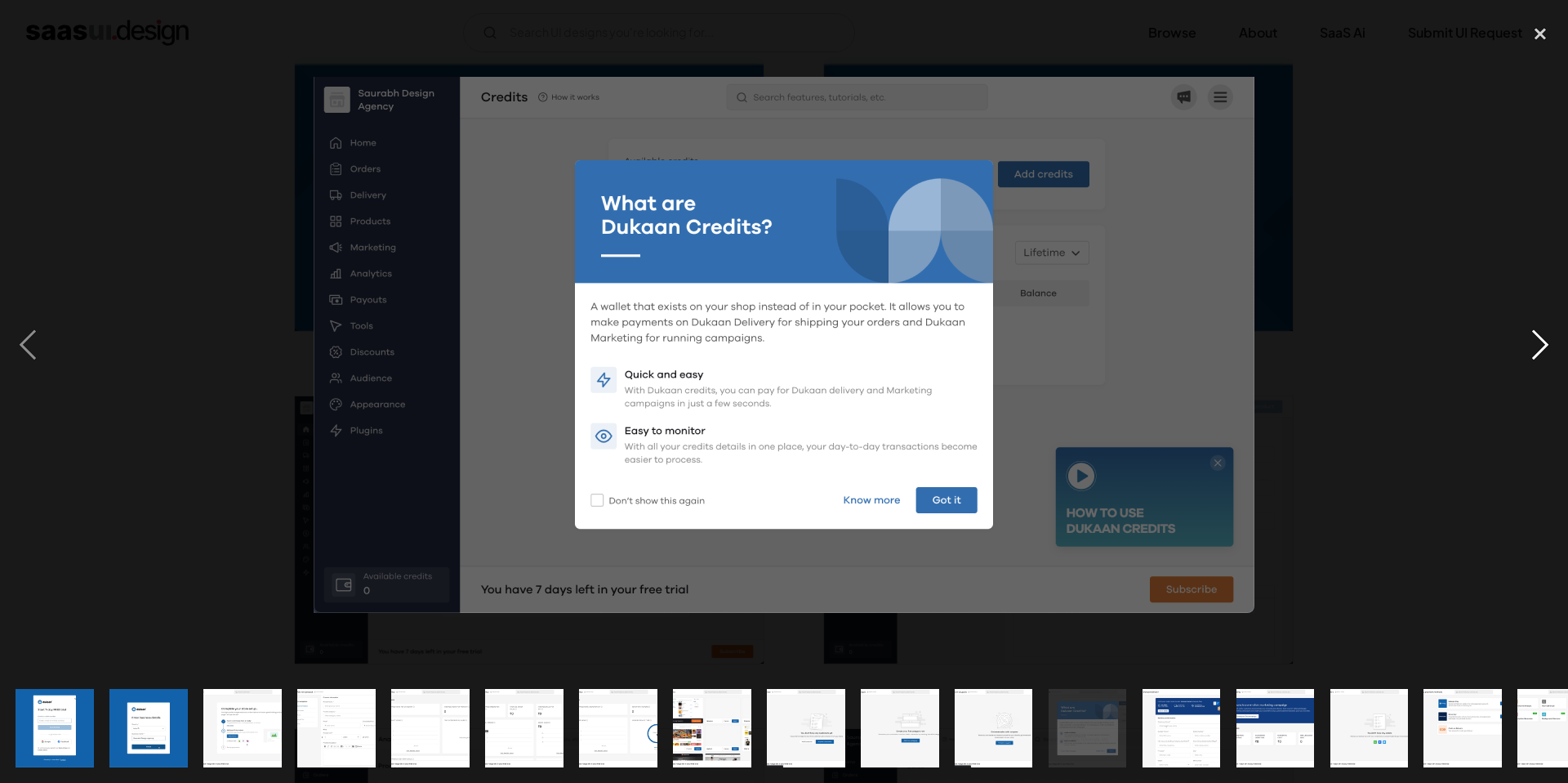
click at [1529, 371] on div "next image" at bounding box center [1539, 345] width 55 height 658
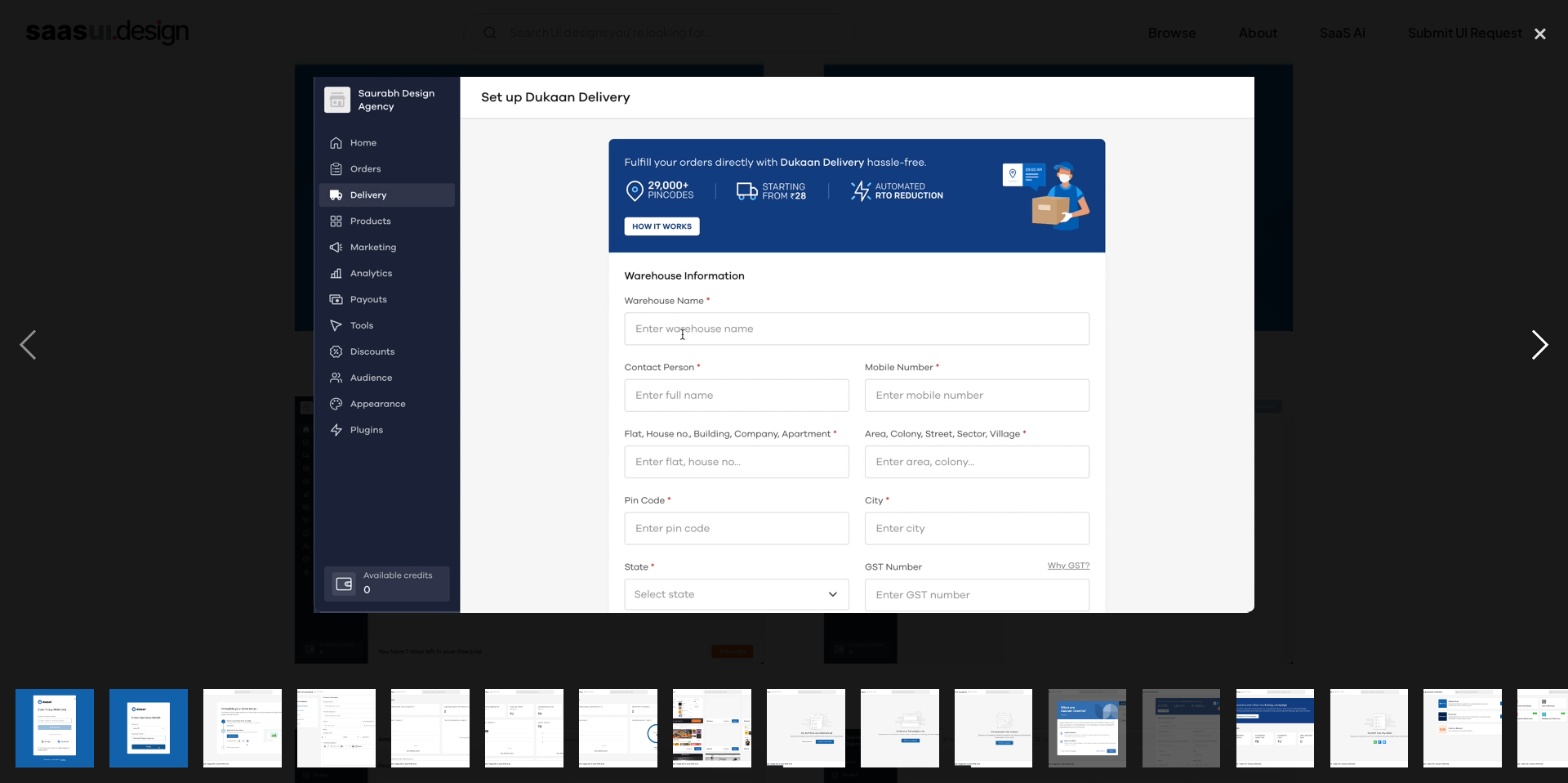
click at [1529, 371] on div "next image" at bounding box center [1539, 345] width 55 height 658
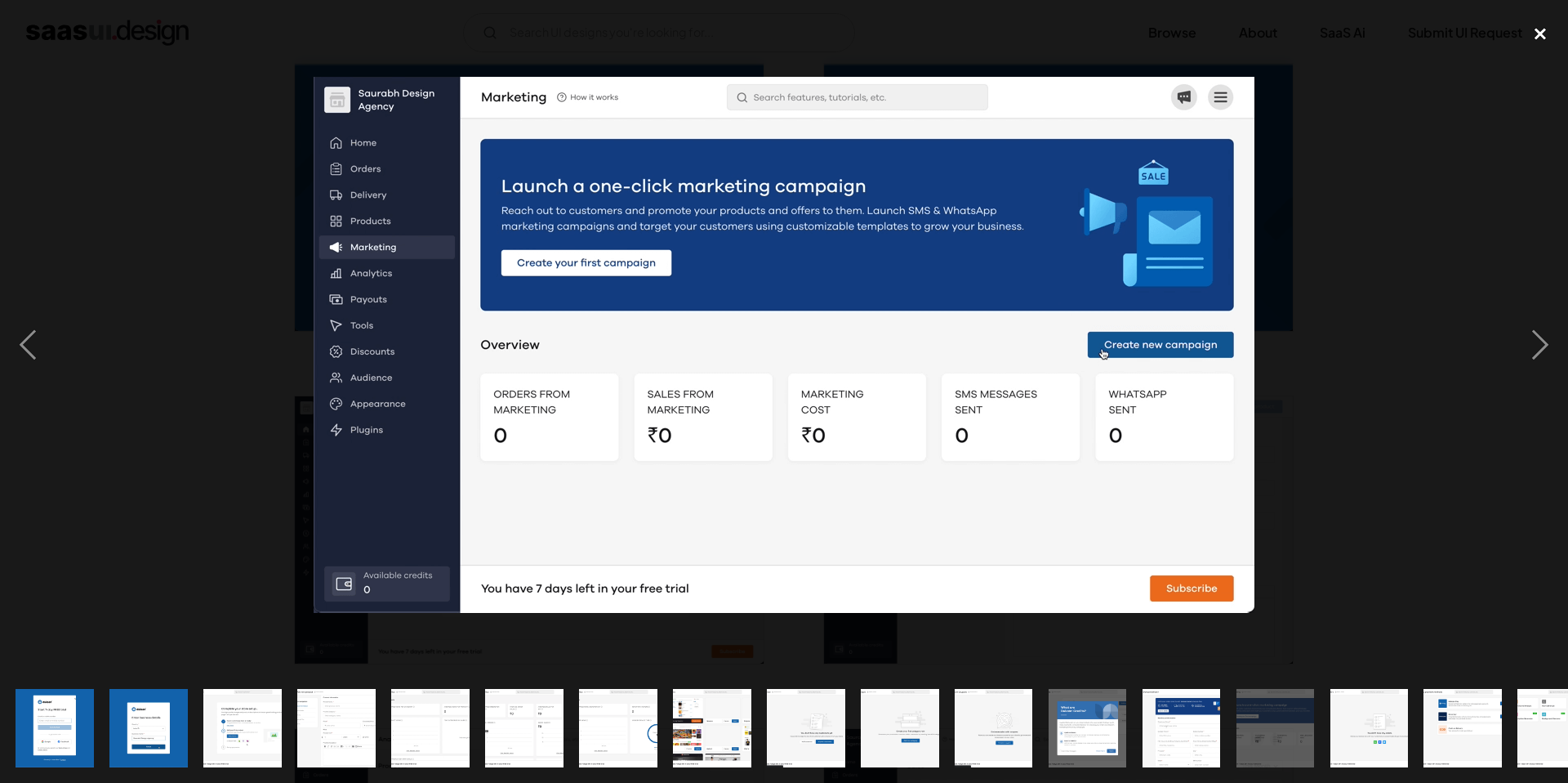
click at [1550, 27] on div "close lightbox" at bounding box center [1539, 33] width 55 height 35
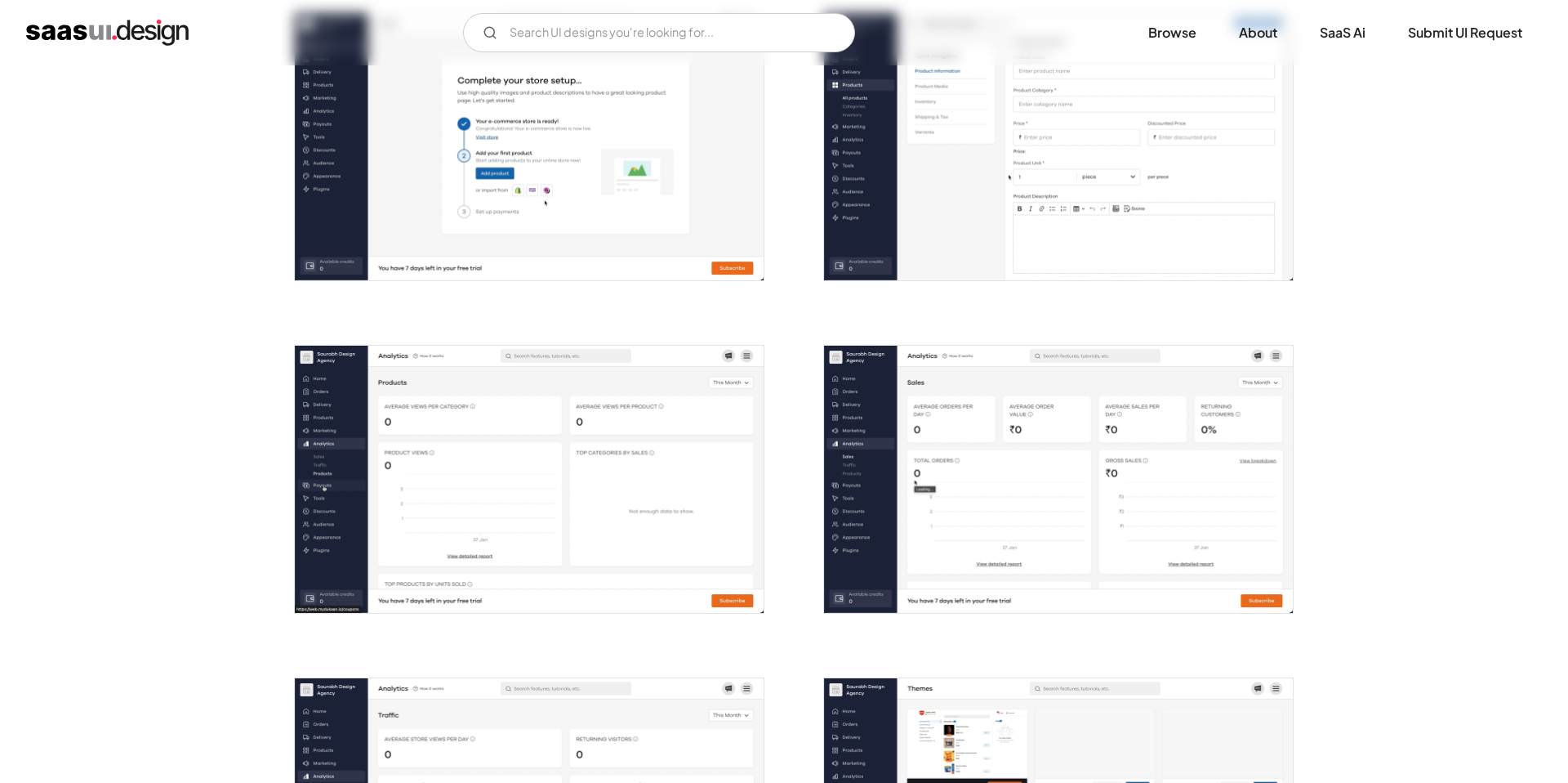
scroll to position [0, 0]
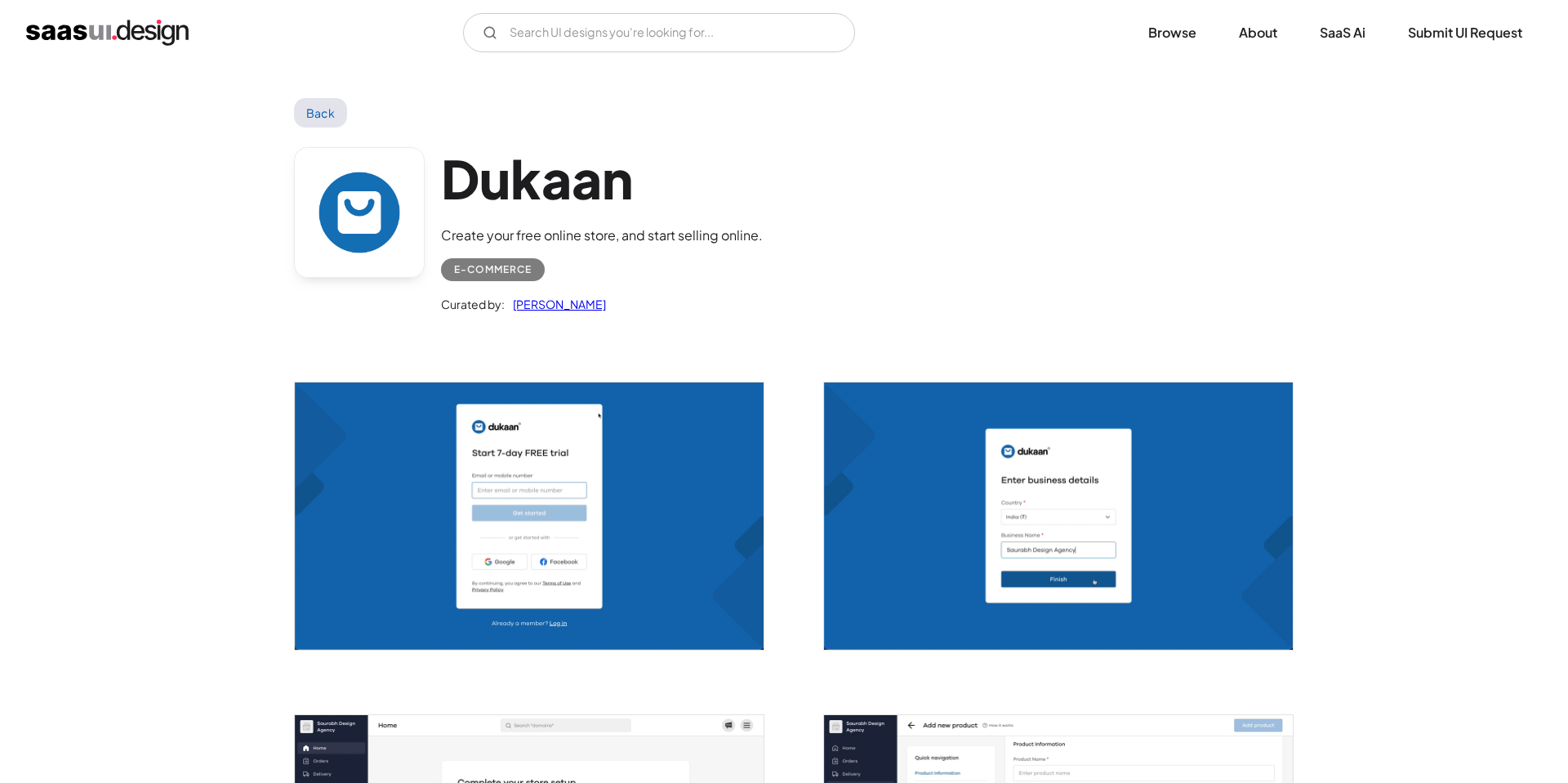
click at [315, 117] on link "Back" at bounding box center [321, 113] width 53 height 30
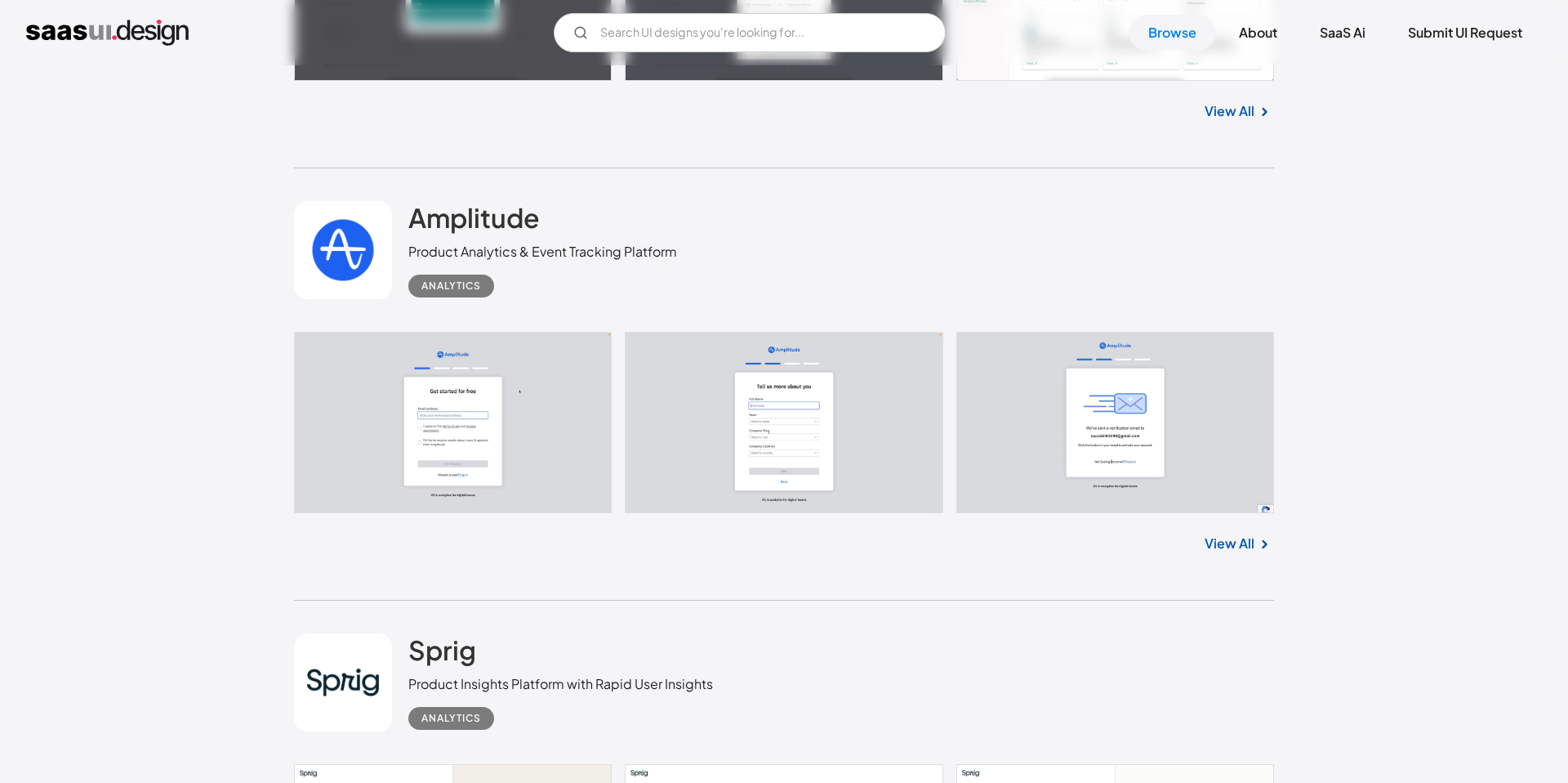
scroll to position [13009, 0]
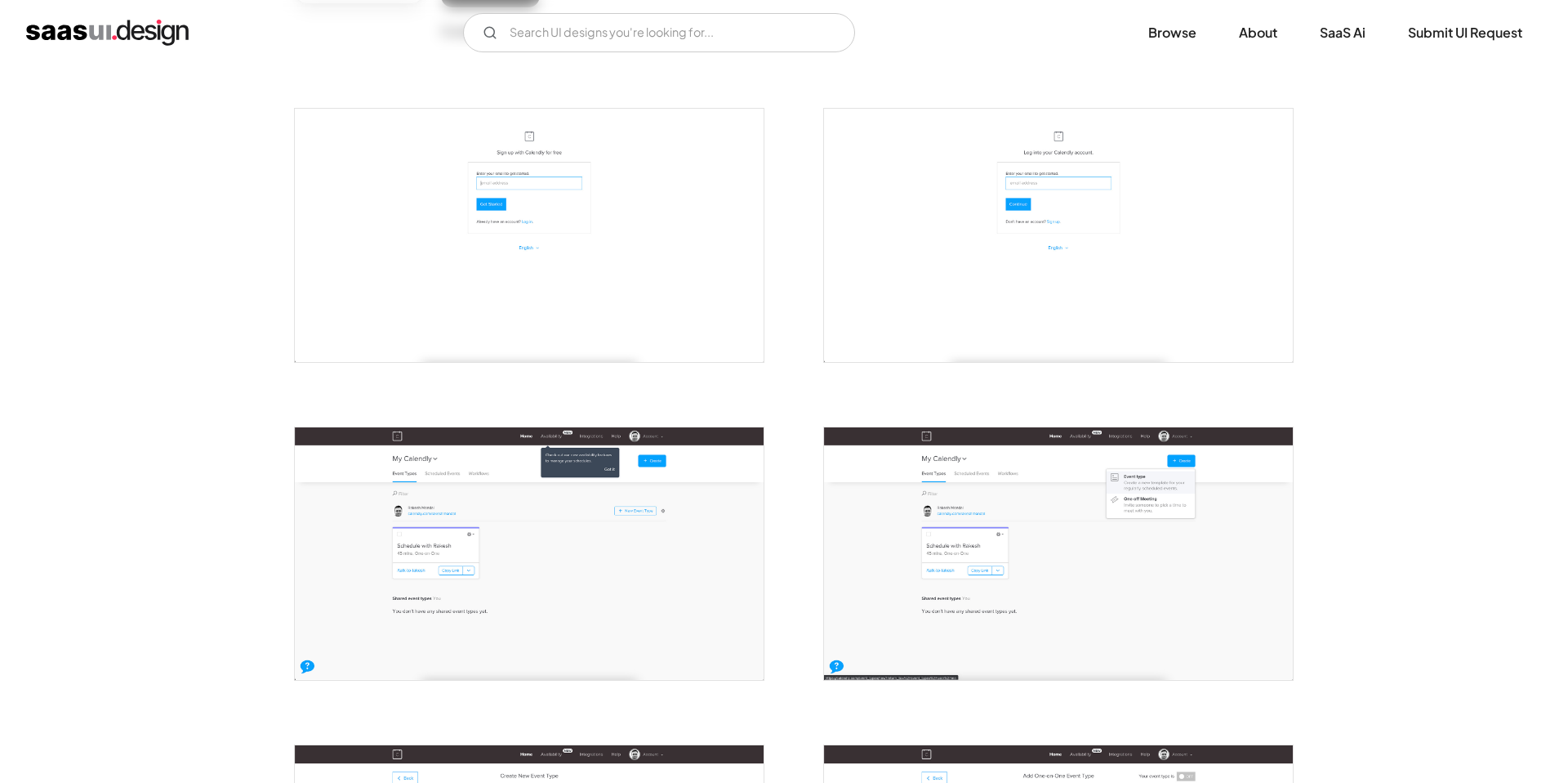
scroll to position [313, 0]
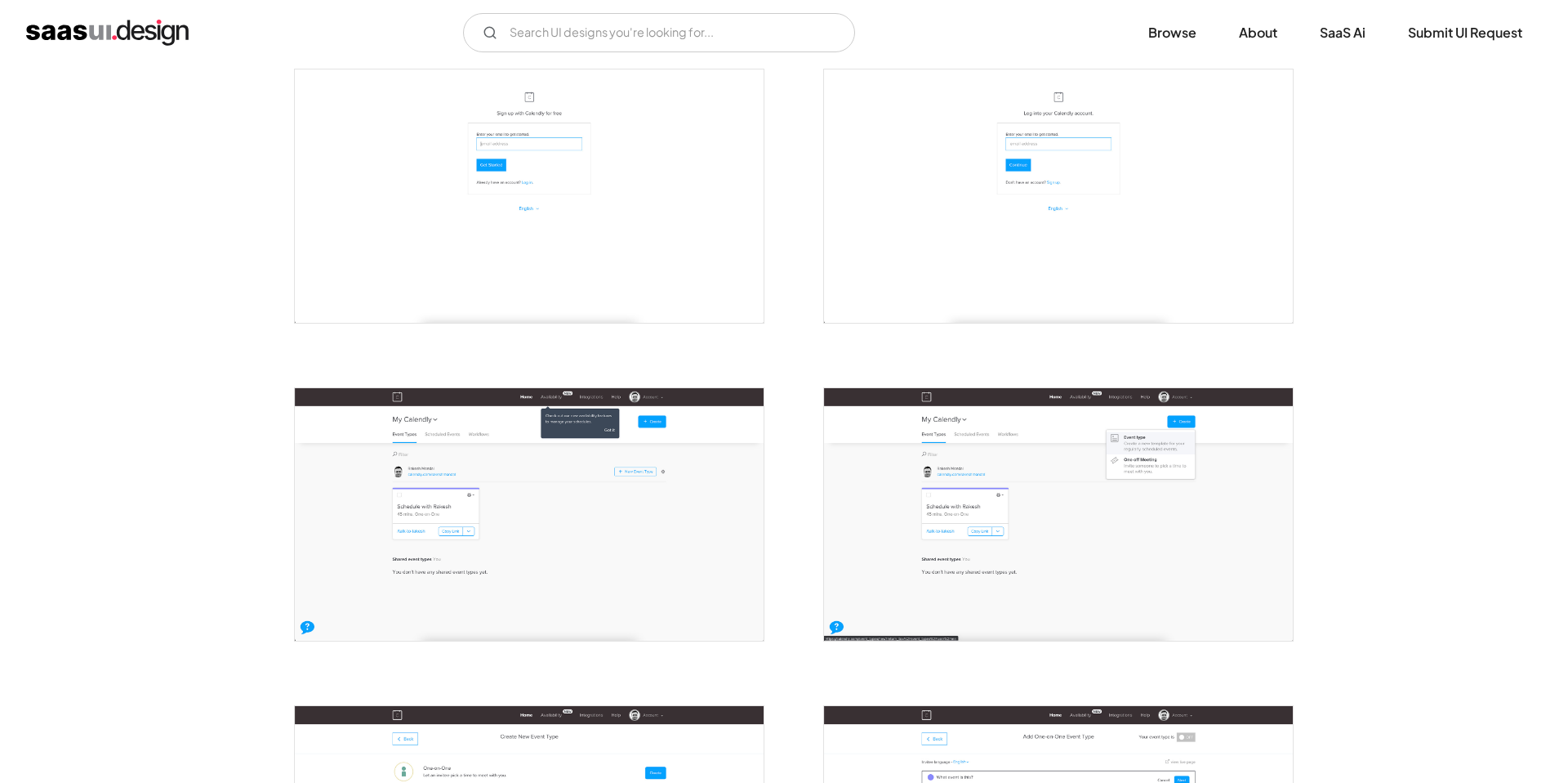
click at [517, 549] on img "open lightbox" at bounding box center [529, 514] width 469 height 252
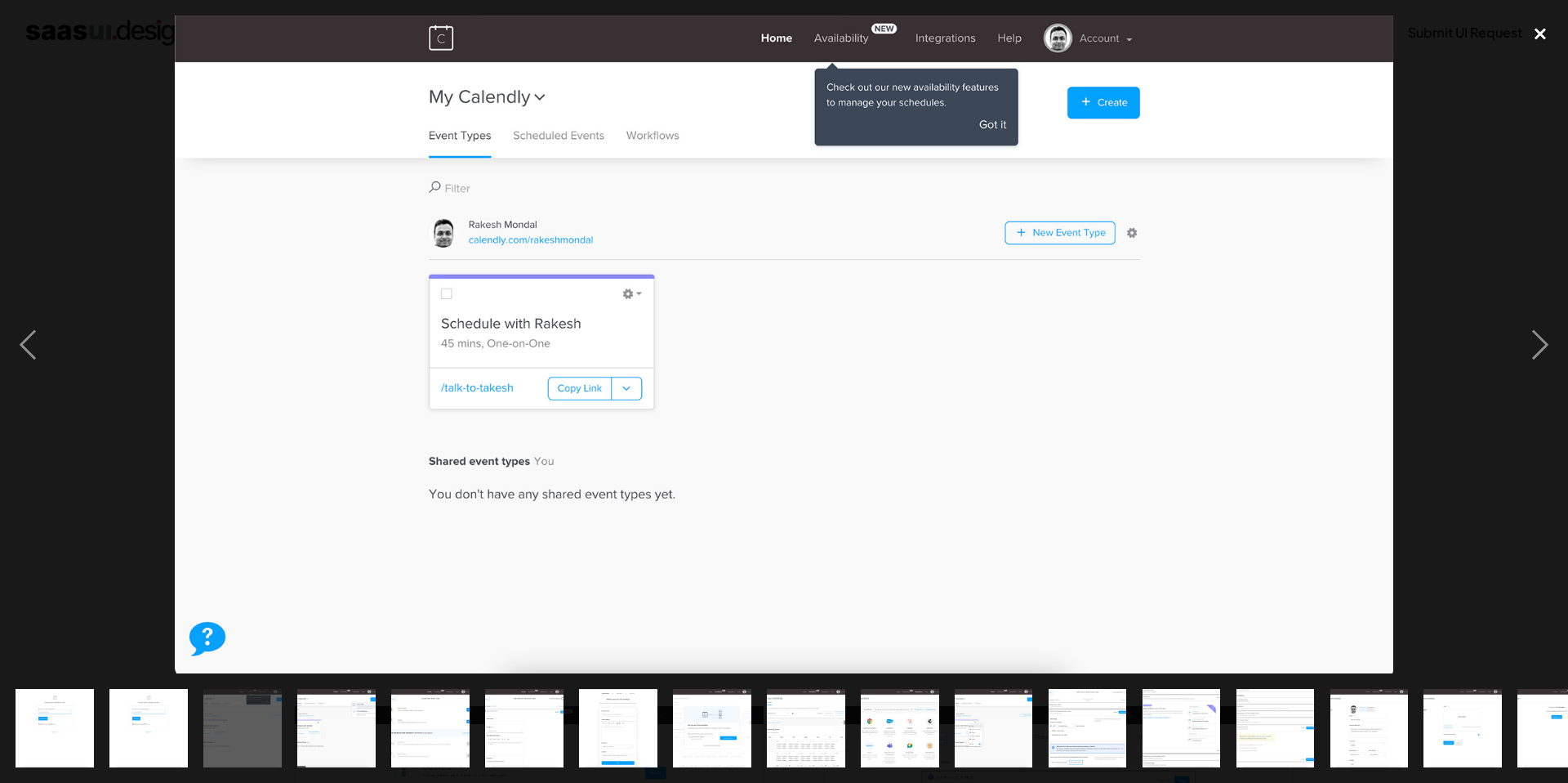
click at [1546, 32] on div "close lightbox" at bounding box center [1539, 33] width 55 height 35
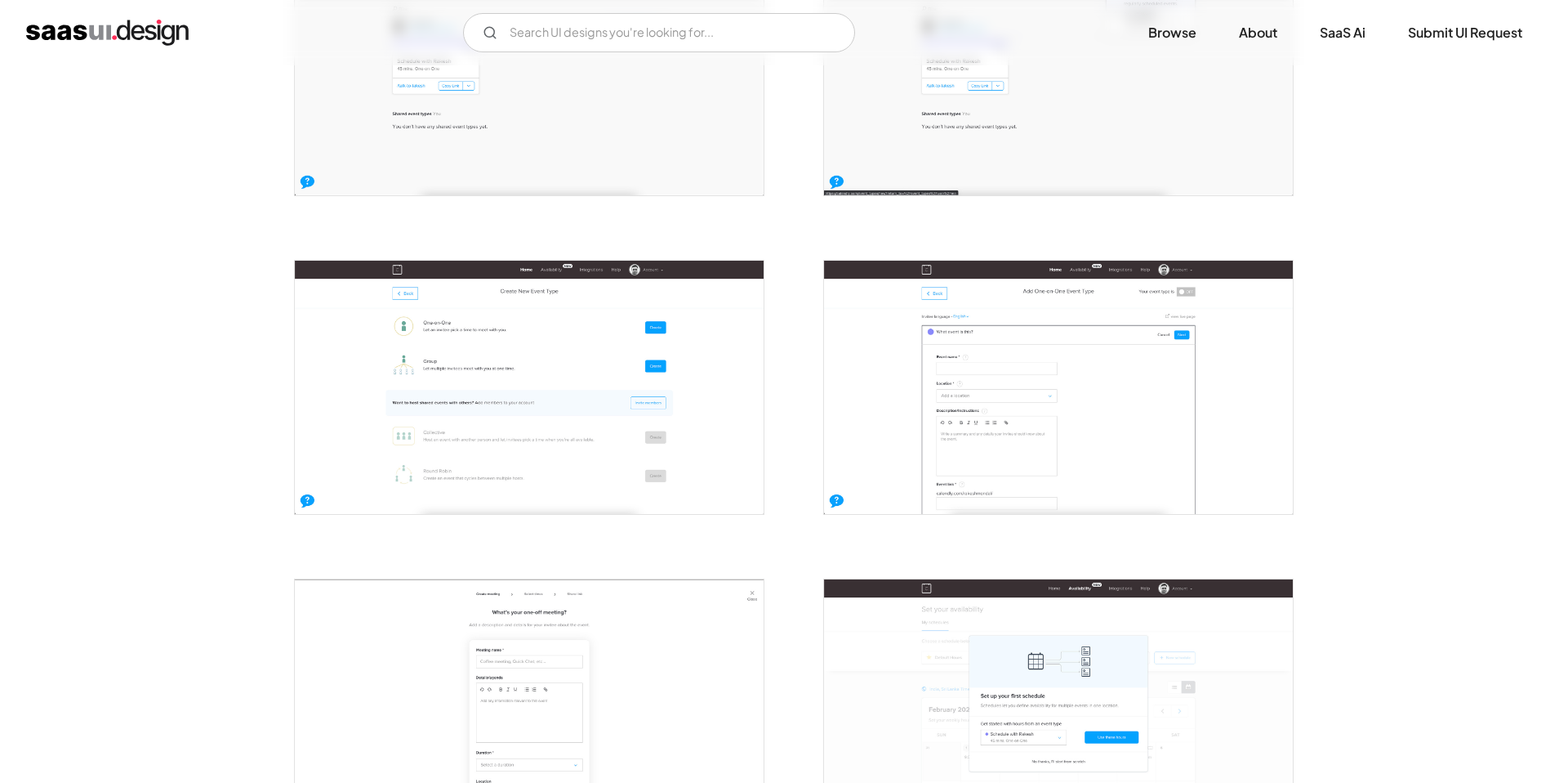
scroll to position [0, 0]
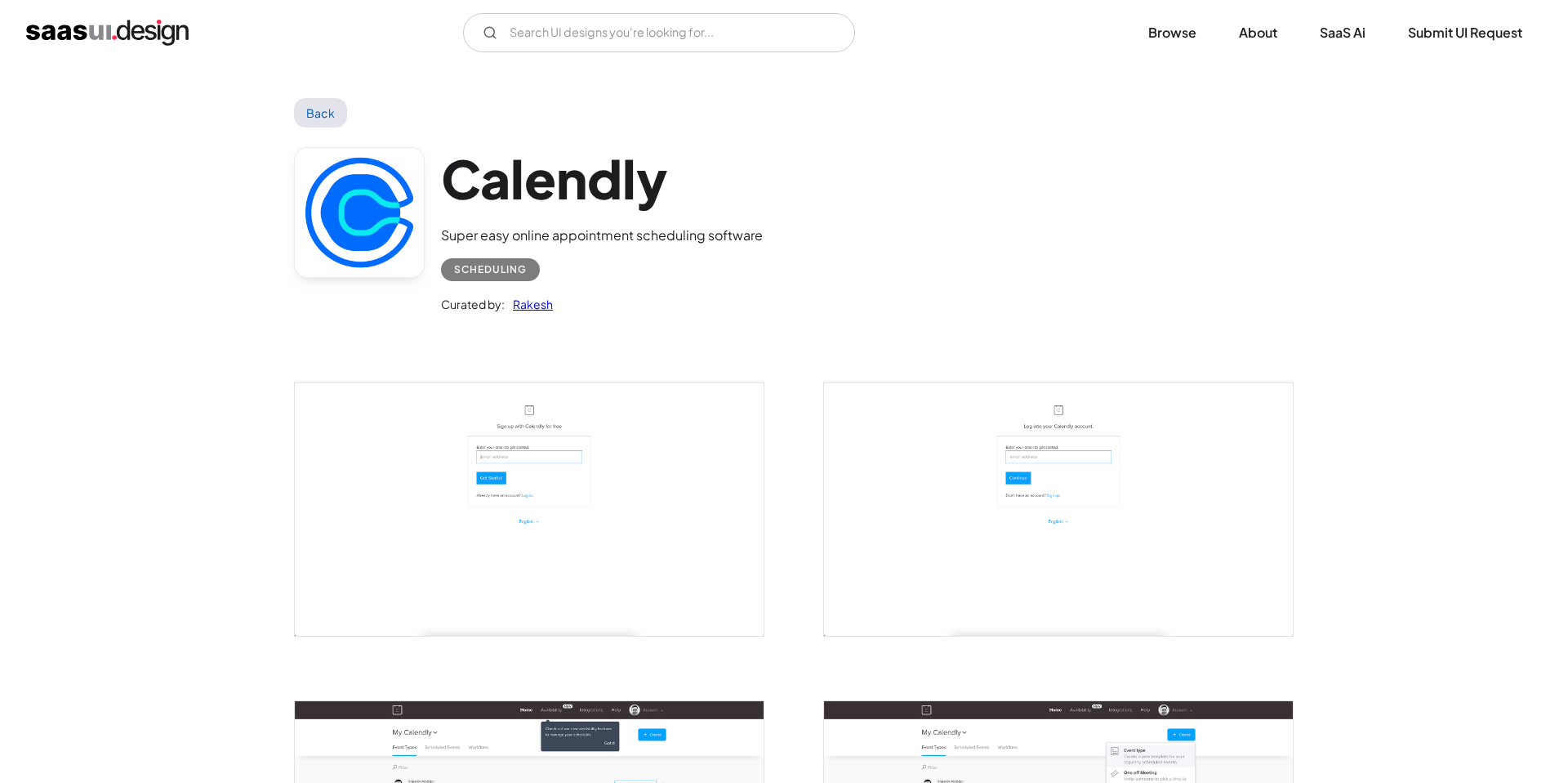
click at [313, 113] on link "Back" at bounding box center [321, 113] width 53 height 30
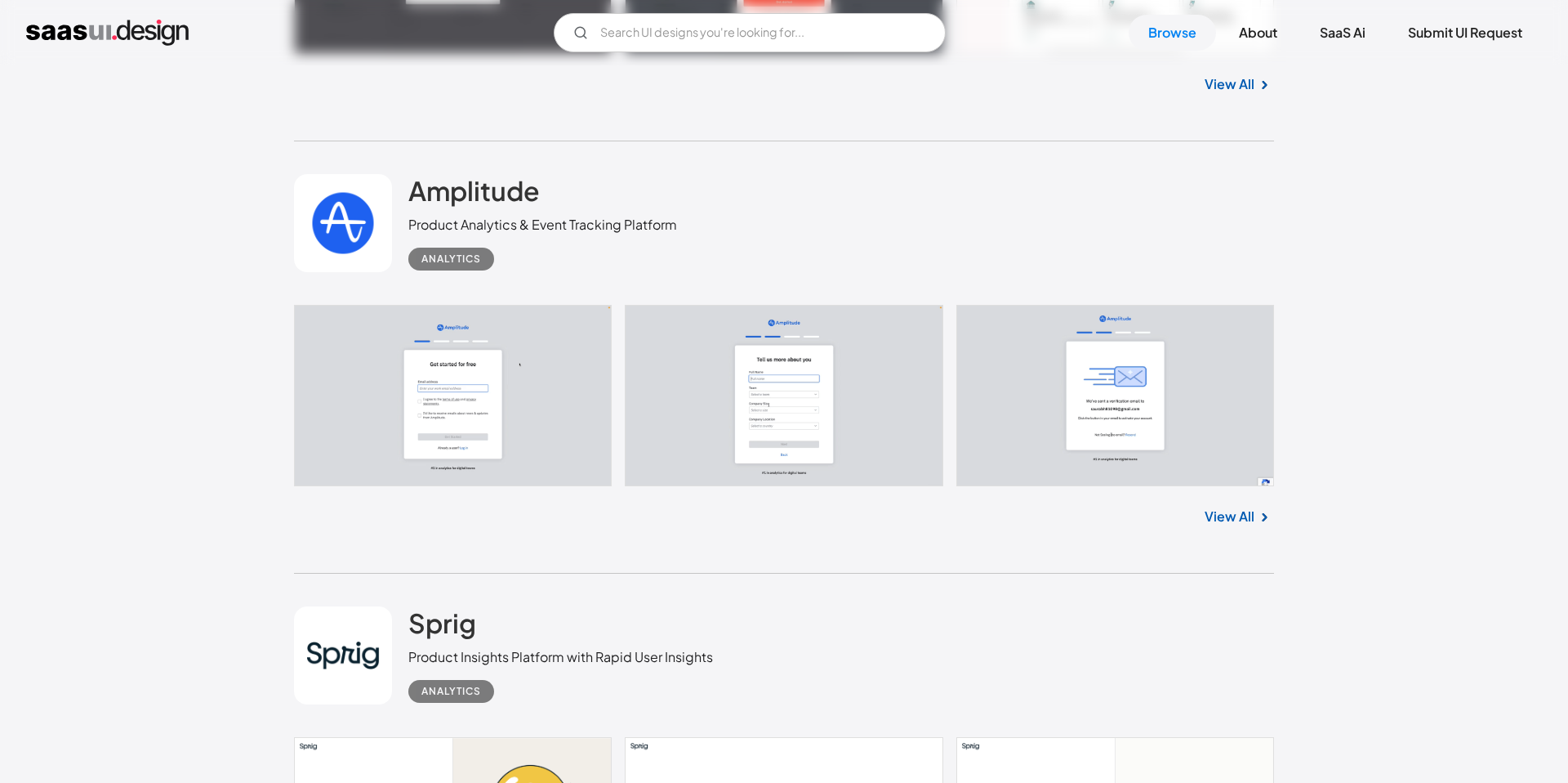
scroll to position [13345, 0]
